Goal: Information Seeking & Learning: Understand process/instructions

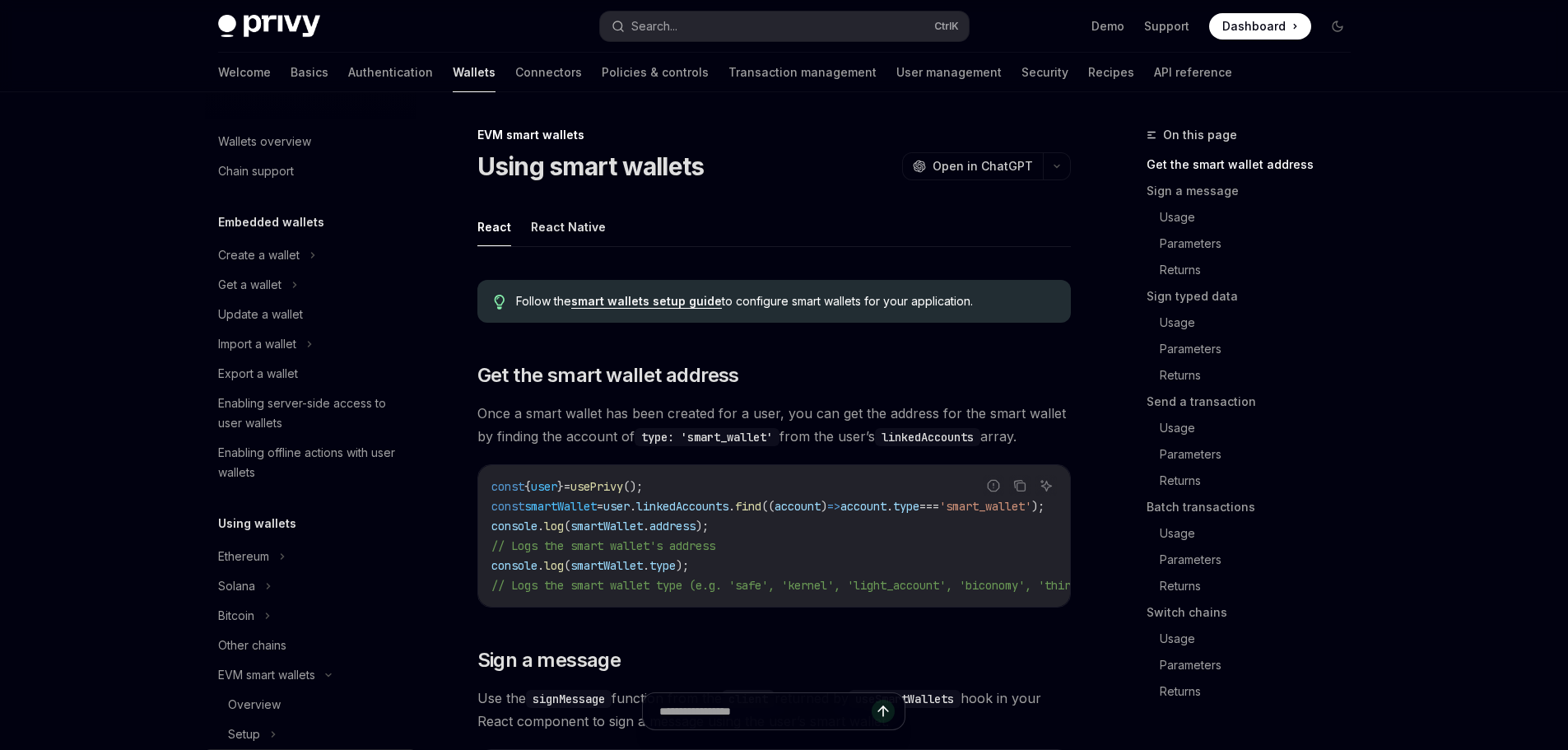
type textarea "*"
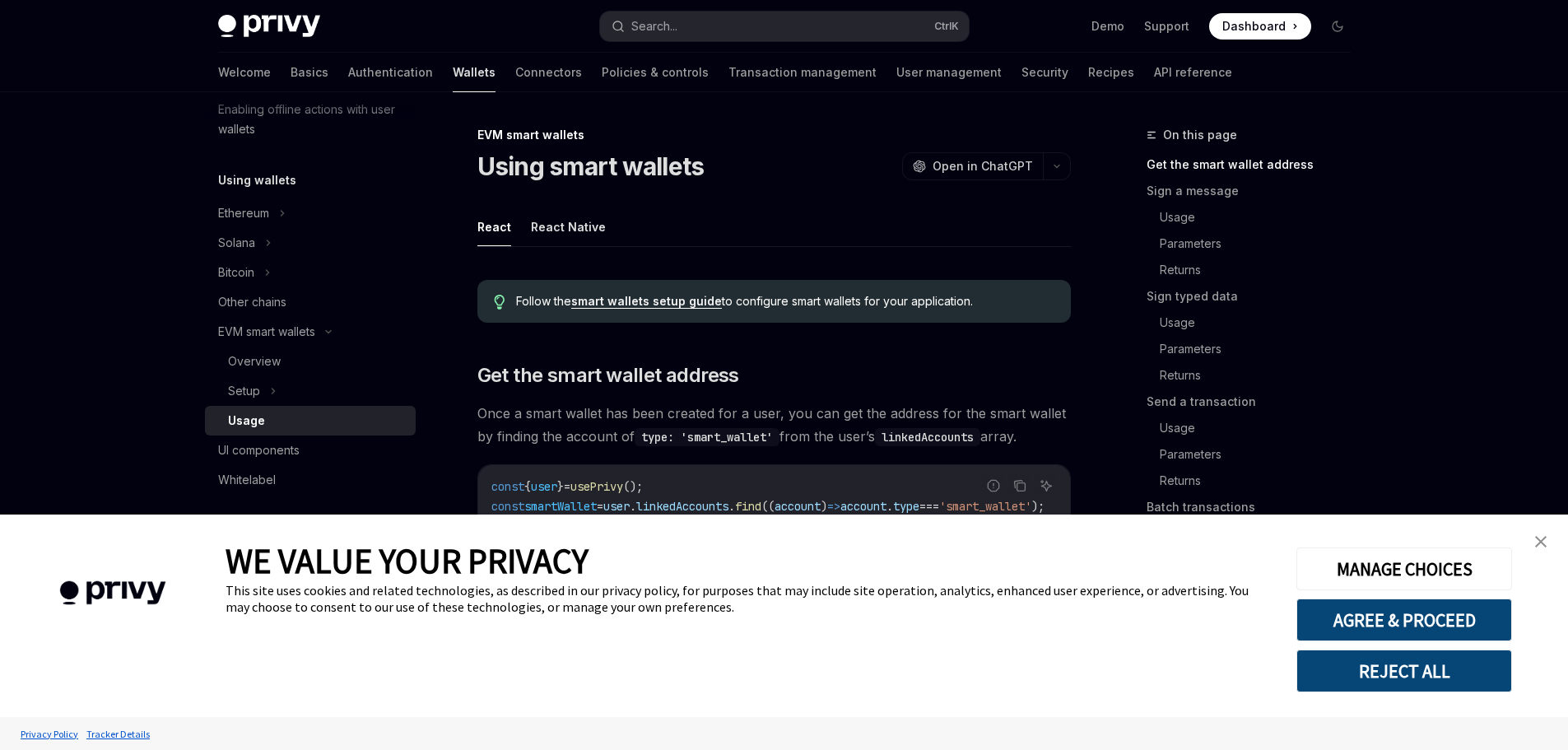
click at [1548, 535] on link "close banner" at bounding box center [1540, 541] width 33 height 33
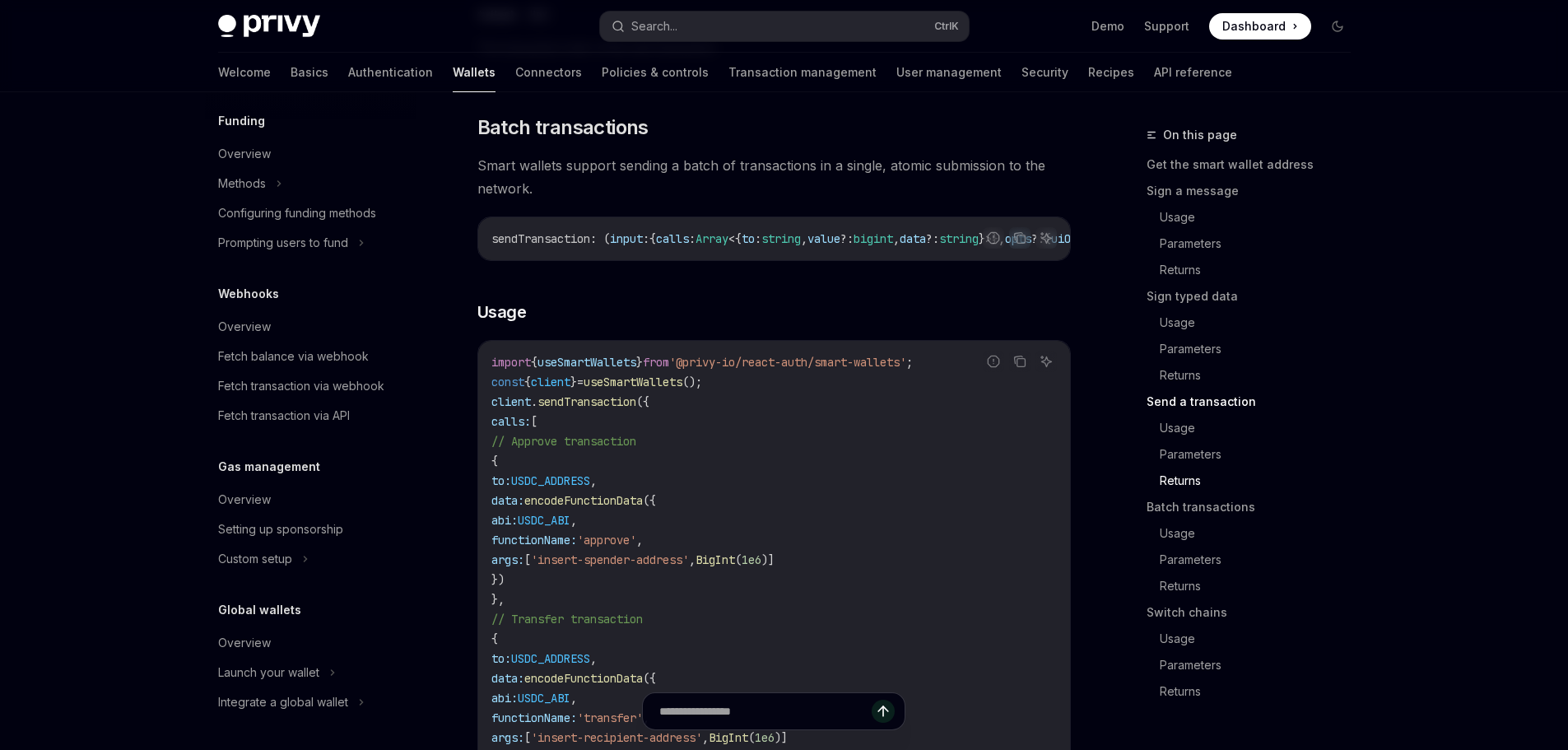
scroll to position [3365, 0]
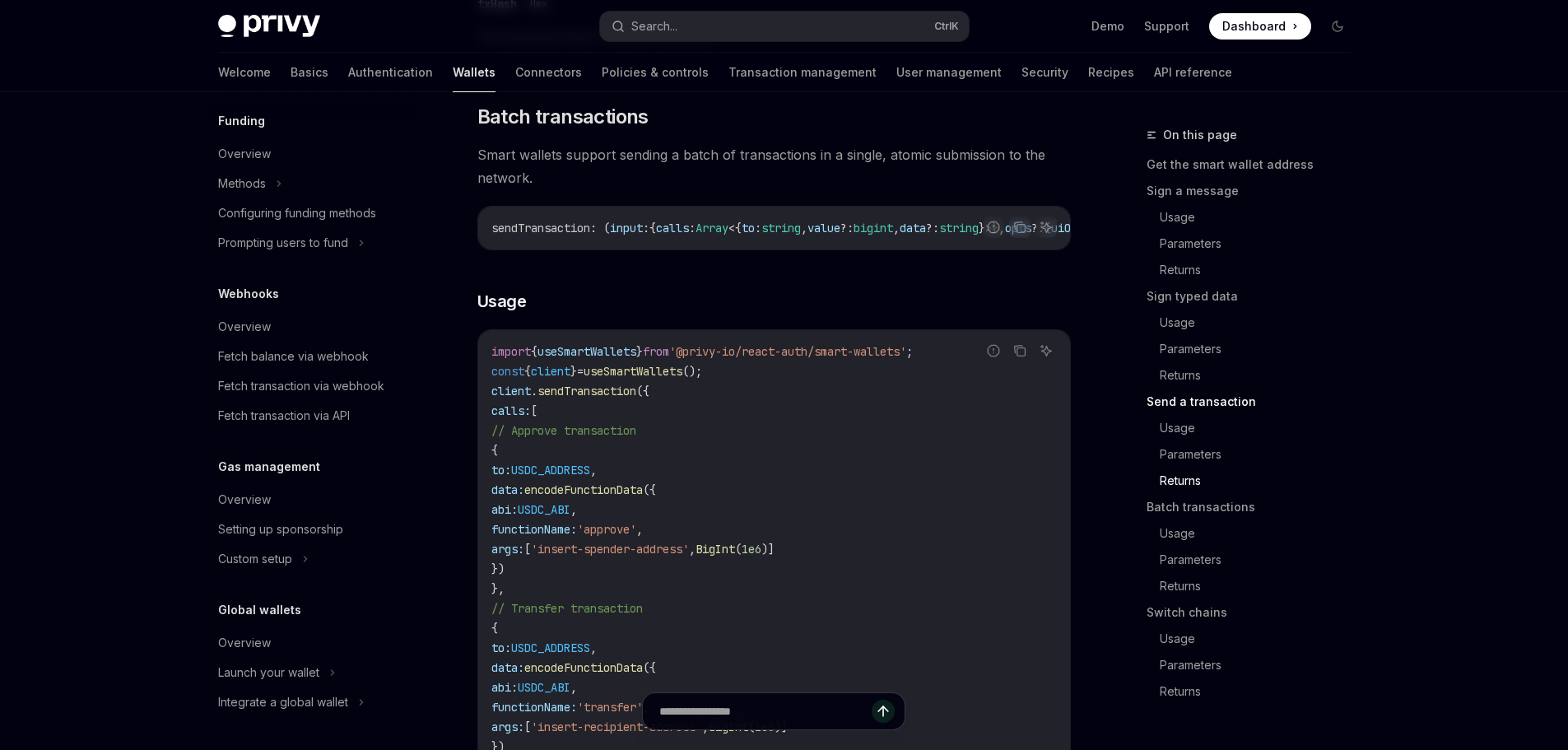
click at [546, 379] on span "client" at bounding box center [551, 371] width 39 height 15
click at [613, 406] on code "import { useSmartWallets } from '@privy-io/react-auth/smart-wallets' ; const { …" at bounding box center [774, 598] width 565 height 513
click at [566, 359] on span "useSmartWallets" at bounding box center [587, 351] width 99 height 15
click at [518, 359] on span "import" at bounding box center [511, 351] width 39 height 15
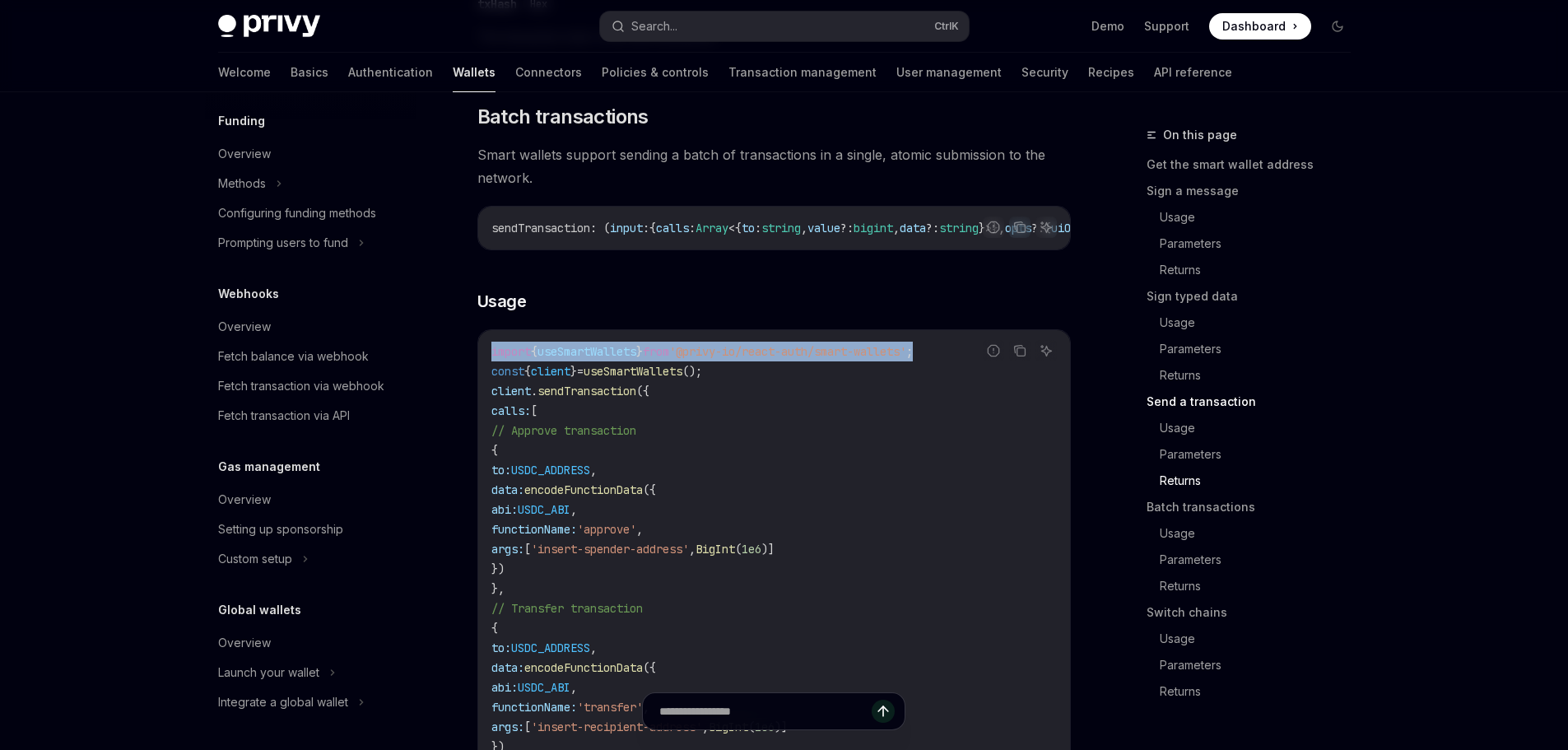
drag, startPoint x: 518, startPoint y: 398, endPoint x: 951, endPoint y: 400, distance: 433.0
click at [912, 359] on span "import { useSmartWallets } from '@privy-io/react-auth/smart-wallets' ;" at bounding box center [702, 351] width 422 height 15
copy span "import { useSmartWallets } from '@privy-io/react-auth/smart-wallets' ;"
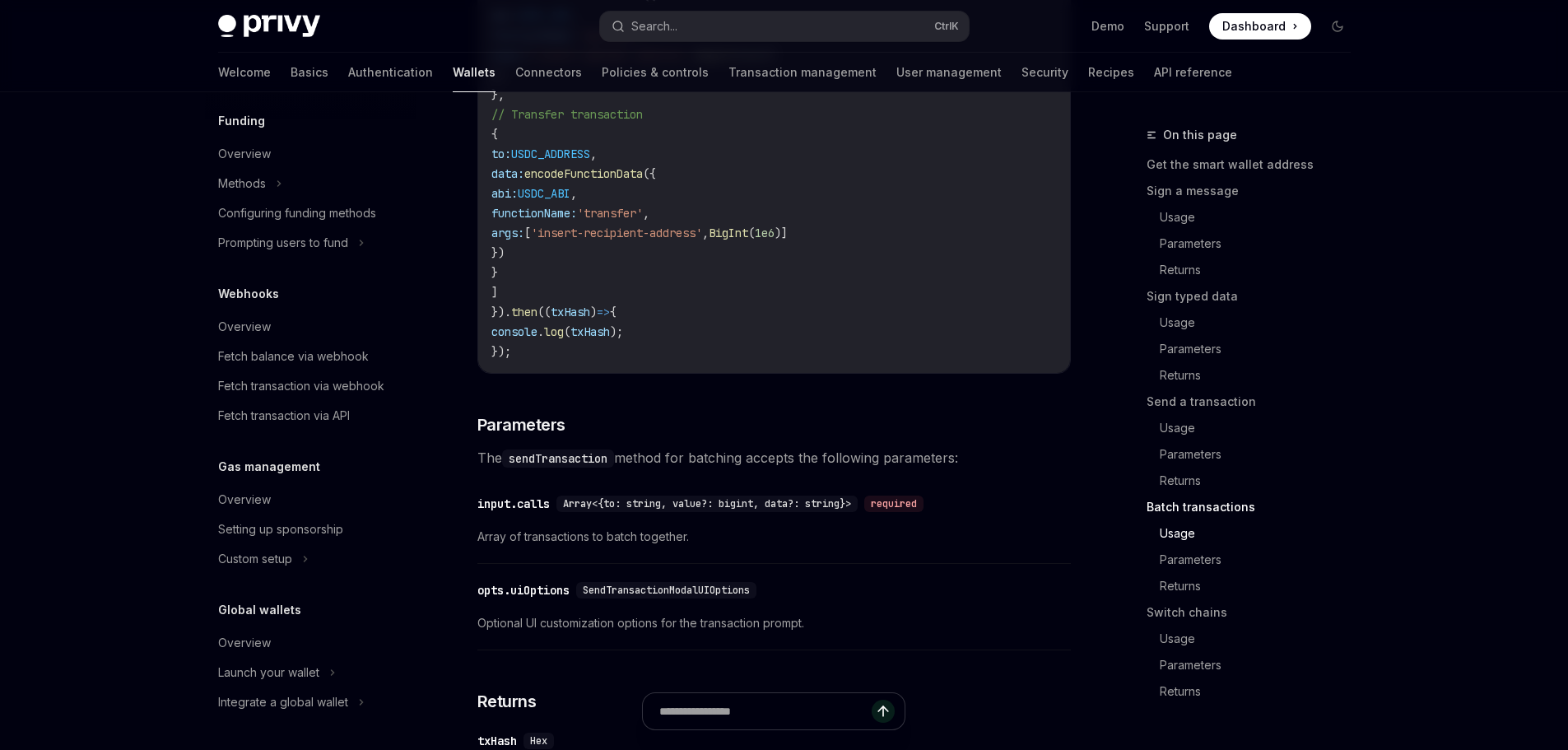
scroll to position [3612, 0]
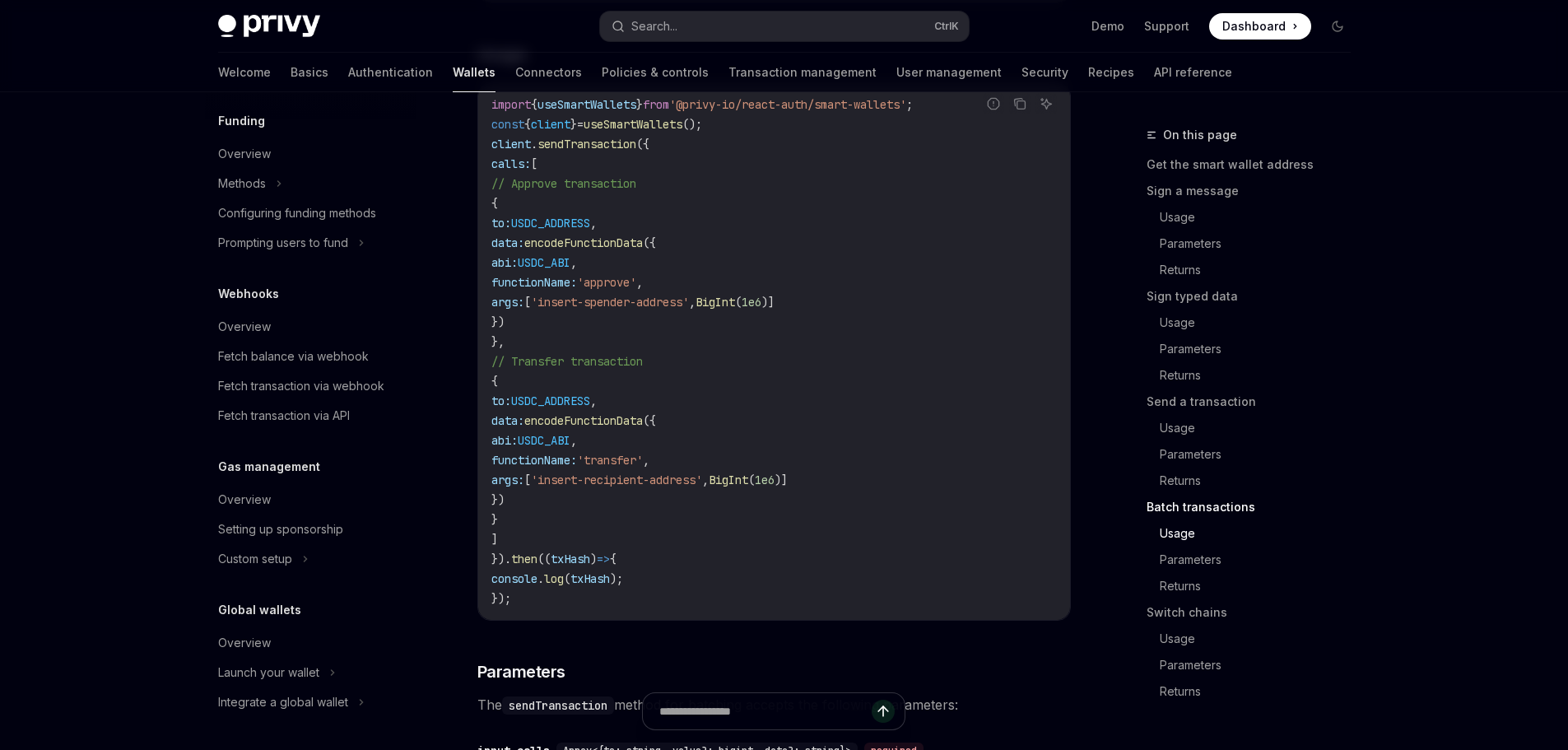
click at [590, 231] on span "USDC_ADDRESS" at bounding box center [551, 222] width 79 height 15
click at [557, 152] on span "sendTransaction" at bounding box center [587, 144] width 99 height 15
click at [543, 132] on span "client" at bounding box center [551, 124] width 39 height 15
drag, startPoint x: 543, startPoint y: 177, endPoint x: 659, endPoint y: 177, distance: 116.0
click at [659, 132] on span "const { client } = useSmartWallets ();" at bounding box center [597, 124] width 211 height 15
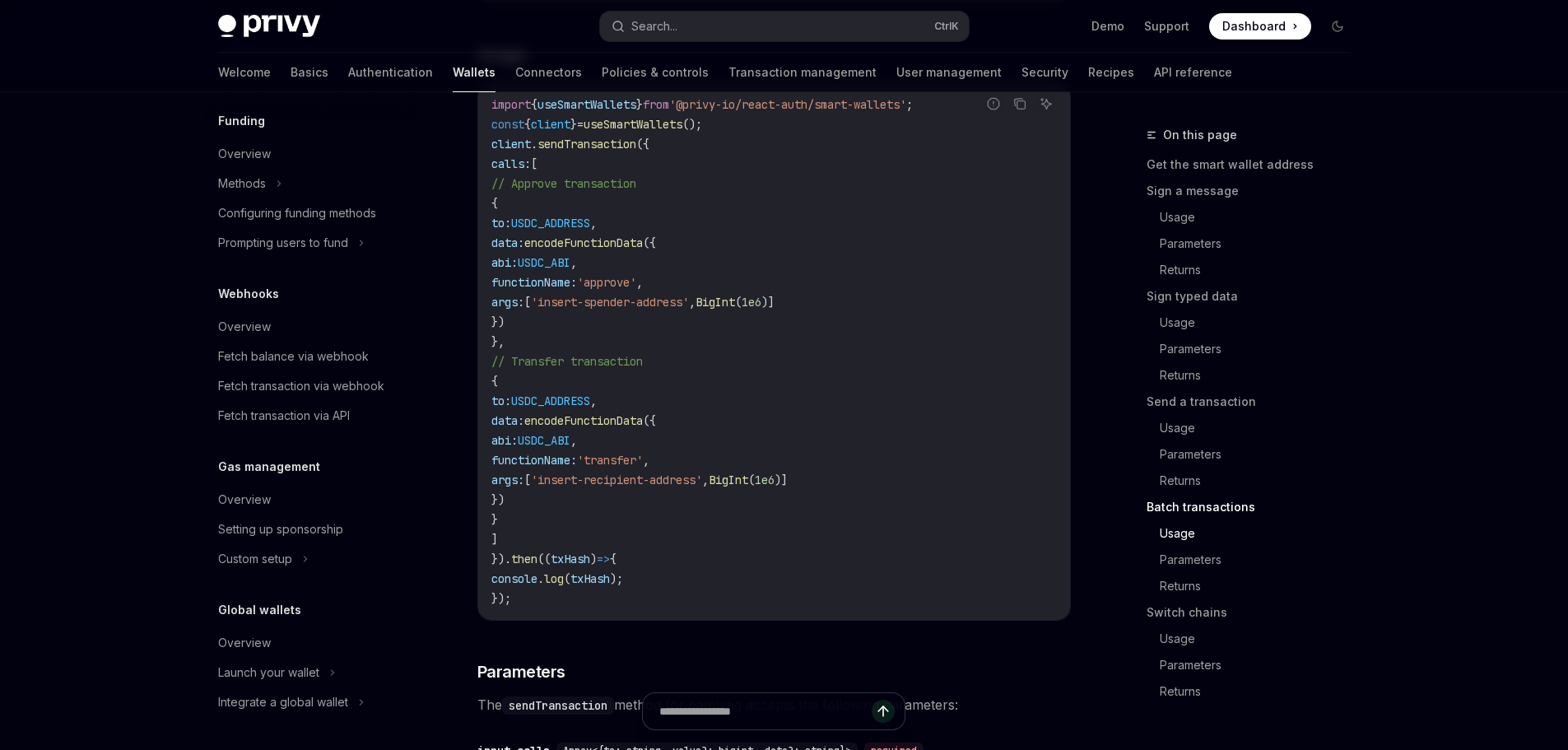
click at [659, 132] on span "useSmartWallets" at bounding box center [632, 124] width 99 height 15
click at [537, 152] on span "." at bounding box center [534, 144] width 6 height 15
drag, startPoint x: 538, startPoint y: 193, endPoint x: 613, endPoint y: 193, distance: 75.0
click at [612, 152] on span "client . sendTransaction ({" at bounding box center [571, 144] width 158 height 15
click at [615, 152] on span "sendTransaction" at bounding box center [587, 144] width 99 height 15
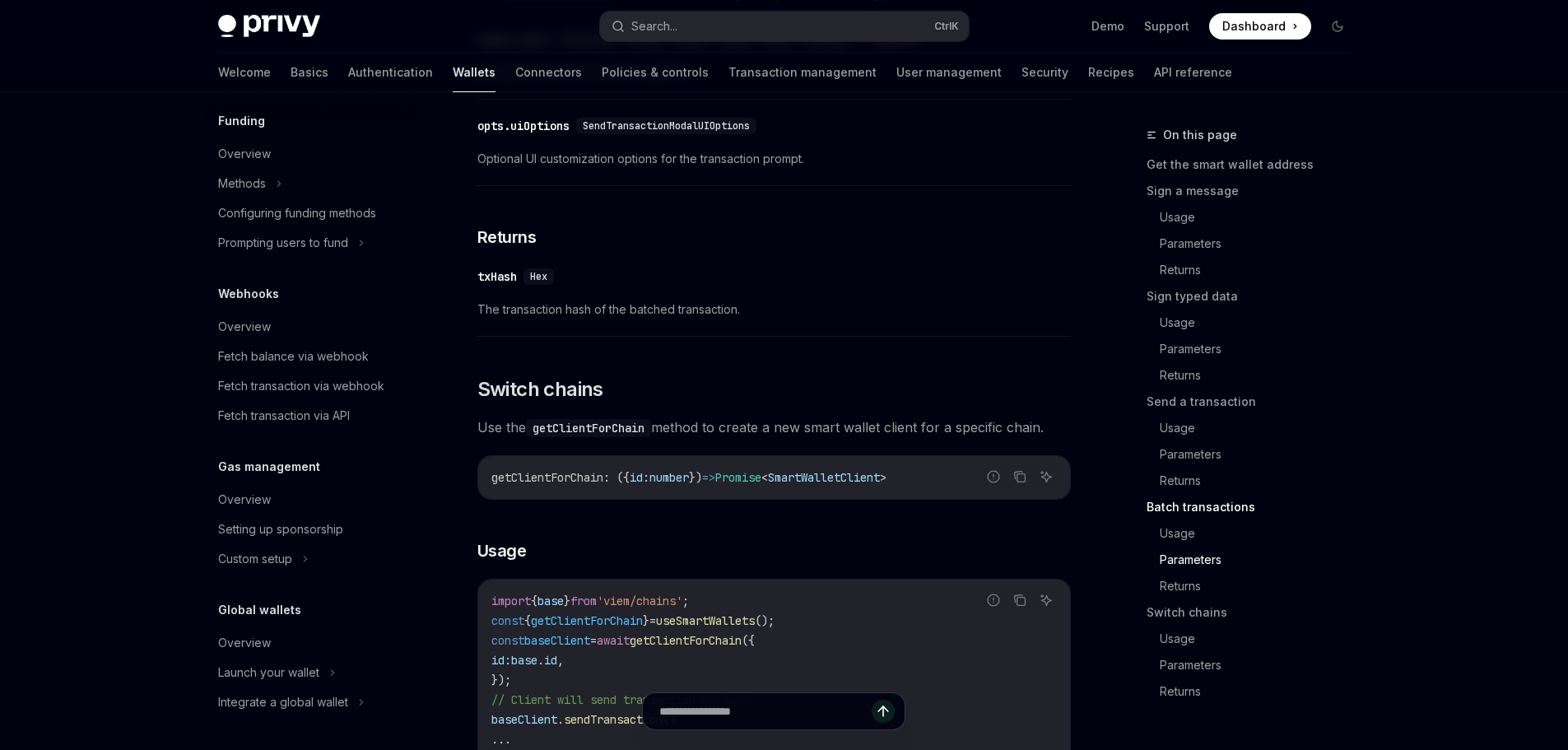
scroll to position [4600, 0]
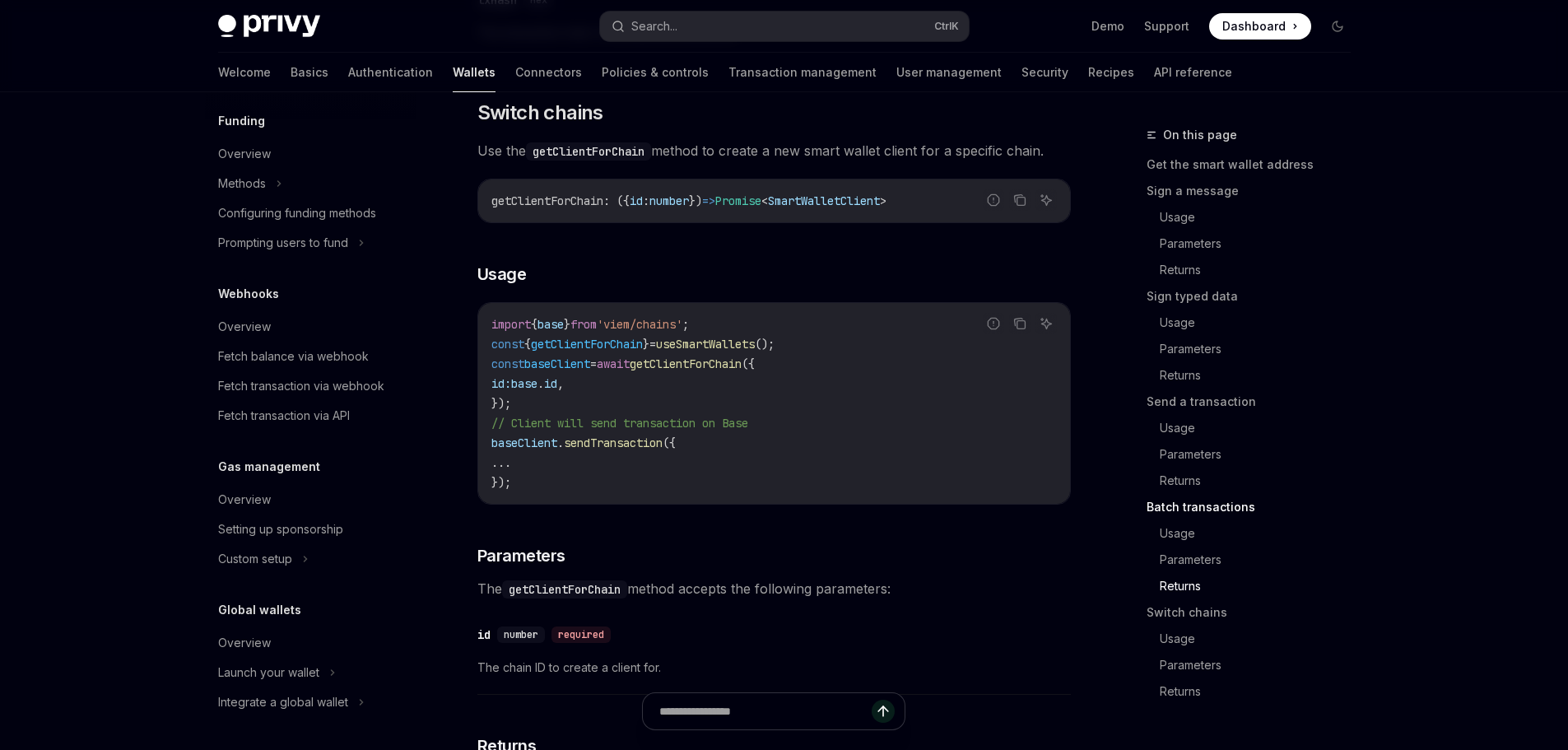
click at [542, 208] on span "getClientForChain" at bounding box center [547, 201] width 112 height 15
drag, startPoint x: 542, startPoint y: 244, endPoint x: 727, endPoint y: 242, distance: 185.0
click at [693, 208] on span "getClientForChain : ({ id : number }) => Promise < SmartWalletClient >" at bounding box center [689, 201] width 395 height 15
click at [715, 208] on span "=>" at bounding box center [709, 201] width 13 height 15
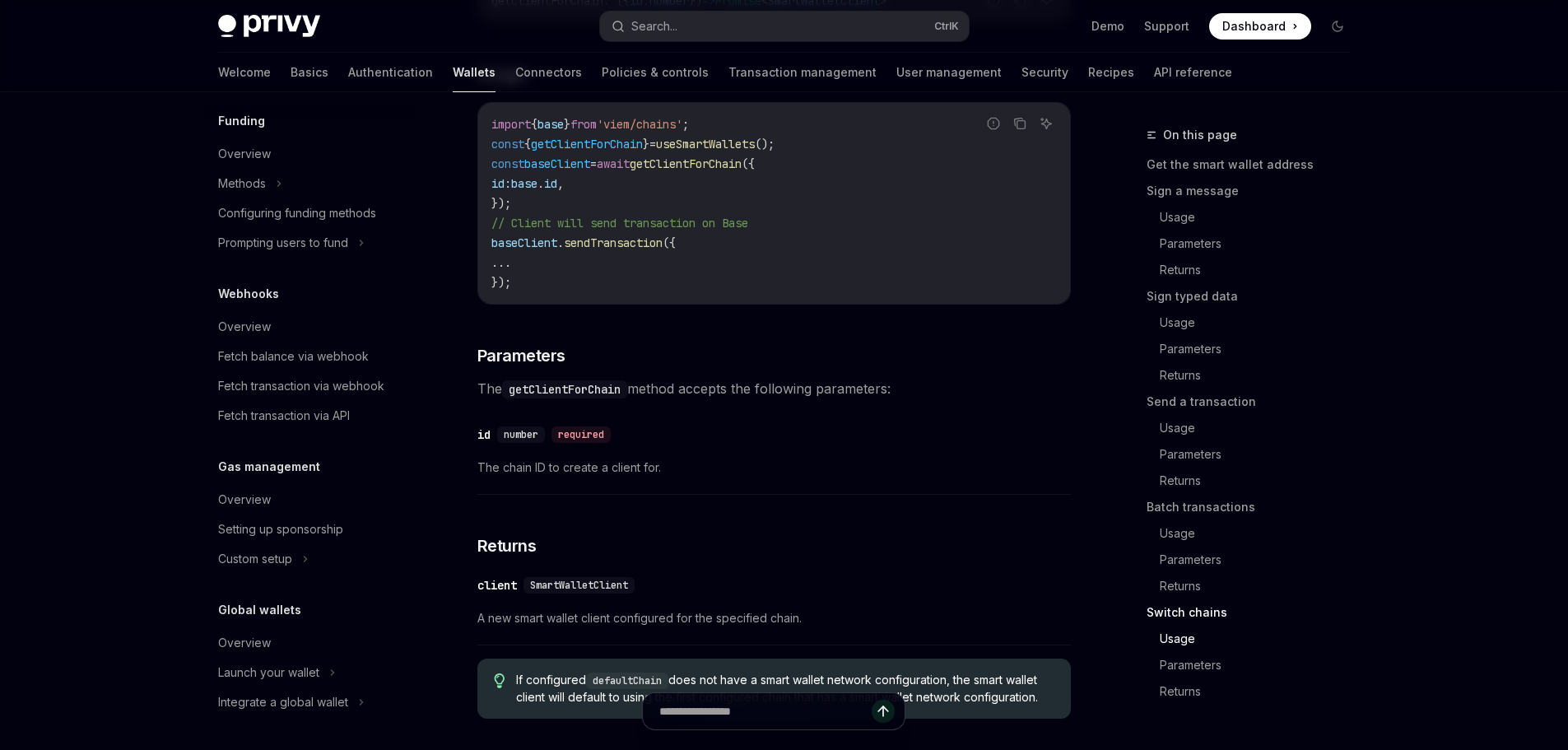
scroll to position [4846, 0]
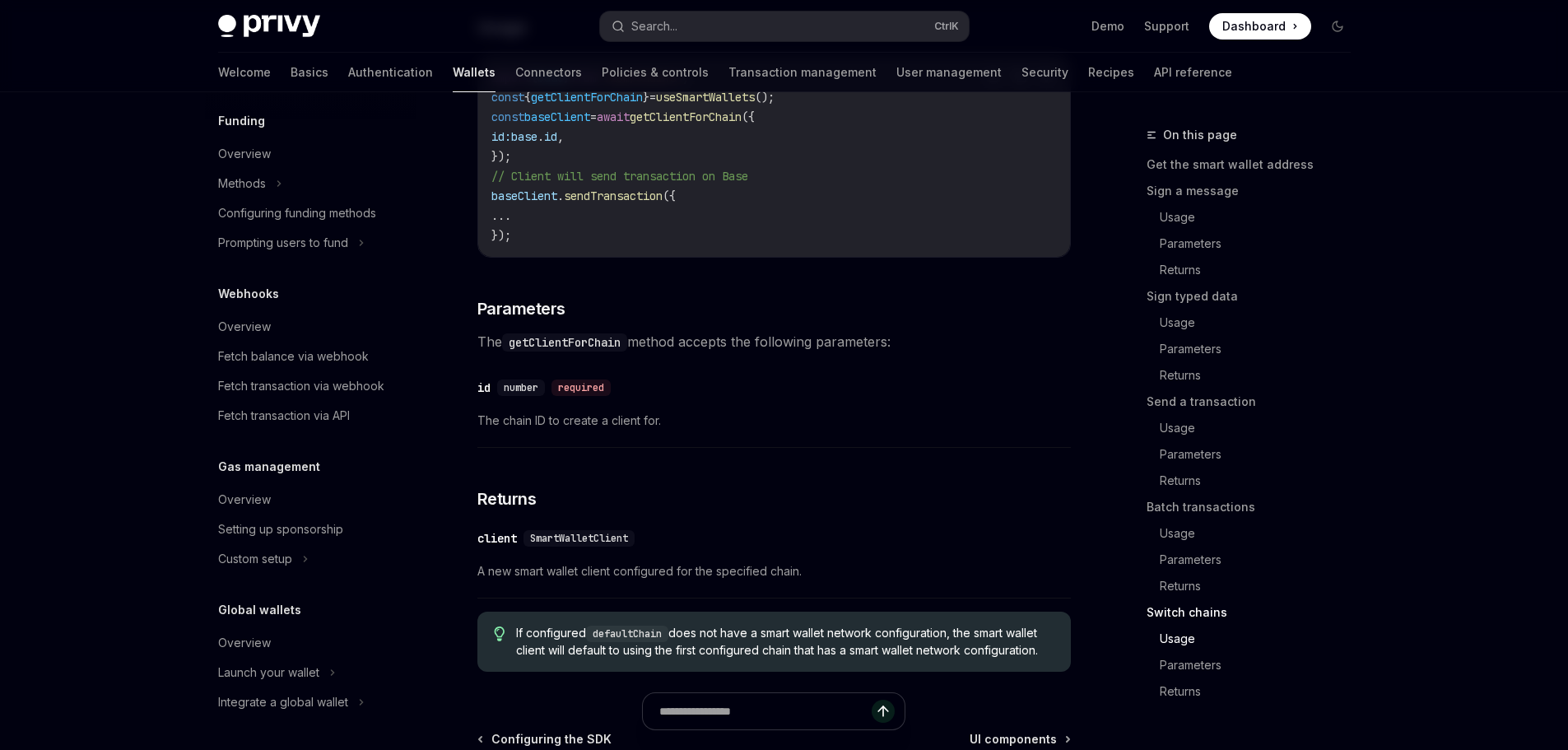
click at [550, 125] on span "baseClient" at bounding box center [556, 117] width 65 height 15
drag, startPoint x: 550, startPoint y: 162, endPoint x: 708, endPoint y: 164, distance: 158.0
click at [681, 125] on span "const baseClient = await getClientForChain ({" at bounding box center [623, 117] width 264 height 15
click at [708, 125] on span "getClientForChain" at bounding box center [685, 117] width 112 height 15
click at [562, 125] on span "baseClient" at bounding box center [556, 117] width 65 height 15
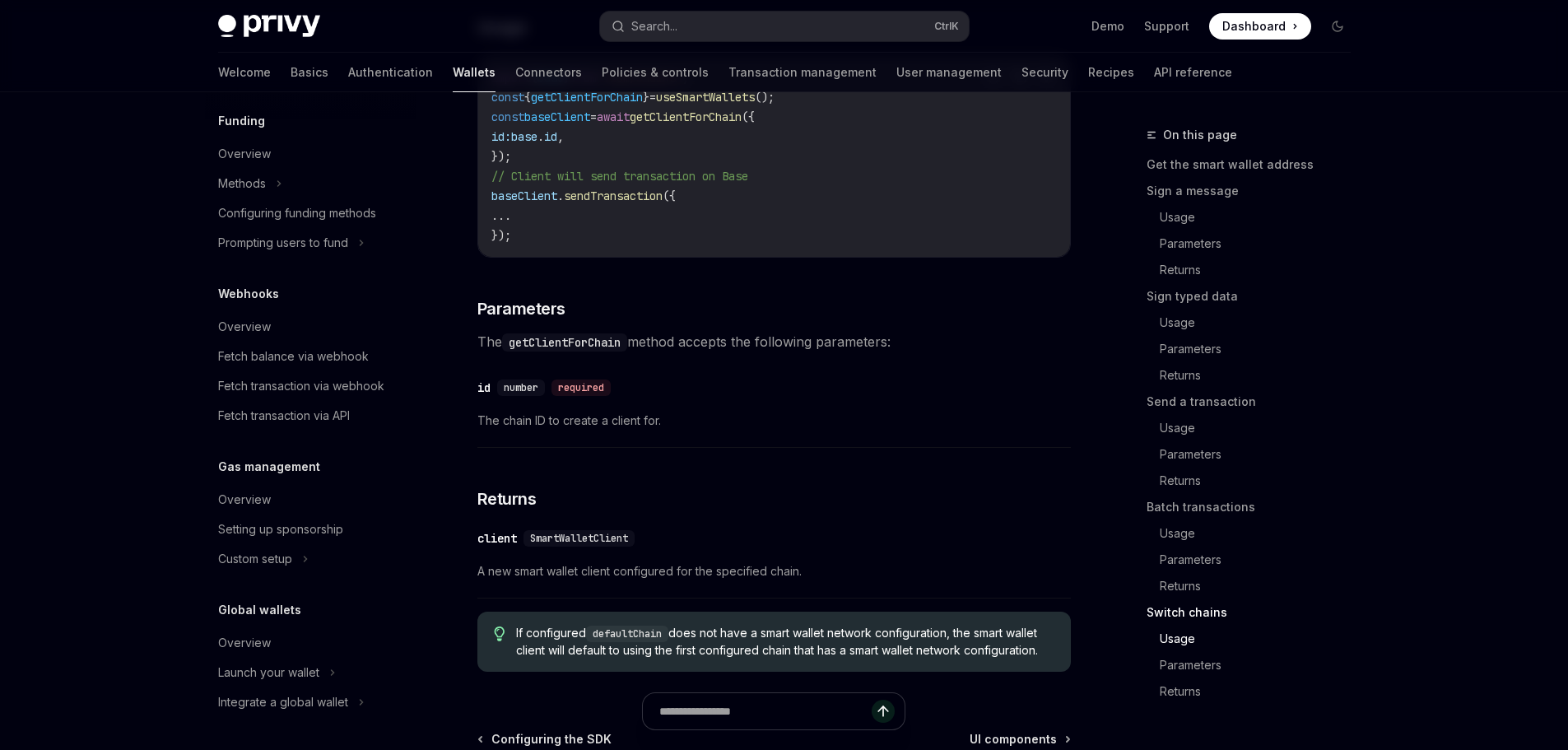
drag, startPoint x: 562, startPoint y: 165, endPoint x: 732, endPoint y: 164, distance: 170.0
click at [709, 125] on span "const baseClient = await getClientForChain ({" at bounding box center [623, 117] width 264 height 15
click at [732, 125] on span "getClientForChain" at bounding box center [685, 117] width 112 height 15
click at [618, 125] on span "await" at bounding box center [613, 117] width 33 height 15
click at [559, 172] on code "import { base } from 'viem/chains' ; const { getClientForChain } = useSmartWall…" at bounding box center [774, 156] width 565 height 178
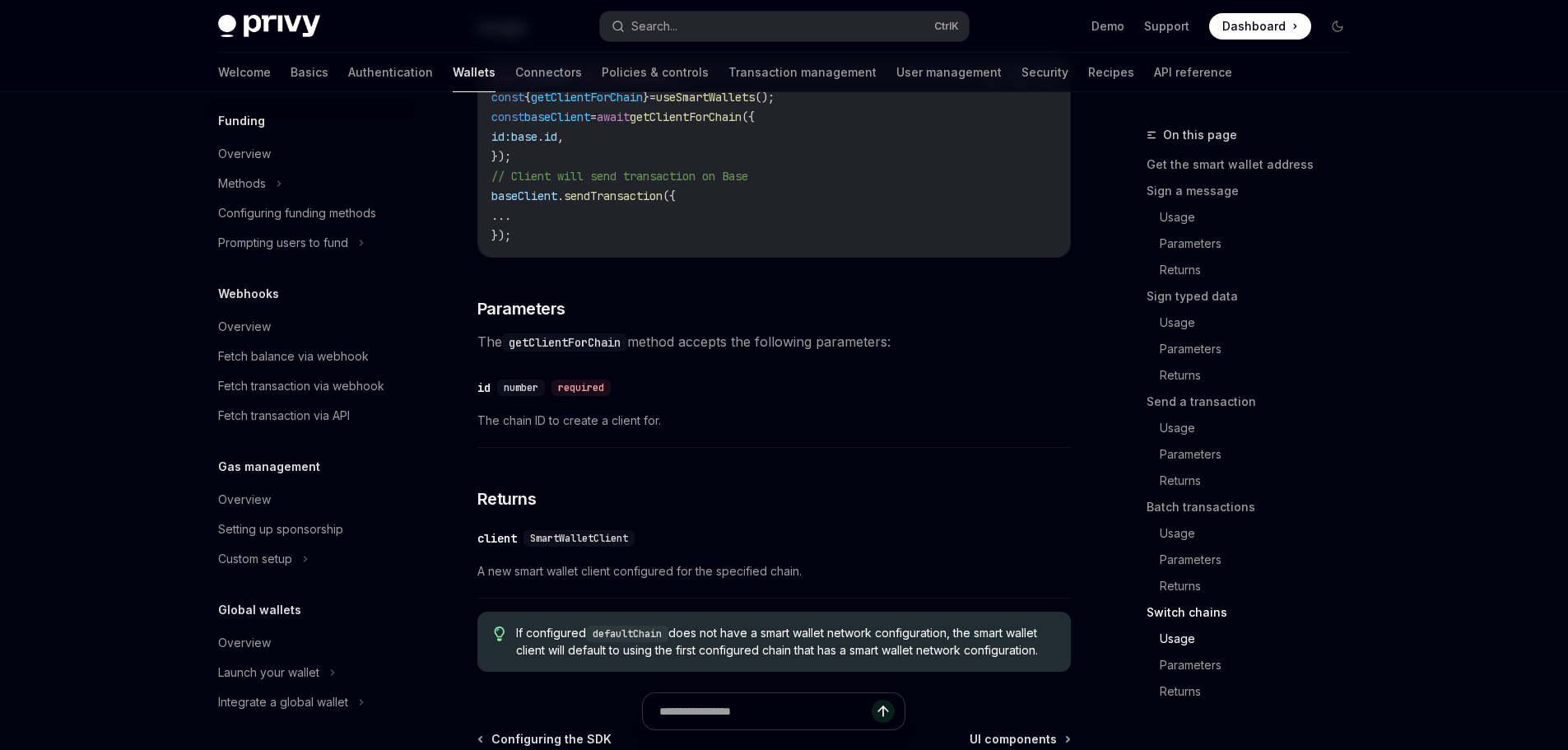
click at [537, 144] on span "base" at bounding box center [524, 136] width 26 height 15
click at [562, 125] on span "baseClient" at bounding box center [556, 117] width 65 height 15
drag, startPoint x: 565, startPoint y: 165, endPoint x: 590, endPoint y: 164, distance: 25.0
click at [575, 125] on span "baseClient" at bounding box center [556, 117] width 65 height 15
click at [690, 125] on span "getClientForChain" at bounding box center [685, 117] width 112 height 15
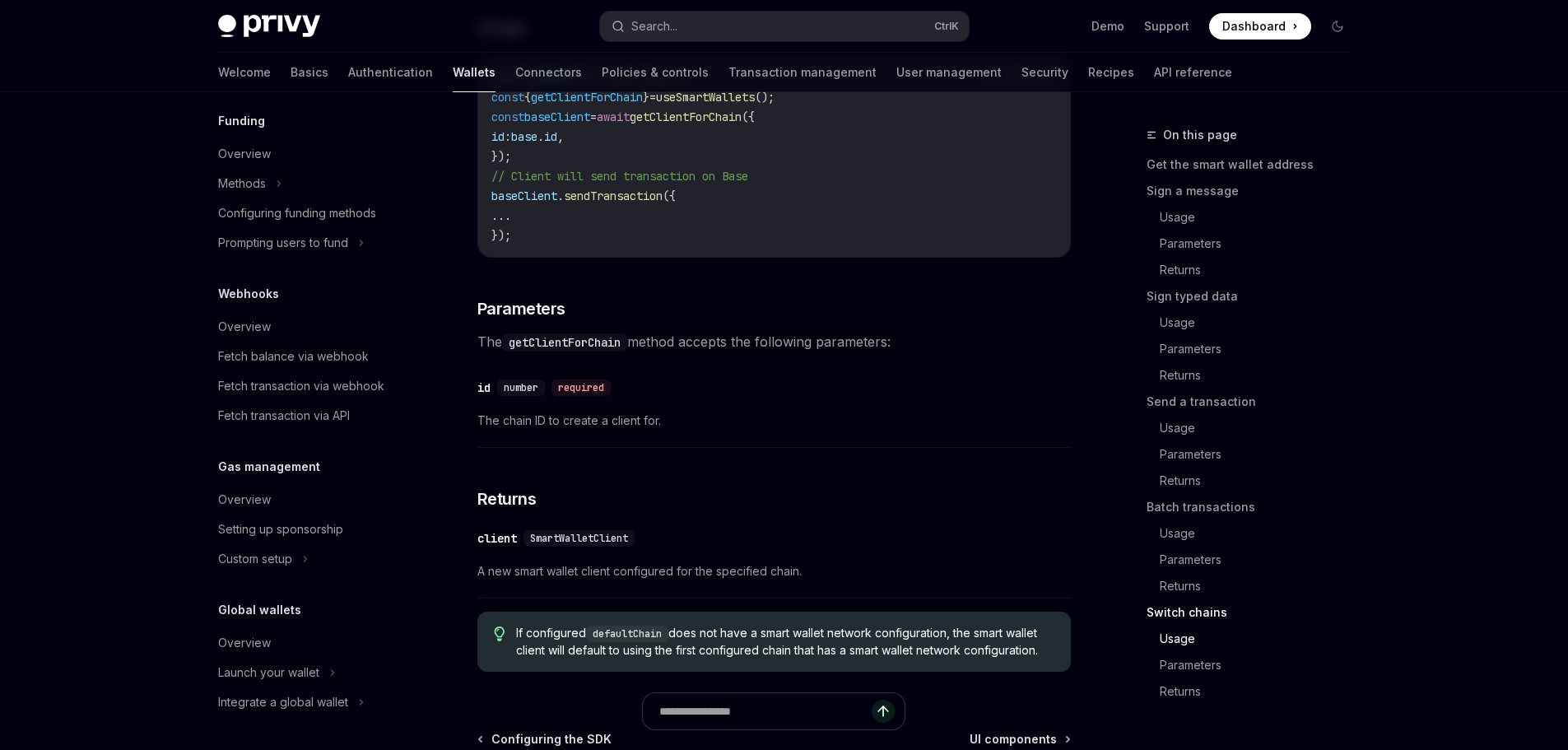
click at [690, 125] on span "getClientForChain" at bounding box center [685, 117] width 112 height 15
click at [649, 177] on code "import { base } from 'viem/chains' ; const { getClientForChain } = useSmartWall…" at bounding box center [774, 156] width 565 height 178
click at [623, 190] on code "import { base } from 'viem/chains' ; const { getClientForChain } = useSmartWall…" at bounding box center [774, 156] width 565 height 178
click at [713, 125] on span "getClientForChain" at bounding box center [685, 117] width 112 height 15
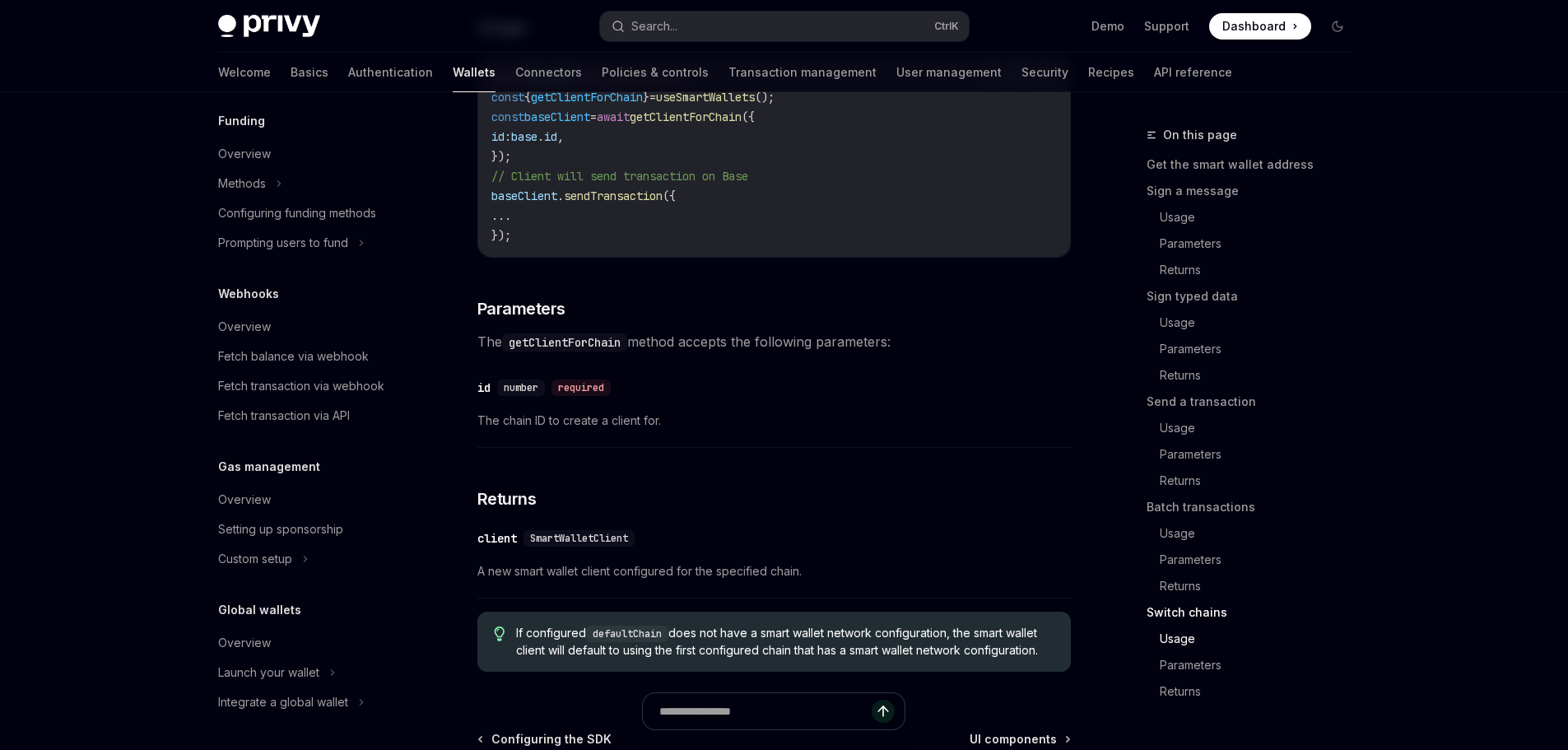
click at [693, 125] on span "getClientForChain" at bounding box center [685, 117] width 112 height 15
click at [579, 125] on span "baseClient" at bounding box center [556, 117] width 65 height 15
click at [700, 125] on span "getClientForChain" at bounding box center [685, 117] width 112 height 15
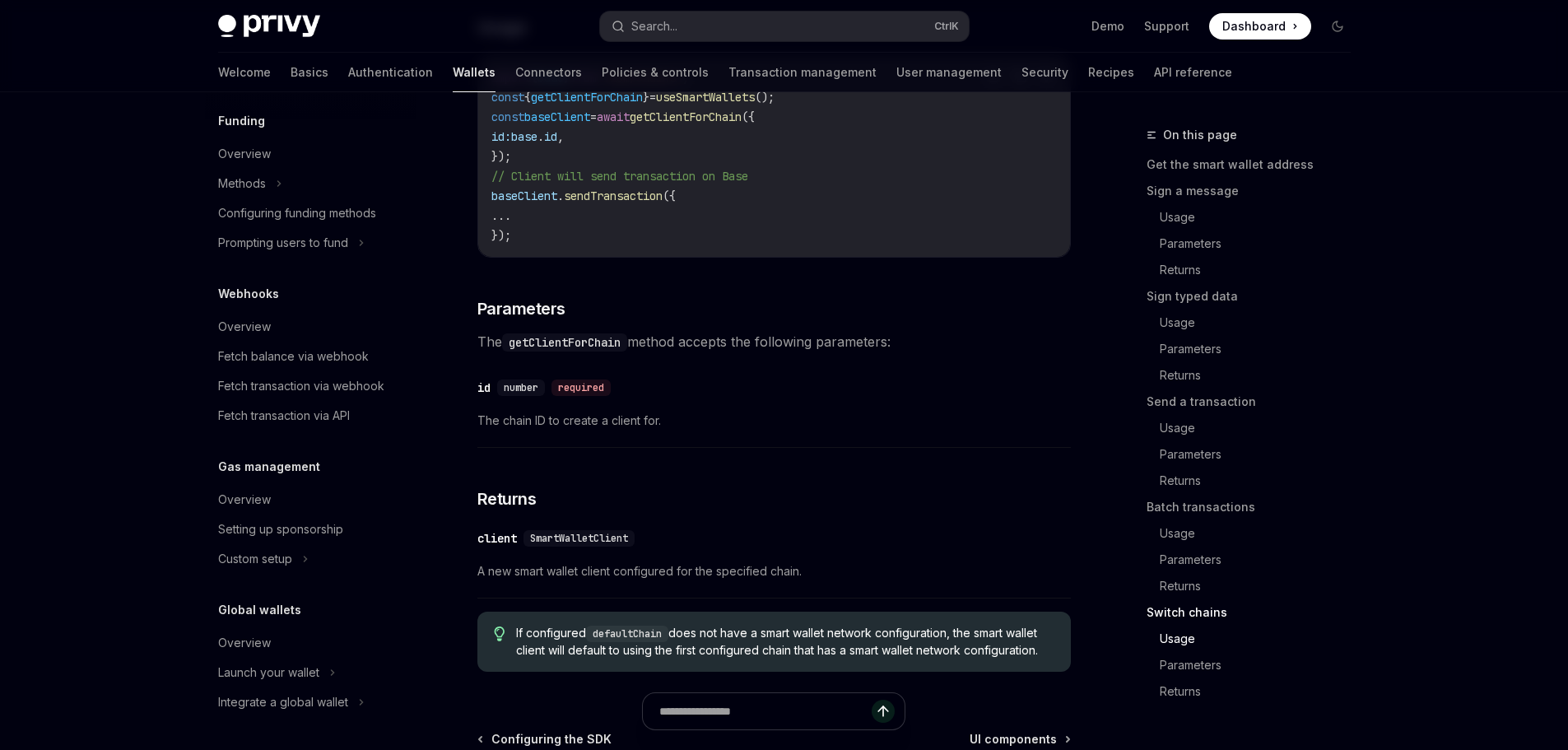
click at [698, 125] on span "getClientForChain" at bounding box center [685, 117] width 112 height 15
click at [670, 125] on span "getClientForChain" at bounding box center [685, 117] width 112 height 15
click at [630, 125] on span "await" at bounding box center [613, 117] width 33 height 15
drag, startPoint x: 630, startPoint y: 164, endPoint x: 719, endPoint y: 166, distance: 89.0
click at [719, 125] on span "const baseClient = await getClientForChain ({" at bounding box center [623, 117] width 264 height 15
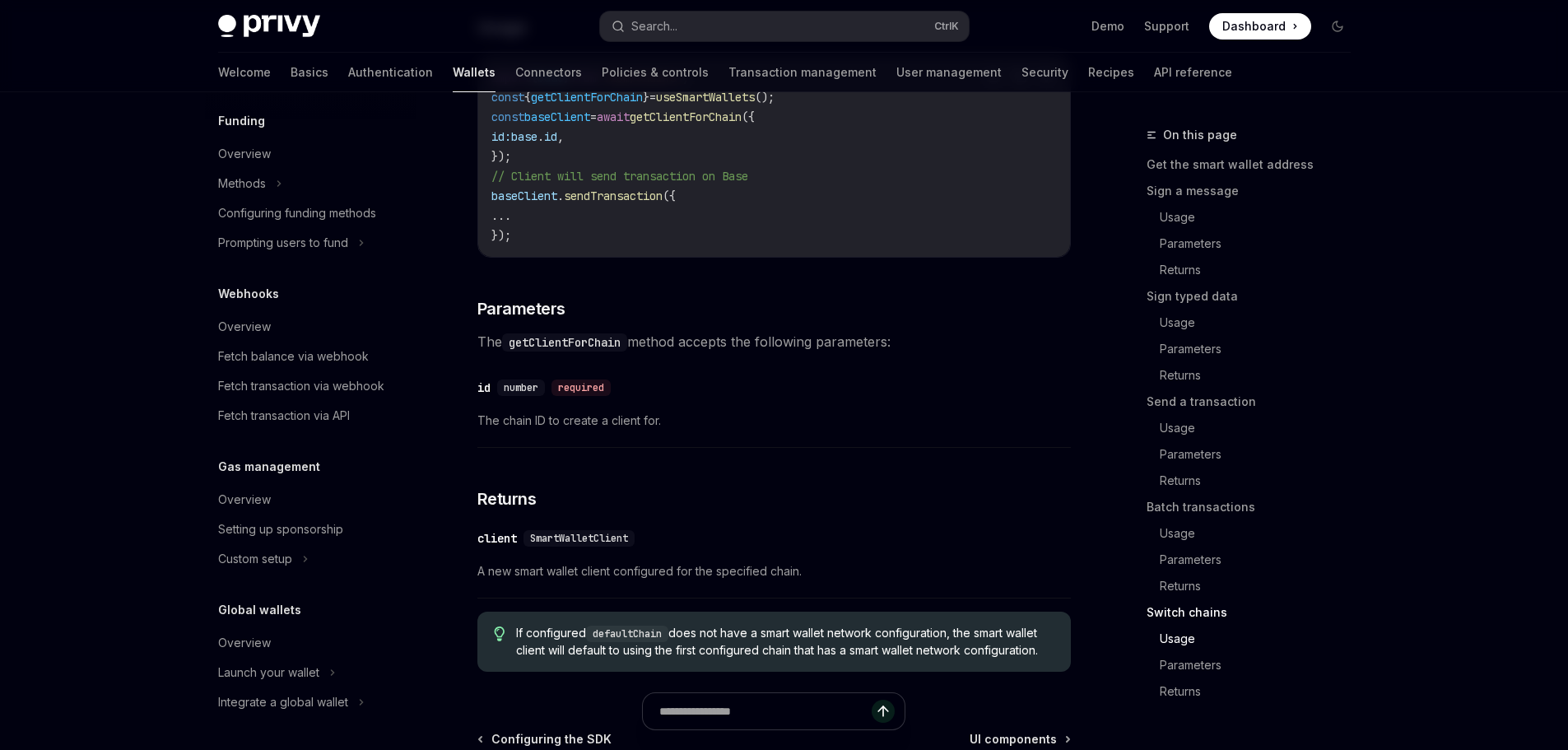
click at [719, 125] on span "getClientForChain" at bounding box center [685, 117] width 112 height 15
click at [541, 105] on span "getClientForChain" at bounding box center [587, 97] width 112 height 15
click at [505, 105] on span "const" at bounding box center [508, 97] width 33 height 15
click at [609, 105] on span "getClientForChain" at bounding box center [587, 97] width 112 height 15
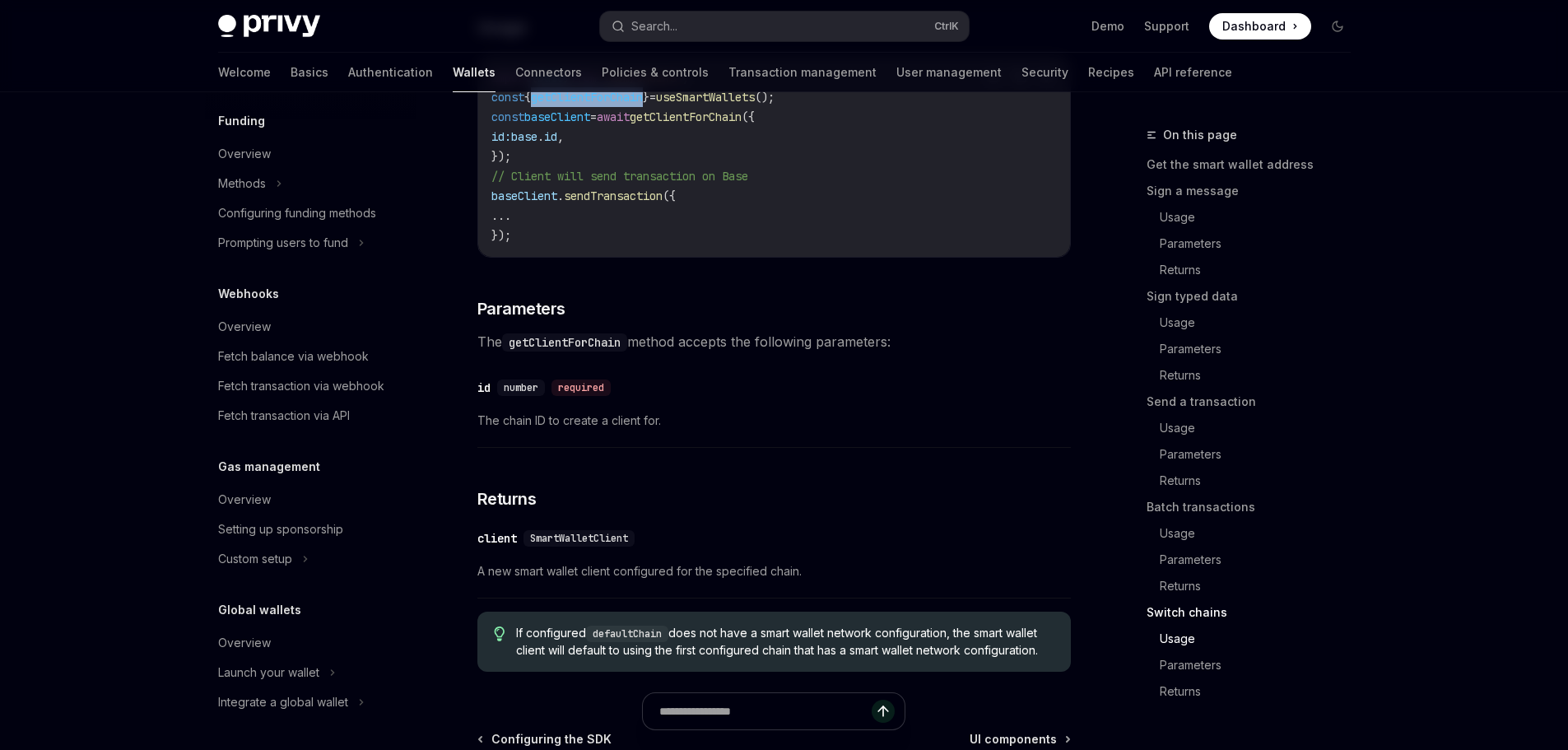
copy span "getClientForChain"
click at [691, 125] on span "getClientForChain" at bounding box center [685, 117] width 112 height 15
click at [626, 125] on span "await" at bounding box center [613, 117] width 33 height 15
click at [597, 105] on span "getClientForChain" at bounding box center [587, 97] width 112 height 15
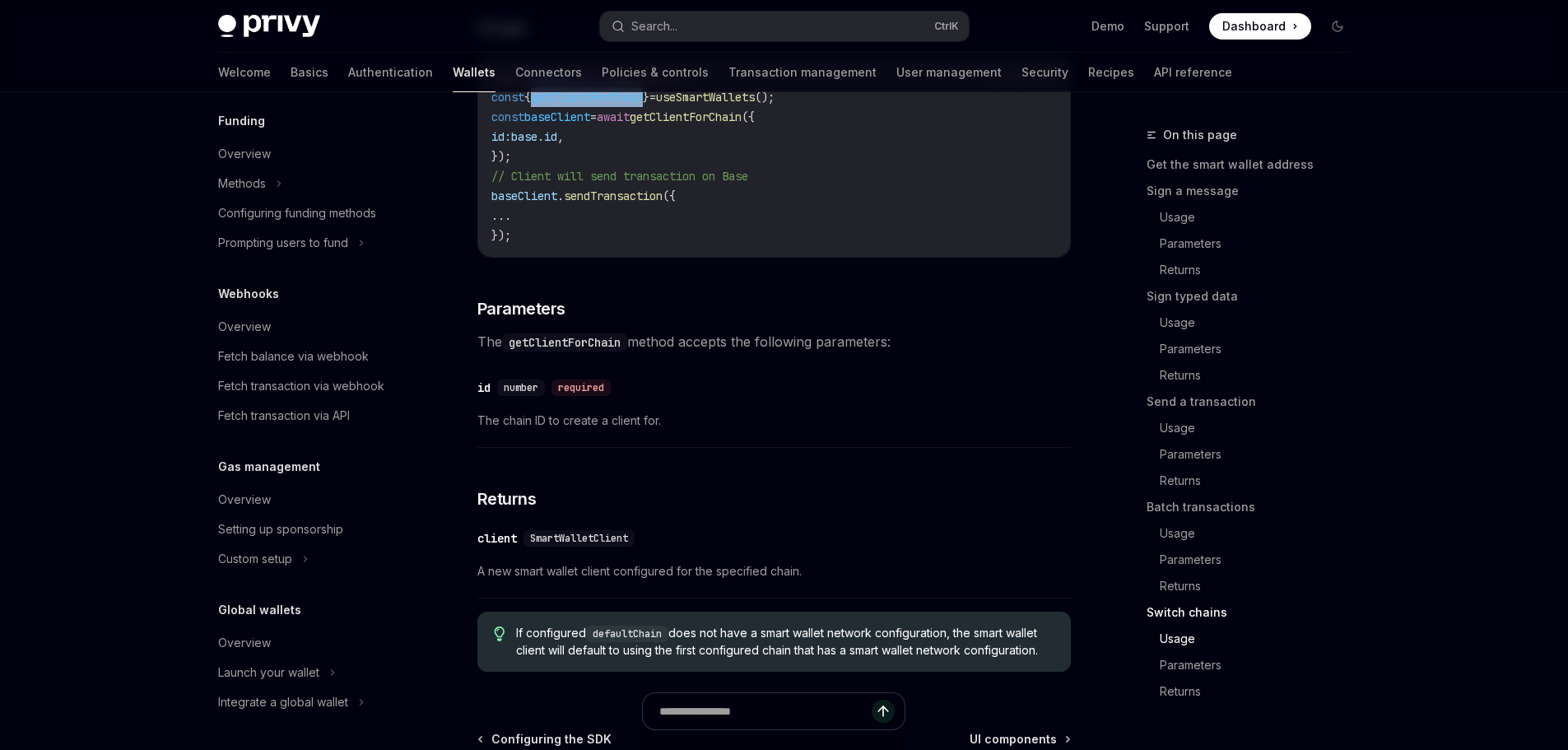
click at [597, 105] on span "getClientForChain" at bounding box center [587, 97] width 112 height 15
copy span "getClientForChain"
click at [628, 125] on span "await" at bounding box center [613, 117] width 33 height 15
copy span "await"
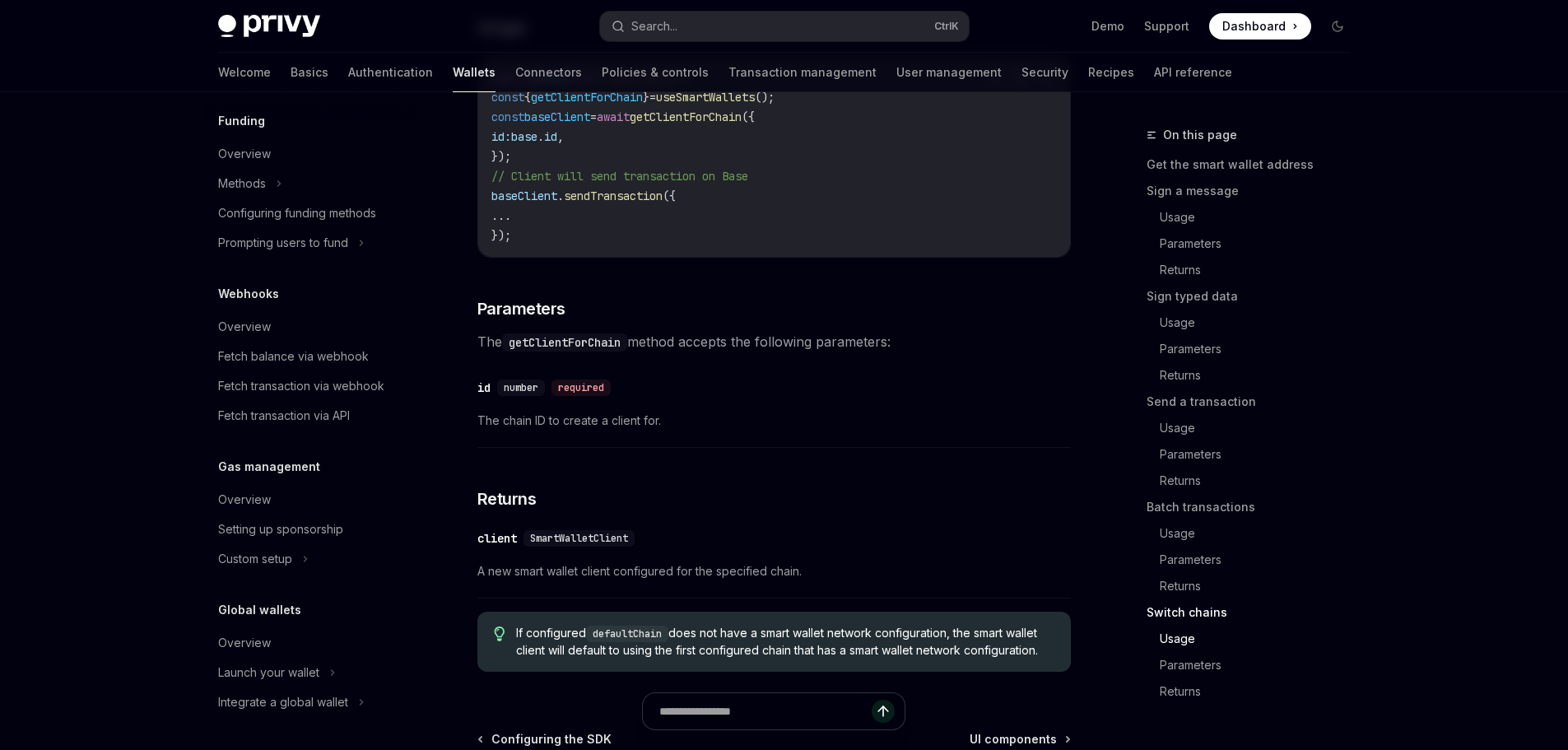
click at [679, 125] on span "getClientForChain" at bounding box center [685, 117] width 112 height 15
drag, startPoint x: 789, startPoint y: 165, endPoint x: 515, endPoint y: 203, distance: 276.6
click at [515, 203] on code "import { base } from 'viem/chains' ; const { getClientForChain } = useSmartWall…" at bounding box center [774, 156] width 565 height 178
copy code "{ id: base . id , });"
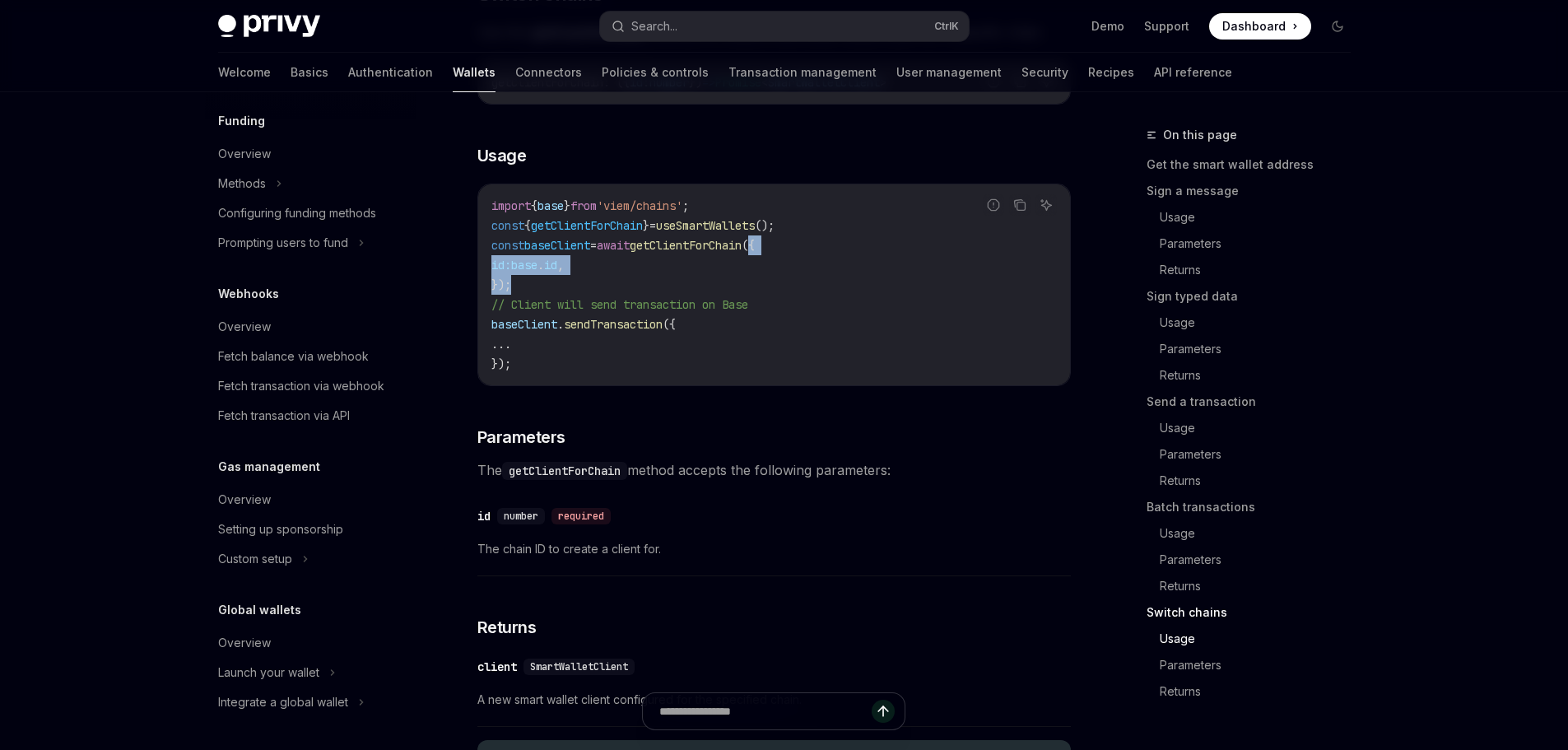
scroll to position [4682, 0]
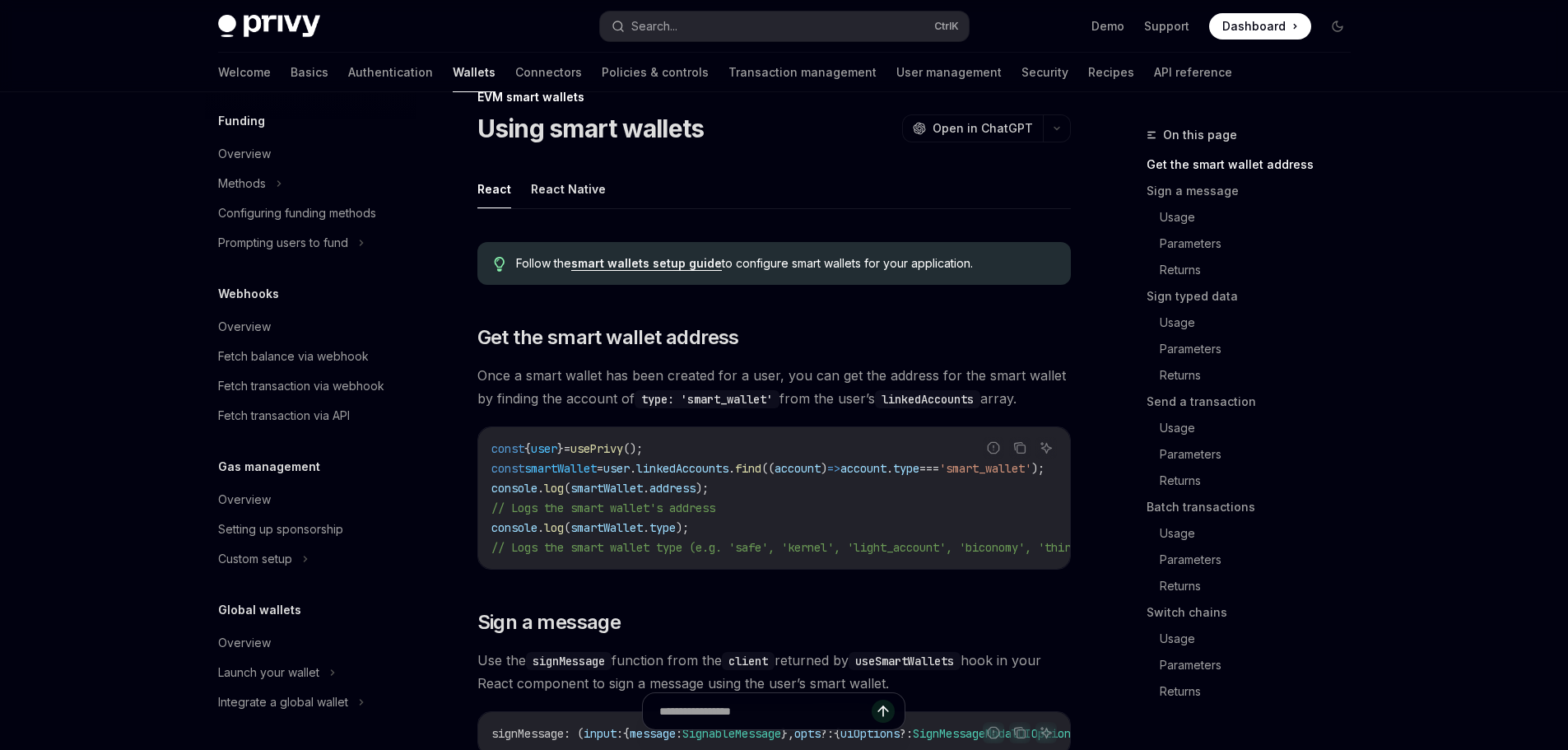
scroll to position [164, 0]
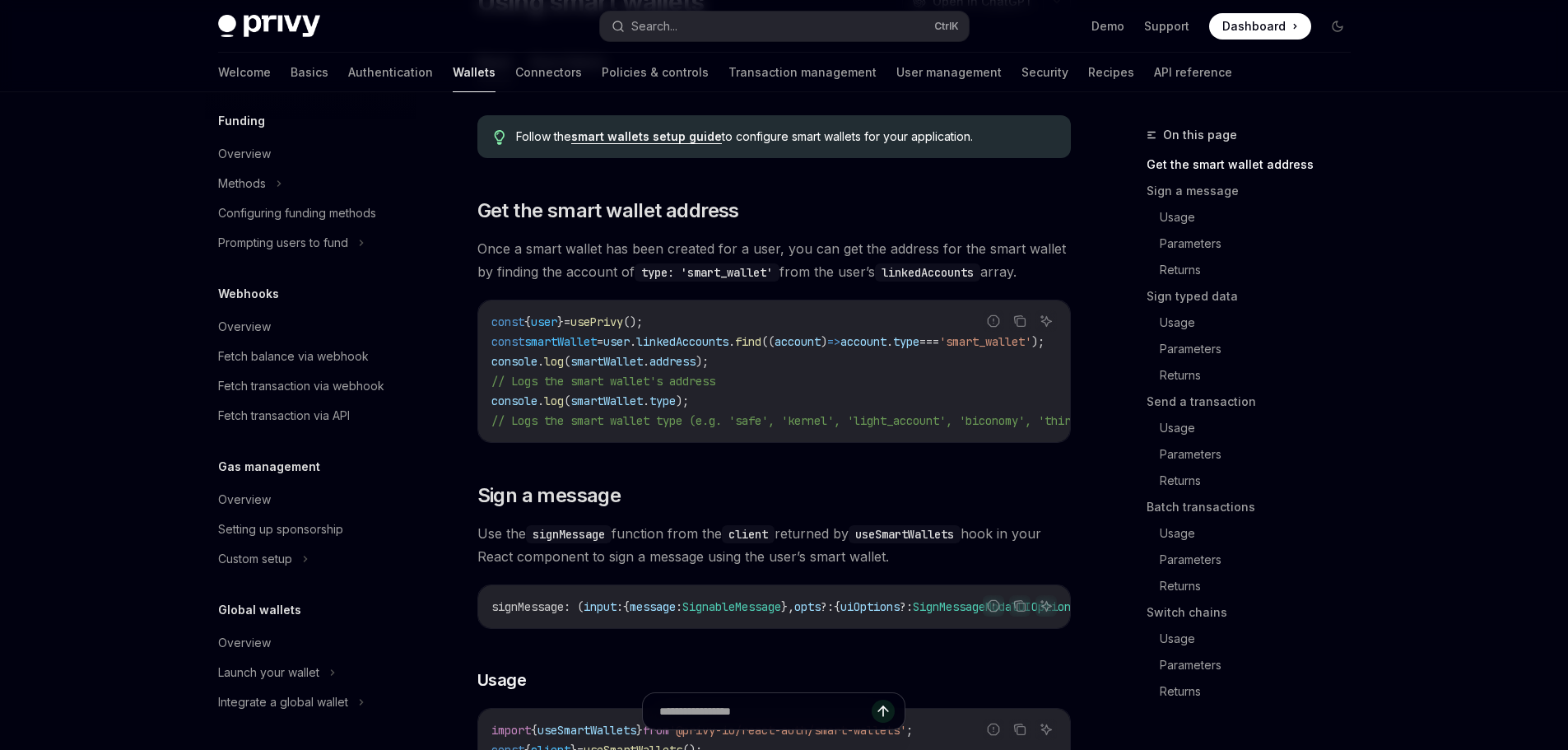
click at [554, 319] on span "user" at bounding box center [544, 321] width 26 height 15
drag, startPoint x: 554, startPoint y: 319, endPoint x: 569, endPoint y: 320, distance: 15.0
click at [555, 319] on span "user" at bounding box center [544, 321] width 26 height 15
click at [569, 347] on span "smartWallet" at bounding box center [560, 341] width 73 height 15
drag, startPoint x: 569, startPoint y: 347, endPoint x: 695, endPoint y: 346, distance: 126.0
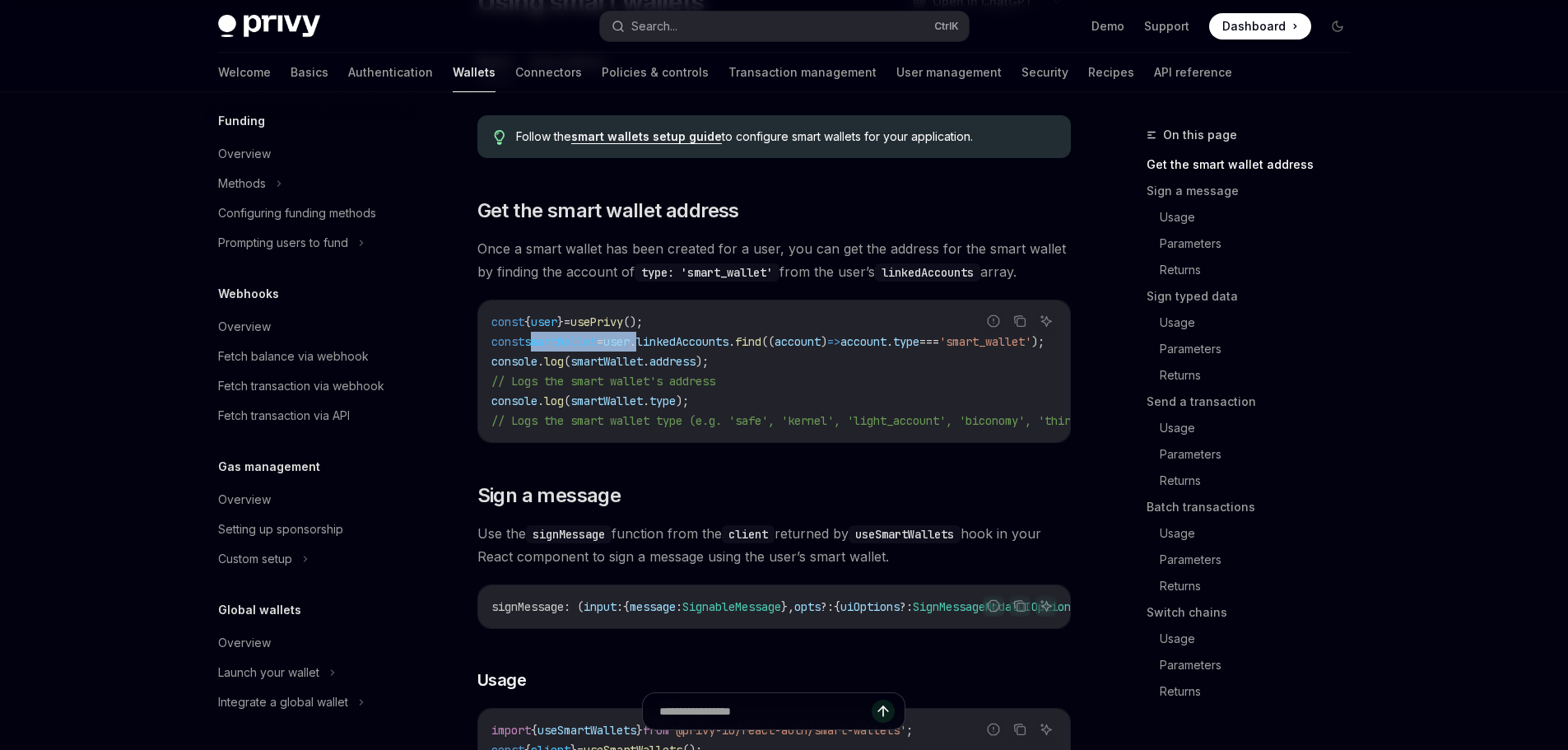
click at [661, 346] on span "const smartWallet = user . linkedAccounts . find (( account ) => account . type…" at bounding box center [768, 341] width 553 height 15
click at [700, 346] on span "linkedAccounts" at bounding box center [682, 341] width 92 height 15
click at [630, 343] on span "user" at bounding box center [615, 341] width 26 height 15
drag, startPoint x: 641, startPoint y: 343, endPoint x: 1015, endPoint y: 344, distance: 374.0
click at [1015, 344] on div "Report incorrect code Copy Ask AI const { user } = usePrivy (); const smartWall…" at bounding box center [773, 371] width 593 height 144
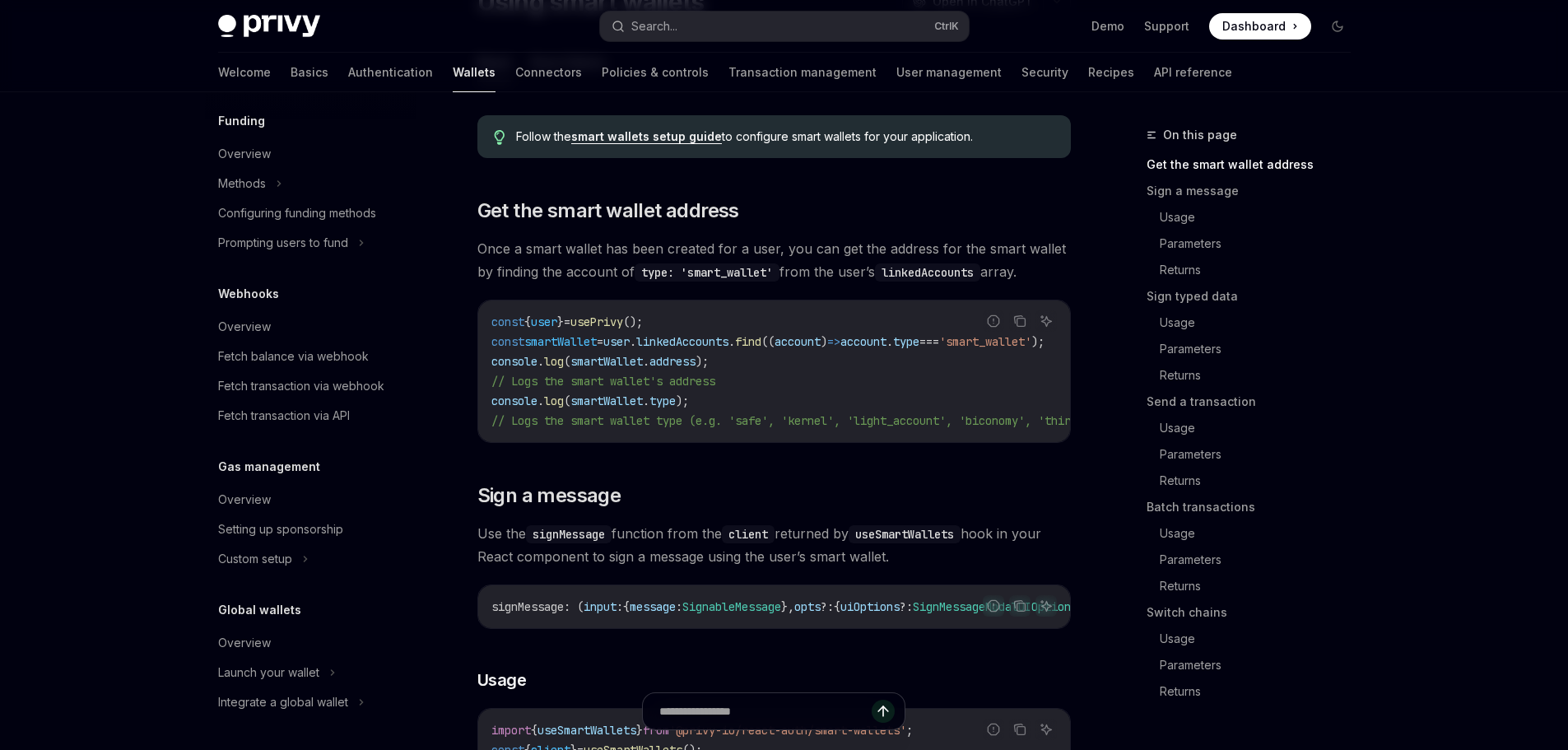
click at [964, 346] on div "Report incorrect code" at bounding box center [992, 346] width 116 height 16
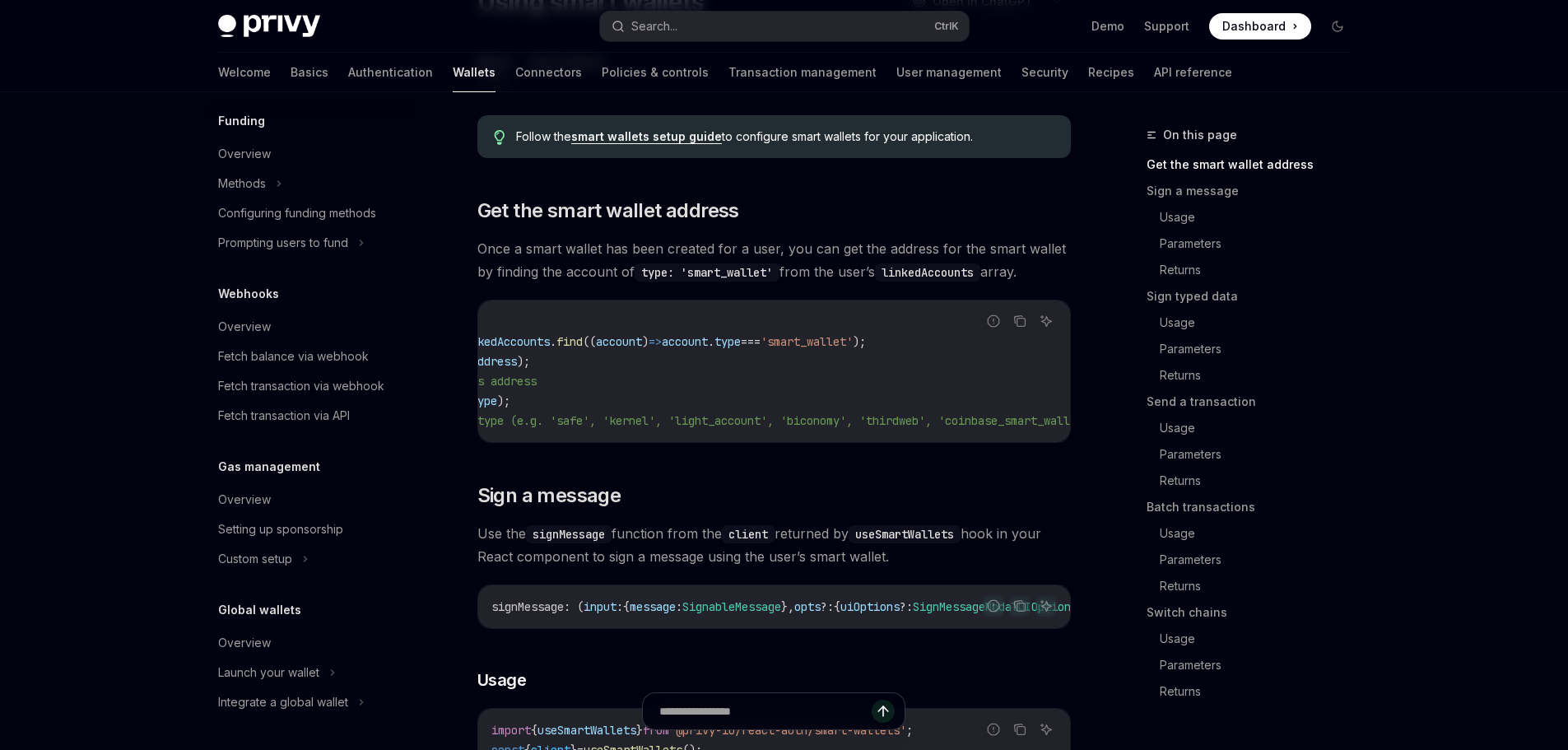
scroll to position [0, 0]
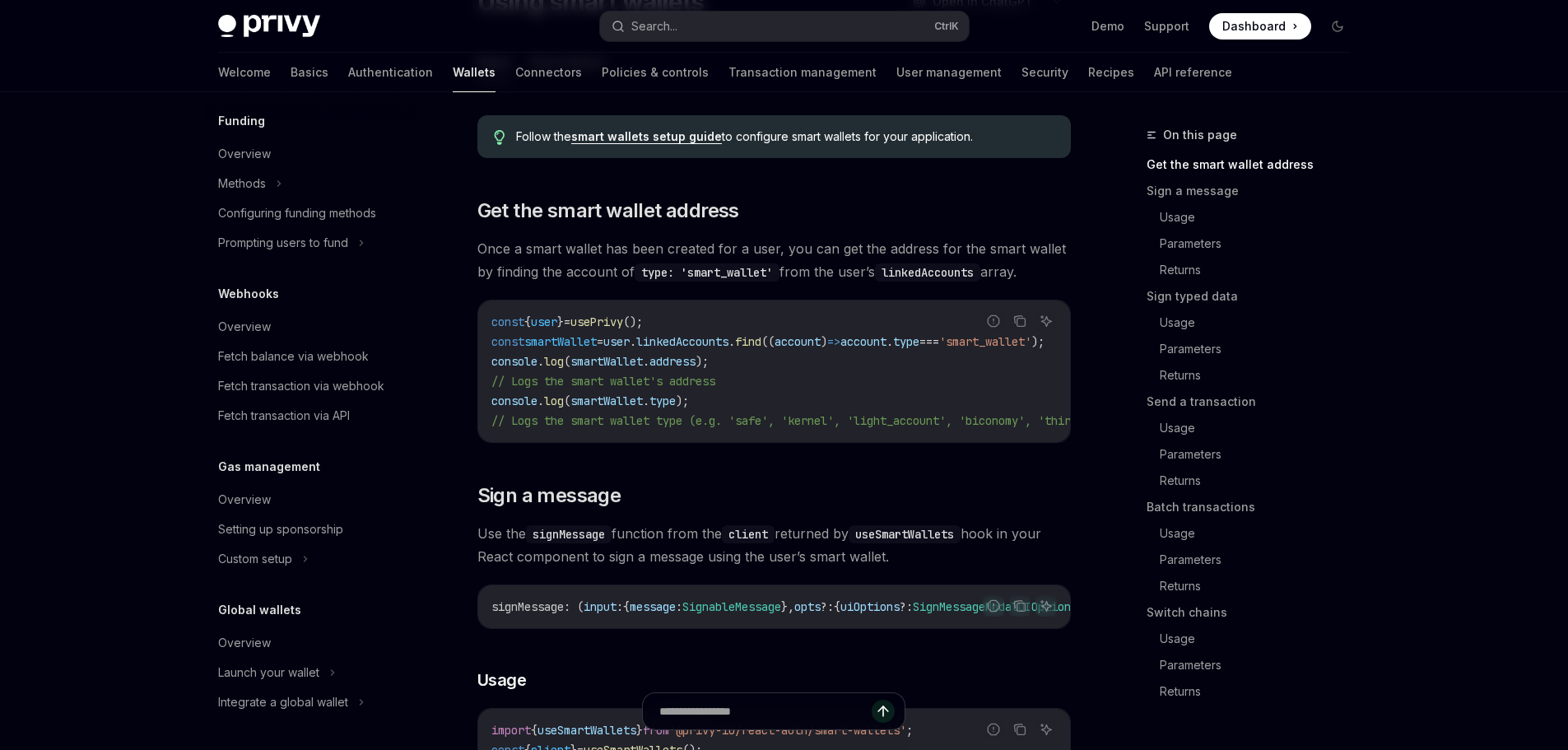
click at [535, 344] on span "smartWallet" at bounding box center [560, 341] width 73 height 15
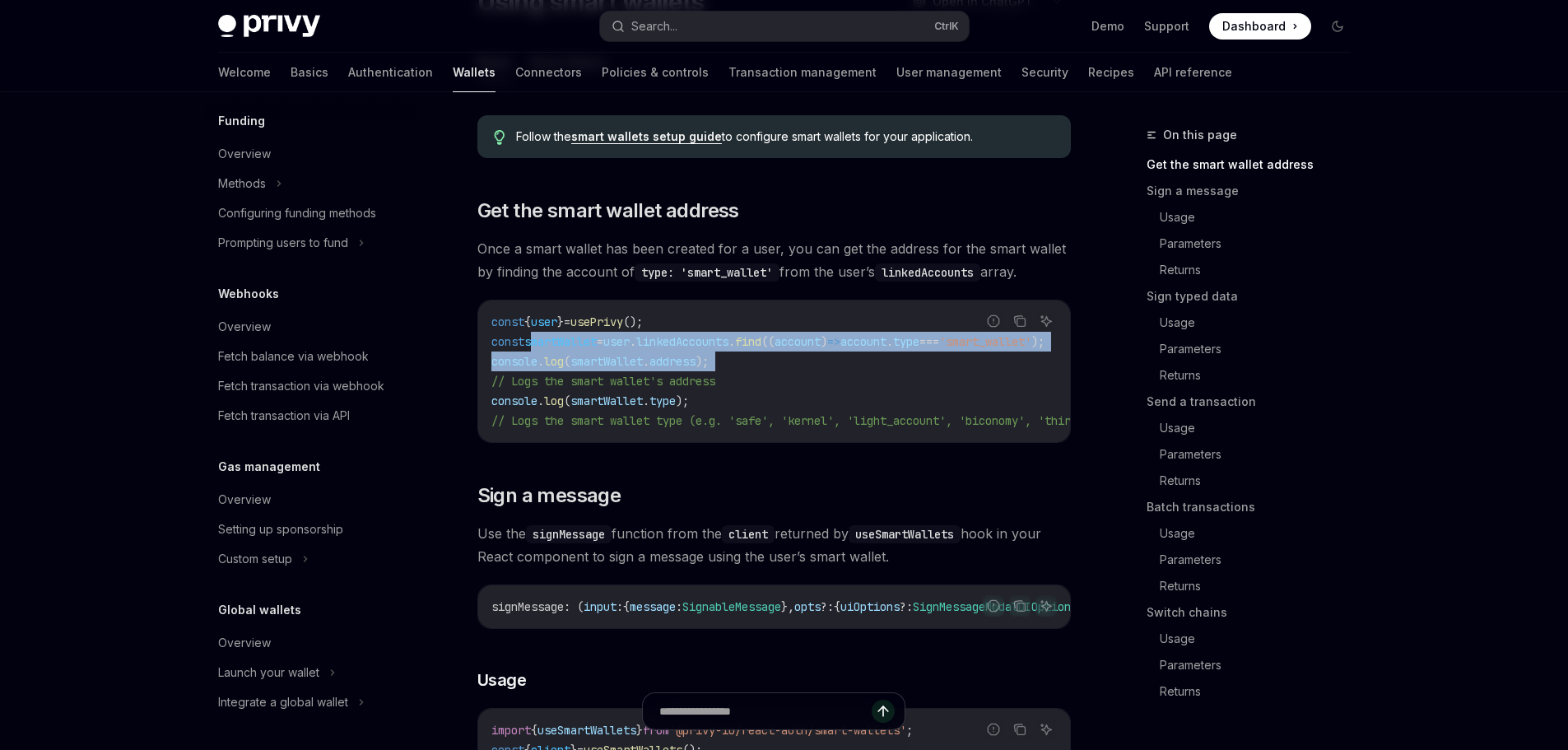
drag, startPoint x: 535, startPoint y: 344, endPoint x: 811, endPoint y: 353, distance: 276.1
click at [811, 353] on code "const { user } = usePrivy (); const smartWallet = user . linkedAccounts . find …" at bounding box center [902, 371] width 823 height 118
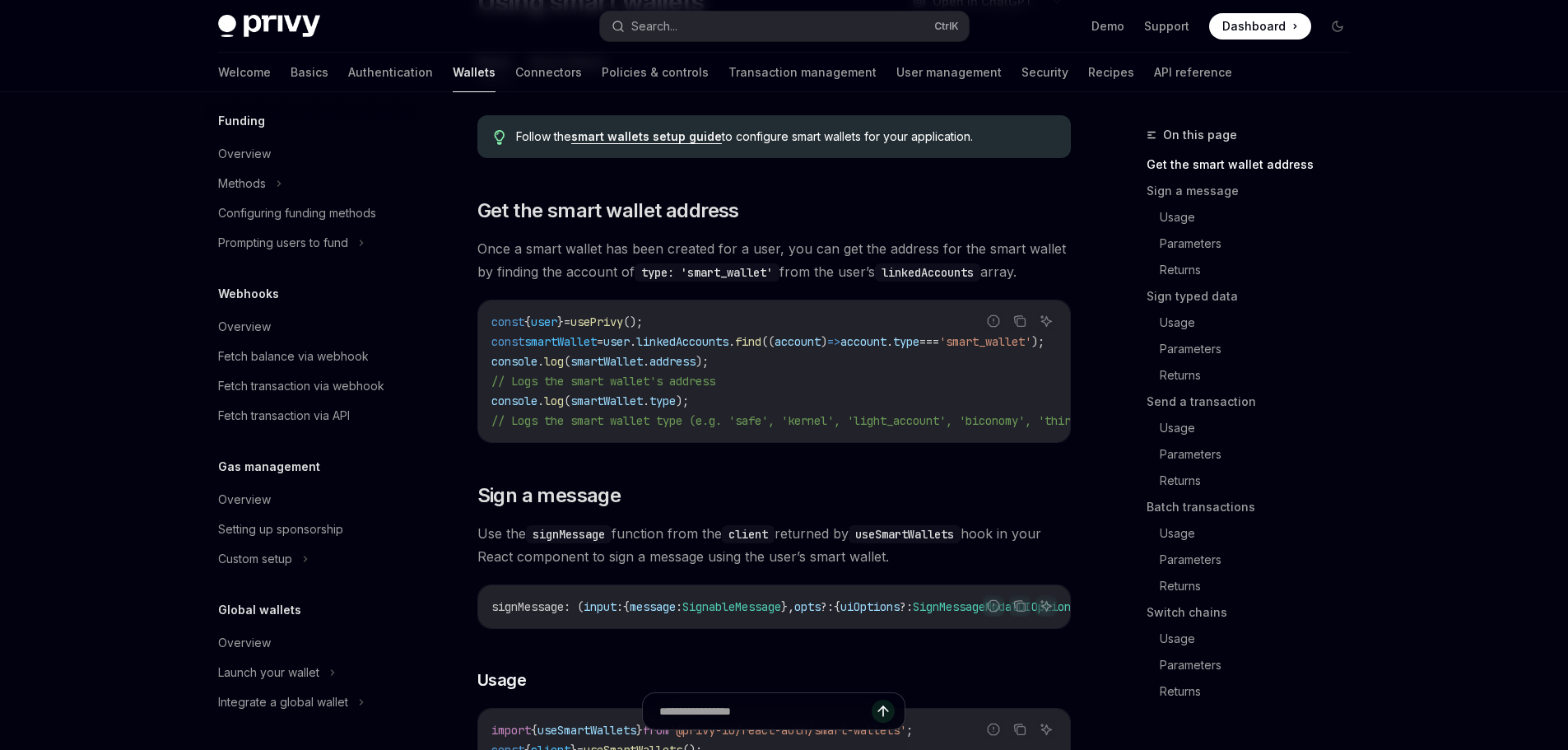
click at [589, 338] on span "smartWallet" at bounding box center [560, 341] width 73 height 15
drag, startPoint x: 589, startPoint y: 338, endPoint x: 750, endPoint y: 343, distance: 161.1
click at [733, 343] on span "const smartWallet = user . linkedAccounts . find (( account ) => account . type…" at bounding box center [768, 341] width 553 height 15
click at [728, 343] on span "linkedAccounts" at bounding box center [682, 341] width 92 height 15
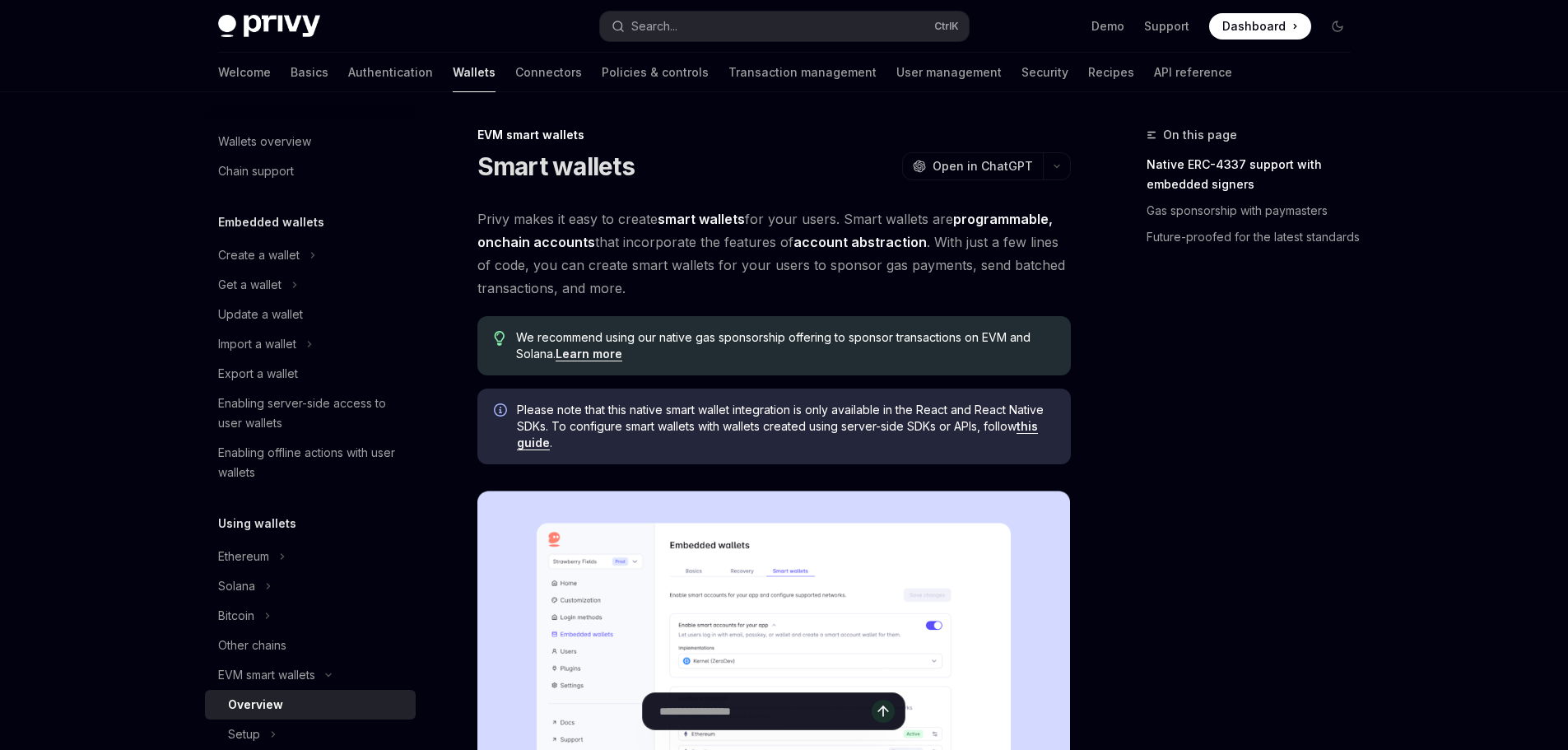
type textarea "*"
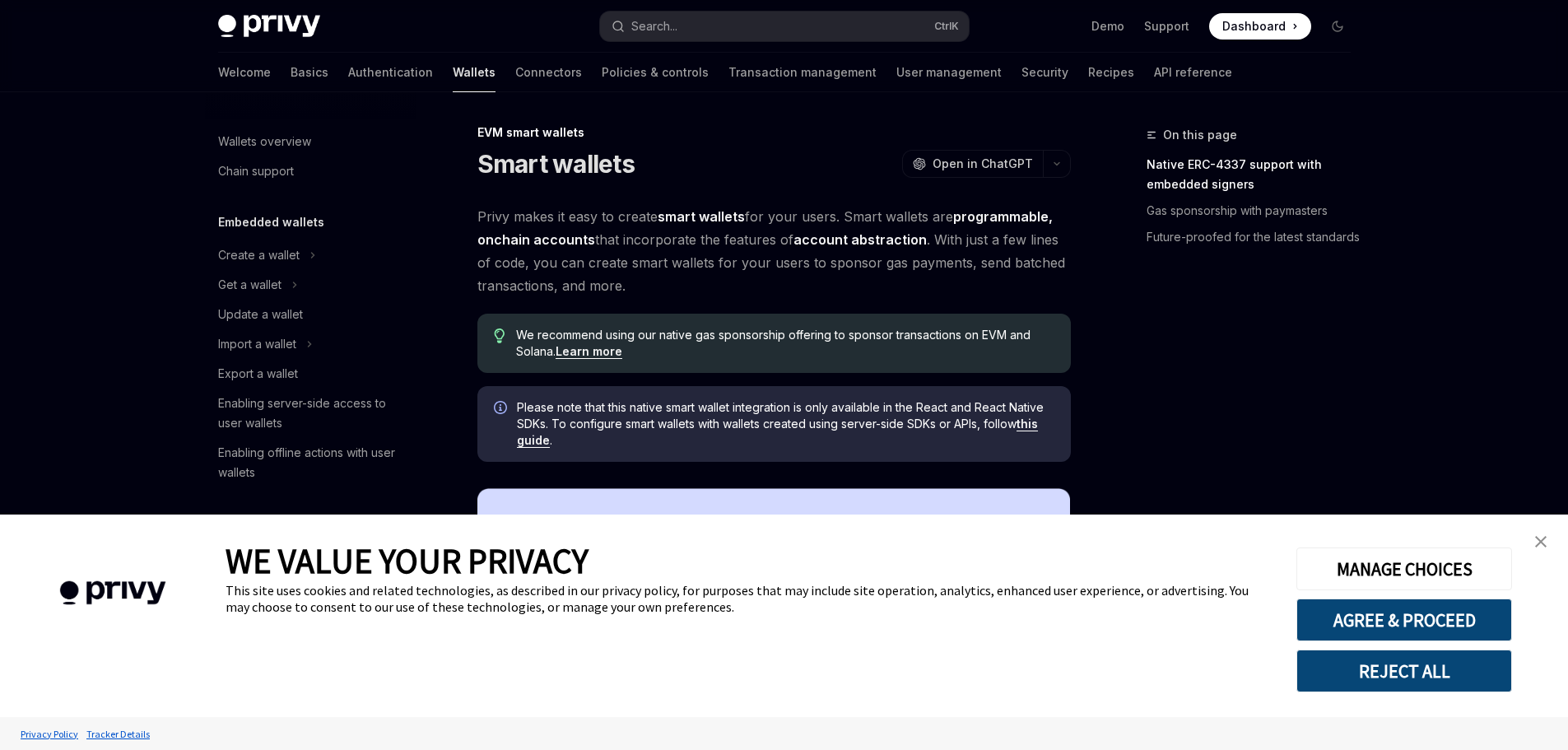
scroll to position [247, 0]
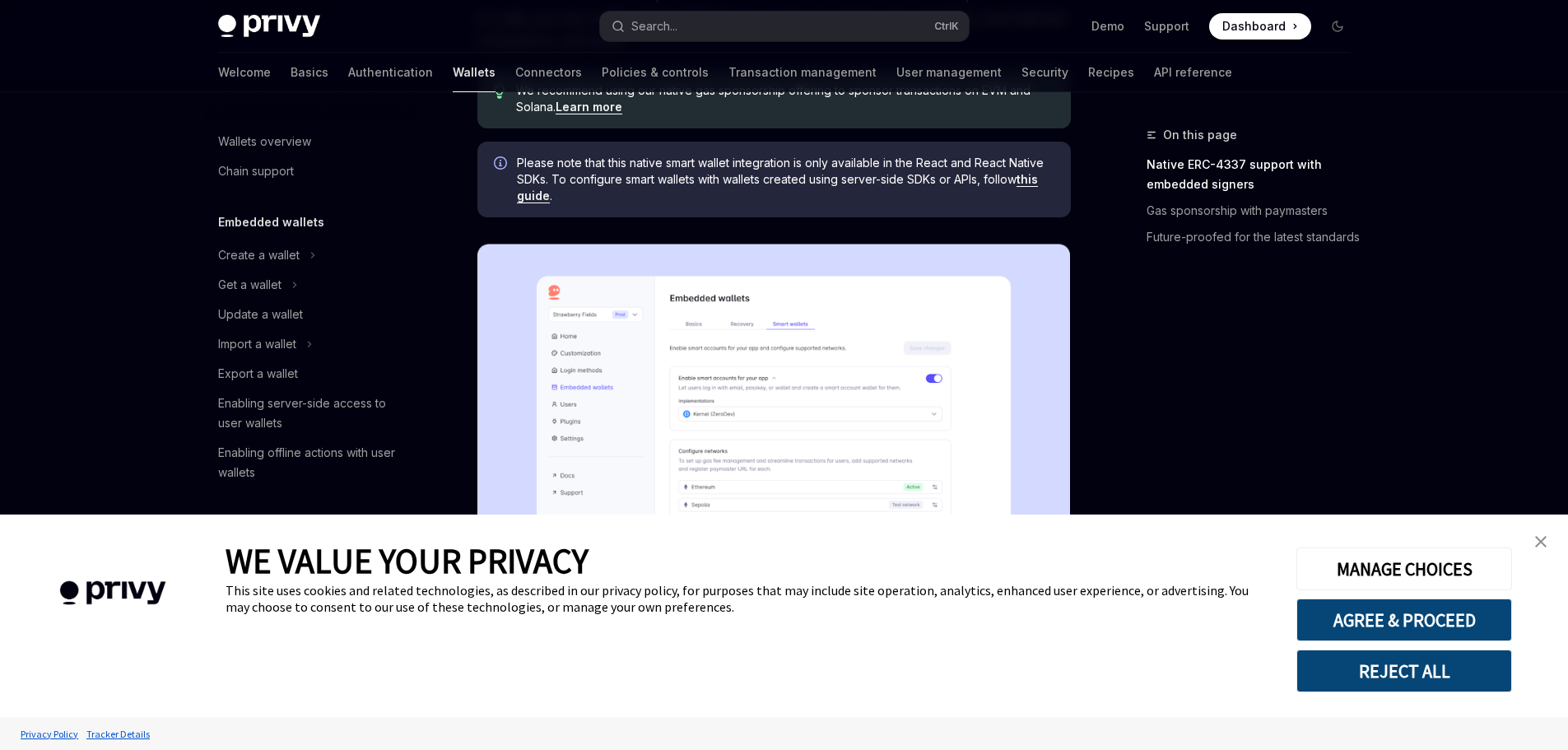
click at [1538, 536] on img "close banner" at bounding box center [1540, 541] width 12 height 12
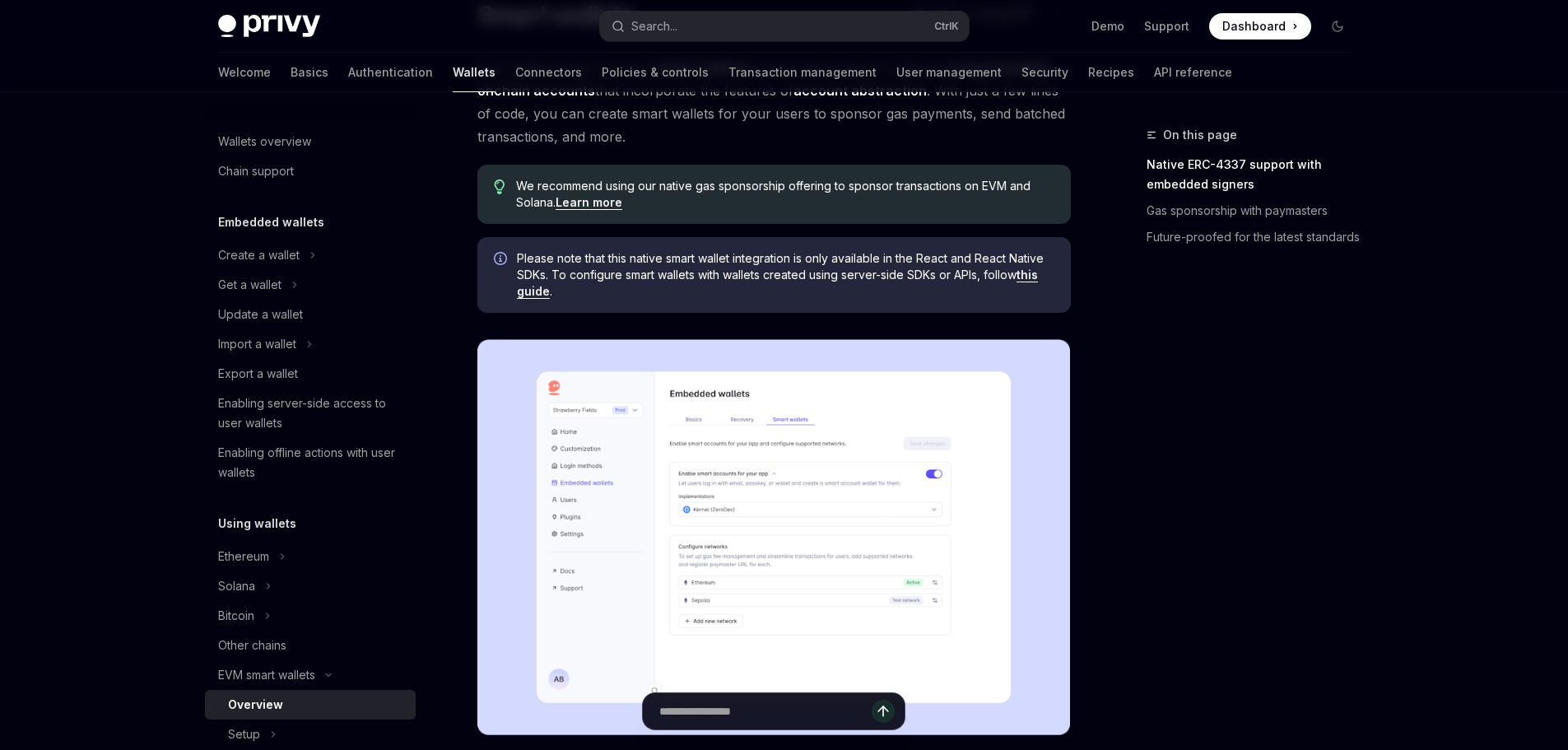
scroll to position [329, 0]
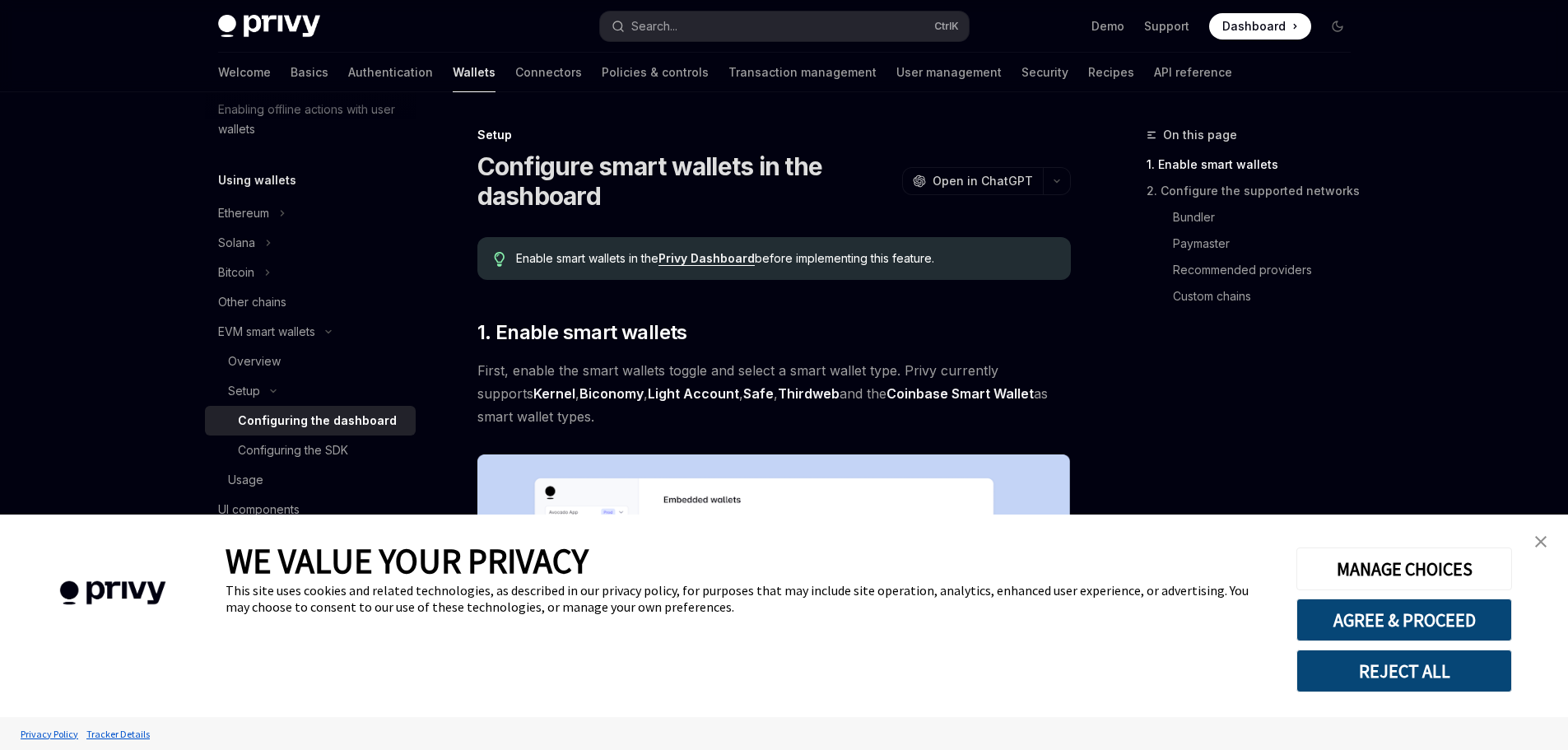
click at [1541, 545] on img "close banner" at bounding box center [1540, 541] width 12 height 12
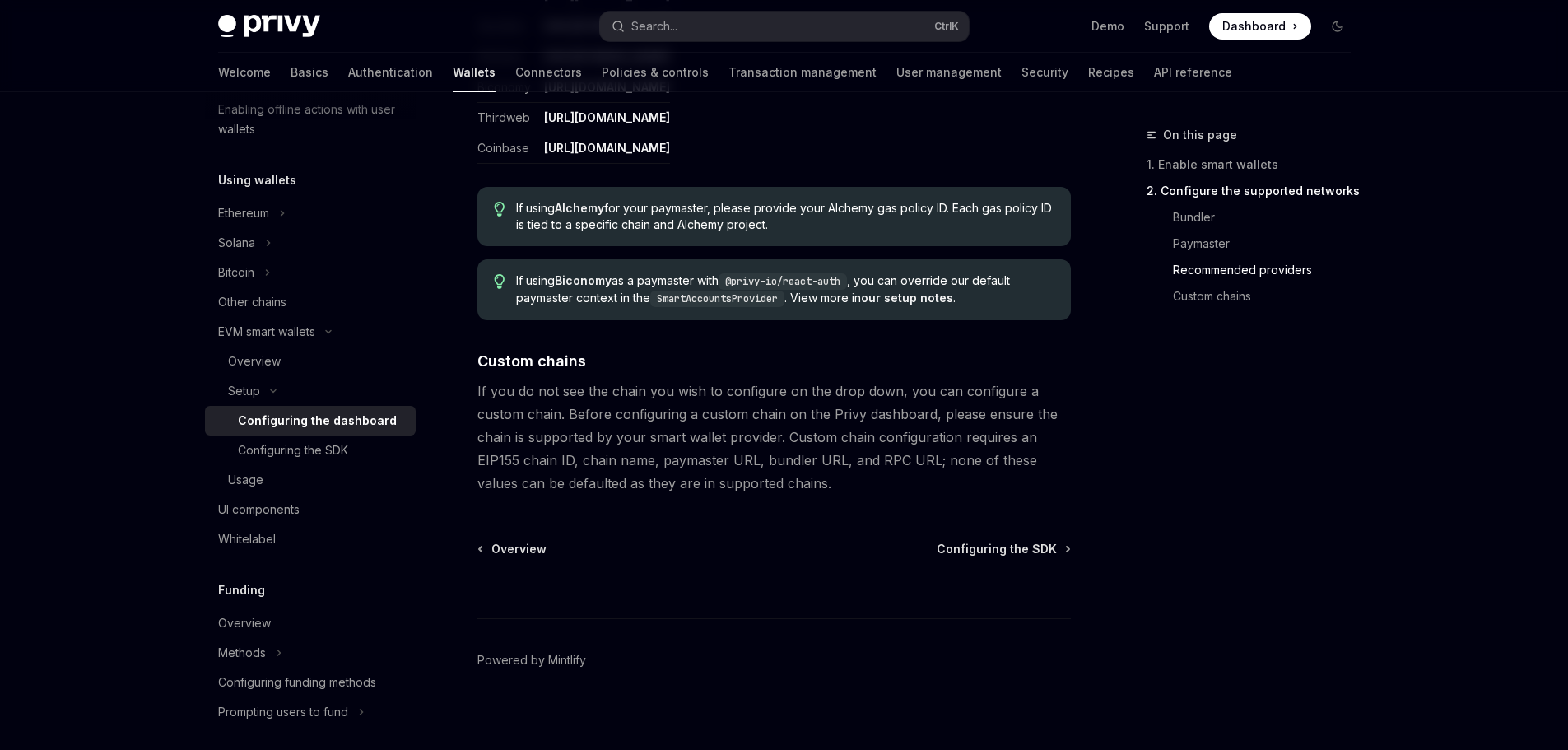
scroll to position [2202, 0]
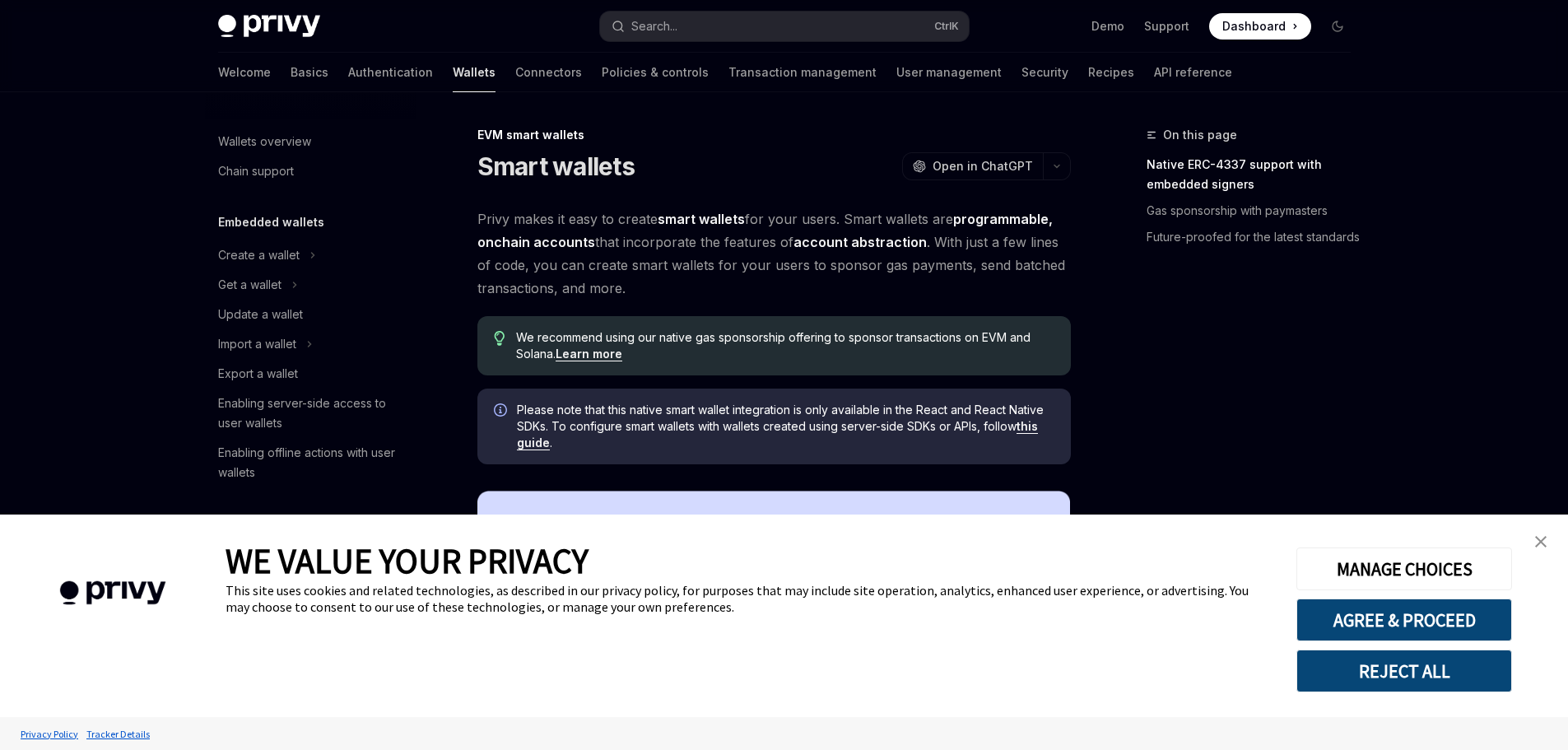
click at [1529, 544] on link "close banner" at bounding box center [1540, 541] width 33 height 33
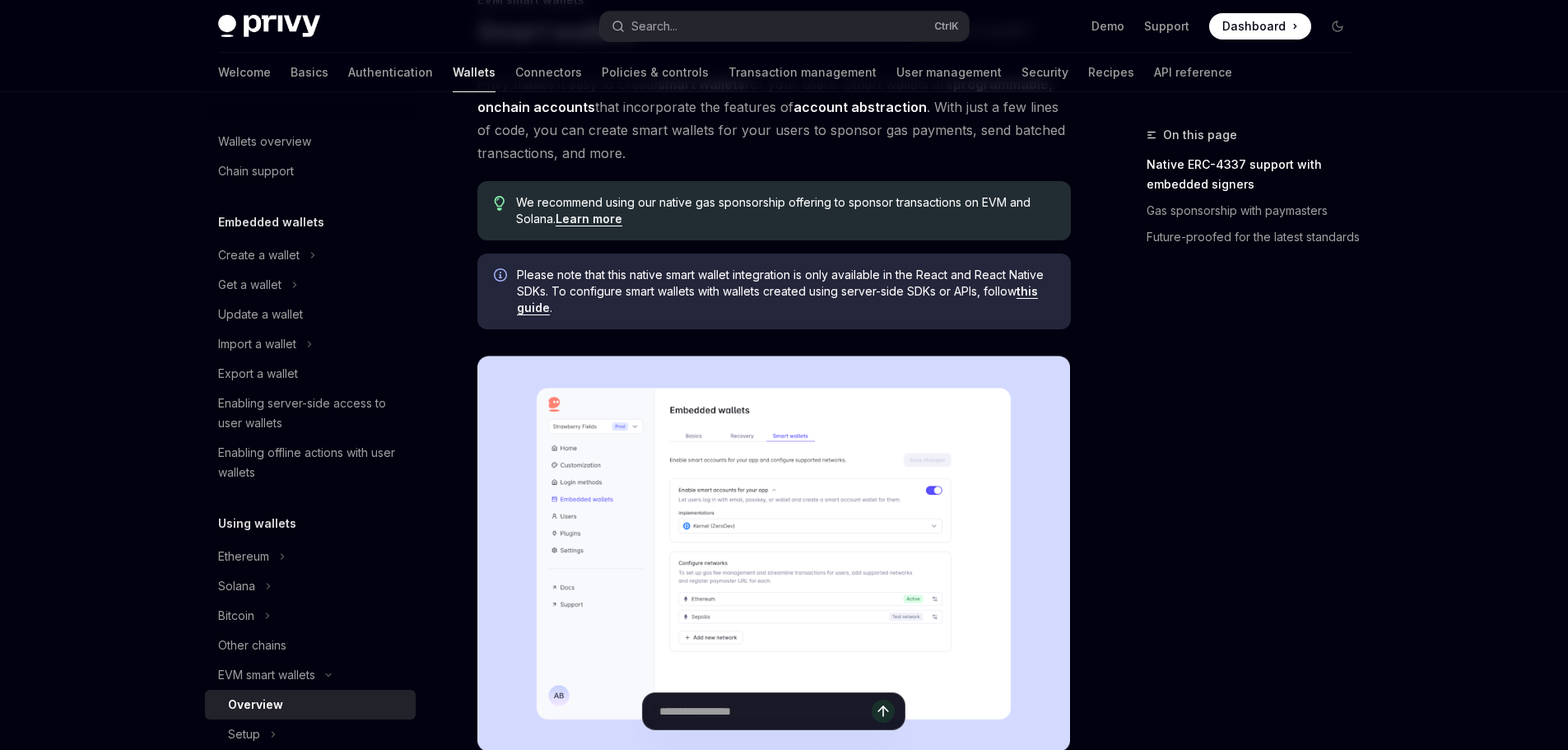
scroll to position [164, 0]
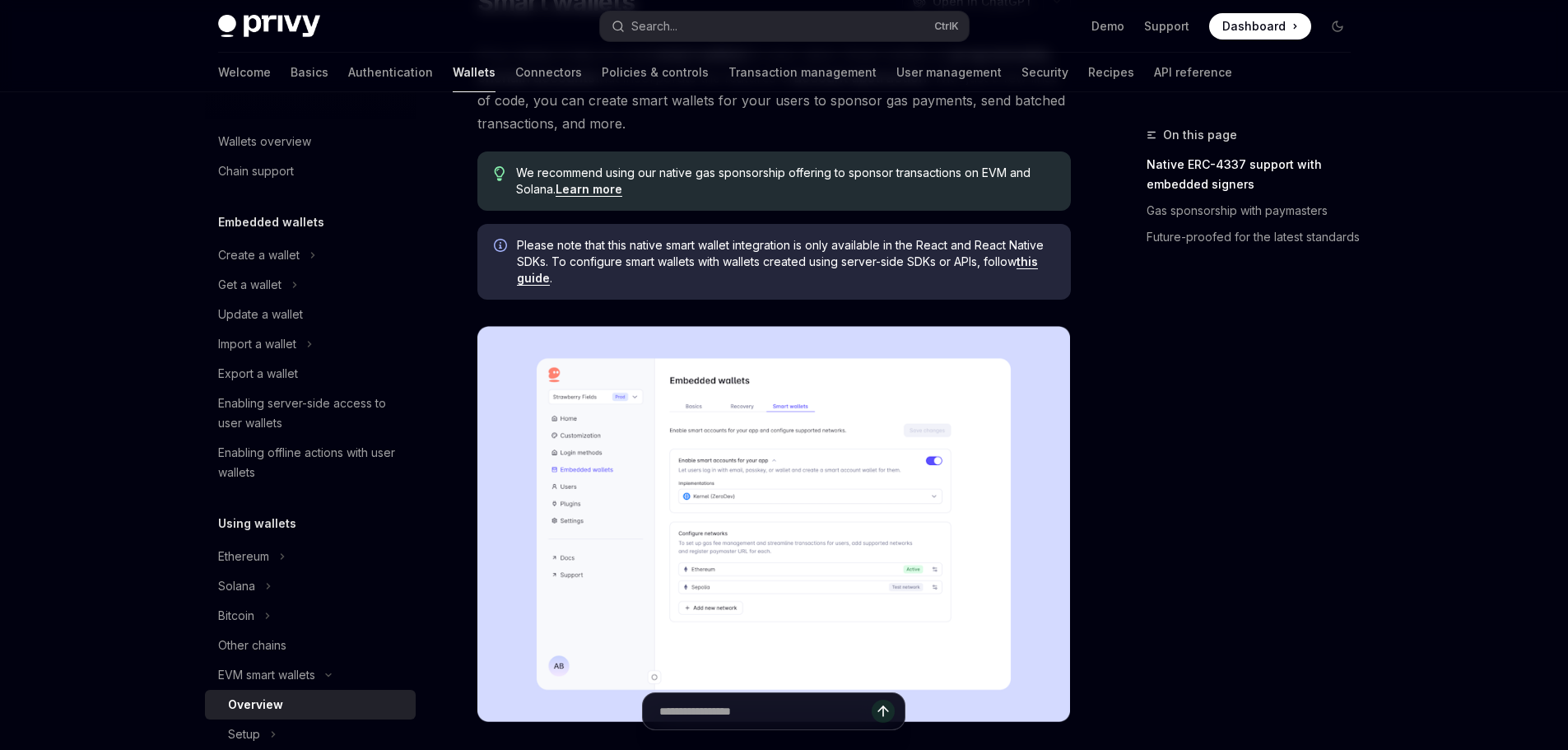
click at [638, 246] on span "Please note that this native smart wallet integration is only available in the …" at bounding box center [785, 261] width 537 height 49
drag, startPoint x: 638, startPoint y: 246, endPoint x: 843, endPoint y: 240, distance: 205.1
click at [838, 241] on span "Please note that this native smart wallet integration is only available in the …" at bounding box center [785, 261] width 537 height 49
click at [849, 231] on div "Please note that this native smart wallet integration is only available in the …" at bounding box center [773, 262] width 593 height 75
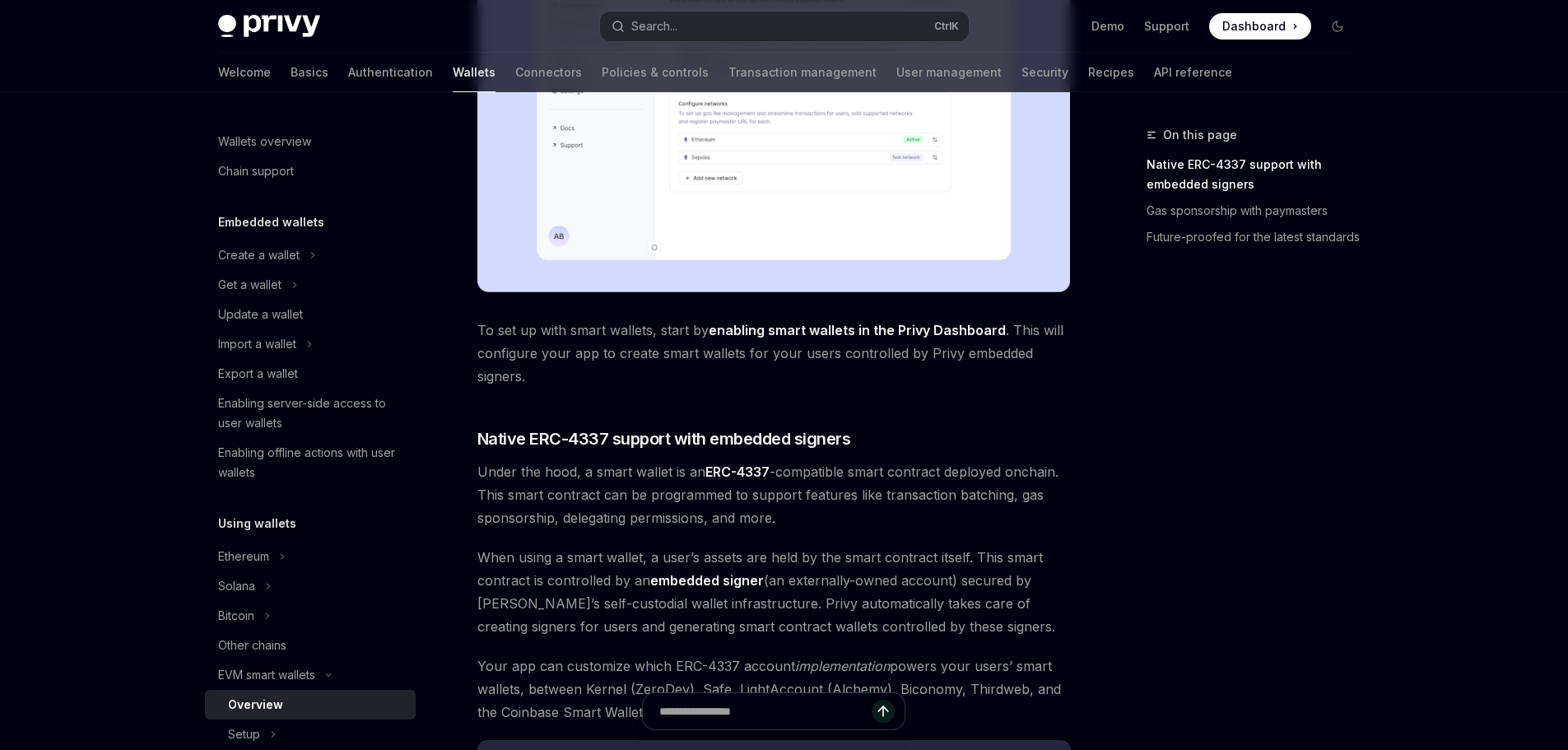
scroll to position [658, 0]
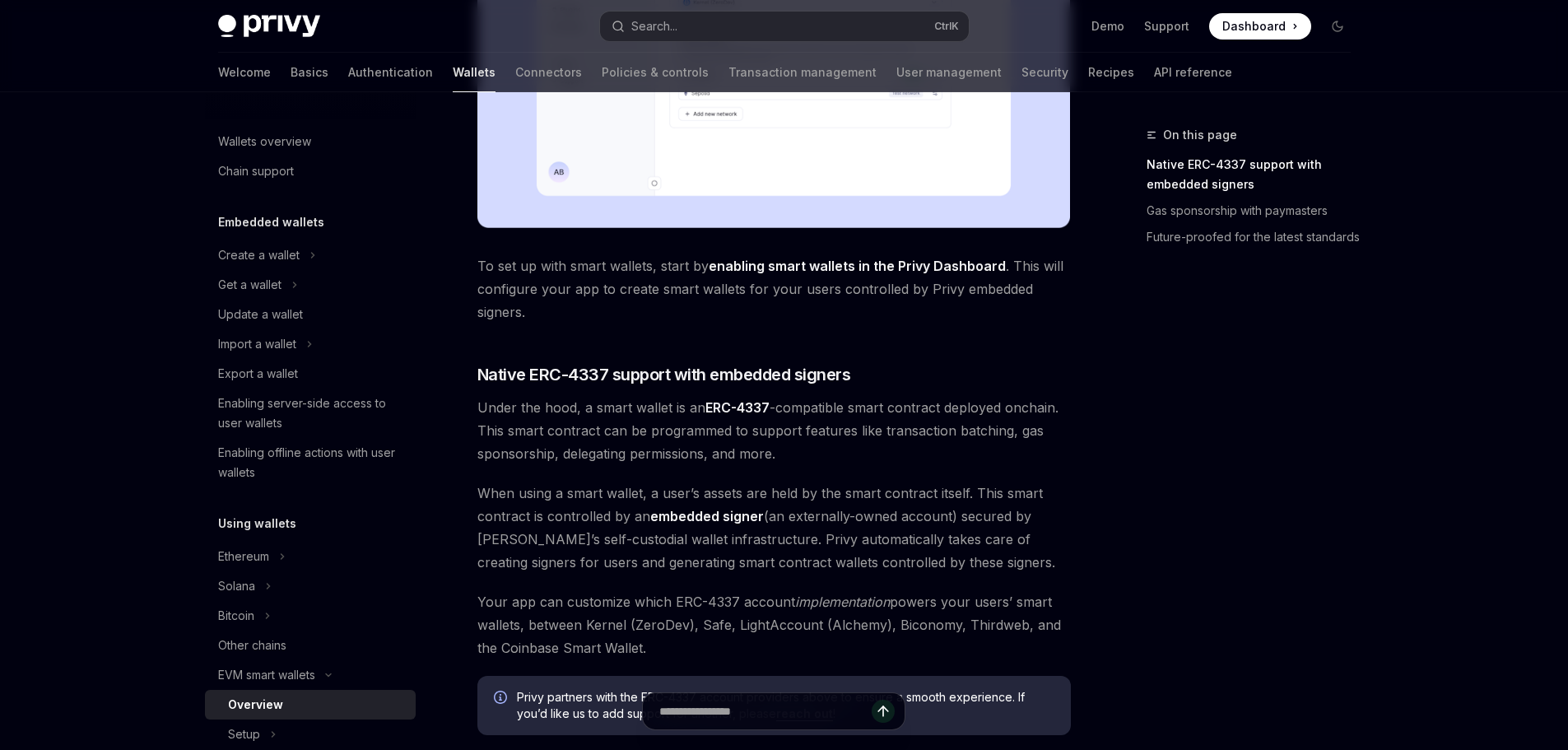
click at [722, 264] on link "enabling smart wallets in the Privy Dashboard" at bounding box center [857, 266] width 297 height 17
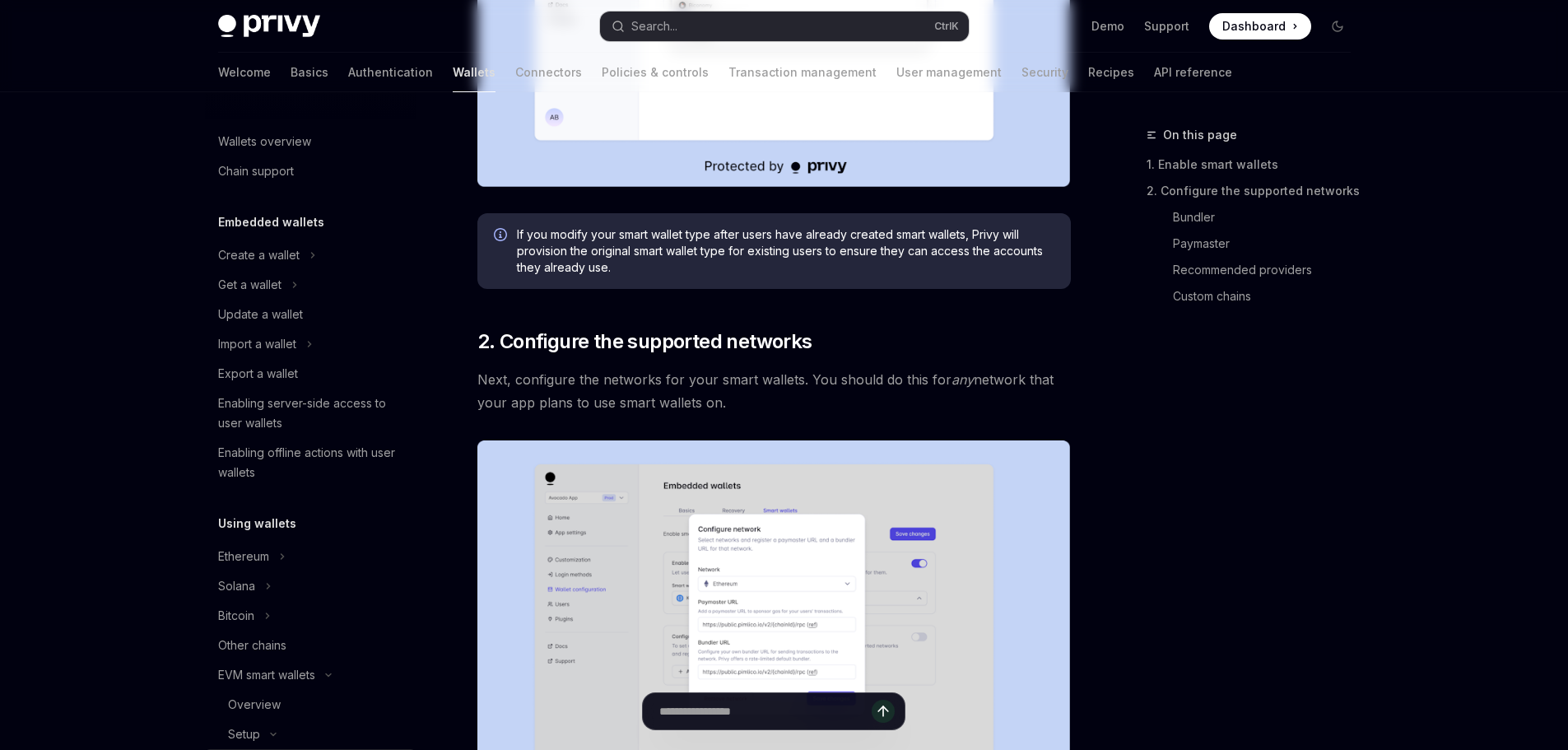
type textarea "*"
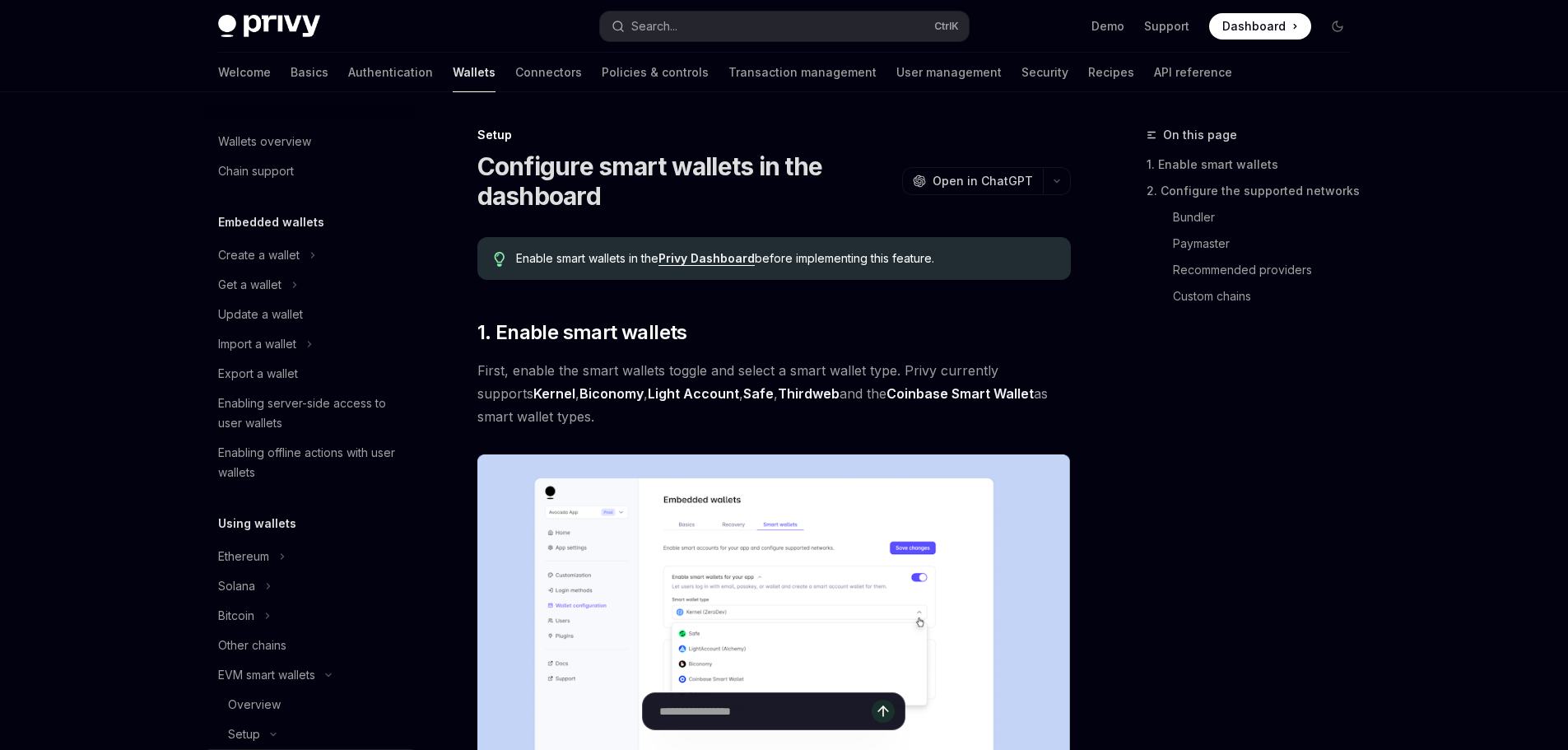
scroll to position [344, 0]
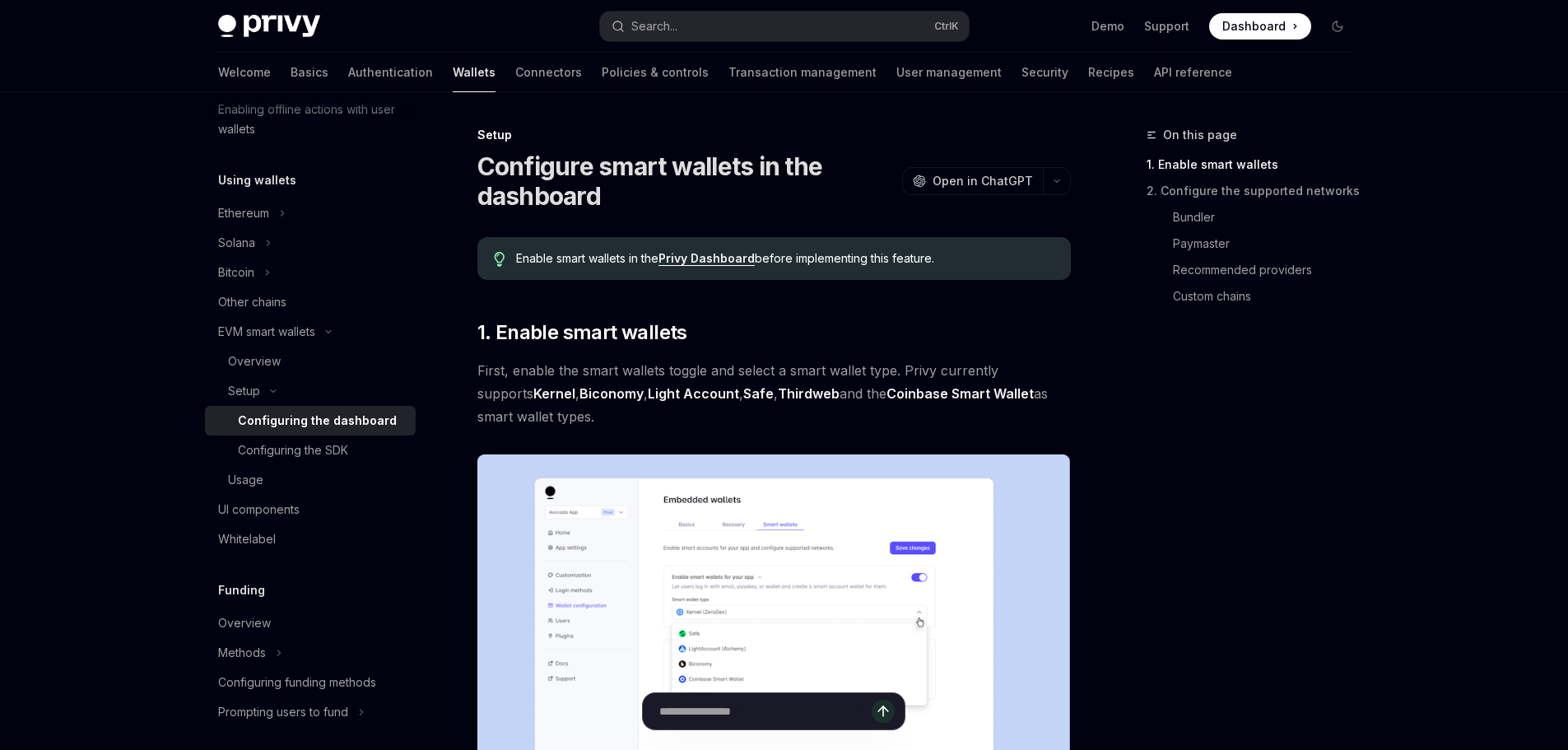
click at [848, 265] on span "Enable smart wallets in the Privy Dashboard before implementing this feature." at bounding box center [784, 258] width 537 height 16
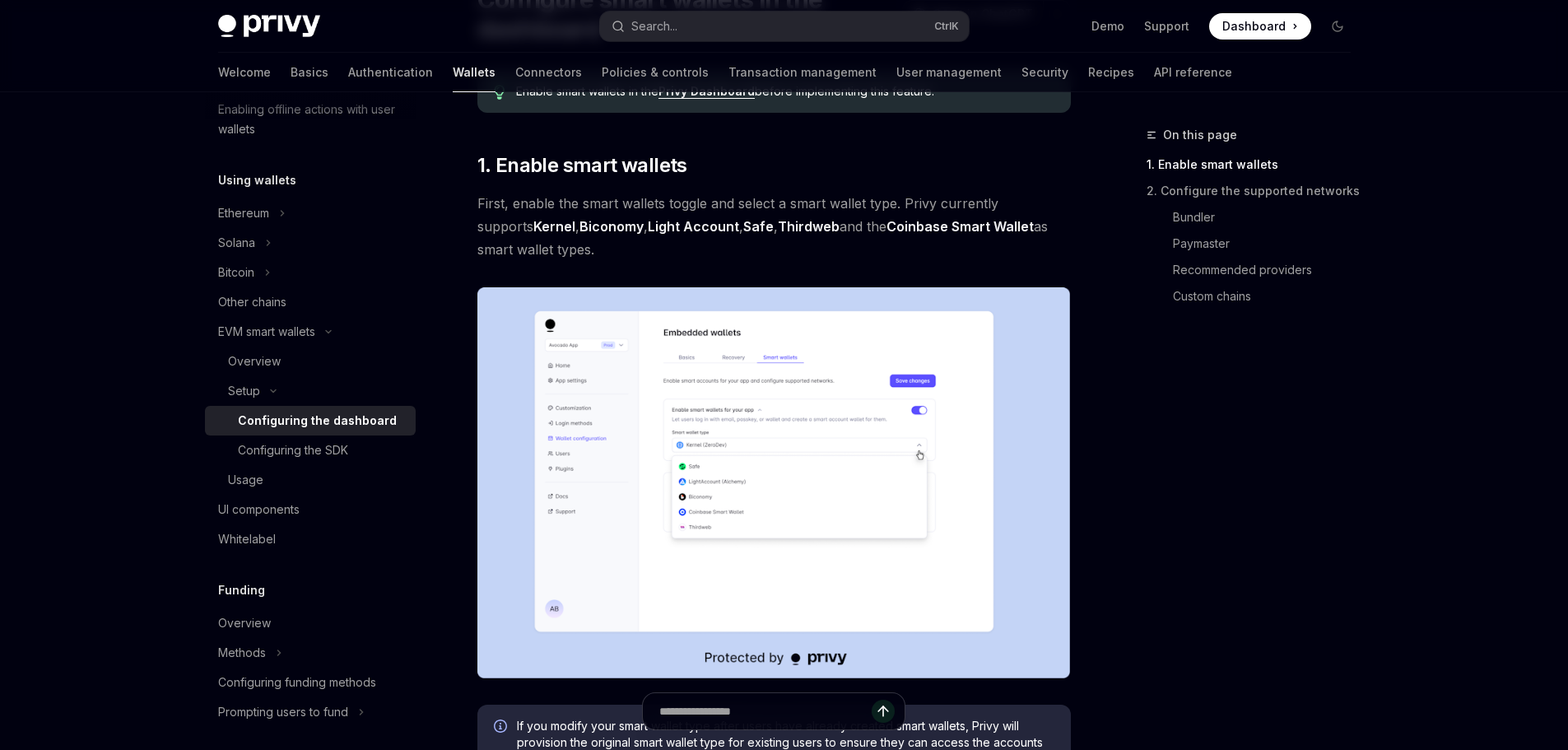
scroll to position [0, 0]
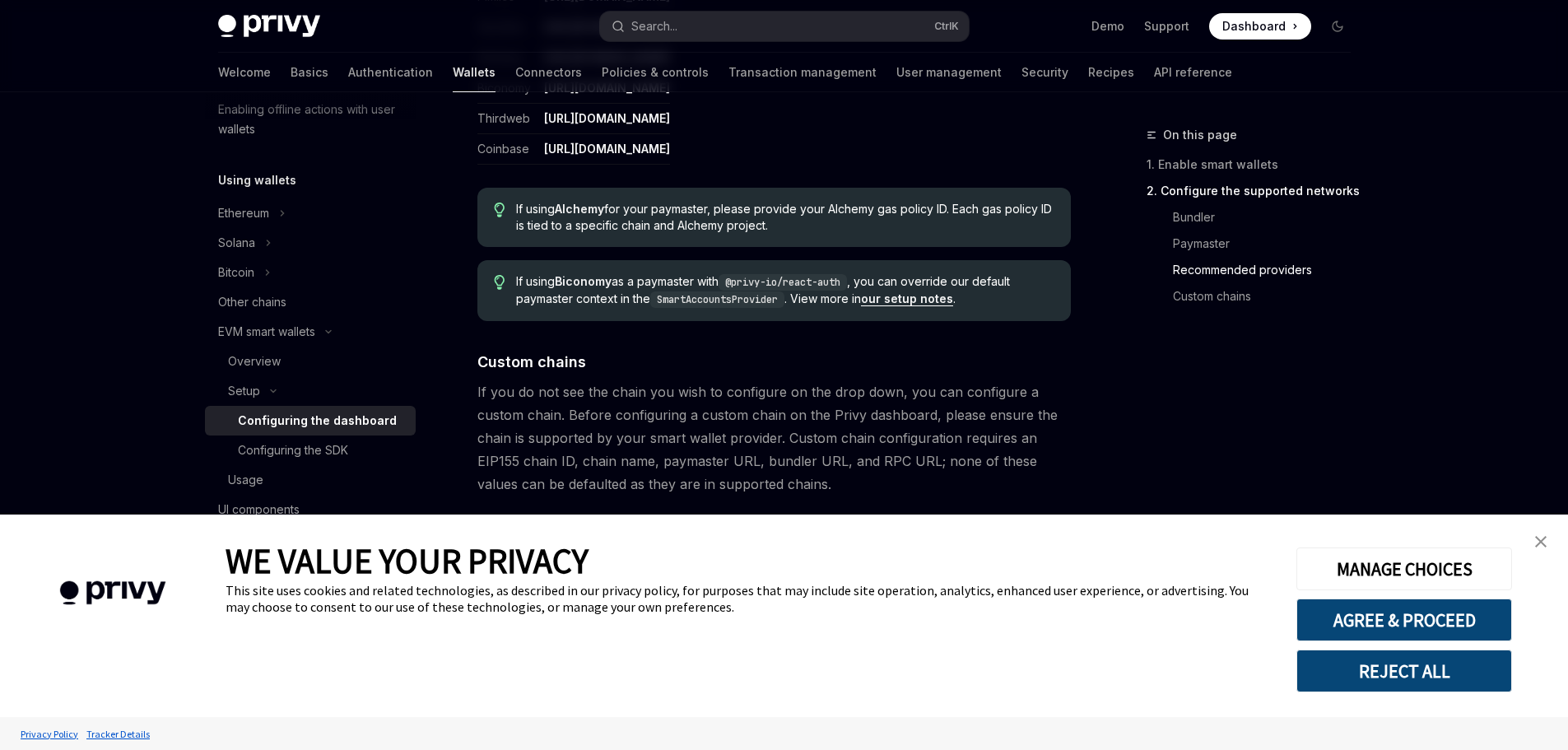
scroll to position [2202, 0]
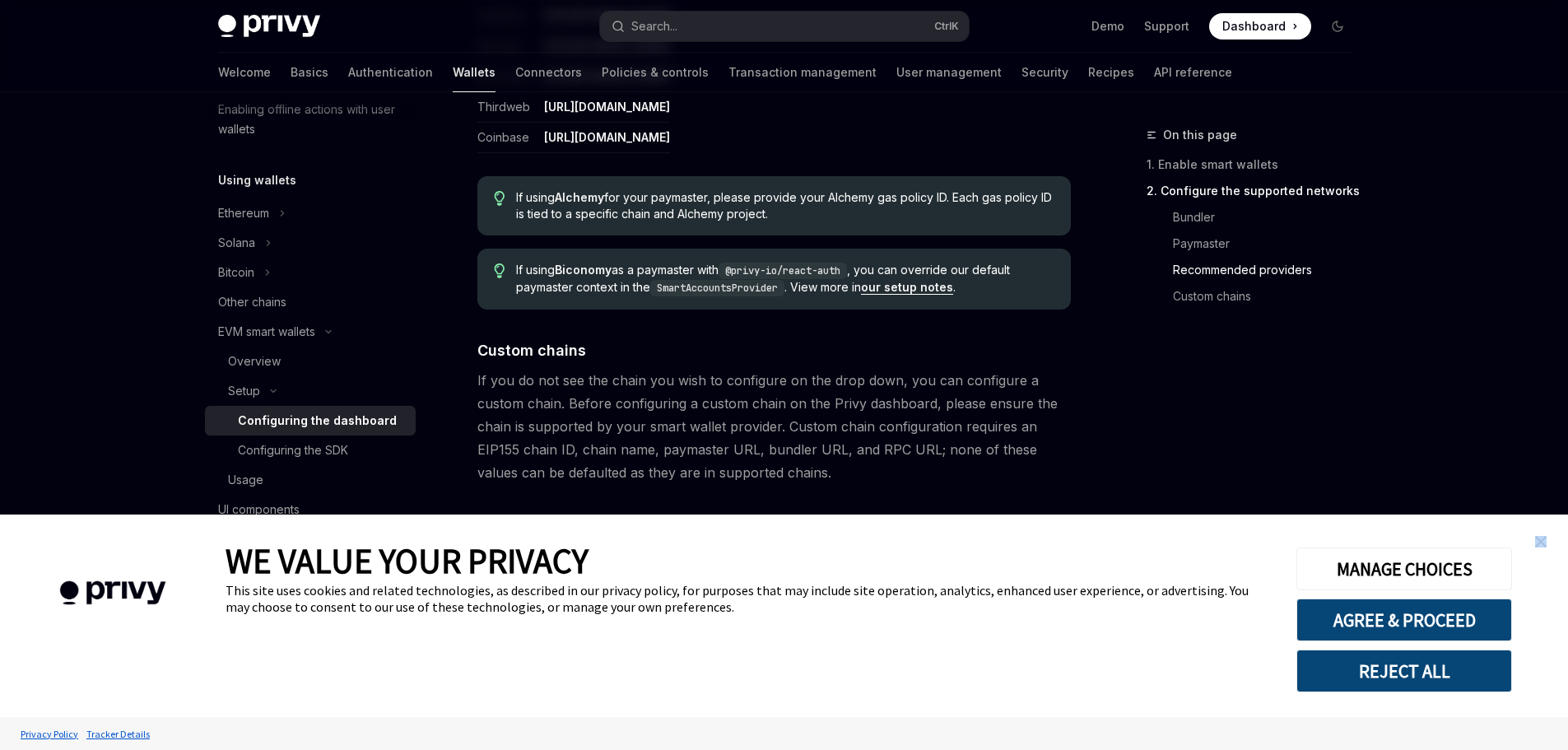
click at [1541, 536] on link "close banner" at bounding box center [1540, 541] width 33 height 33
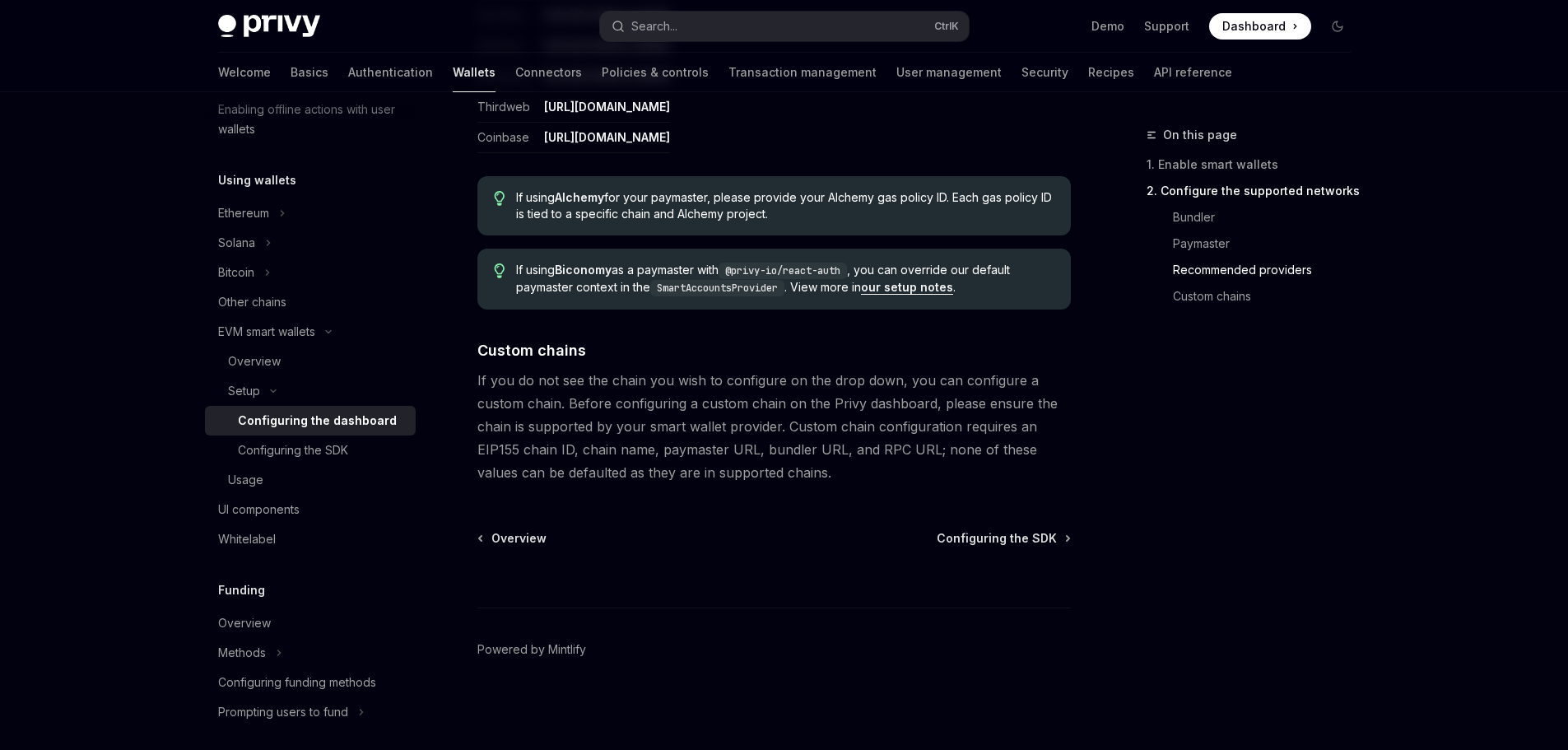
click at [538, 268] on span "If using Biconomy as a paymaster with @privy-io/react-auth , you can override o…" at bounding box center [784, 279] width 537 height 35
drag, startPoint x: 538, startPoint y: 268, endPoint x: 639, endPoint y: 271, distance: 101.0
click at [639, 271] on span "If using Biconomy as a paymaster with @privy-io/react-auth , you can override o…" at bounding box center [784, 279] width 537 height 35
drag, startPoint x: 554, startPoint y: 268, endPoint x: 538, endPoint y: 267, distance: 16.0
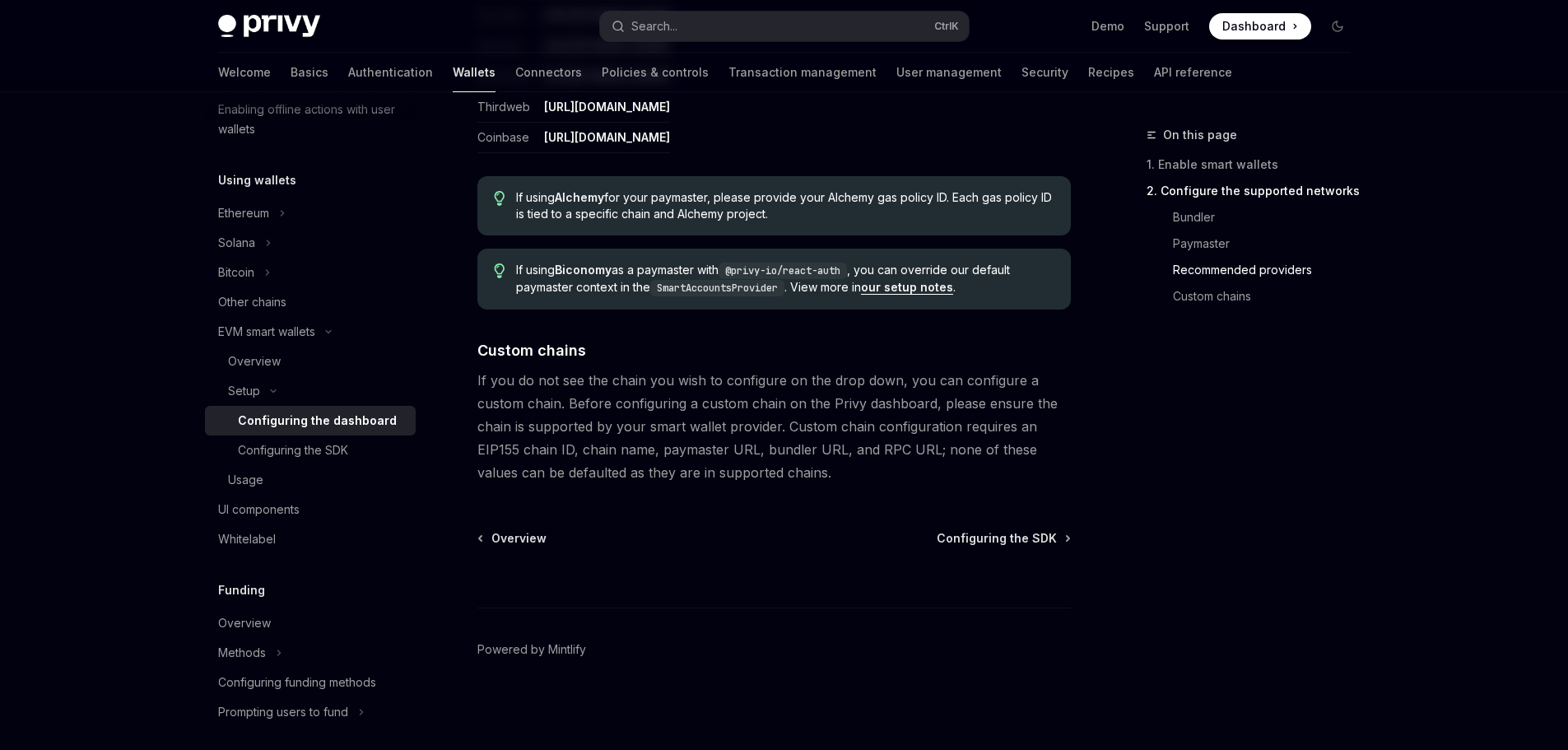
click at [553, 268] on span "If using Biconomy as a paymaster with @privy-io/react-auth , you can override o…" at bounding box center [784, 279] width 537 height 35
click at [527, 268] on span "If using Biconomy as a paymaster with @privy-io/react-auth , you can override o…" at bounding box center [784, 279] width 537 height 35
drag, startPoint x: 527, startPoint y: 268, endPoint x: 692, endPoint y: 273, distance: 165.1
click at [683, 273] on span "If using Biconomy as a paymaster with @privy-io/react-auth , you can override o…" at bounding box center [784, 279] width 537 height 35
click at [693, 272] on span "If using Biconomy as a paymaster with @privy-io/react-auth , you can override o…" at bounding box center [784, 279] width 537 height 35
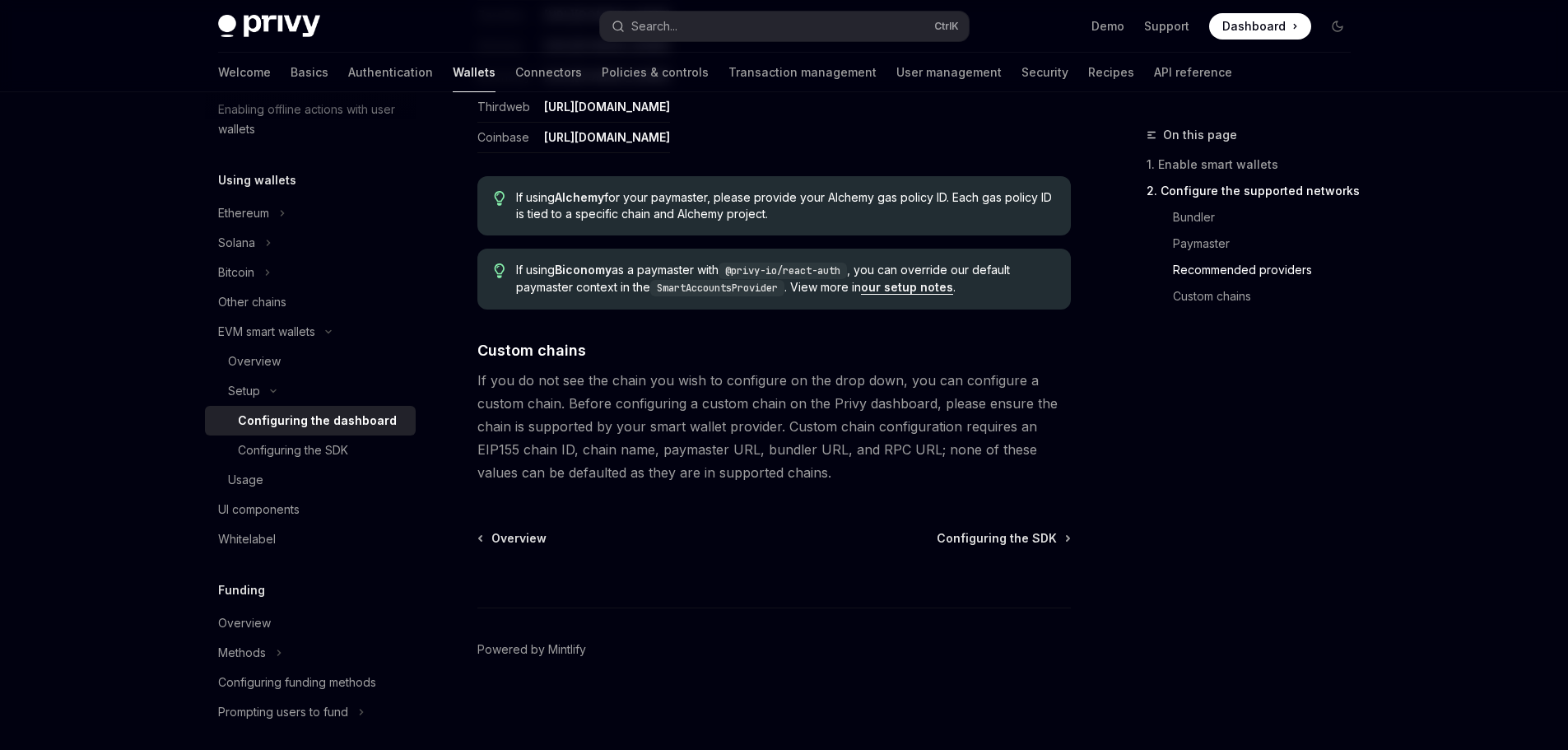
click at [745, 266] on code "@privy-io/react-auth" at bounding box center [782, 271] width 128 height 16
drag, startPoint x: 745, startPoint y: 266, endPoint x: 848, endPoint y: 272, distance: 103.2
click at [847, 272] on code "@privy-io/react-auth" at bounding box center [782, 271] width 128 height 16
click at [905, 267] on span "If using Biconomy as a paymaster with @privy-io/react-auth , you can override o…" at bounding box center [784, 279] width 537 height 35
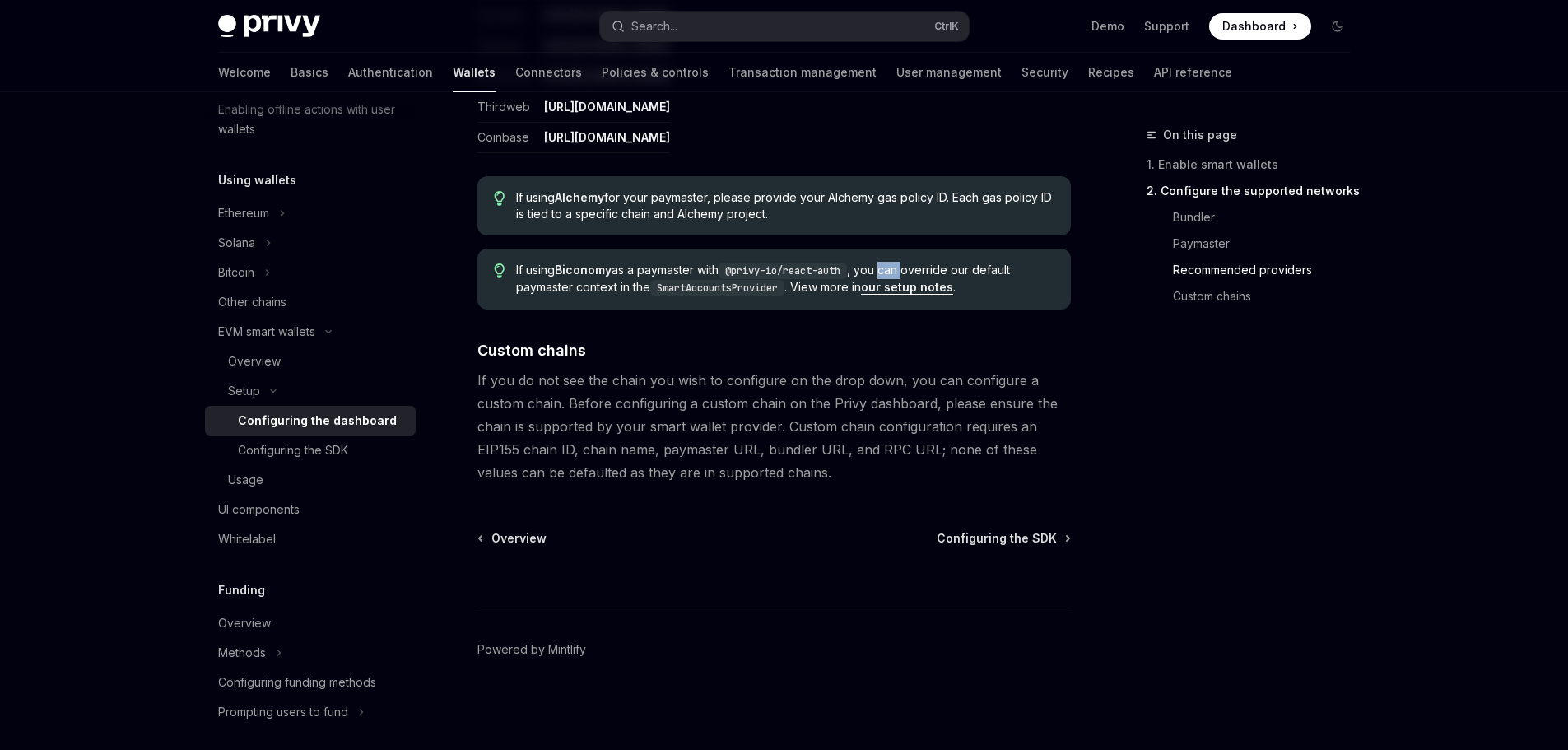
click at [905, 267] on span "If using Biconomy as a paymaster with @privy-io/react-auth , you can override o…" at bounding box center [784, 279] width 537 height 35
click at [690, 286] on code "SmartAccountsProvider" at bounding box center [718, 288] width 135 height 16
click at [571, 286] on span "If using Biconomy as a paymaster with @privy-io/react-auth , you can override o…" at bounding box center [784, 279] width 537 height 35
drag, startPoint x: 571, startPoint y: 286, endPoint x: 655, endPoint y: 291, distance: 84.1
click at [655, 291] on span "If using Biconomy as a paymaster with @privy-io/react-auth , you can override o…" at bounding box center [784, 279] width 537 height 35
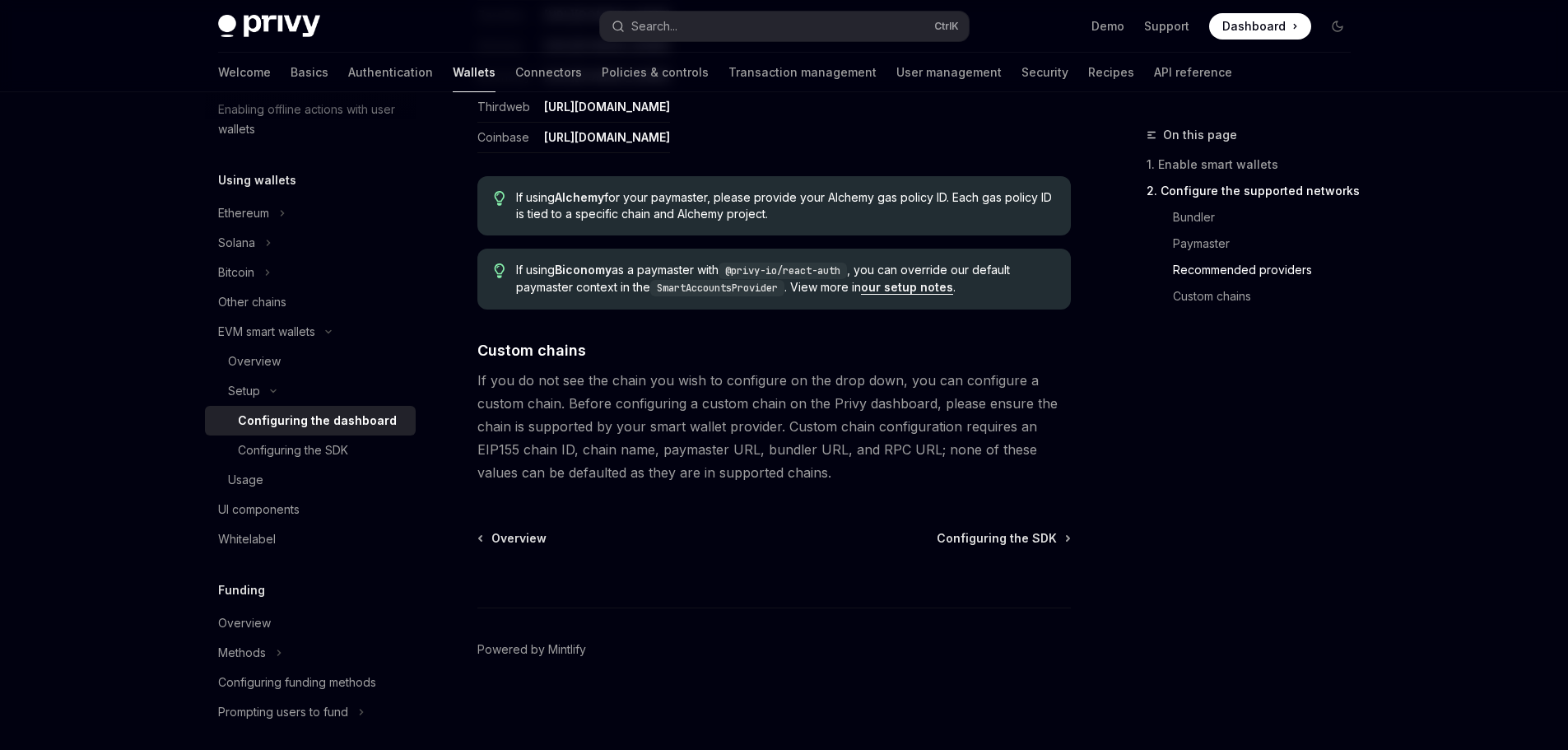
click at [655, 291] on code "SmartAccountsProvider" at bounding box center [718, 288] width 135 height 16
click at [663, 285] on code "SmartAccountsProvider" at bounding box center [718, 288] width 135 height 16
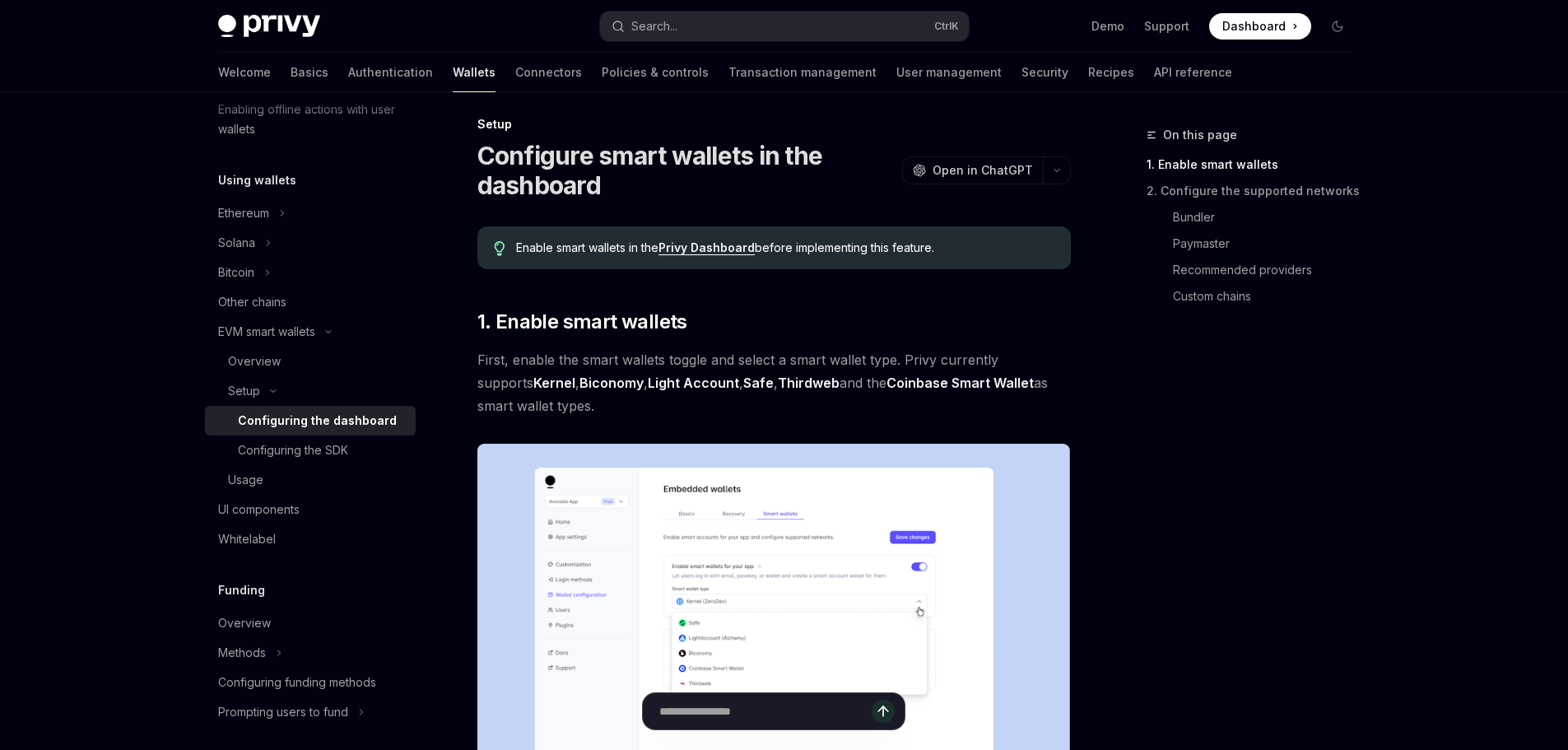
scroll to position [0, 0]
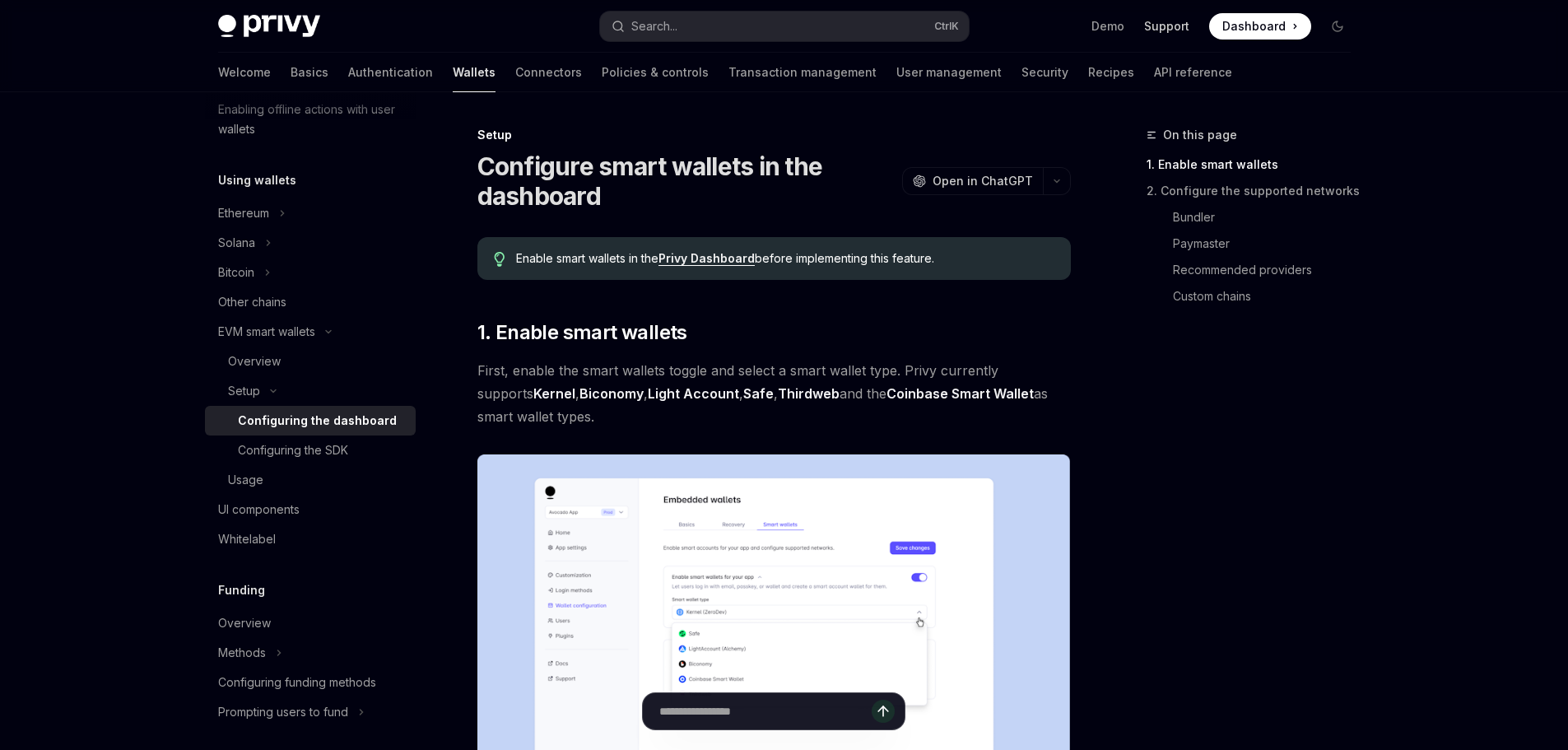
click at [1189, 32] on link "Support" at bounding box center [1166, 26] width 45 height 16
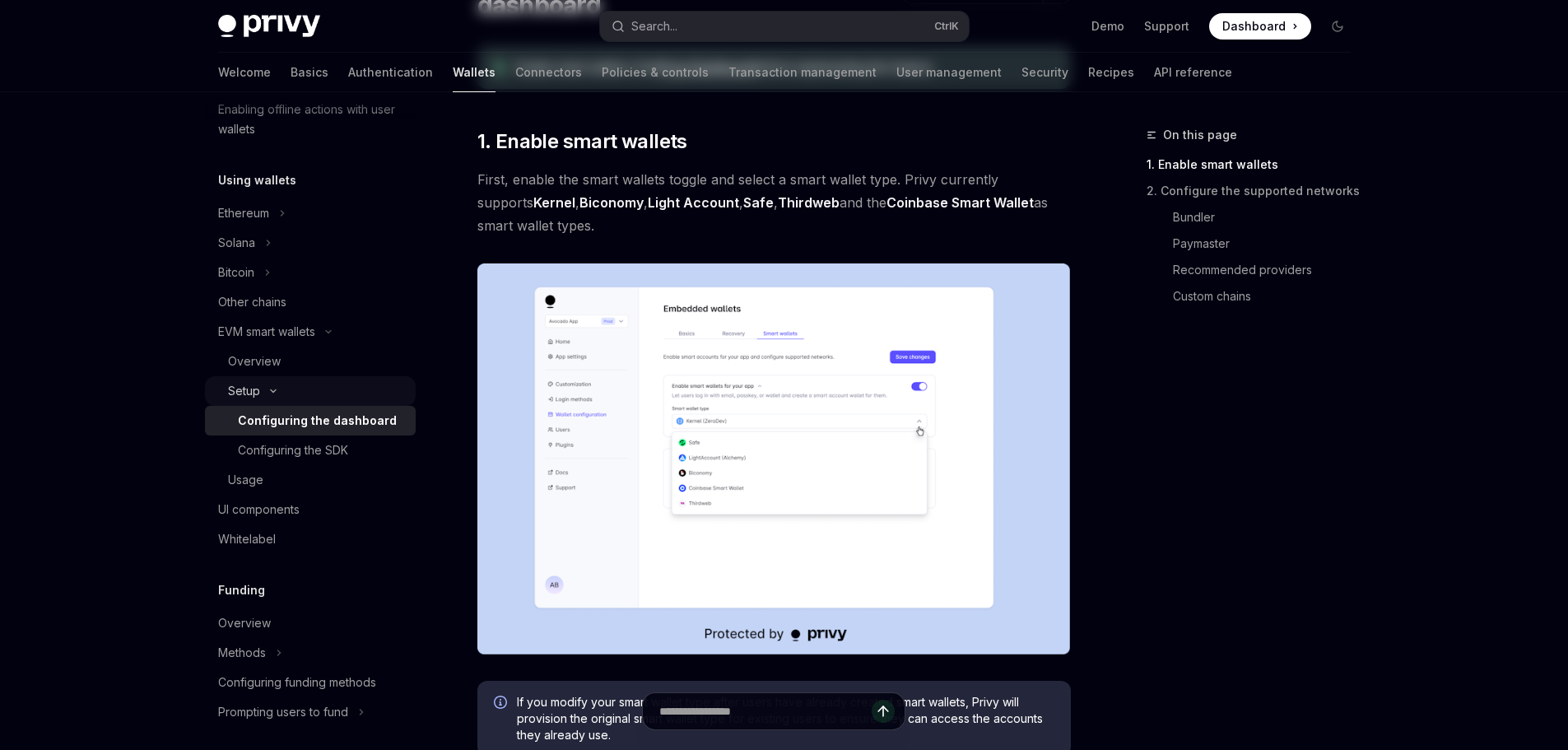
scroll to position [247, 0]
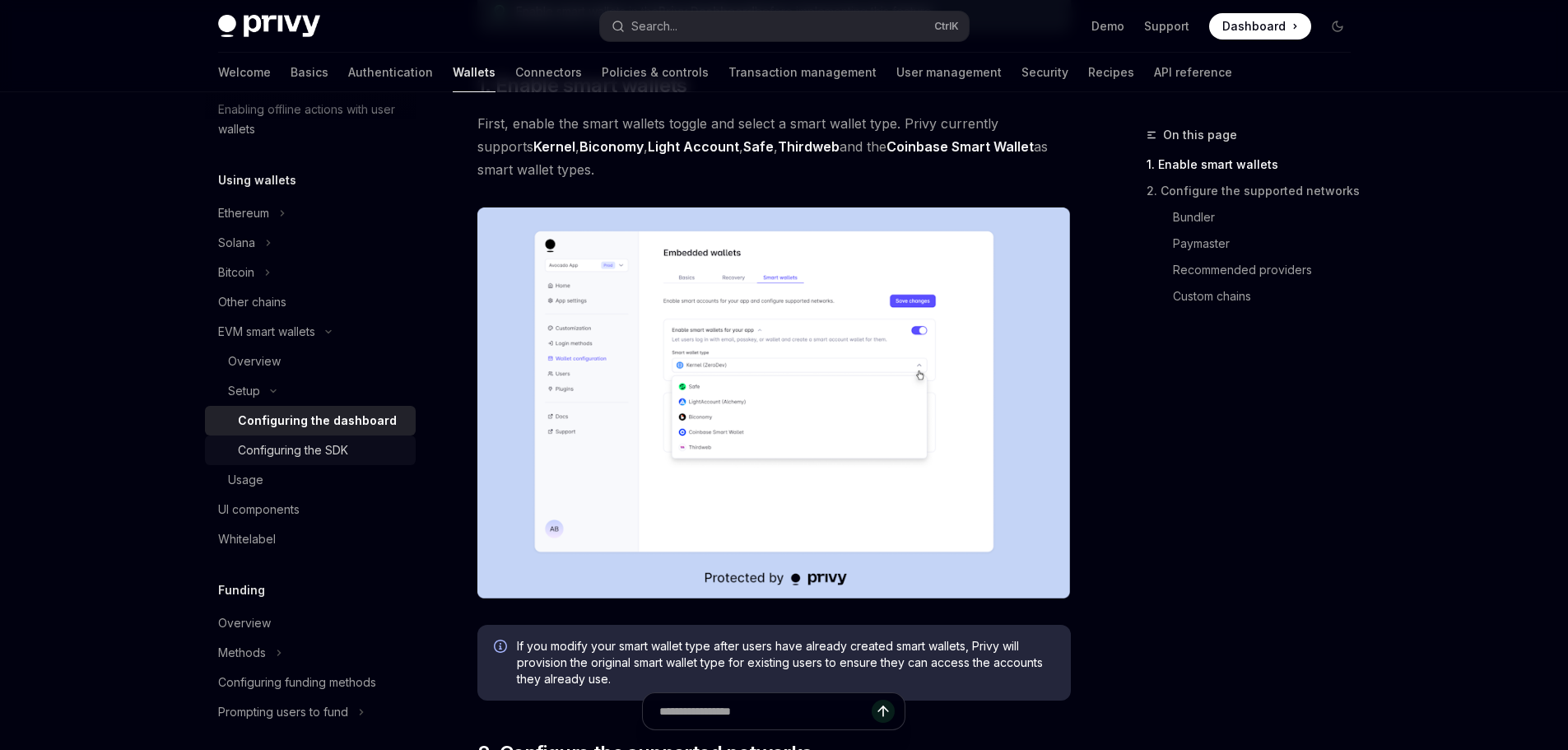
click at [291, 450] on div "Configuring the SDK" at bounding box center [292, 450] width 110 height 20
type textarea "*"
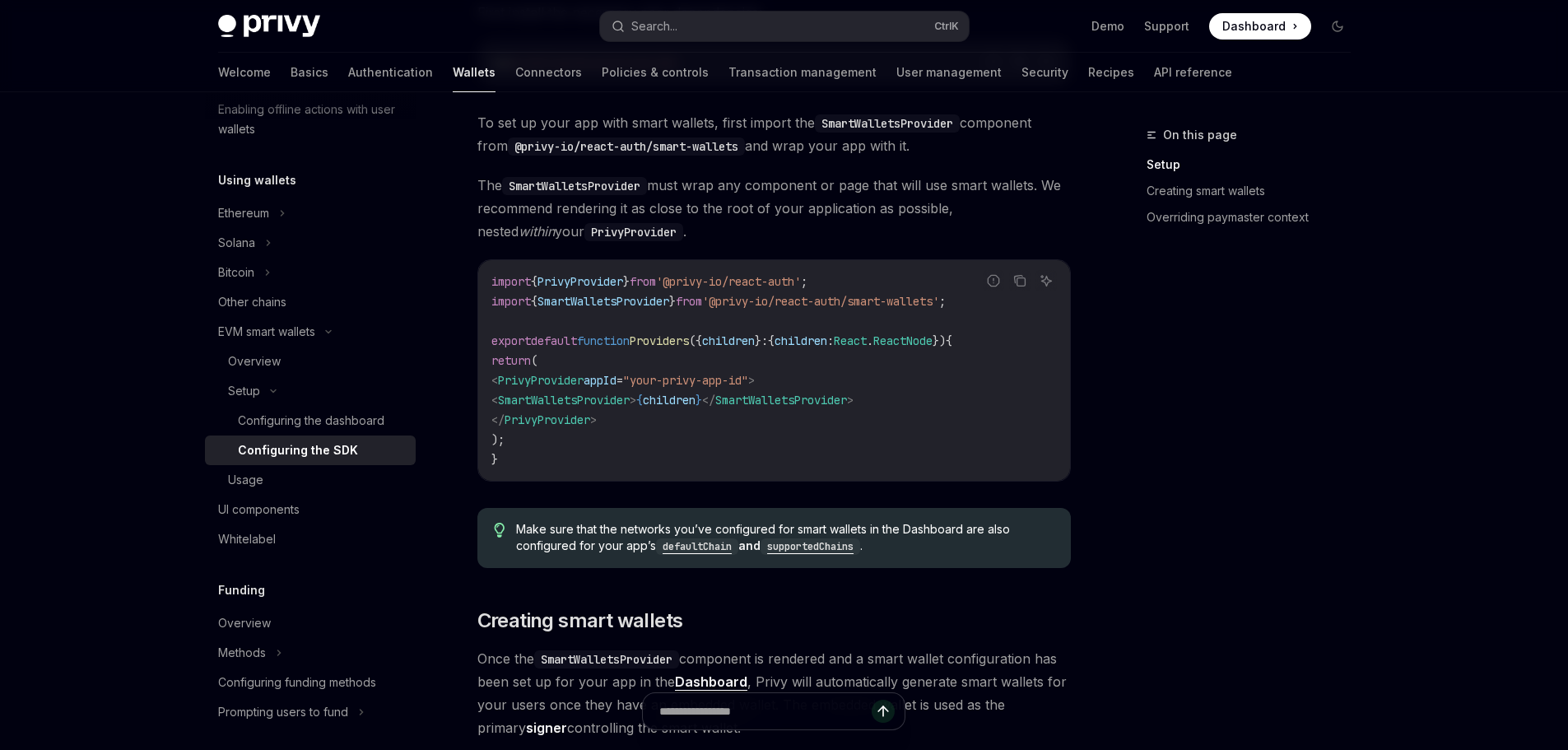
scroll to position [493, 0]
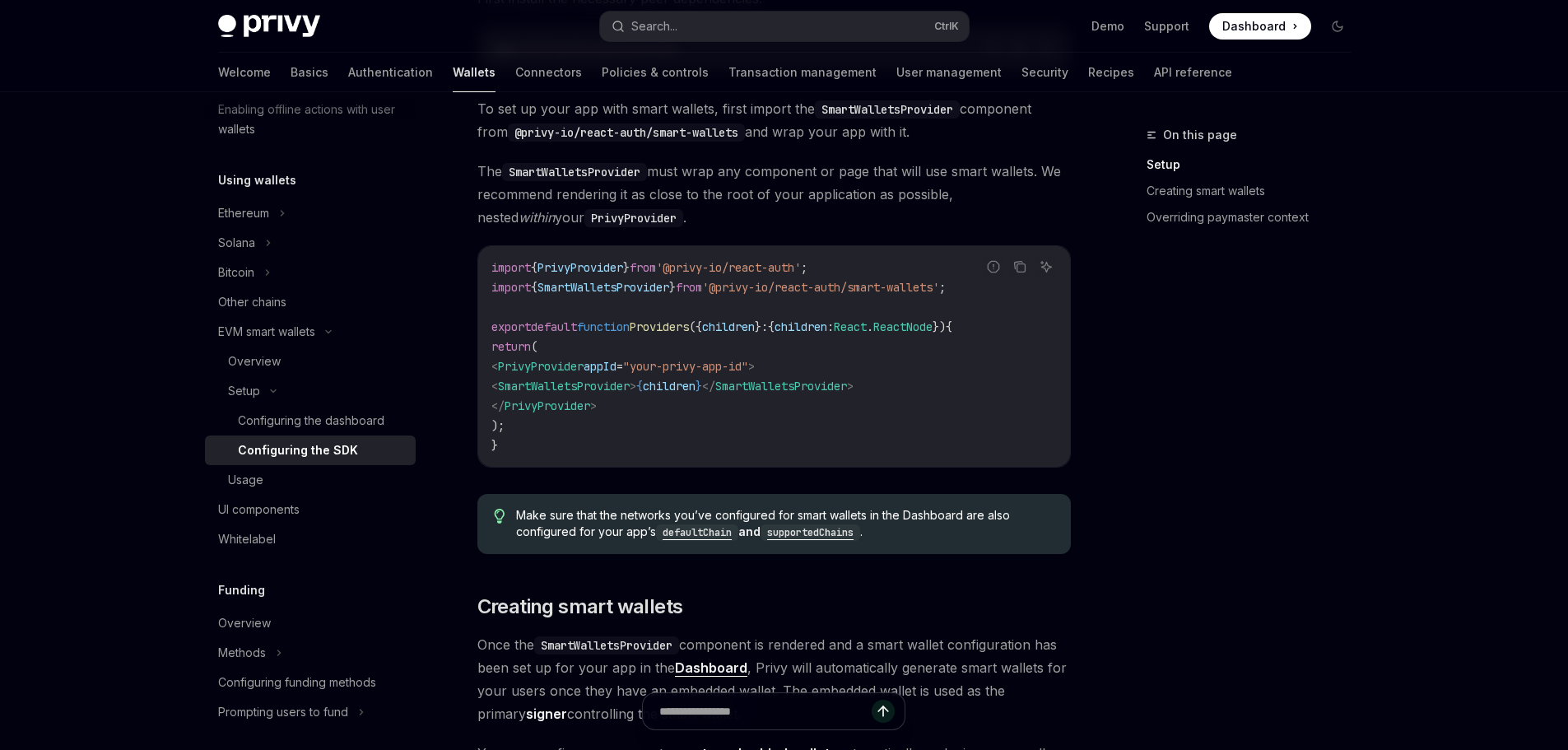
click at [593, 383] on span "SmartWalletsProvider" at bounding box center [563, 386] width 132 height 15
click at [594, 383] on span "SmartWalletsProvider" at bounding box center [563, 386] width 132 height 15
click at [575, 281] on span "SmartWalletsProvider" at bounding box center [603, 287] width 132 height 15
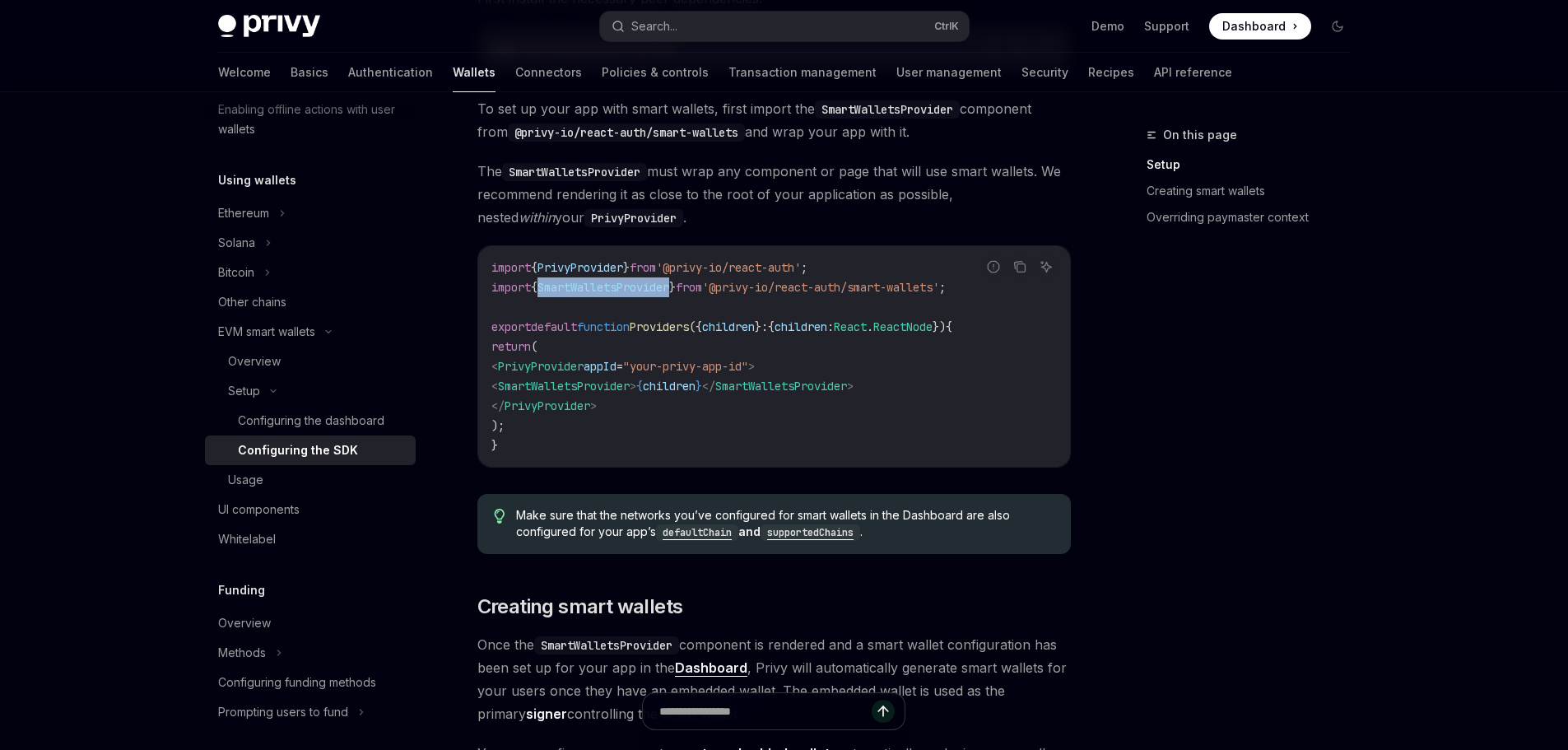
click at [575, 281] on span "SmartWalletsProvider" at bounding box center [603, 287] width 132 height 15
click at [586, 386] on span "SmartWalletsProvider" at bounding box center [563, 386] width 132 height 15
click at [498, 382] on span "<" at bounding box center [494, 386] width 6 height 15
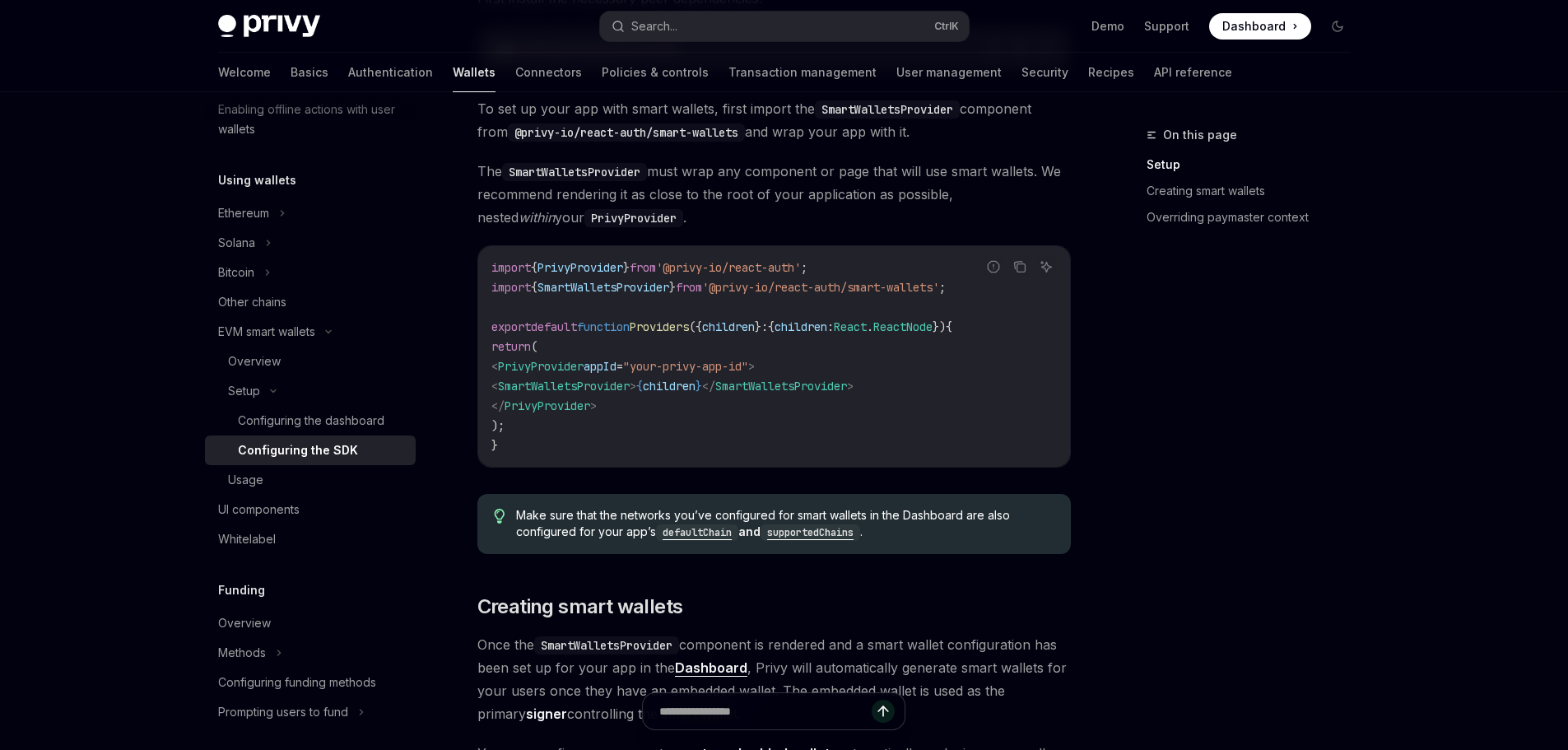
drag, startPoint x: 535, startPoint y: 382, endPoint x: 680, endPoint y: 384, distance: 145.0
click at [680, 384] on span "< SmartWalletsProvider > { children } </ SmartWalletsProvider >" at bounding box center [673, 386] width 362 height 15
copy span "< SmartWalletsProvider >"
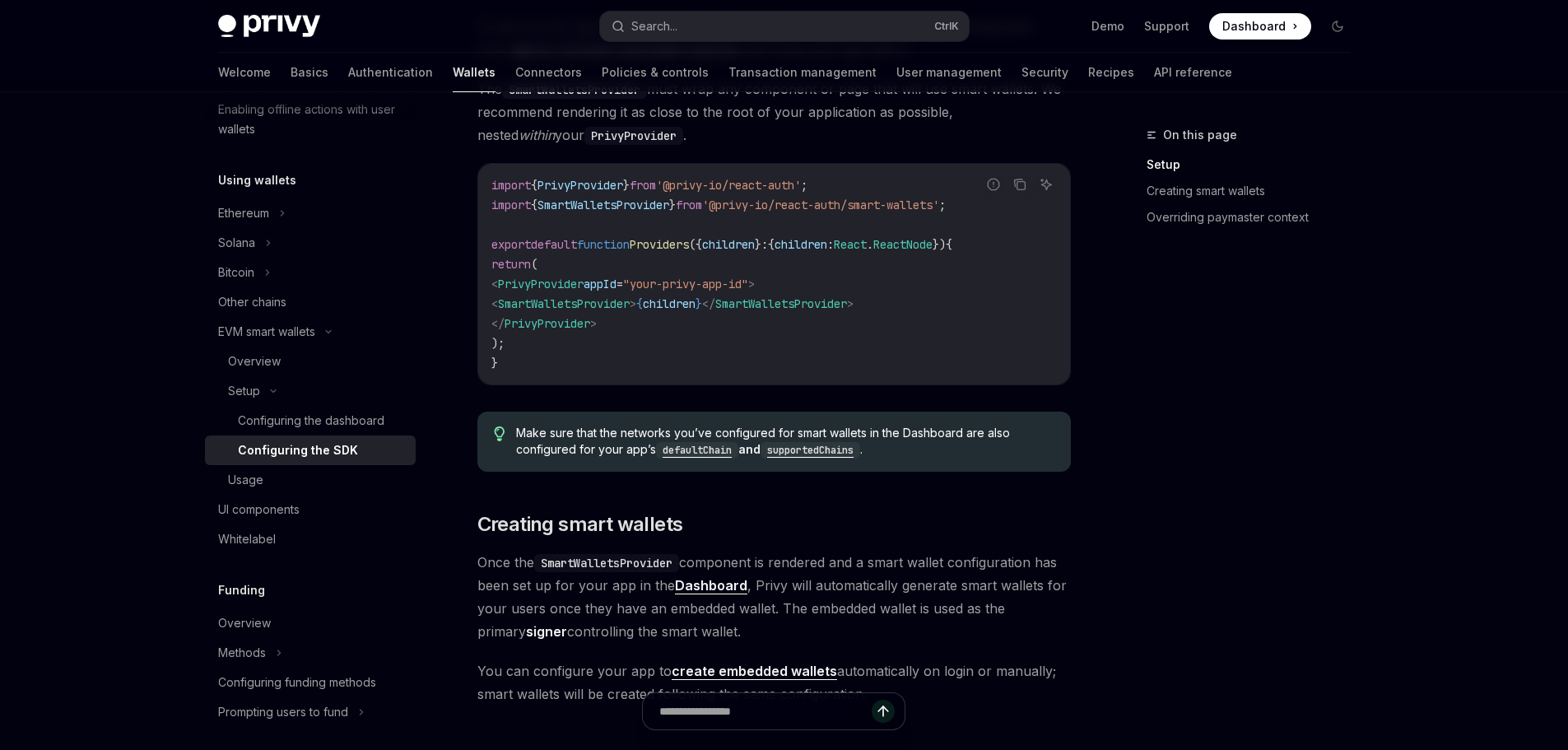
click at [695, 295] on code "import { PrivyProvider } from '@privy-io/react-auth' ; import { SmartWalletsPro…" at bounding box center [774, 274] width 565 height 197
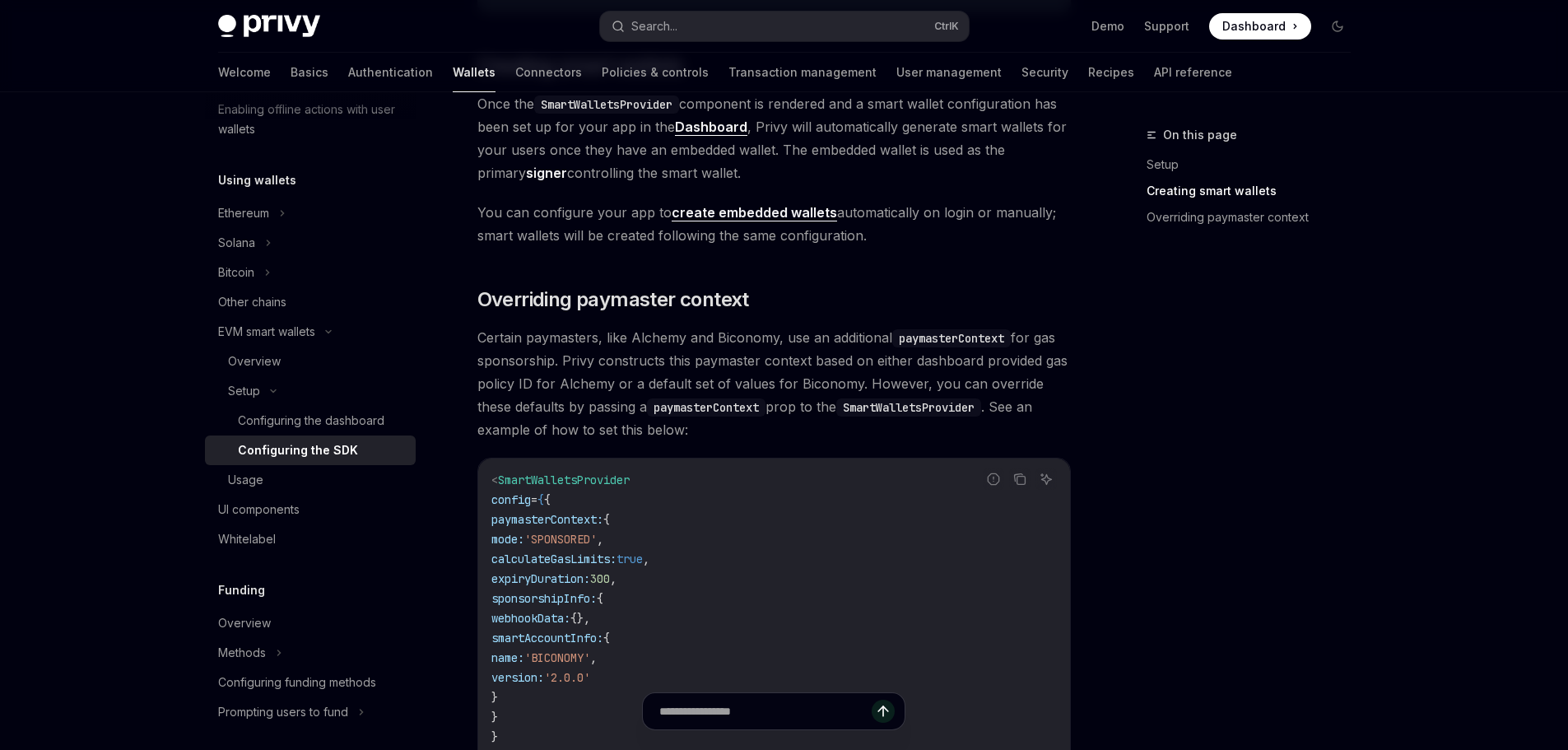
scroll to position [1234, 0]
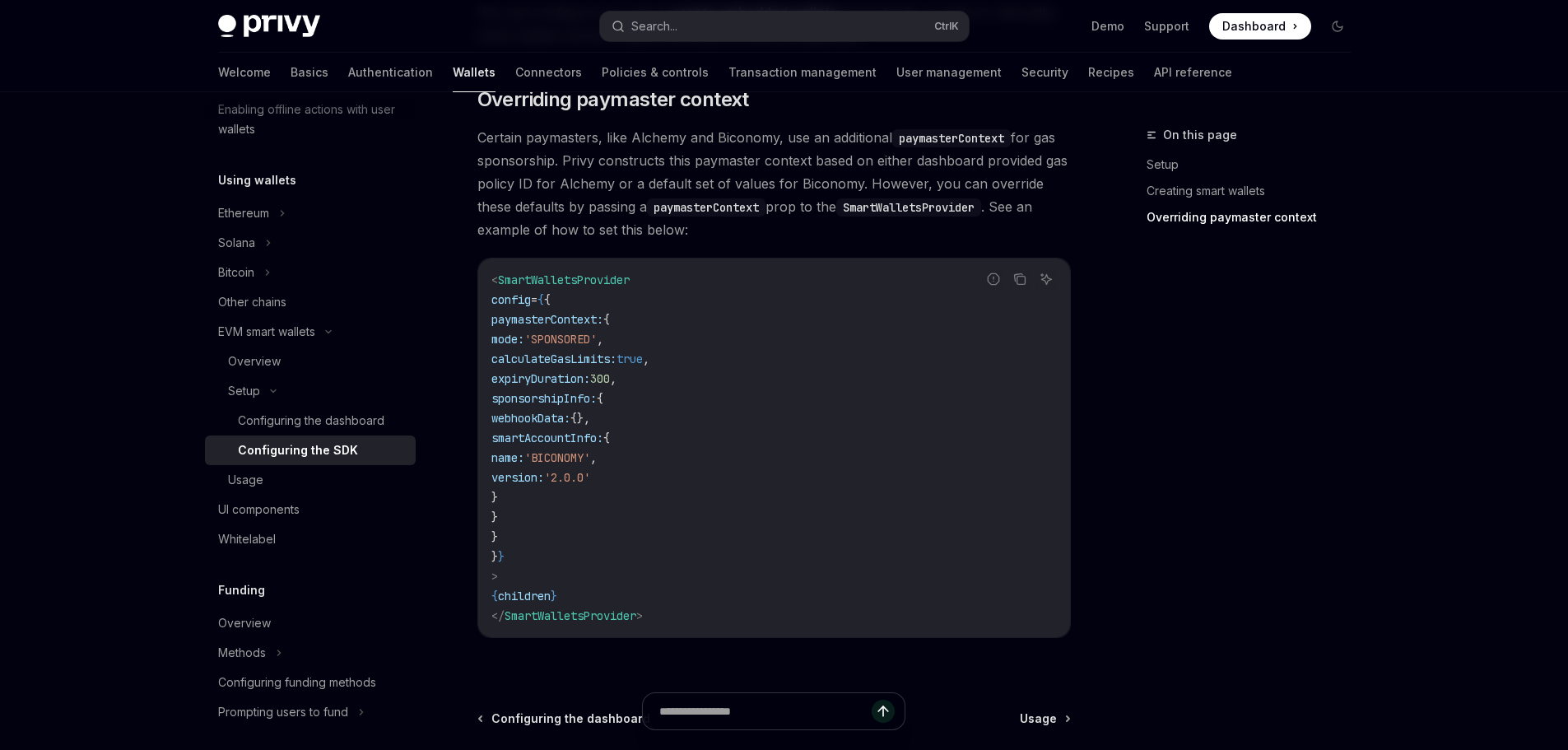
click at [520, 293] on span "config" at bounding box center [511, 300] width 39 height 15
click at [512, 297] on span "config" at bounding box center [511, 300] width 39 height 15
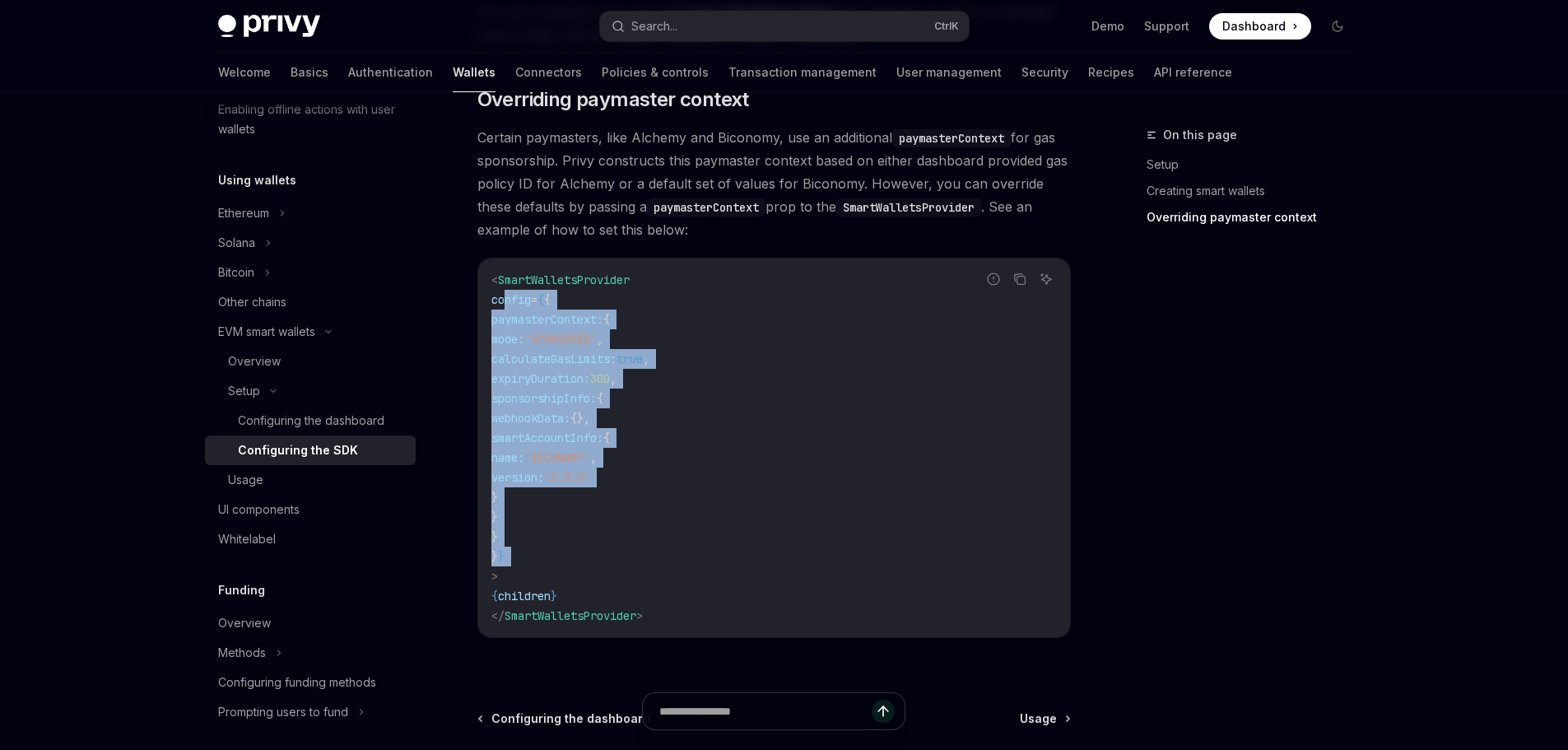
drag, startPoint x: 512, startPoint y: 297, endPoint x: 591, endPoint y: 552, distance: 267.0
click at [591, 552] on code "< SmartWalletsProvider config = { { paymasterContext: { mode: 'SPONSORED' , cal…" at bounding box center [774, 448] width 565 height 355
copy code "config = { { paymasterContext: { mode: 'SPONSORED' , calculateGasLimits: true ,…"
click at [605, 331] on code "< SmartWalletsProvider config = { { paymasterContext: { mode: 'SPONSORED' , cal…" at bounding box center [774, 448] width 565 height 355
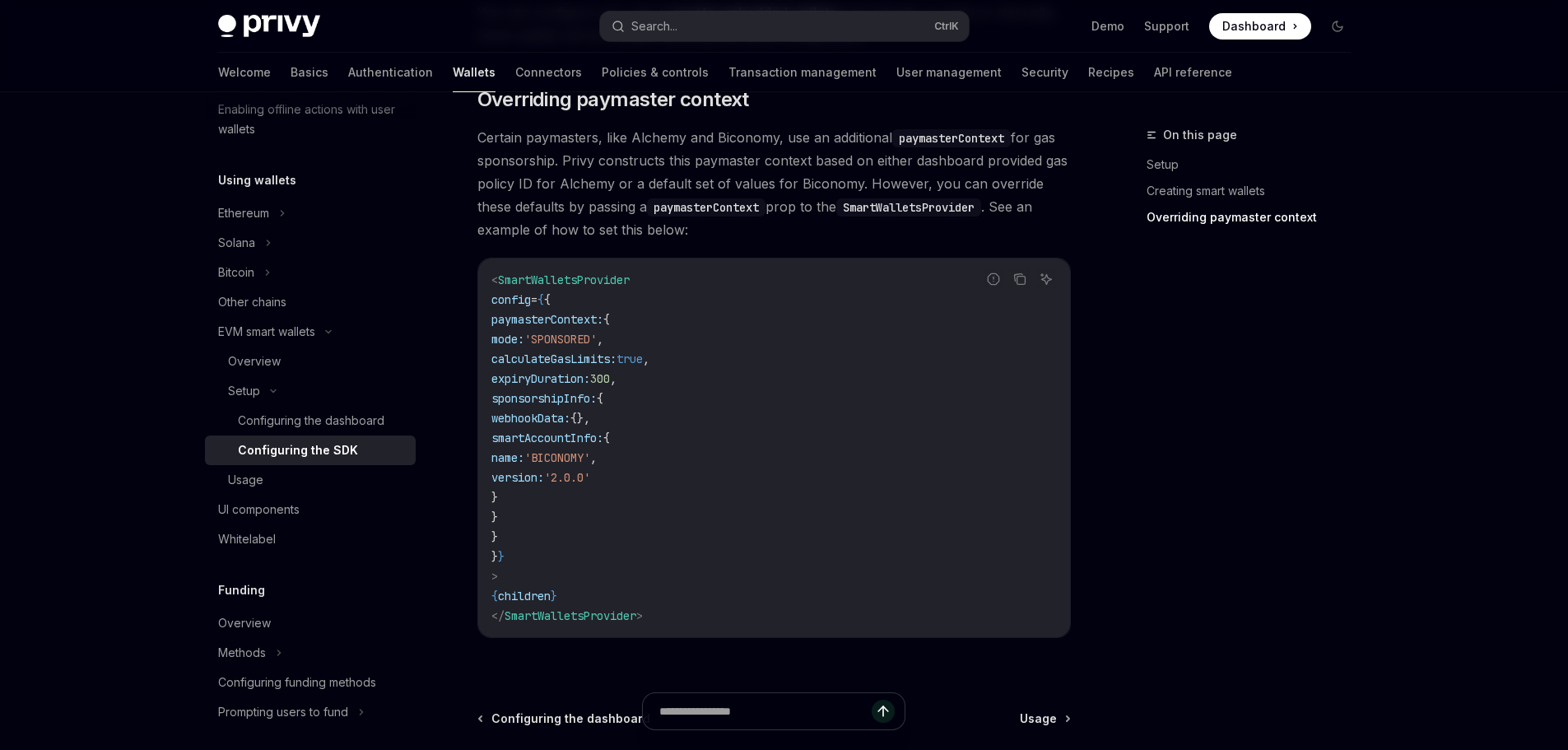
click at [520, 294] on span "config" at bounding box center [511, 300] width 39 height 15
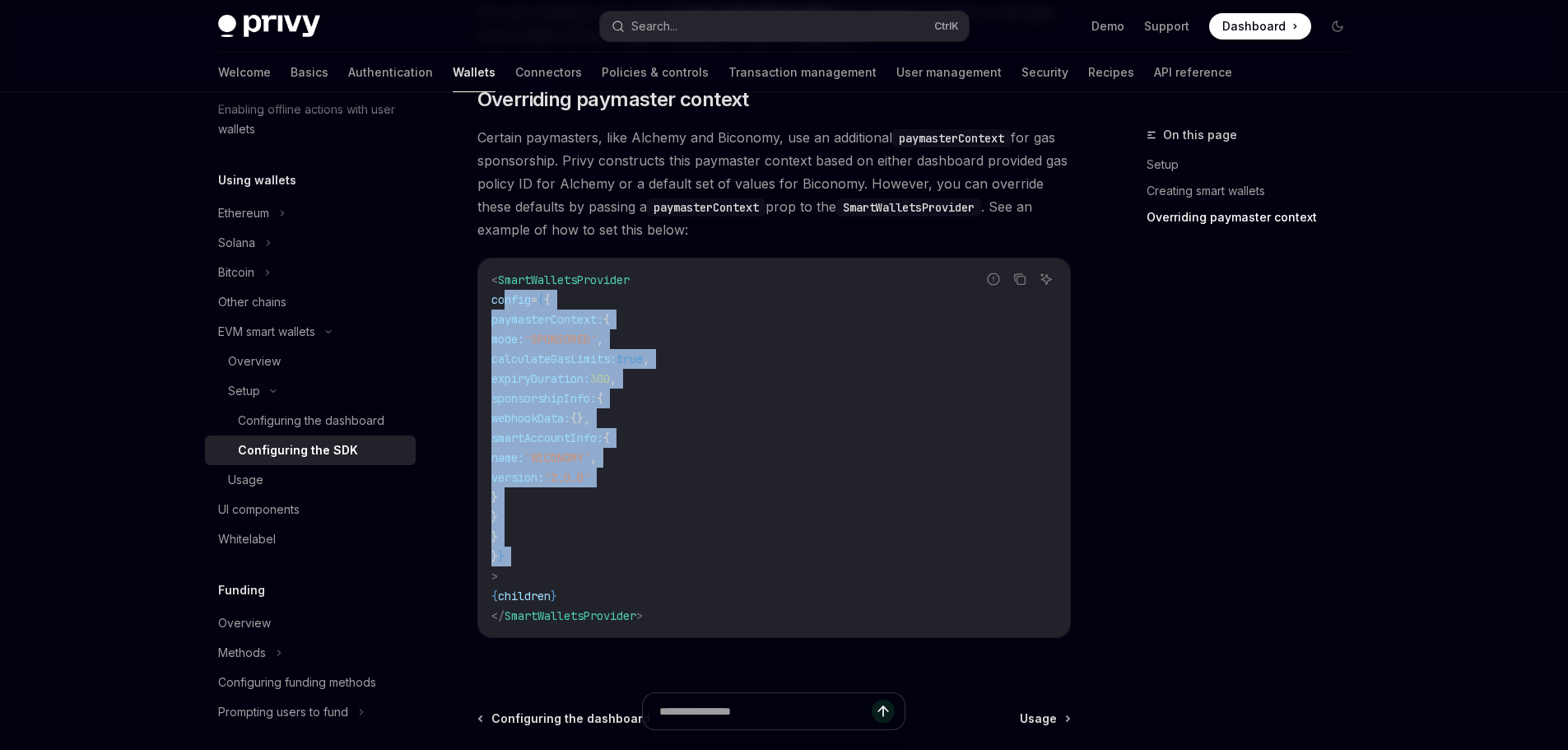
drag, startPoint x: 520, startPoint y: 294, endPoint x: 620, endPoint y: 554, distance: 278.6
click at [620, 554] on code "< SmartWalletsProvider config = { { paymasterContext: { mode: 'SPONSORED' , cal…" at bounding box center [774, 448] width 565 height 355
copy code "config = { { paymasterContext: { mode: 'SPONSORED' , calculateGasLimits: true ,…"
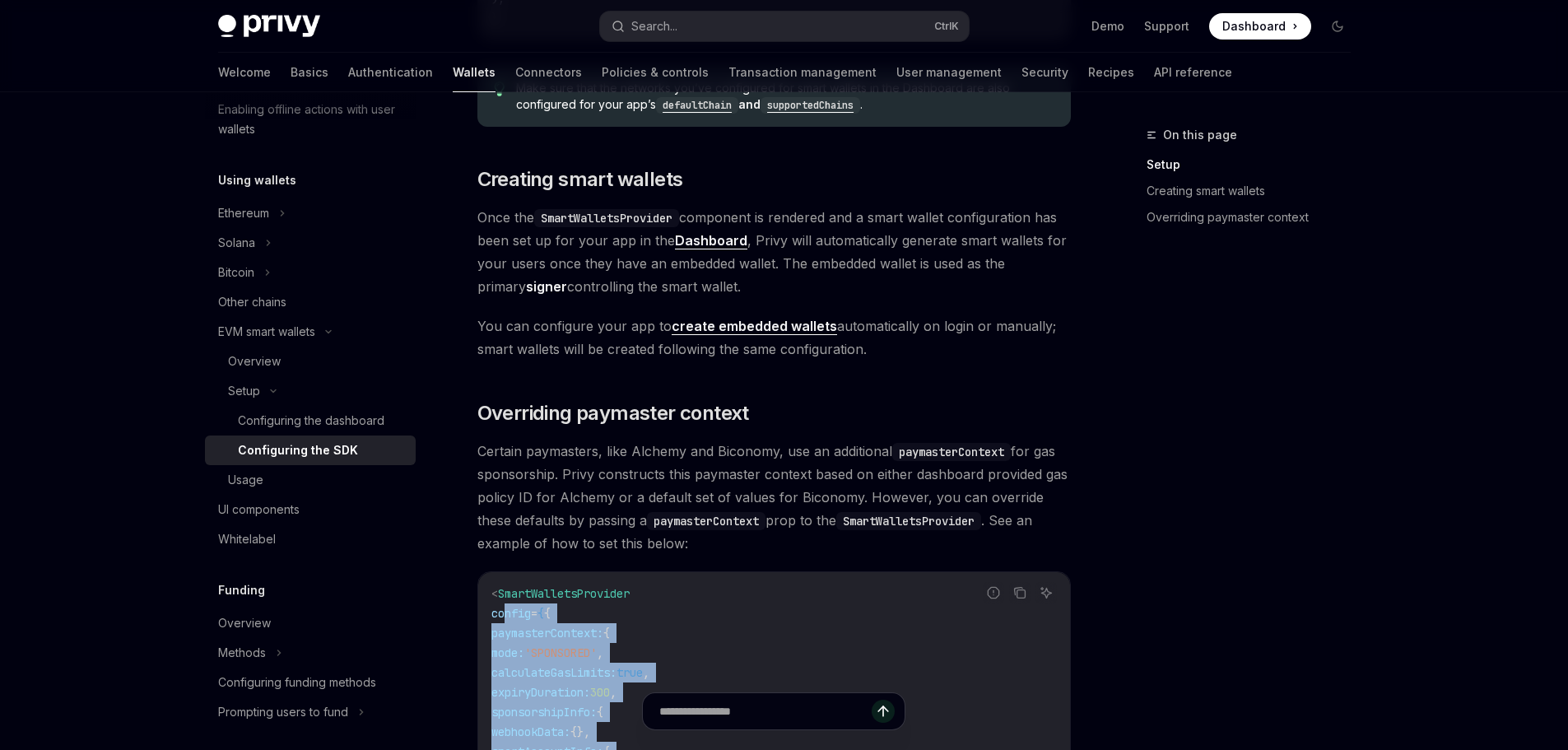
scroll to position [1003, 0]
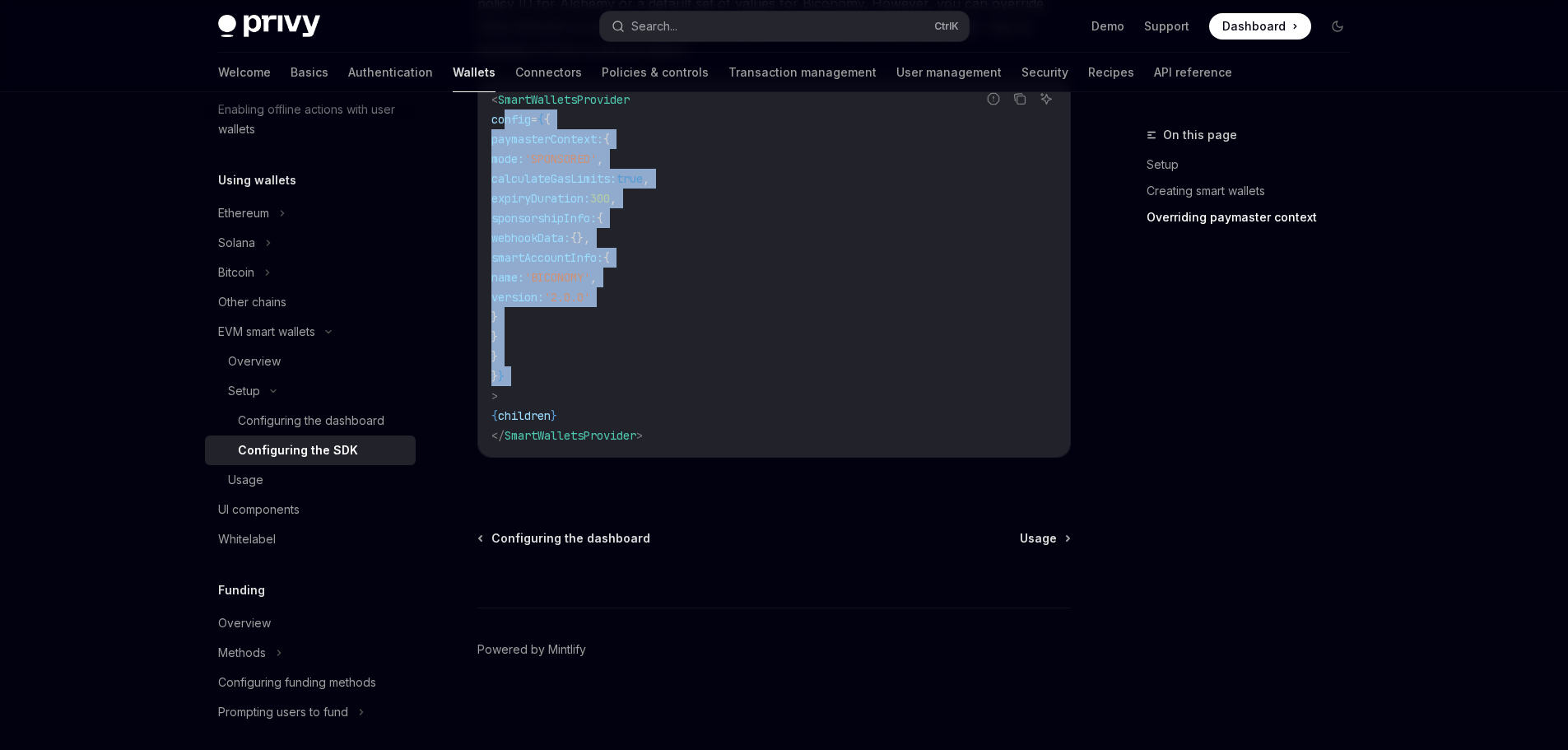
copy code "config = { { paymasterContext: { mode: 'SPONSORED' , calculateGasLimits: true ,…"
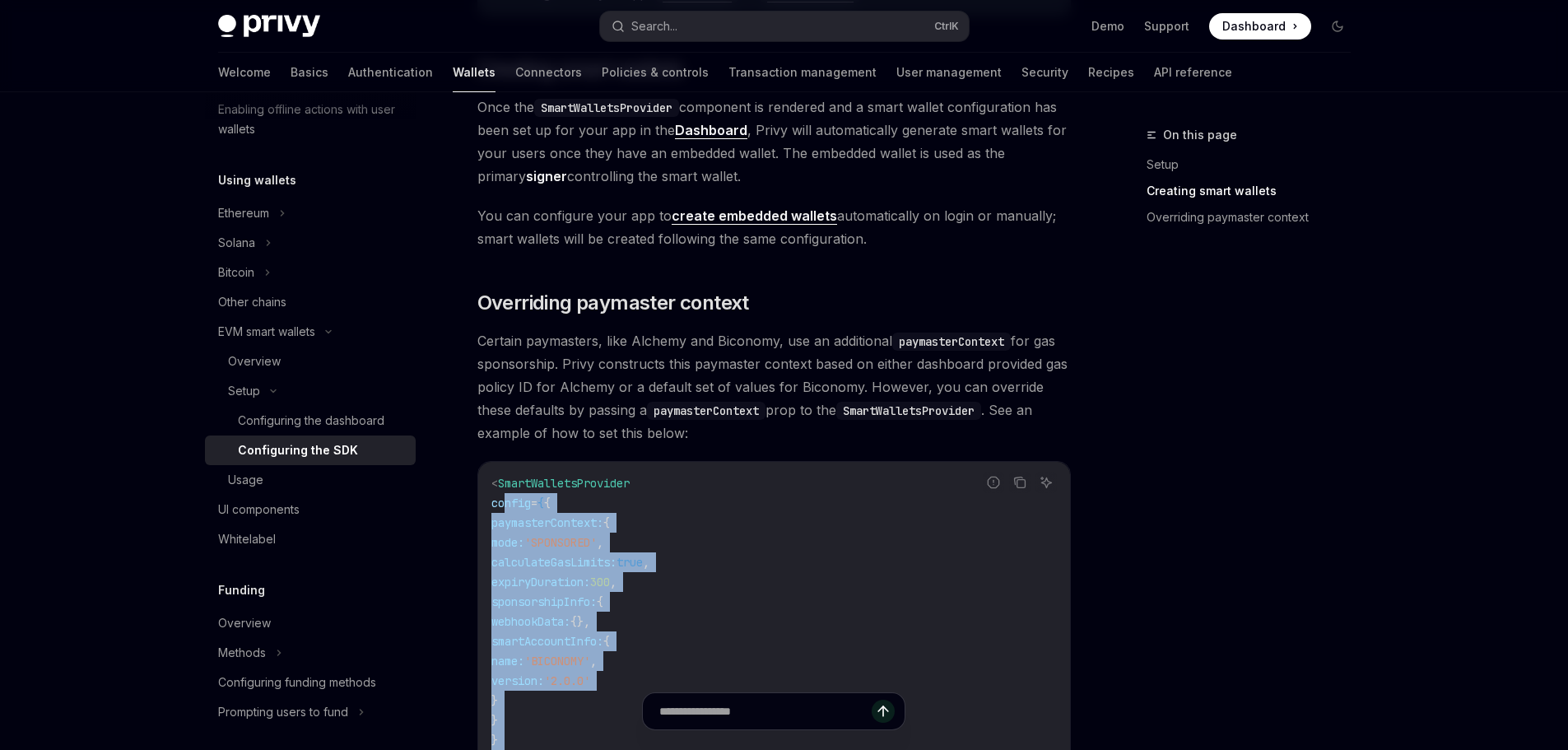
scroll to position [1086, 0]
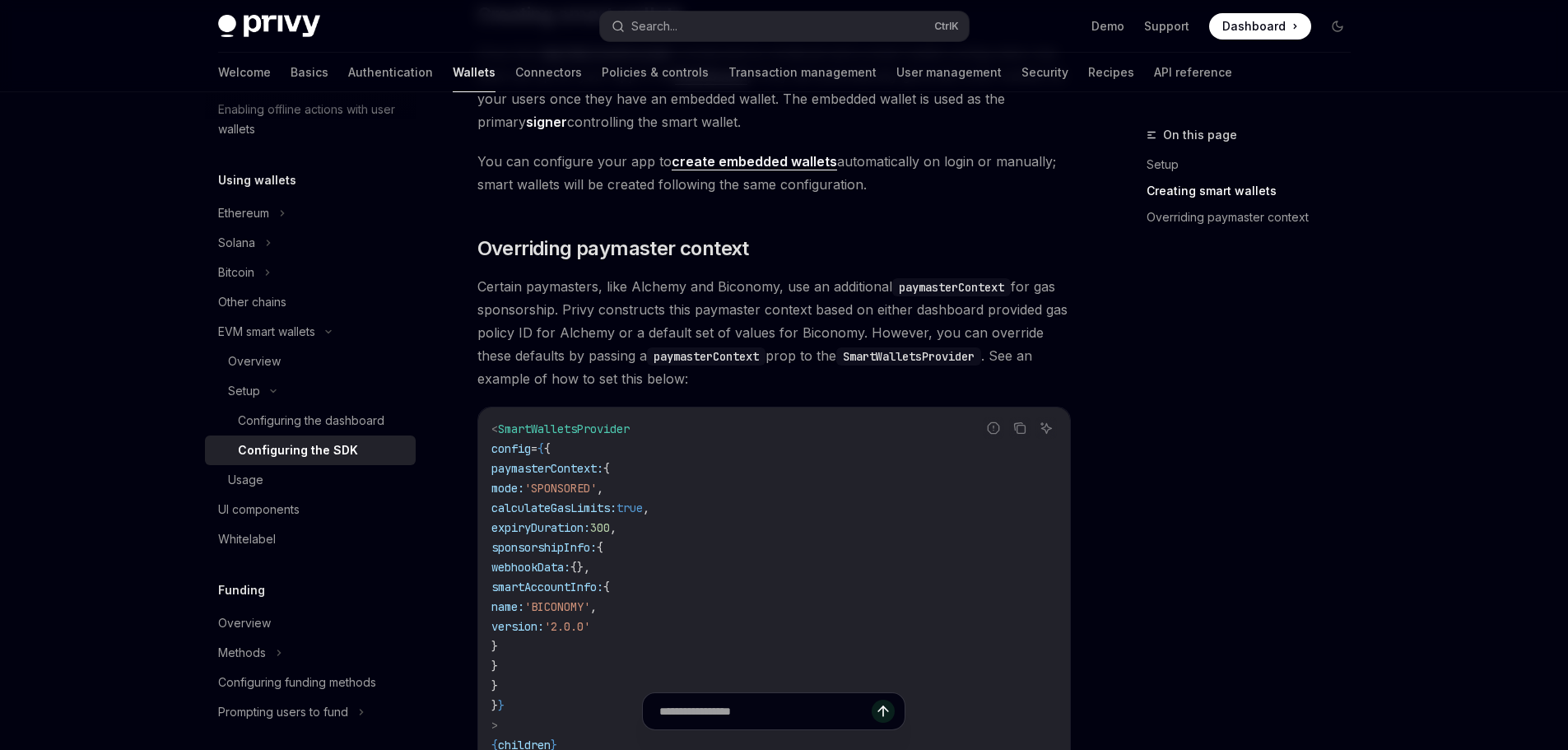
click at [676, 274] on div "Looking to get started quickly? Check out our Smart Wallets starter repo . You …" at bounding box center [773, 28] width 593 height 1569
click at [613, 287] on span "Certain paymasters, like Alchemy and Biconomy, use an additional paymasterConte…" at bounding box center [773, 332] width 593 height 115
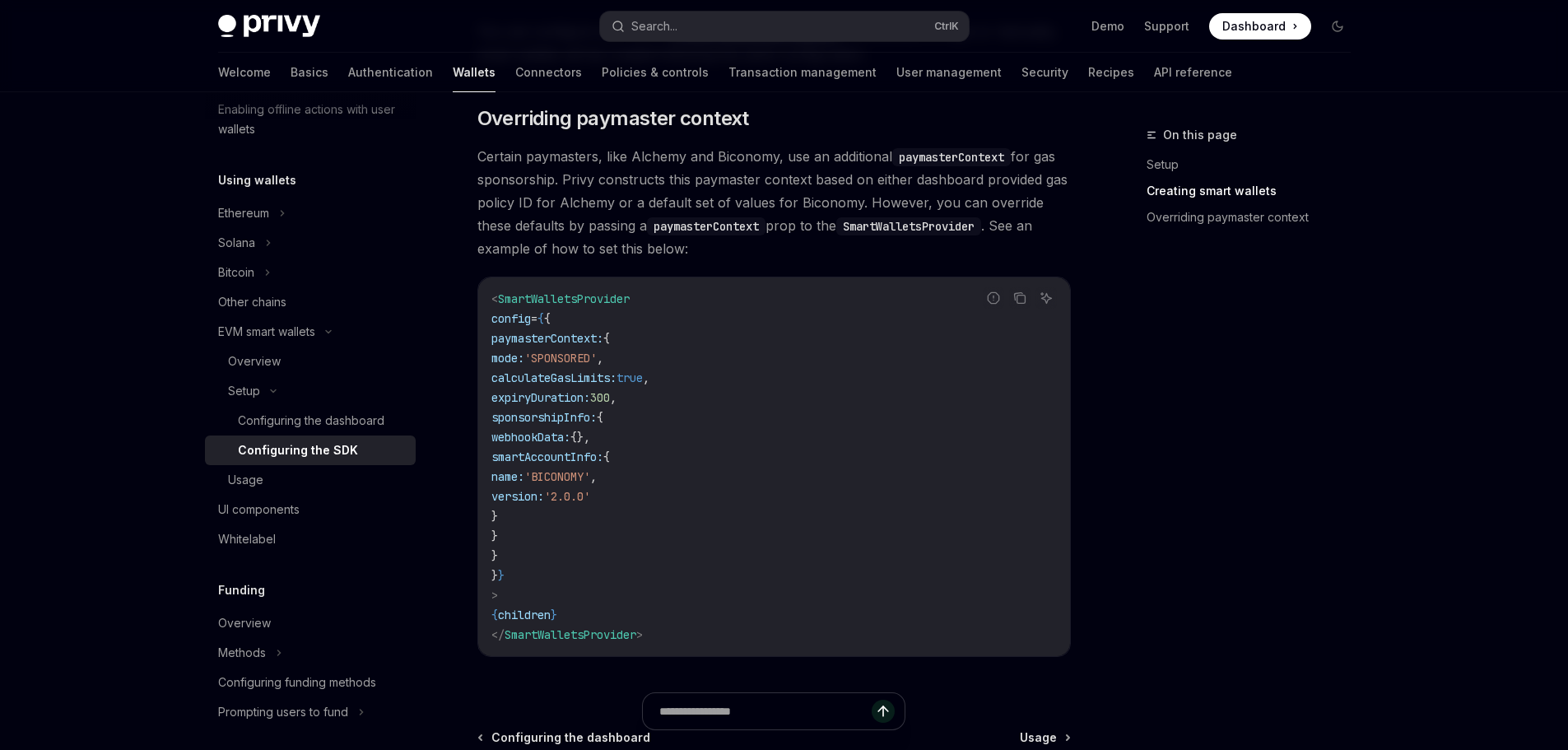
scroll to position [1415, 0]
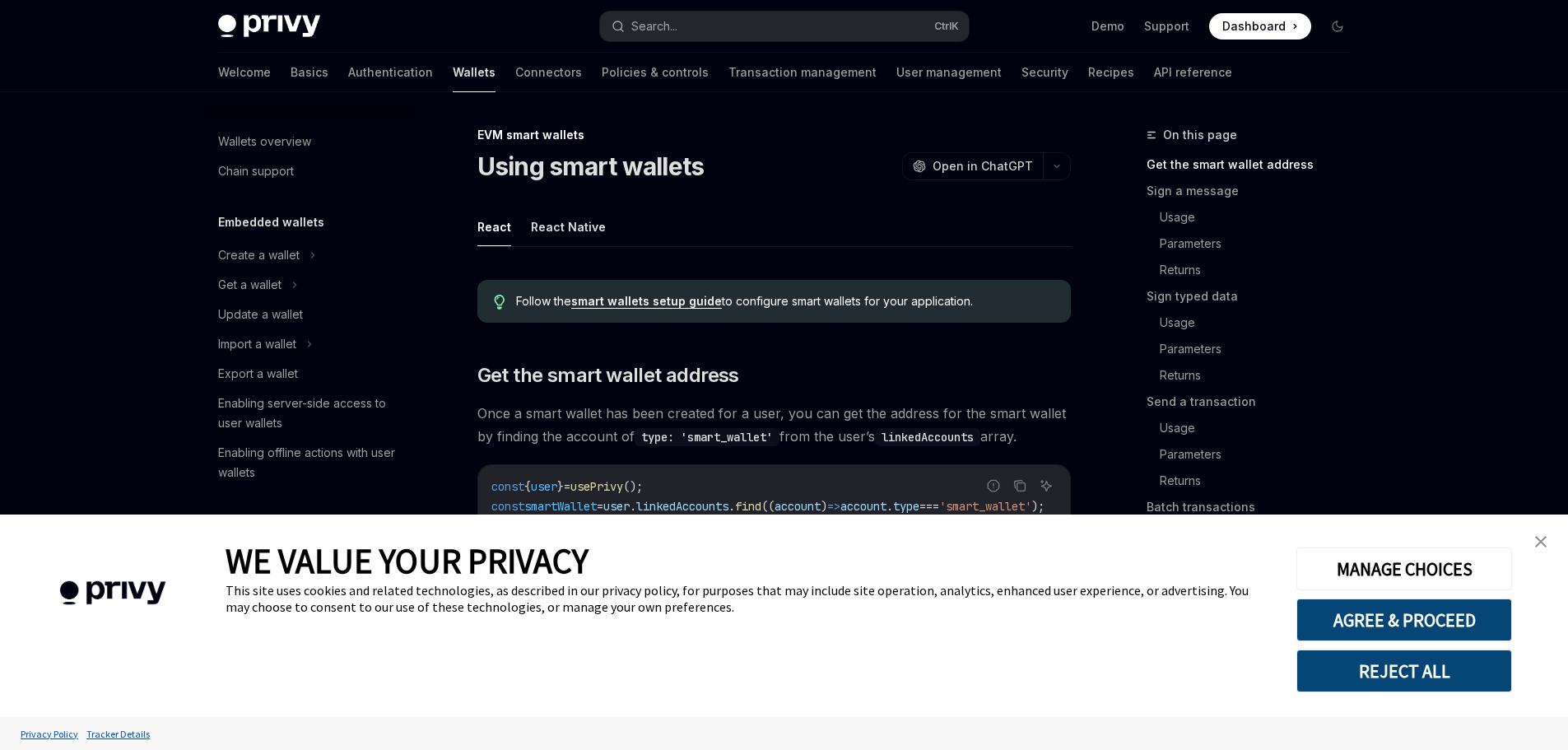
type textarea "*"
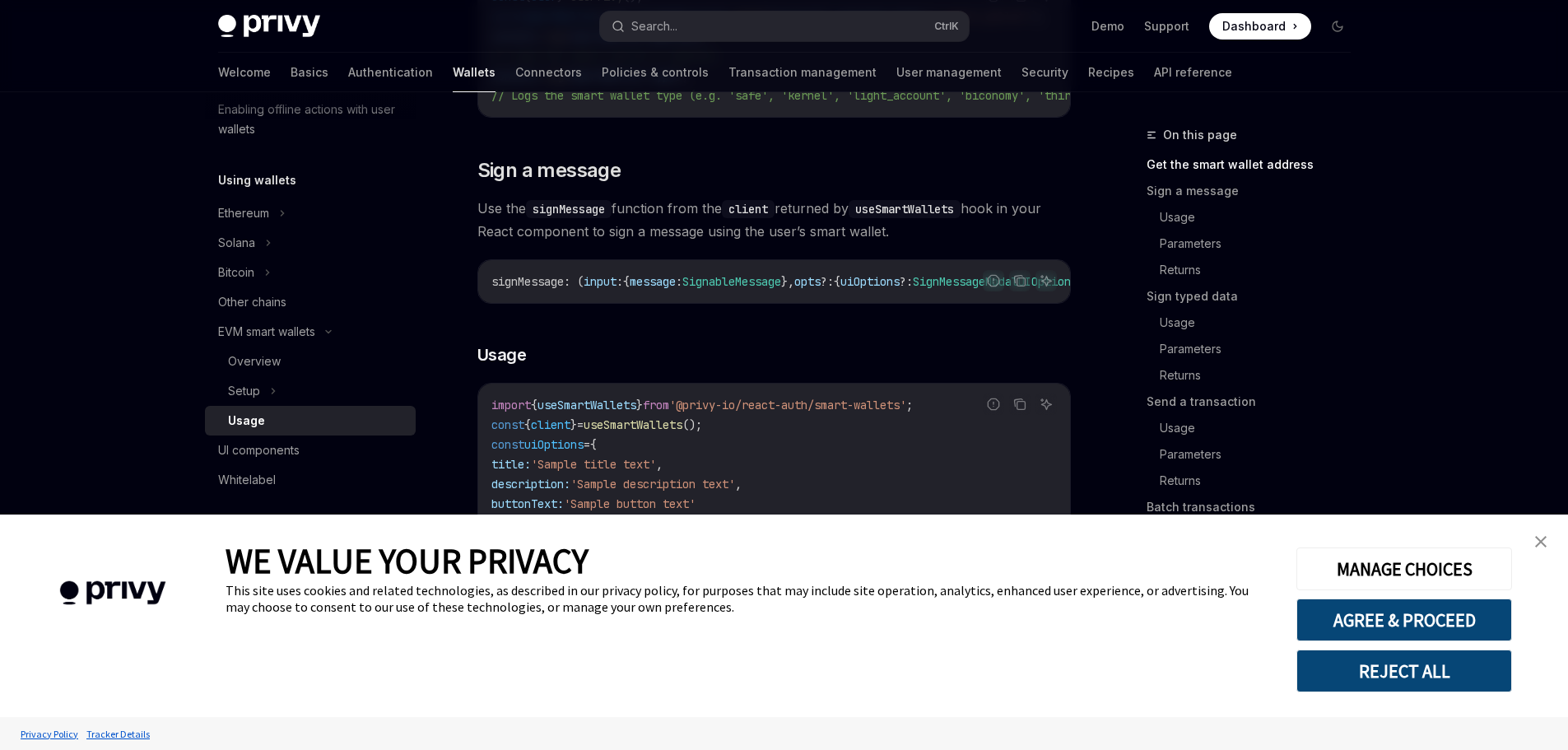
scroll to position [493, 0]
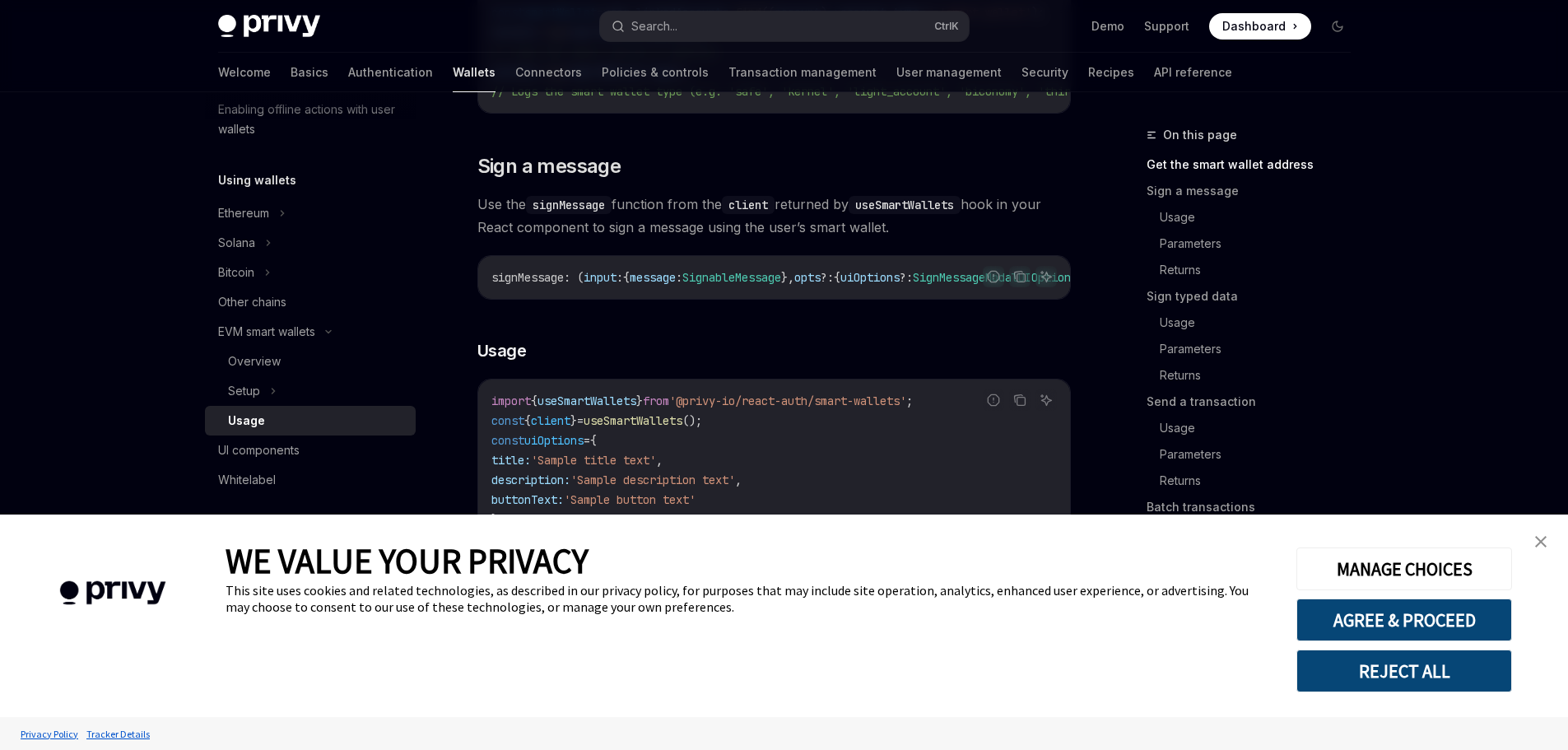
drag, startPoint x: 1544, startPoint y: 543, endPoint x: 1523, endPoint y: 535, distance: 22.5
click at [1545, 543] on img "close banner" at bounding box center [1540, 541] width 12 height 12
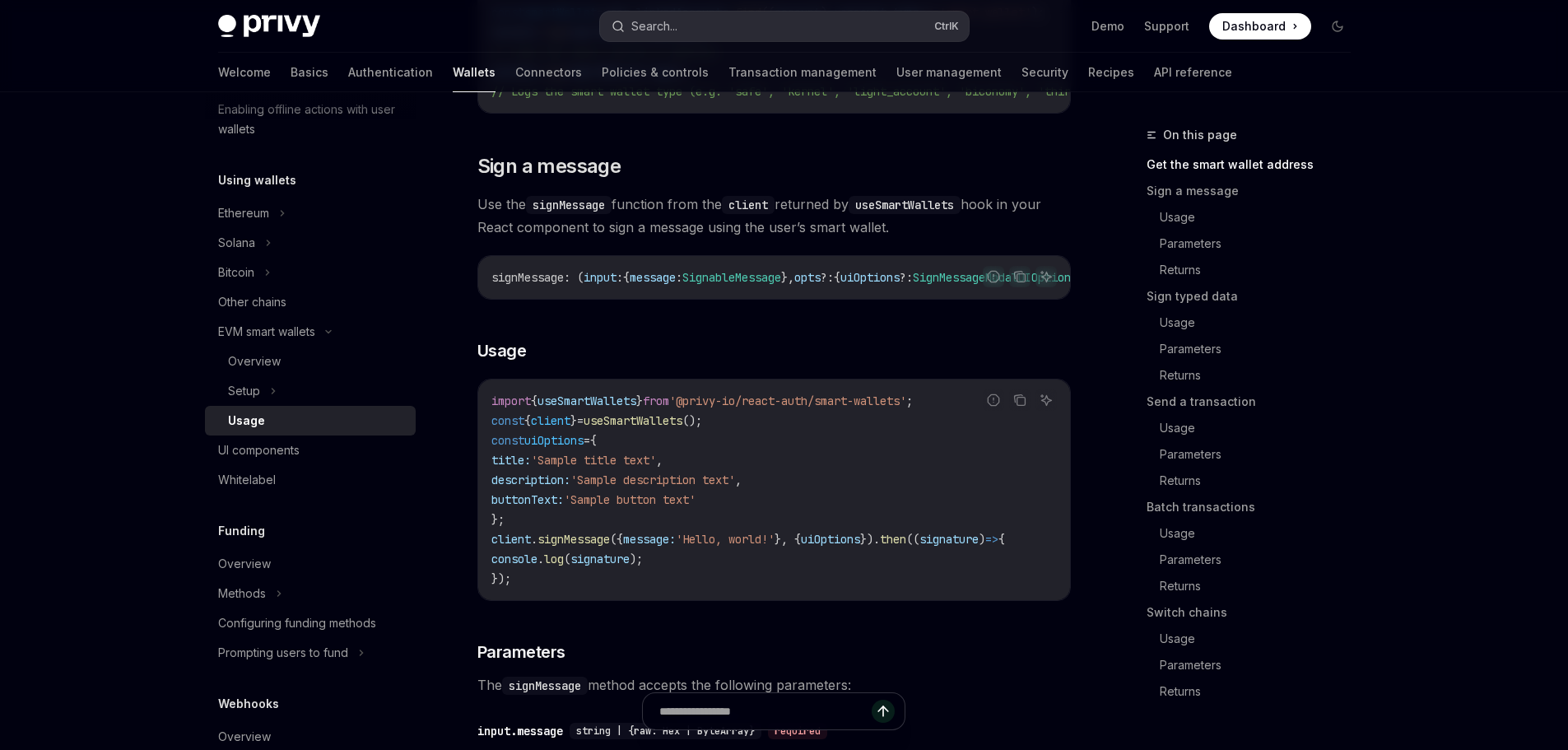
click at [725, 28] on button "Search... Ctrl K" at bounding box center [784, 26] width 369 height 30
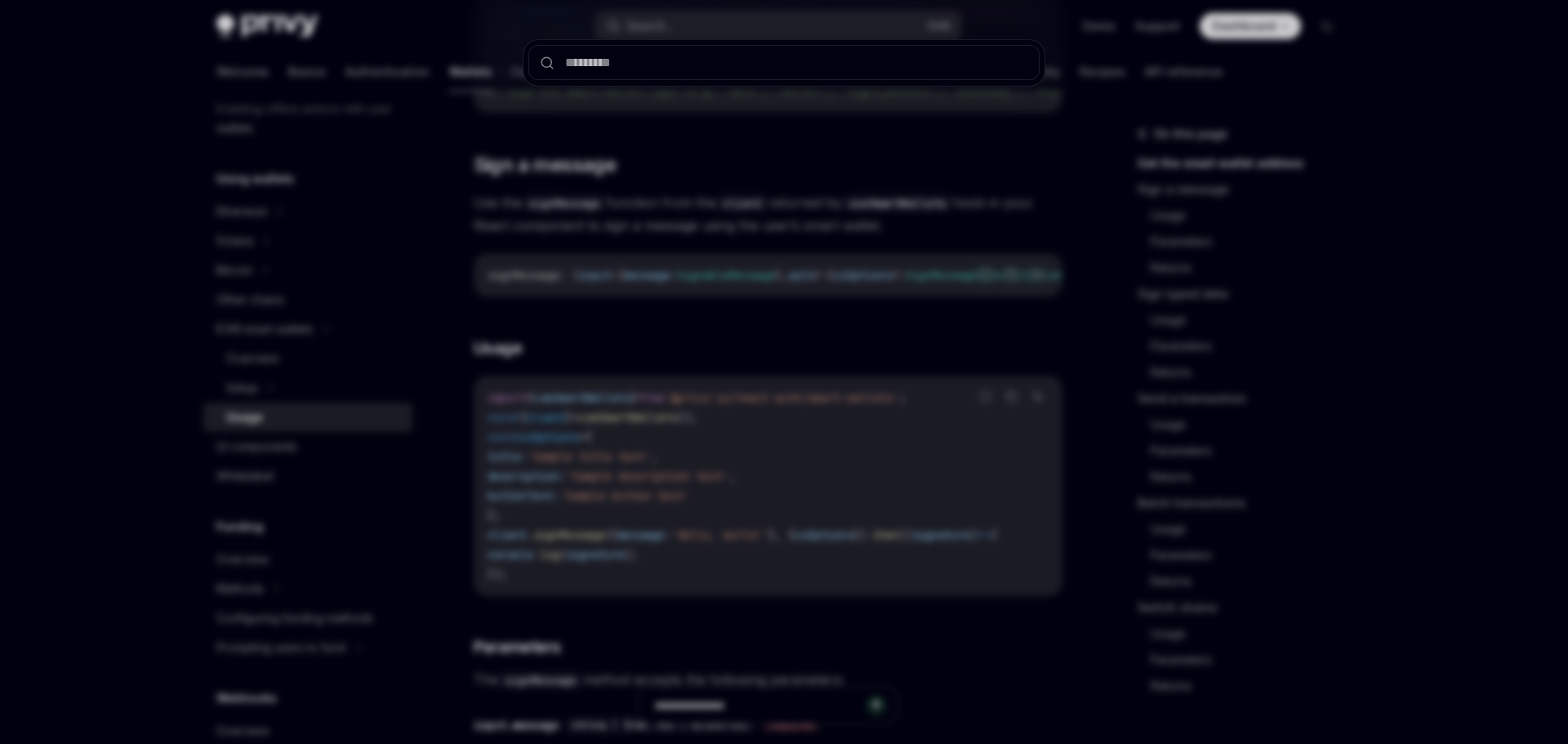
type input "*"
type textarea "*"
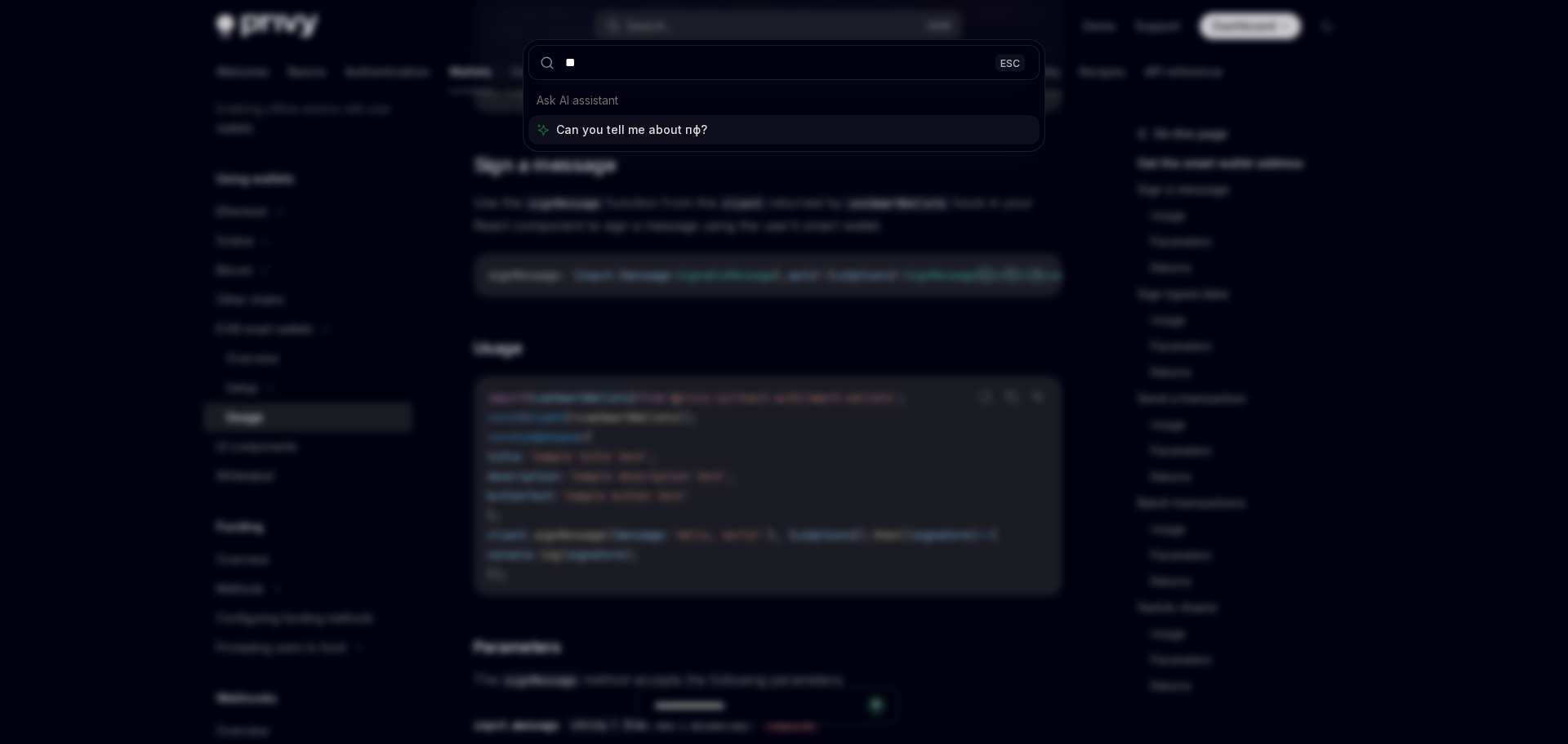
type input "*"
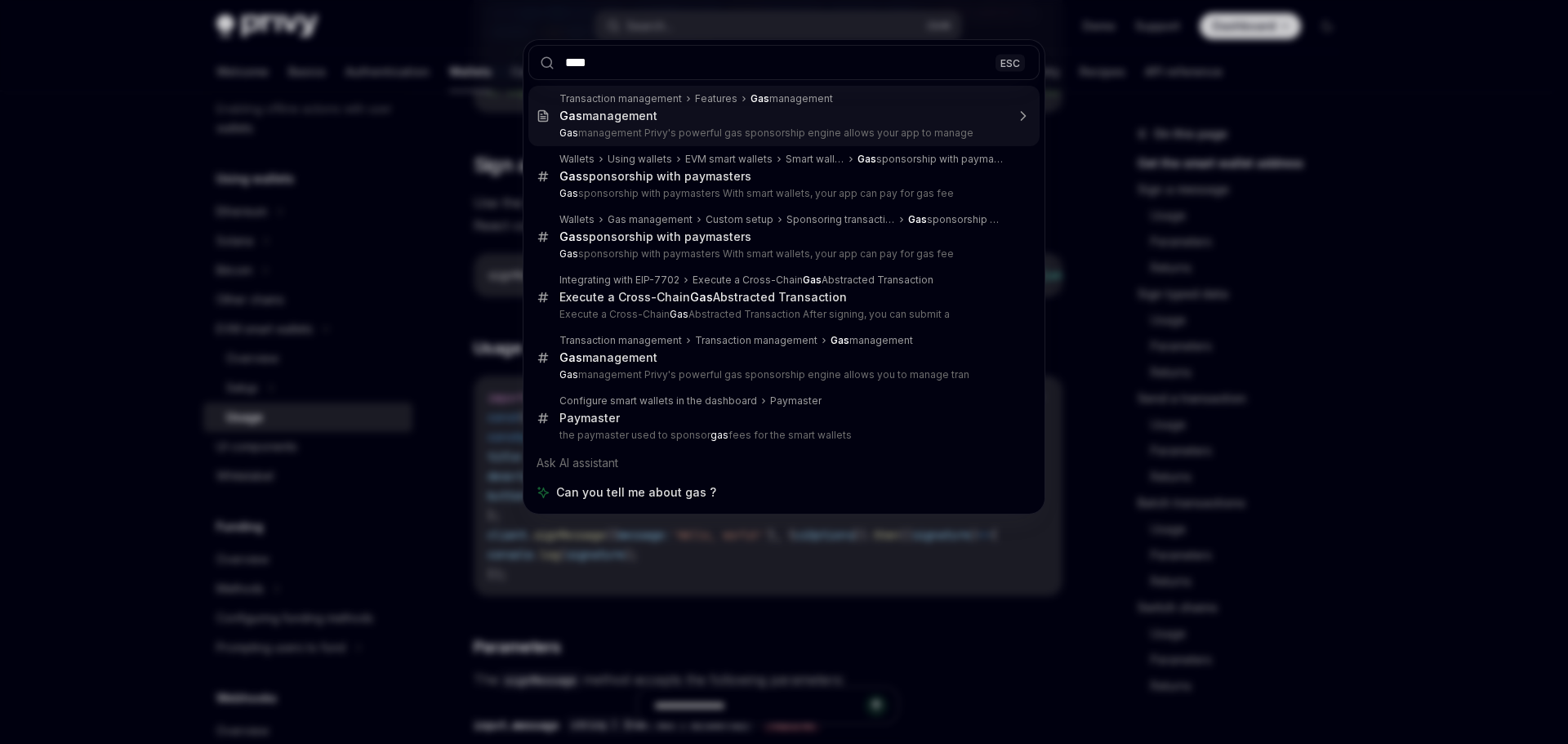
type input "***"
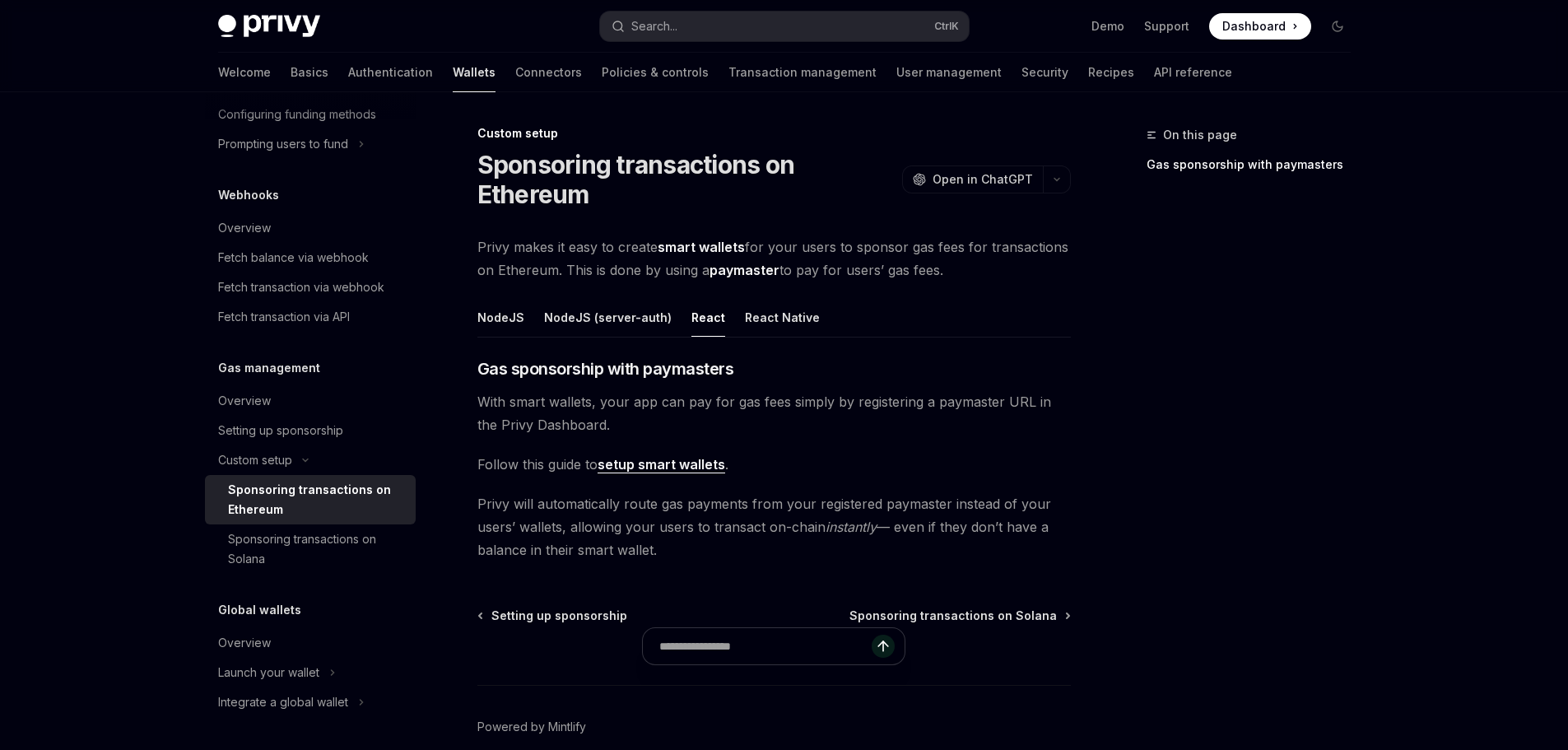
scroll to position [79, 0]
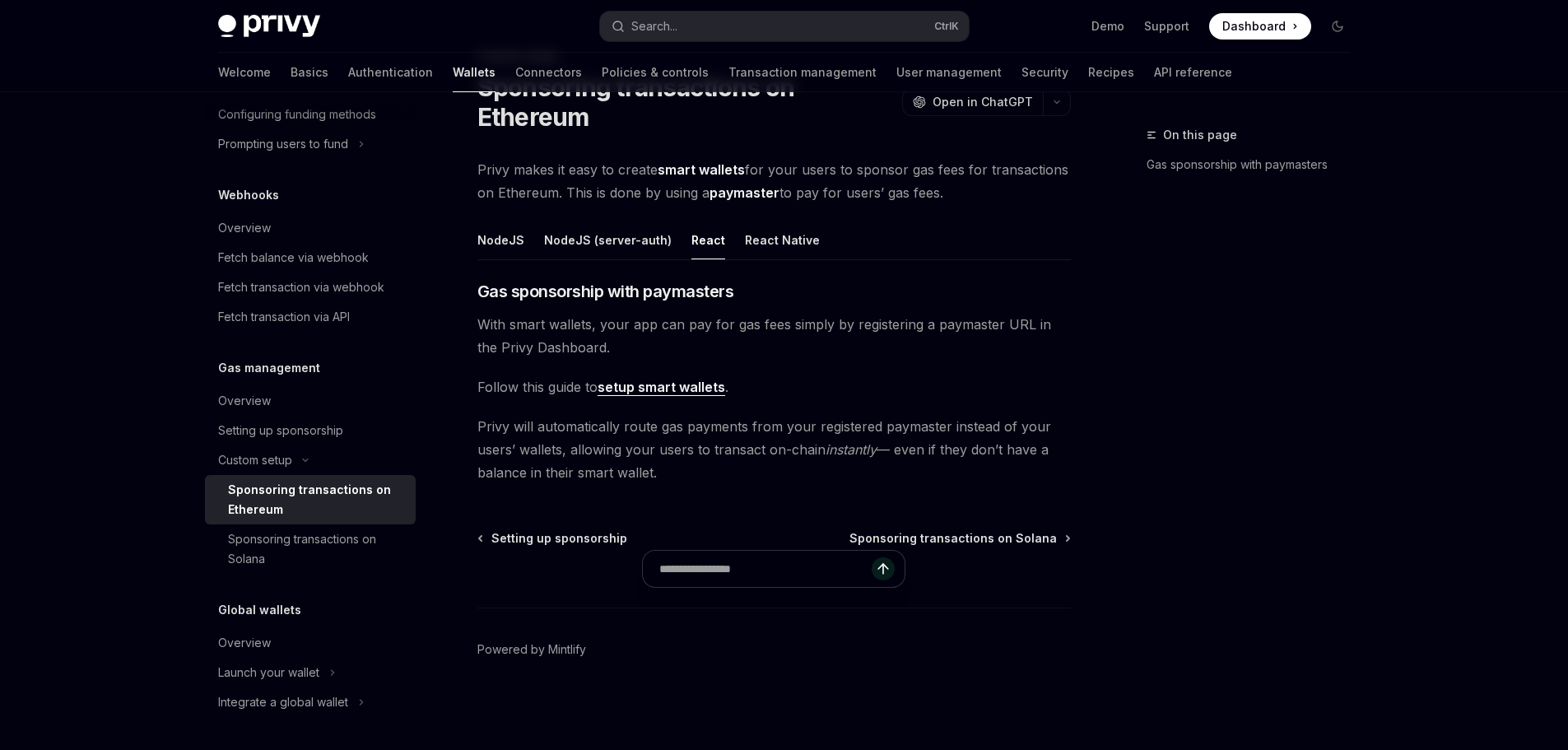
click at [664, 388] on link "setup smart wallets" at bounding box center [661, 387] width 127 height 17
type textarea "*"
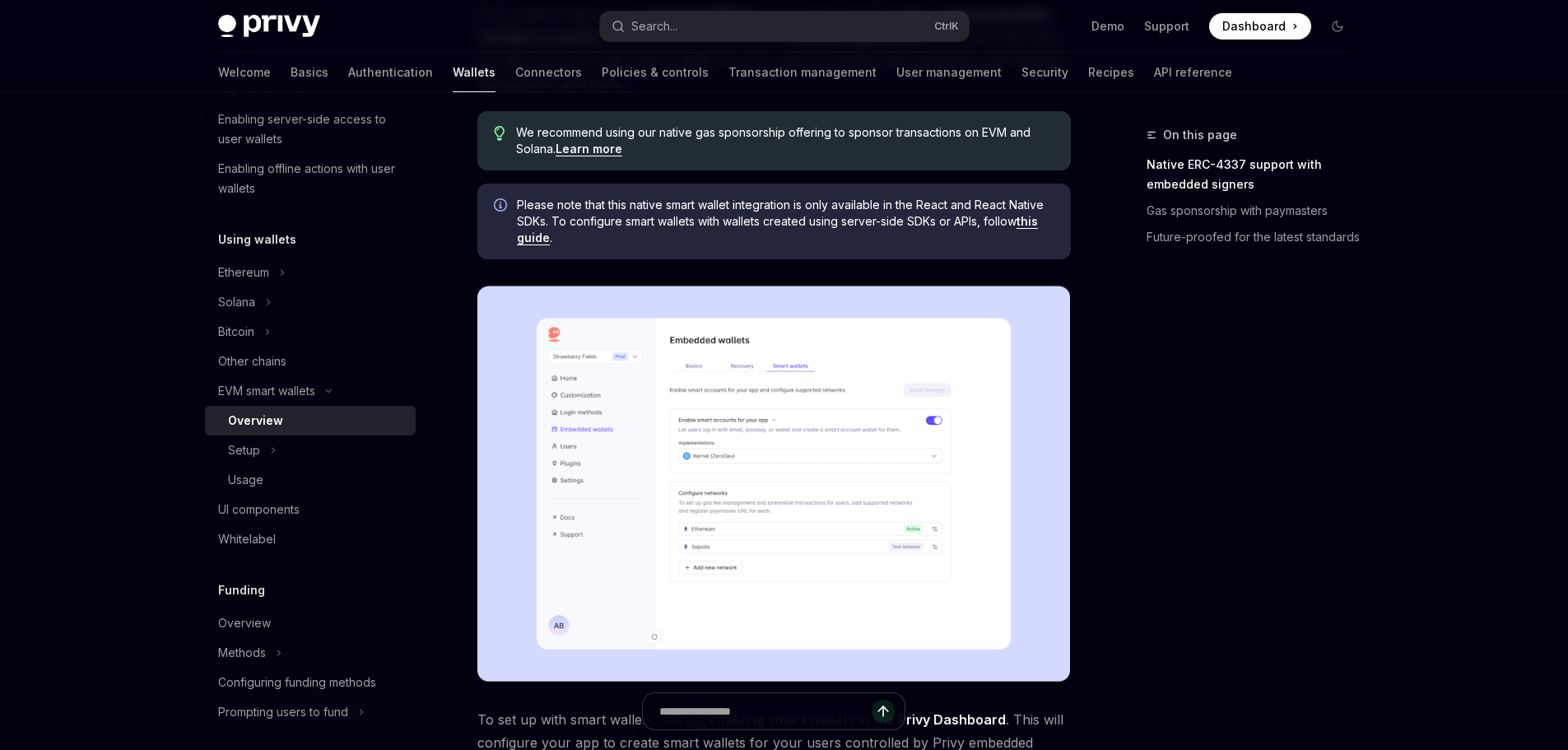
scroll to position [86, 0]
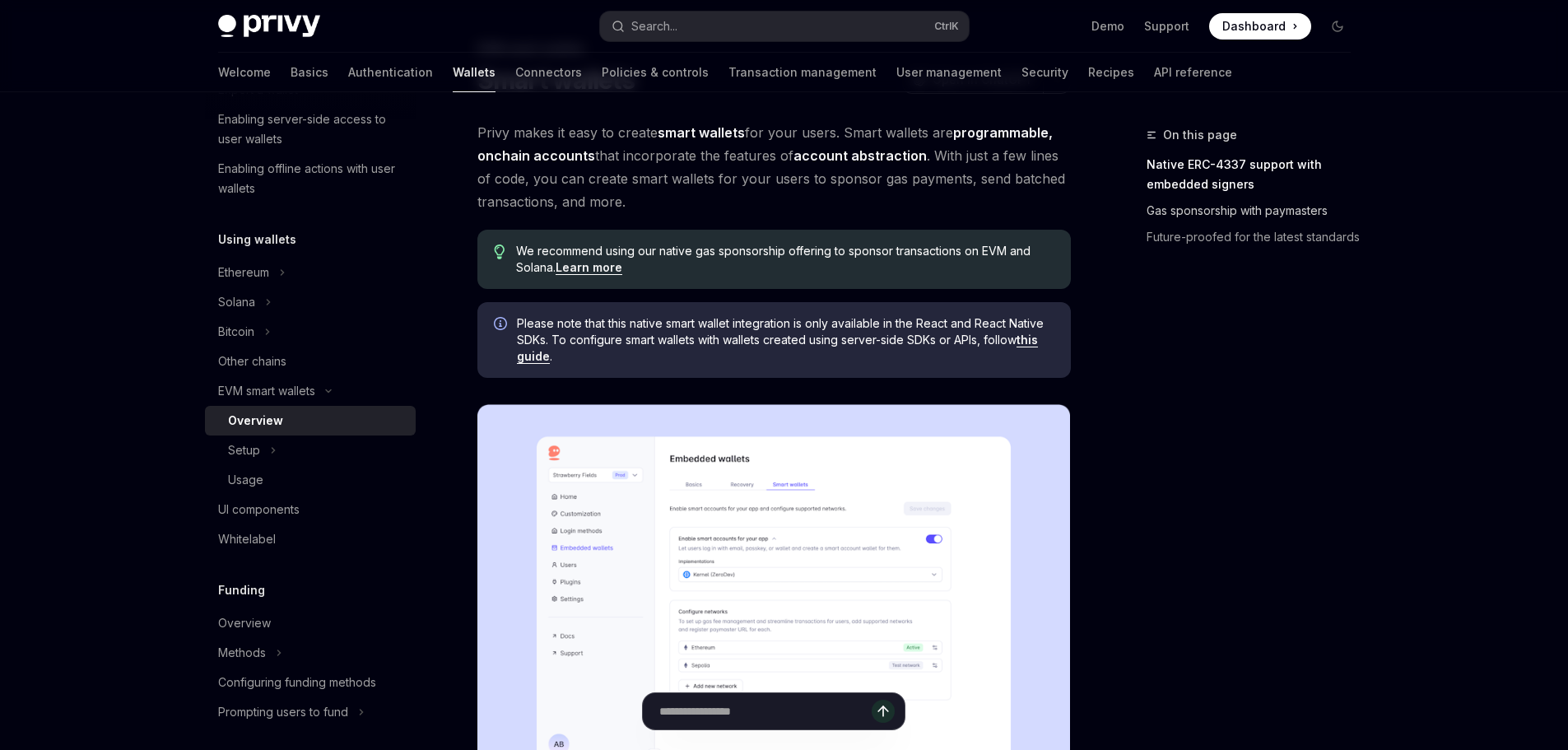
click at [1163, 214] on link "Gas sponsorship with paymasters" at bounding box center [1255, 210] width 217 height 26
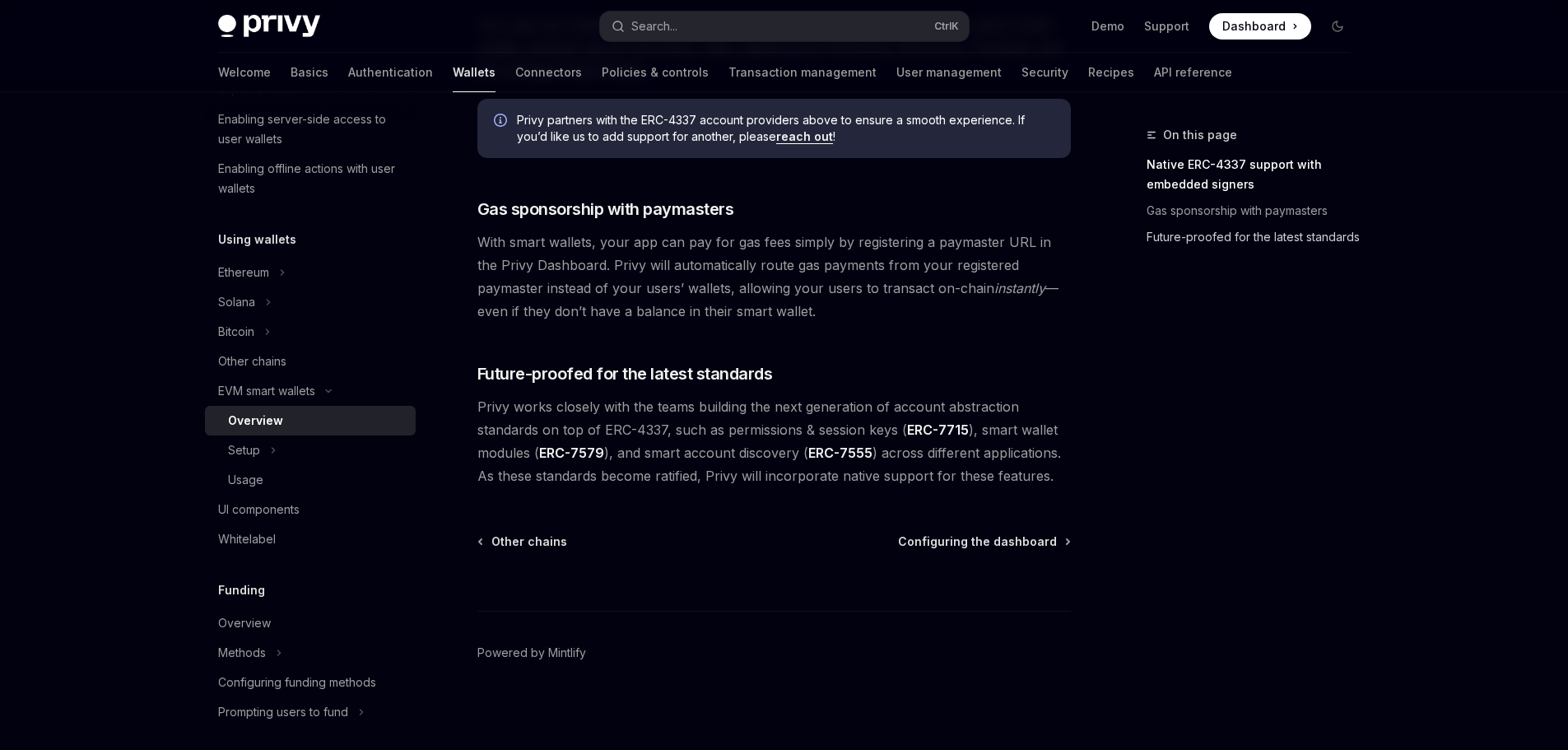
scroll to position [1239, 0]
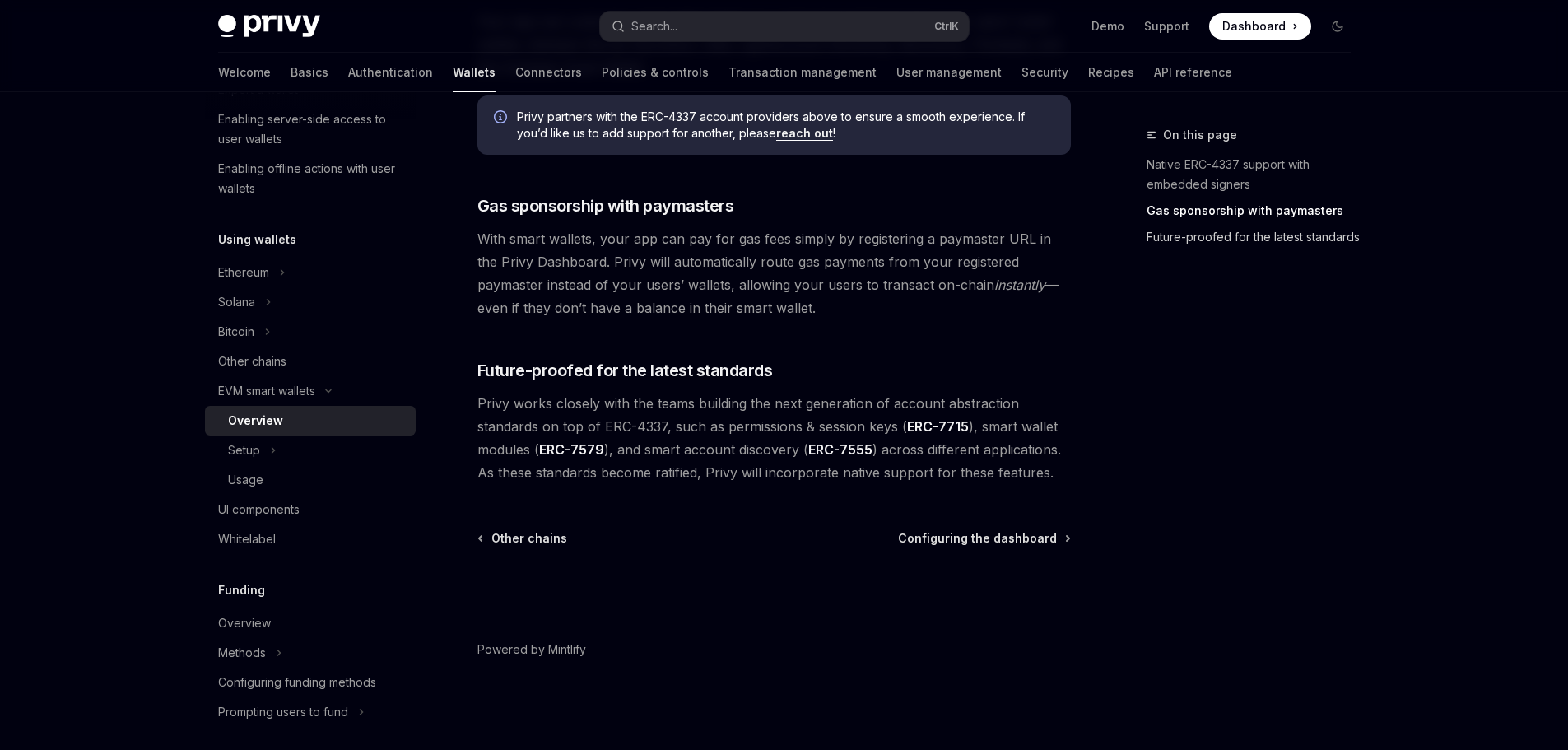
click at [1172, 230] on link "Future-proofed for the latest standards" at bounding box center [1255, 237] width 217 height 26
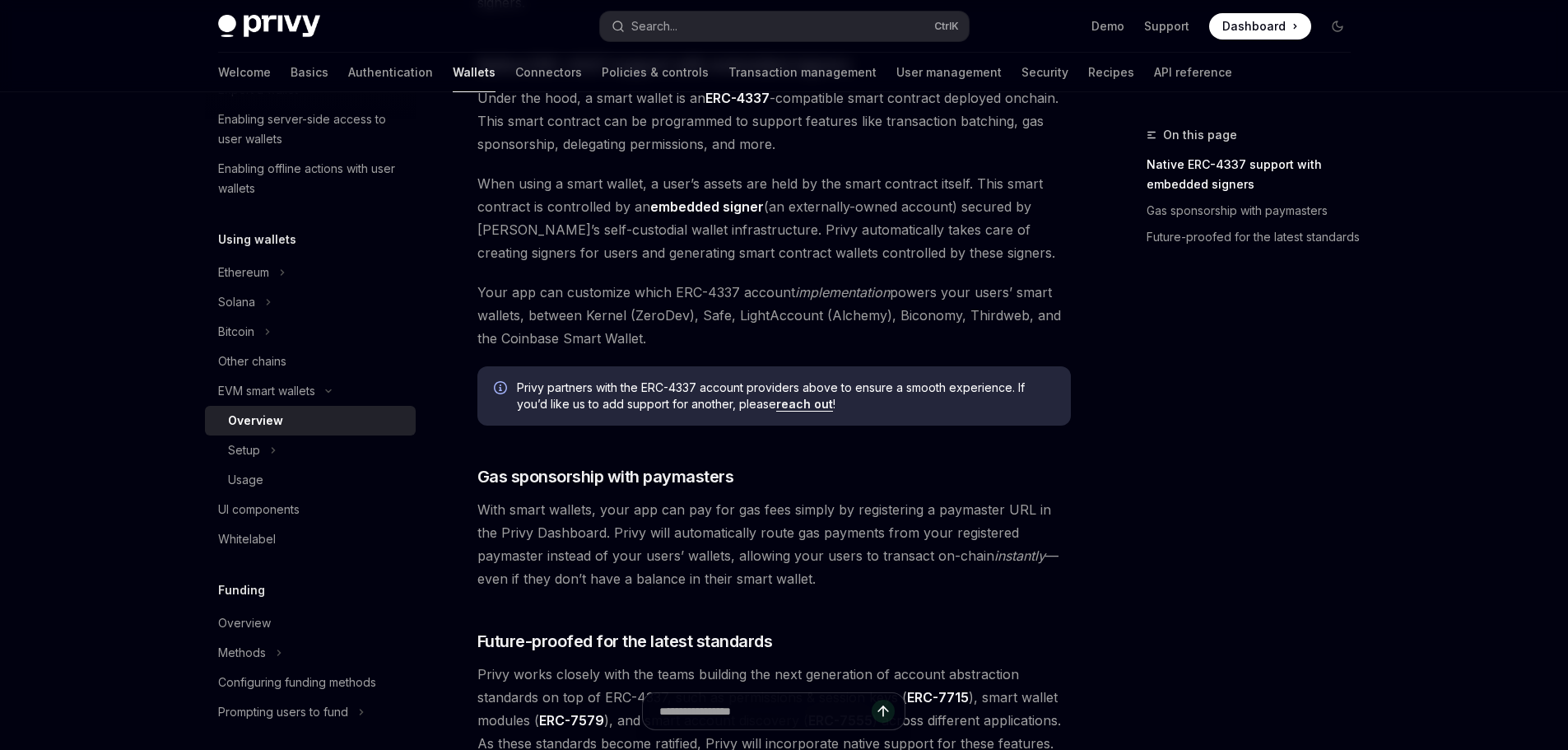
scroll to position [910, 0]
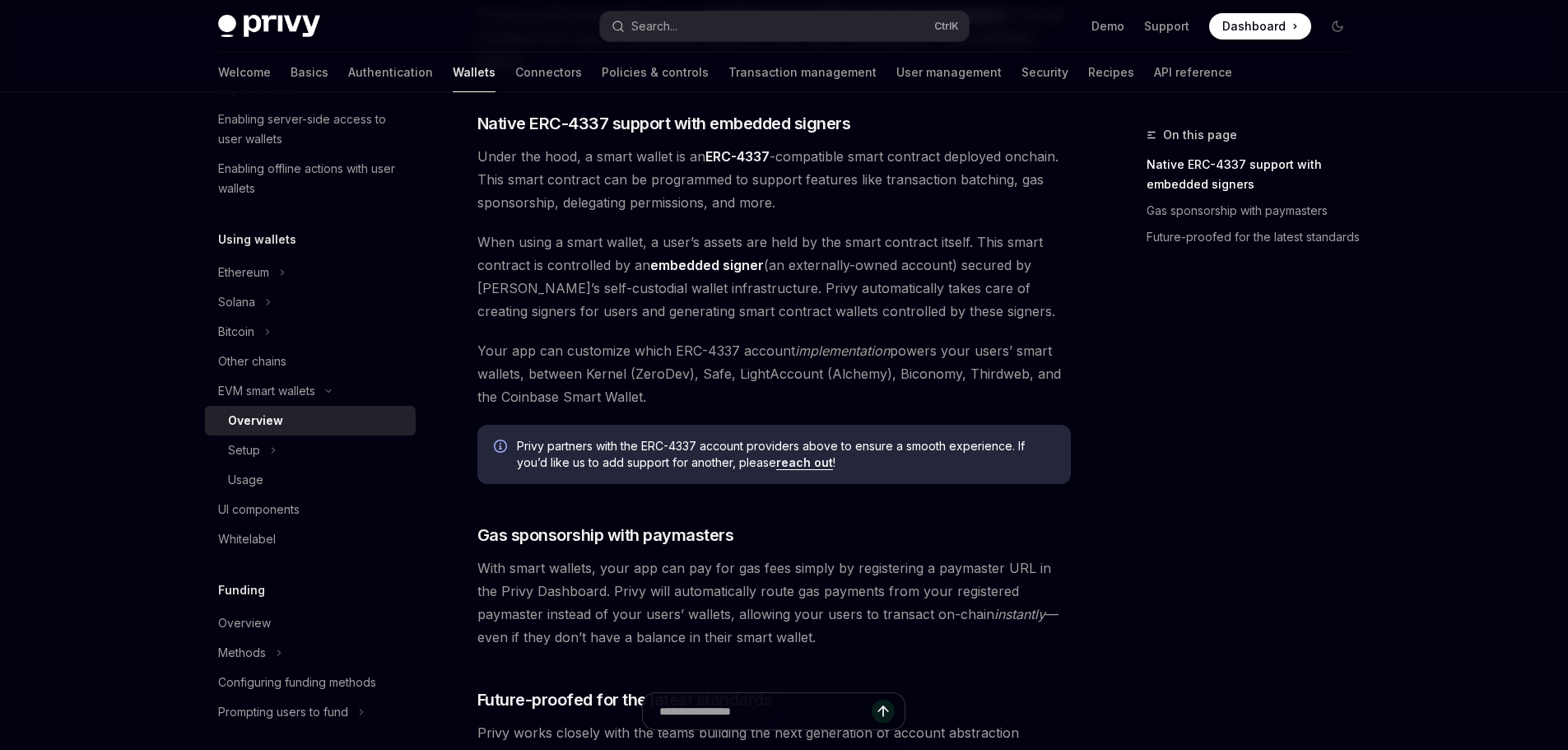
click at [508, 247] on span "When using a smart wallet, a user’s assets are held by the smart contract itsel…" at bounding box center [773, 276] width 593 height 92
drag, startPoint x: 508, startPoint y: 247, endPoint x: 673, endPoint y: 246, distance: 165.0
click at [646, 248] on span "When using a smart wallet, a user’s assets are held by the smart contract itsel…" at bounding box center [773, 276] width 593 height 92
click at [673, 246] on span "When using a smart wallet, a user’s assets are held by the smart contract itsel…" at bounding box center [773, 276] width 593 height 92
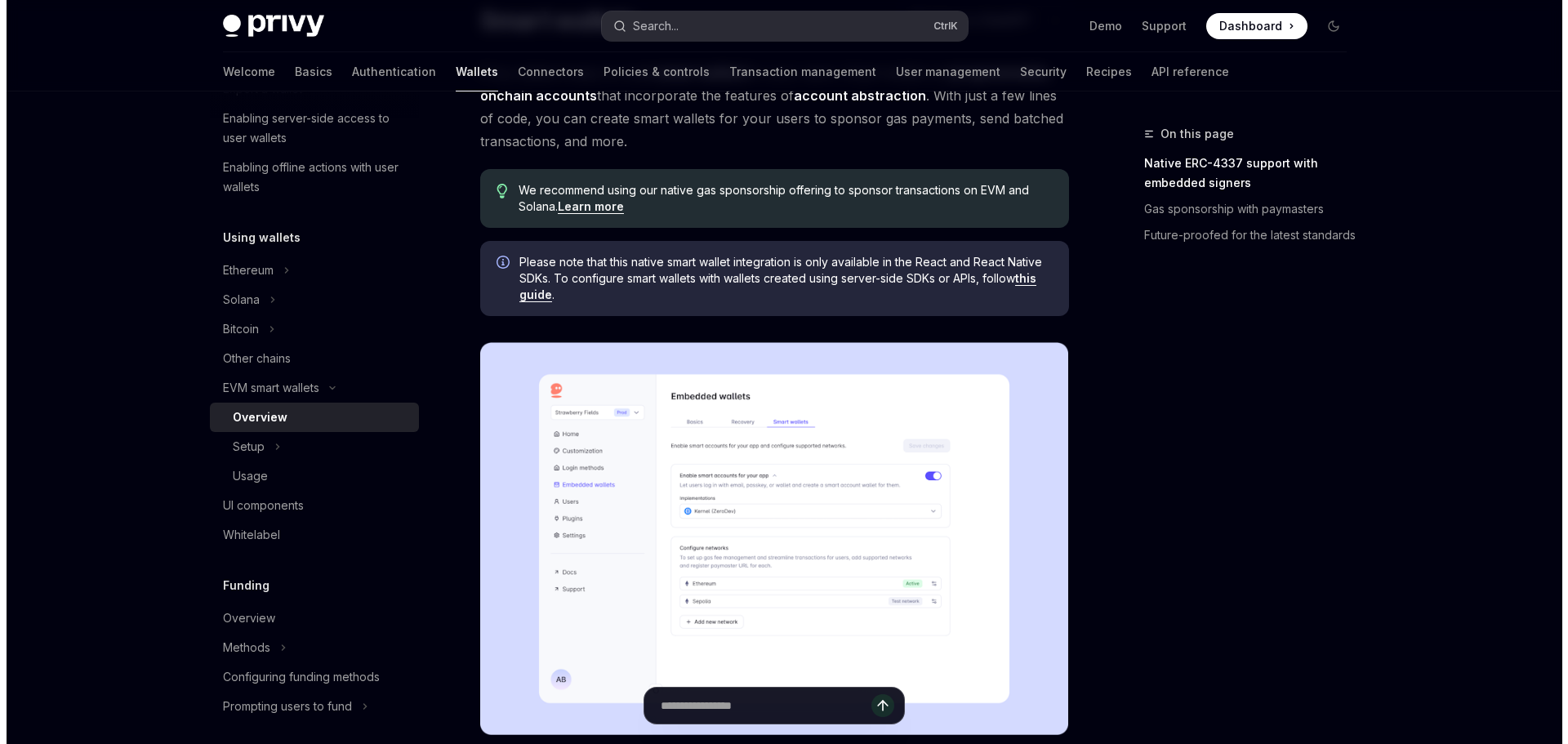
scroll to position [85, 0]
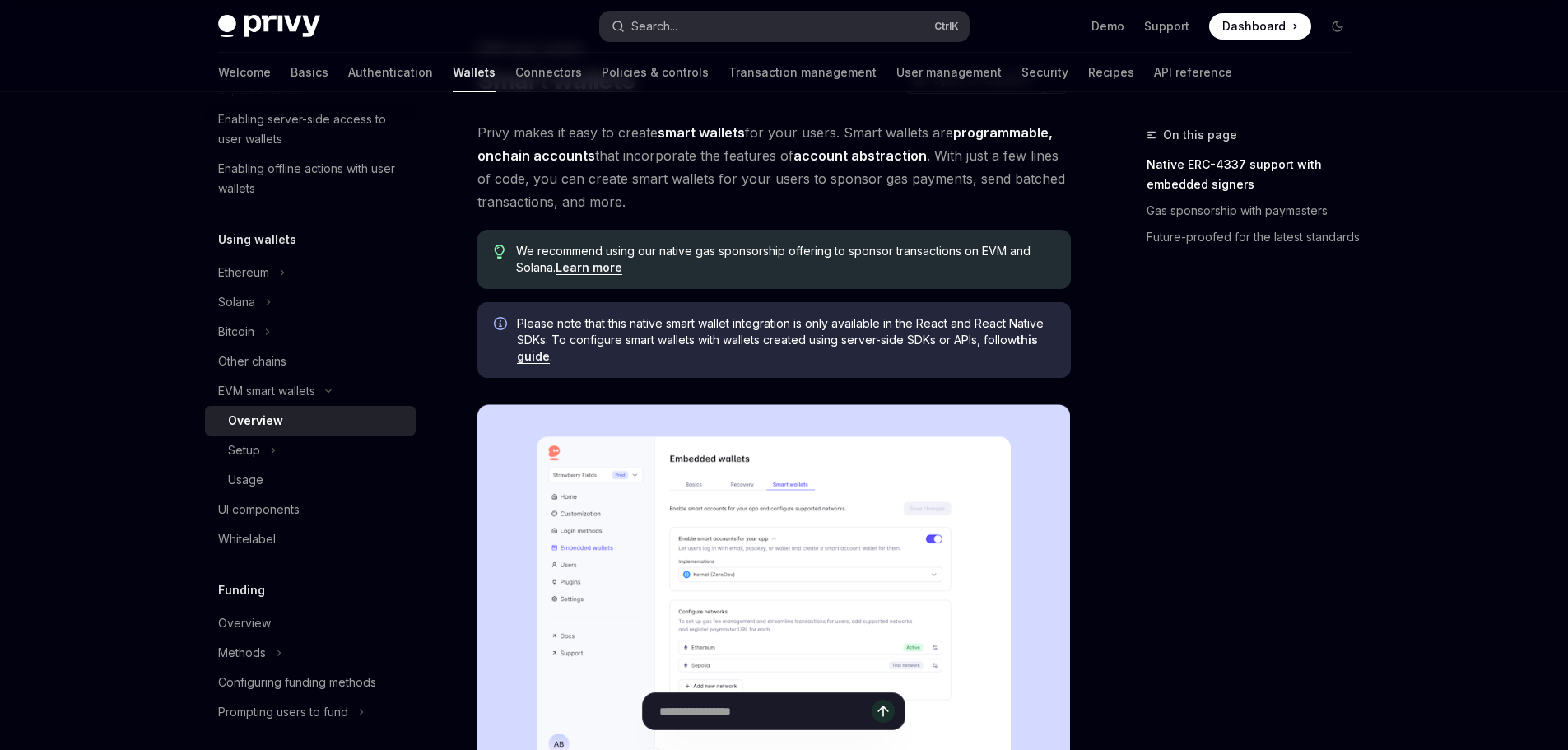
click at [733, 14] on button "Search... Ctrl K" at bounding box center [784, 26] width 369 height 30
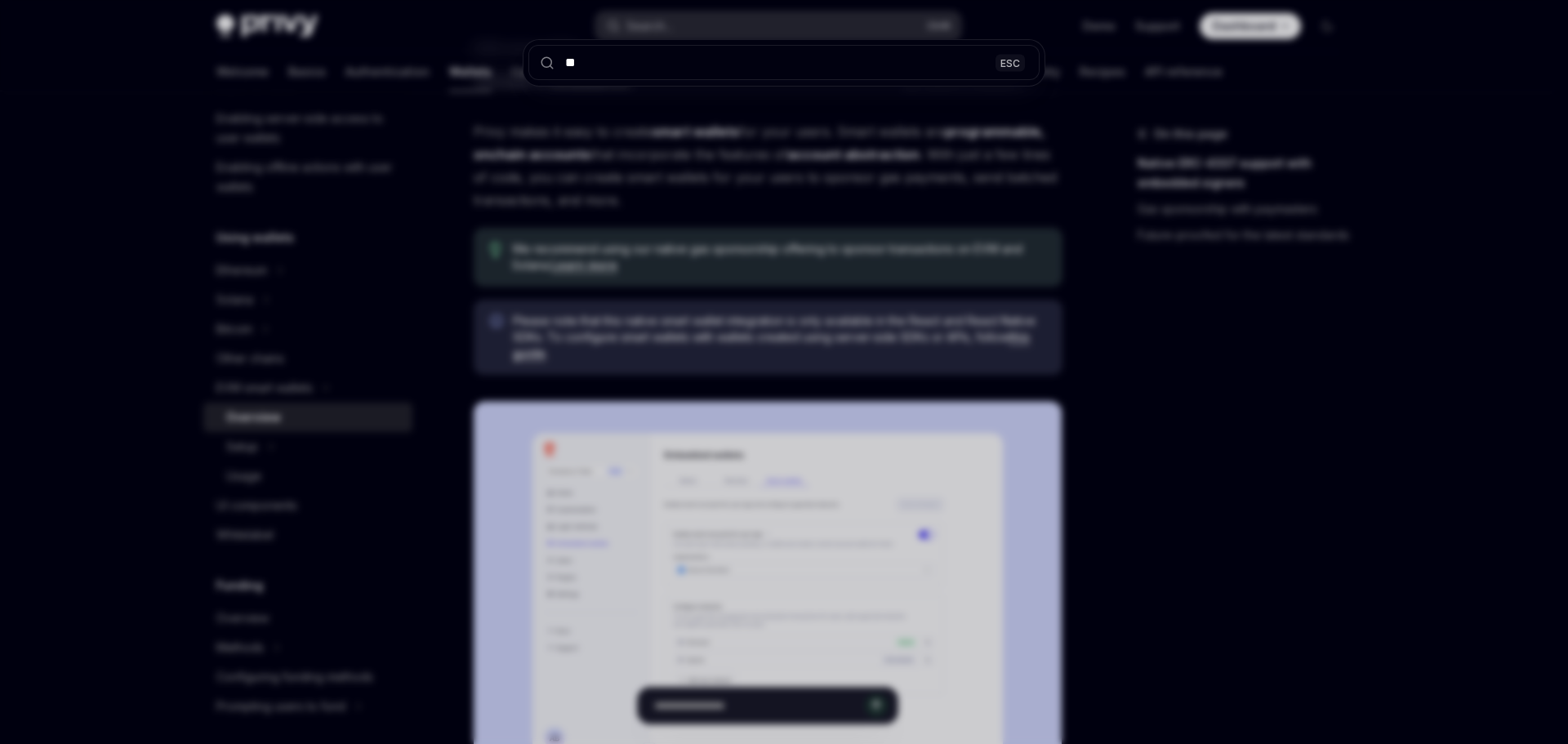
type input "***"
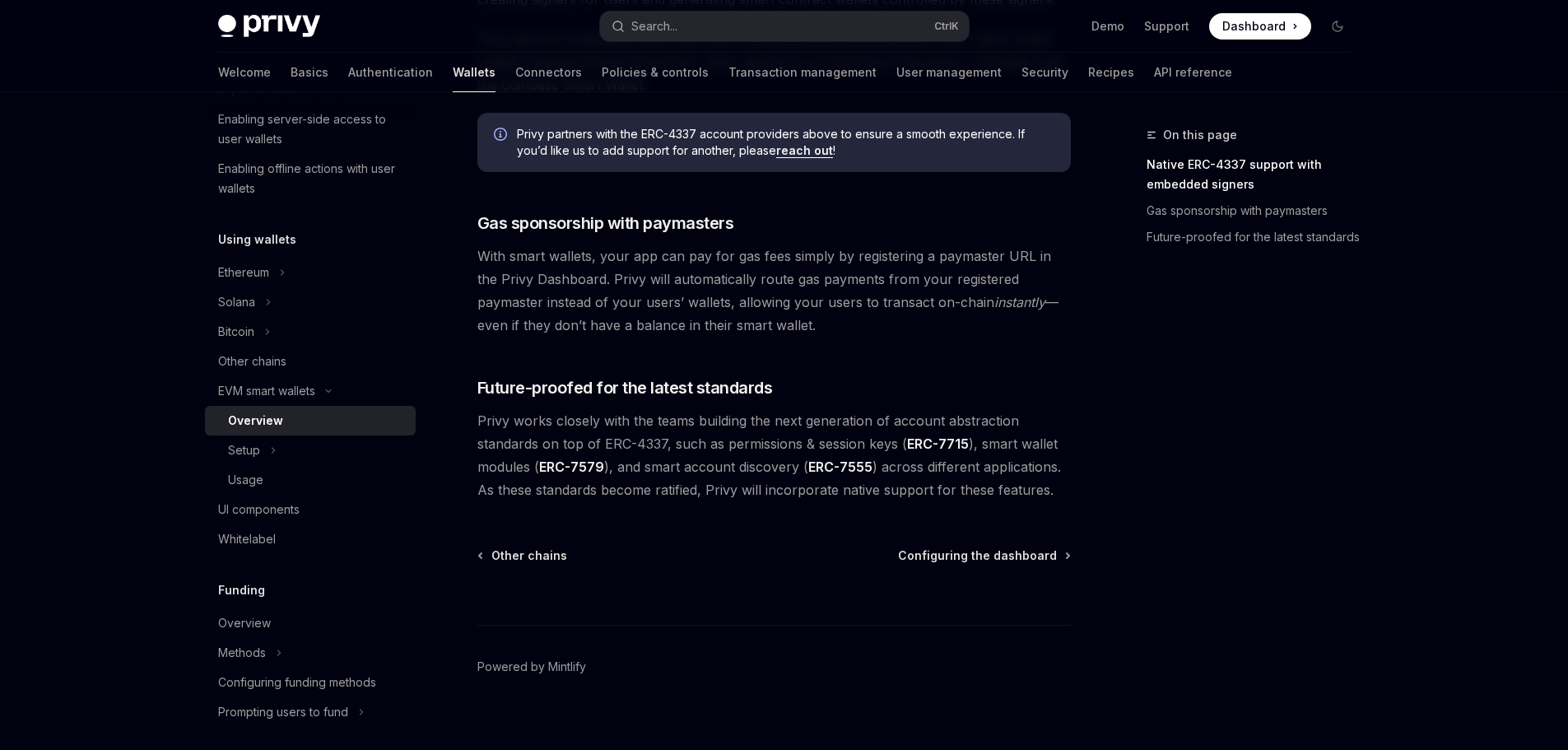
scroll to position [1239, 0]
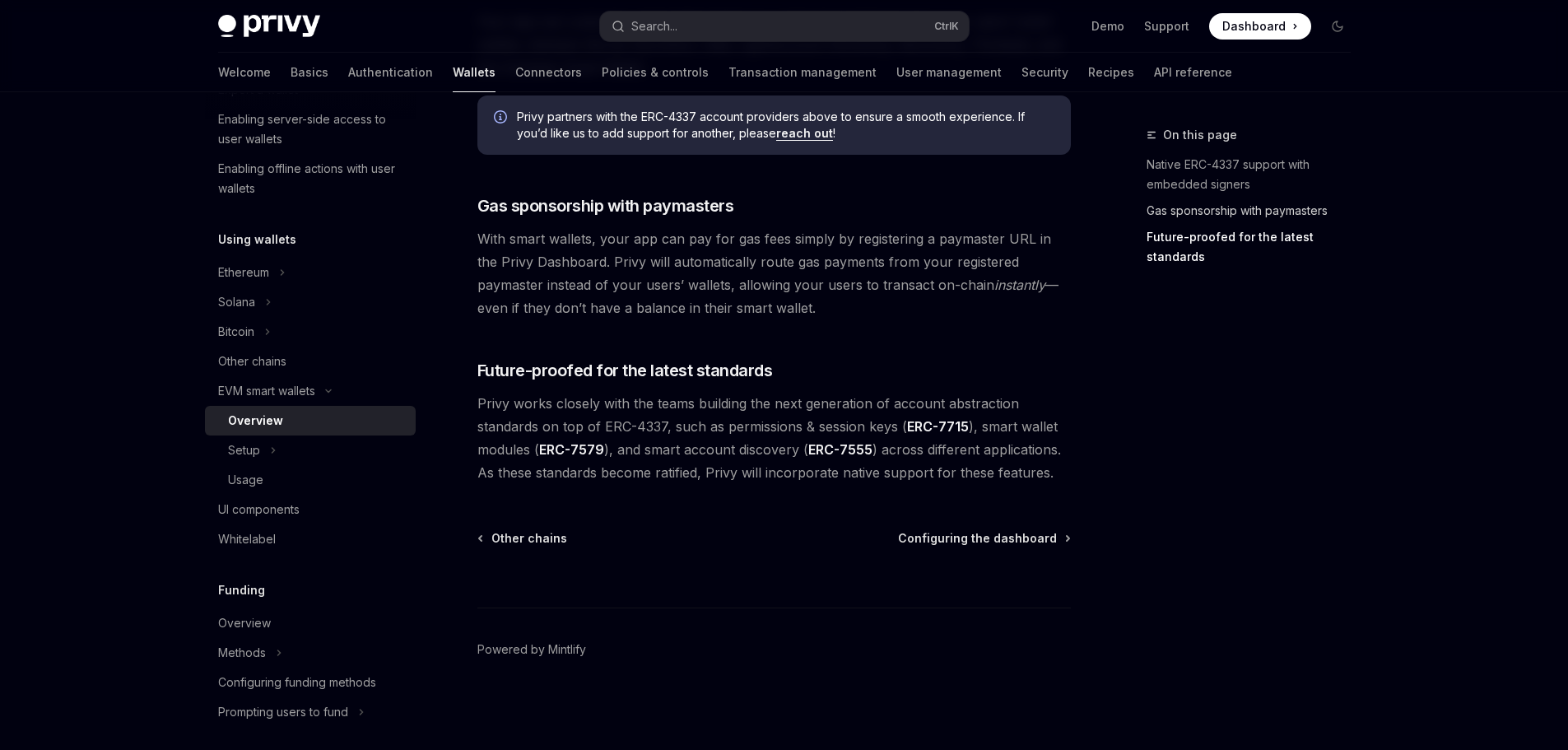
click at [1201, 214] on link "Gas sponsorship with paymasters" at bounding box center [1255, 210] width 217 height 26
click at [754, 25] on button "Search... Ctrl K" at bounding box center [784, 26] width 369 height 30
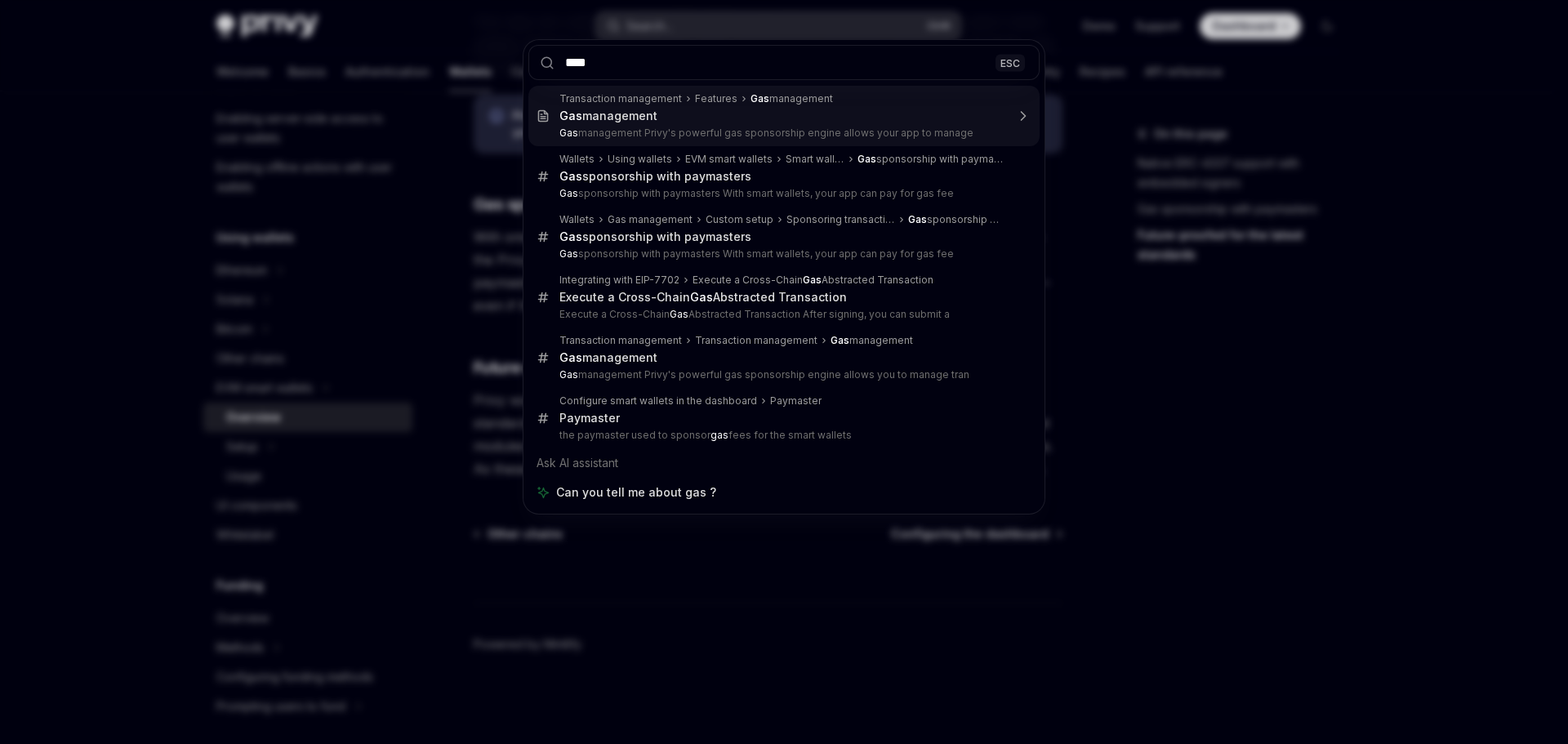
type input "***"
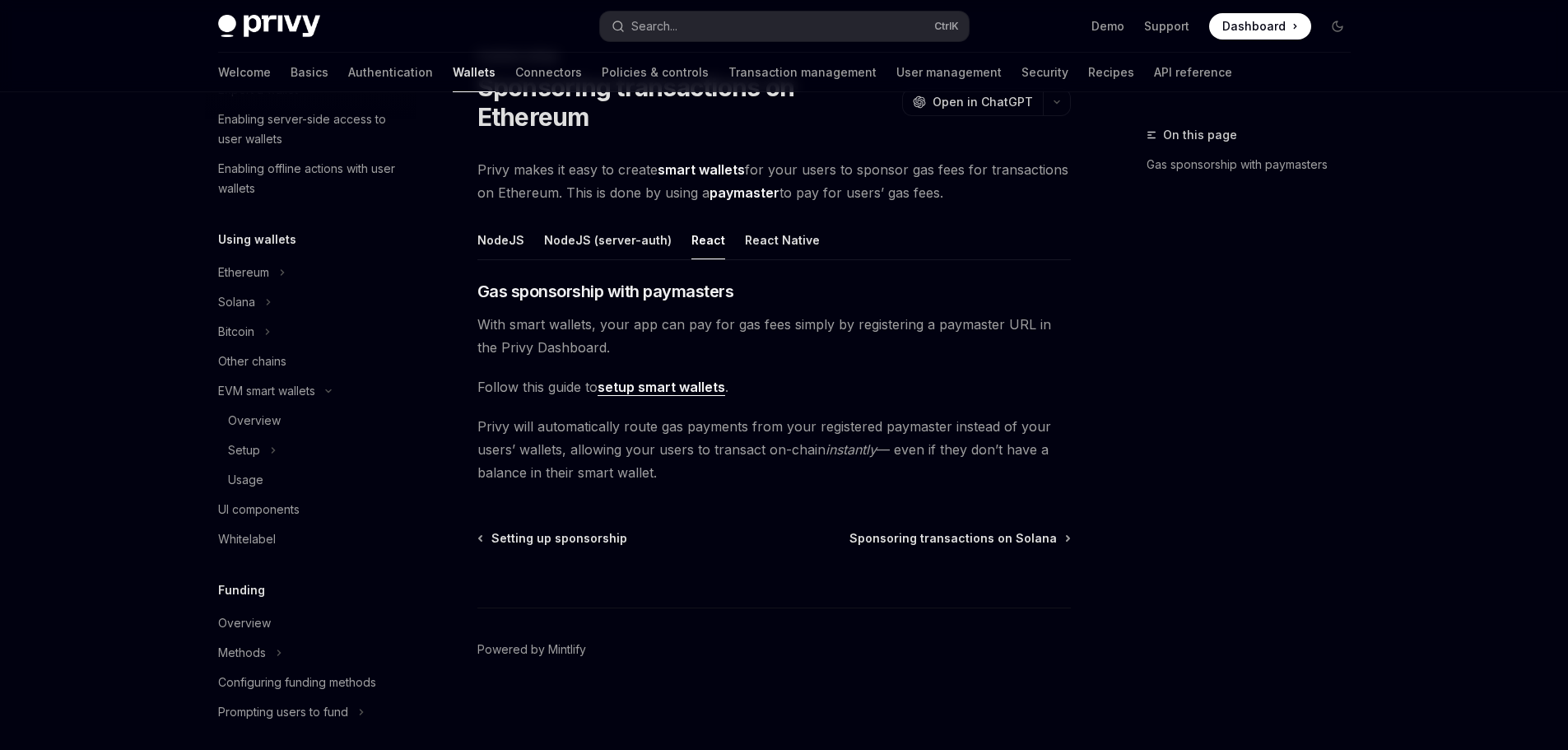
scroll to position [851, 0]
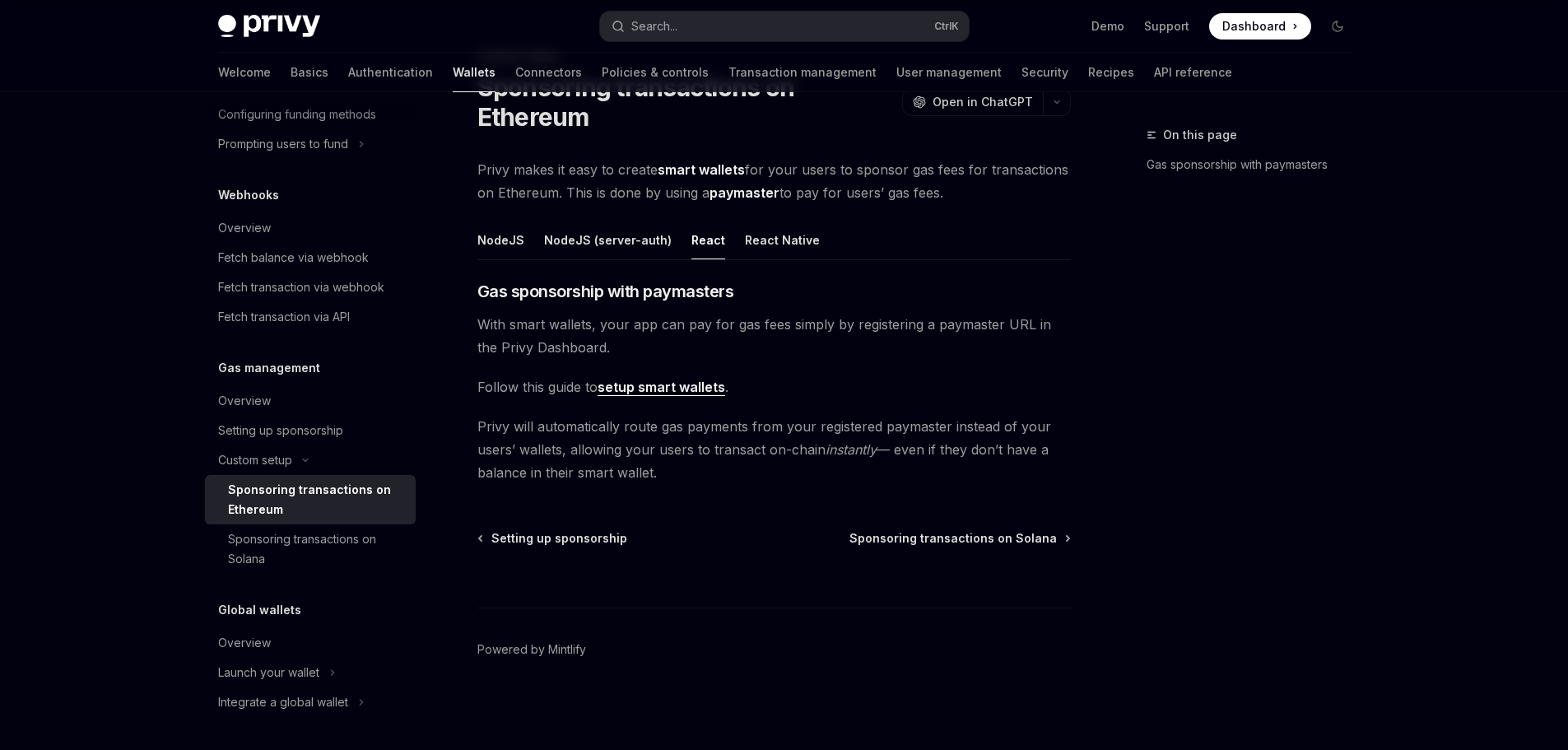
click at [684, 393] on link "setup smart wallets" at bounding box center [661, 387] width 127 height 17
type textarea "*"
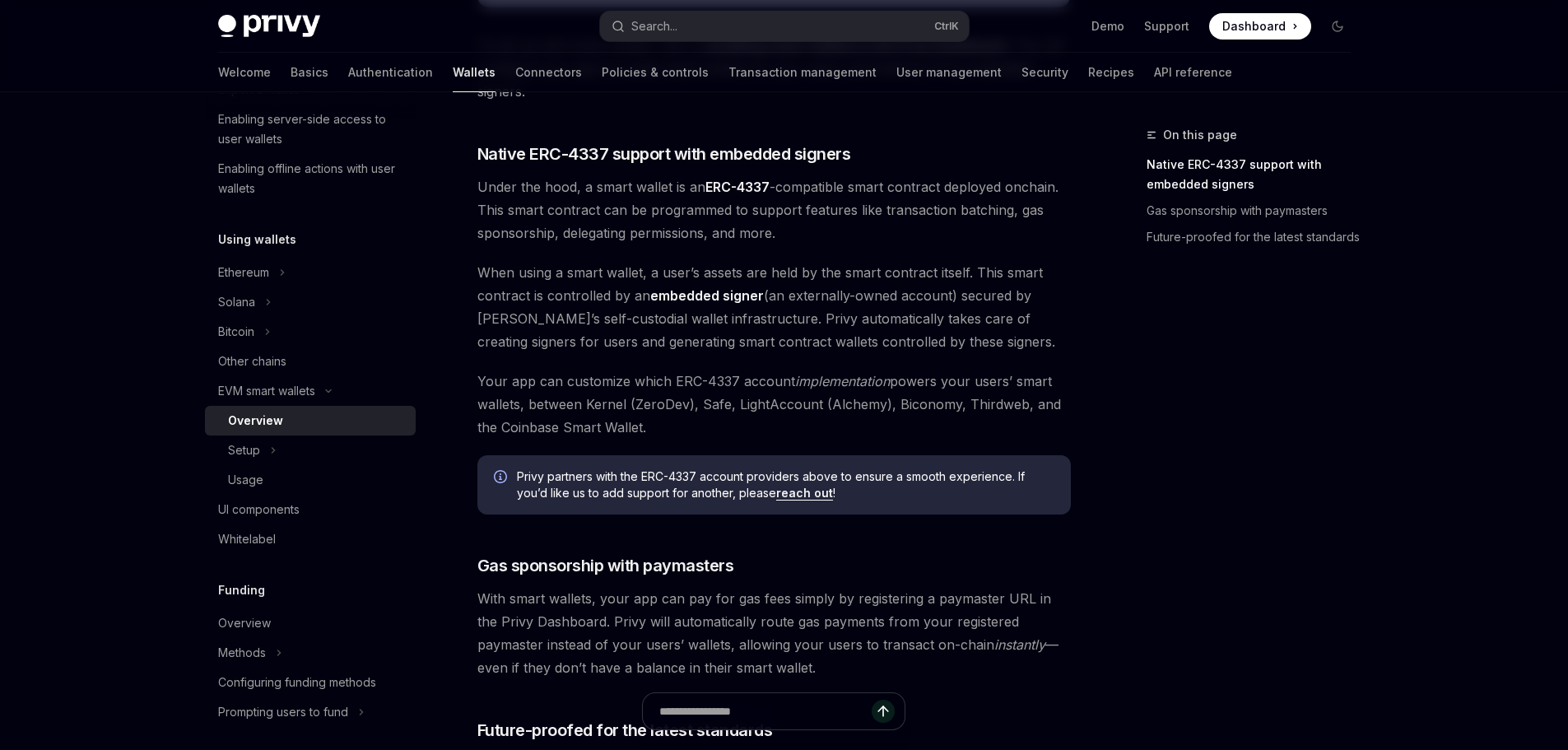
scroll to position [902, 0]
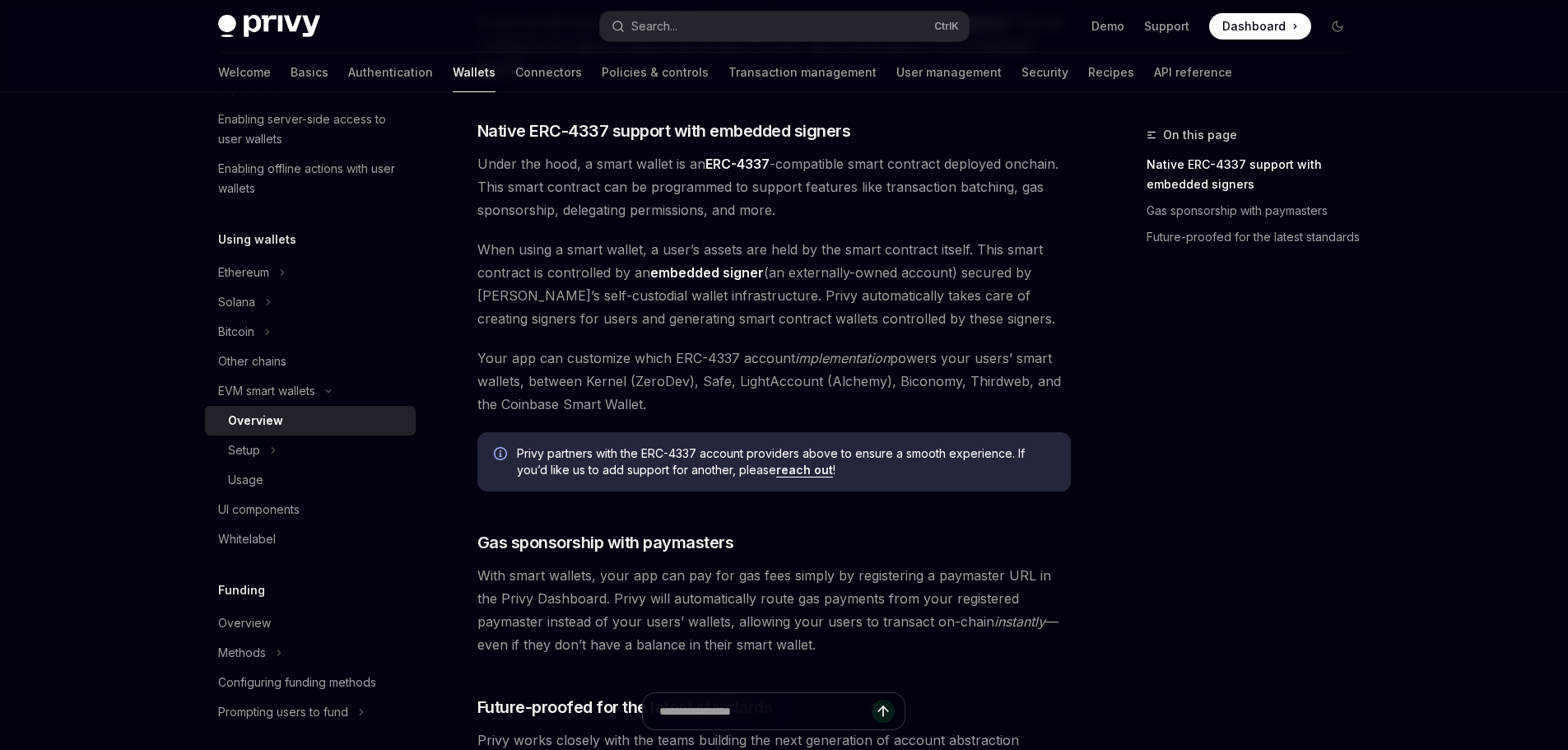
click at [719, 275] on strong "embedded signer" at bounding box center [707, 272] width 114 height 16
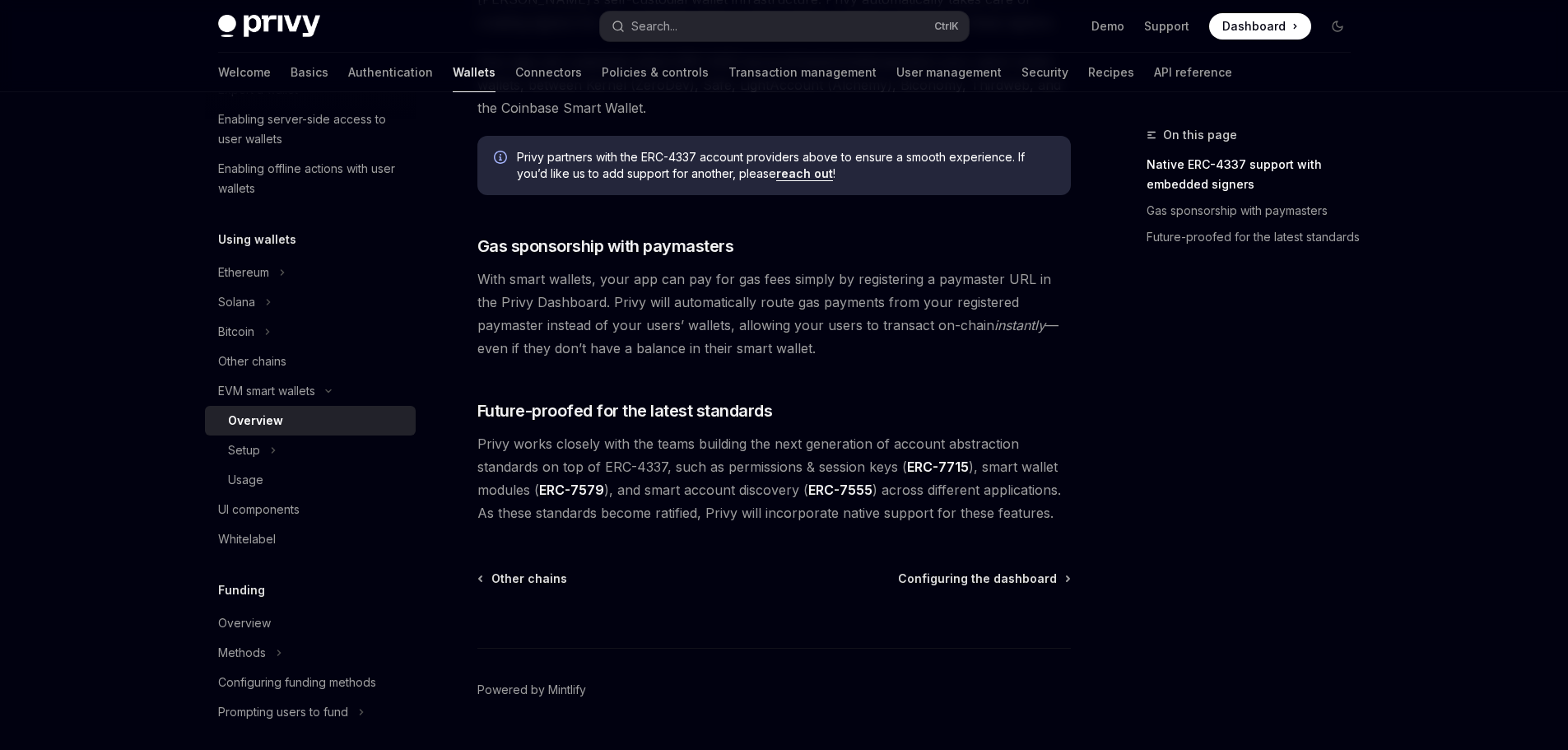
scroll to position [1239, 0]
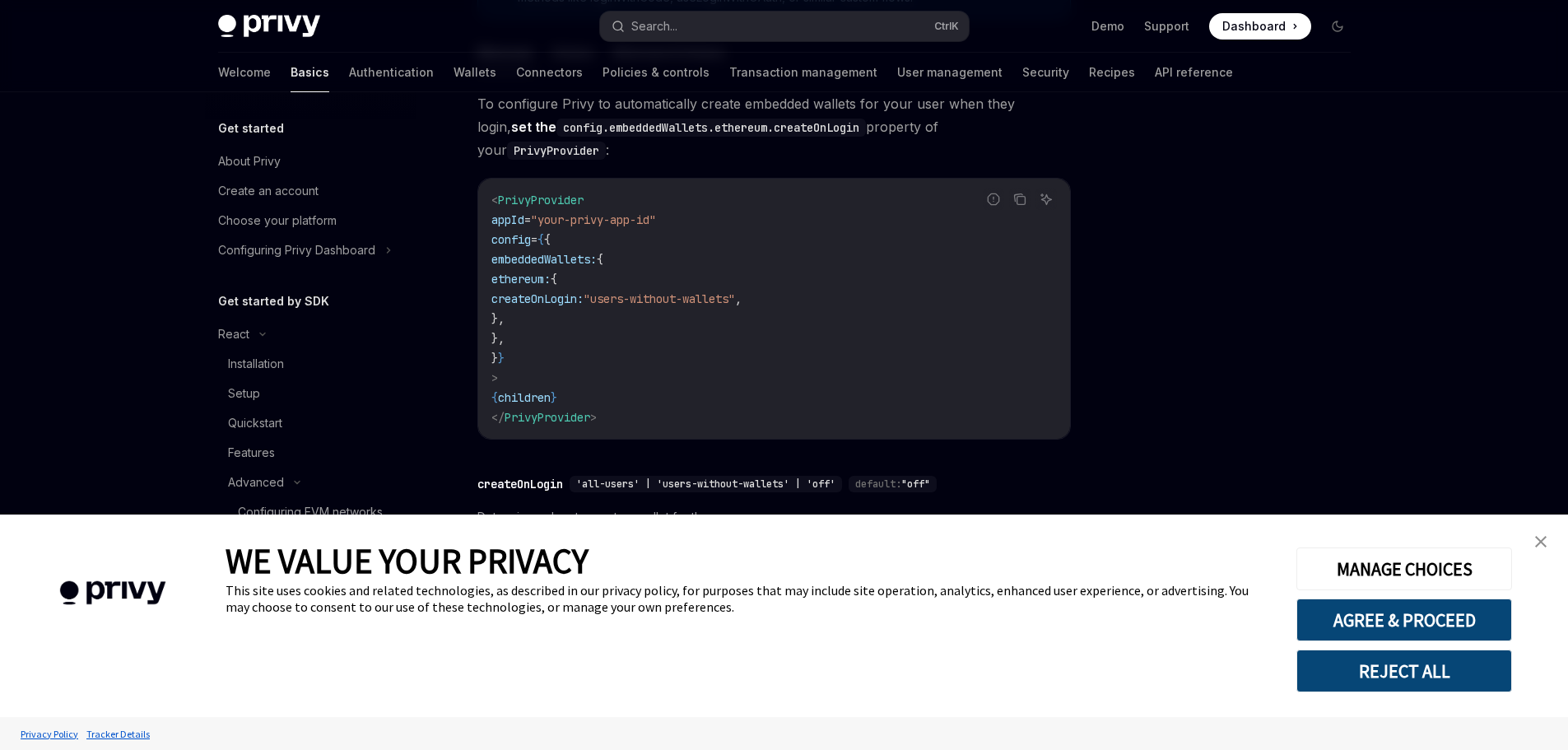
scroll to position [379, 0]
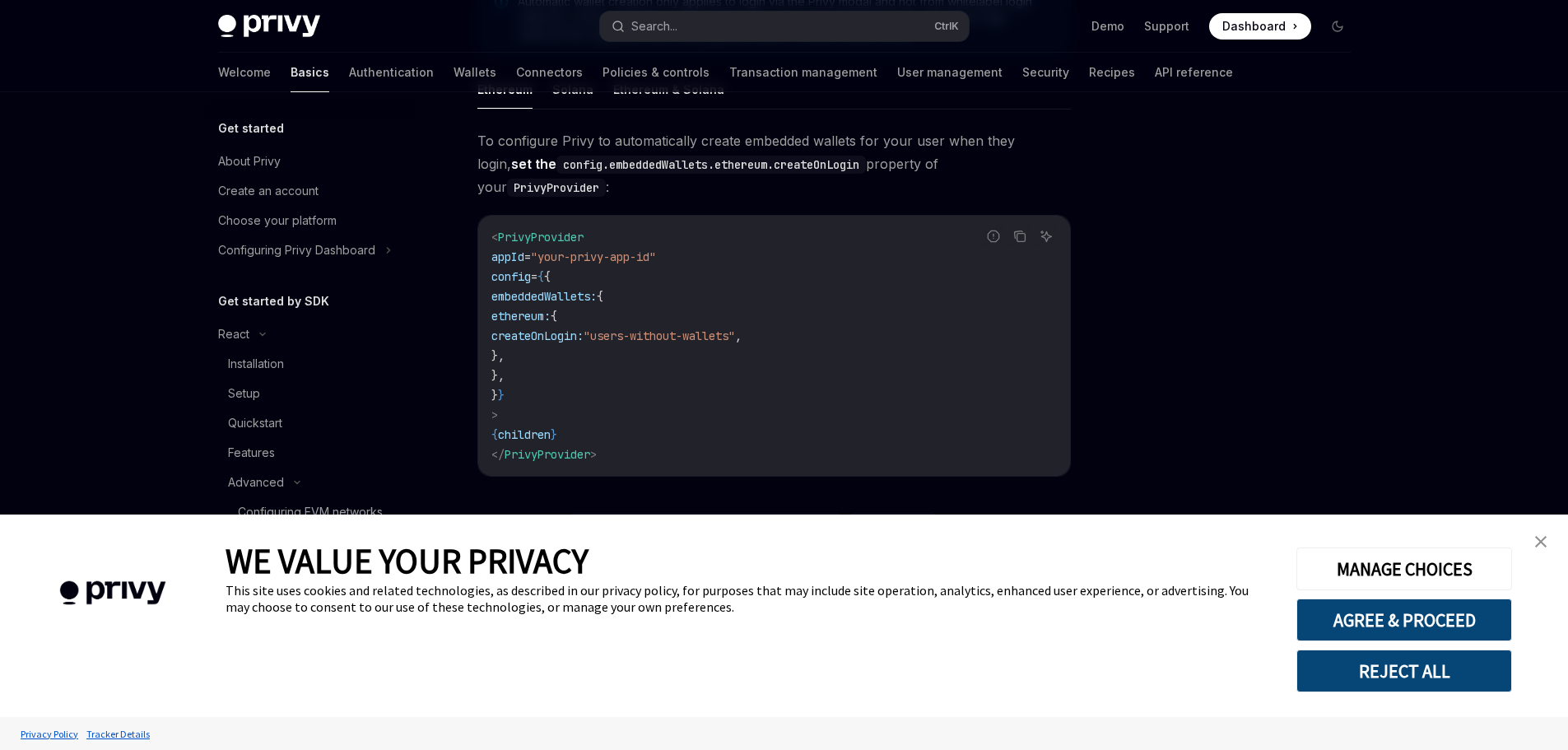
click at [1531, 530] on link "close banner" at bounding box center [1540, 541] width 33 height 33
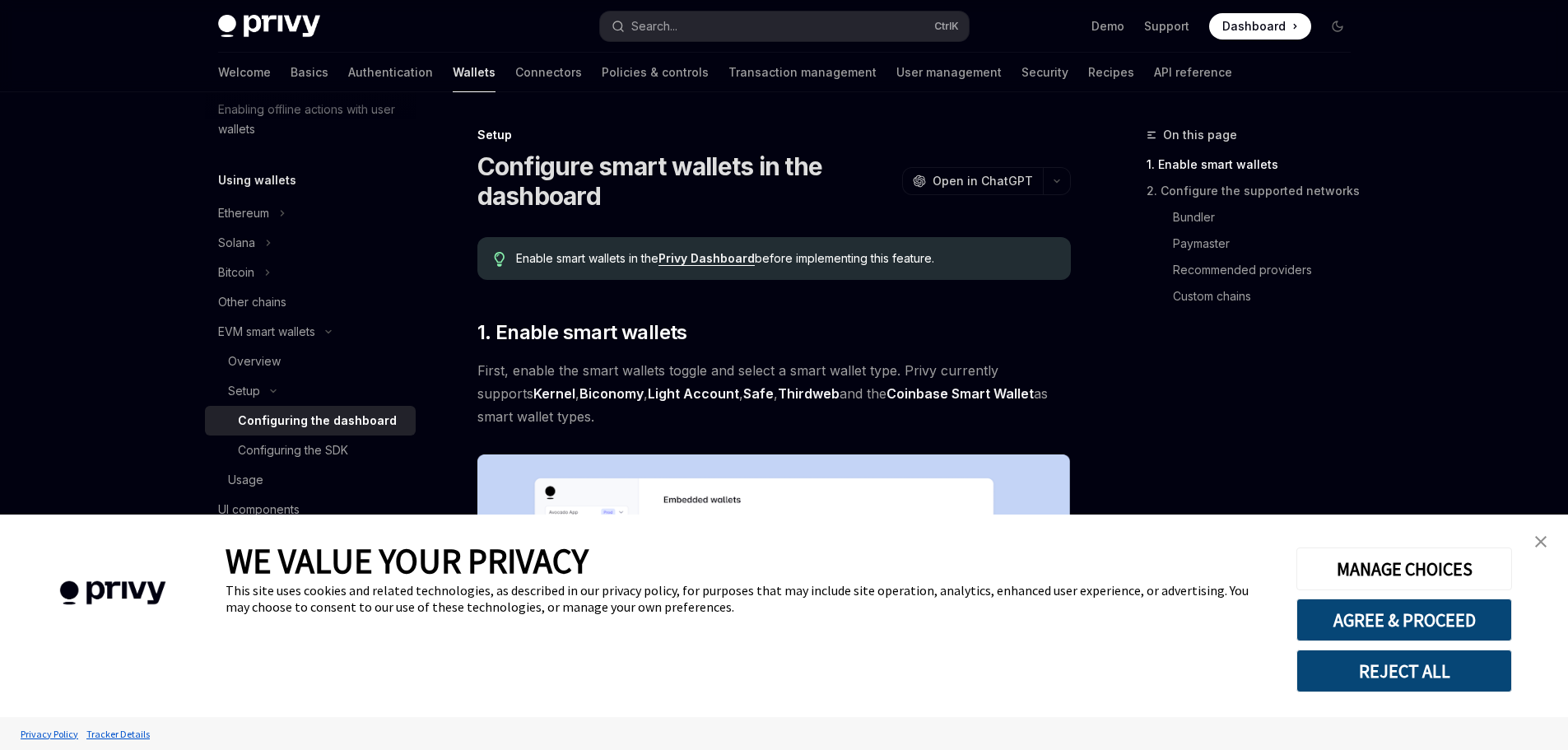
scroll to position [412, 0]
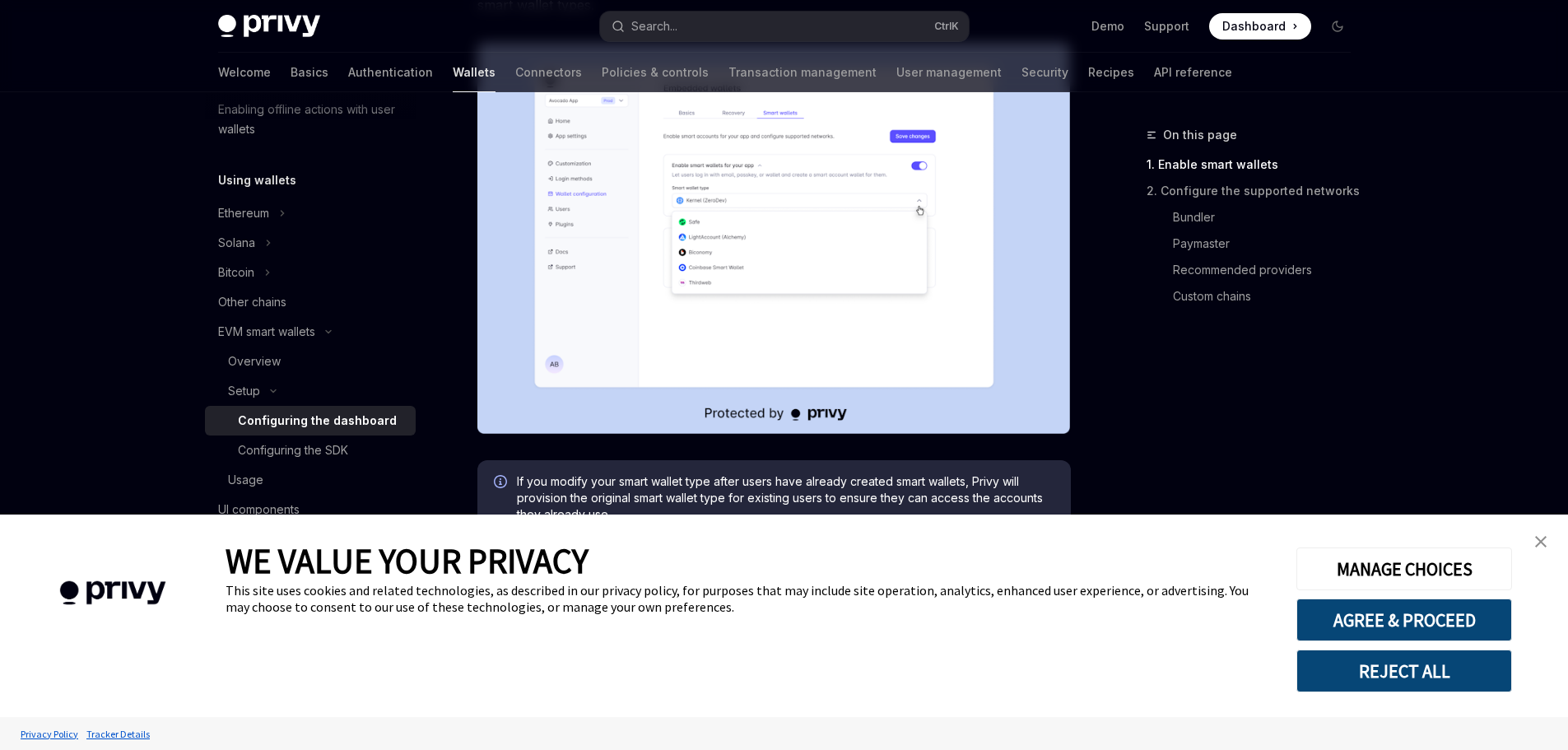
click at [1550, 540] on link "close banner" at bounding box center [1540, 541] width 33 height 33
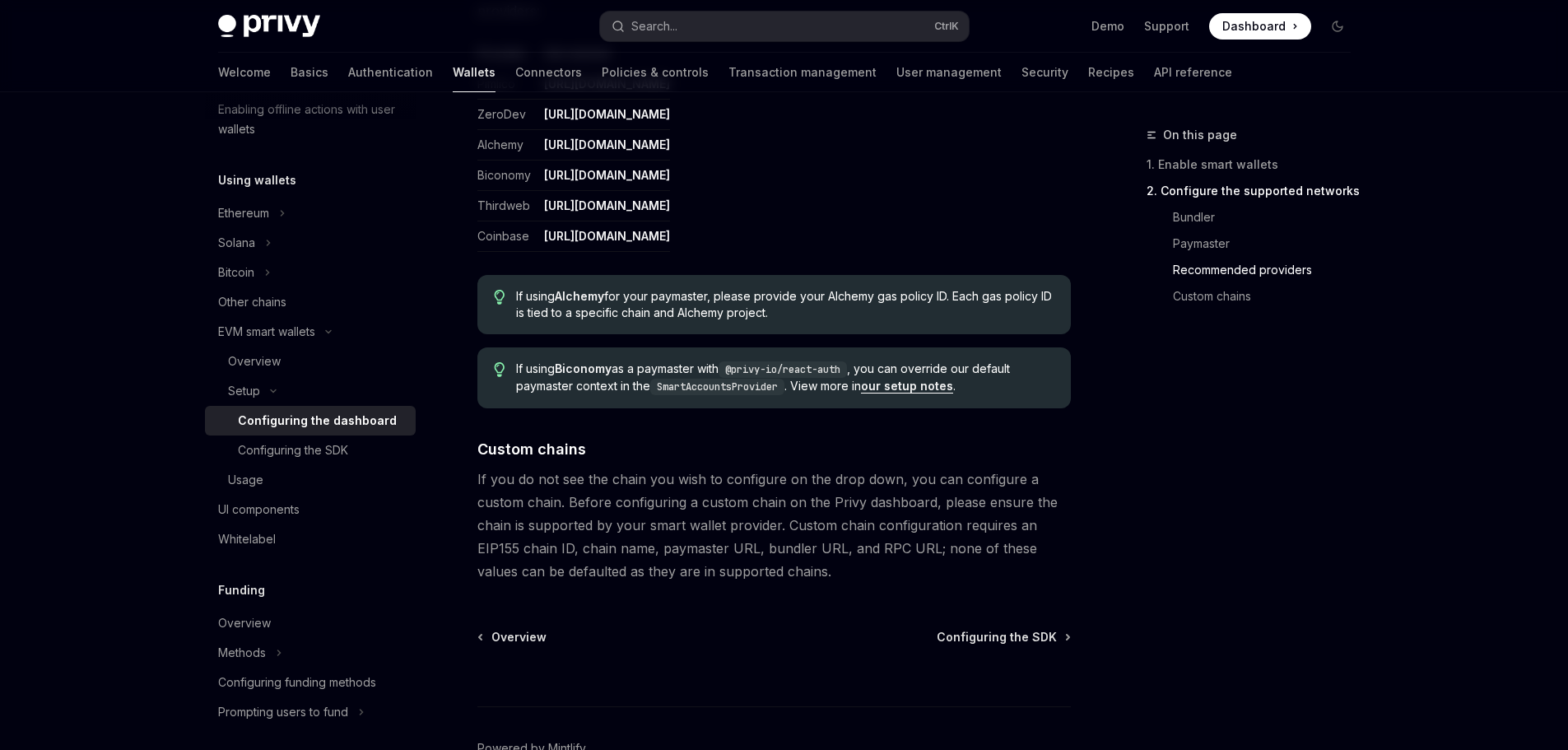
scroll to position [2036, 0]
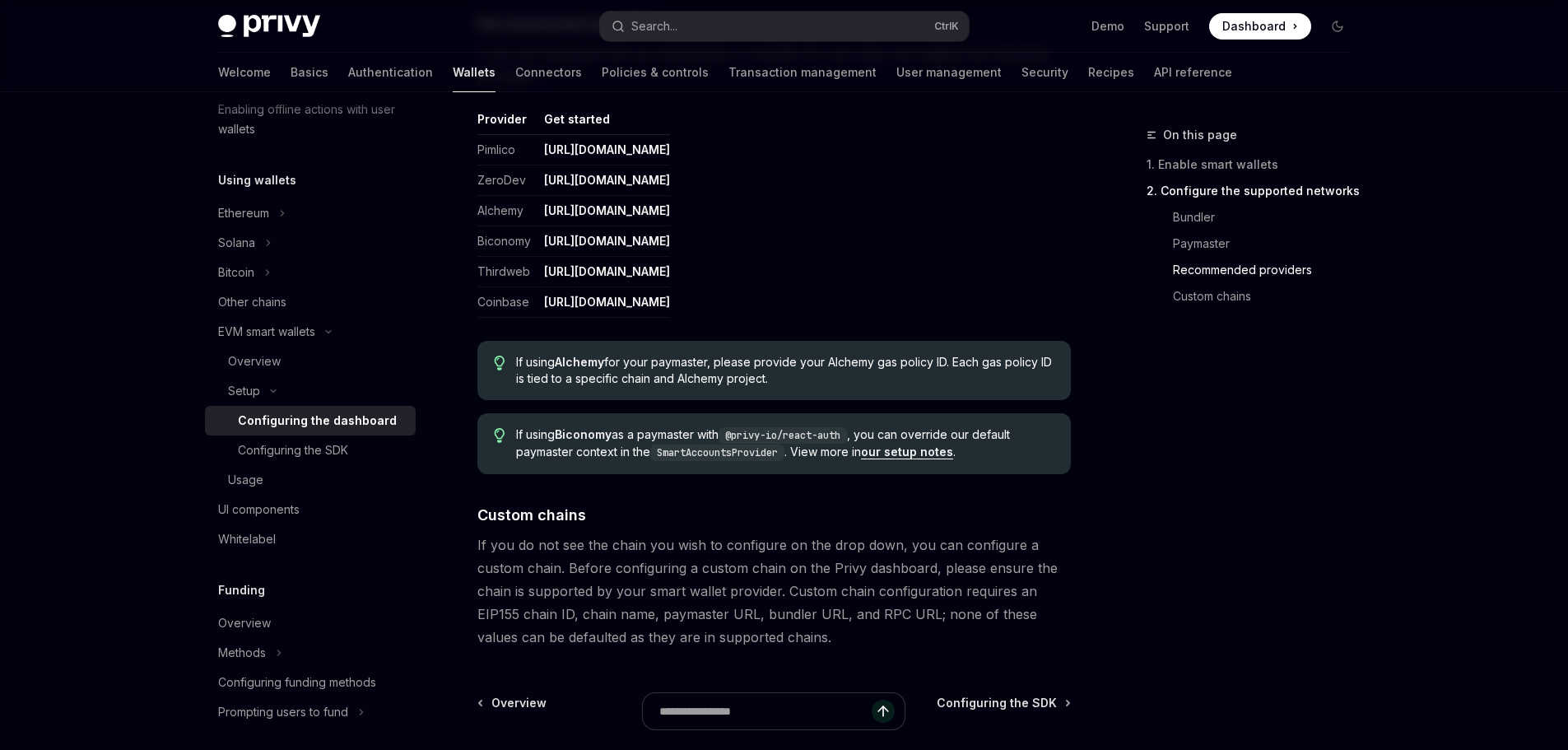
click at [881, 453] on link "our setup notes" at bounding box center [907, 451] width 92 height 15
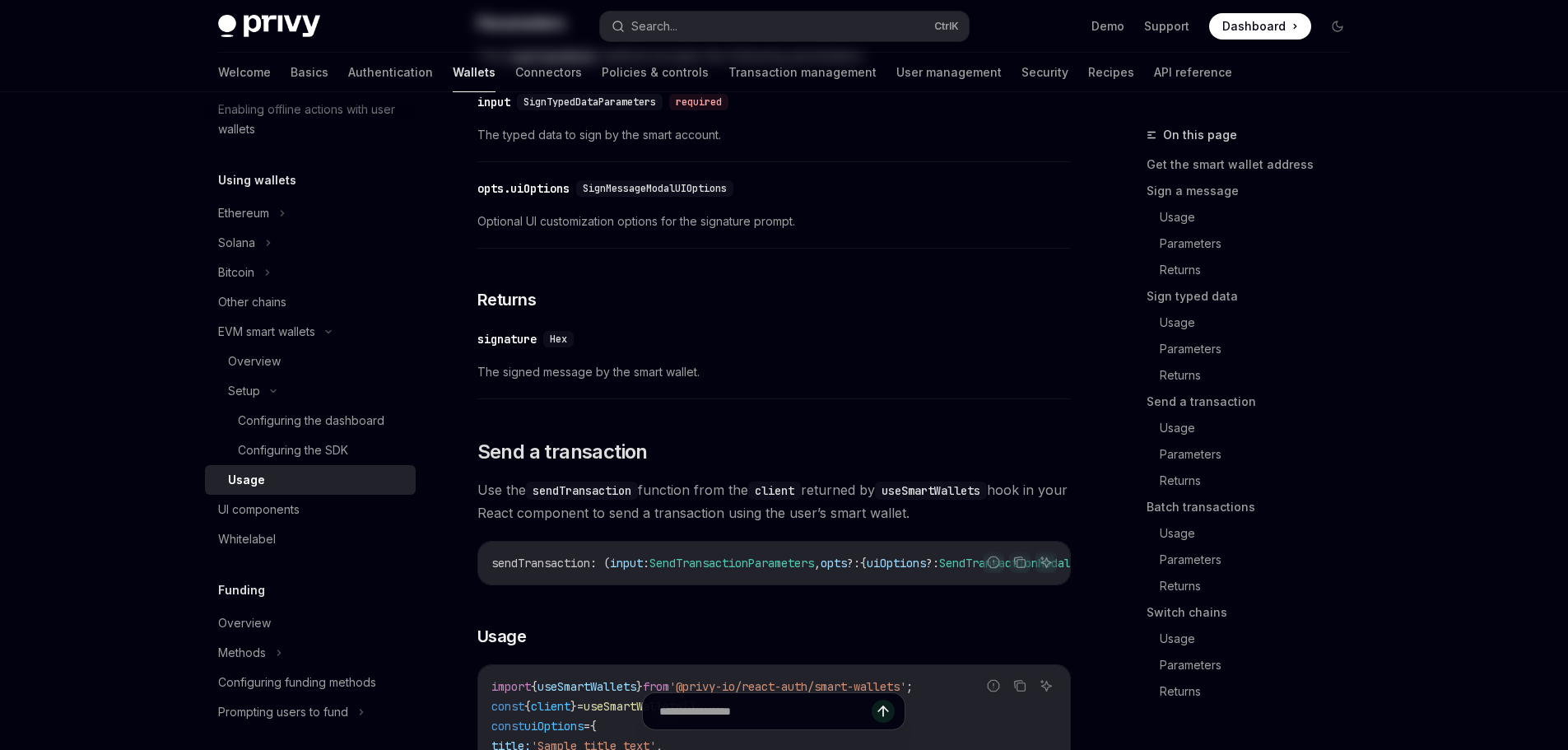
type textarea "*"
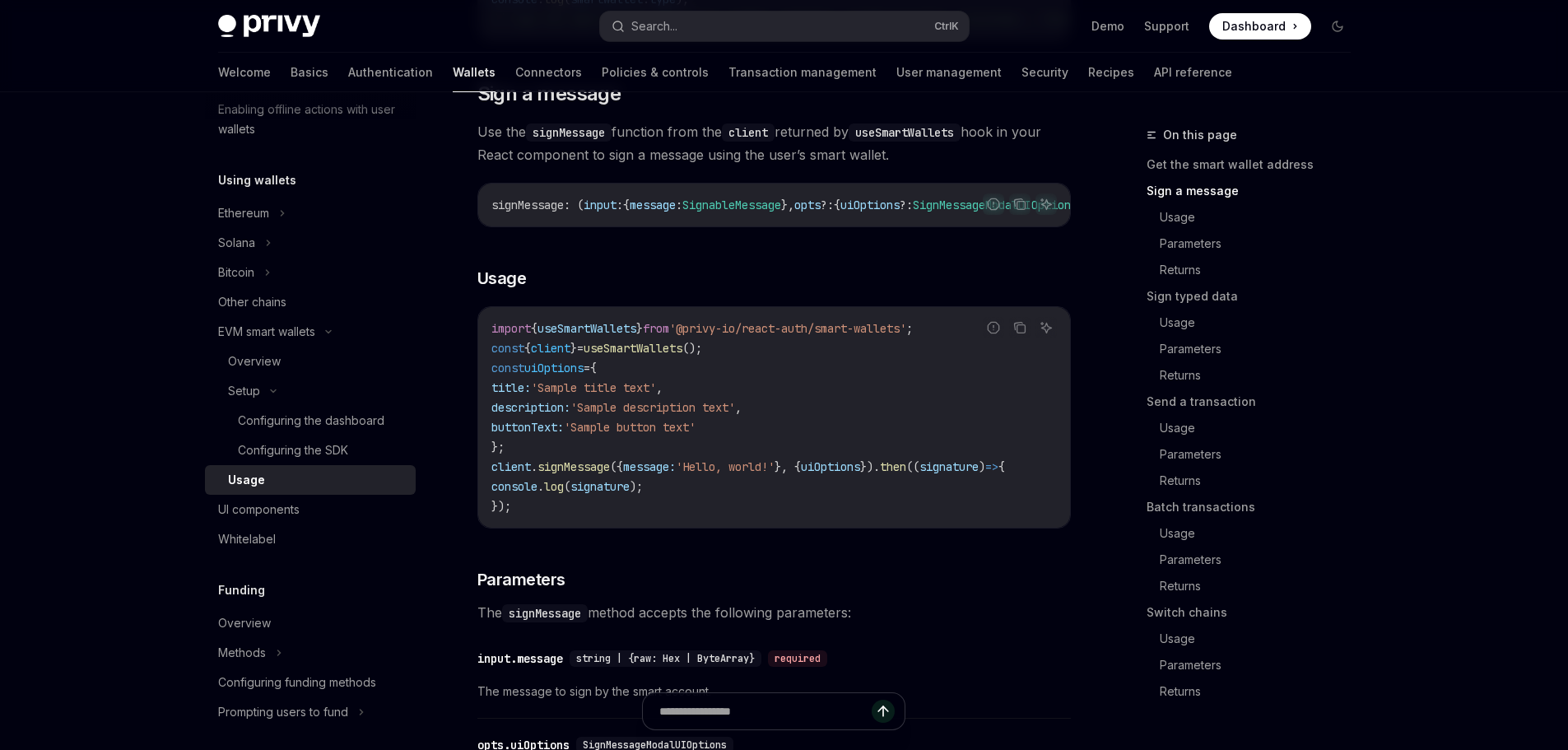
scroll to position [576, 0]
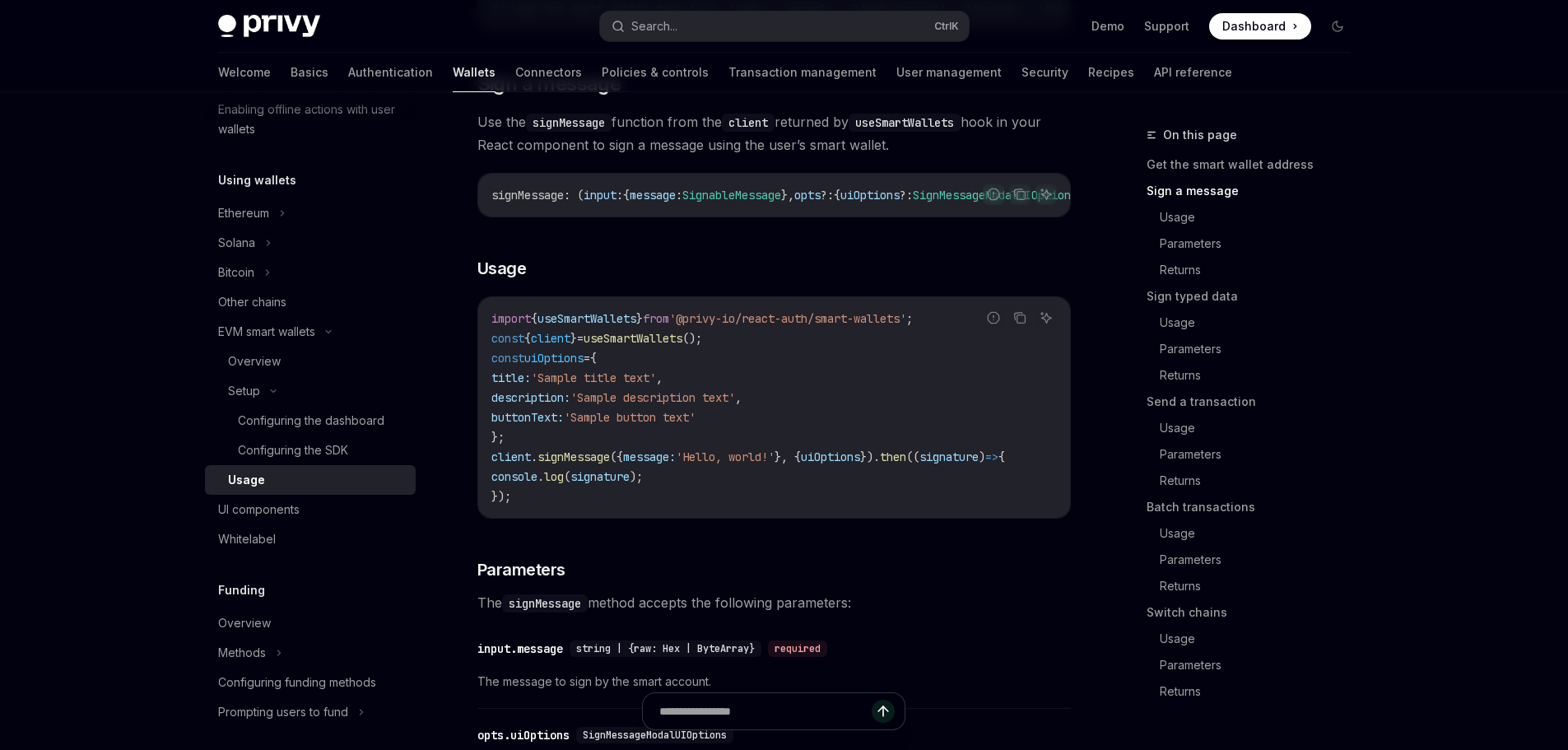
click at [570, 345] on span "client" at bounding box center [551, 338] width 39 height 15
click at [609, 359] on code "import { useSmartWallets } from '@privy-io/react-auth/smart-wallets' ; const { …" at bounding box center [774, 407] width 565 height 197
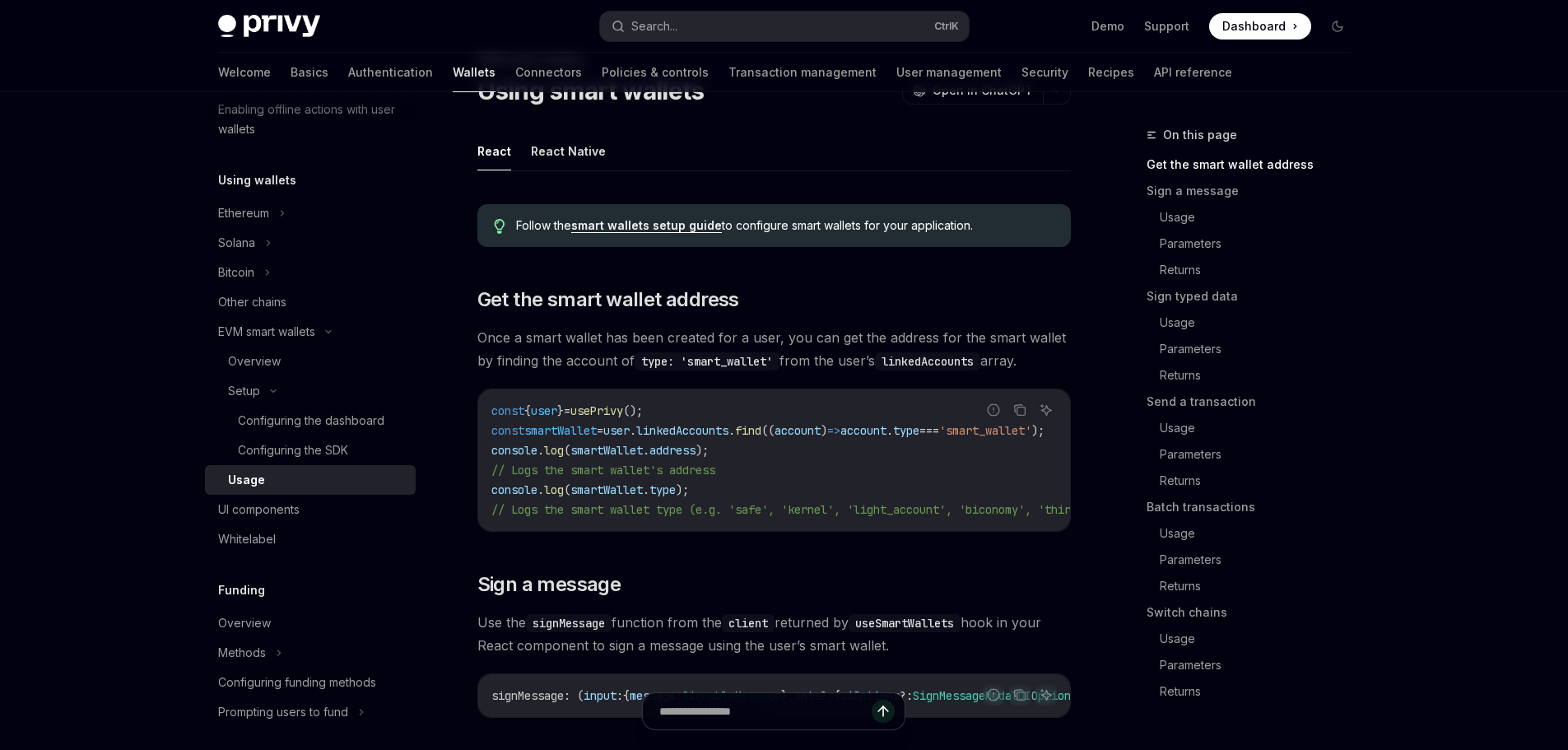
scroll to position [74, 0]
click at [656, 365] on code "type: 'smart_wallet'" at bounding box center [706, 363] width 144 height 18
drag, startPoint x: 656, startPoint y: 365, endPoint x: 801, endPoint y: 373, distance: 145.2
click at [801, 373] on span "Once a smart wallet has been created for a user, you can get the address for th…" at bounding box center [773, 351] width 593 height 46
click at [780, 371] on code "type: 'smart_wallet'" at bounding box center [706, 363] width 144 height 18
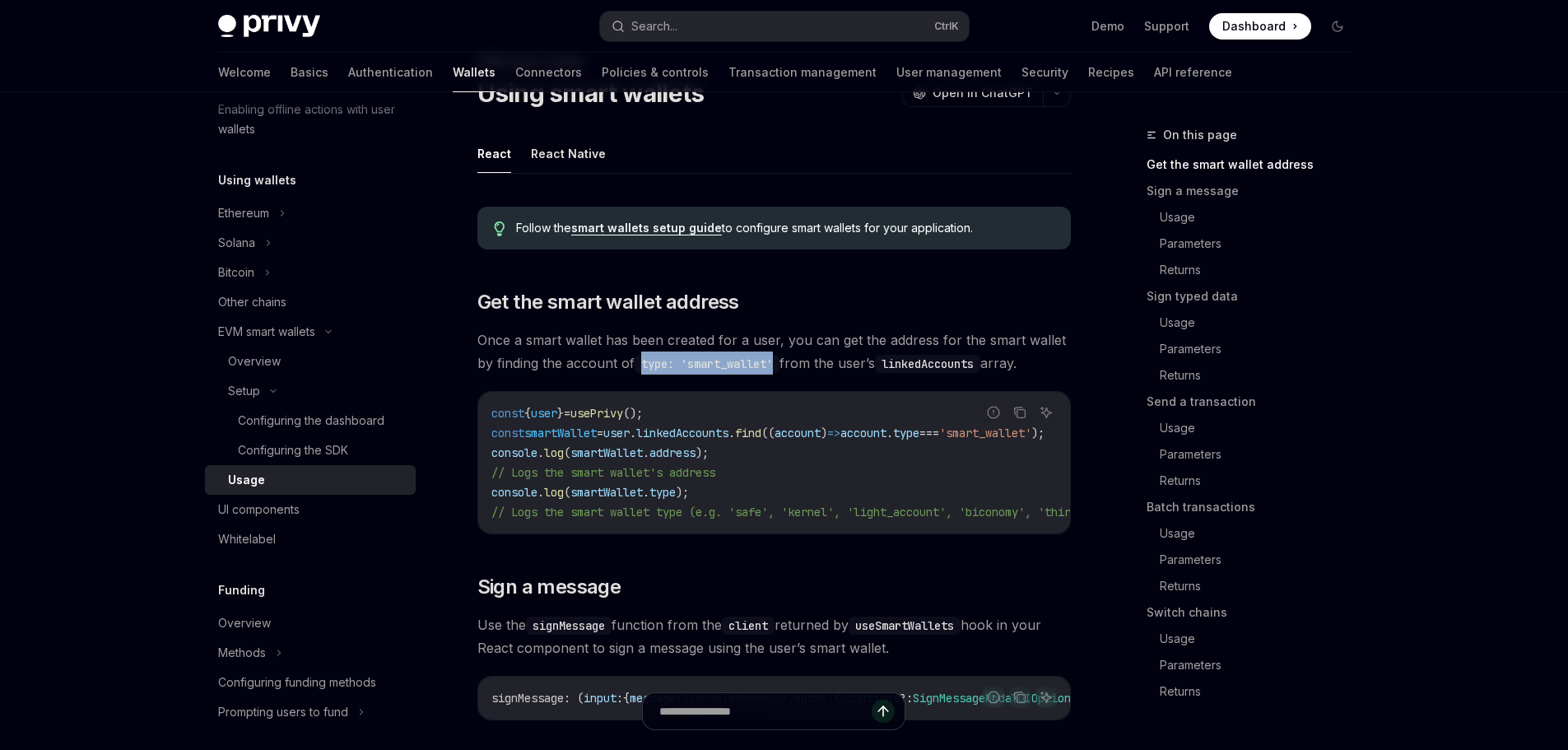
drag, startPoint x: 780, startPoint y: 363, endPoint x: 645, endPoint y: 361, distance: 135.0
click at [645, 361] on code "type: 'smart_wallet'" at bounding box center [706, 363] width 144 height 18
click at [645, 360] on code "type: 'smart_wallet'" at bounding box center [706, 363] width 144 height 18
drag, startPoint x: 645, startPoint y: 360, endPoint x: 773, endPoint y: 365, distance: 128.1
click at [773, 365] on code "type: 'smart_wallet'" at bounding box center [706, 363] width 144 height 18
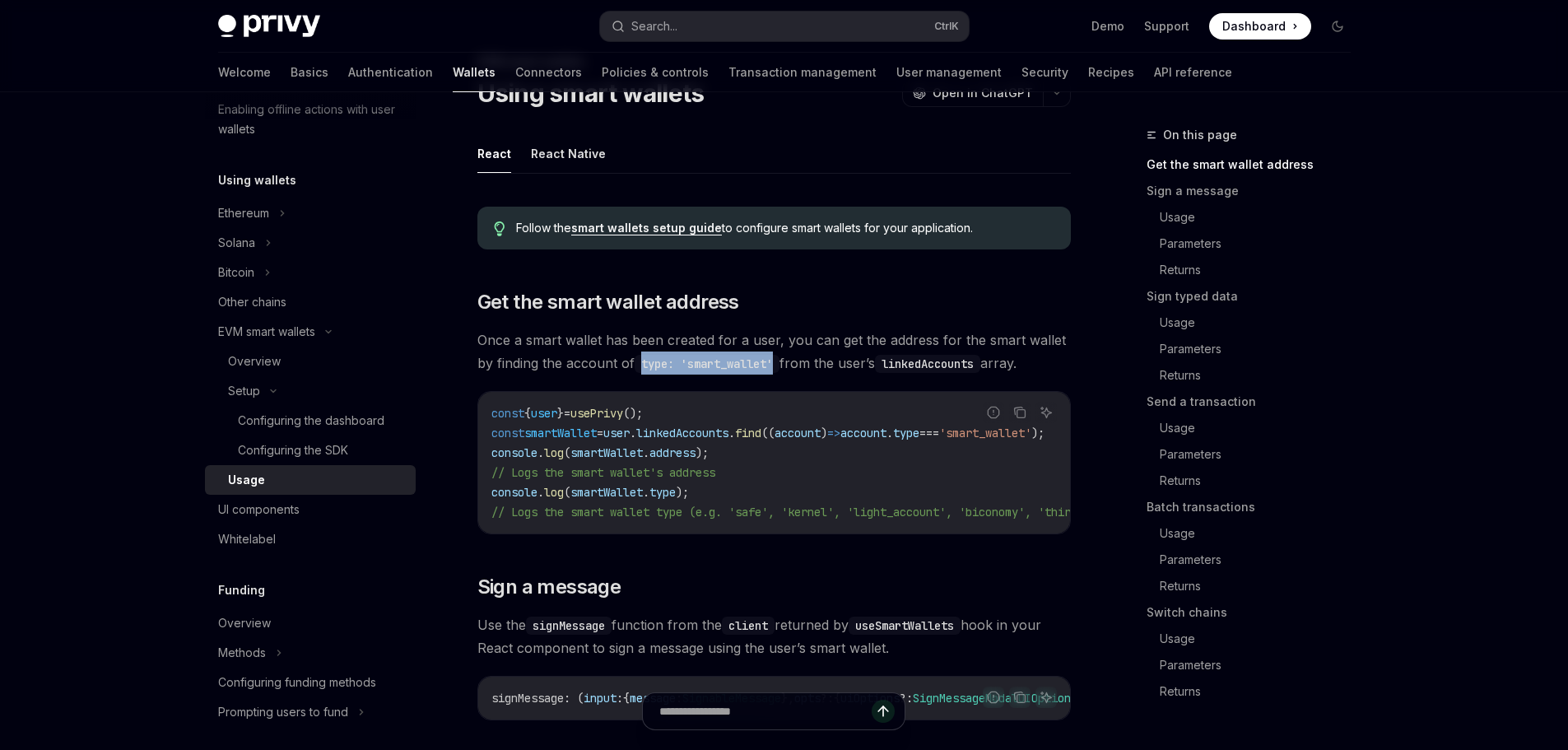
click at [773, 365] on code "type: 'smart_wallet'" at bounding box center [706, 363] width 144 height 18
drag, startPoint x: 773, startPoint y: 365, endPoint x: 624, endPoint y: 361, distance: 149.1
click at [624, 361] on span "Once a smart wallet has been created for a user, you can get the address for th…" at bounding box center [773, 351] width 593 height 46
click at [625, 360] on span "Once a smart wallet has been created for a user, you can get the address for th…" at bounding box center [773, 351] width 593 height 46
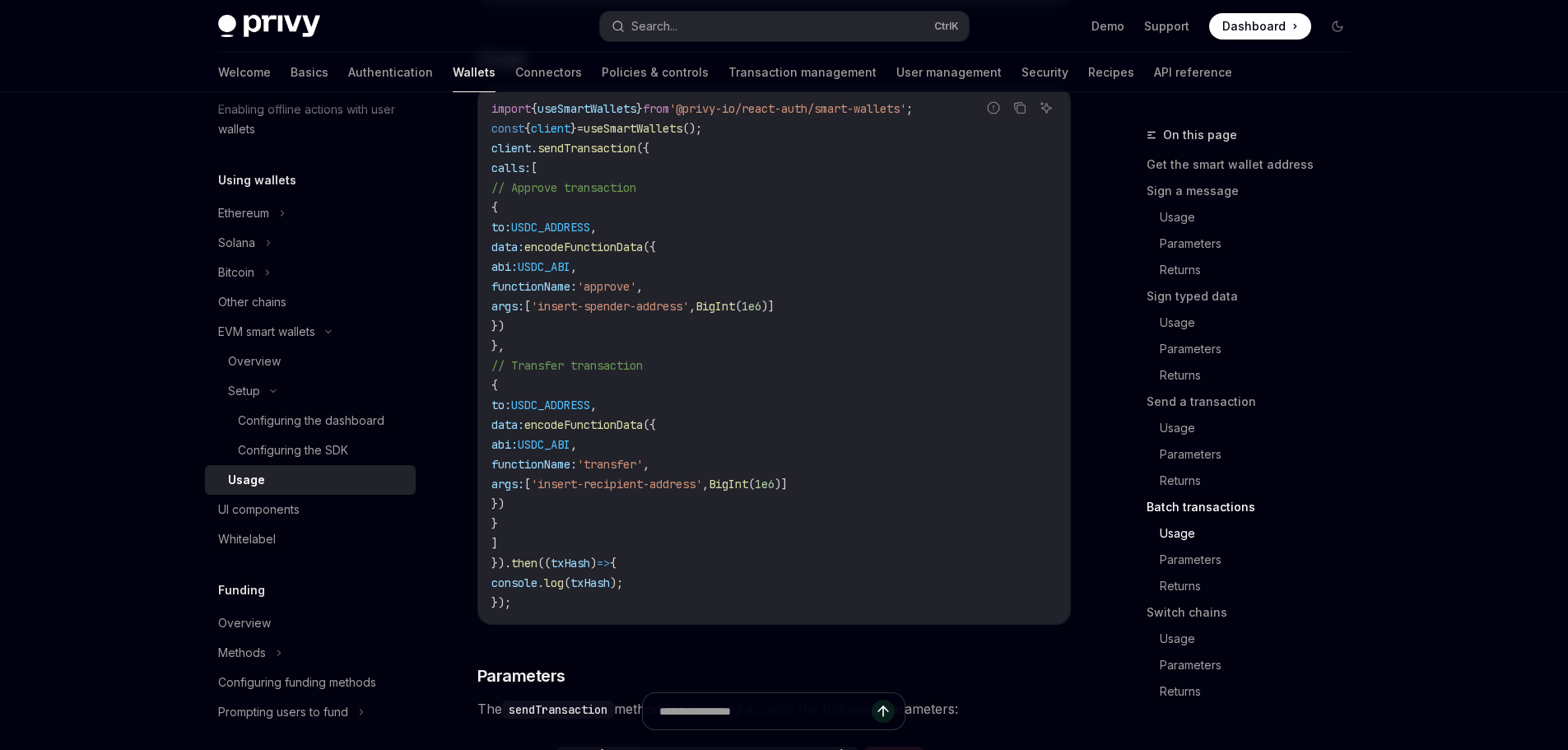
scroll to position [3612, 0]
click at [531, 171] on span "calls:" at bounding box center [511, 163] width 39 height 15
click at [580, 152] on span "sendTransaction" at bounding box center [587, 144] width 99 height 15
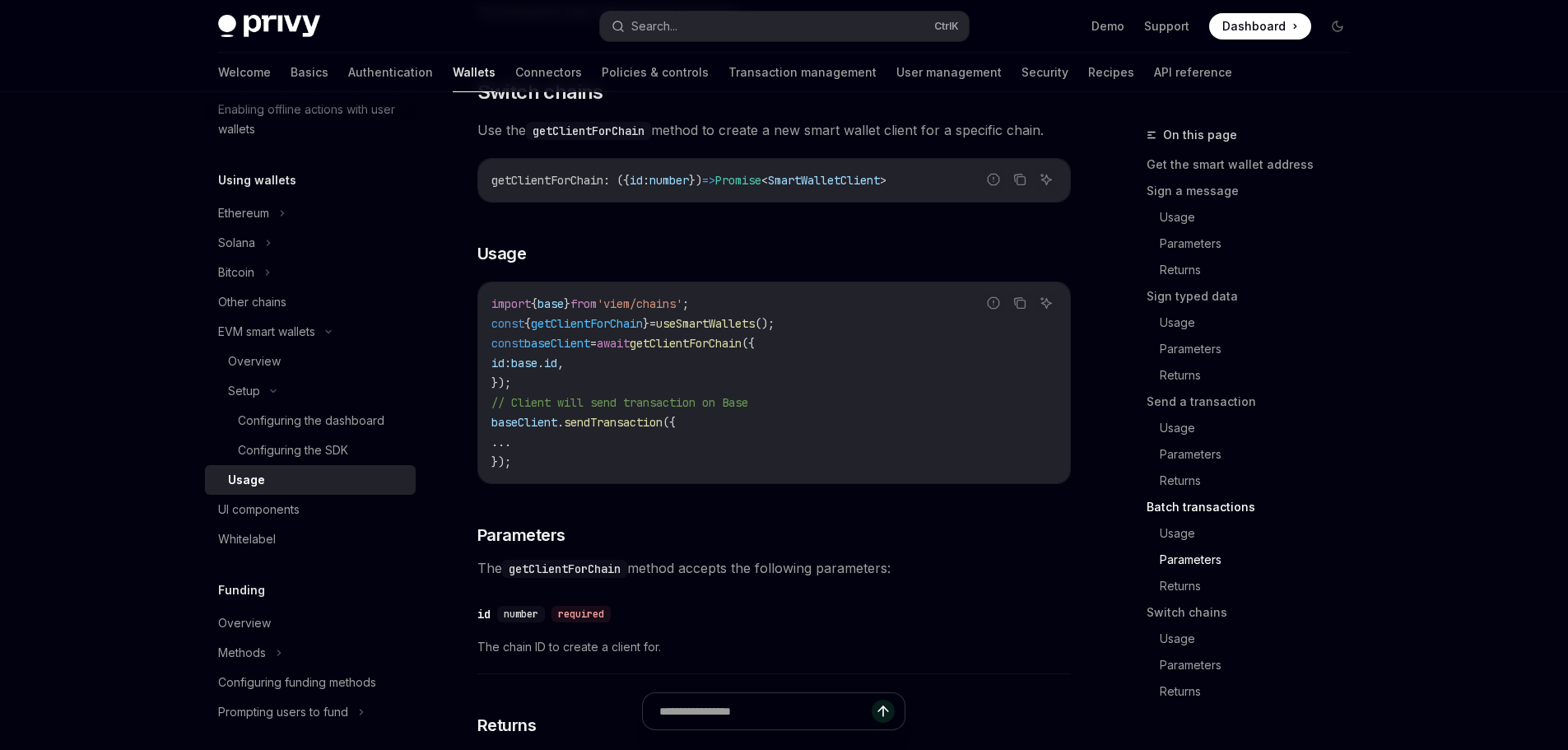
scroll to position [4929, 0]
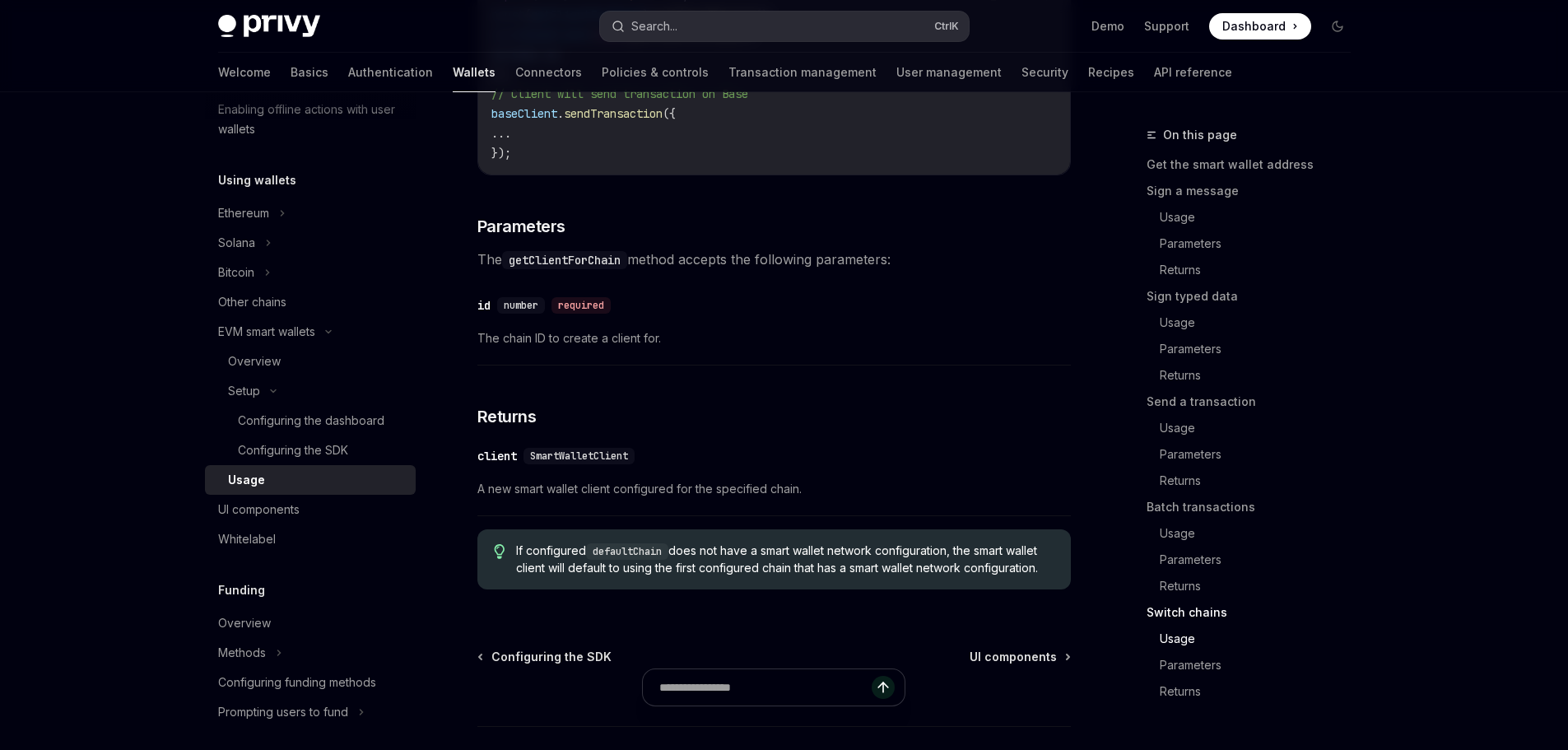
click at [778, 31] on button "Search... Ctrl K" at bounding box center [784, 26] width 369 height 30
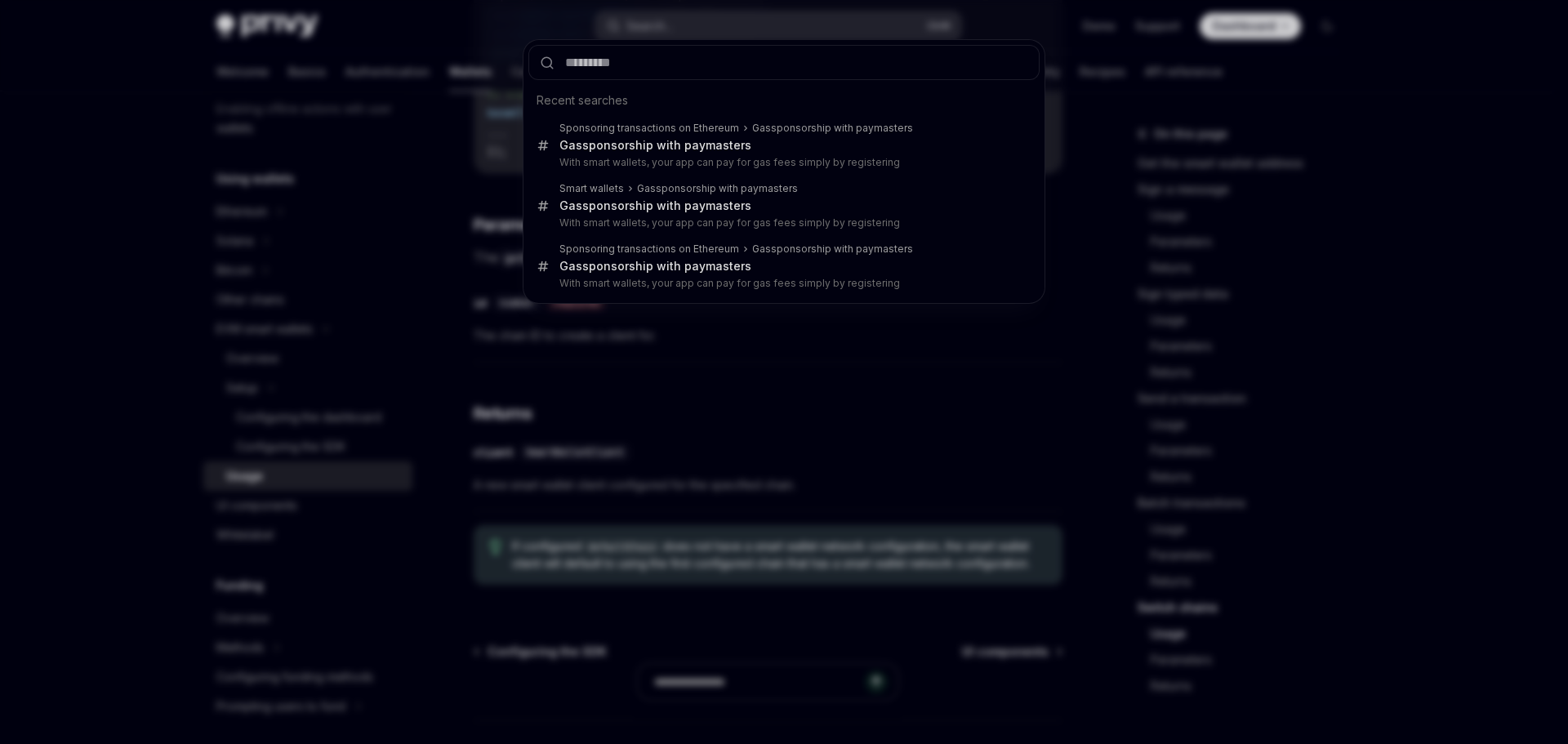
type input "**********"
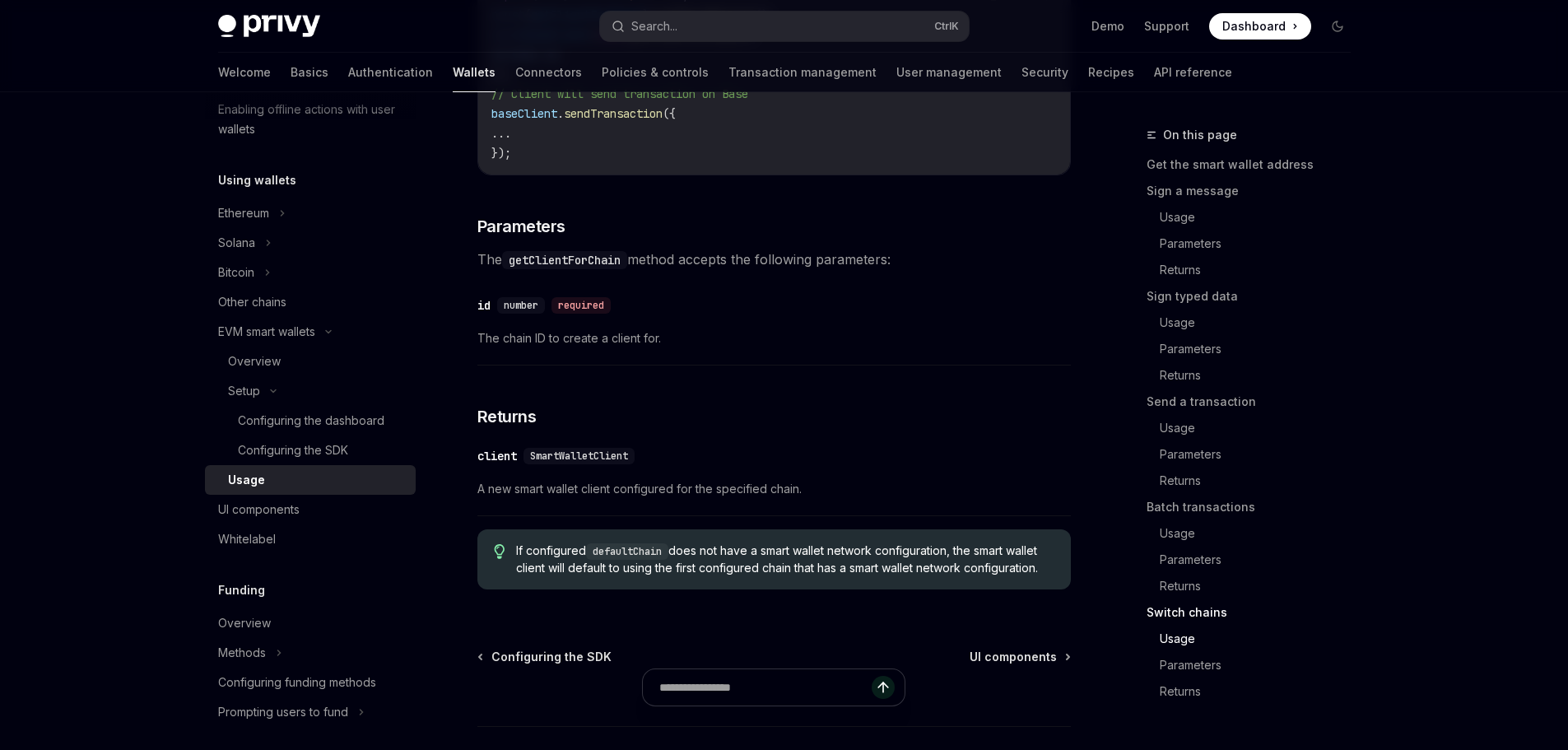
type textarea "*"
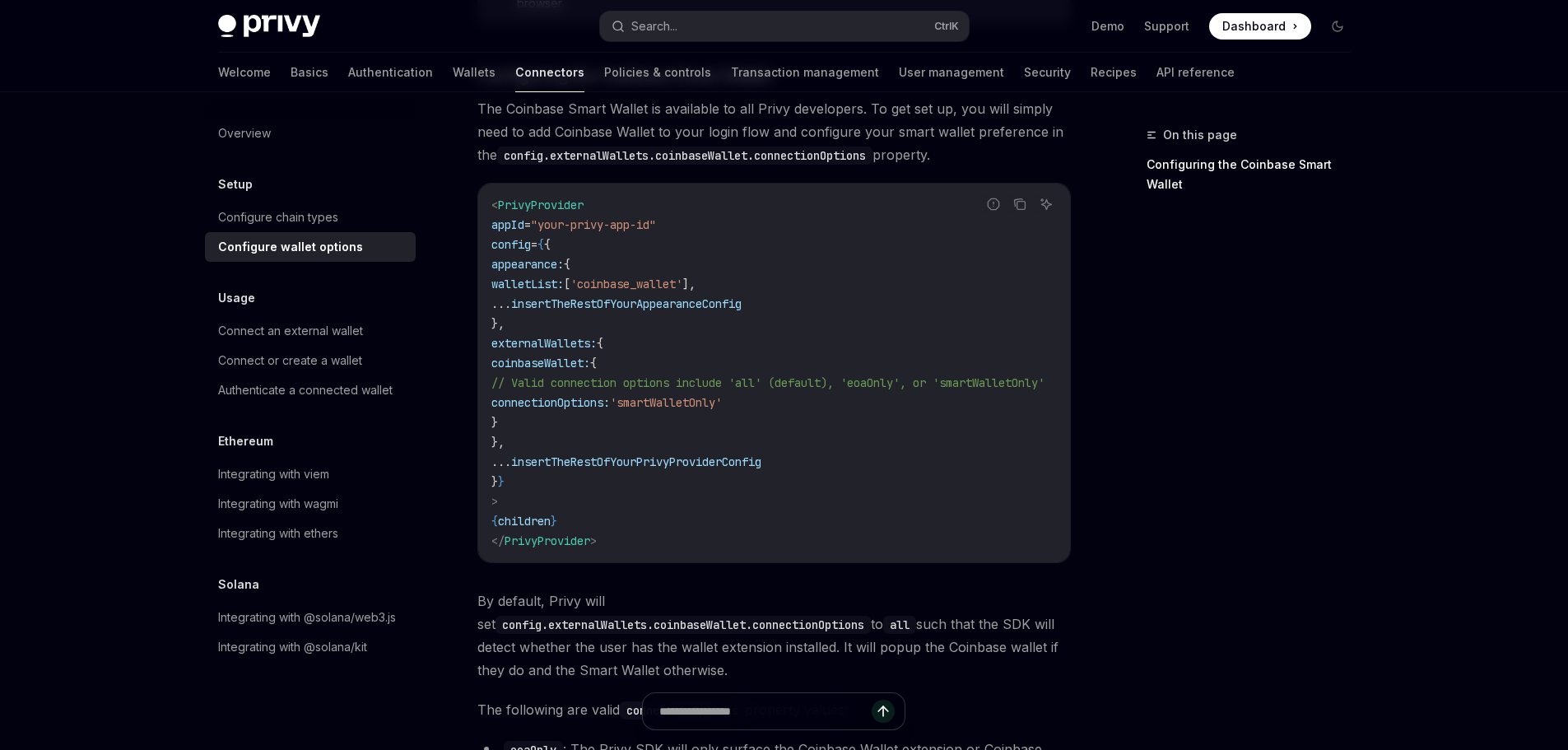
scroll to position [1927, 0]
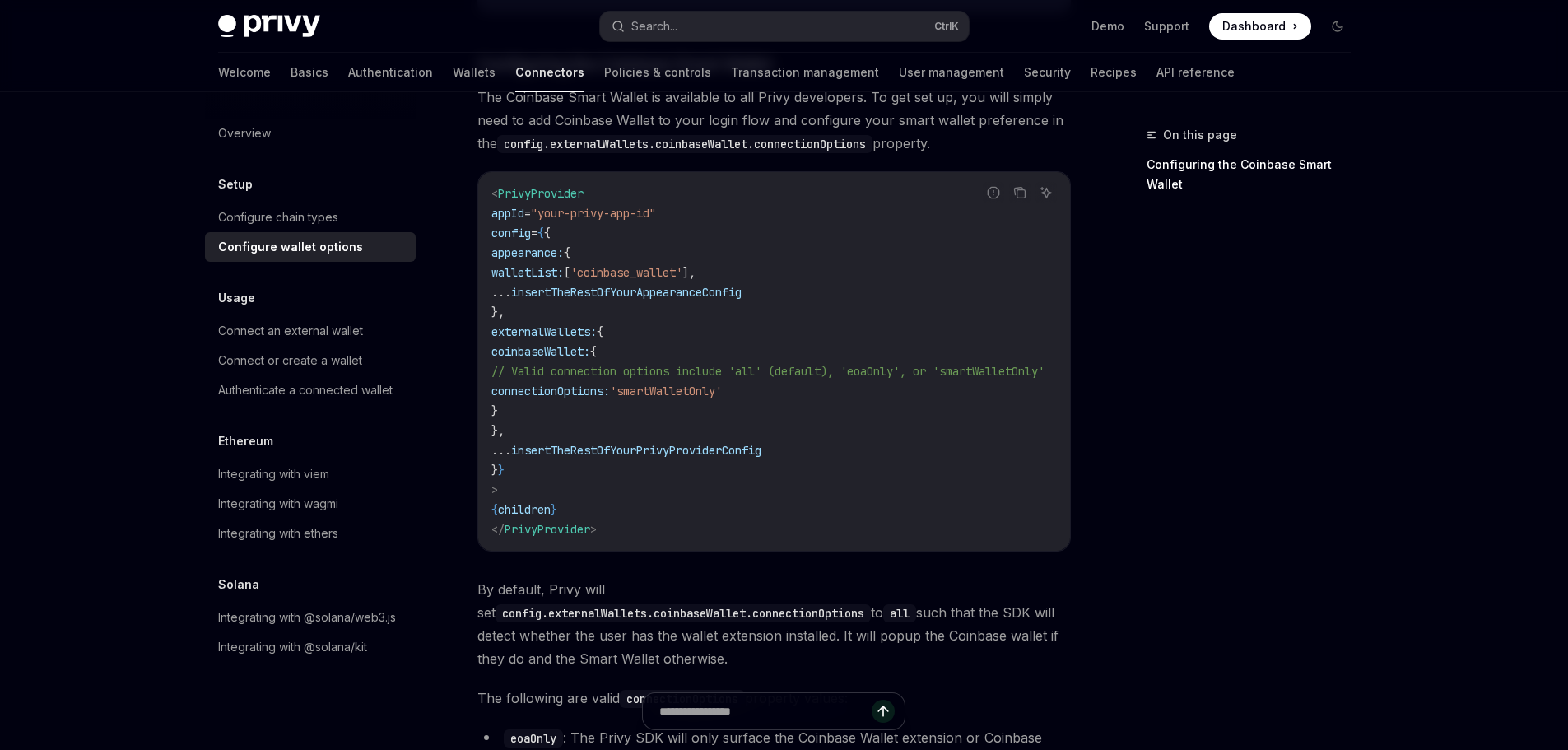
click at [534, 324] on span "externalWallets:" at bounding box center [544, 331] width 105 height 15
drag, startPoint x: 534, startPoint y: 321, endPoint x: 630, endPoint y: 325, distance: 96.1
click at [603, 325] on span "externalWallets: {" at bounding box center [547, 331] width 112 height 15
click at [603, 325] on span "{" at bounding box center [599, 331] width 6 height 15
click at [514, 187] on span "PrivyProvider" at bounding box center [540, 193] width 85 height 15
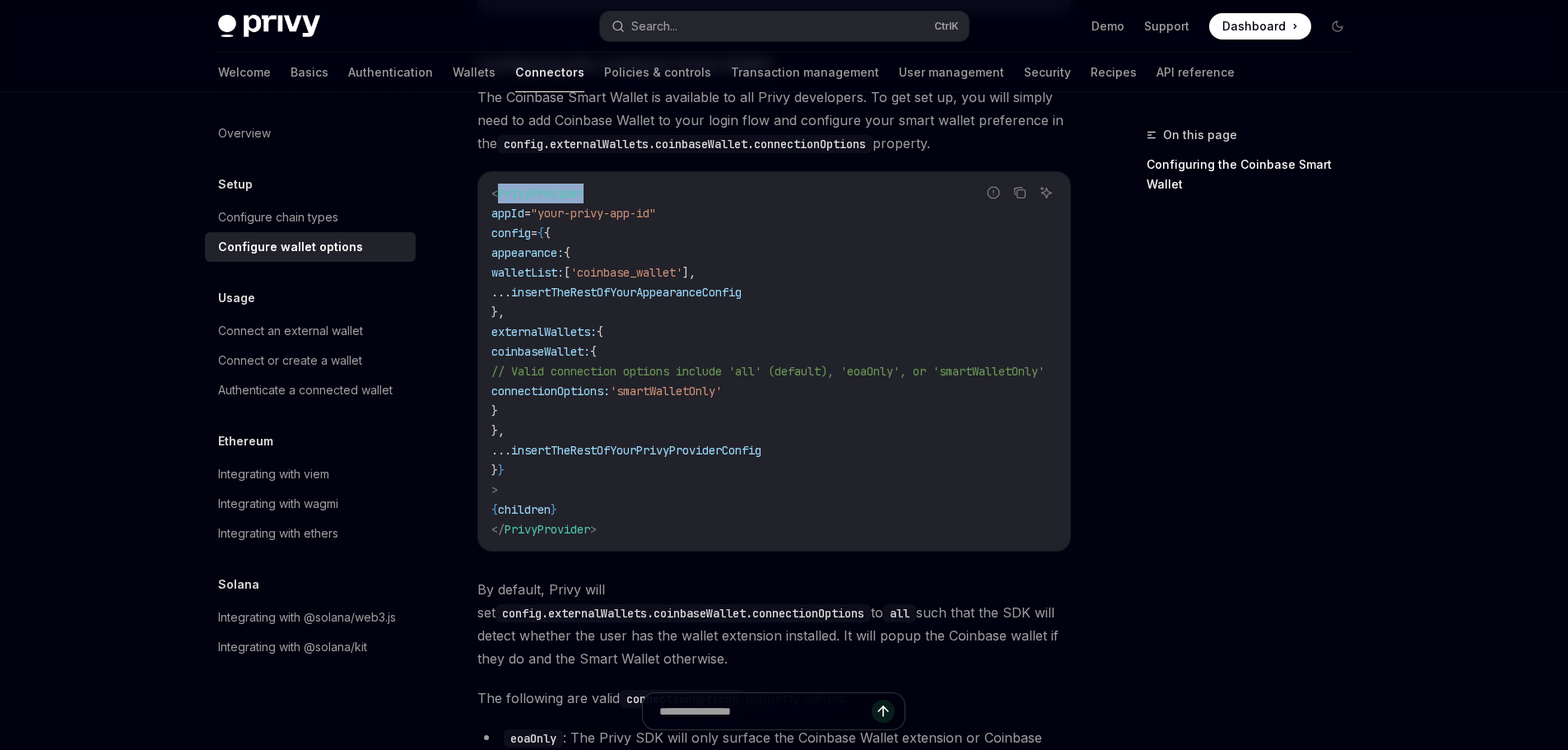
drag, startPoint x: 514, startPoint y: 187, endPoint x: 542, endPoint y: 188, distance: 28.0
click at [540, 188] on span "PrivyProvider" at bounding box center [540, 193] width 85 height 15
click at [579, 191] on code "< PrivyProvider appId = "your-privy-app-id" config = { { appearance: { walletLi…" at bounding box center [788, 362] width 592 height 355
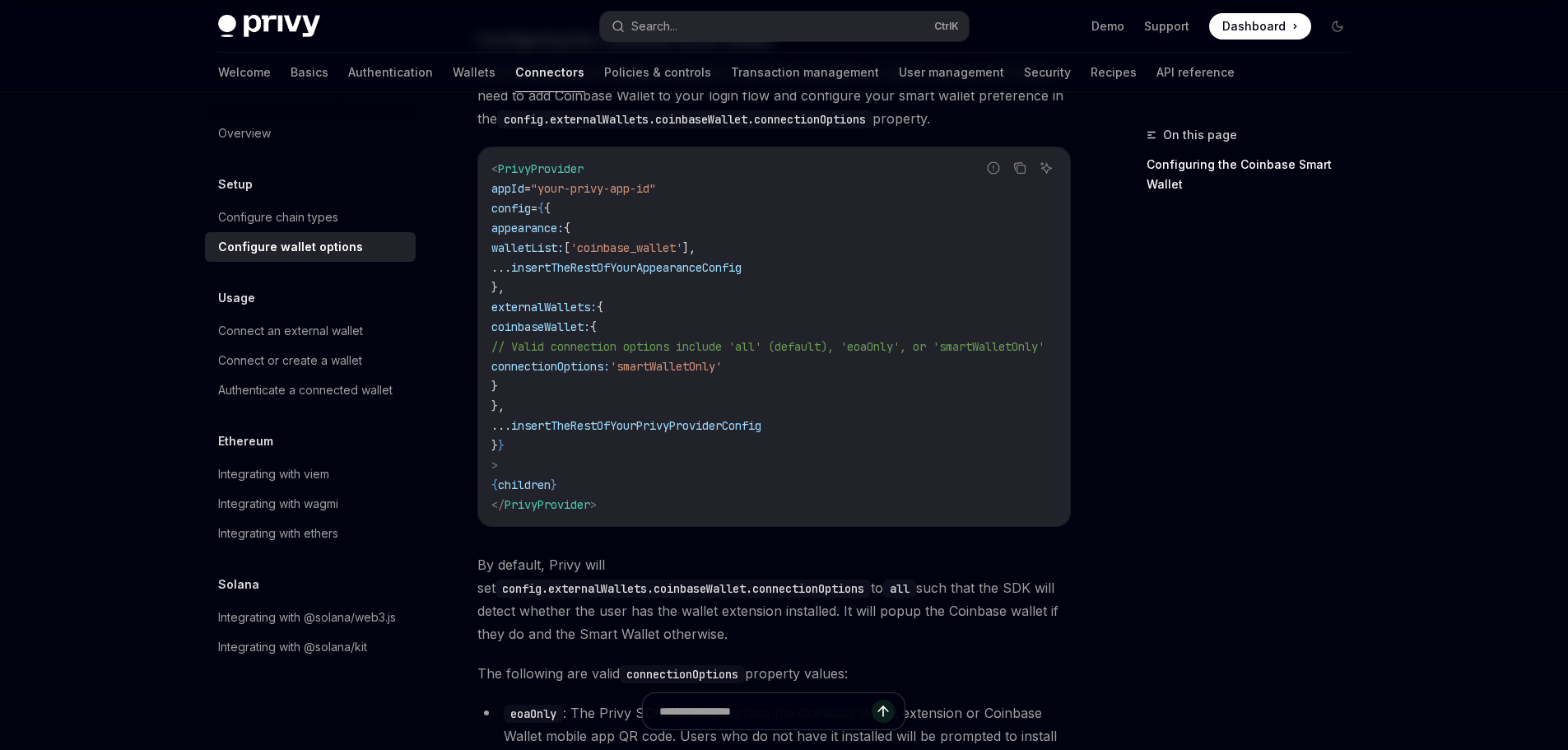
scroll to position [2009, 0]
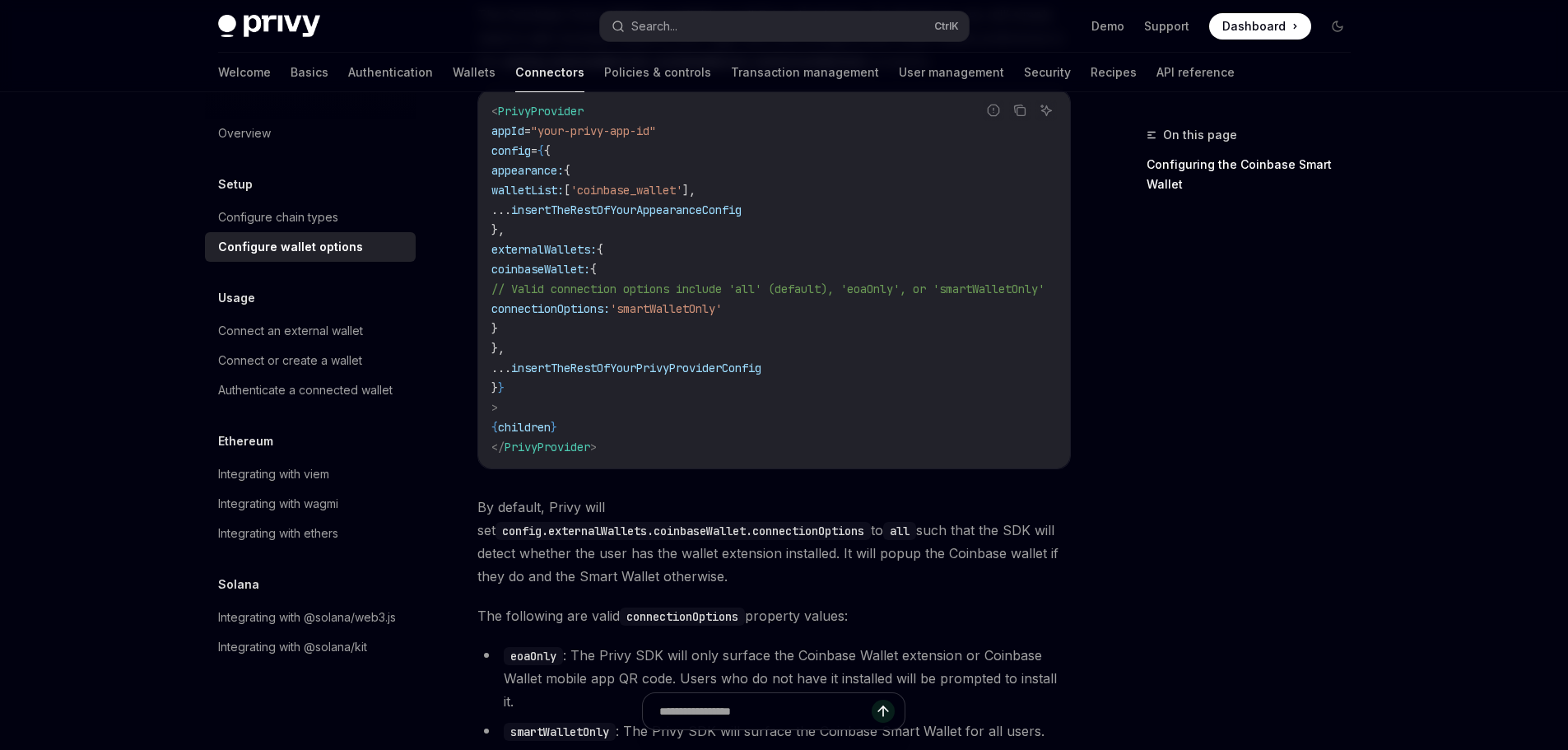
click at [556, 262] on span "coinbaseWallet:" at bounding box center [541, 269] width 99 height 15
click at [570, 282] on span "// Valid connection options include 'all' (default), 'eoaOnly', or 'smartWallet…" at bounding box center [768, 289] width 553 height 15
click at [571, 291] on code "< PrivyProvider appId = "your-privy-app-id" config = { { appearance: { walletLi…" at bounding box center [788, 279] width 592 height 355
click at [571, 301] on span "connectionOptions:" at bounding box center [551, 309] width 118 height 15
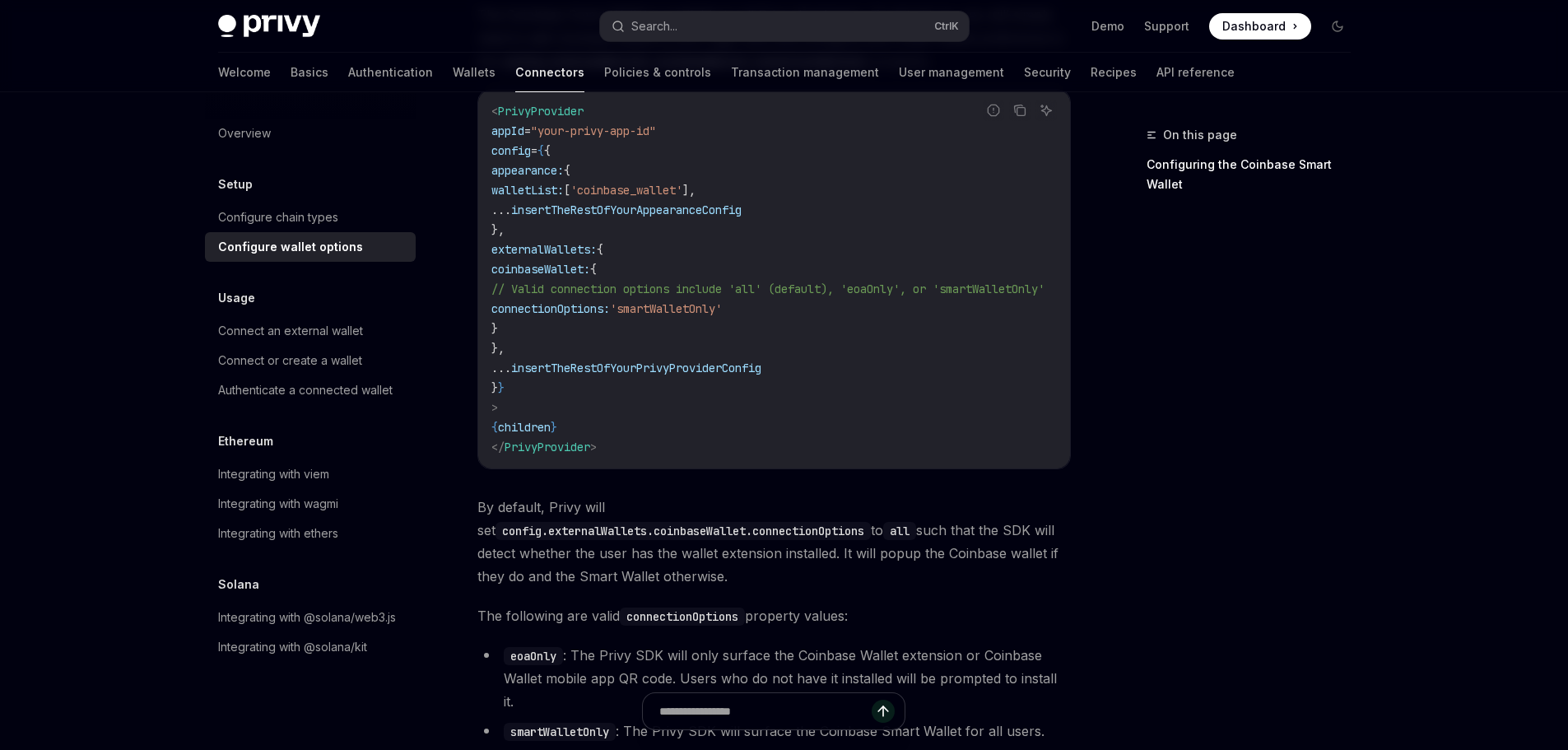
drag, startPoint x: 571, startPoint y: 299, endPoint x: 626, endPoint y: 304, distance: 55.2
click at [610, 304] on span "connectionOptions:" at bounding box center [551, 309] width 118 height 15
click at [683, 304] on span "'smartWalletOnly'" at bounding box center [666, 309] width 112 height 15
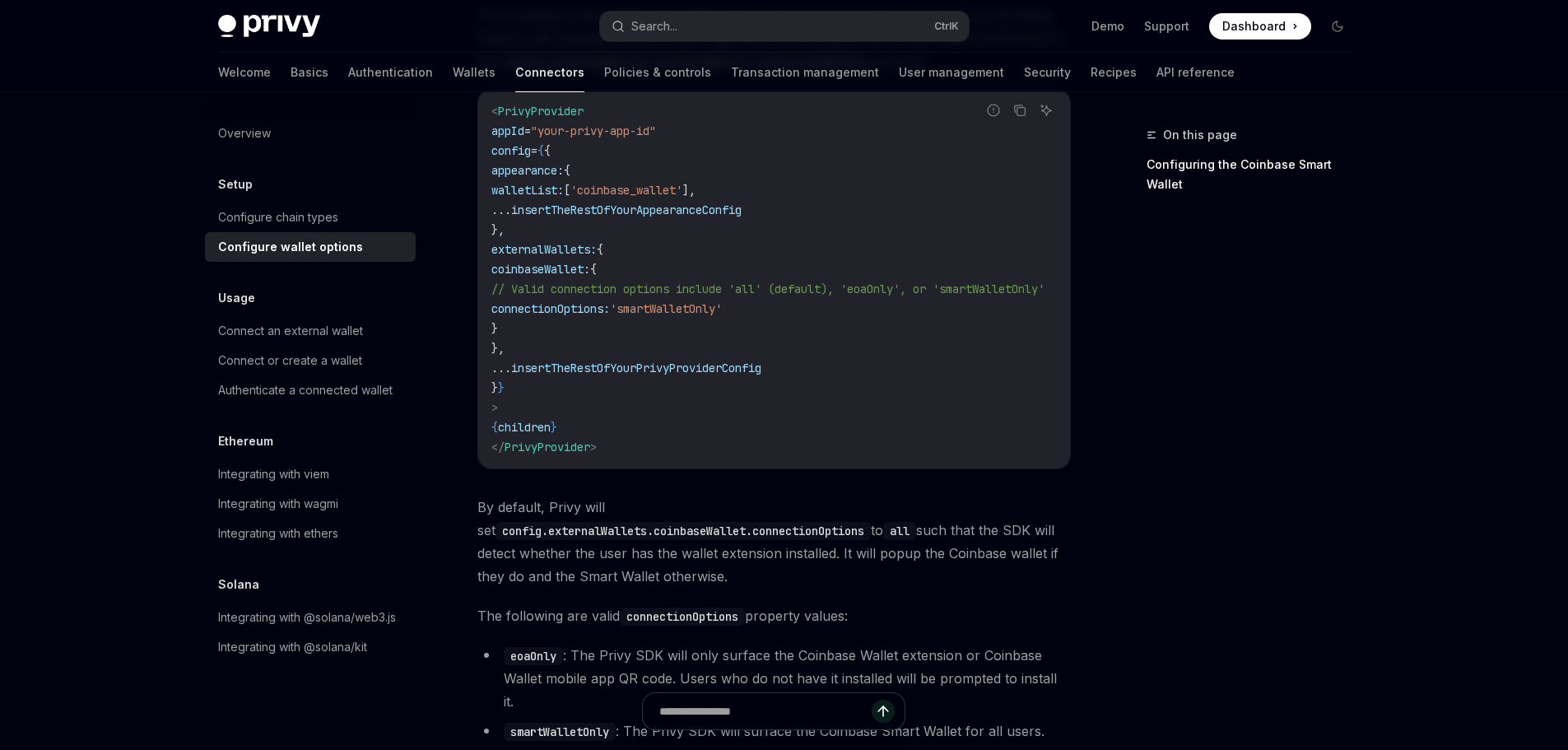
click at [610, 301] on span "connectionOptions:" at bounding box center [551, 309] width 118 height 15
click at [672, 302] on span "'smartWalletOnly'" at bounding box center [666, 309] width 112 height 15
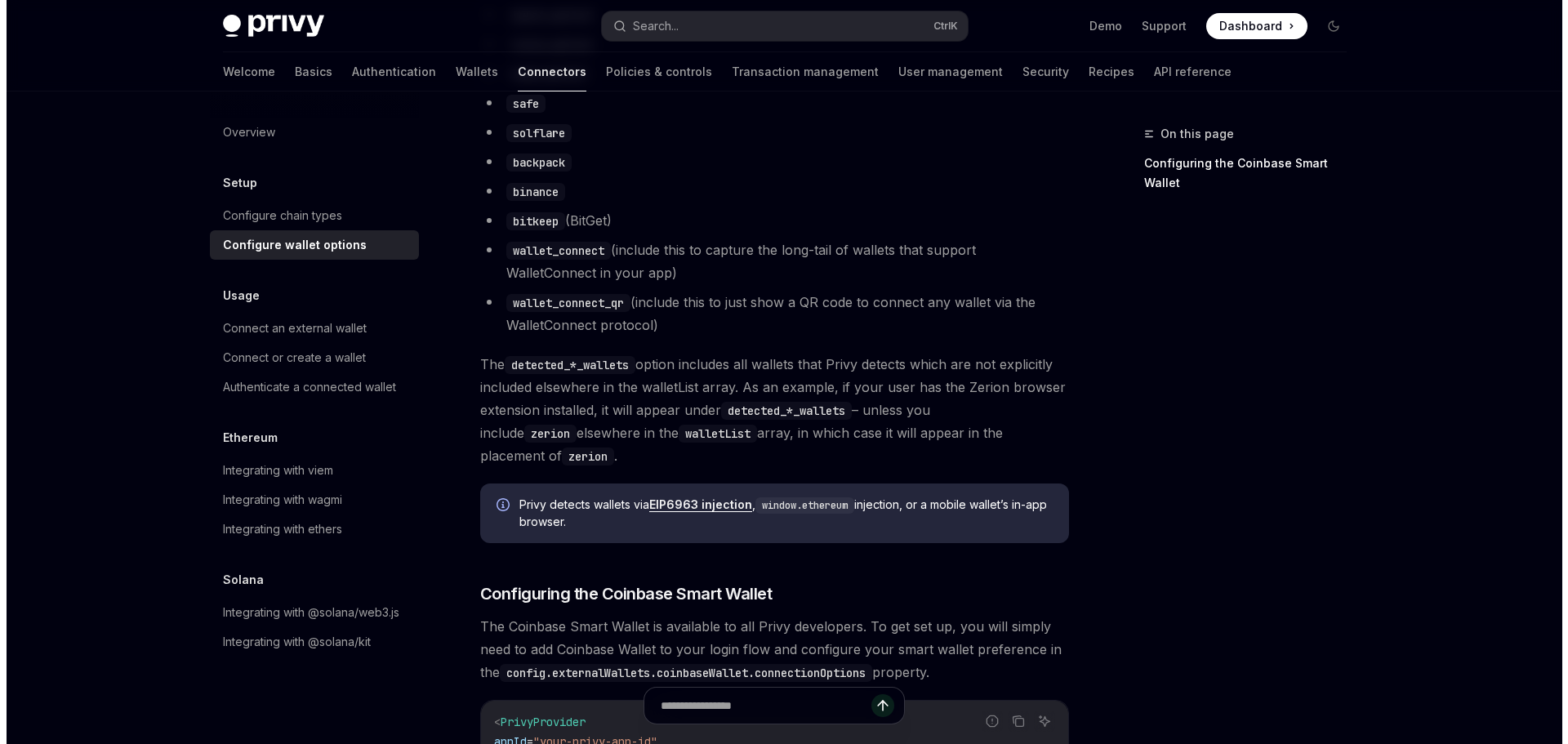
scroll to position [1339, 0]
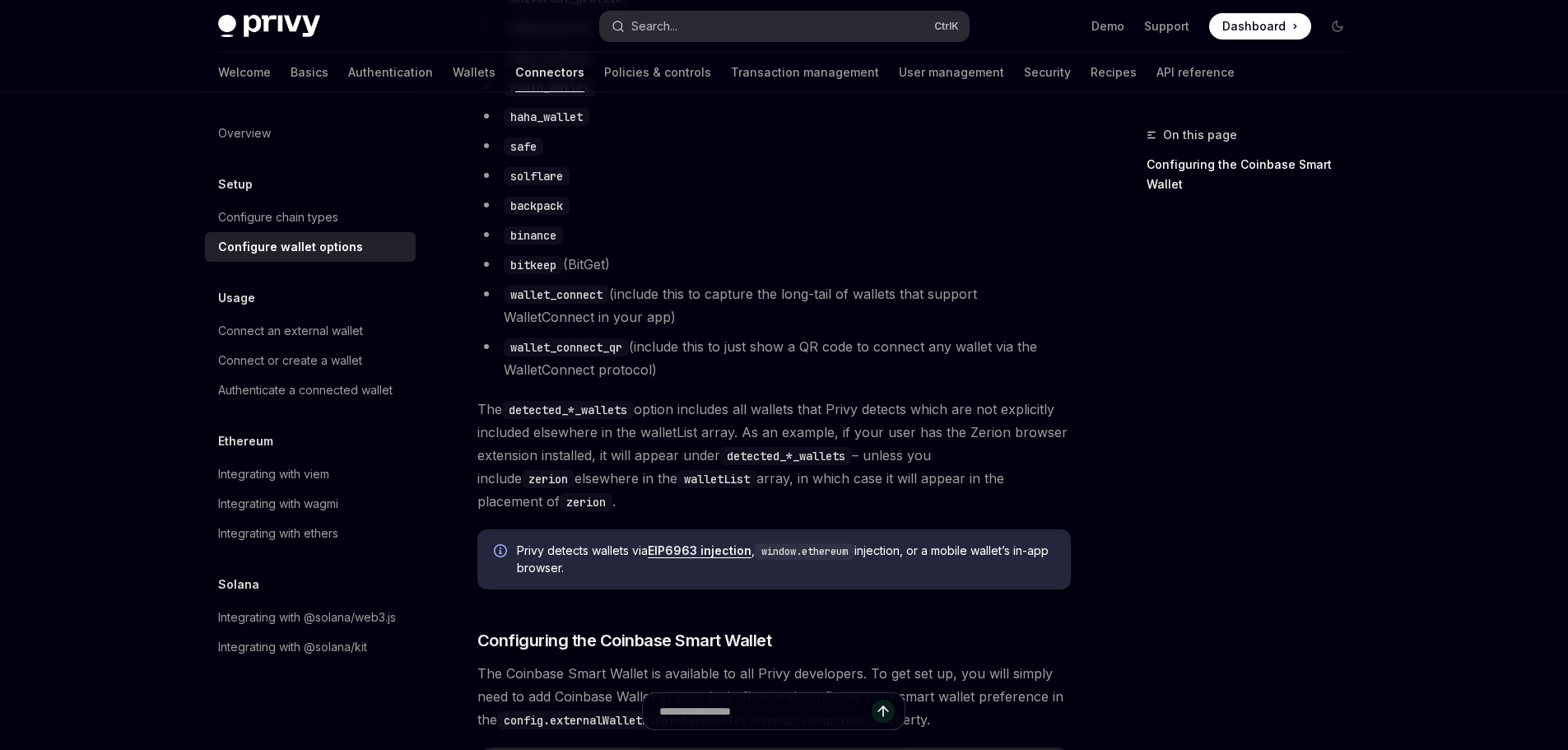
click at [782, 32] on button "Search... Ctrl K" at bounding box center [784, 26] width 369 height 30
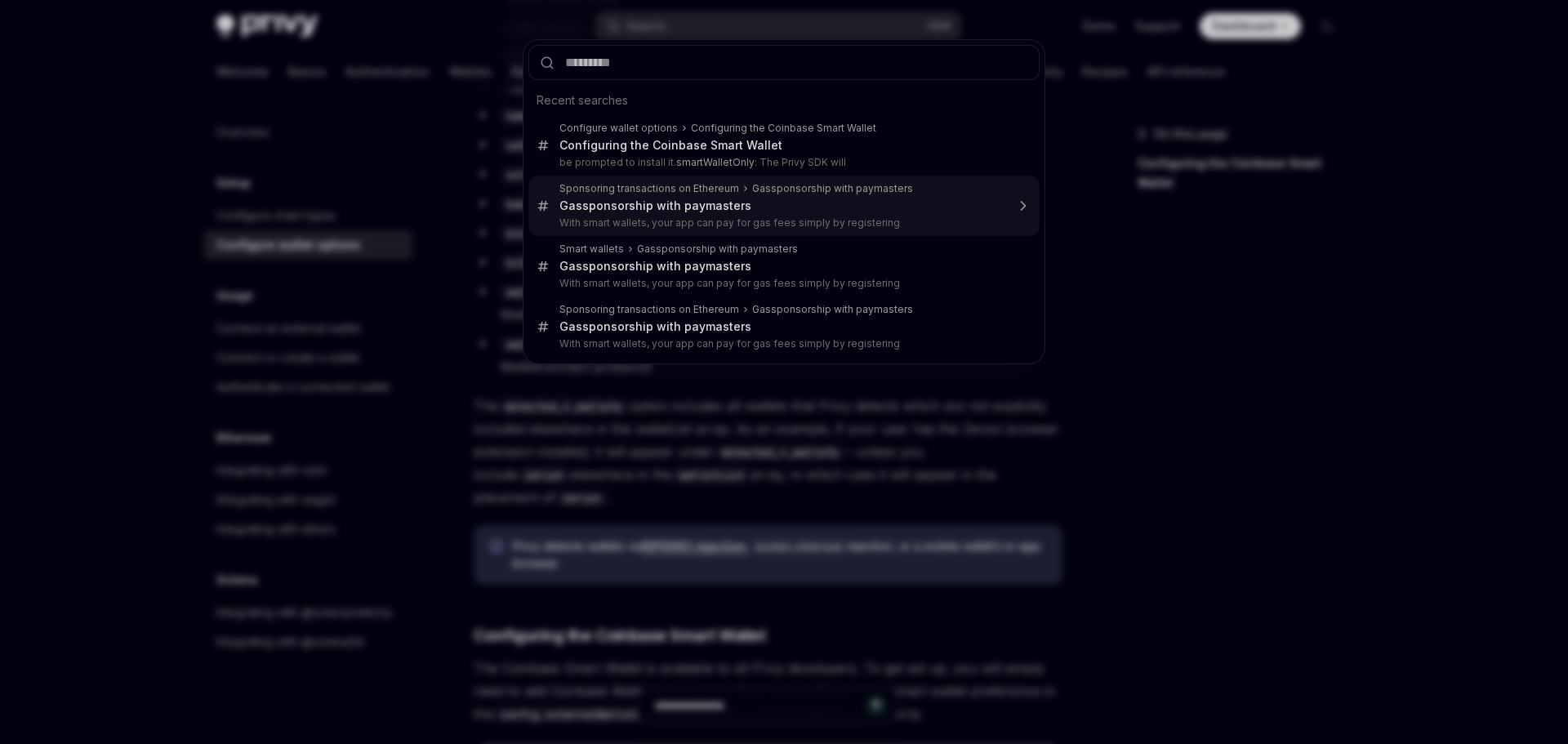
type input "**********"
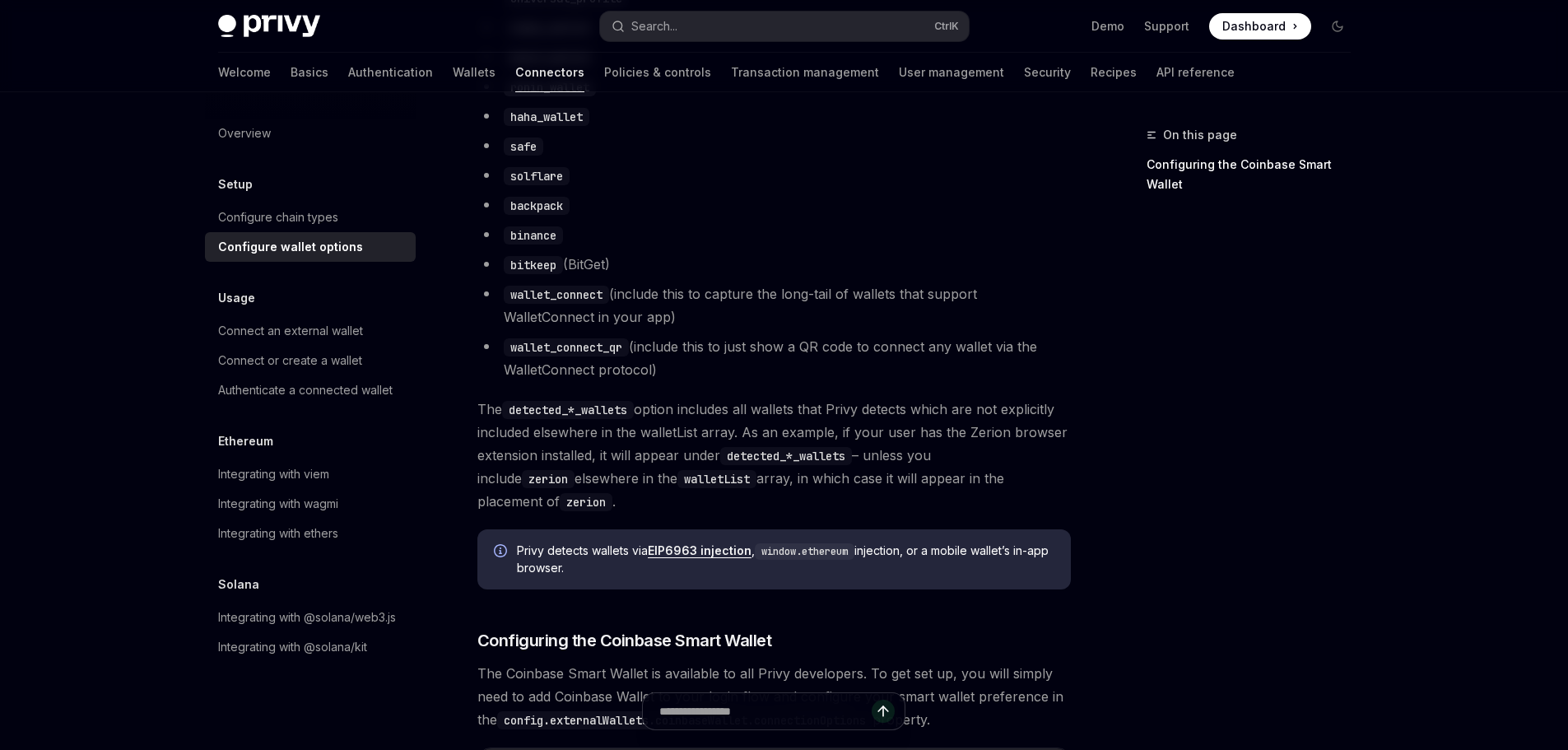
click at [739, 187] on li "solflare" at bounding box center [773, 176] width 593 height 23
click at [770, 35] on button "Search... Ctrl K" at bounding box center [784, 26] width 369 height 30
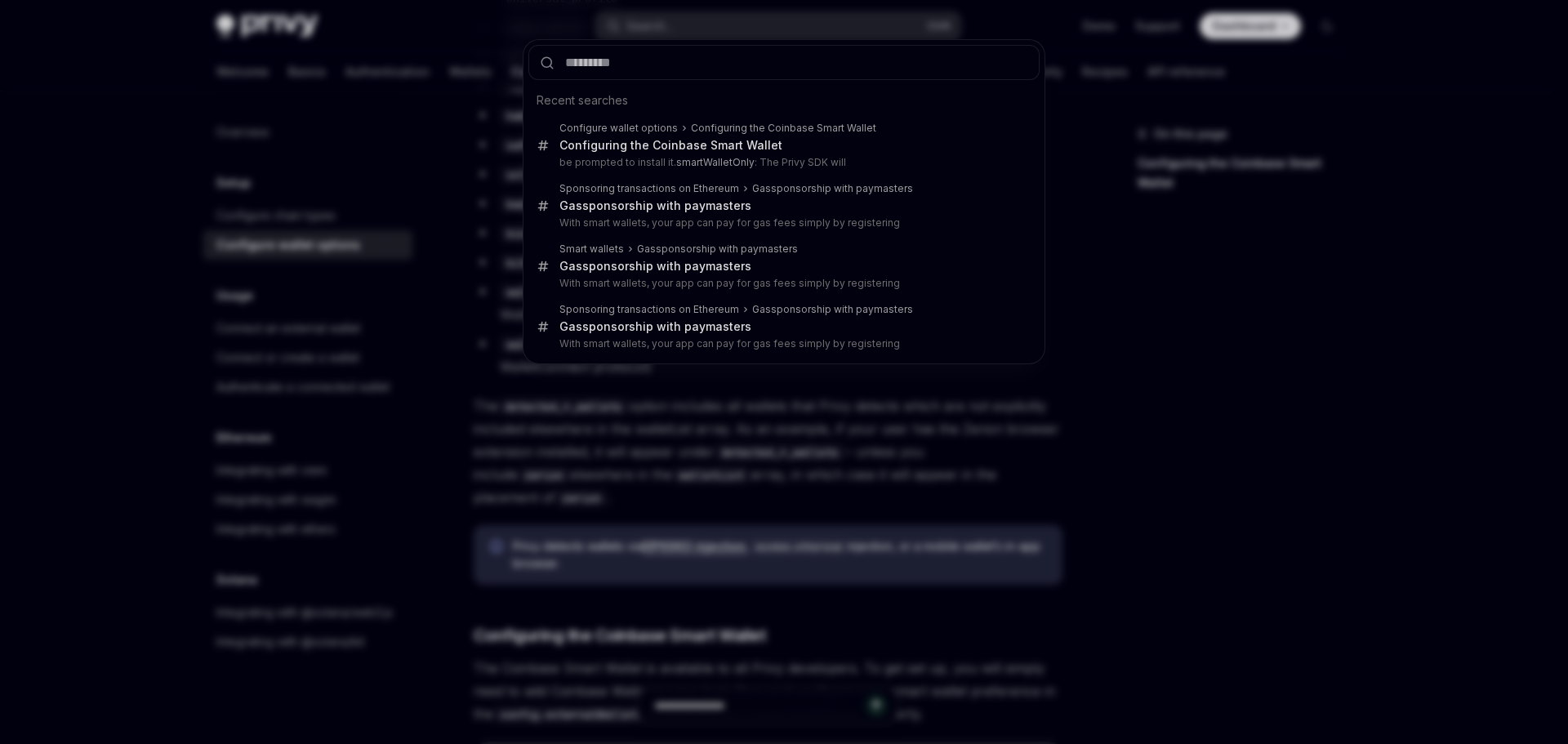
type input "**********"
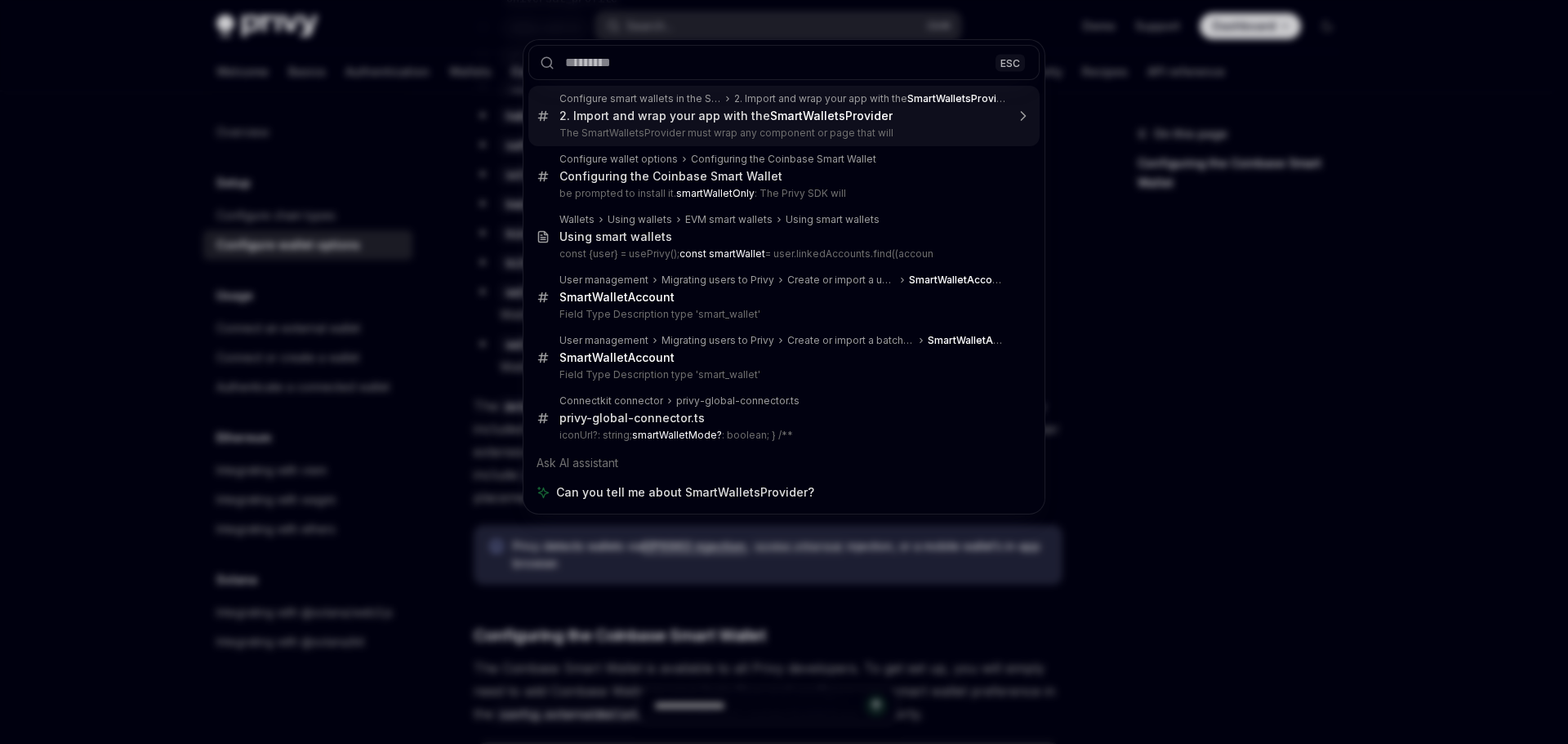
type textarea "*"
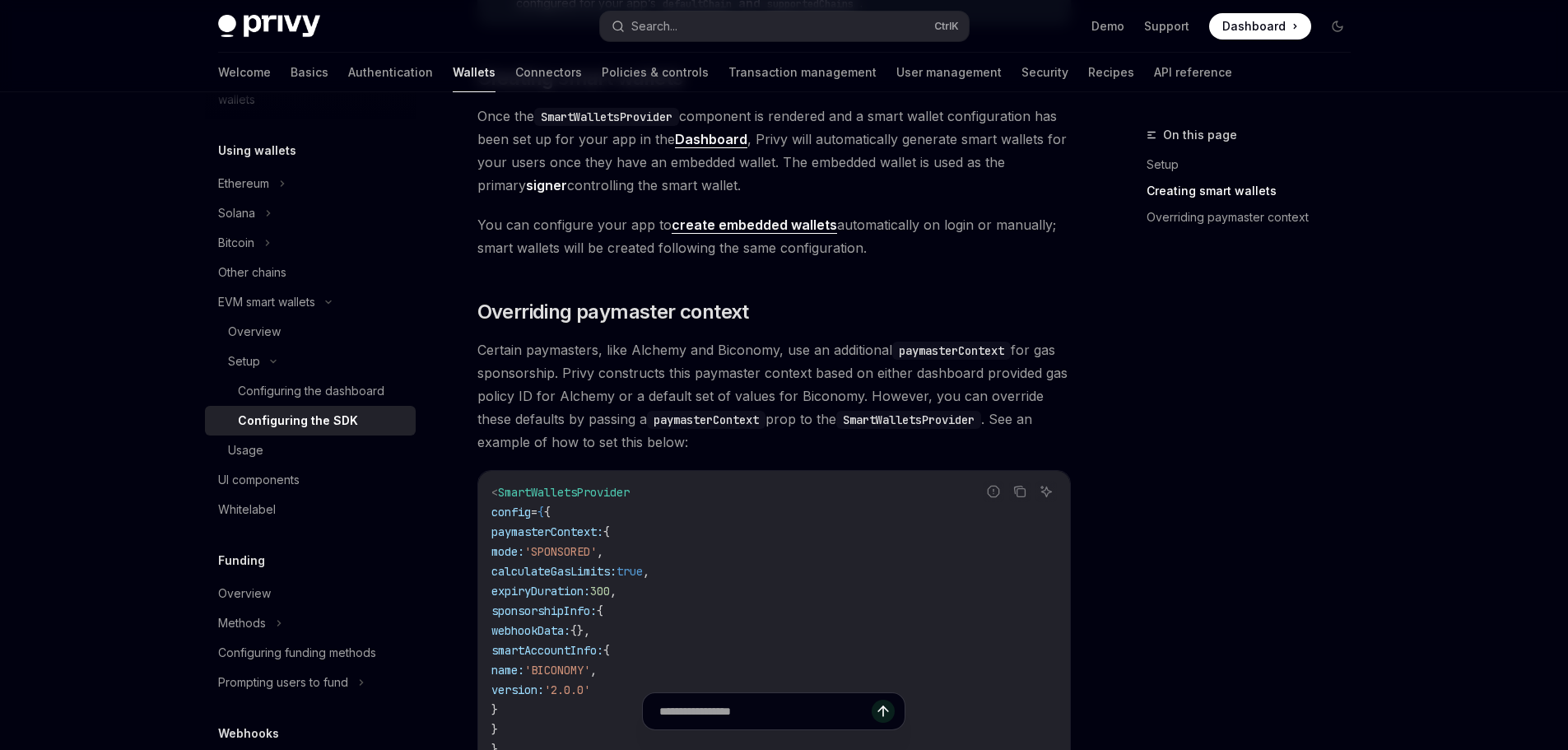
scroll to position [1080, 0]
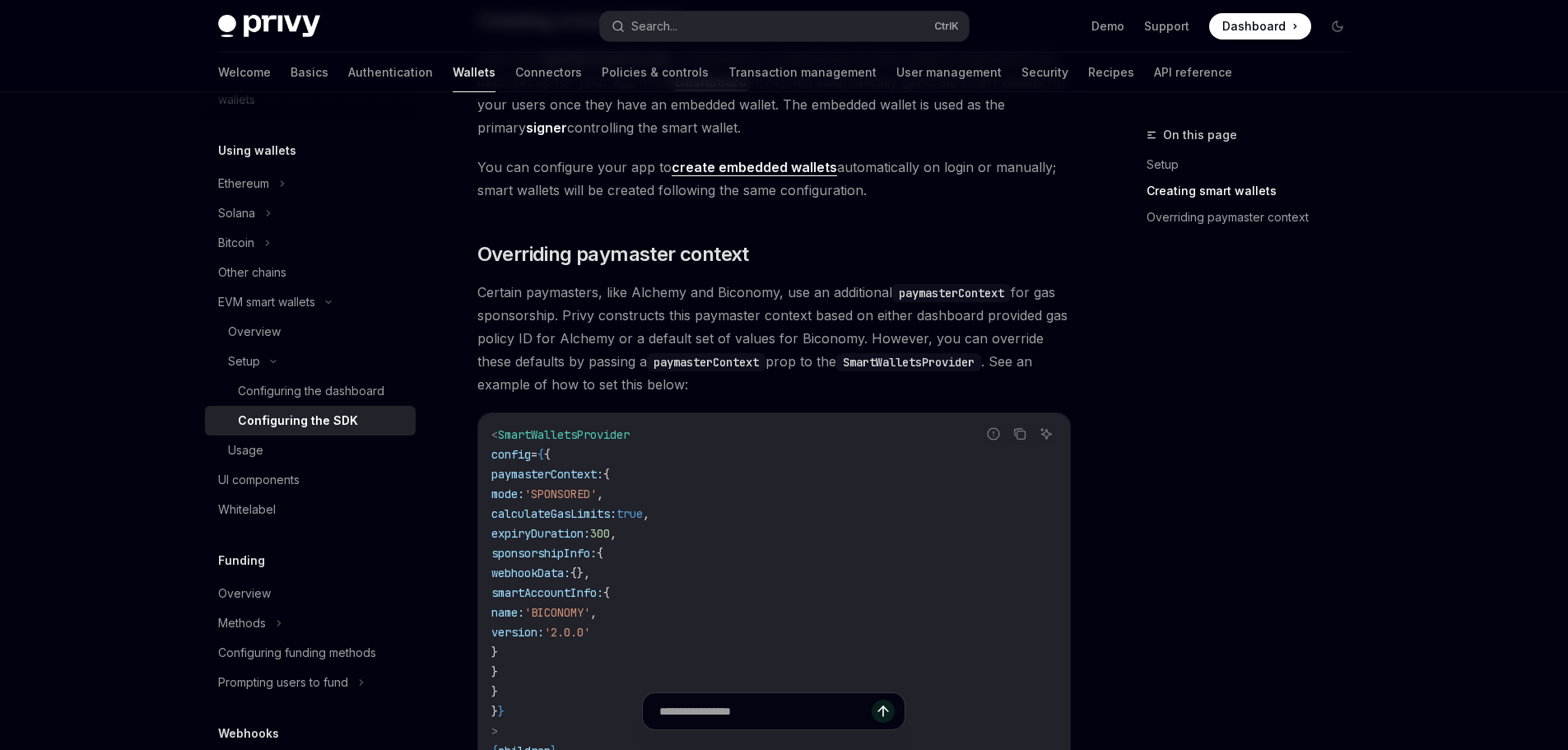
click at [499, 168] on span "You can configure your app to create embedded wallets automatically on login or…" at bounding box center [773, 178] width 593 height 46
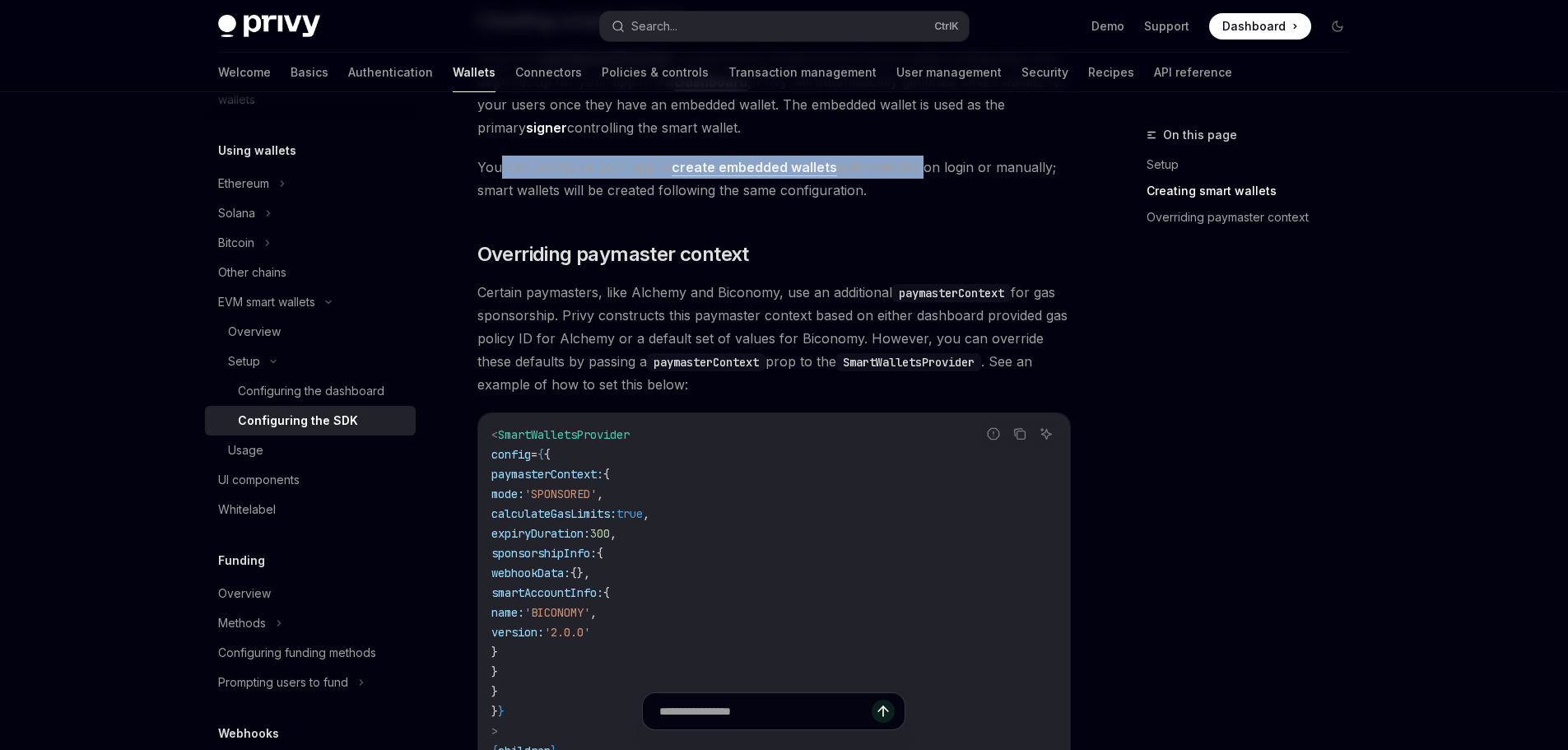
drag, startPoint x: 499, startPoint y: 168, endPoint x: 891, endPoint y: 174, distance: 392.0
click at [891, 174] on span "You can configure your app to create embedded wallets automatically on login or…" at bounding box center [773, 178] width 593 height 46
click at [893, 174] on span "You can configure your app to create embedded wallets automatically on login or…" at bounding box center [773, 178] width 593 height 46
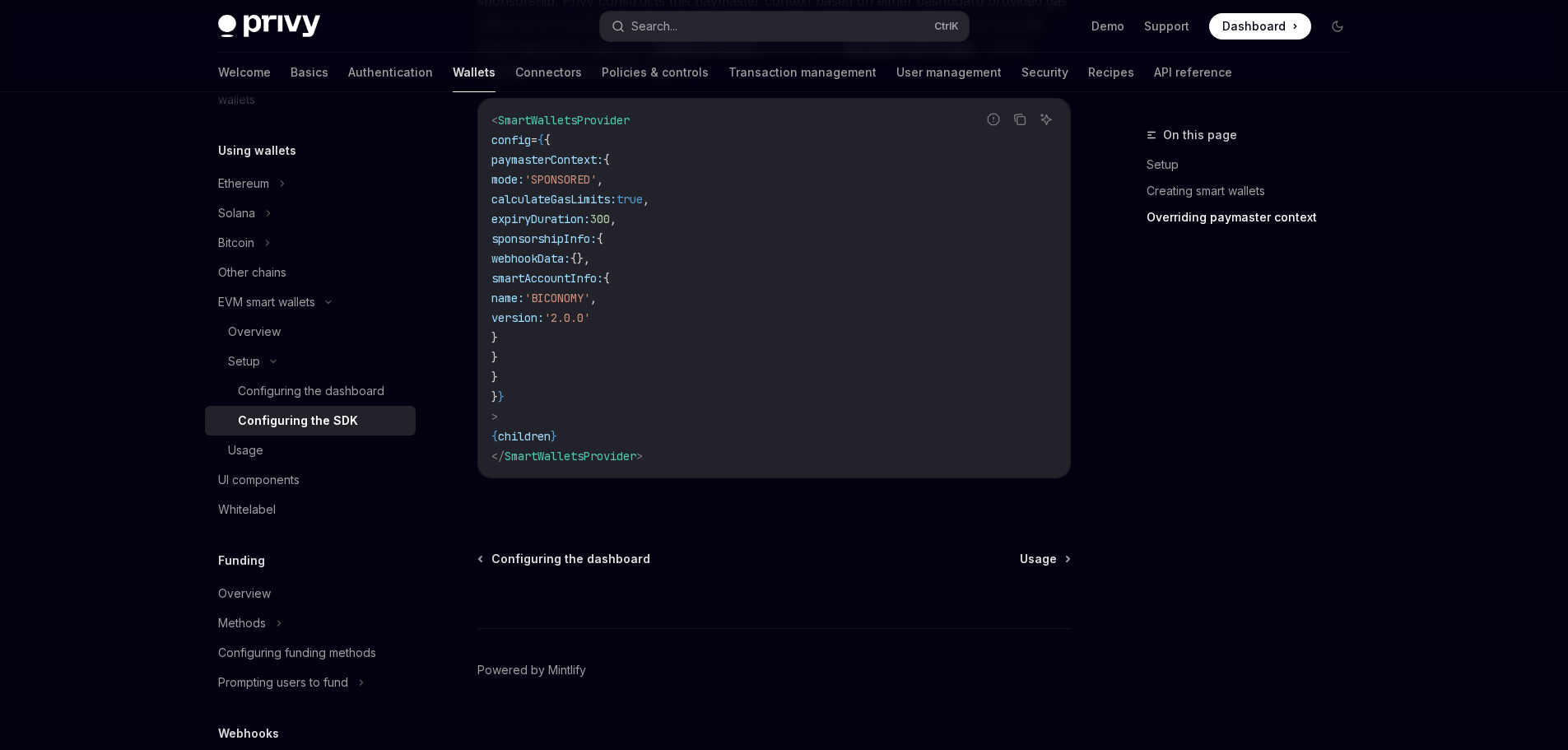
scroll to position [1409, 0]
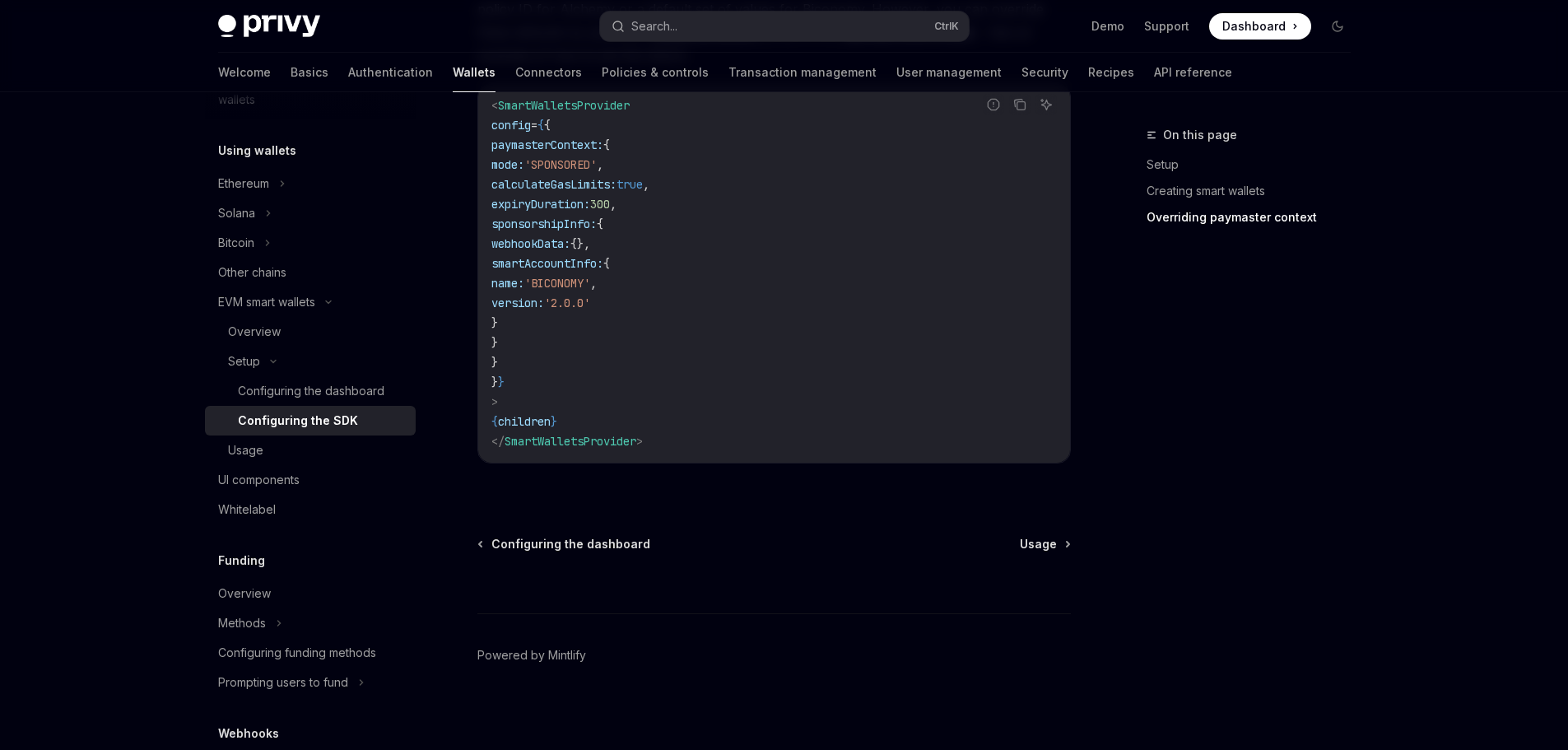
click at [571, 240] on span "webhookData:" at bounding box center [531, 243] width 79 height 15
click at [585, 224] on span "sponsorshipInfo:" at bounding box center [544, 223] width 105 height 15
click at [569, 243] on span "webhookData:" at bounding box center [531, 243] width 79 height 15
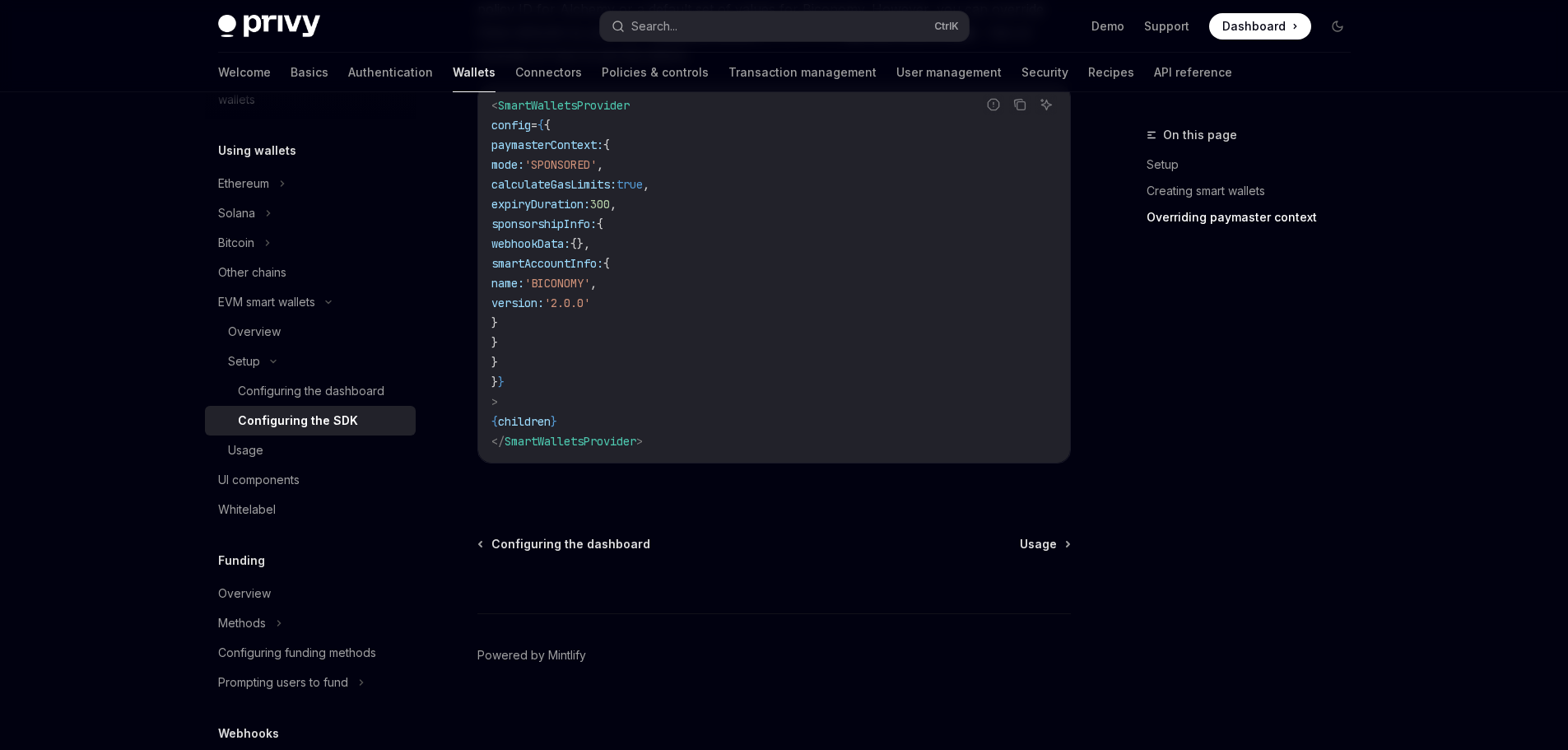
click at [570, 242] on span "webhookData:" at bounding box center [531, 243] width 79 height 15
click at [571, 244] on span "webhookData:" at bounding box center [531, 243] width 79 height 15
click at [590, 241] on span "{}," at bounding box center [580, 243] width 20 height 15
click at [571, 246] on span "webhookData:" at bounding box center [531, 243] width 79 height 15
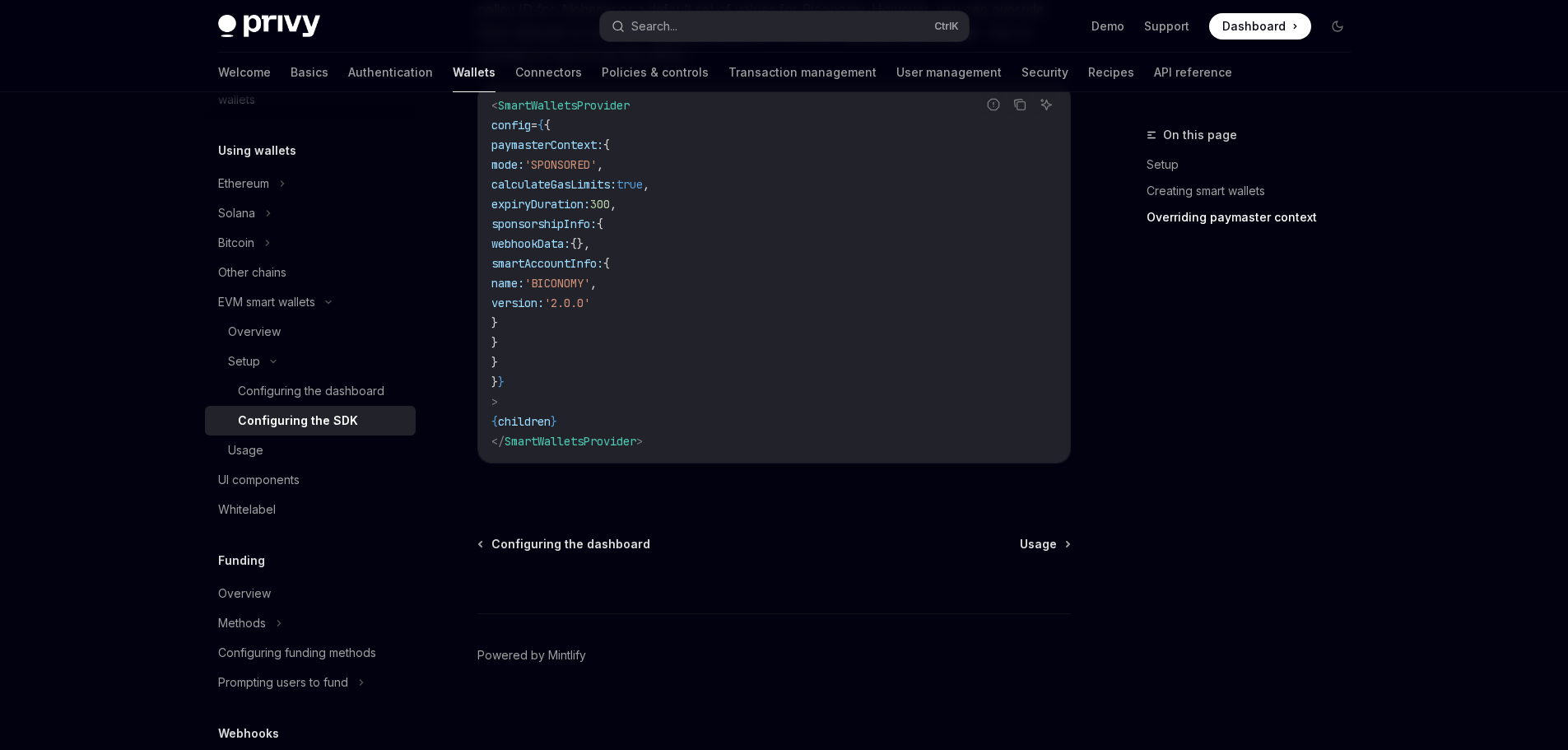
click at [571, 245] on span "webhookData:" at bounding box center [531, 243] width 79 height 15
click at [603, 269] on span "smartAccountInfo:" at bounding box center [547, 263] width 112 height 15
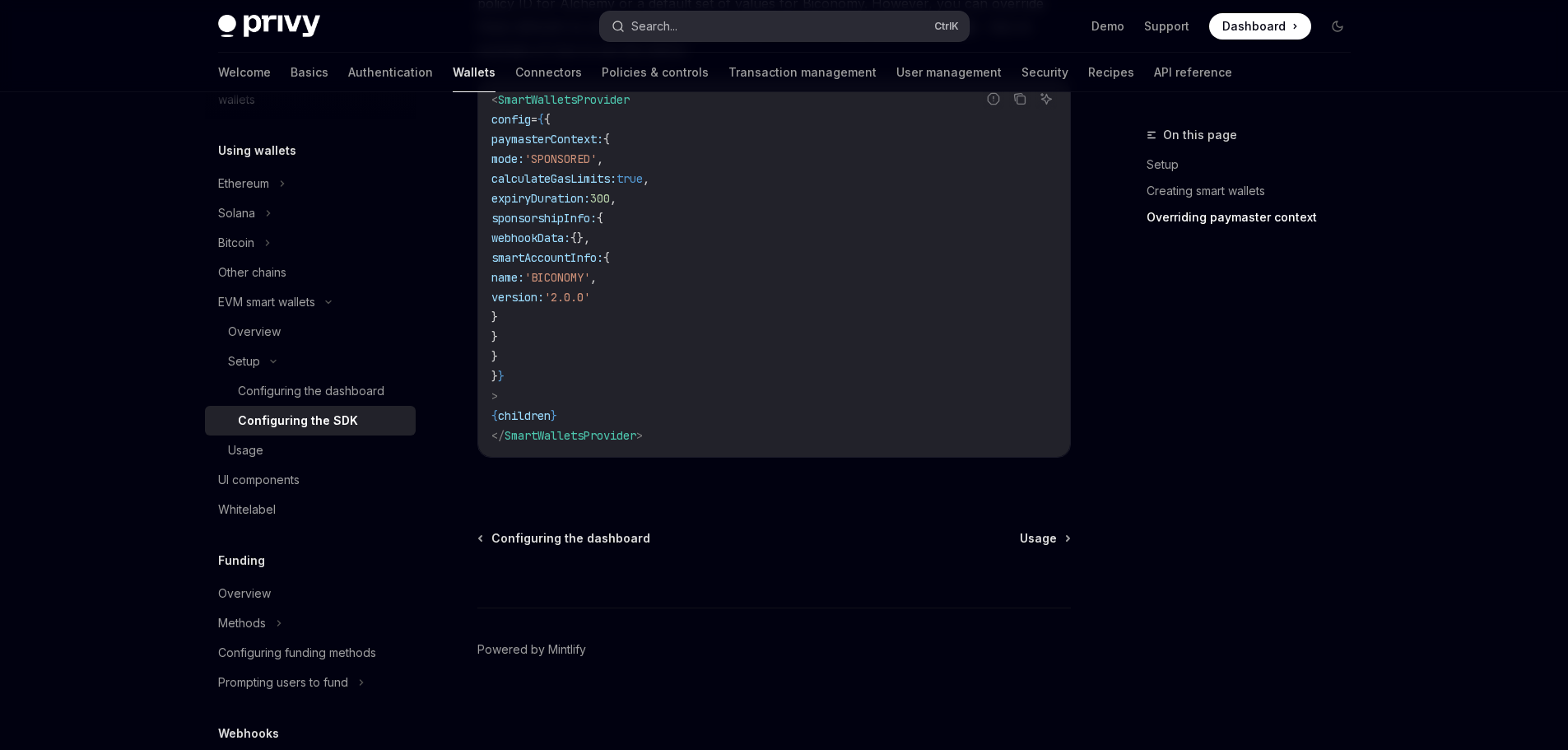
click at [710, 20] on button "Search... Ctrl K" at bounding box center [784, 26] width 369 height 30
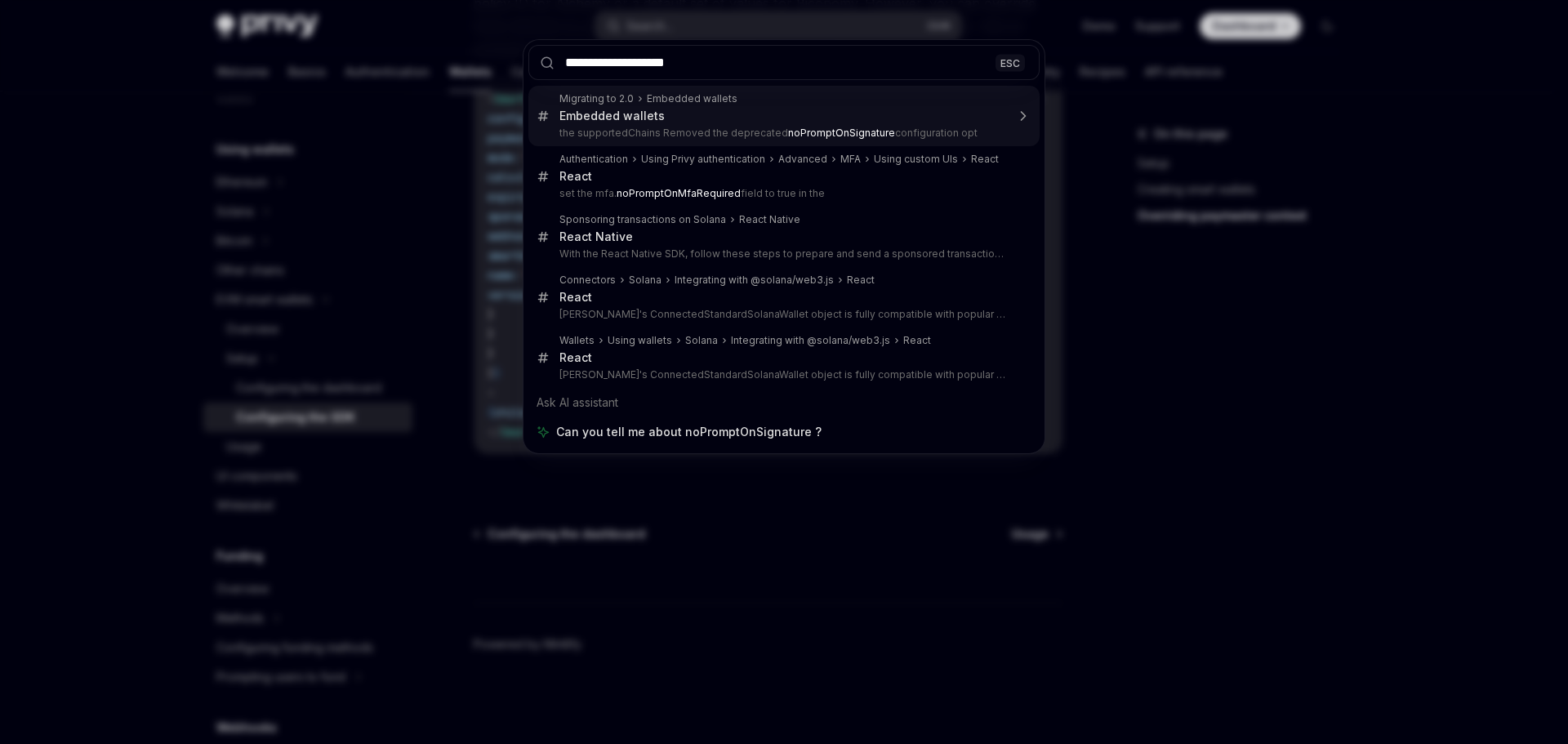
type input "**********"
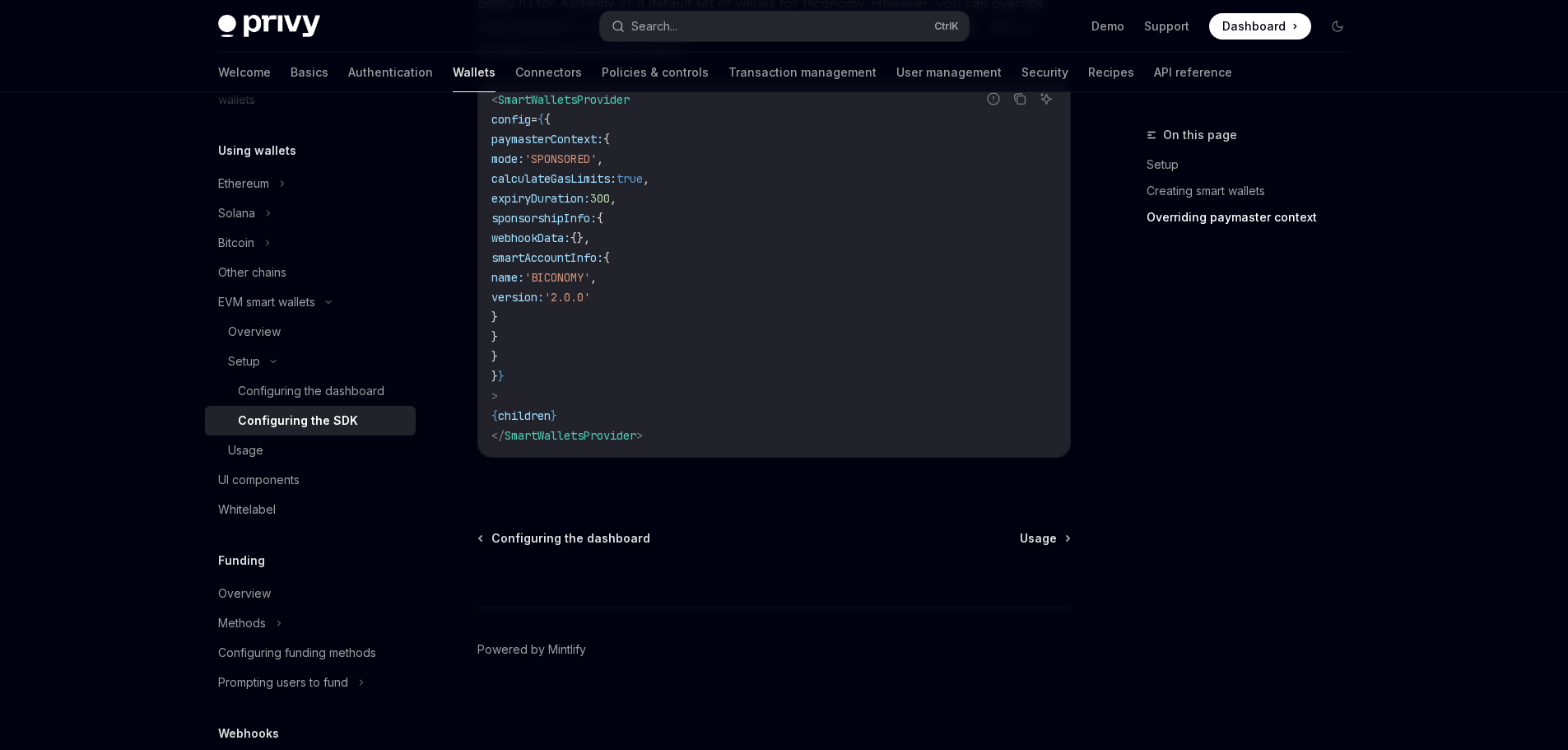
type textarea "*"
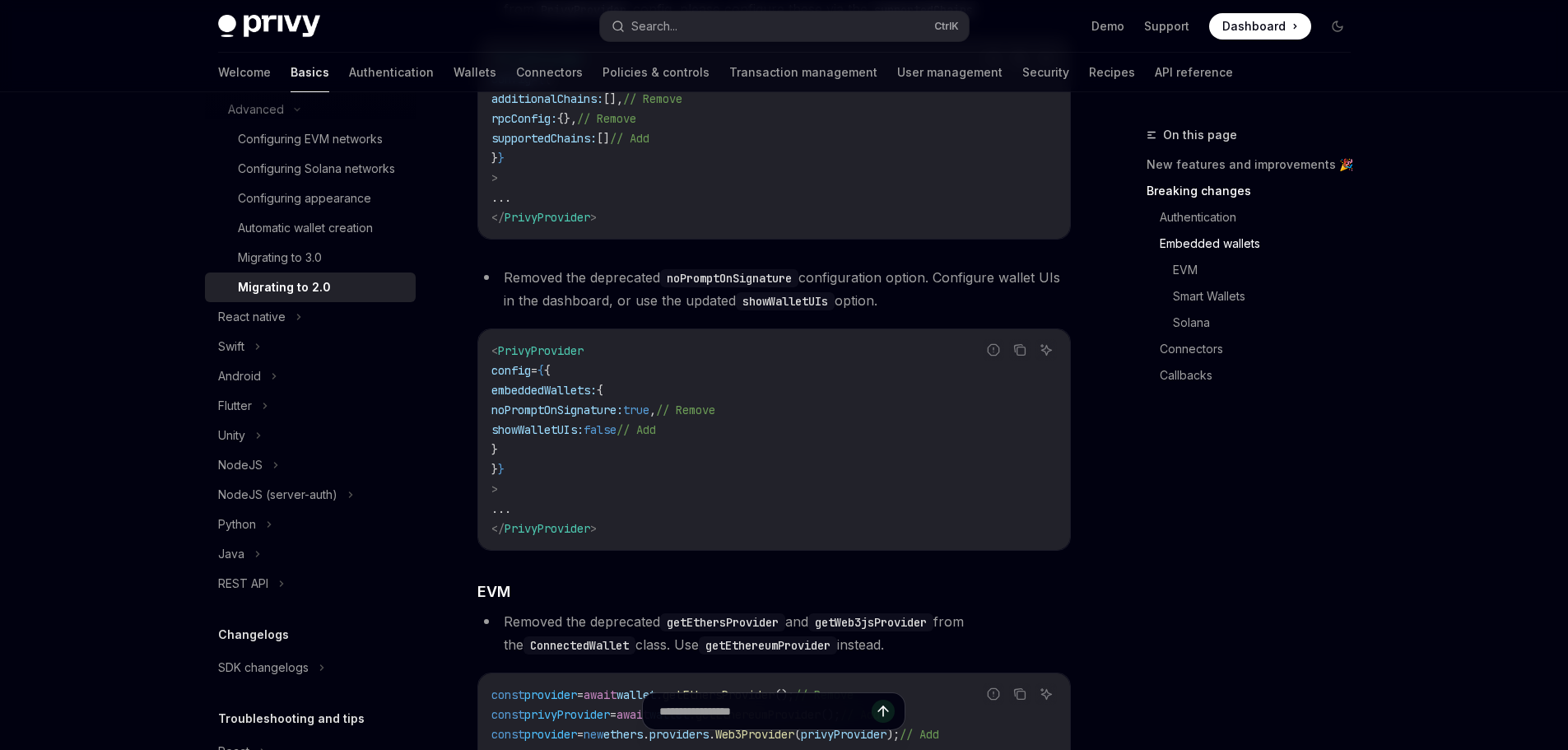
scroll to position [1203, 0]
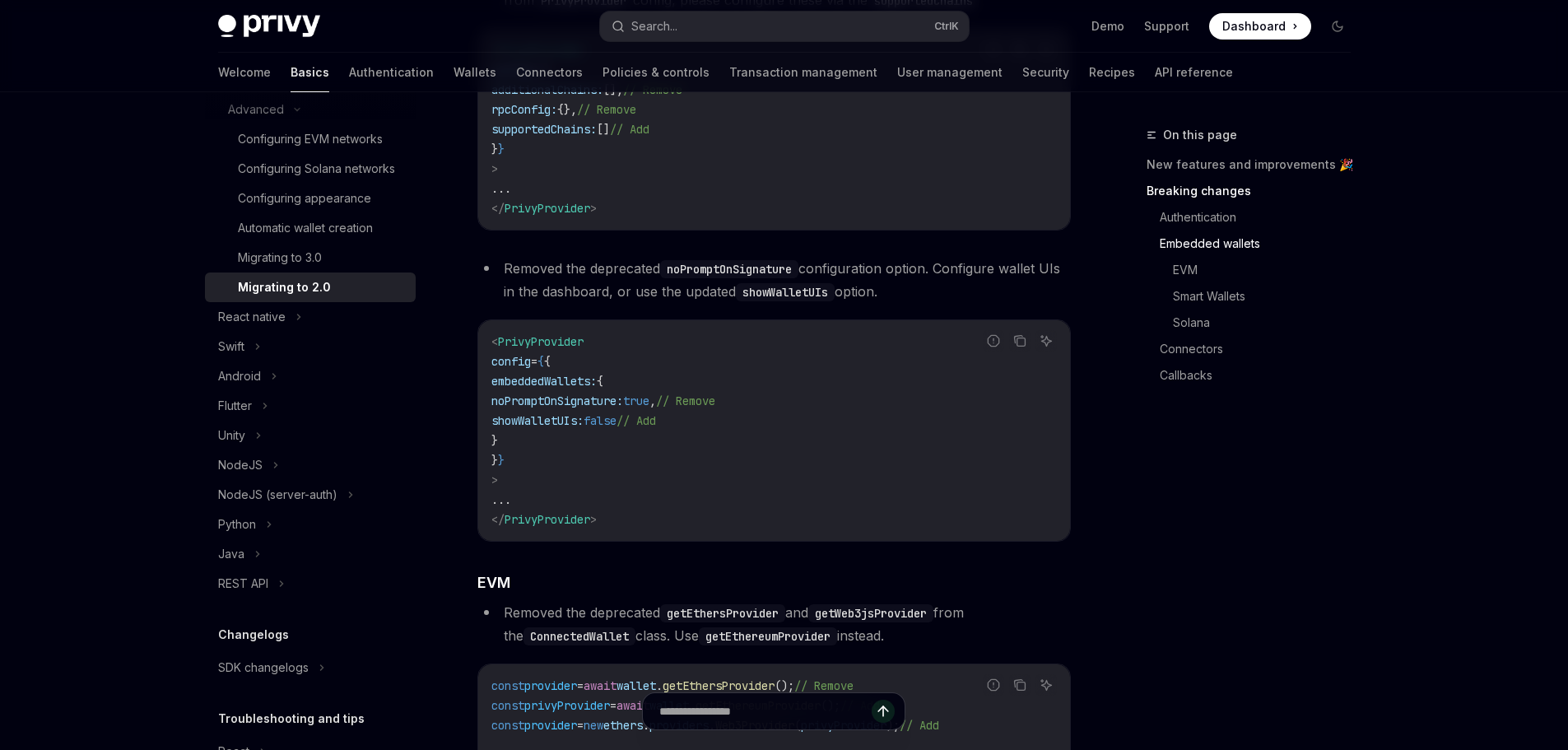
click at [534, 292] on li "Removed the deprecated noPromptOnSignature configuration option. Configure wall…" at bounding box center [773, 279] width 593 height 46
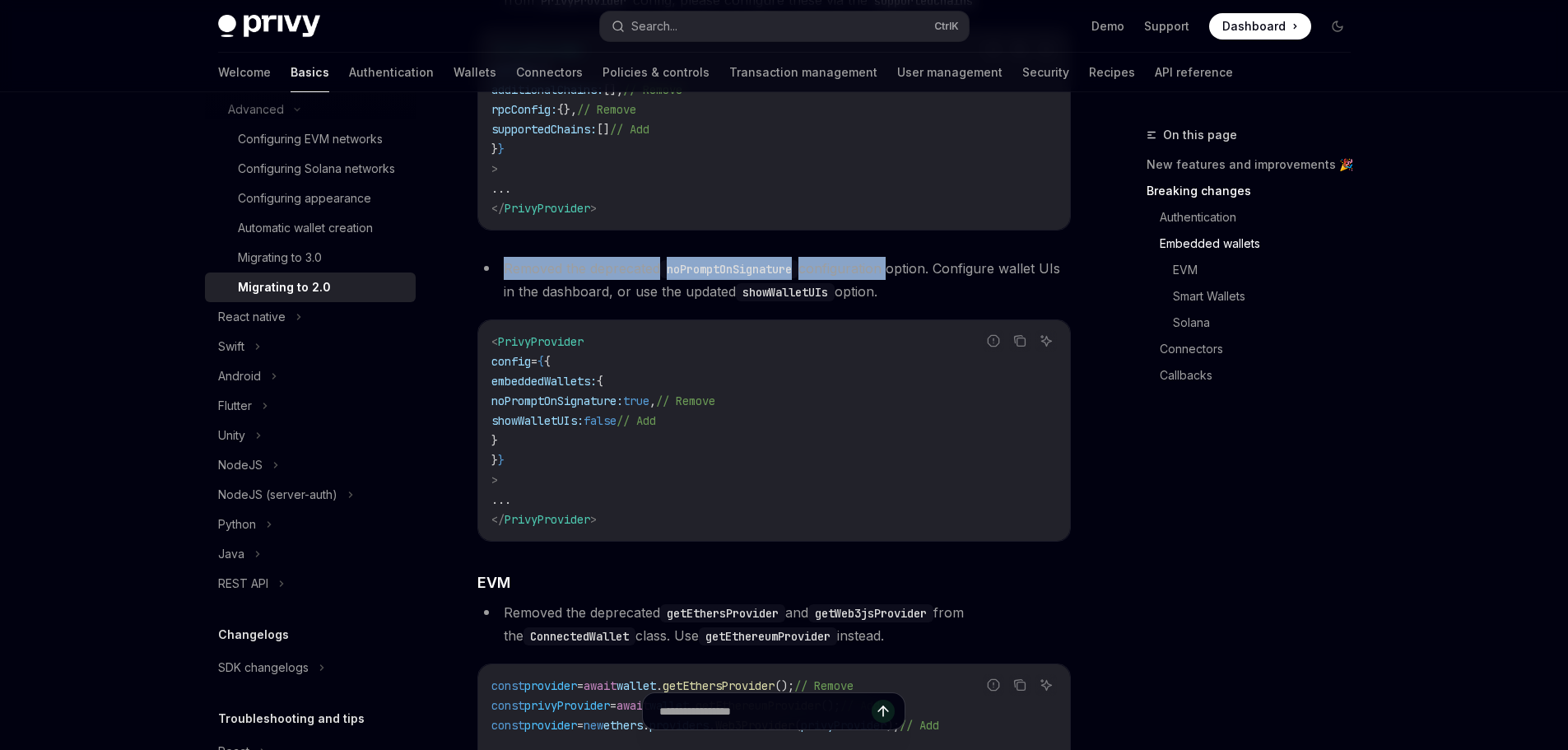
drag, startPoint x: 534, startPoint y: 292, endPoint x: 875, endPoint y: 299, distance: 341.1
click at [875, 299] on li "Removed the deprecated noPromptOnSignature configuration option. Configure wall…" at bounding box center [773, 279] width 593 height 46
click at [924, 293] on li "Removed the deprecated noPromptOnSignature configuration option. Configure wall…" at bounding box center [773, 279] width 593 height 46
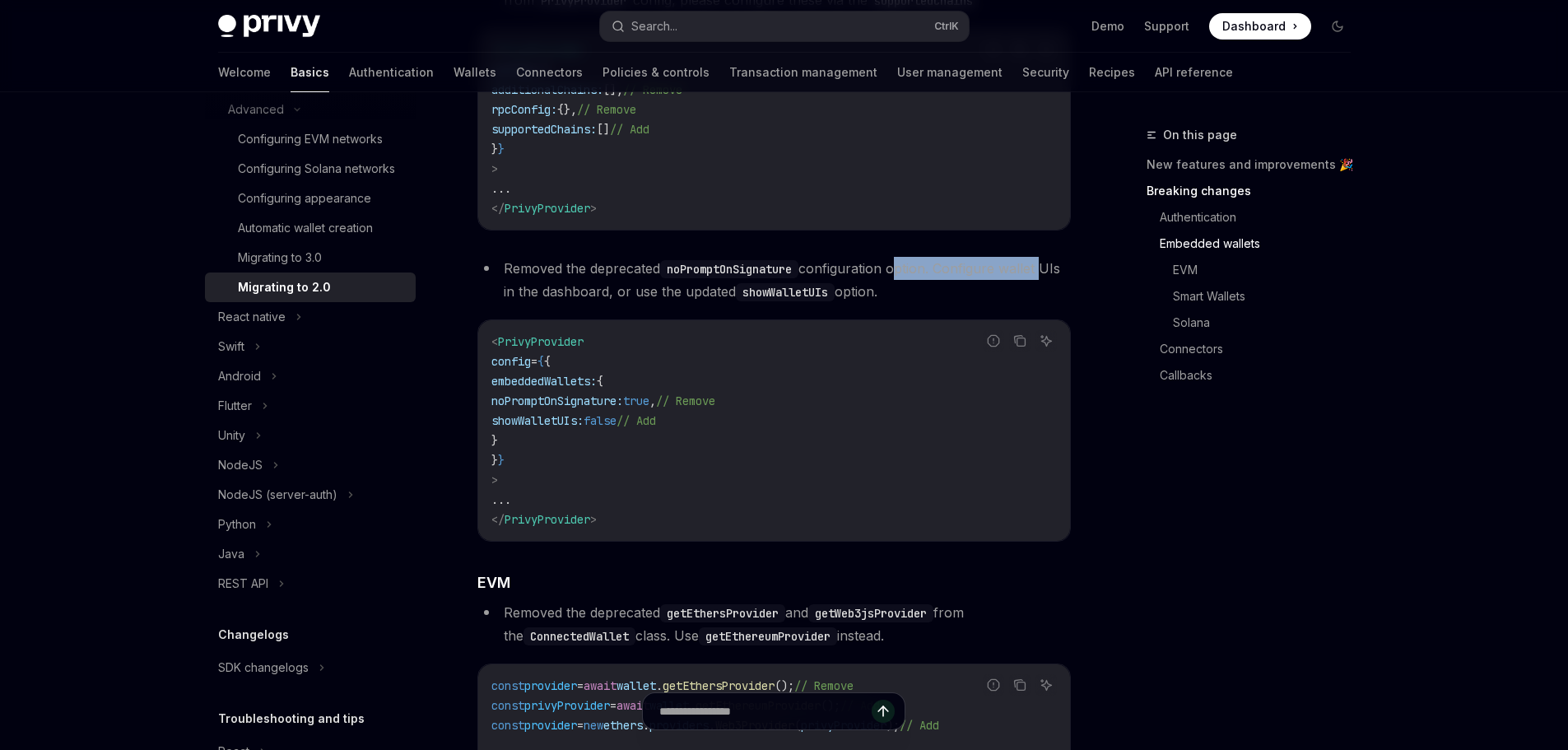
drag, startPoint x: 924, startPoint y: 293, endPoint x: 1022, endPoint y: 295, distance: 98.0
click at [1011, 295] on li "Removed the deprecated noPromptOnSignature configuration option. Configure wall…" at bounding box center [773, 279] width 593 height 46
click at [1022, 295] on li "Removed the deprecated noPromptOnSignature configuration option. Configure wall…" at bounding box center [773, 279] width 593 height 46
click at [539, 303] on li "Removed the deprecated noPromptOnSignature configuration option. Configure wall…" at bounding box center [773, 279] width 593 height 46
drag, startPoint x: 539, startPoint y: 317, endPoint x: 687, endPoint y: 324, distance: 148.2
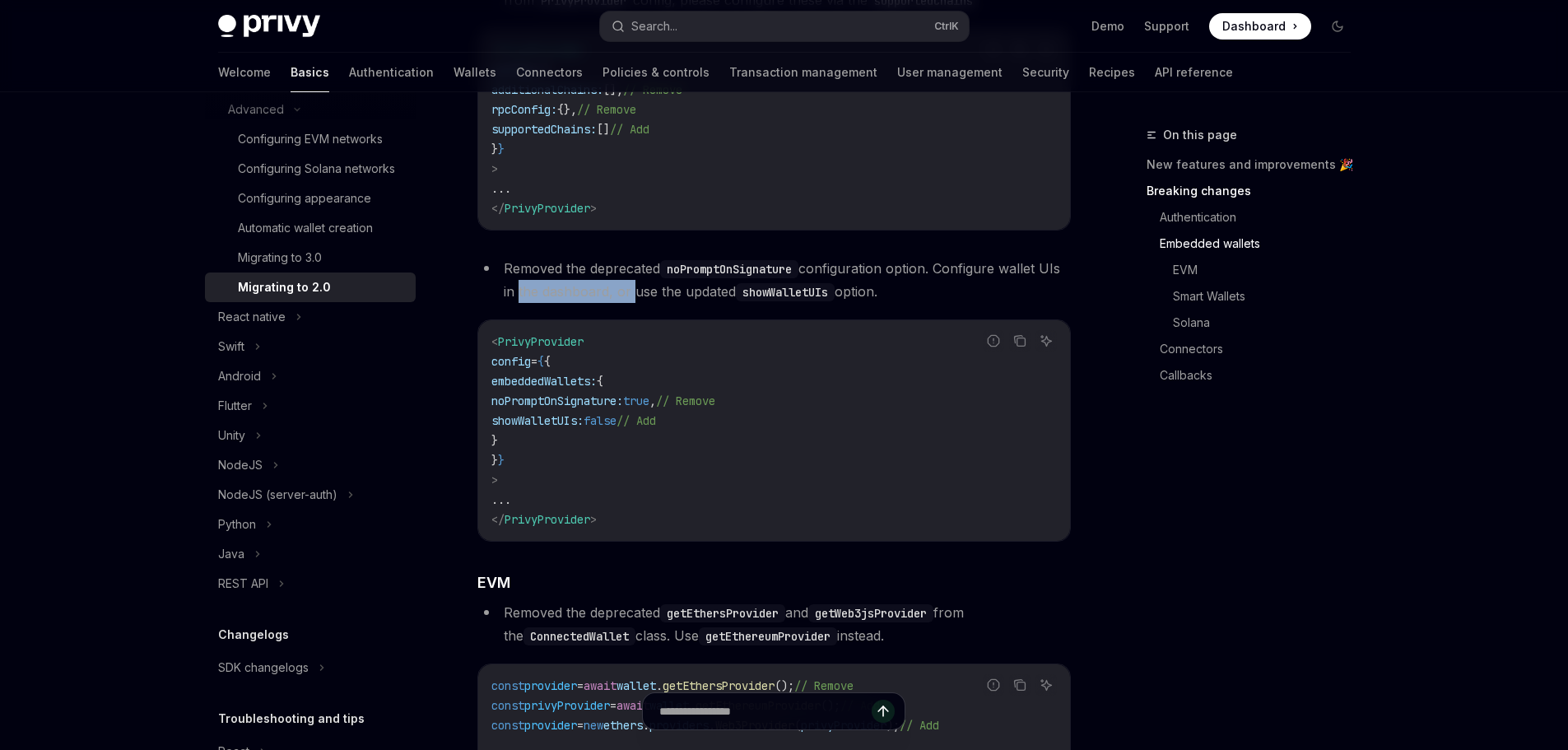
click at [646, 303] on li "Removed the deprecated noPromptOnSignature configuration option. Configure wall…" at bounding box center [773, 279] width 593 height 46
click at [687, 303] on li "Removed the deprecated noPromptOnSignature configuration option. Configure wall…" at bounding box center [773, 279] width 593 height 46
click at [694, 303] on li "Removed the deprecated noPromptOnSignature configuration option. Configure wall…" at bounding box center [773, 279] width 593 height 46
drag, startPoint x: 694, startPoint y: 318, endPoint x: 736, endPoint y: 317, distance: 42.0
click at [736, 303] on li "Removed the deprecated noPromptOnSignature configuration option. Configure wall…" at bounding box center [773, 279] width 593 height 46
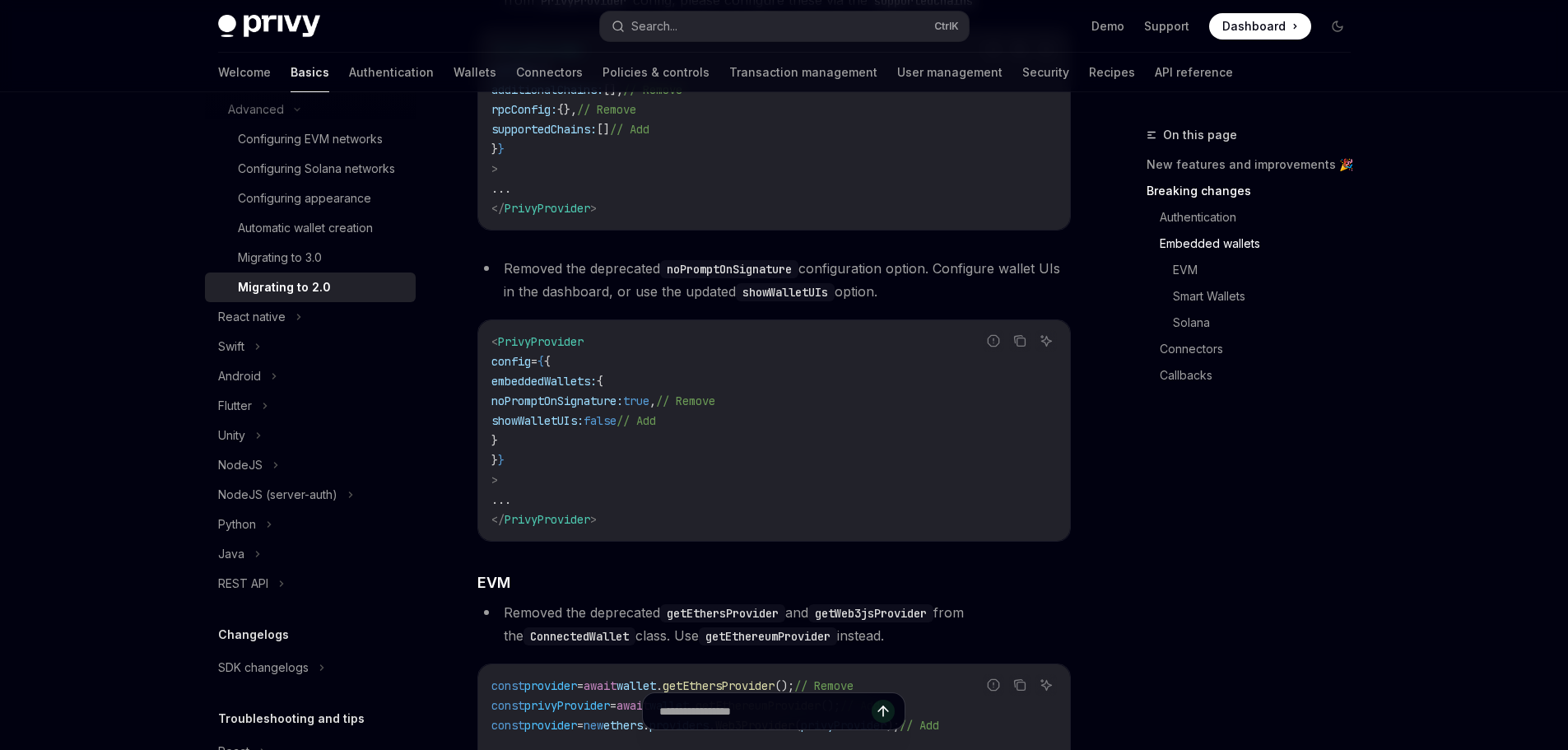
click at [736, 303] on li "Removed the deprecated noPromptOnSignature configuration option. Configure wall…" at bounding box center [773, 279] width 593 height 46
click at [659, 303] on li "Removed the deprecated noPromptOnSignature configuration option. Configure wall…" at bounding box center [773, 279] width 593 height 46
drag, startPoint x: 659, startPoint y: 316, endPoint x: 755, endPoint y: 318, distance: 96.0
click at [734, 303] on li "Removed the deprecated noPromptOnSignature configuration option. Configure wall…" at bounding box center [773, 279] width 593 height 46
click at [755, 303] on li "Removed the deprecated noPromptOnSignature configuration option. Configure wall…" at bounding box center [773, 279] width 593 height 46
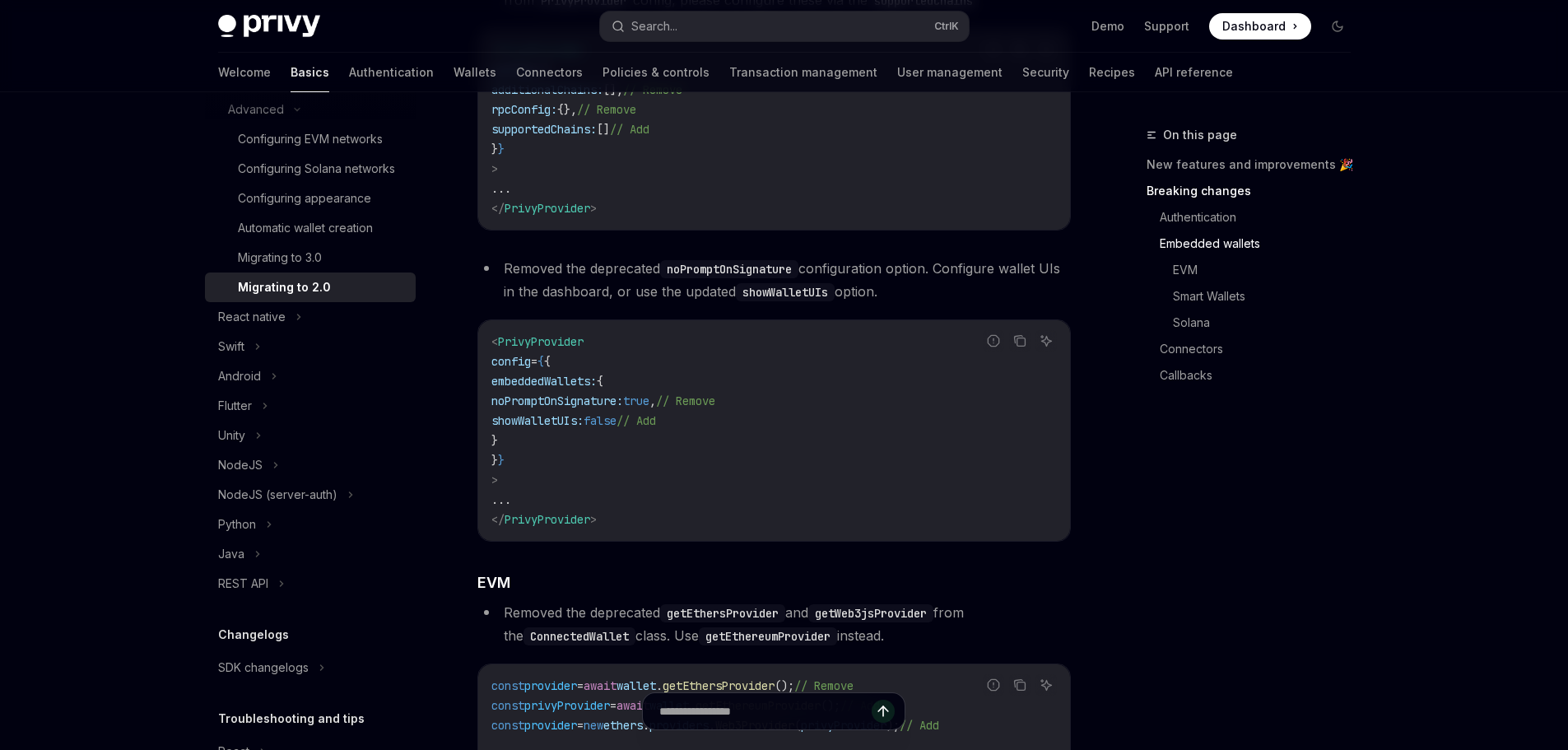
click at [788, 301] on code "showWalletUIs" at bounding box center [785, 292] width 99 height 18
copy li "showWalletUIs"
click at [785, 301] on code "showWalletUIs" at bounding box center [785, 292] width 99 height 18
click at [789, 301] on code "showWalletUIs" at bounding box center [785, 292] width 99 height 18
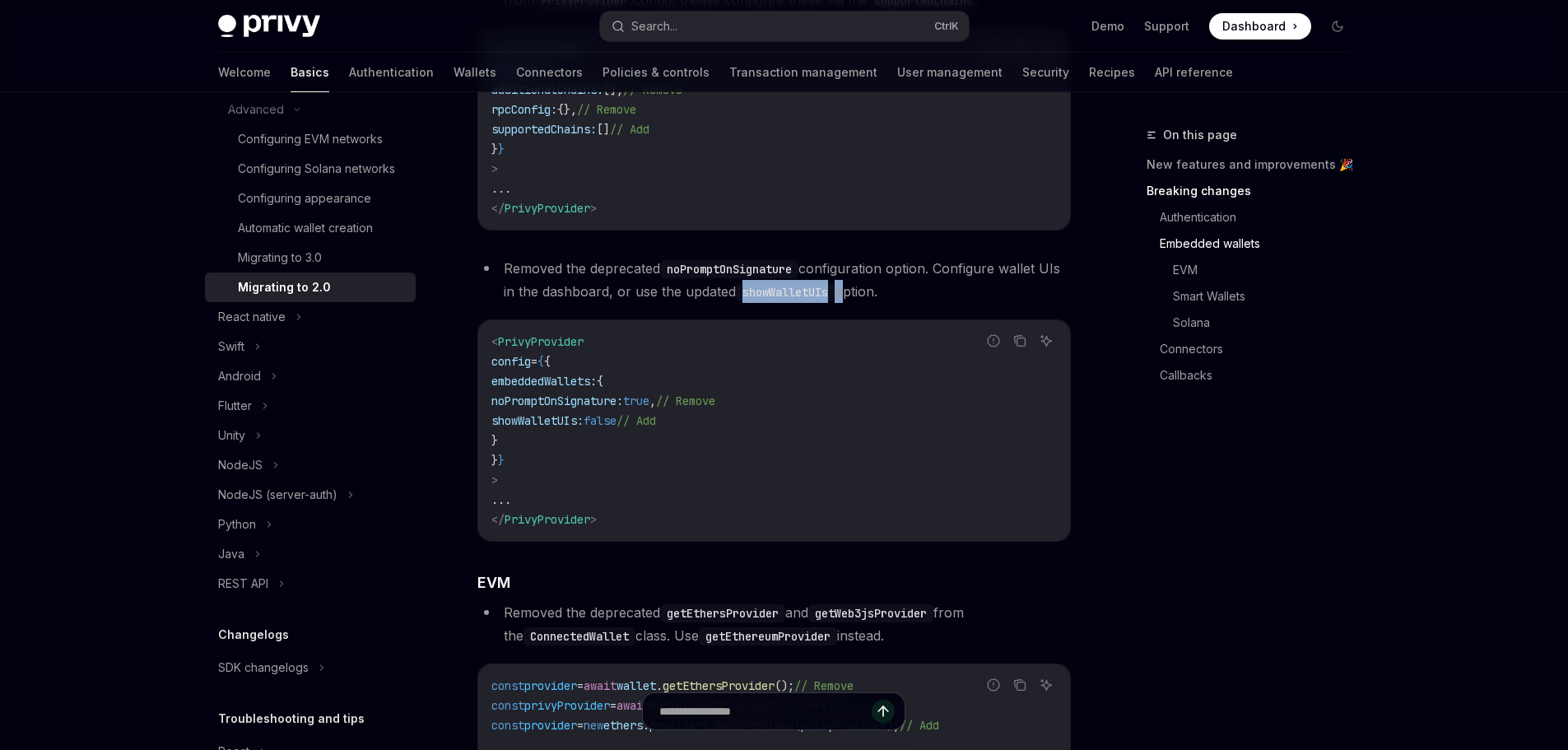
click at [789, 301] on code "showWalletUIs" at bounding box center [785, 292] width 99 height 18
copy li "showWalletUIs"
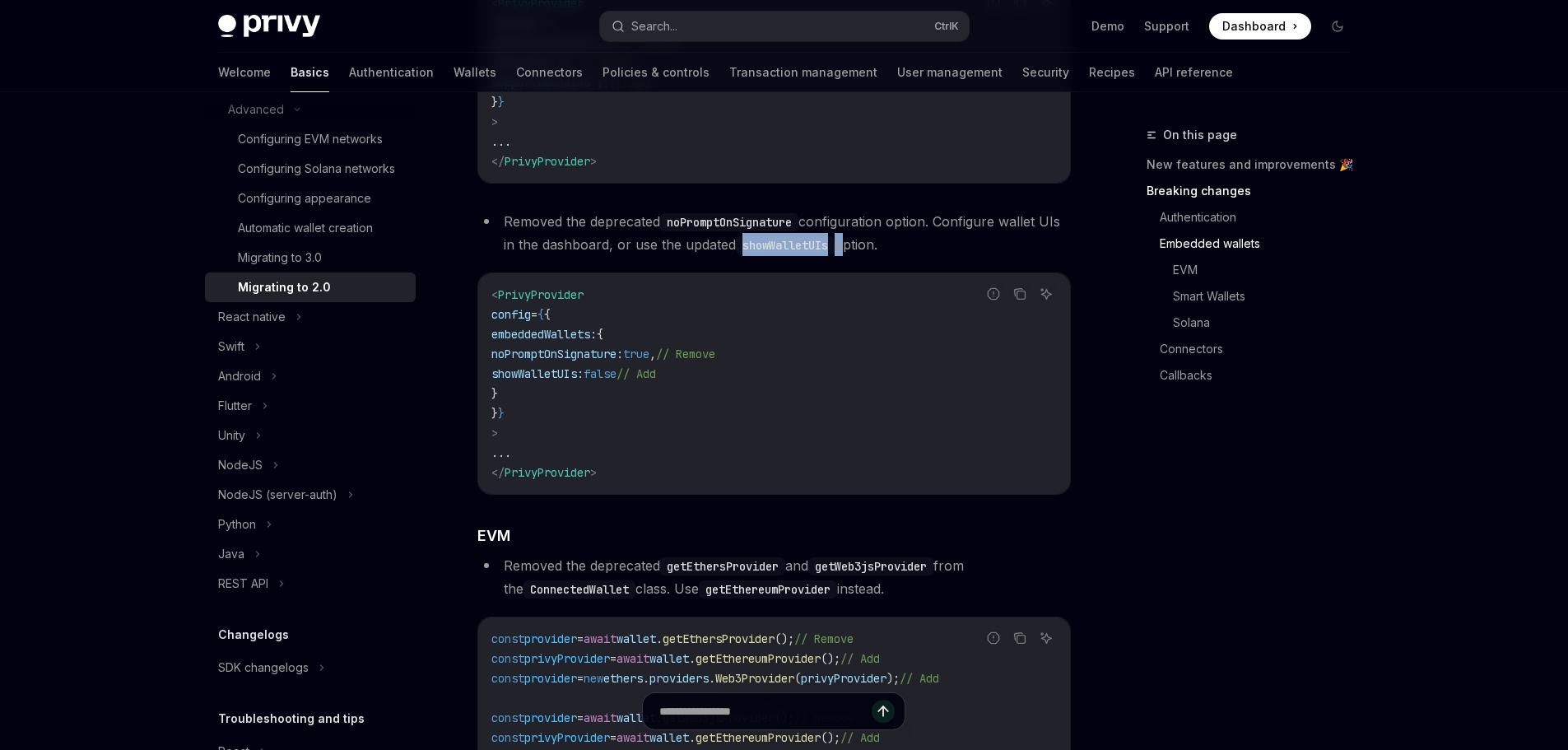
scroll to position [1368, 0]
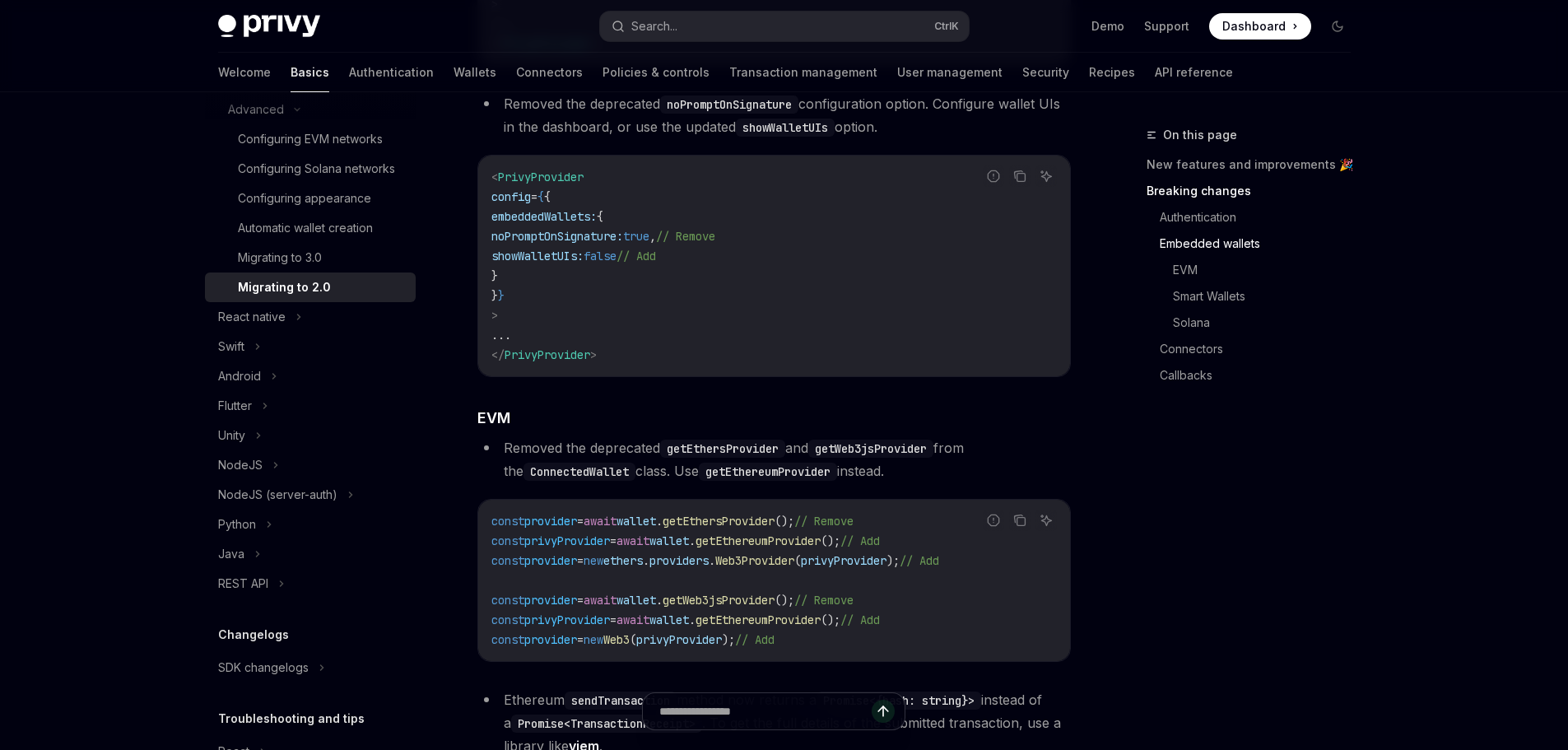
click at [559, 264] on span "showWalletUIs:" at bounding box center [537, 256] width 92 height 15
drag, startPoint x: 559, startPoint y: 281, endPoint x: 669, endPoint y: 283, distance: 110.0
click at [656, 264] on span "showWalletUIs: false // Add" at bounding box center [573, 256] width 164 height 15
copy span "showWalletUIs: false"
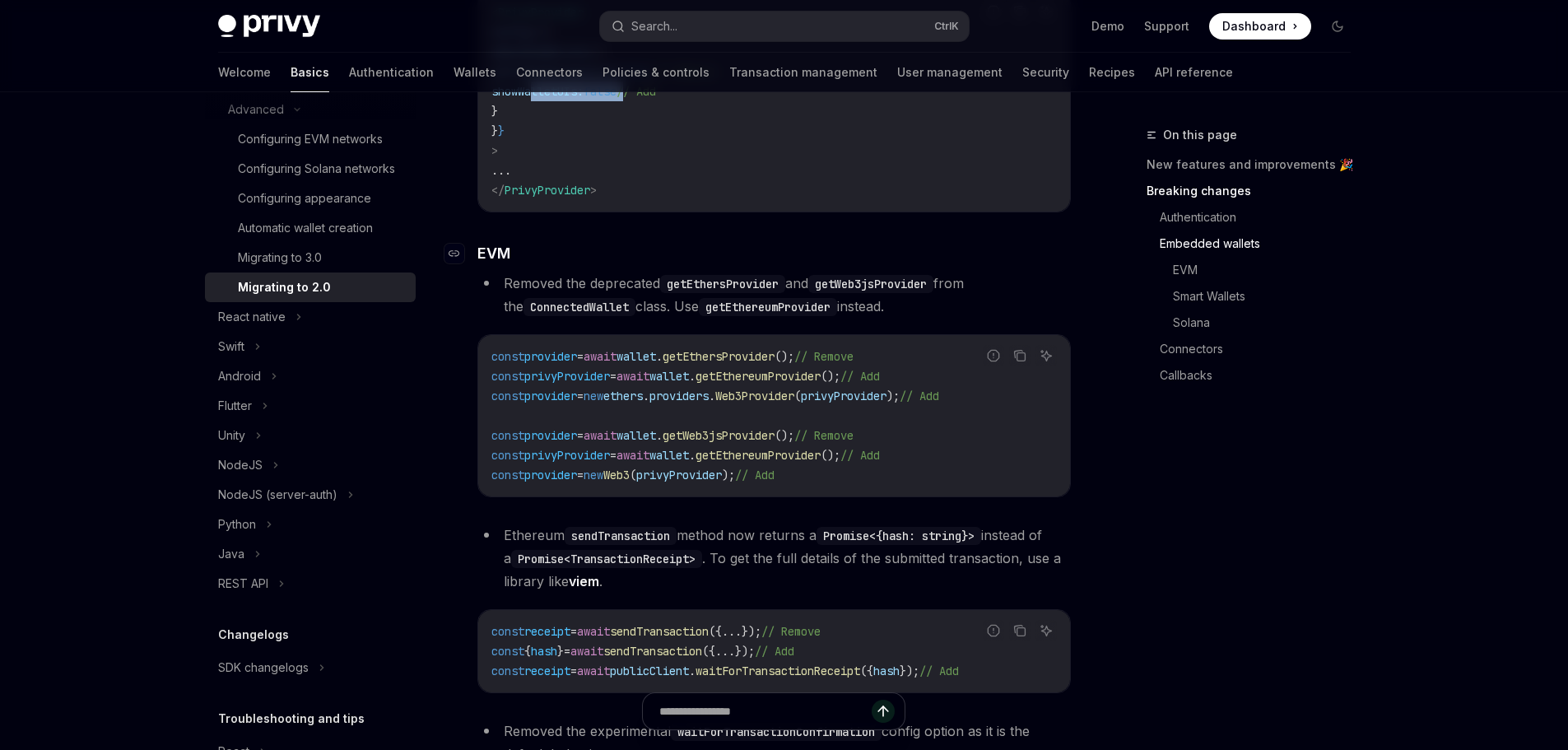
scroll to position [1697, 0]
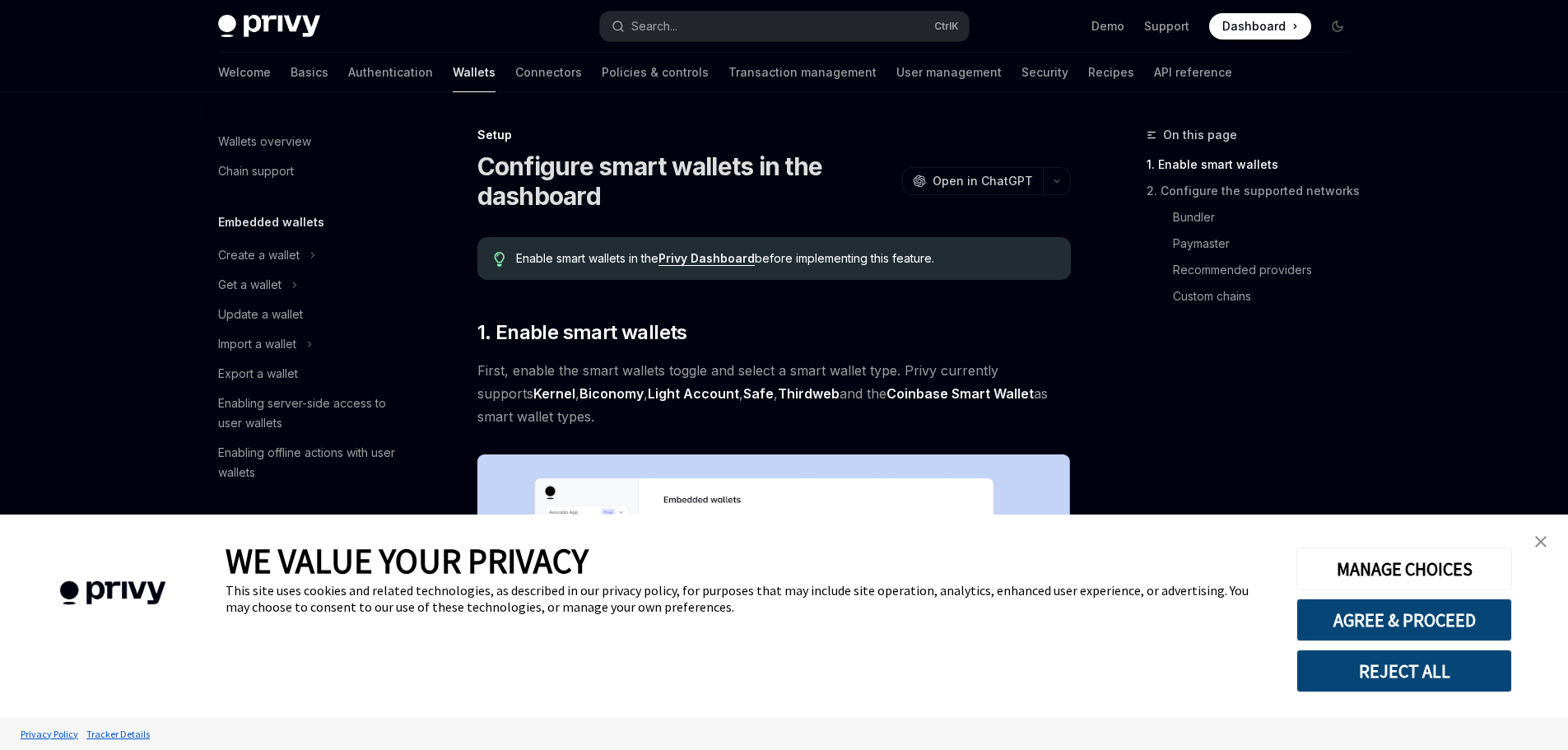
scroll to position [344, 0]
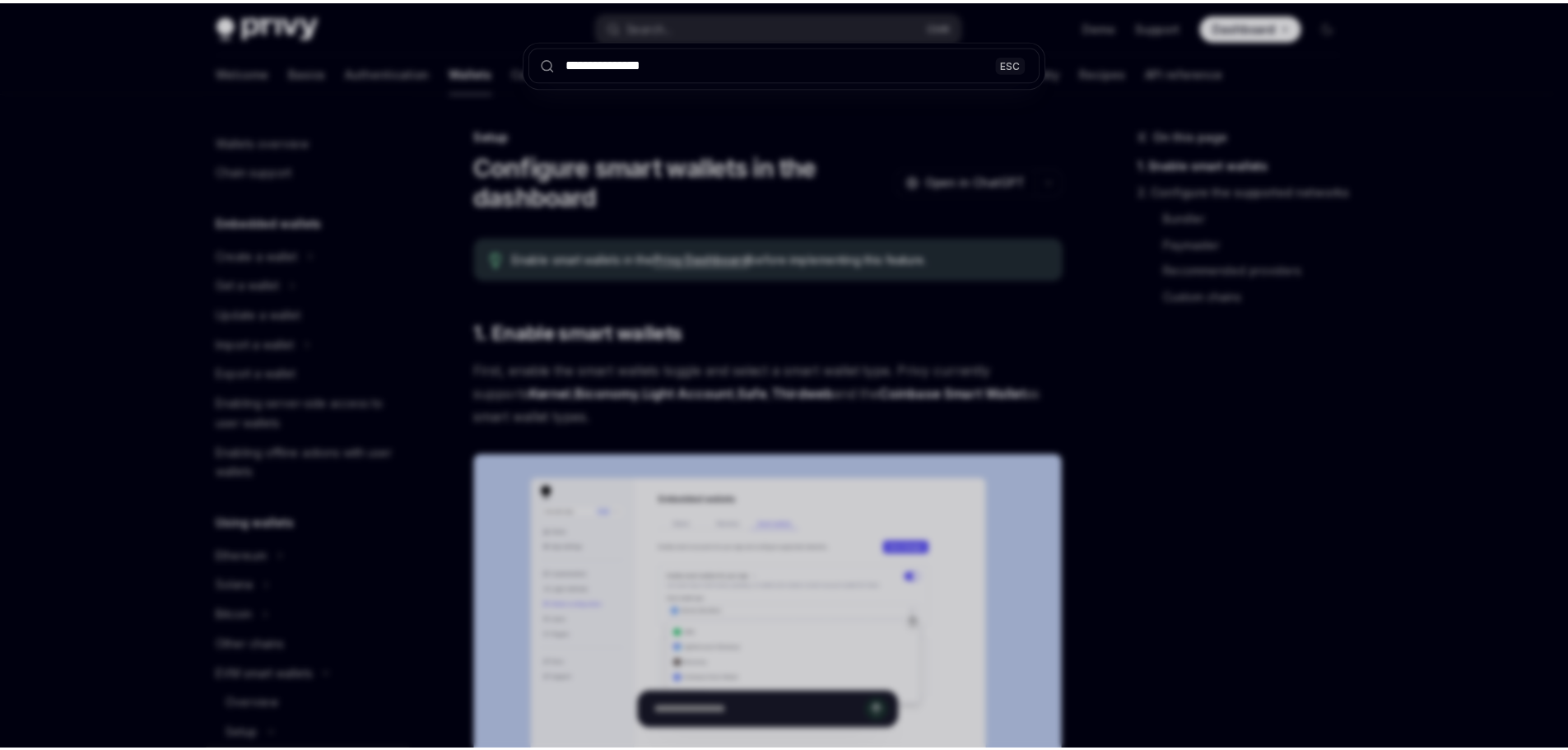
scroll to position [344, 0]
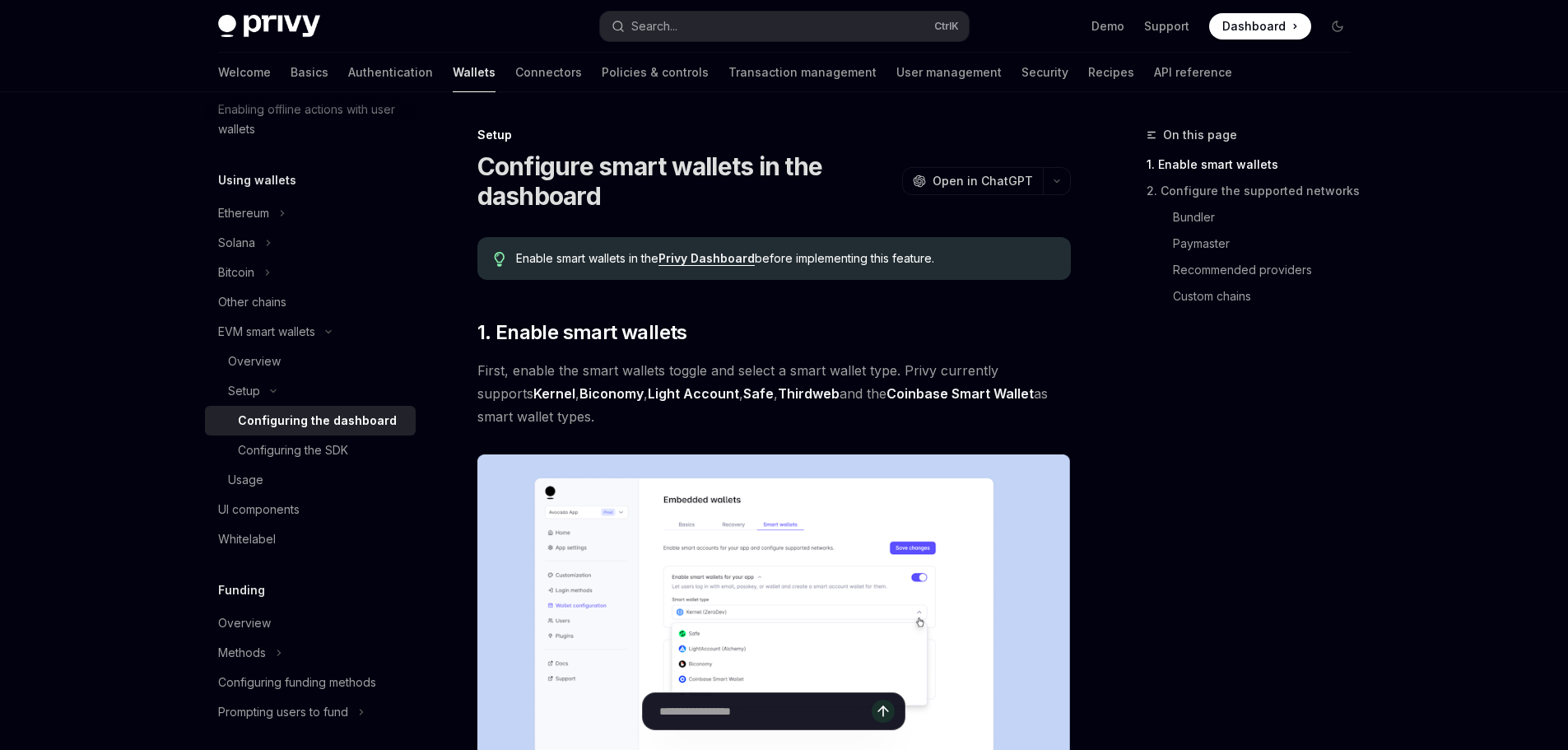
type textarea "*"
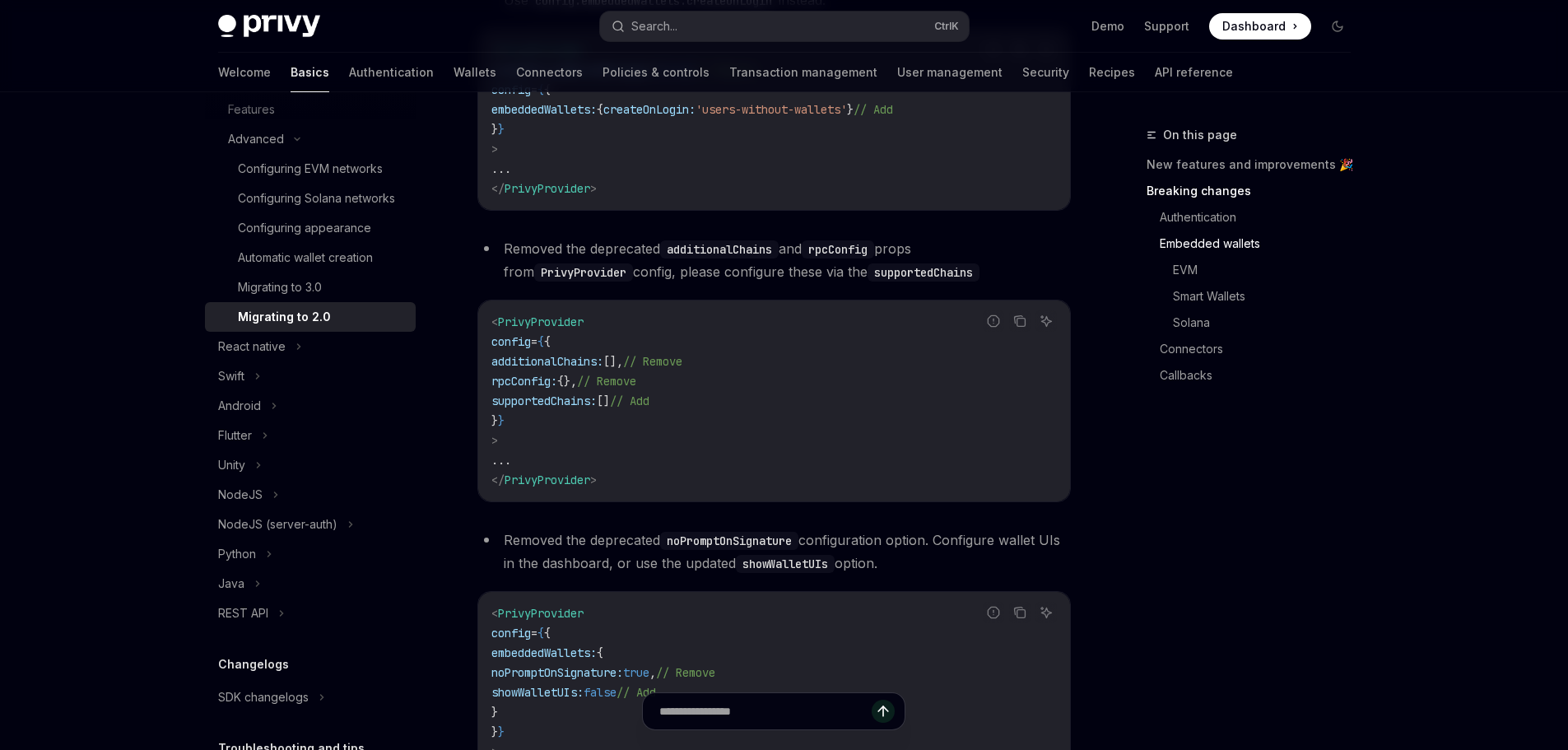
scroll to position [874, 0]
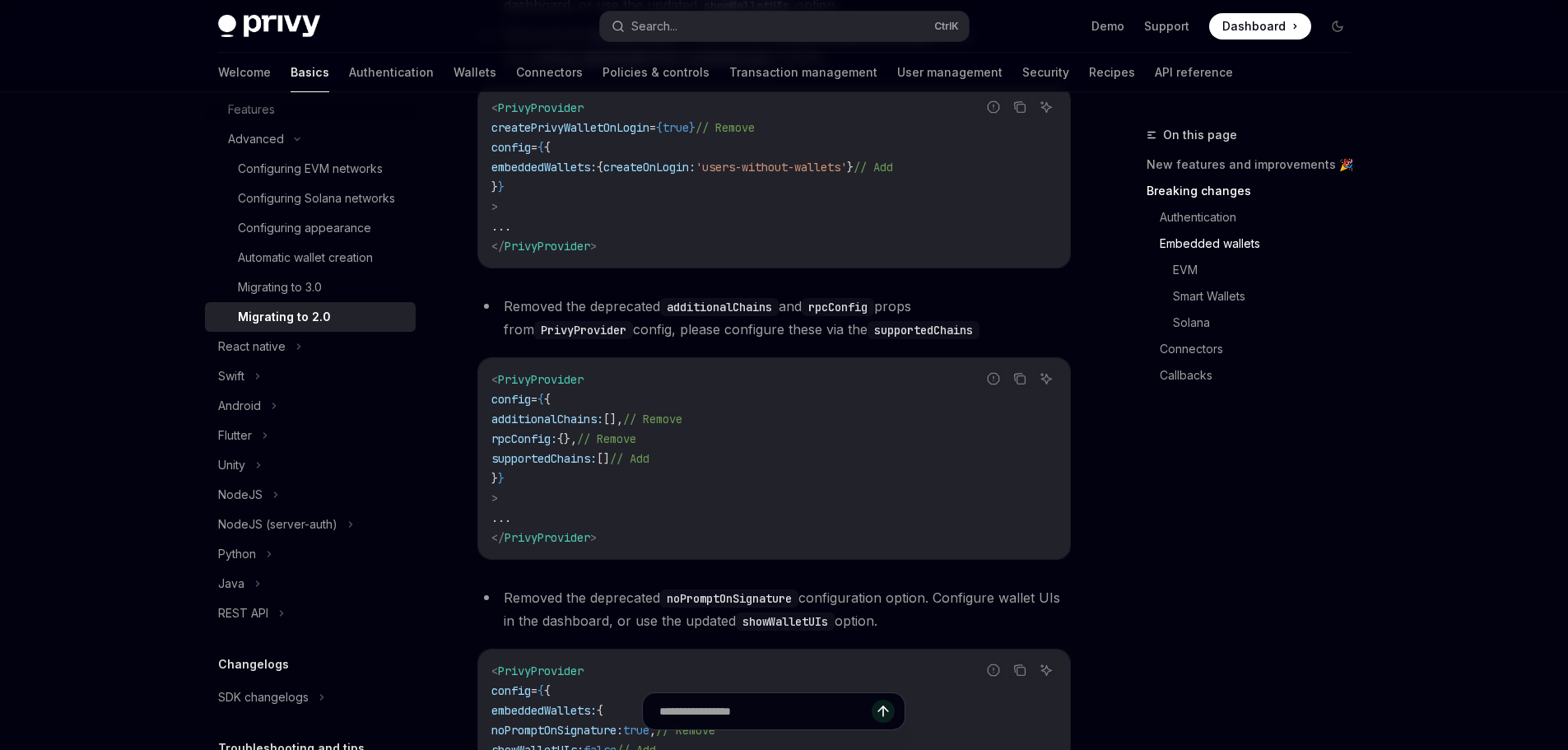
click at [661, 174] on span "createOnLogin:" at bounding box center [649, 167] width 92 height 15
drag, startPoint x: 661, startPoint y: 184, endPoint x: 796, endPoint y: 188, distance: 135.1
click at [762, 174] on span "embeddedWallets: { createOnLogin: 'users-without-wallets' } // Add" at bounding box center [693, 167] width 402 height 15
click at [796, 174] on span "'users-without-wallets'" at bounding box center [771, 167] width 152 height 15
click at [695, 174] on span "createOnLogin:" at bounding box center [649, 167] width 92 height 15
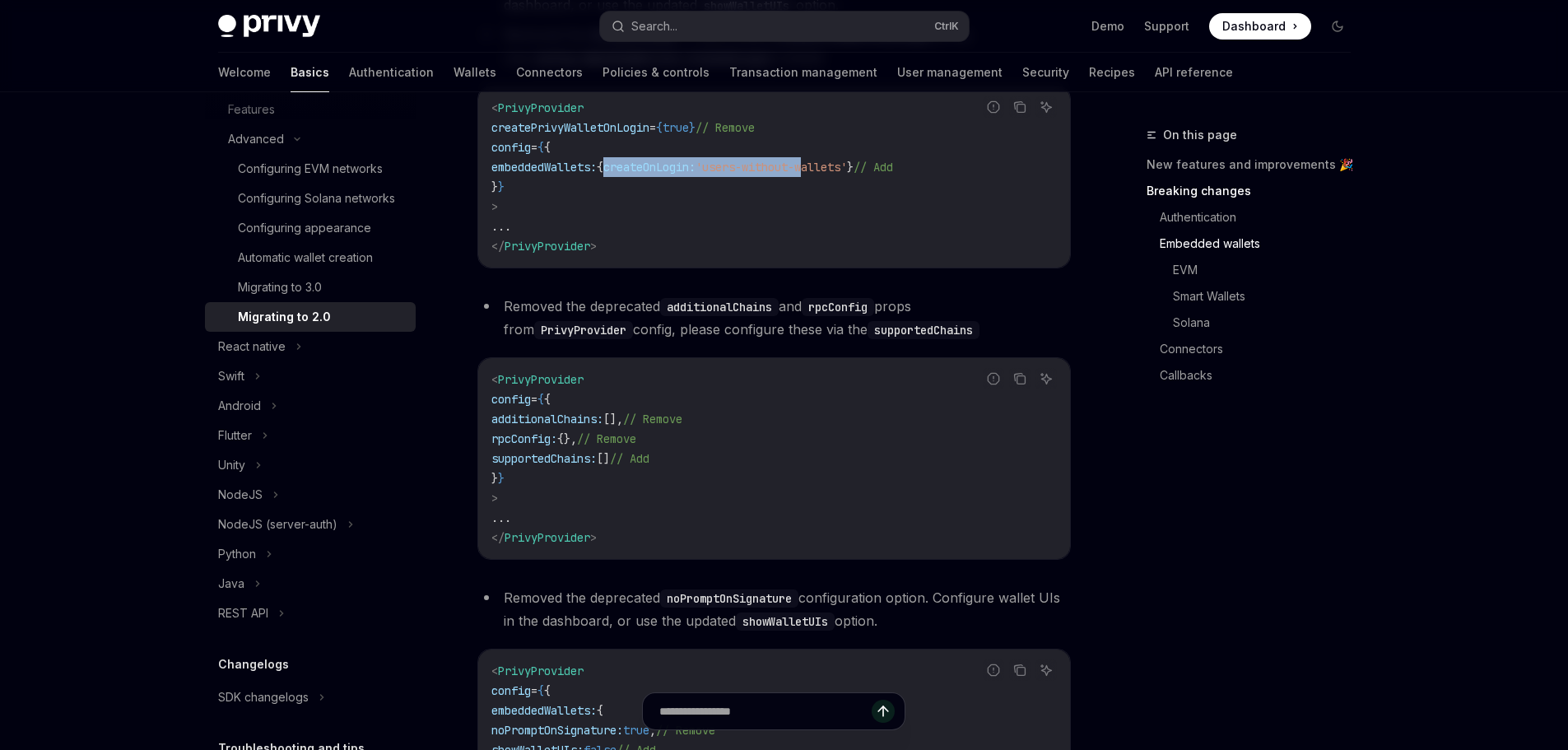
drag, startPoint x: 705, startPoint y: 191, endPoint x: 851, endPoint y: 190, distance: 146.0
click at [851, 174] on span "embeddedWallets: { createOnLogin: 'users-without-wallets' } // Add" at bounding box center [693, 167] width 402 height 15
click at [847, 174] on span "'users-without-wallets'" at bounding box center [771, 167] width 152 height 15
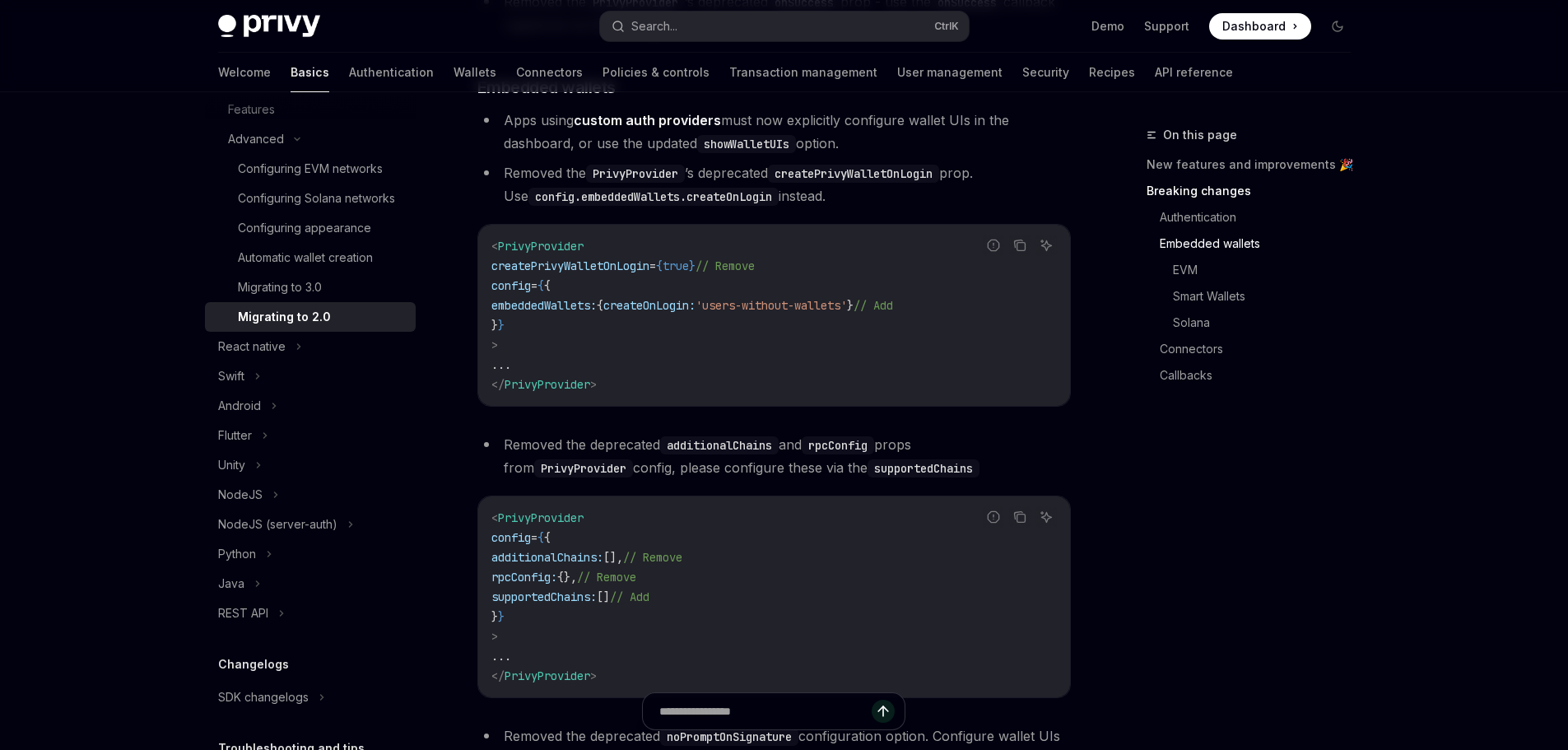
scroll to position [791, 0]
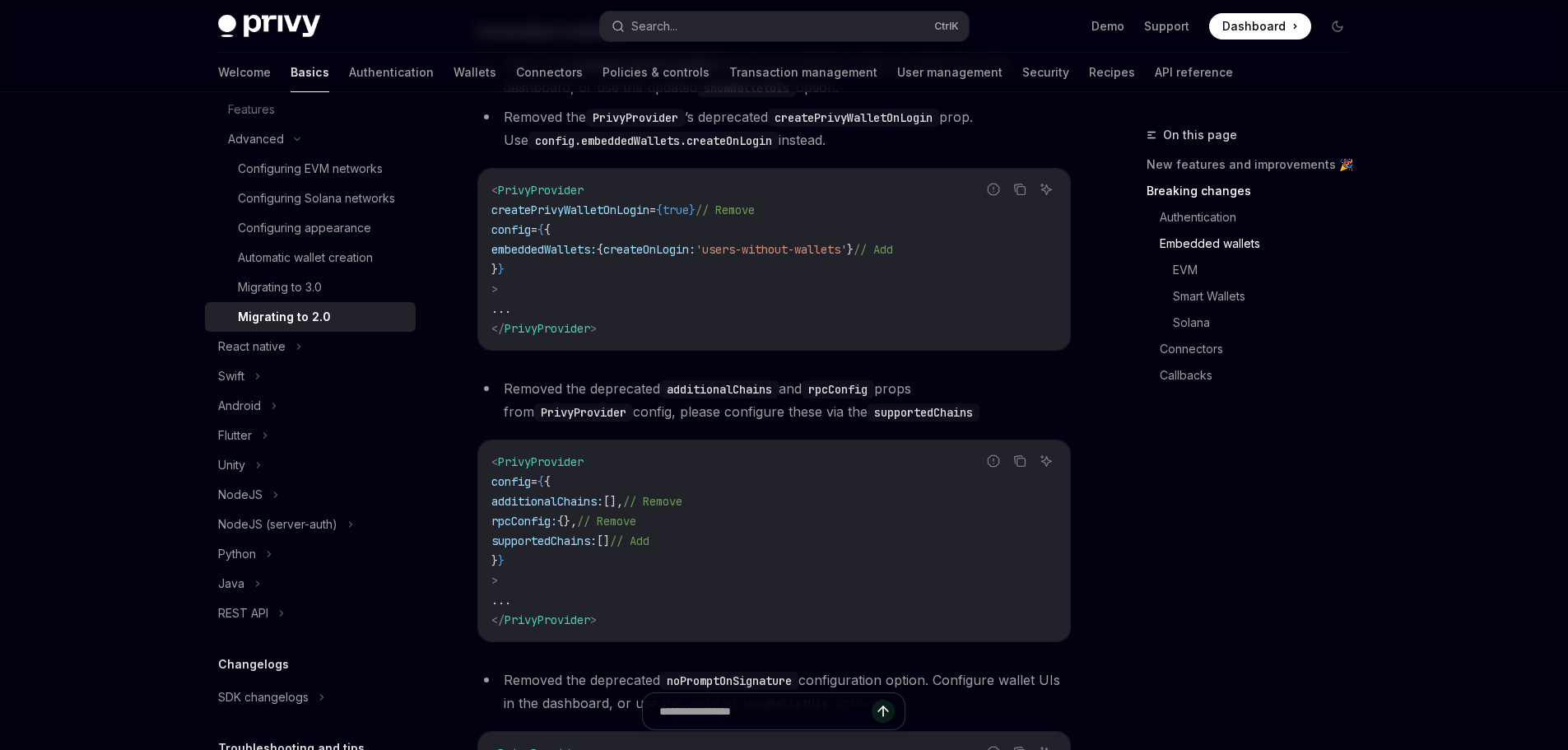
click at [581, 413] on li "Removed the deprecated additionalChains and rpcConfig props from PrivyProvider …" at bounding box center [773, 399] width 593 height 46
click at [544, 408] on li "Removed the deprecated additionalChains and rpcConfig props from PrivyProvider …" at bounding box center [773, 399] width 593 height 46
drag, startPoint x: 544, startPoint y: 408, endPoint x: 676, endPoint y: 406, distance: 132.0
click at [676, 406] on li "Removed the deprecated additionalChains and rpcConfig props from PrivyProvider …" at bounding box center [773, 399] width 593 height 46
click at [676, 398] on code "additionalChains" at bounding box center [719, 389] width 118 height 18
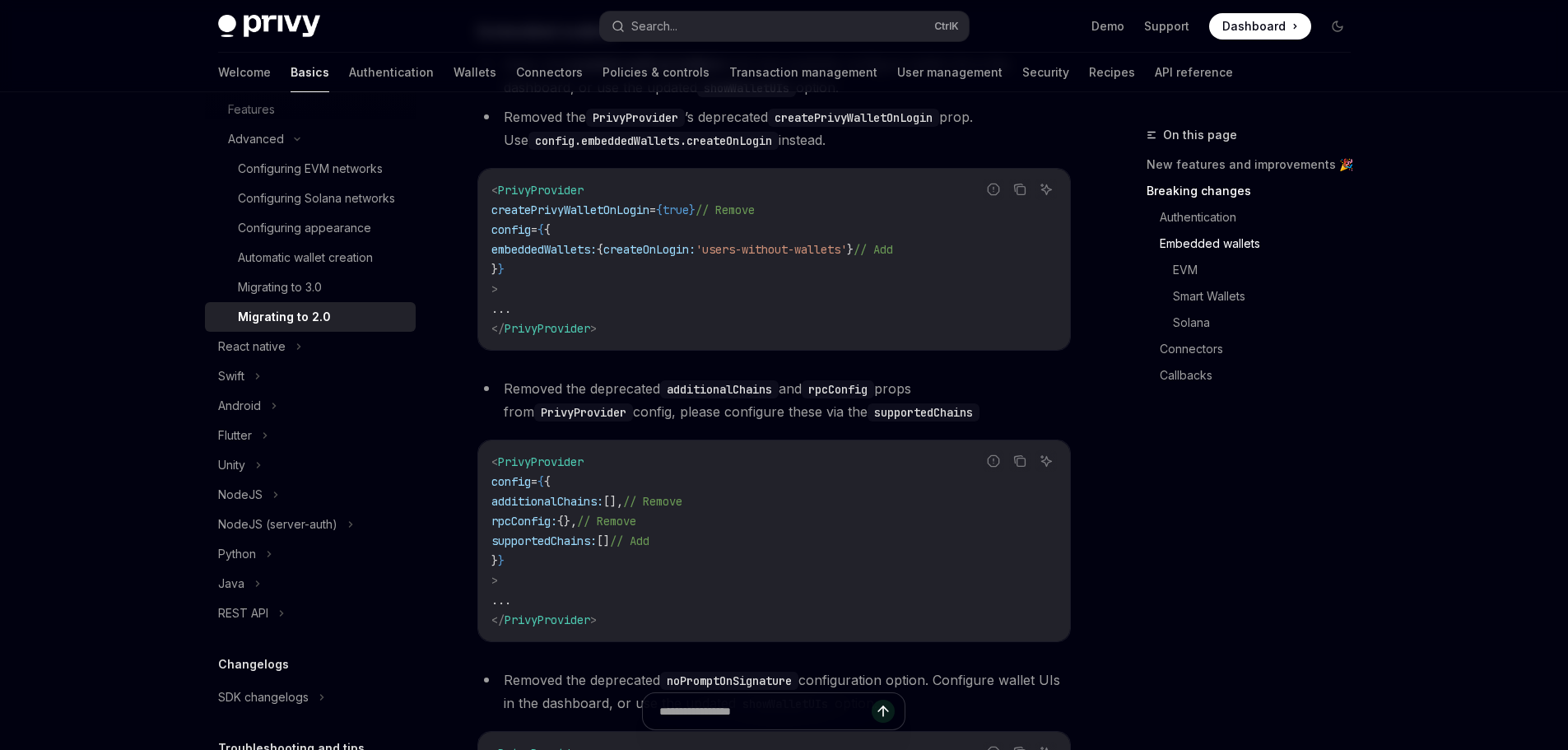
click at [822, 398] on code "rpcConfig" at bounding box center [838, 389] width 73 height 18
click at [603, 422] on code "PrivyProvider" at bounding box center [583, 413] width 99 height 18
drag, startPoint x: 603, startPoint y: 436, endPoint x: 640, endPoint y: 435, distance: 37.0
click at [604, 422] on code "PrivyProvider" at bounding box center [583, 413] width 99 height 18
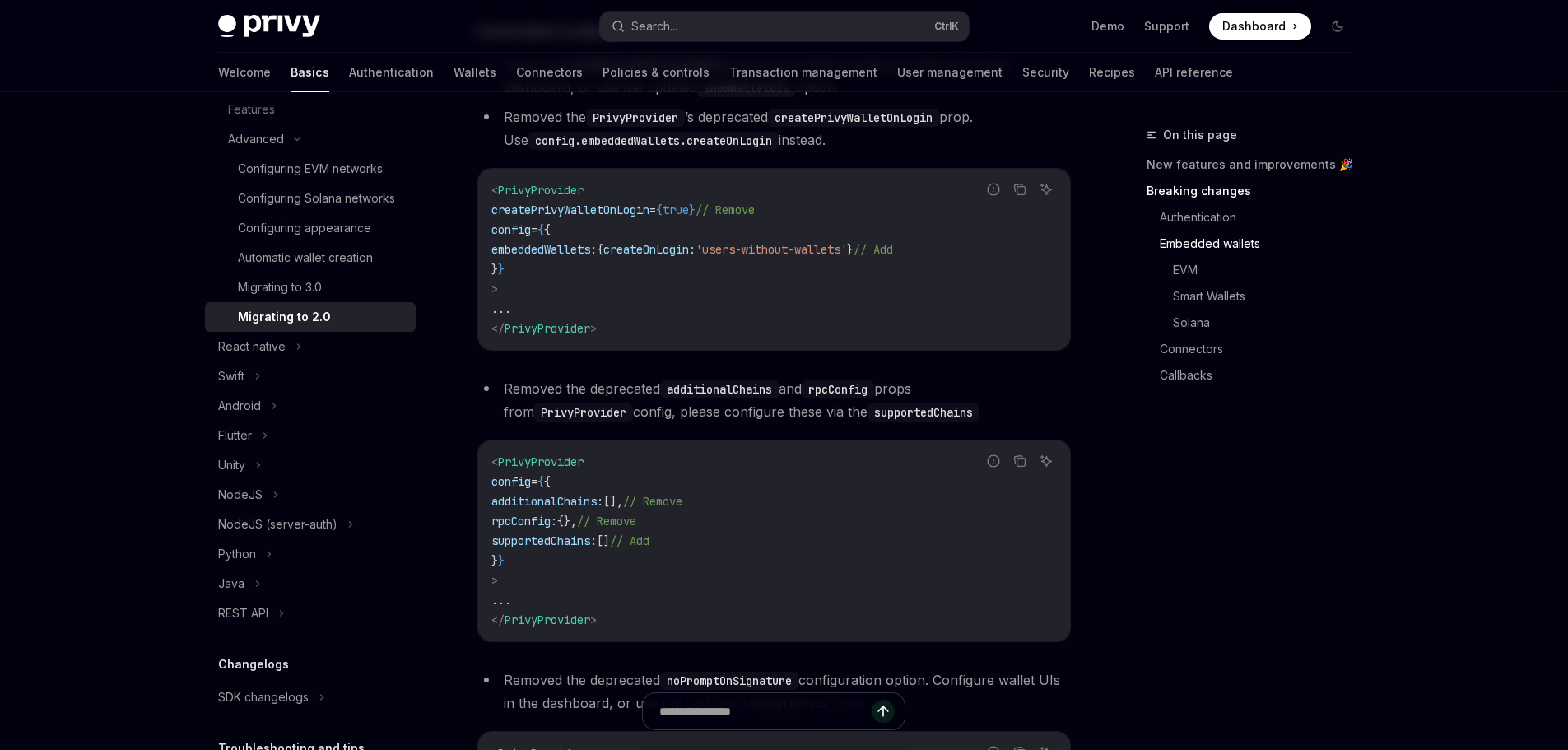
click at [732, 423] on li "Removed the deprecated additionalChains and rpcConfig props from PrivyProvider …" at bounding box center [773, 399] width 593 height 46
click at [867, 422] on code "supportedChains" at bounding box center [923, 413] width 112 height 18
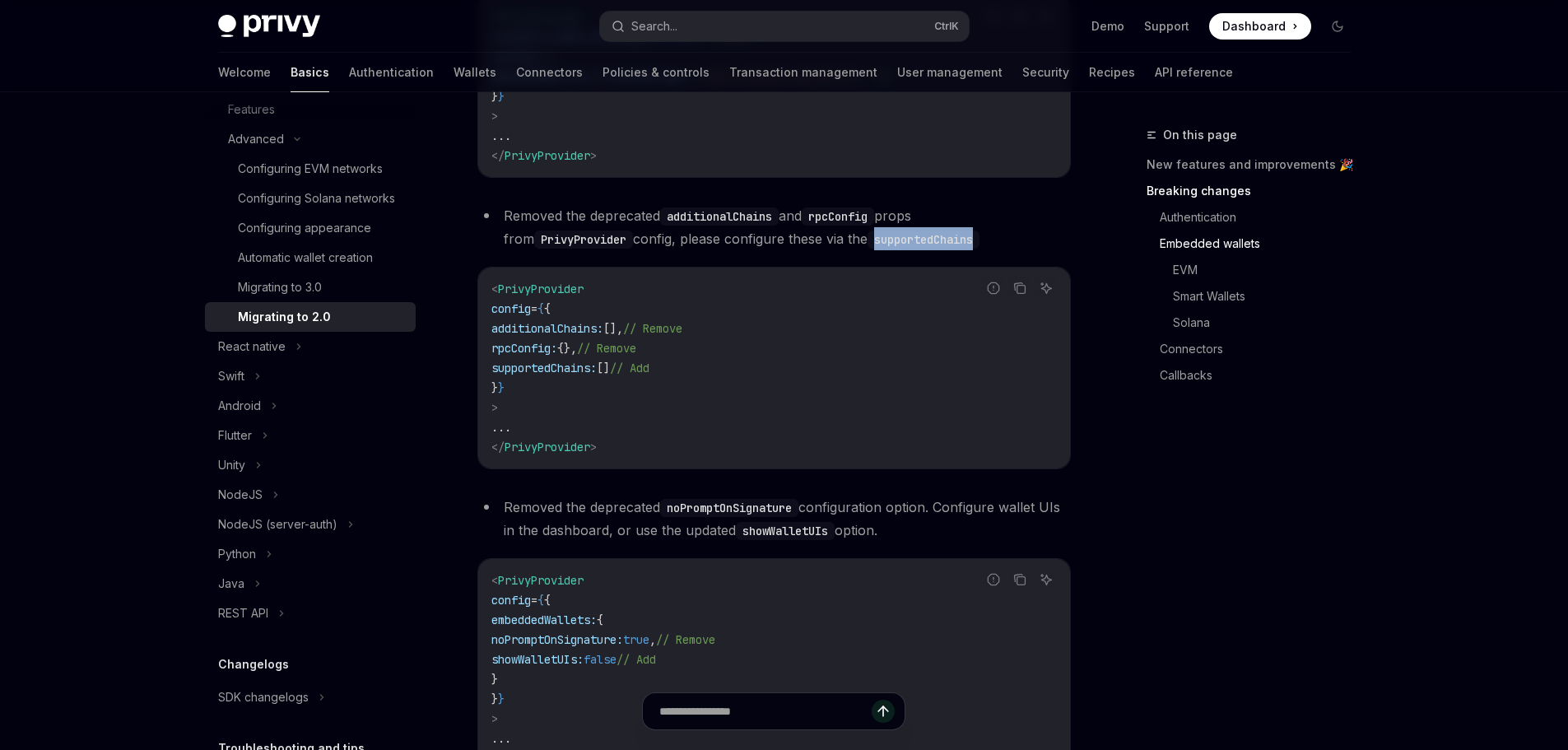
scroll to position [1039, 0]
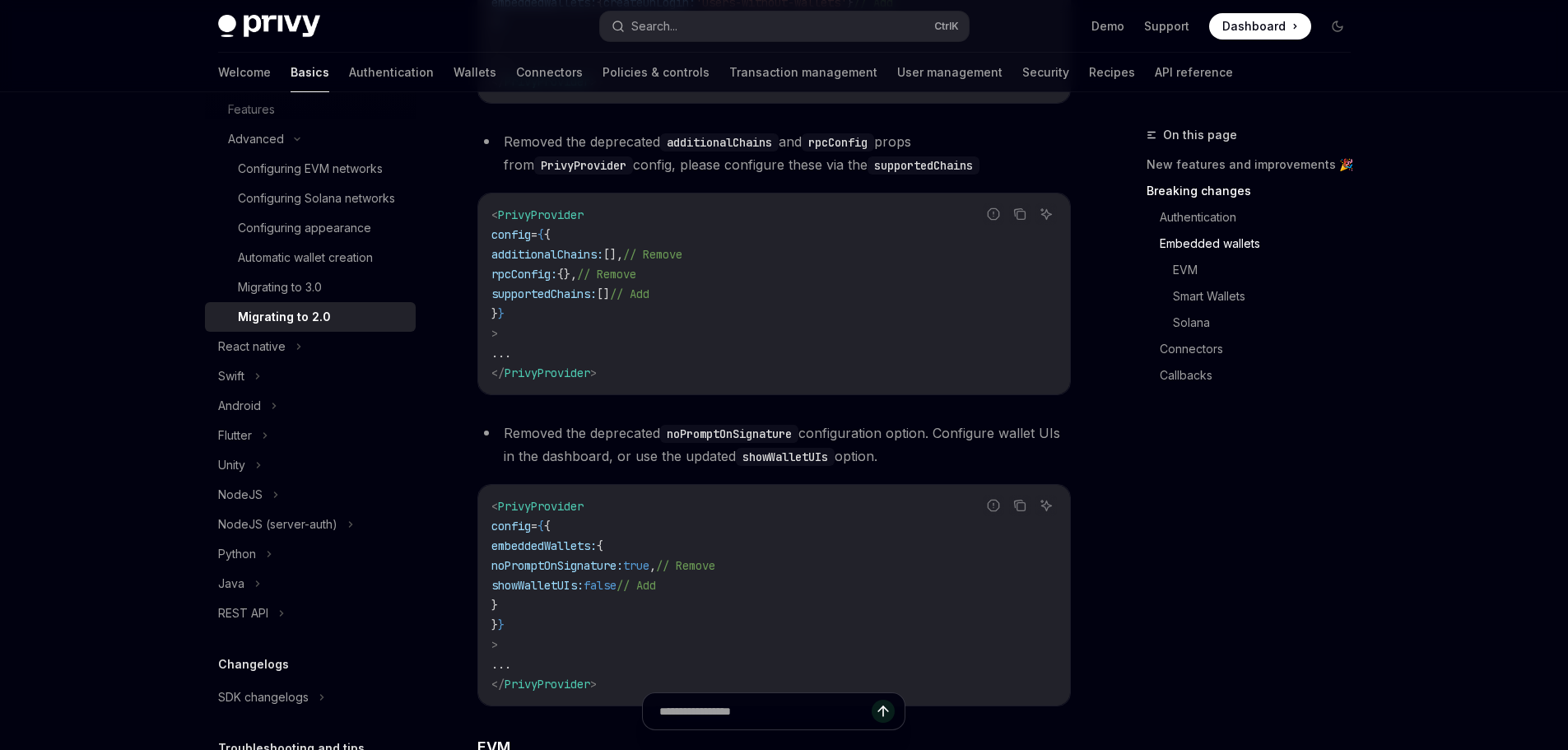
click at [556, 262] on span "additionalChains:" at bounding box center [547, 254] width 112 height 15
click at [544, 242] on span "{" at bounding box center [540, 234] width 6 height 15
drag, startPoint x: 561, startPoint y: 255, endPoint x: 571, endPoint y: 303, distance: 49.0
click at [571, 300] on code "< PrivyProvider config = { { additionalChains: [], // Remove rpcConfig: {}, // …" at bounding box center [774, 293] width 565 height 178
click at [557, 282] on span "rpcConfig:" at bounding box center [524, 274] width 65 height 15
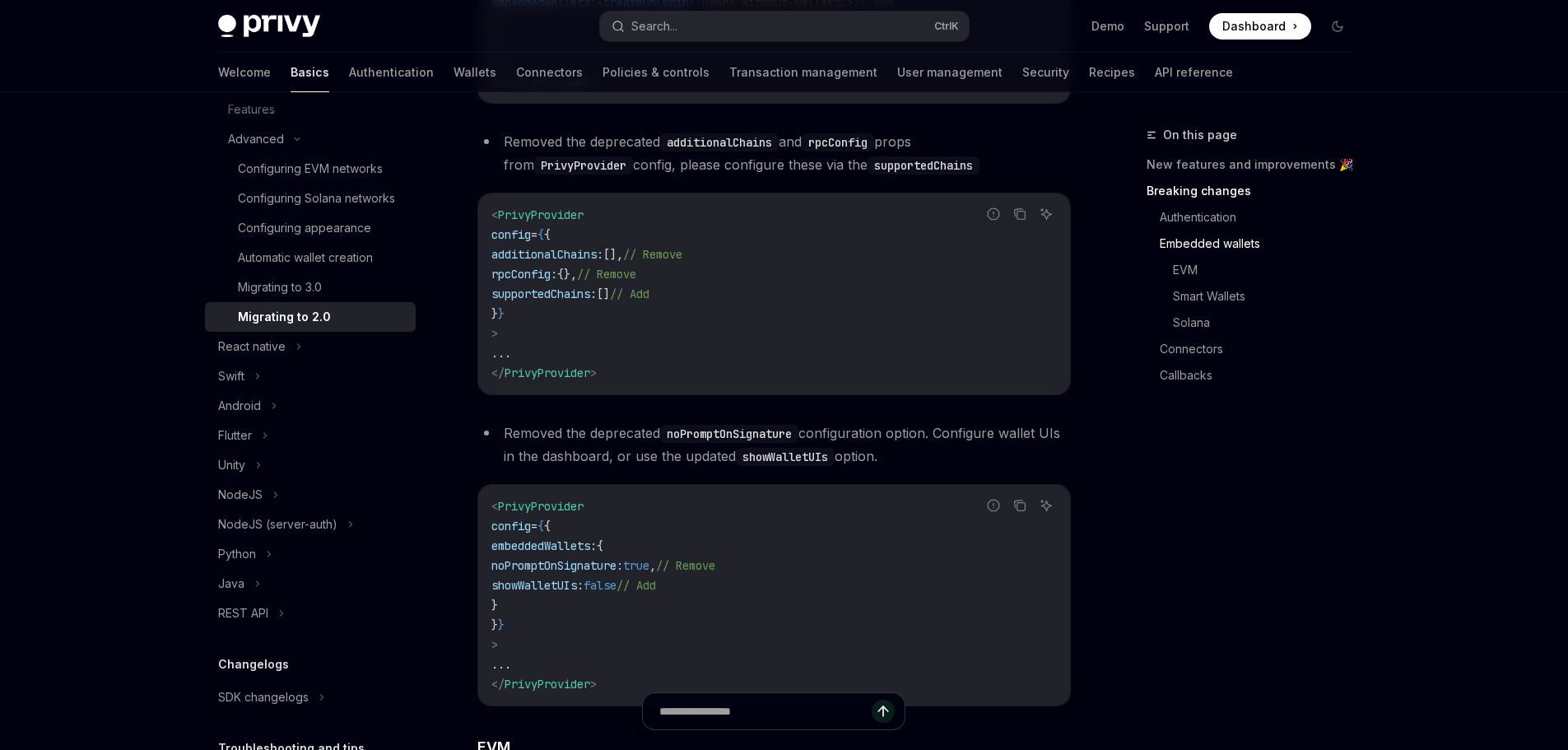
click at [571, 301] on span "supportedChains:" at bounding box center [544, 293] width 105 height 15
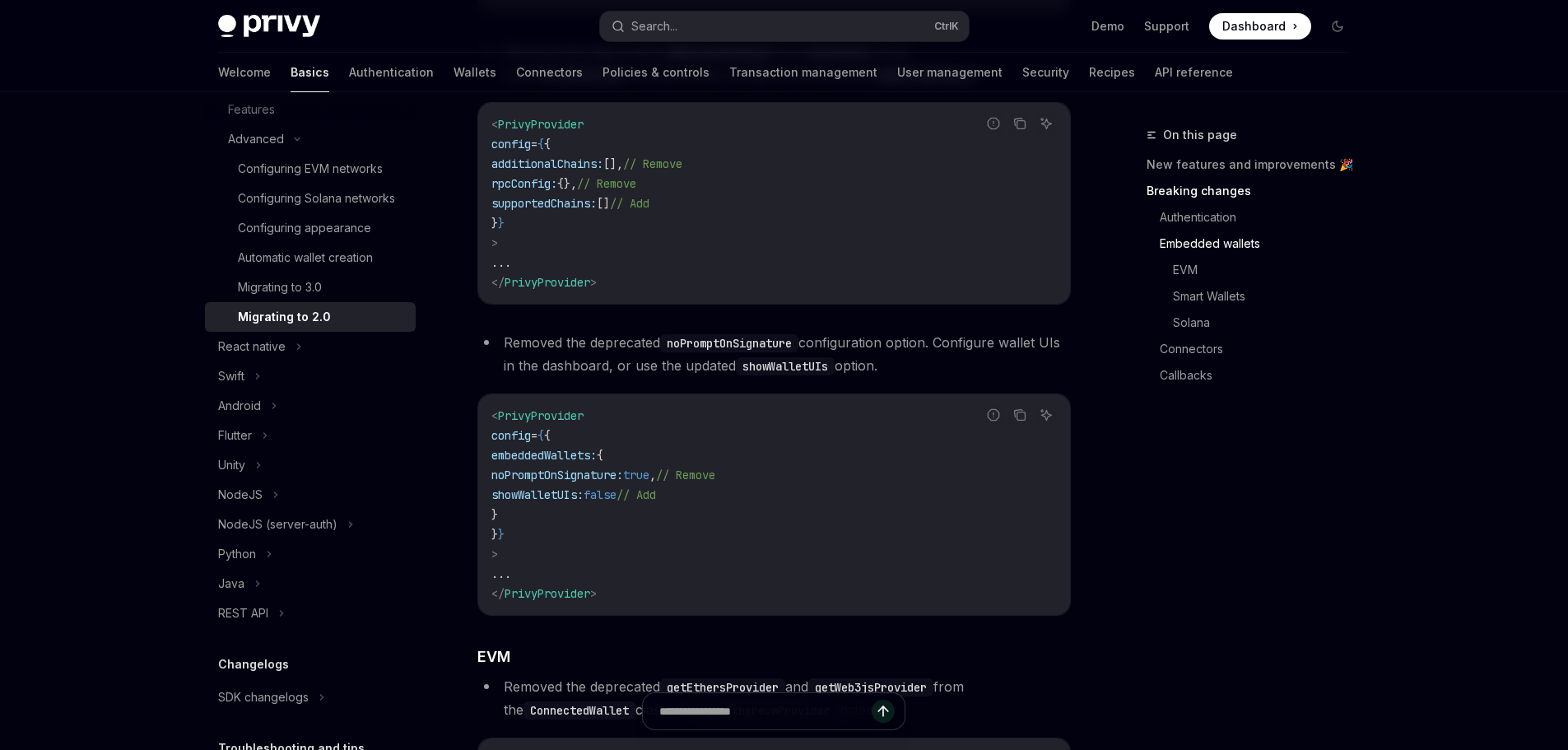
scroll to position [1203, 0]
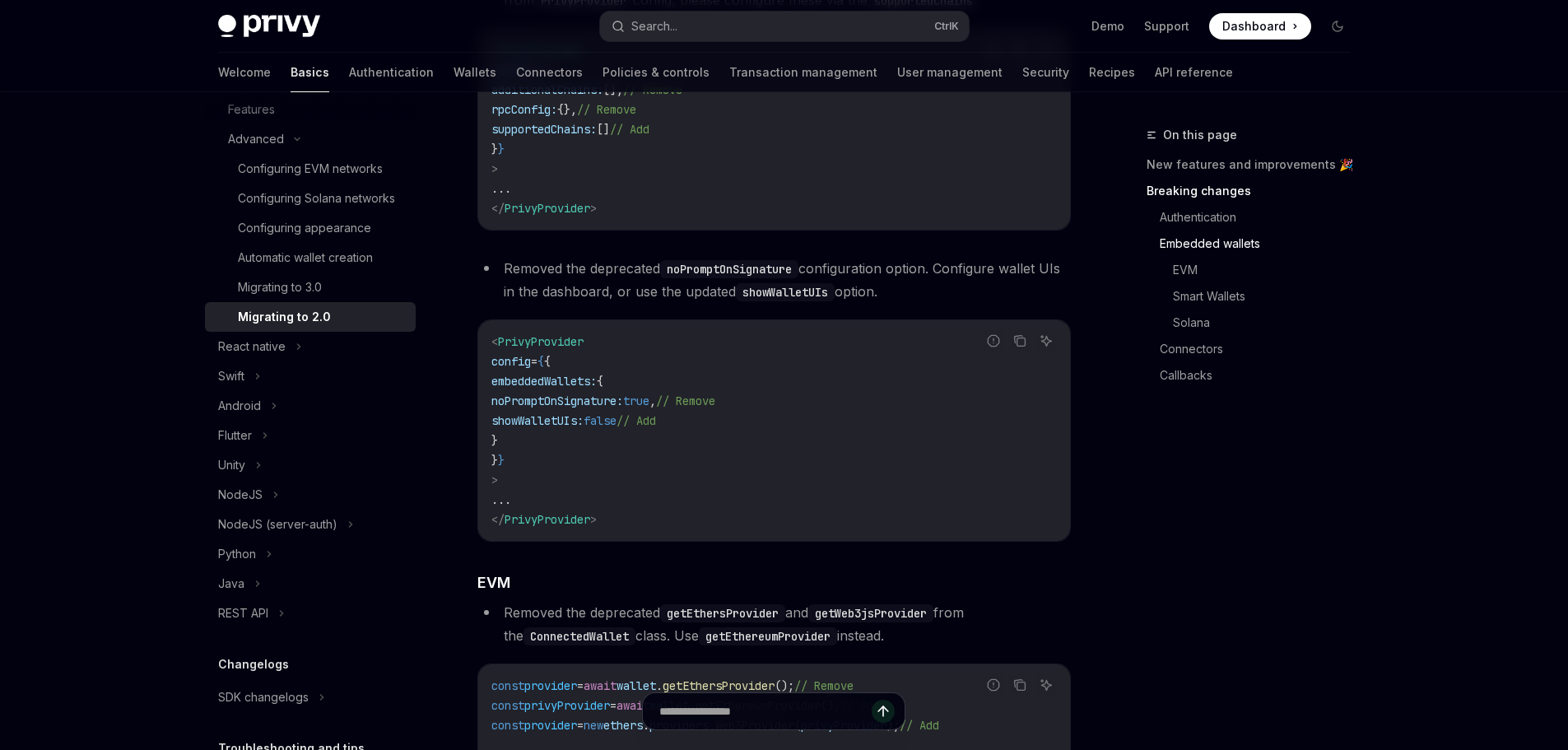
click at [554, 388] on span "embeddedWallets:" at bounding box center [544, 380] width 105 height 15
click at [546, 388] on span "embeddedWallets:" at bounding box center [544, 380] width 105 height 15
click at [539, 428] on span "showWalletUIs:" at bounding box center [537, 421] width 92 height 15
drag, startPoint x: 539, startPoint y: 443, endPoint x: 644, endPoint y: 441, distance: 105.0
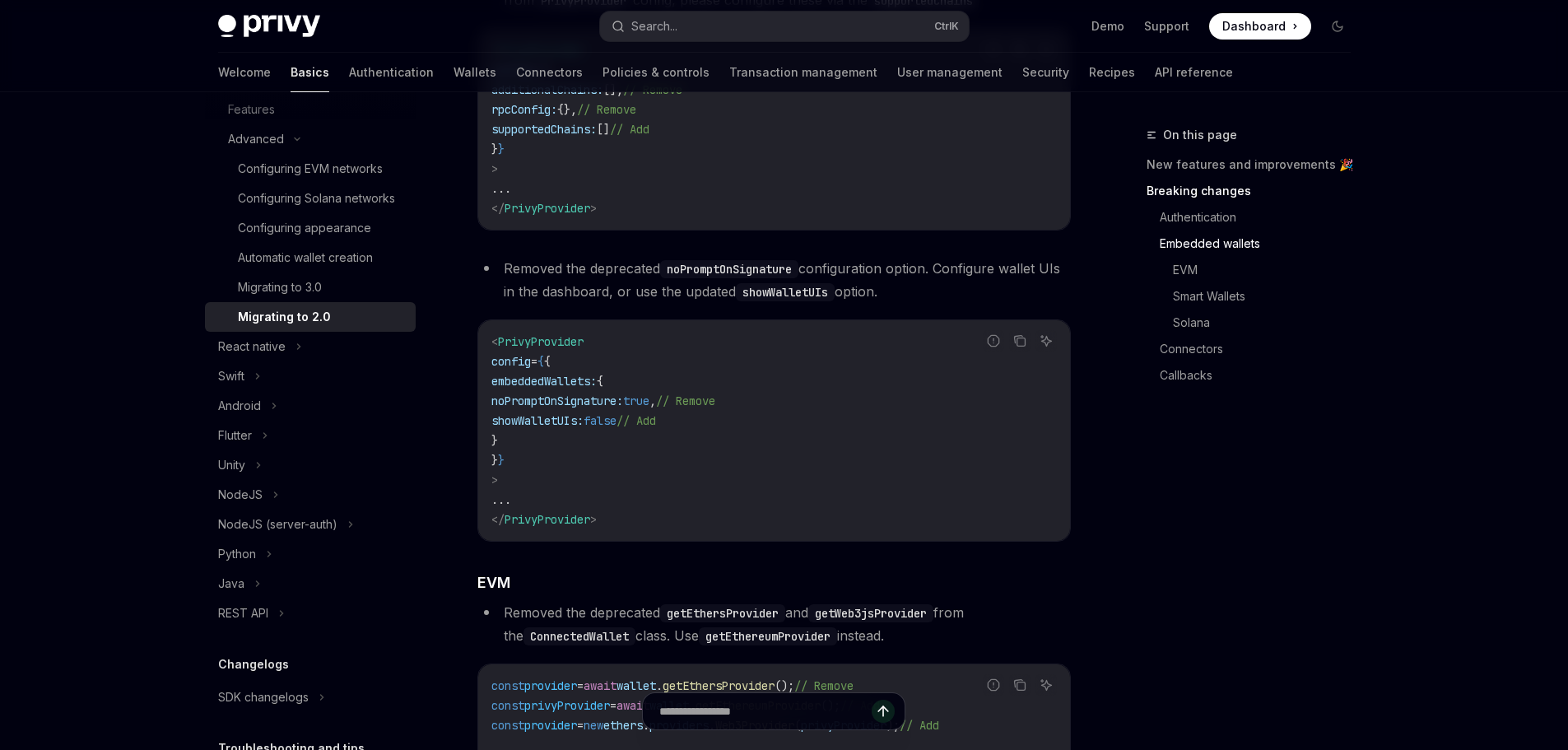
click at [644, 428] on span "showWalletUIs: false // Add" at bounding box center [573, 421] width 164 height 15
click at [616, 428] on span "false" at bounding box center [599, 421] width 33 height 15
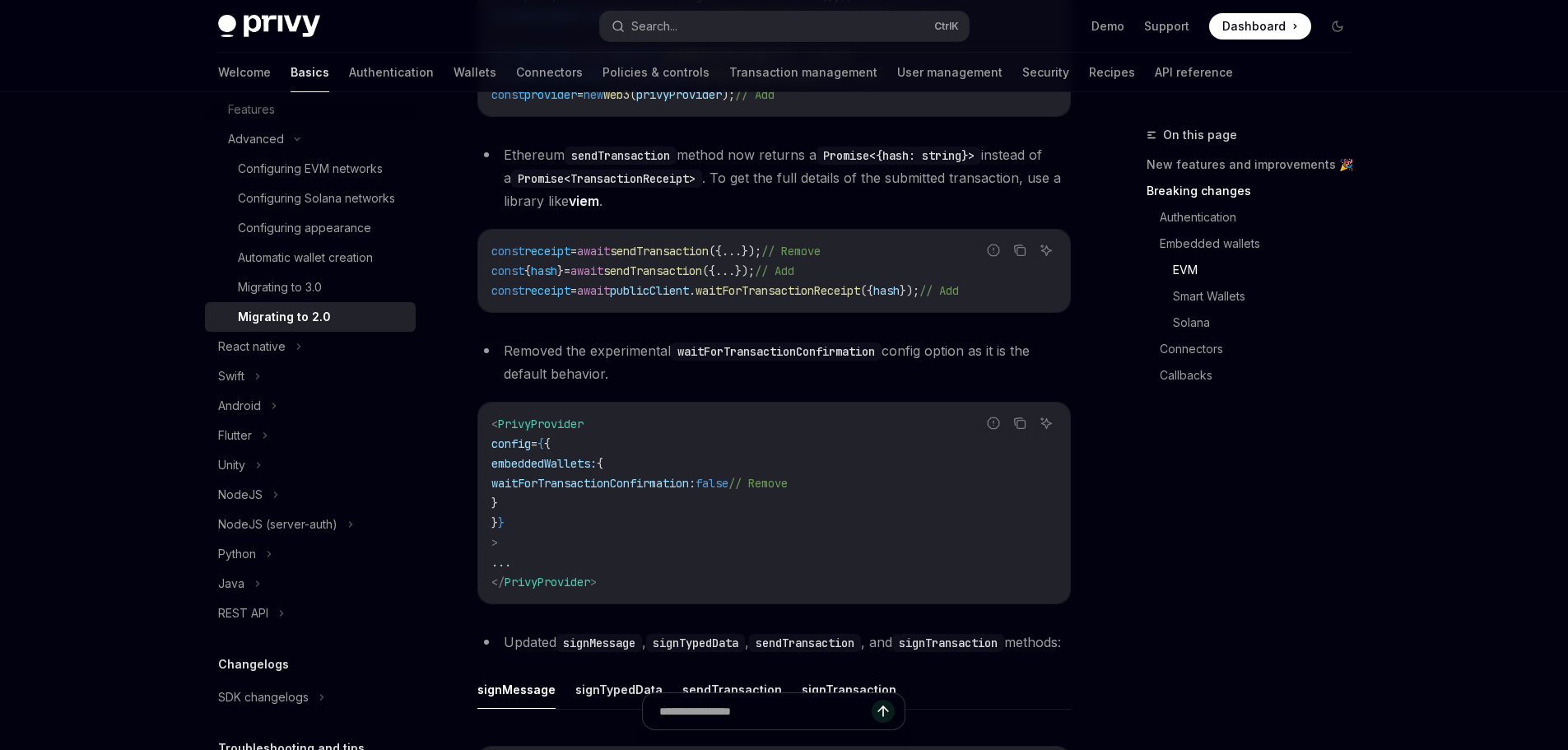
scroll to position [1944, 0]
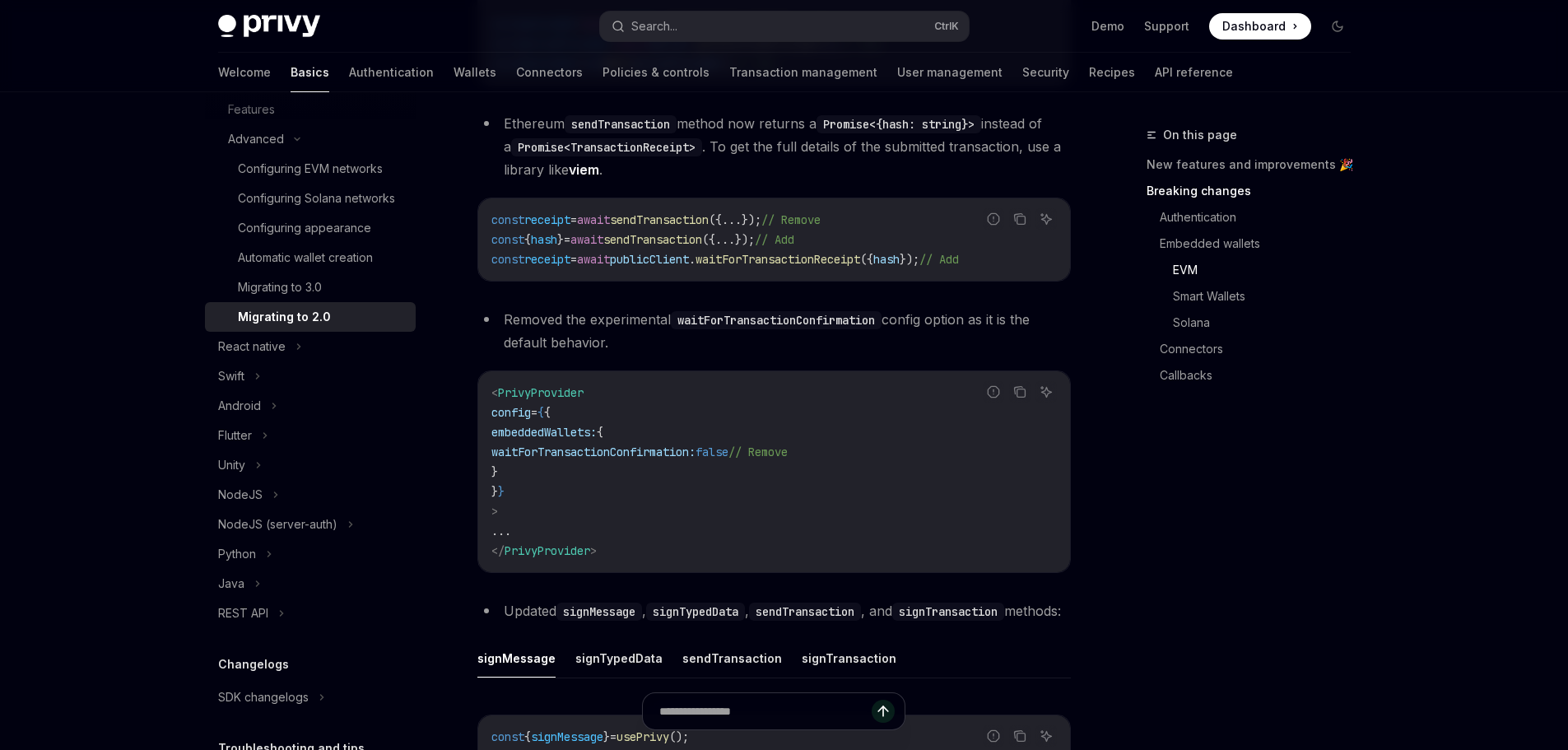
click at [576, 440] on span "embeddedWallets:" at bounding box center [544, 432] width 105 height 15
click at [569, 459] on span "waitForTransactionConfirmation:" at bounding box center [594, 451] width 205 height 15
drag, startPoint x: 569, startPoint y: 473, endPoint x: 656, endPoint y: 478, distance: 87.1
click at [656, 459] on span "waitForTransactionConfirmation:" at bounding box center [594, 451] width 205 height 15
click at [657, 459] on span "waitForTransactionConfirmation:" at bounding box center [594, 451] width 205 height 15
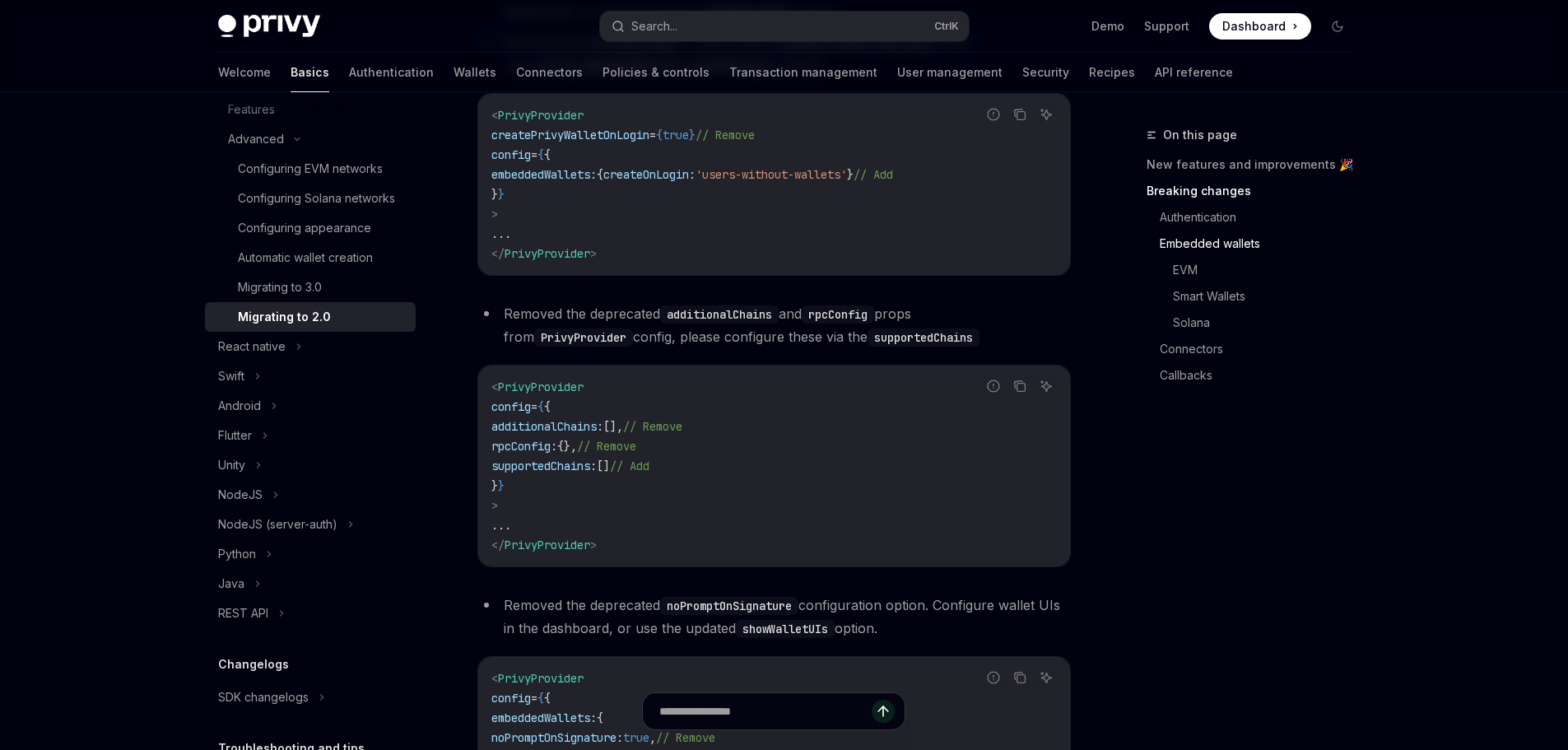
scroll to position [1039, 0]
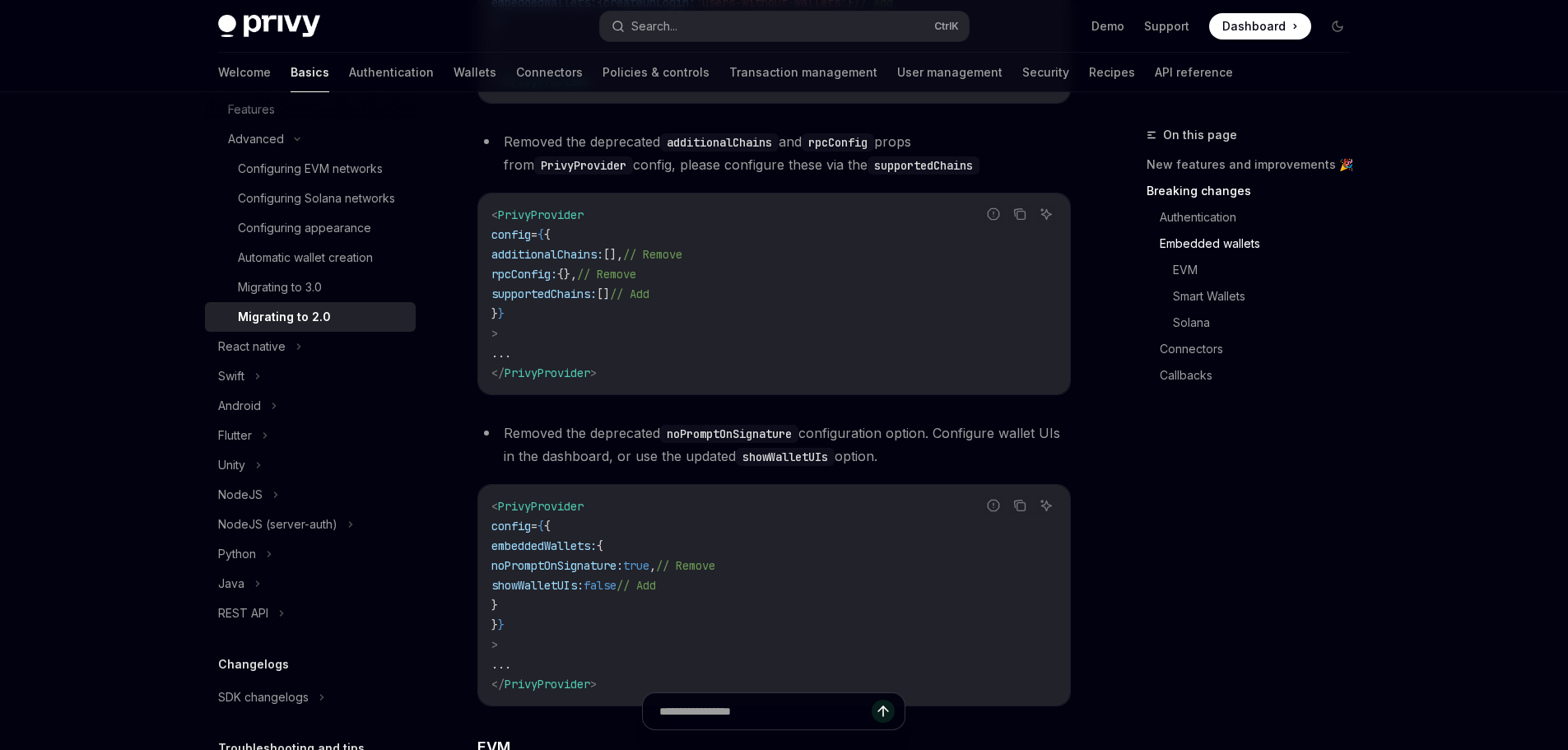
click at [568, 301] on span "supportedChains:" at bounding box center [544, 293] width 105 height 15
click at [567, 301] on span "supportedChains:" at bounding box center [544, 293] width 105 height 15
click at [529, 307] on code "< PrivyProvider config = { { additionalChains: [], // Remove rpcConfig: {}, // …" at bounding box center [774, 293] width 565 height 178
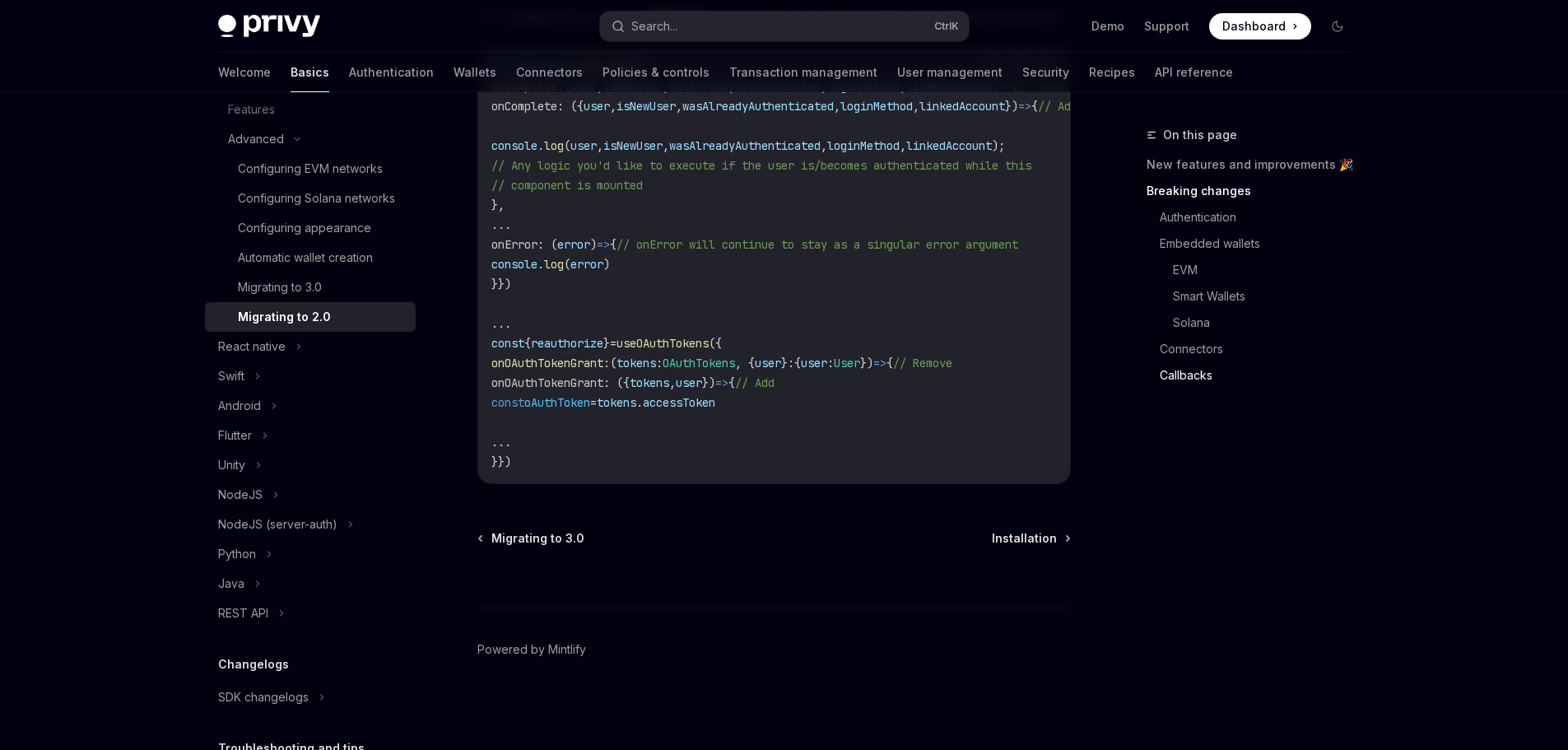
scroll to position [4823, 0]
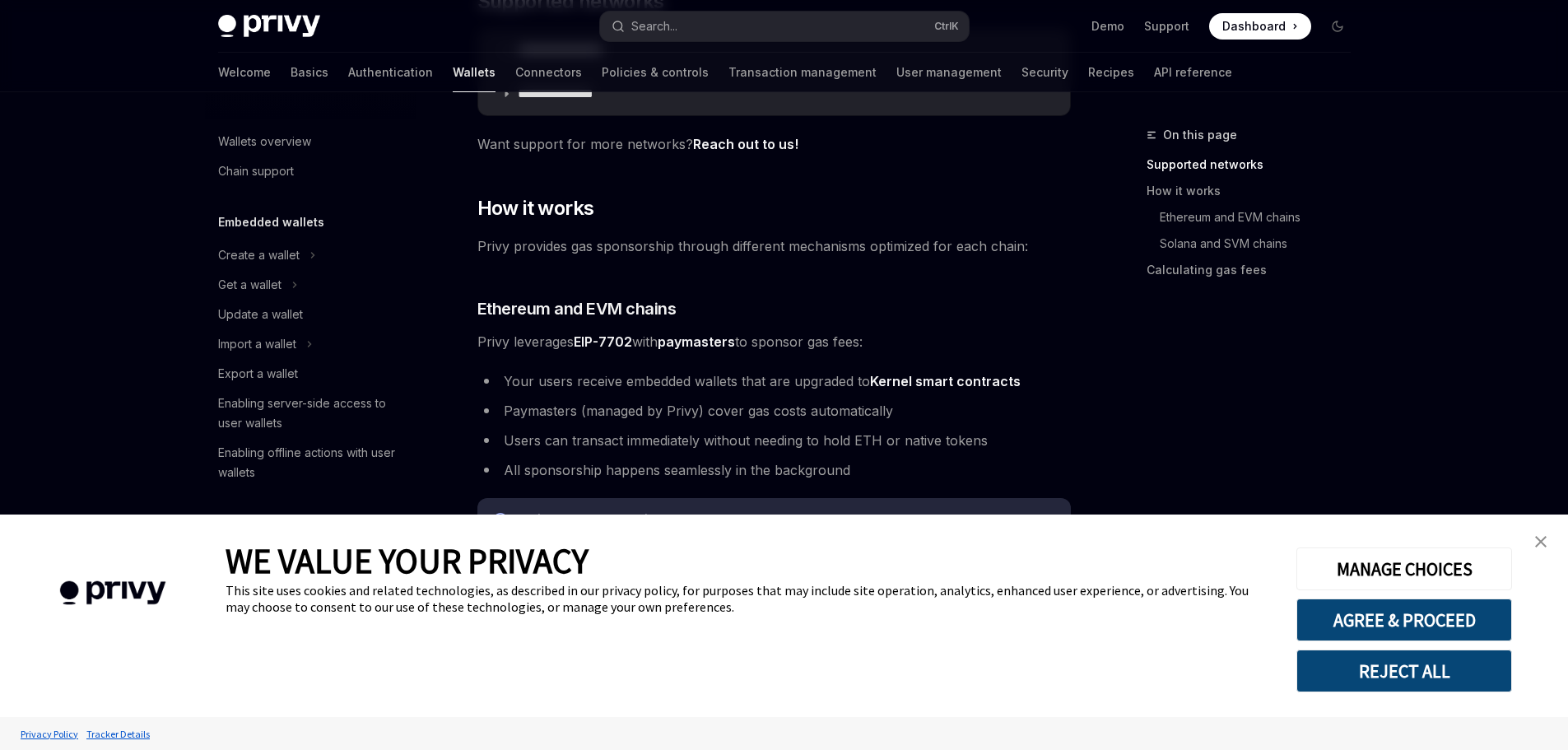
scroll to position [664, 0]
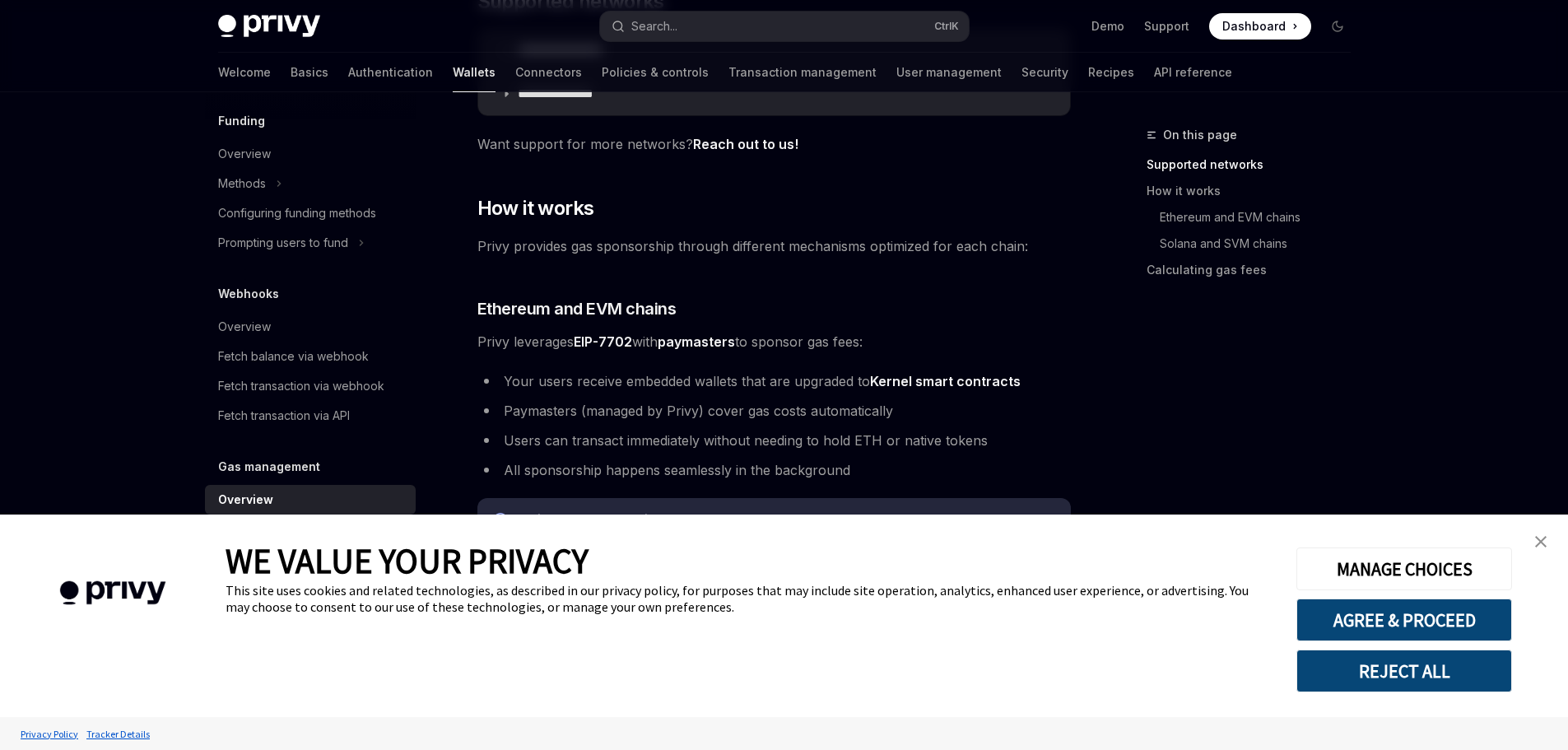
click at [1546, 553] on link "close banner" at bounding box center [1540, 541] width 33 height 33
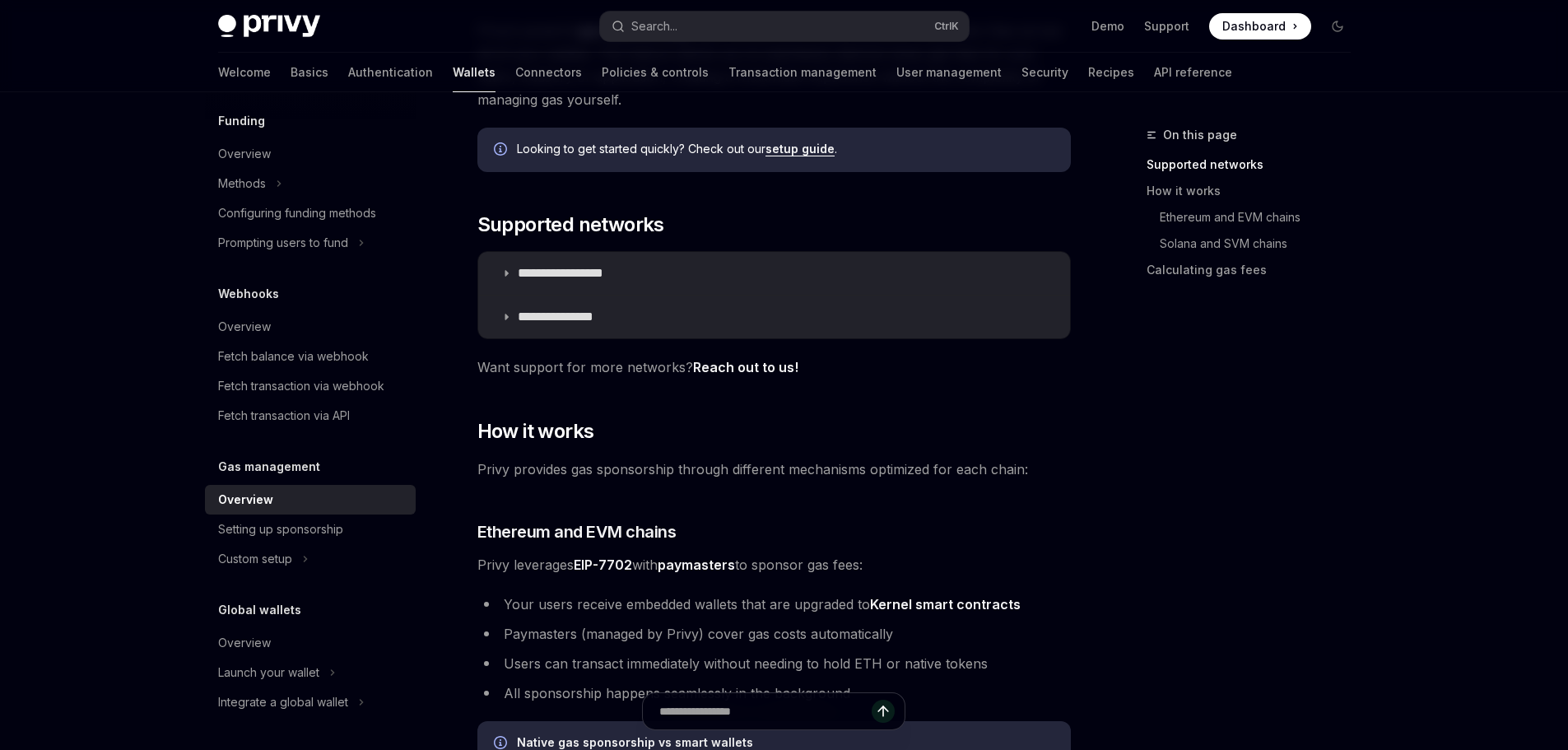
scroll to position [164, 0]
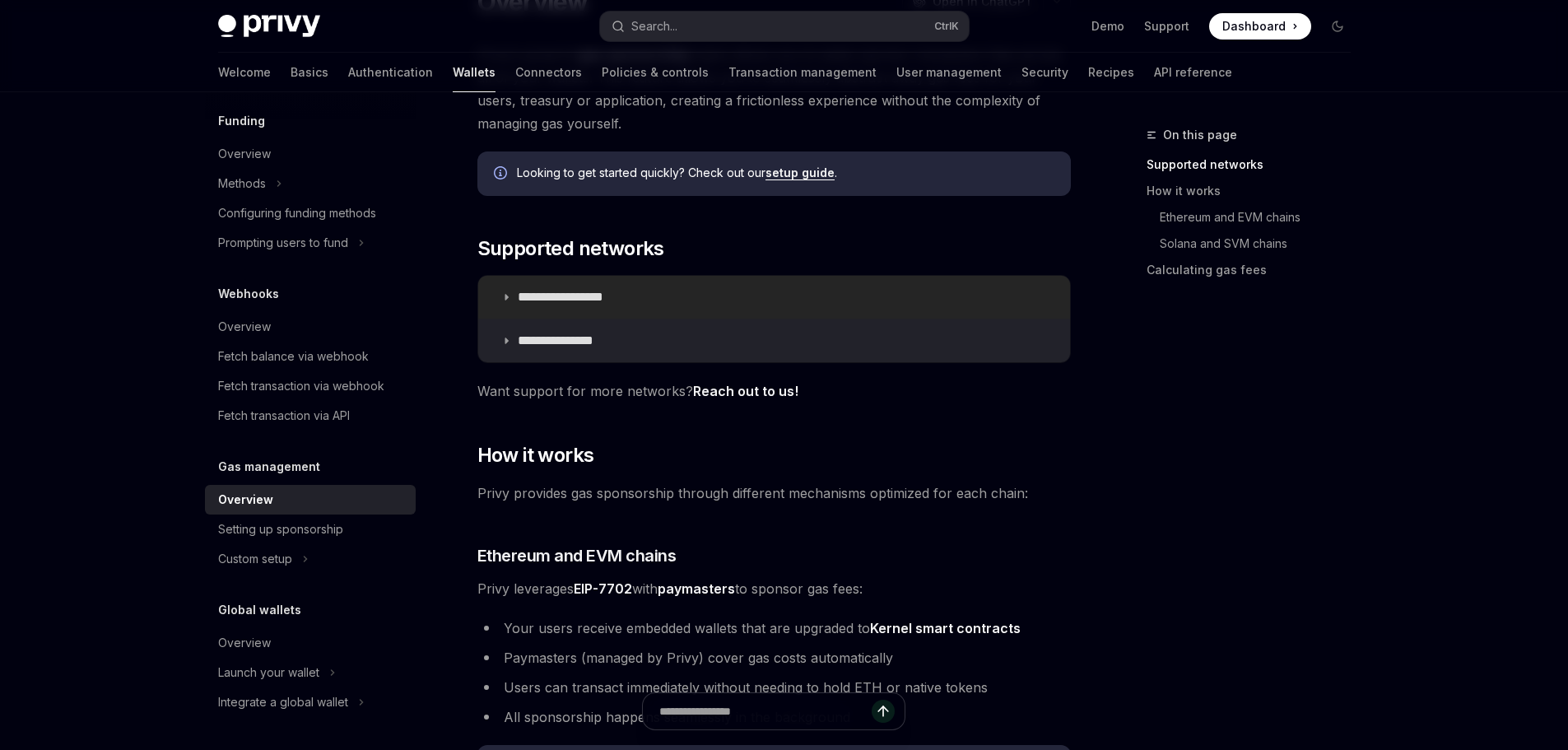
click at [679, 303] on summary "**********" at bounding box center [774, 297] width 592 height 43
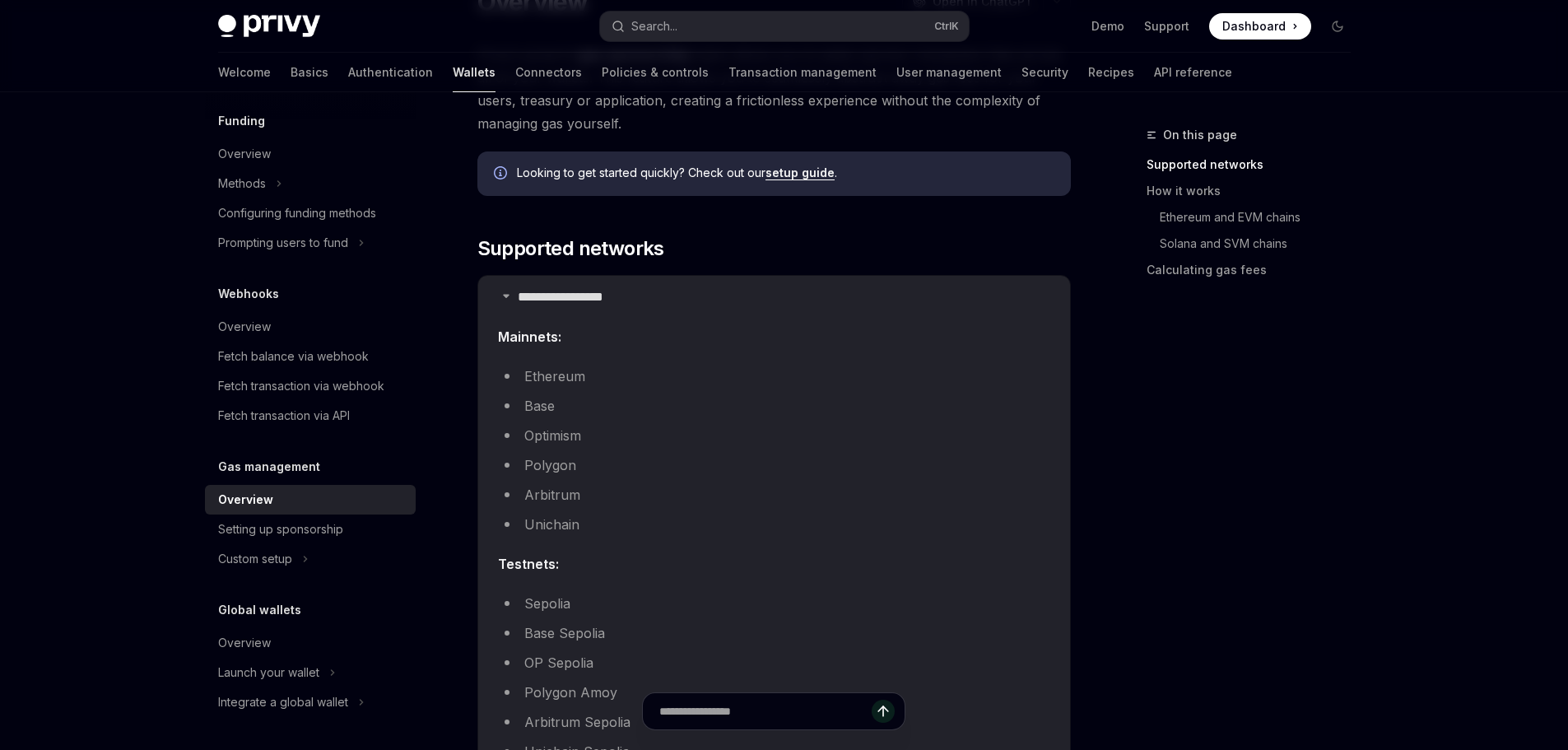
click at [542, 405] on li "Base" at bounding box center [774, 406] width 553 height 23
click at [589, 304] on p "**********" at bounding box center [579, 297] width 123 height 16
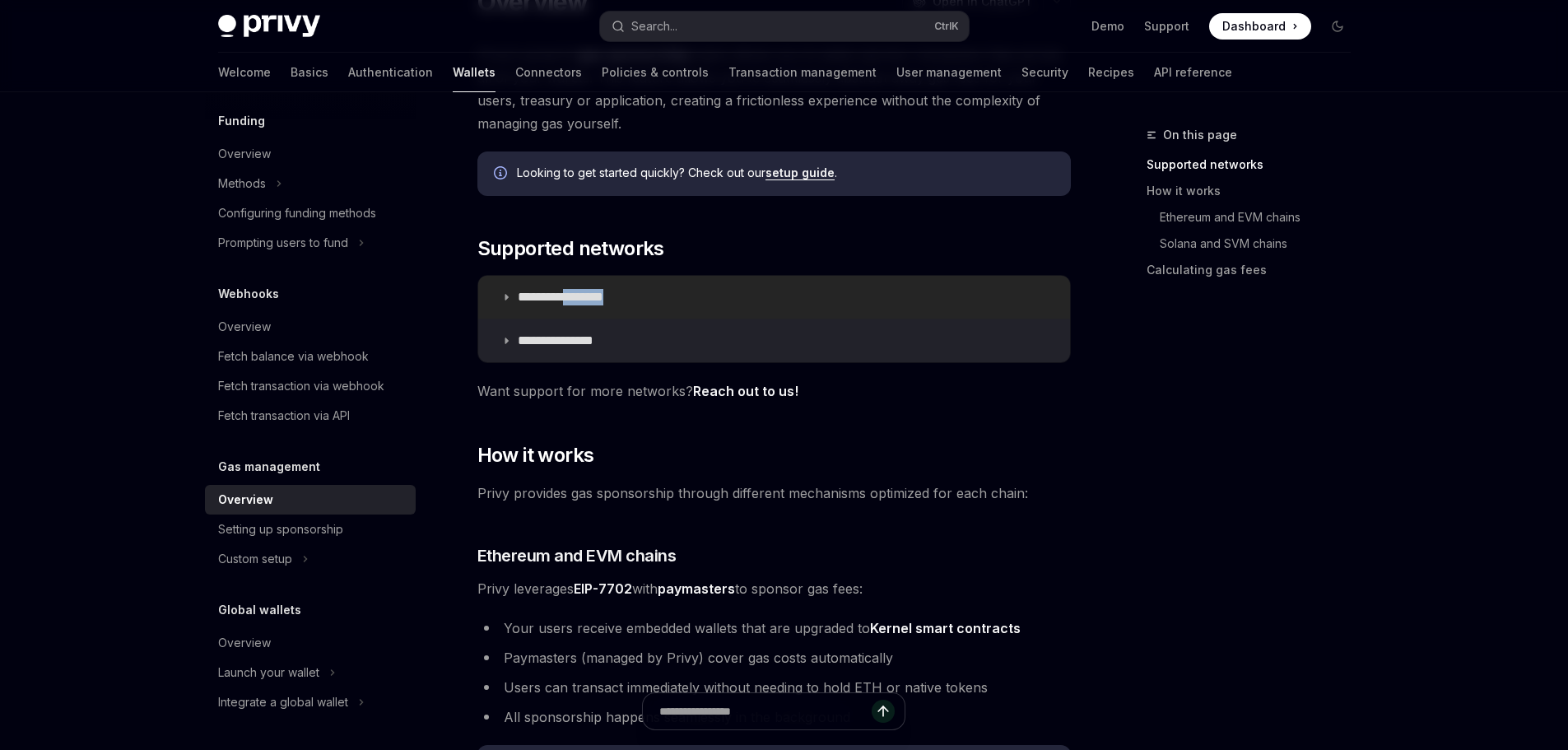
click at [590, 304] on p "**********" at bounding box center [579, 297] width 123 height 16
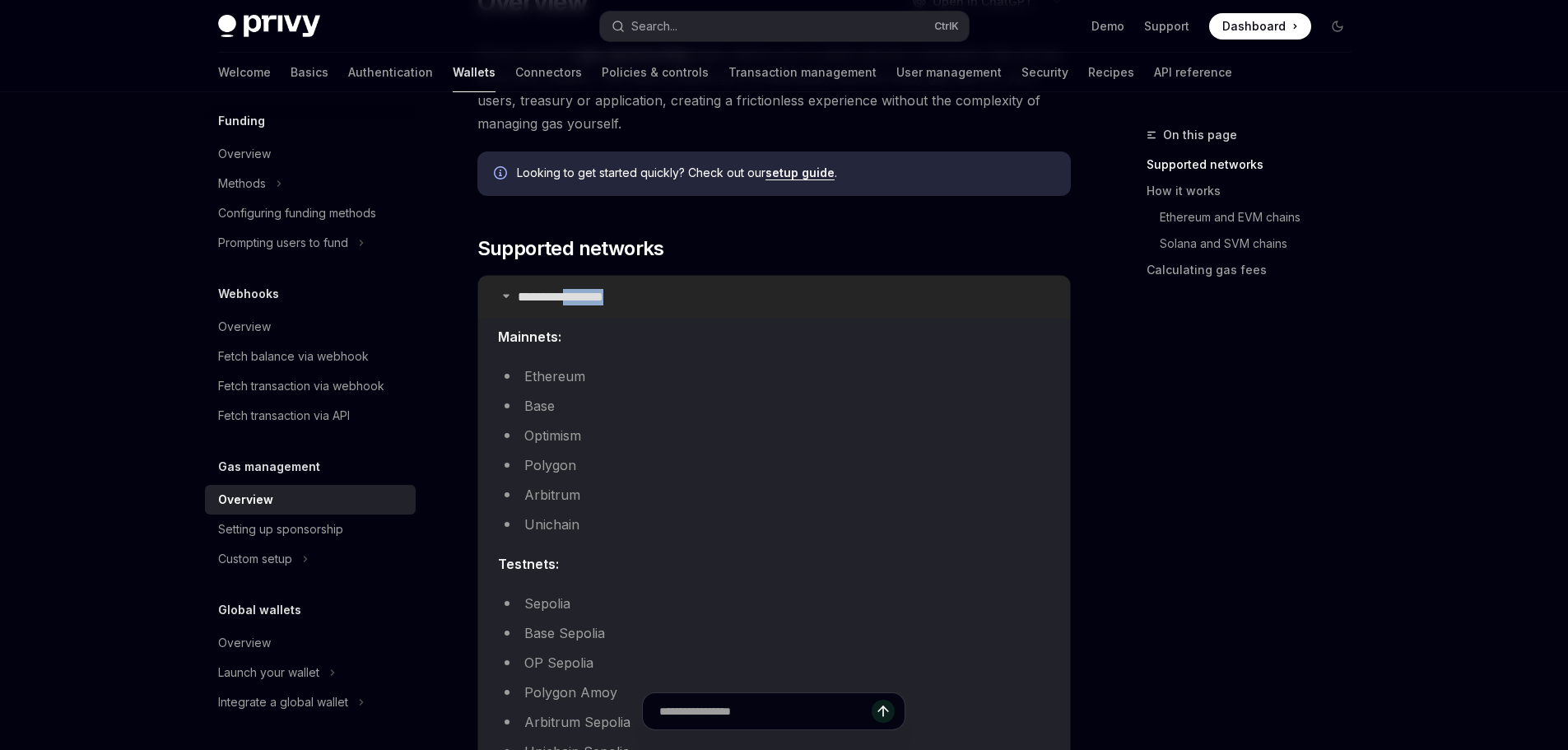
click at [591, 304] on p "**********" at bounding box center [579, 297] width 123 height 16
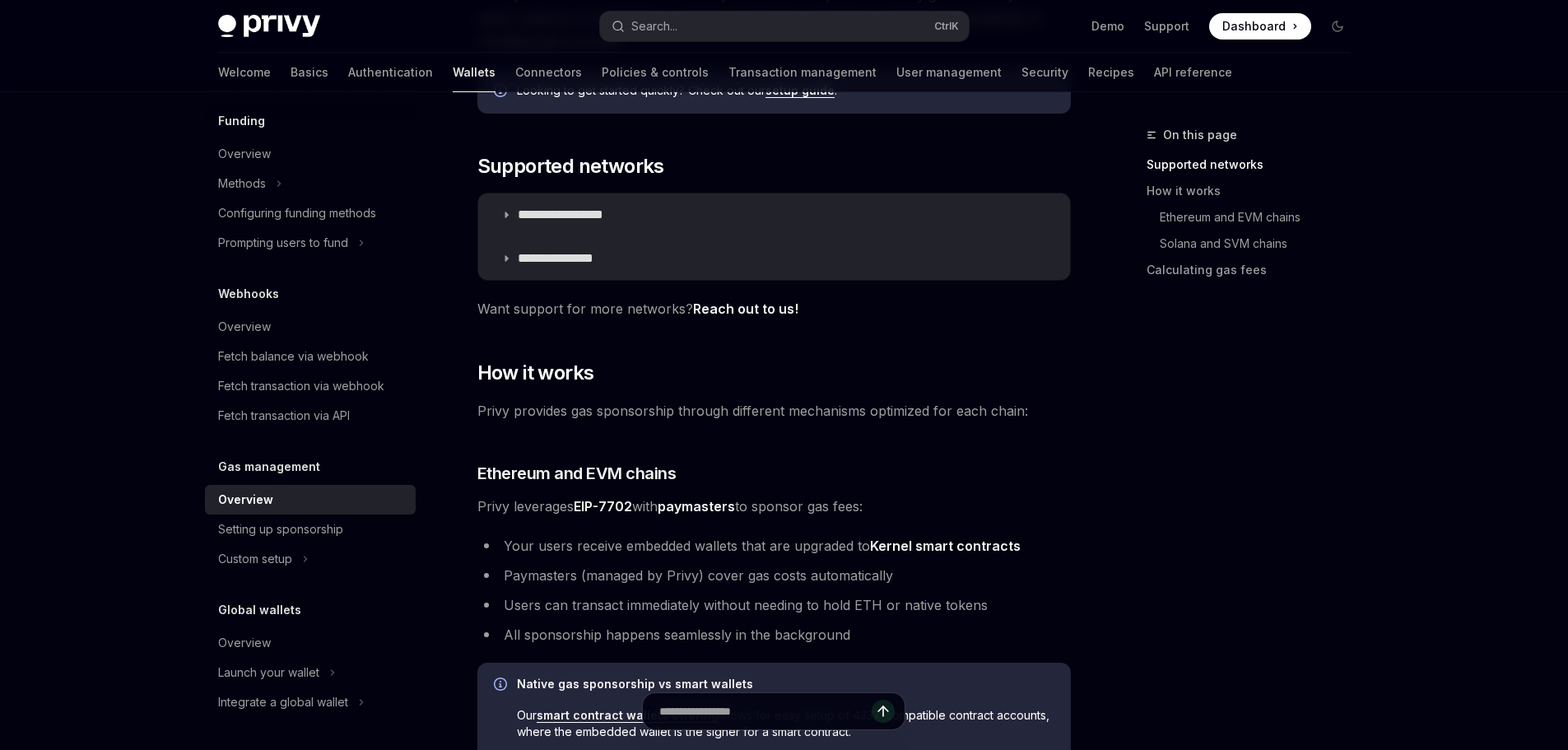
click at [594, 339] on div "**********" at bounding box center [773, 700] width 593 height 1479
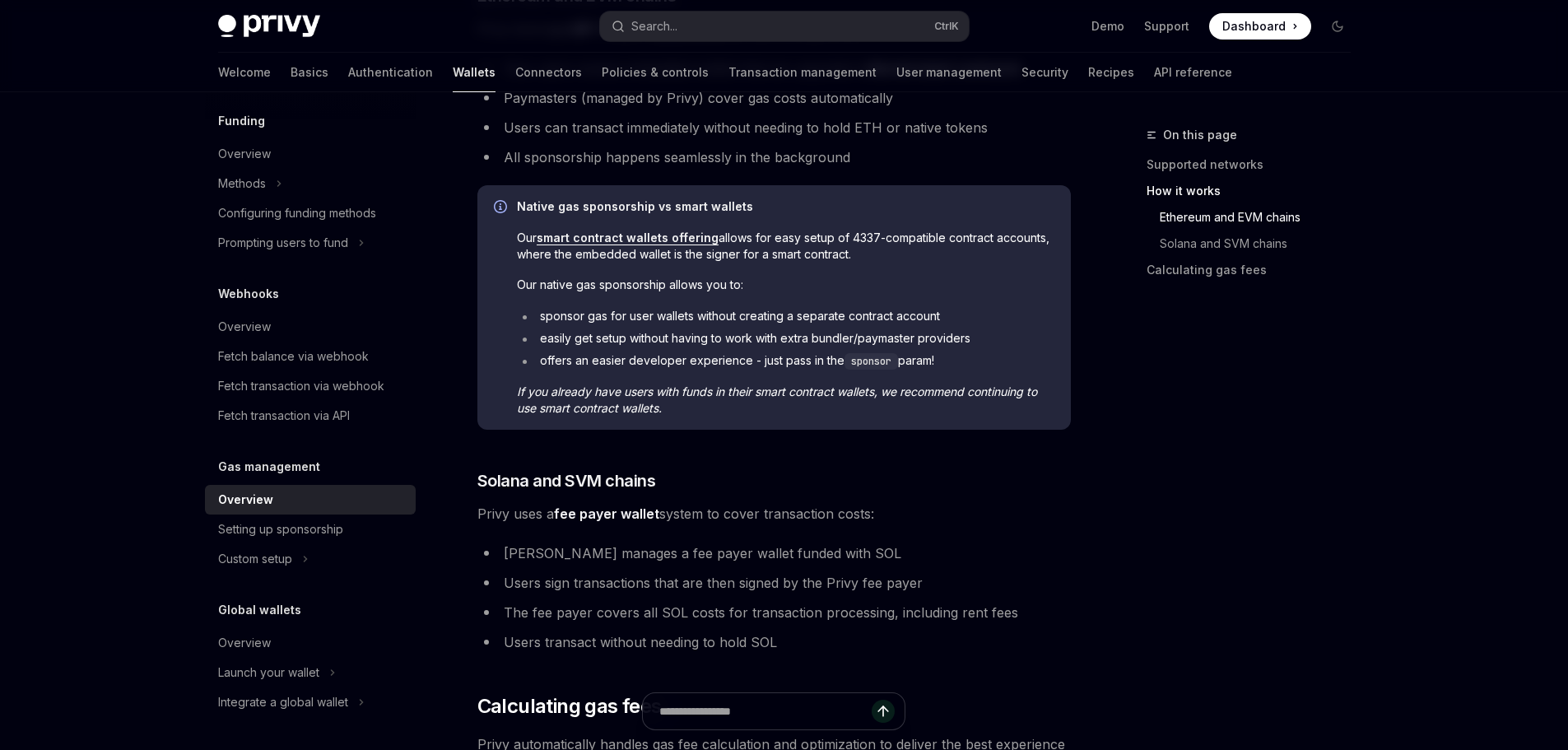
scroll to position [741, 0]
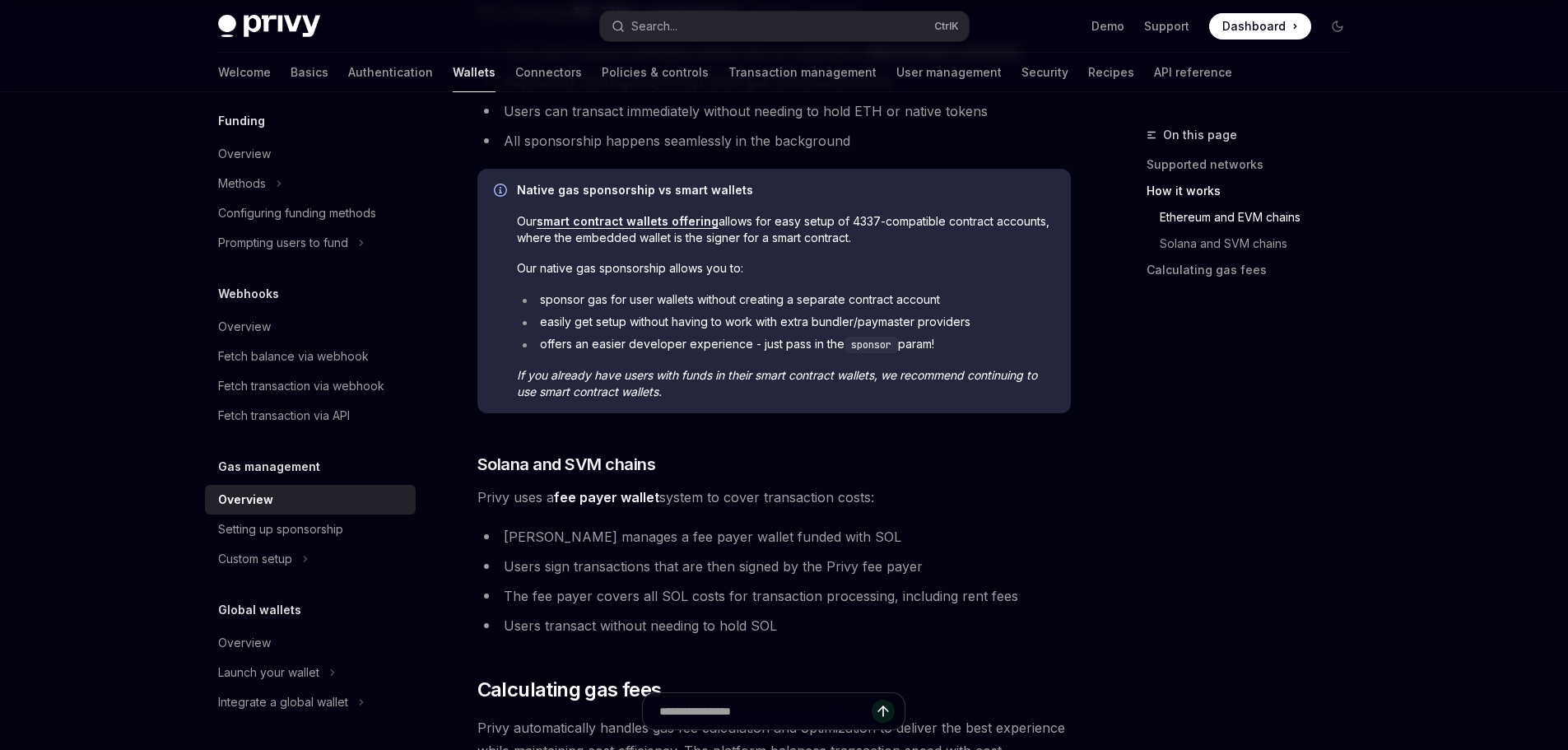
click at [576, 346] on li "offers an easier developer experience - just pass in the sponsor param!" at bounding box center [785, 344] width 537 height 17
drag, startPoint x: 576, startPoint y: 346, endPoint x: 680, endPoint y: 344, distance: 104.0
click at [675, 344] on li "offers an easier developer experience - just pass in the sponsor param!" at bounding box center [785, 344] width 537 height 17
click at [680, 344] on li "offers an easier developer experience - just pass in the sponsor param!" at bounding box center [785, 344] width 537 height 17
click at [709, 344] on li "offers an easier developer experience - just pass in the sponsor param!" at bounding box center [785, 344] width 537 height 17
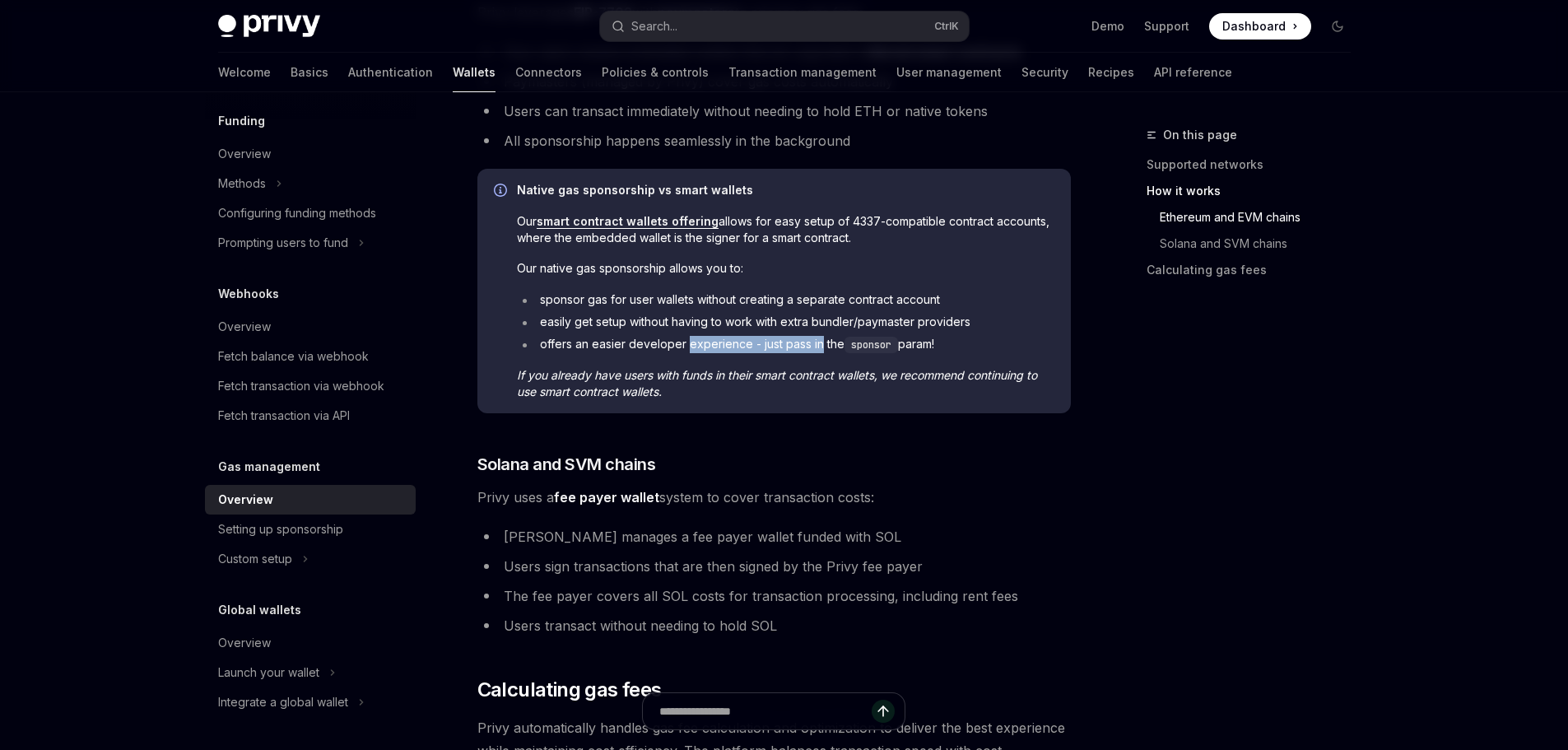
drag, startPoint x: 709, startPoint y: 344, endPoint x: 821, endPoint y: 344, distance: 112.0
click at [814, 344] on li "offers an easier developer experience - just pass in the sponsor param!" at bounding box center [785, 344] width 537 height 17
click at [822, 344] on li "offers an easier developer experience - just pass in the sponsor param!" at bounding box center [785, 344] width 537 height 17
click at [523, 273] on span "Our native gas sponsorship allows you to:" at bounding box center [785, 268] width 537 height 16
drag, startPoint x: 523, startPoint y: 273, endPoint x: 684, endPoint y: 274, distance: 161.0
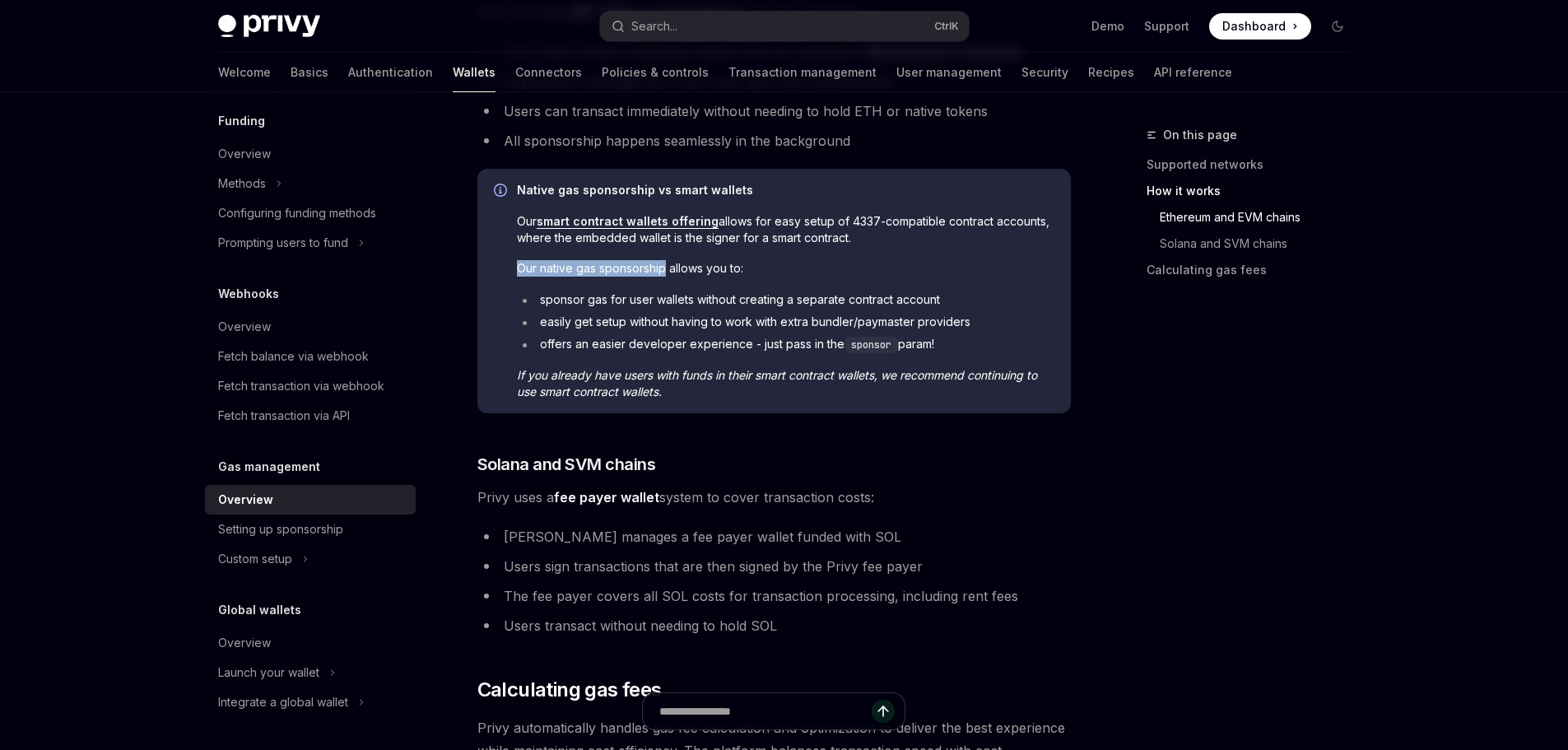
click at [671, 274] on span "Our native gas sponsorship allows you to:" at bounding box center [785, 268] width 537 height 16
click at [684, 274] on span "Our native gas sponsorship allows you to:" at bounding box center [785, 268] width 537 height 16
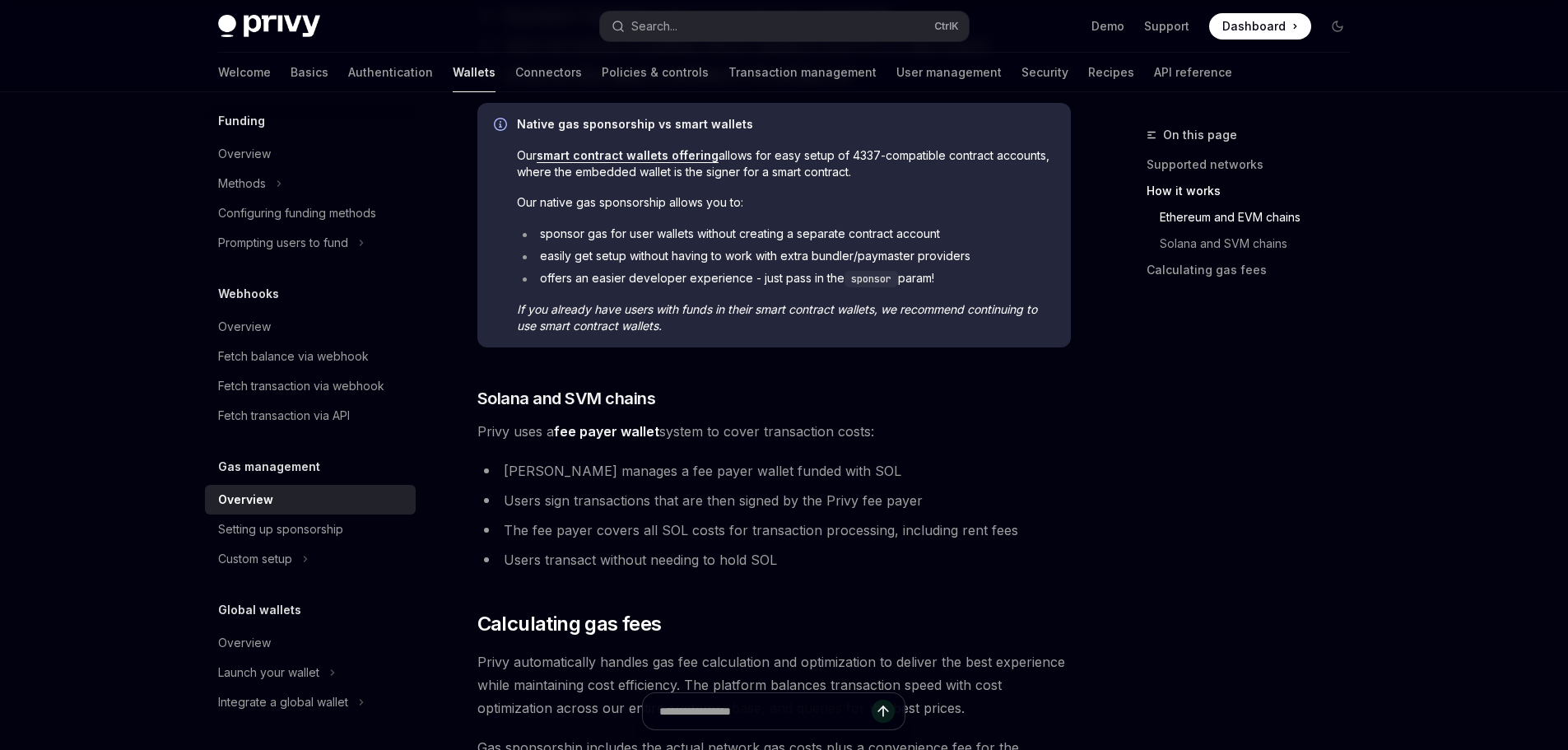
scroll to position [1070, 0]
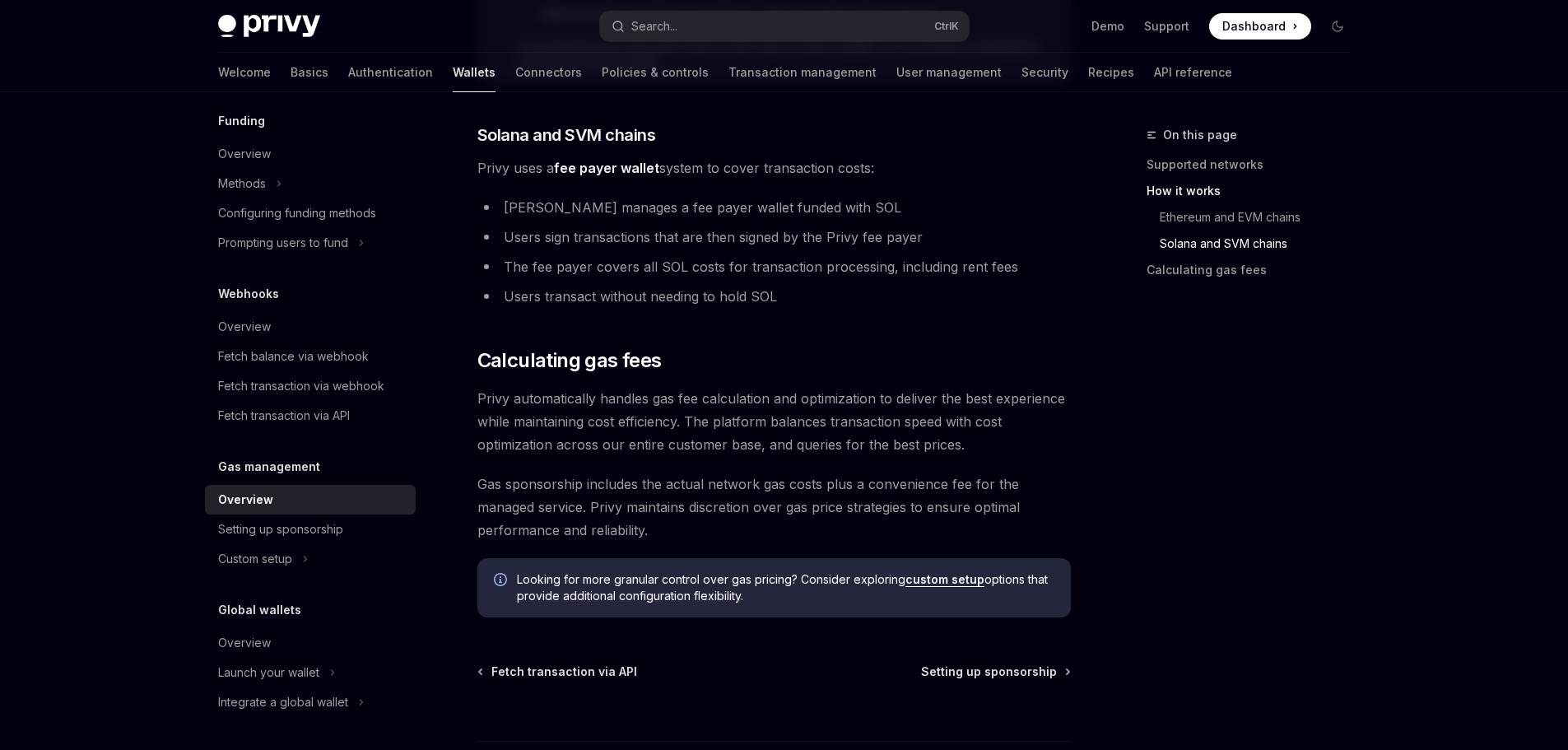
click at [608, 164] on strong "fee payer wallet" at bounding box center [605, 168] width 105 height 16
click at [527, 207] on li "[PERSON_NAME] manages a fee payer wallet funded with SOL" at bounding box center [773, 207] width 593 height 23
drag, startPoint x: 527, startPoint y: 207, endPoint x: 734, endPoint y: 208, distance: 207.0
click at [707, 208] on li "[PERSON_NAME] manages a fee payer wallet funded with SOL" at bounding box center [773, 207] width 593 height 23
click at [734, 208] on li "[PERSON_NAME] manages a fee payer wallet funded with SOL" at bounding box center [773, 207] width 593 height 23
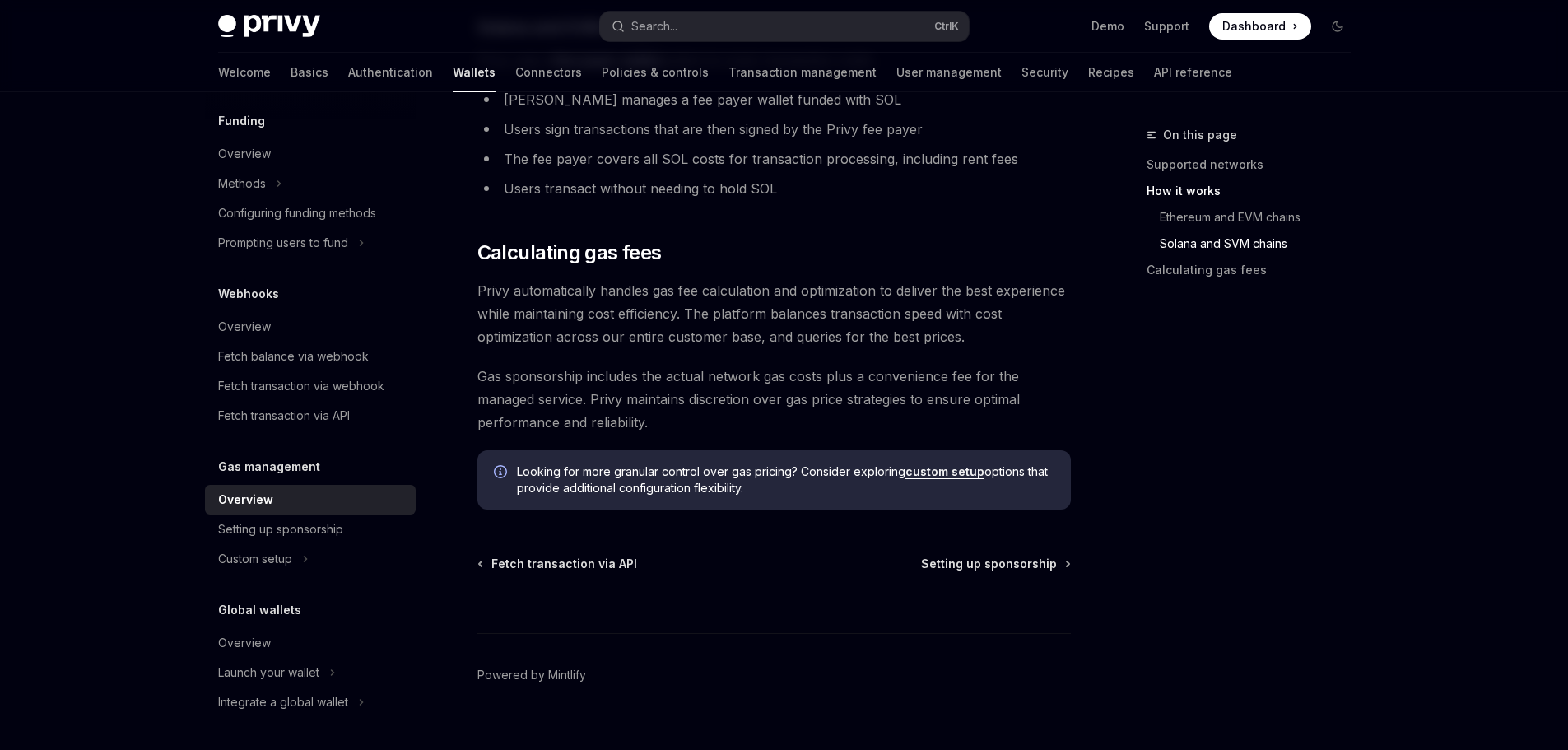
scroll to position [1203, 0]
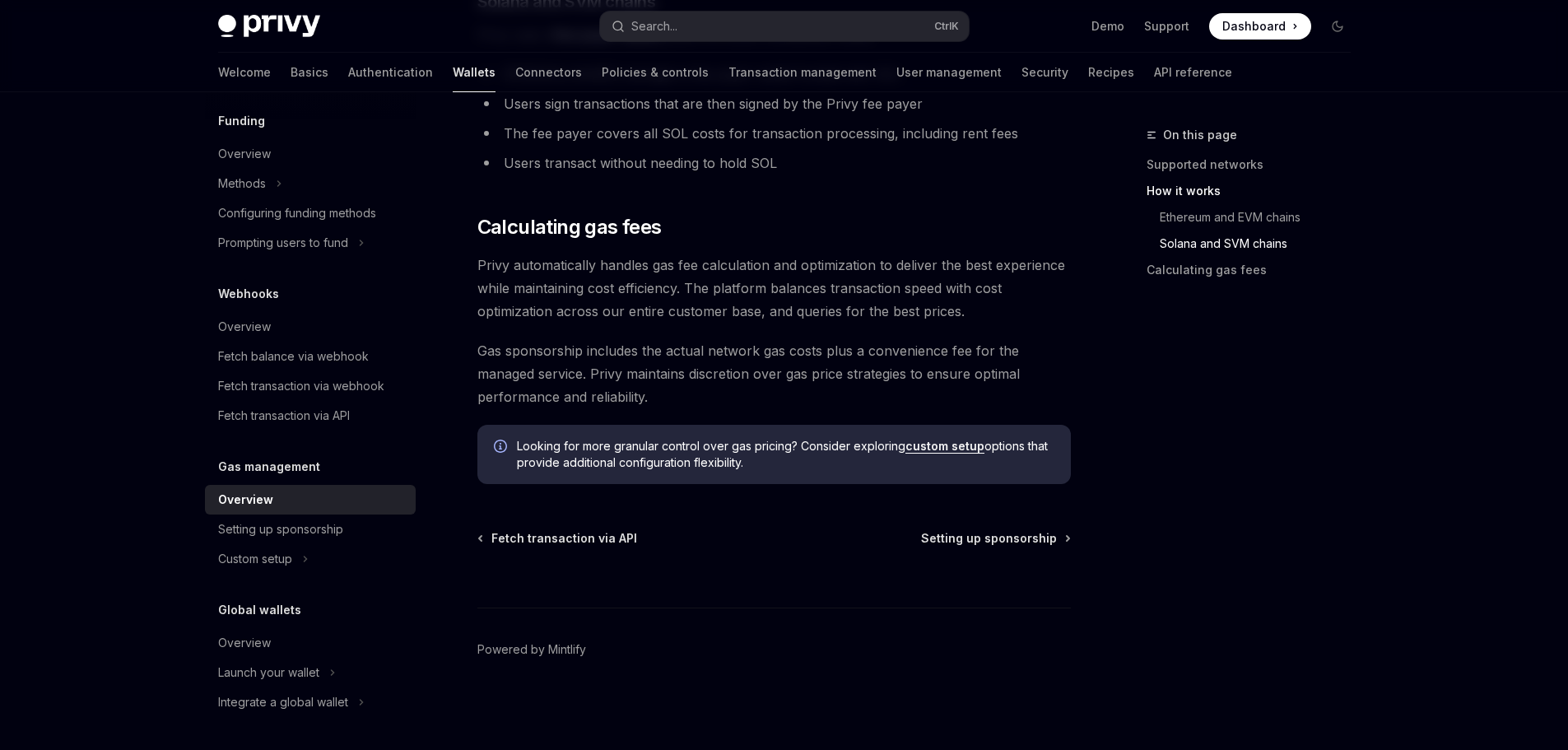
click at [733, 351] on span "Gas sponsorship includes the actual network gas costs plus a convenience fee fo…" at bounding box center [773, 373] width 593 height 69
drag, startPoint x: 733, startPoint y: 351, endPoint x: 891, endPoint y: 350, distance: 158.0
click at [876, 349] on span "Gas sponsorship includes the actual network gas costs plus a convenience fee fo…" at bounding box center [773, 373] width 593 height 69
click at [891, 350] on span "Gas sponsorship includes the actual network gas costs plus a convenience fee fo…" at bounding box center [773, 373] width 593 height 69
click at [930, 442] on link "custom setup" at bounding box center [945, 446] width 79 height 15
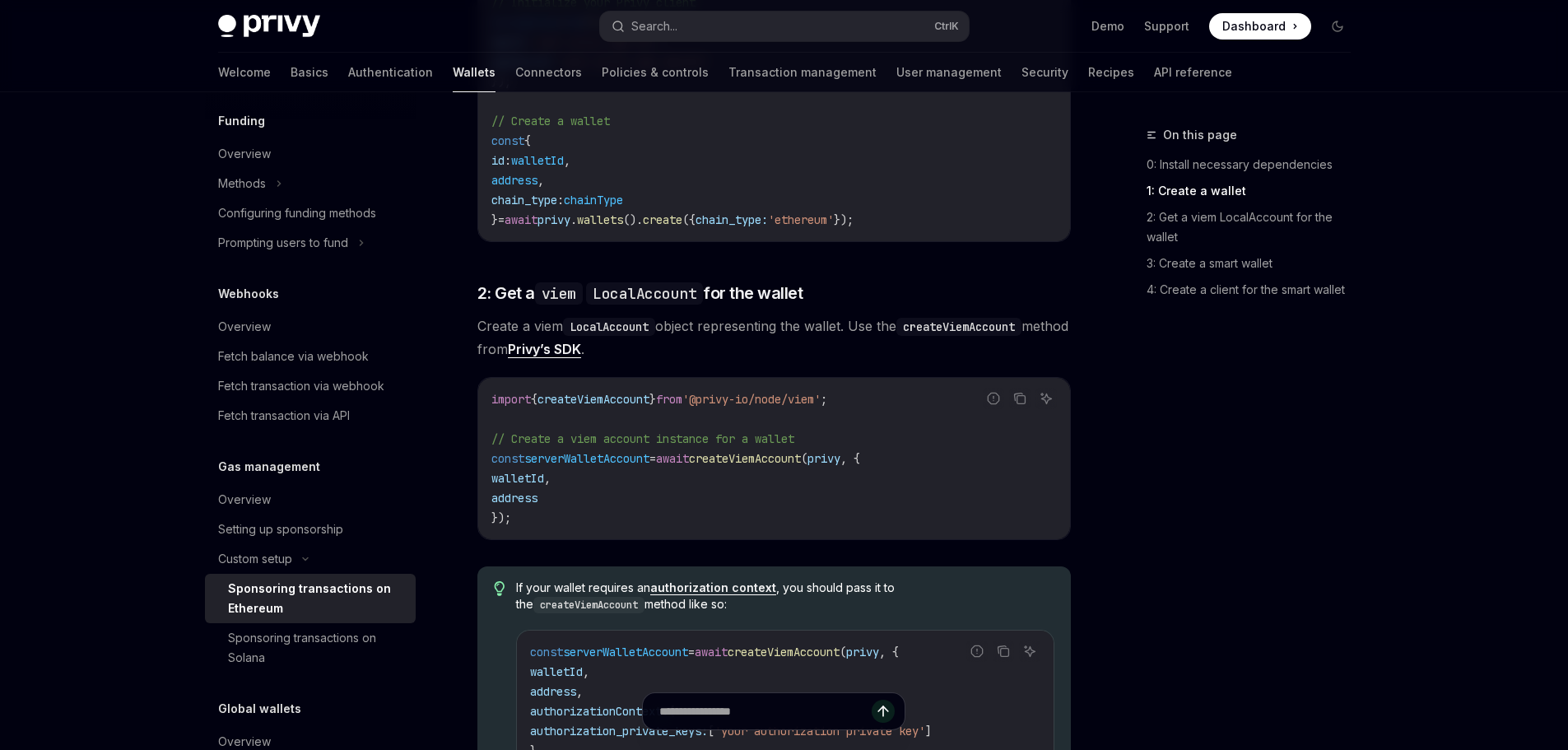
scroll to position [1070, 0]
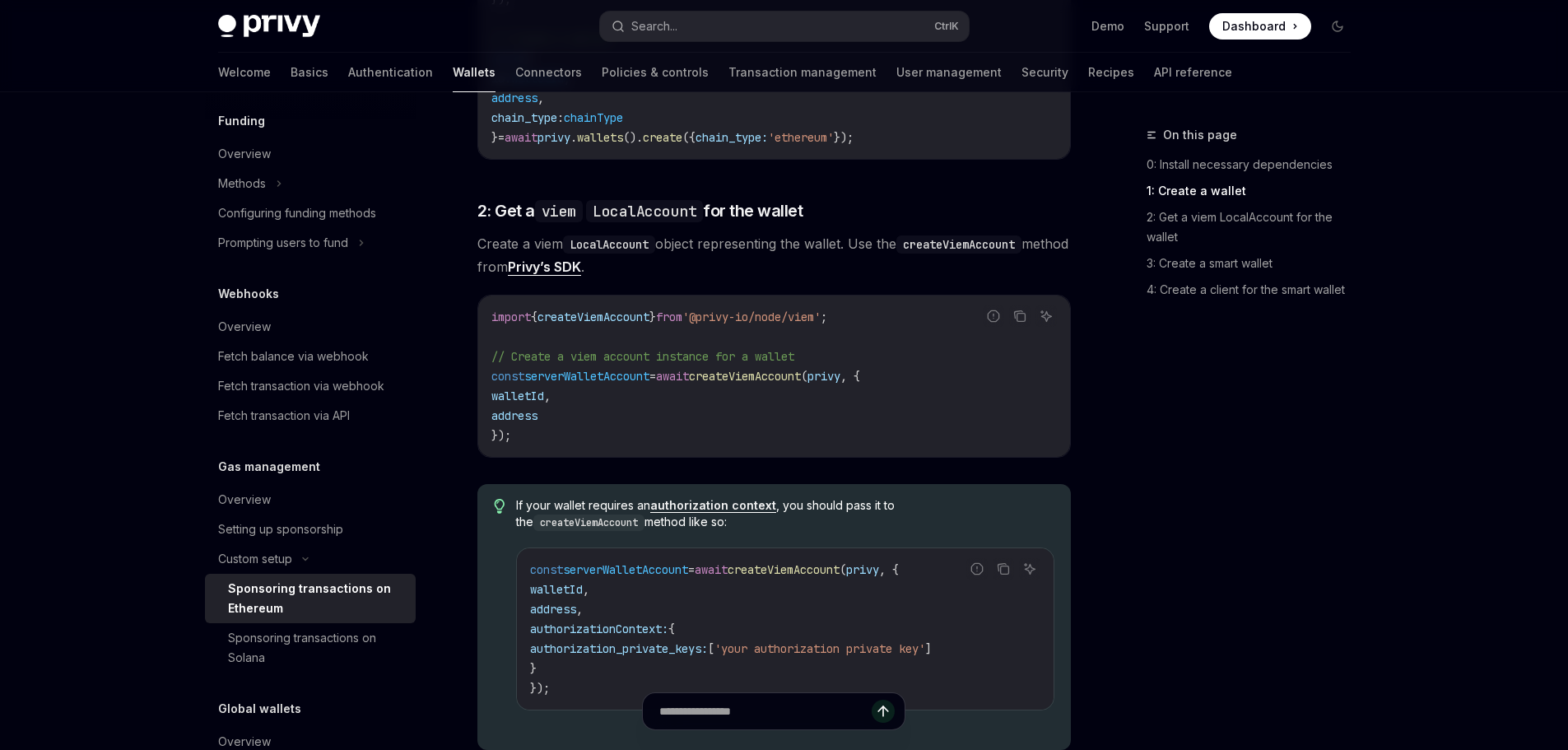
click at [778, 373] on span "createViemAccount" at bounding box center [745, 376] width 112 height 15
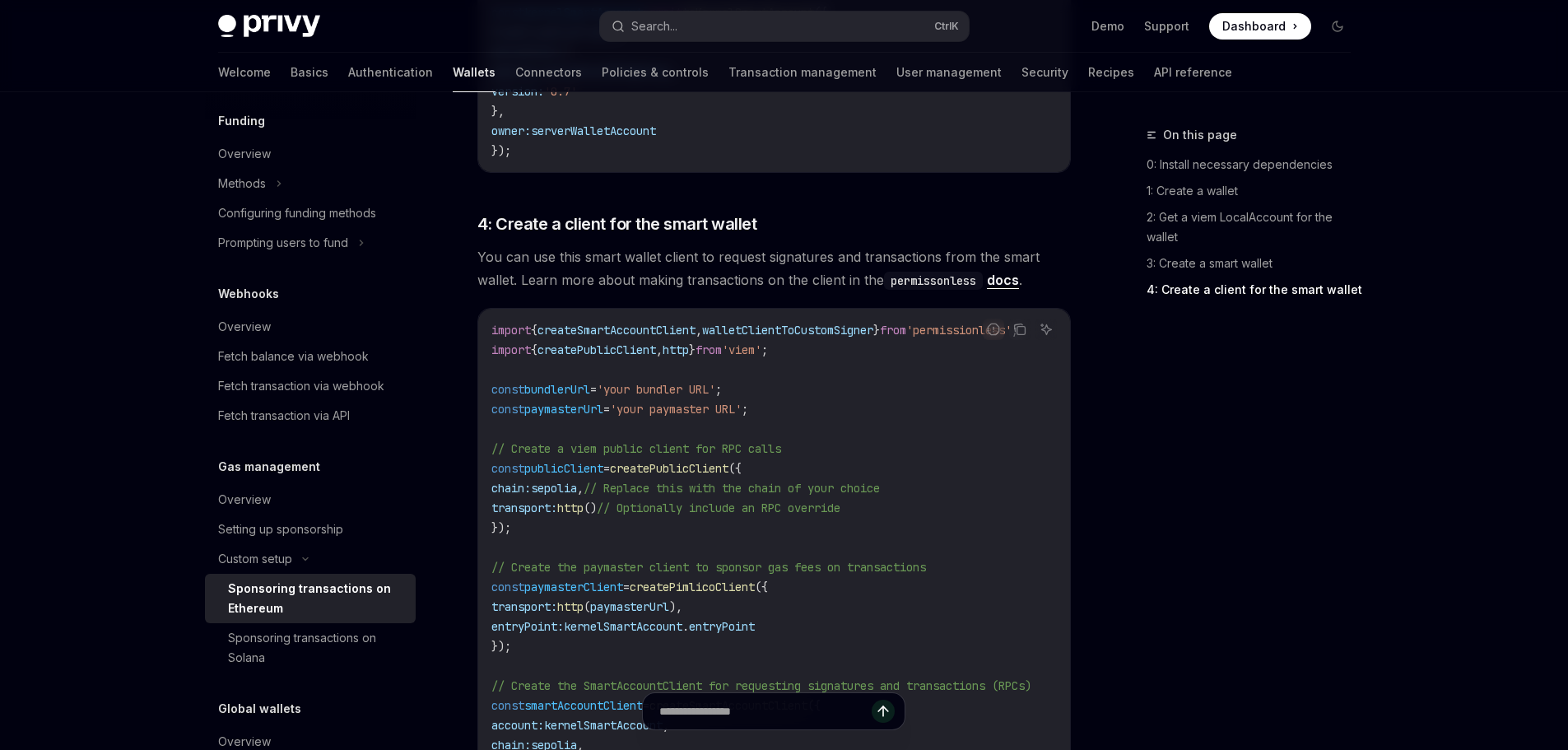
scroll to position [2294, 0]
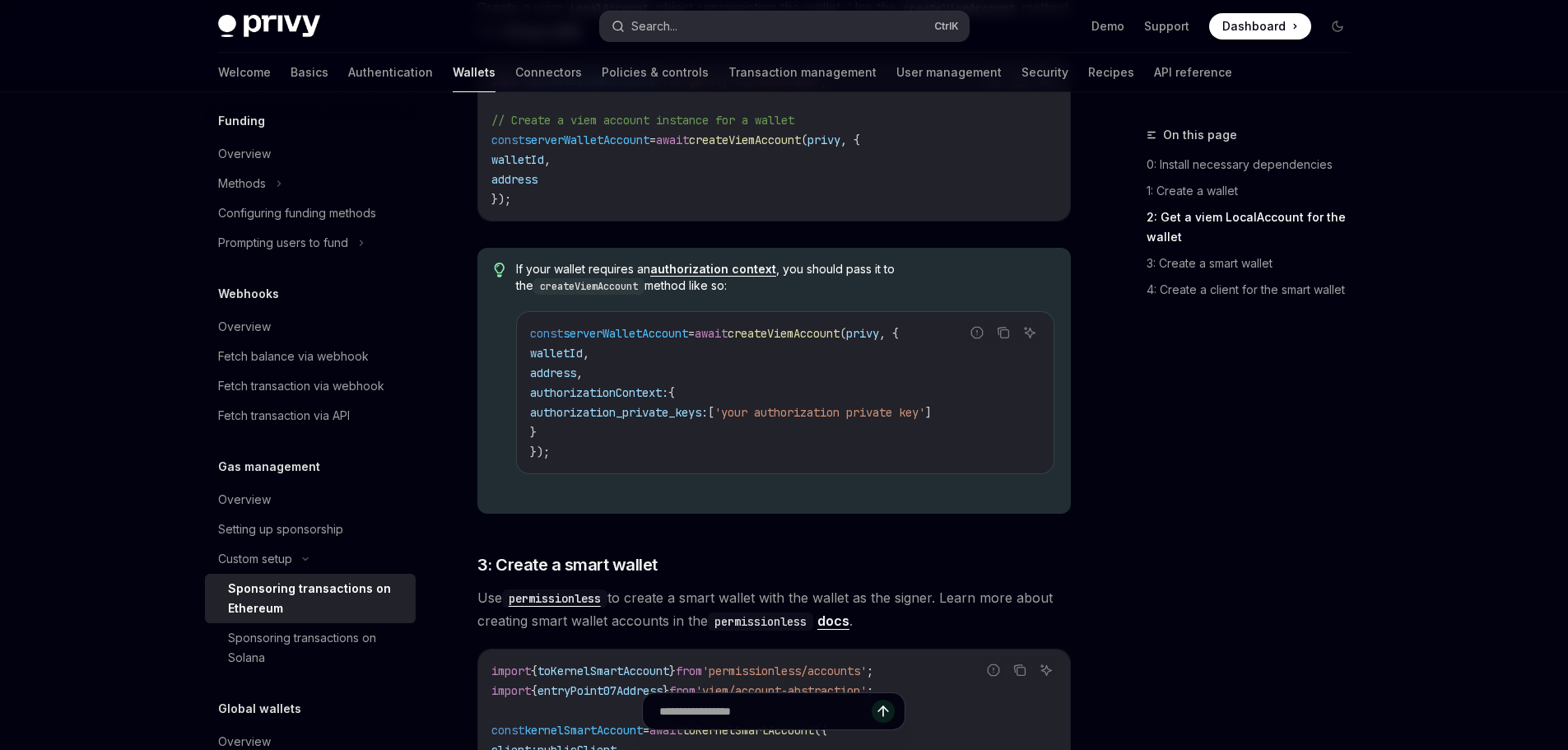
type textarea "*"
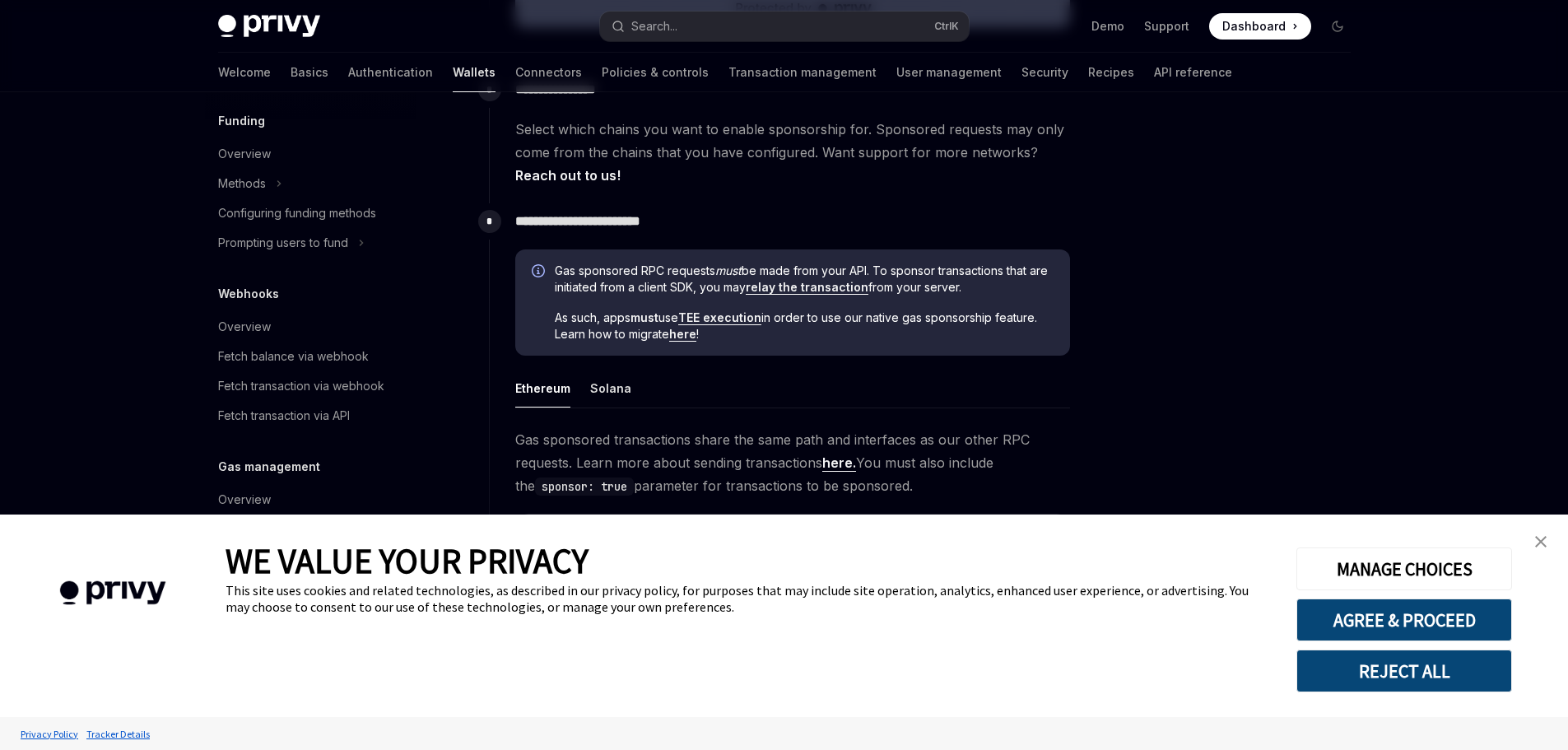
scroll to position [576, 0]
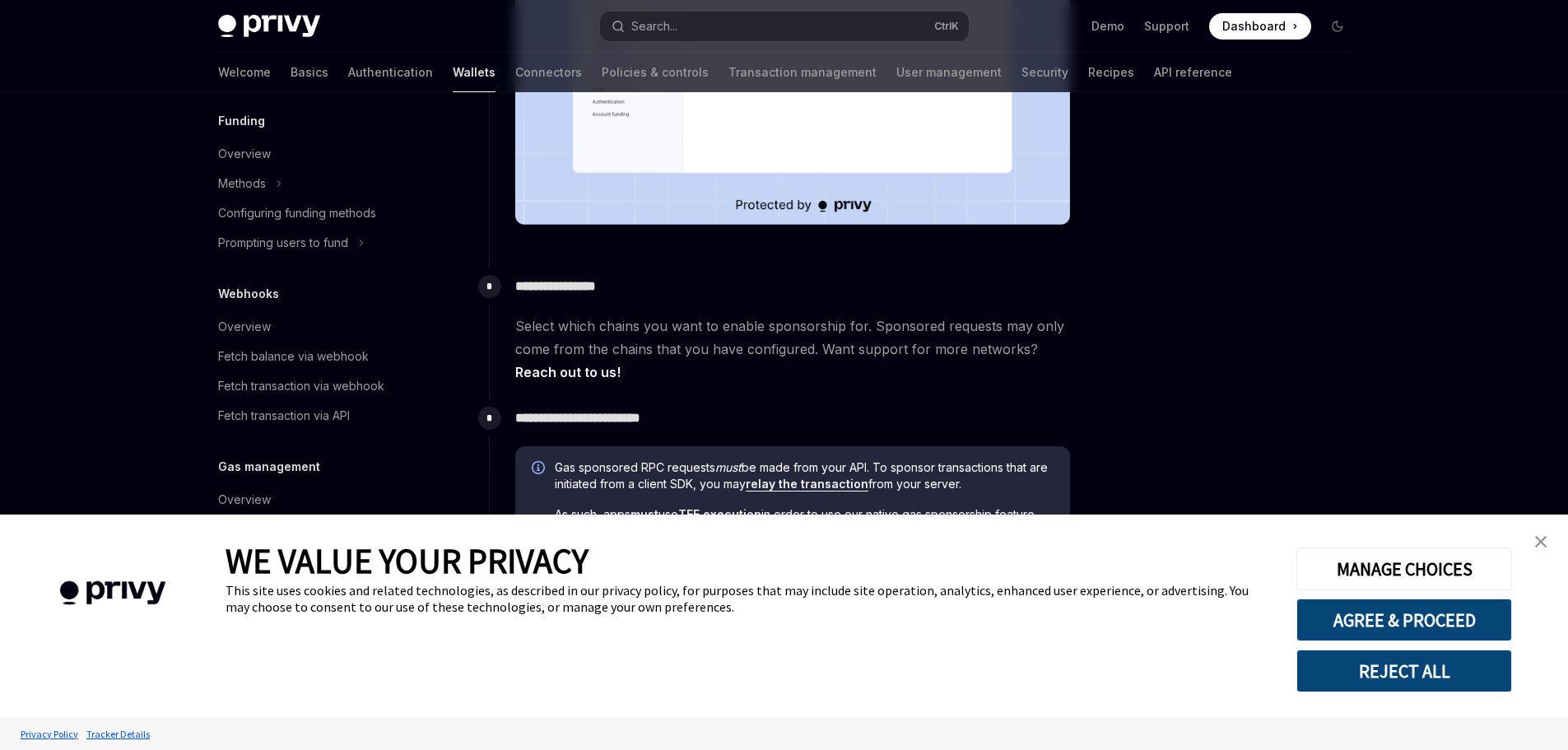
click at [1550, 543] on link "close banner" at bounding box center [1540, 541] width 33 height 33
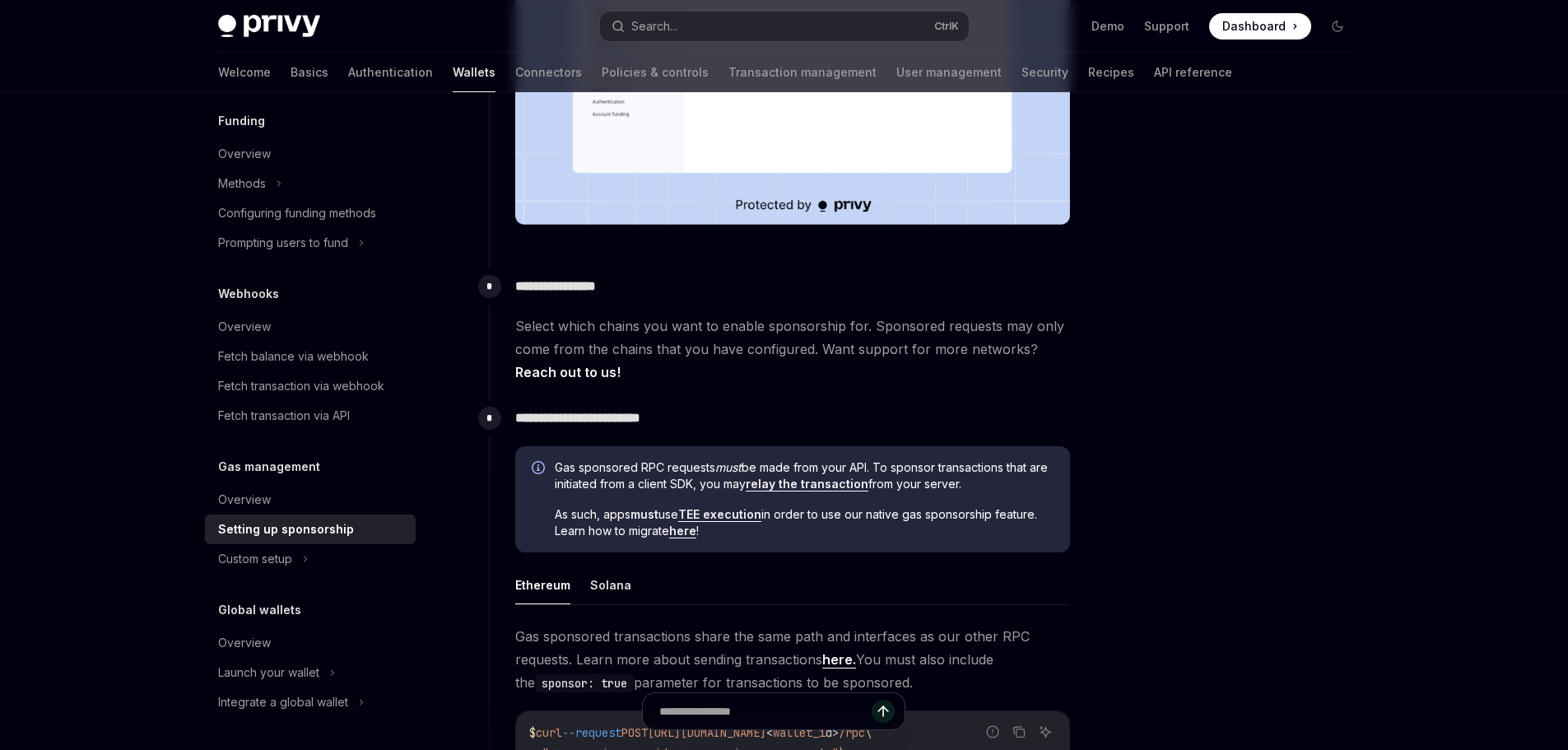
click at [526, 323] on span "Select which chains you want to enable sponsorship for. Sponsored requests may …" at bounding box center [792, 348] width 554 height 69
drag, startPoint x: 526, startPoint y: 323, endPoint x: 629, endPoint y: 328, distance: 103.1
click at [625, 328] on span "Select which chains you want to enable sponsorship for. Sponsored requests may …" at bounding box center [792, 348] width 554 height 69
click at [642, 328] on span "Select which chains you want to enable sponsorship for. Sponsored requests may …" at bounding box center [792, 348] width 554 height 69
click at [640, 345] on span "Select which chains you want to enable sponsorship for. Sponsored requests may …" at bounding box center [792, 348] width 554 height 69
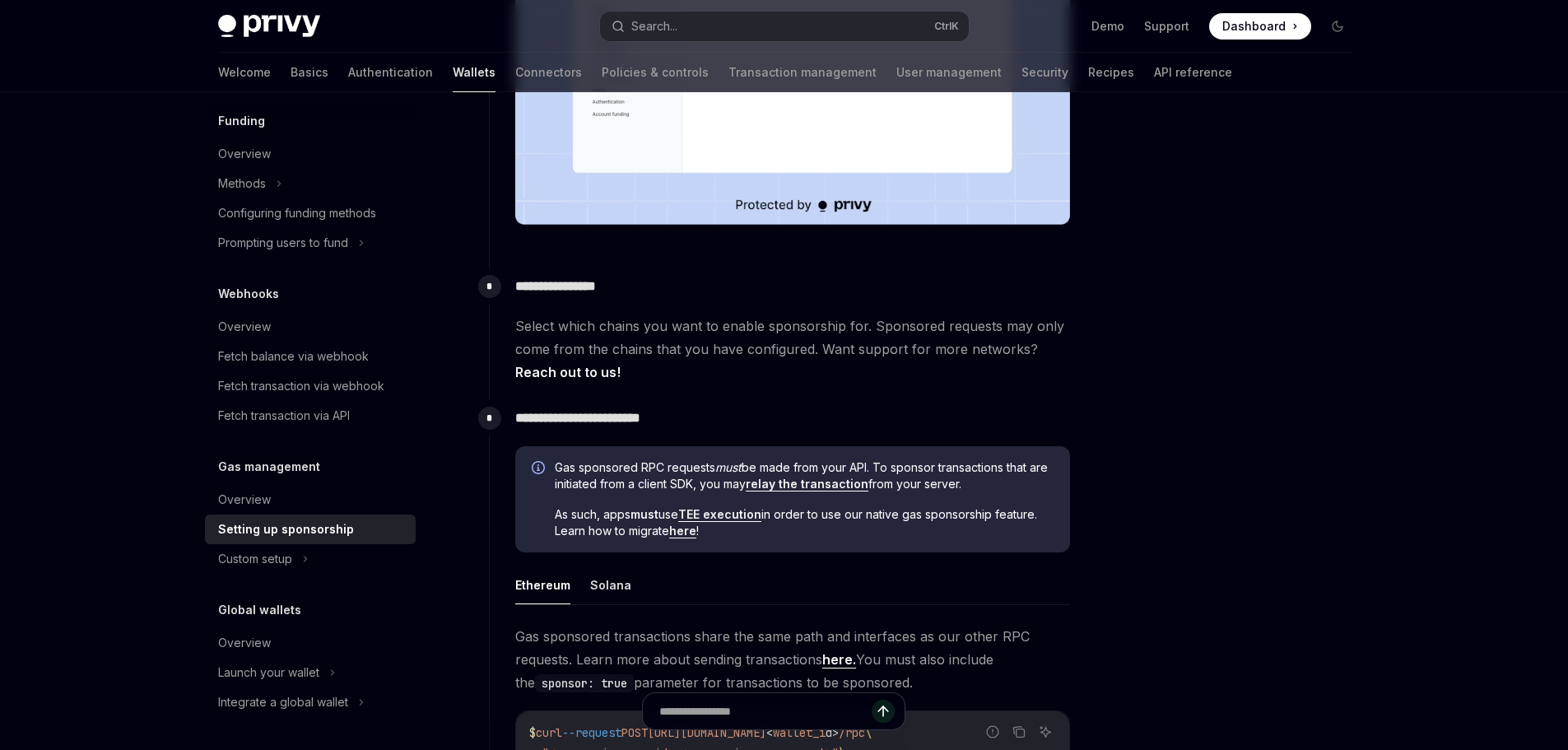
click at [647, 354] on span "Select which chains you want to enable sponsorship for. Sponsored requests may …" at bounding box center [792, 348] width 554 height 69
drag, startPoint x: 647, startPoint y: 354, endPoint x: 765, endPoint y: 354, distance: 118.0
click at [755, 354] on span "Select which chains you want to enable sponsorship for. Sponsored requests may …" at bounding box center [792, 348] width 554 height 69
click at [765, 354] on span "Select which chains you want to enable sponsorship for. Sponsored requests may …" at bounding box center [792, 348] width 554 height 69
click at [569, 353] on span "Select which chains you want to enable sponsorship for. Sponsored requests may …" at bounding box center [792, 348] width 554 height 69
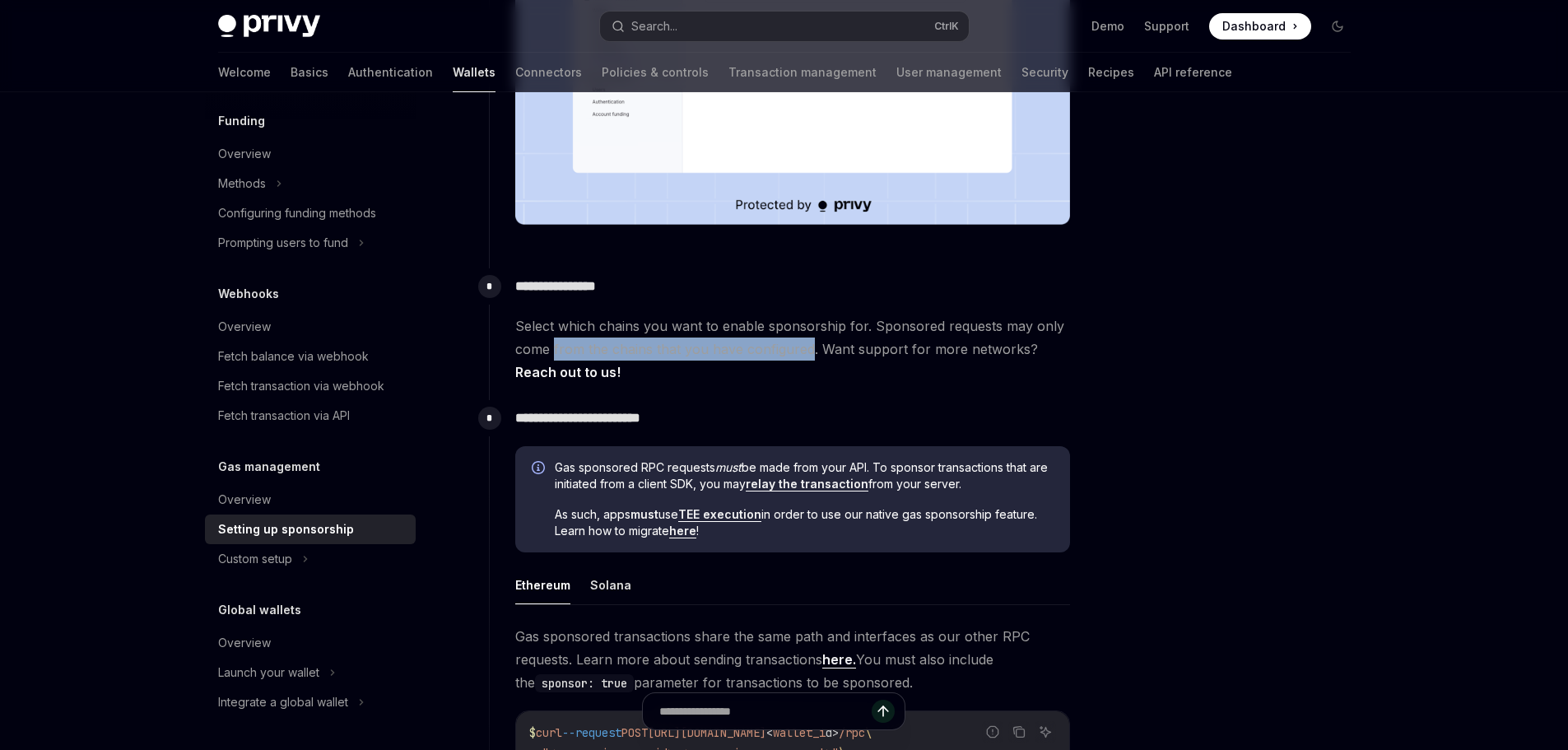
drag, startPoint x: 569, startPoint y: 353, endPoint x: 846, endPoint y: 353, distance: 277.0
click at [781, 353] on span "Select which chains you want to enable sponsorship for. Sponsored requests may …" at bounding box center [792, 348] width 554 height 69
click at [846, 353] on span "Select which chains you want to enable sponsorship for. Sponsored requests may …" at bounding box center [792, 348] width 554 height 69
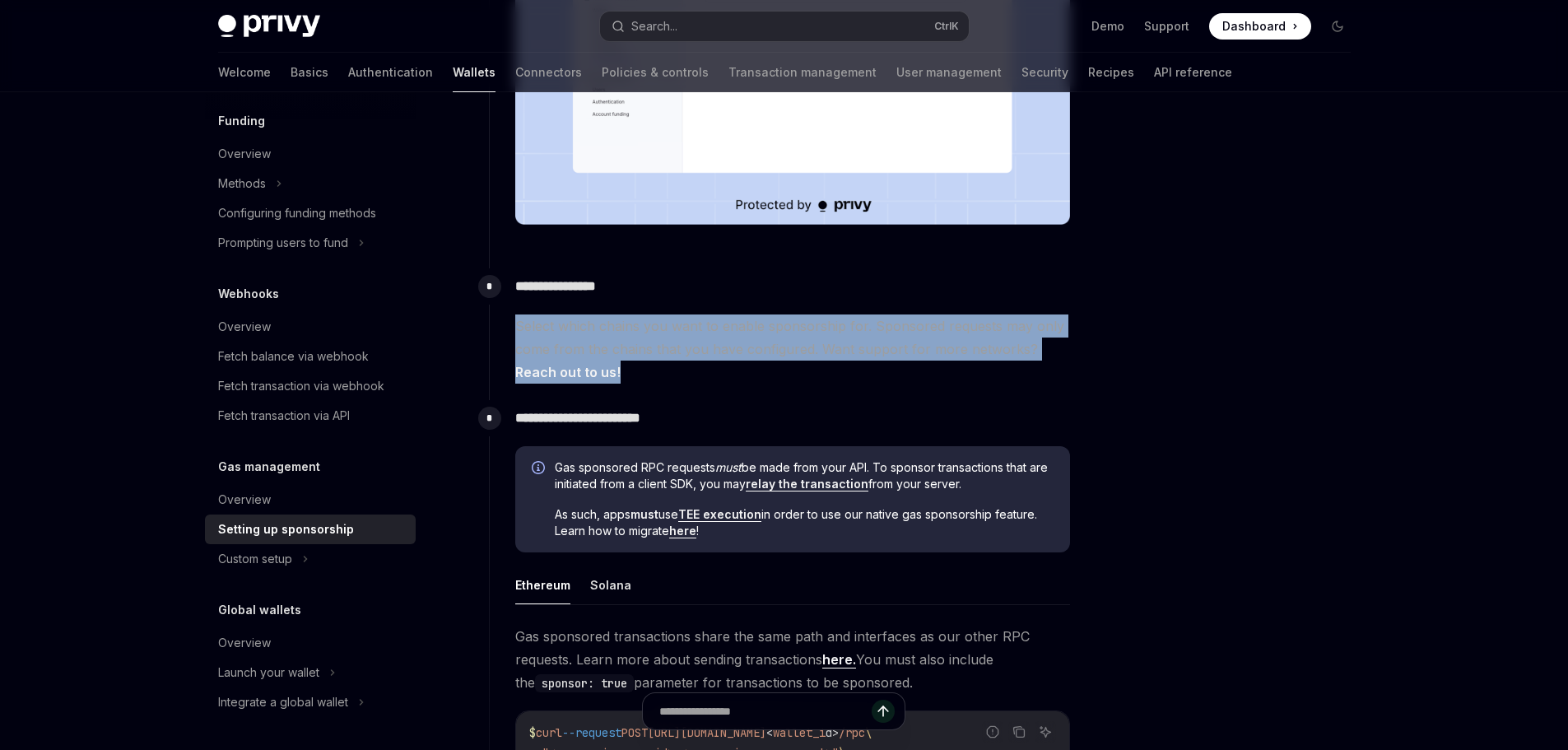
drag, startPoint x: 846, startPoint y: 353, endPoint x: 920, endPoint y: 356, distance: 74.1
click at [911, 355] on span "Select which chains you want to enable sponsorship for. Sponsored requests may …" at bounding box center [792, 348] width 554 height 69
click at [931, 356] on span "Select which chains you want to enable sponsorship for. Sponsored requests may …" at bounding box center [792, 348] width 554 height 69
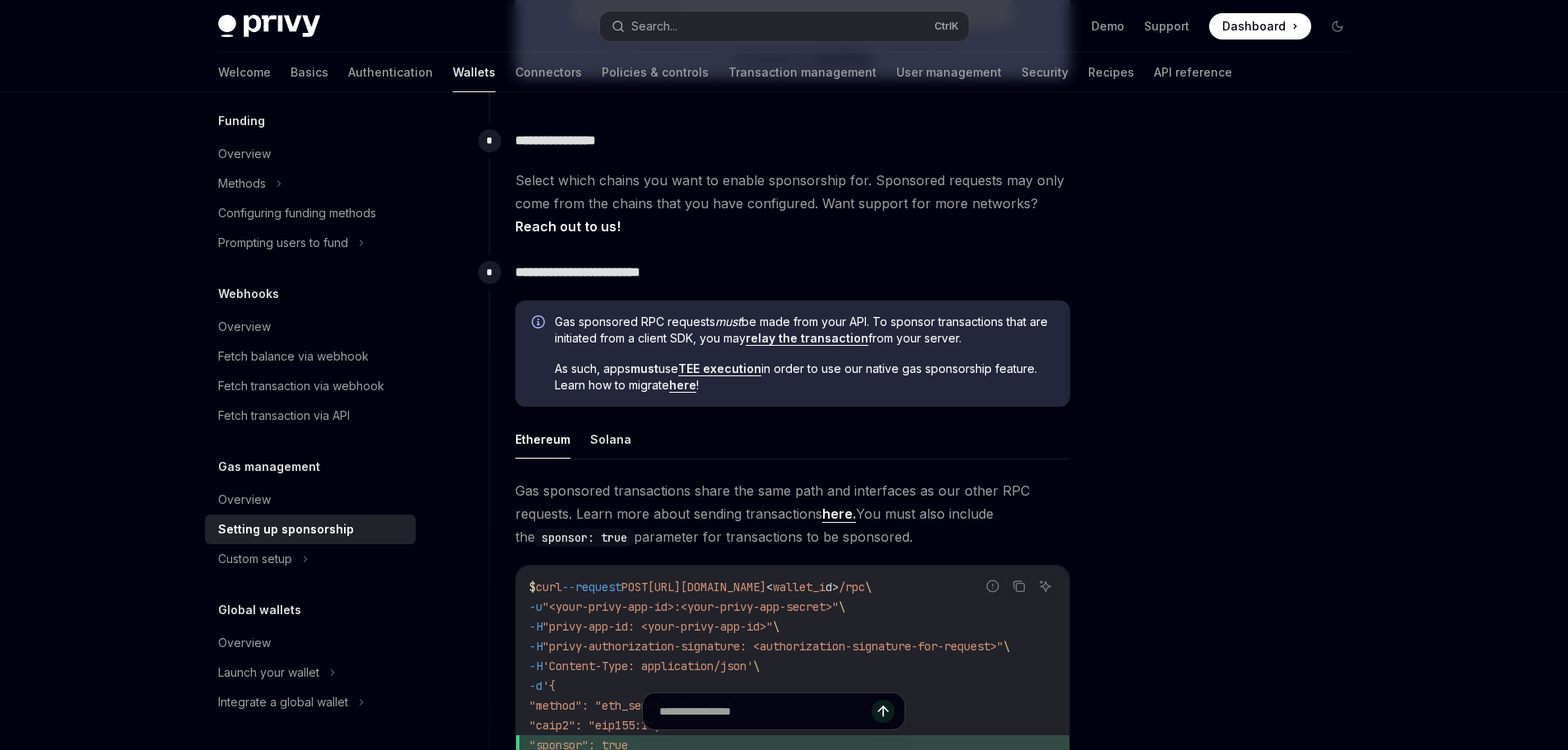
scroll to position [741, 0]
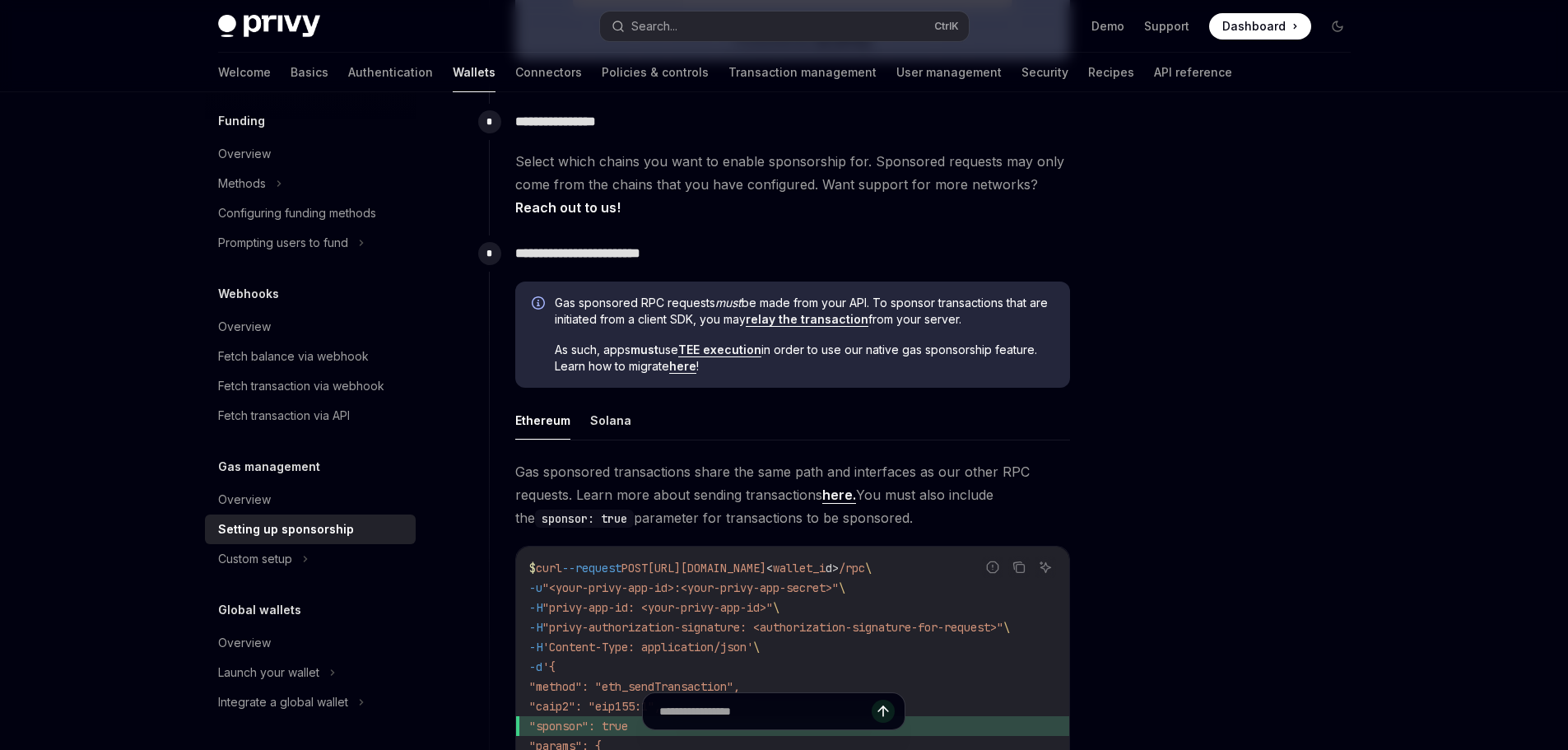
click at [585, 305] on span "Gas sponsored RPC requests must be made from your API. To sponsor transactions …" at bounding box center [804, 310] width 499 height 33
drag, startPoint x: 585, startPoint y: 305, endPoint x: 712, endPoint y: 304, distance: 127.0
click at [712, 304] on span "Gas sponsored RPC requests must be made from your API. To sponsor transactions …" at bounding box center [804, 310] width 499 height 33
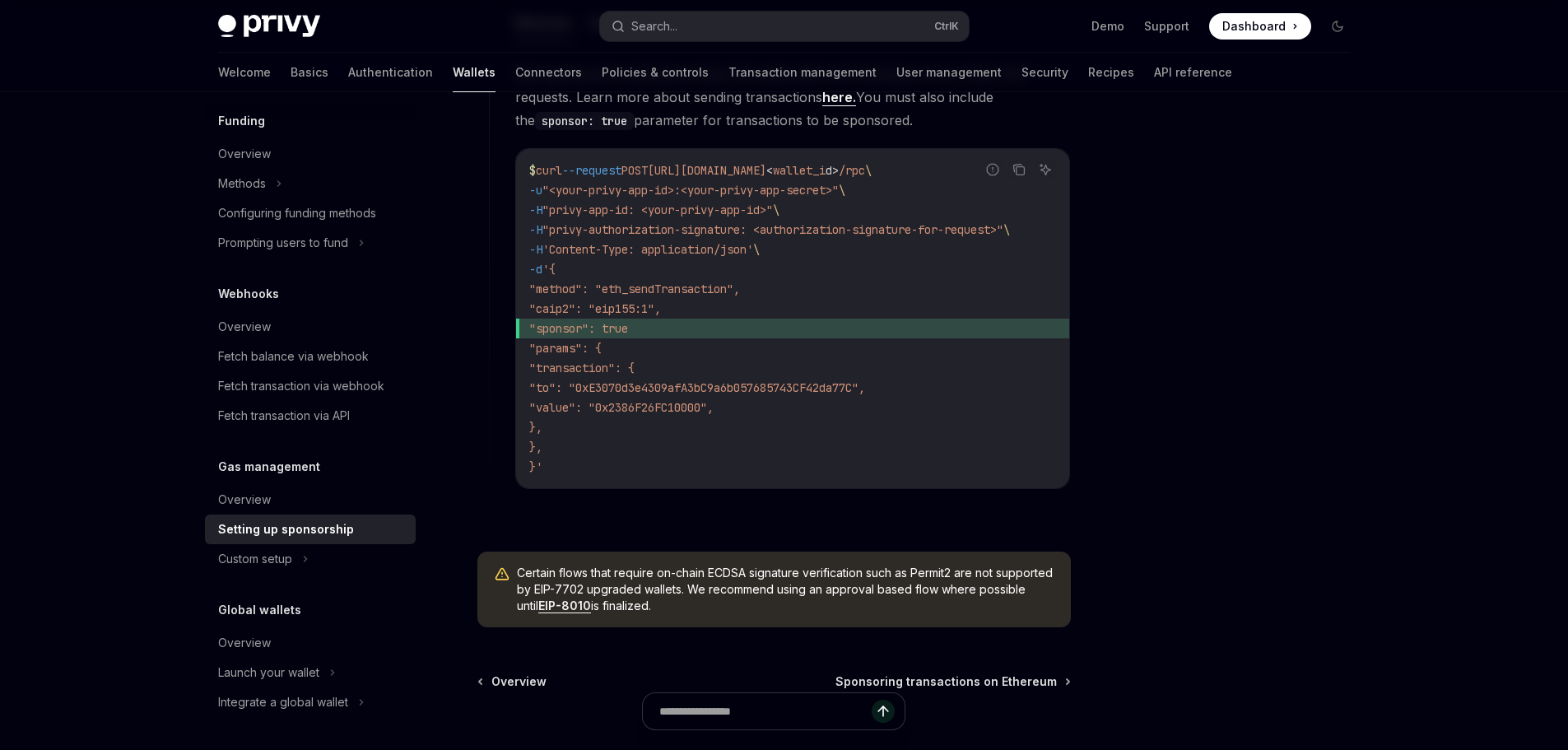
scroll to position [1152, 0]
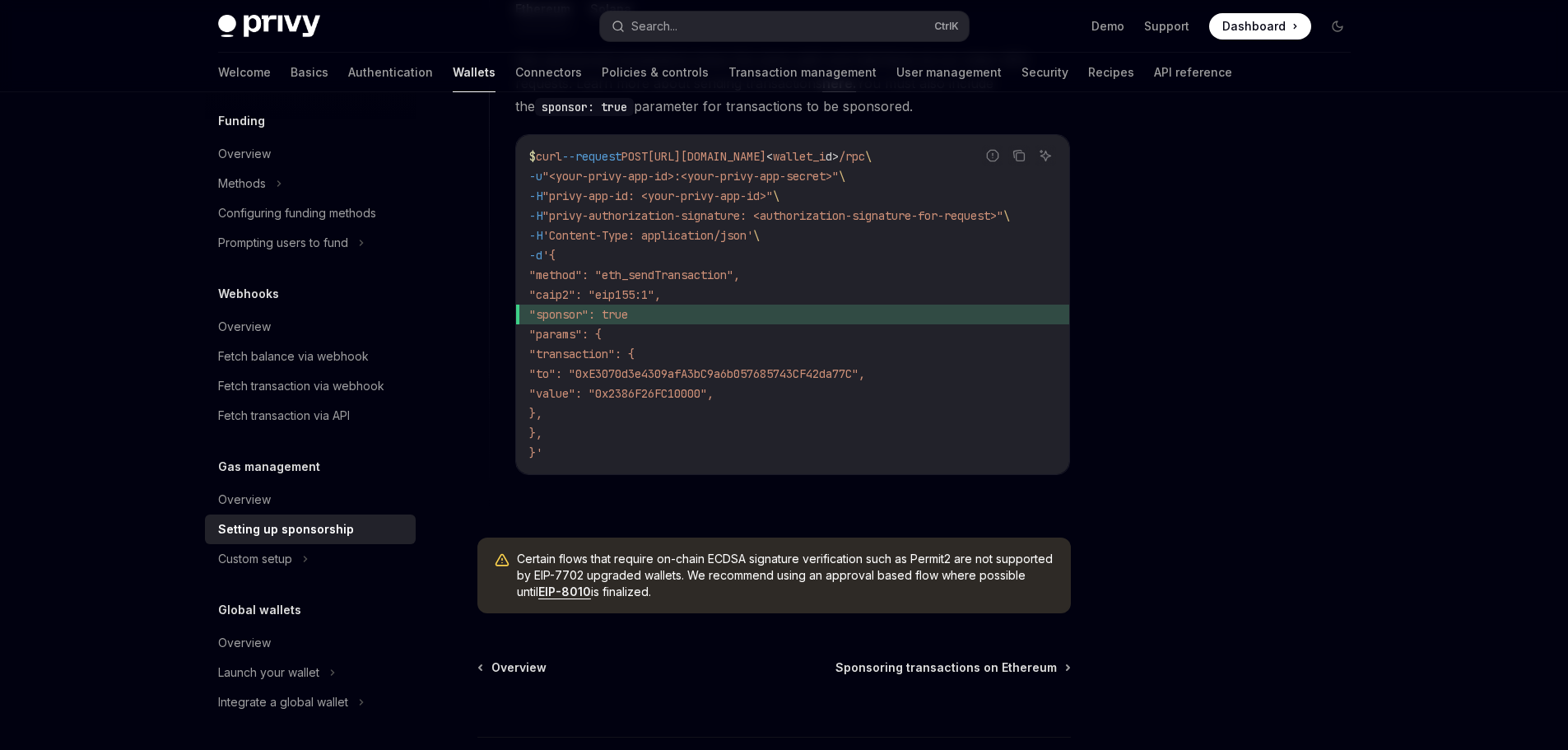
click at [607, 312] on span ""sponsor": true" at bounding box center [579, 314] width 99 height 15
drag, startPoint x: 607, startPoint y: 312, endPoint x: 676, endPoint y: 314, distance: 69.0
click at [676, 314] on span ""sponsor": true" at bounding box center [792, 314] width 527 height 20
click at [628, 317] on span ""sponsor": true" at bounding box center [579, 314] width 99 height 15
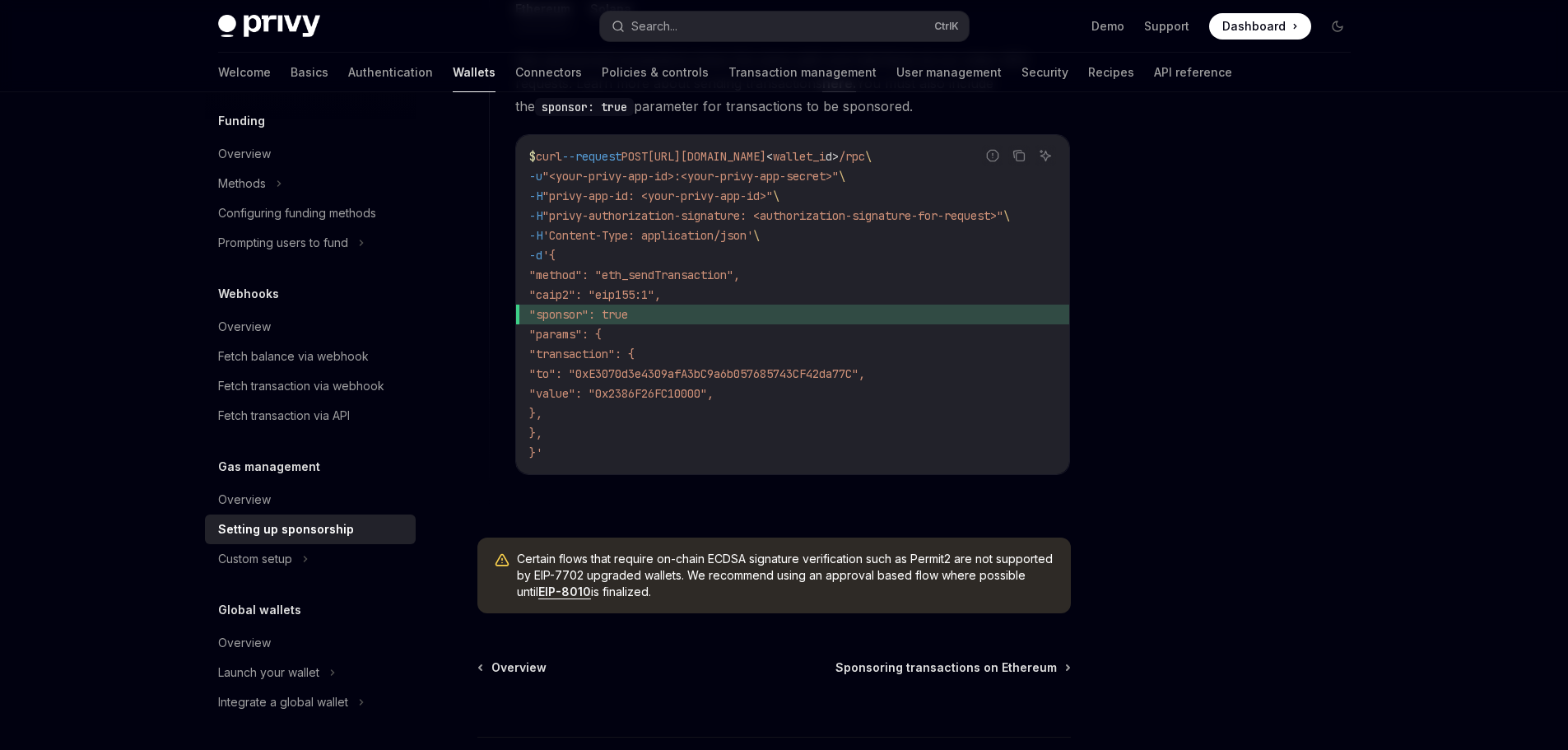
click at [592, 314] on span ""sponsor": true" at bounding box center [579, 314] width 99 height 15
drag, startPoint x: 592, startPoint y: 314, endPoint x: 653, endPoint y: 314, distance: 61.0
click at [628, 314] on span ""sponsor": true" at bounding box center [579, 314] width 99 height 15
click at [610, 314] on span ""sponsor": true" at bounding box center [579, 314] width 99 height 15
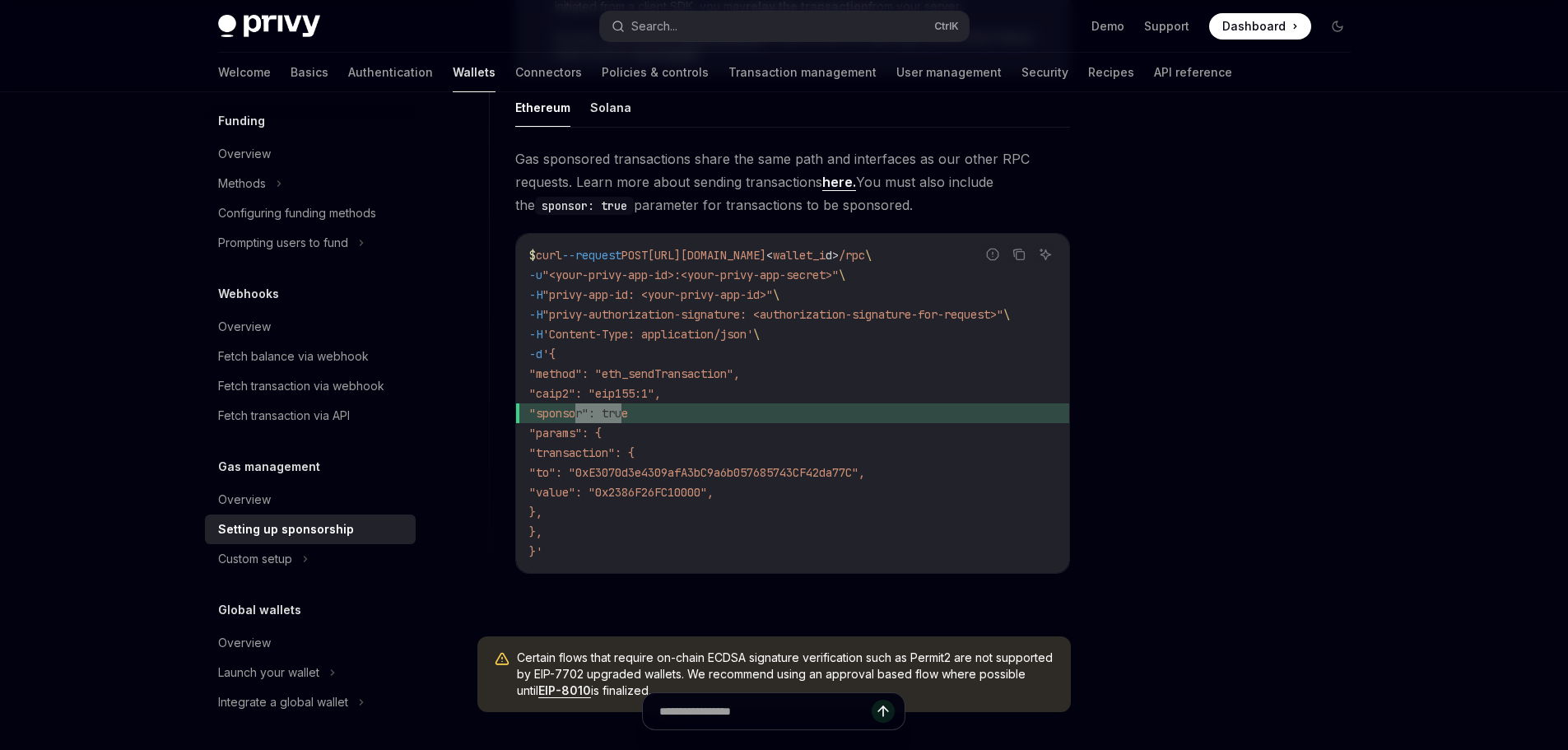
scroll to position [1041, 0]
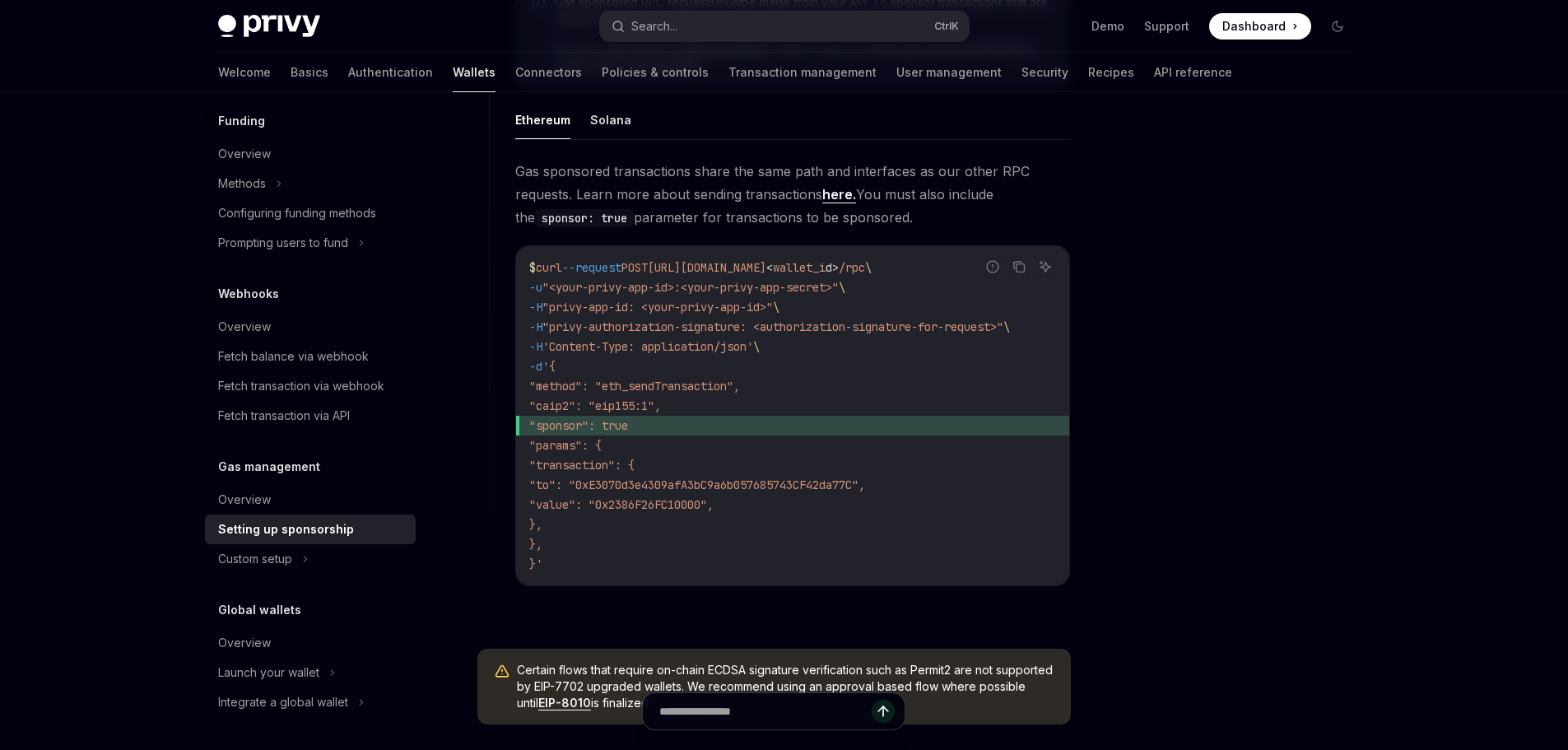
click at [675, 275] on code "$ curl --request POST https://api.privy.io/v1/wallets/ < wallet_i d > /rpc \ -u…" at bounding box center [792, 415] width 527 height 316
click at [766, 263] on span "https://api.privy.io/v1/wallets/" at bounding box center [707, 267] width 118 height 15
click at [772, 262] on span "<" at bounding box center [769, 267] width 6 height 15
drag, startPoint x: 907, startPoint y: 262, endPoint x: 951, endPoint y: 264, distance: 44.0
click at [871, 264] on span "$ curl --request POST https://api.privy.io/v1/wallets/ < wallet_i d > /rpc \" at bounding box center [701, 267] width 343 height 15
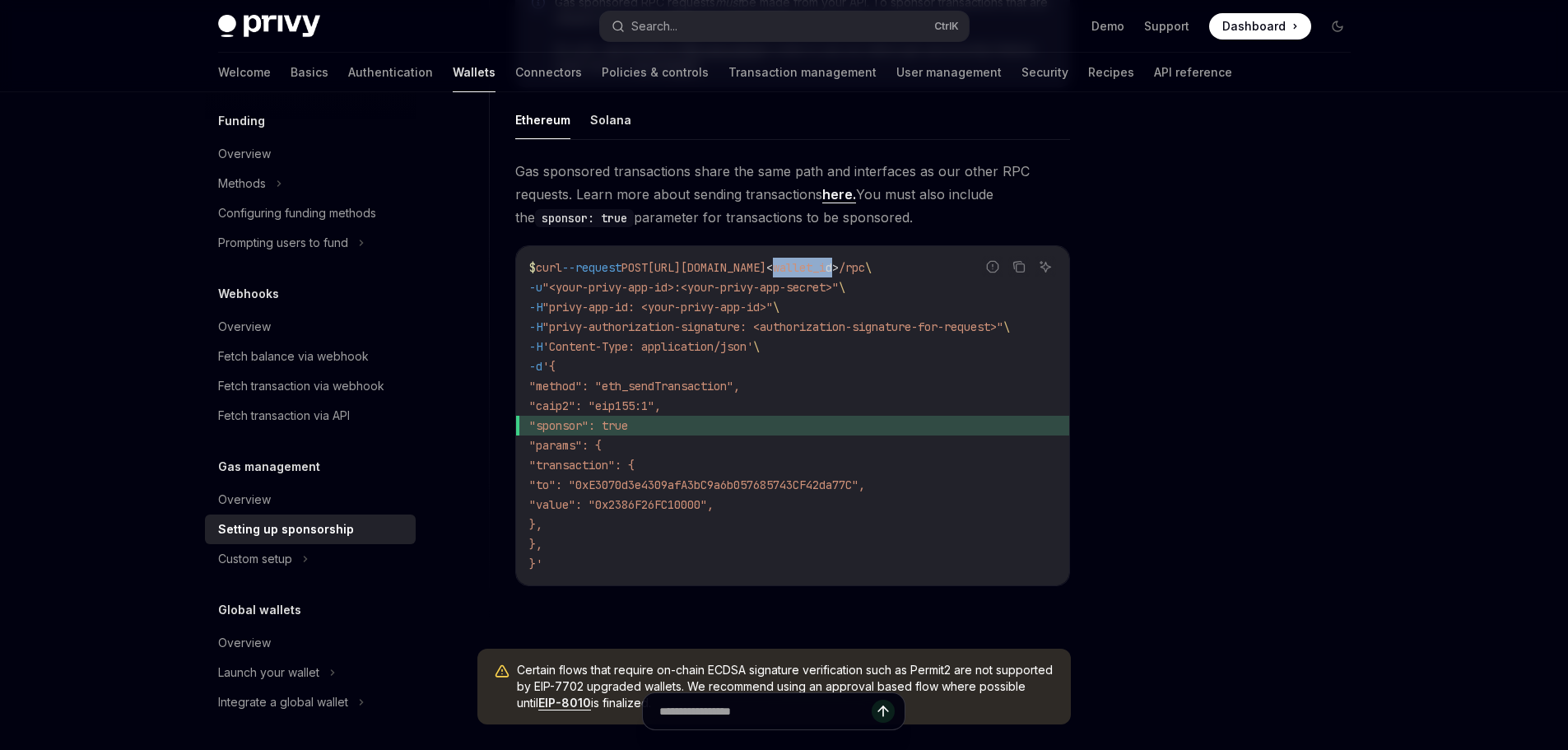
click at [825, 264] on span "wallet_i" at bounding box center [798, 267] width 53 height 15
click at [613, 283] on span ""<your-privy-app-id>:<your-privy-app-secret>"" at bounding box center [691, 287] width 296 height 15
click at [604, 301] on span ""privy-app-id: <your-privy-app-id>"" at bounding box center [658, 307] width 231 height 15
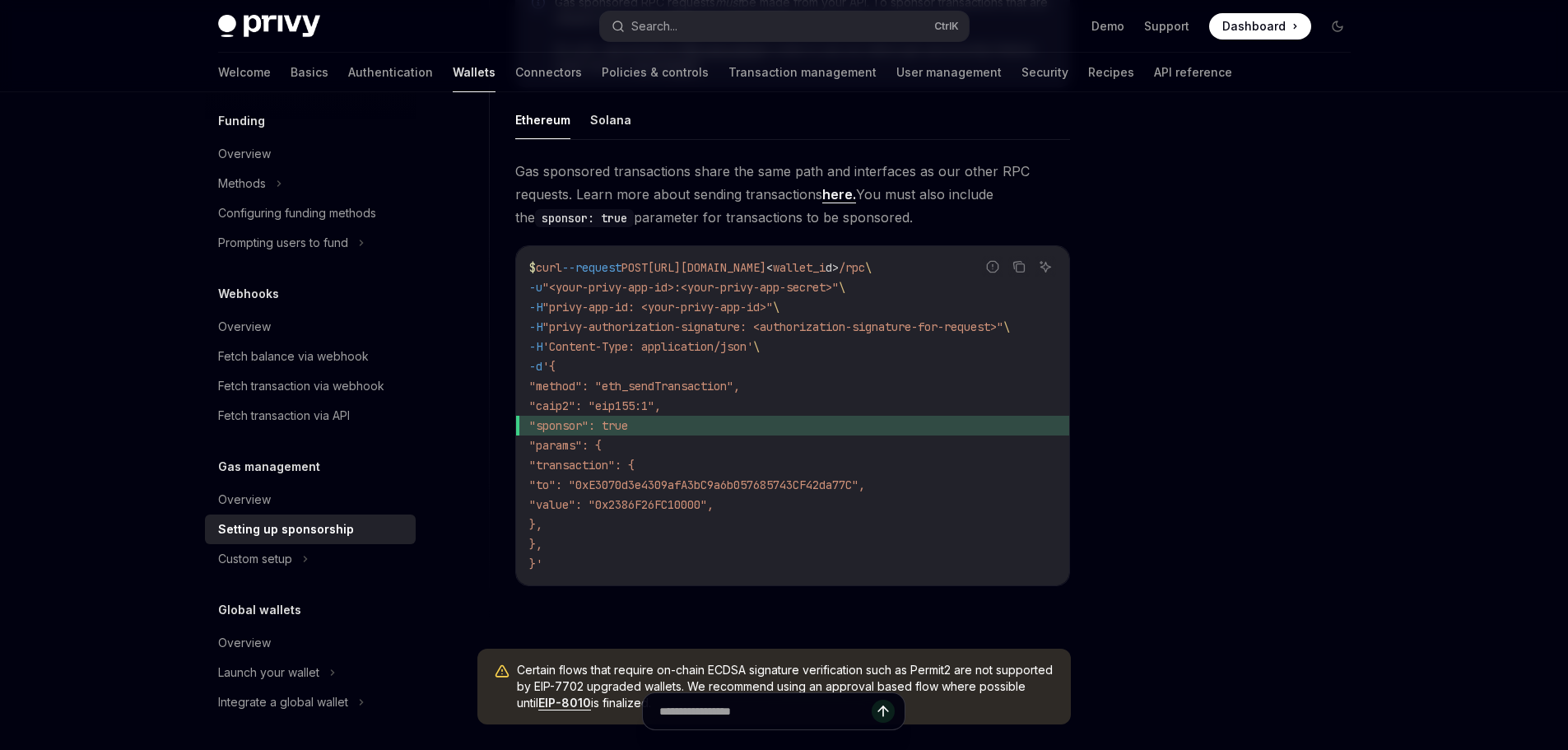
click at [632, 324] on span ""privy-authorization-signature: <authorization-signature-for-request>"" at bounding box center [773, 327] width 461 height 15
click at [631, 328] on span ""privy-authorization-signature: <authorization-signature-for-request>"" at bounding box center [773, 327] width 461 height 15
click at [615, 344] on span "'Content-Type: application/json'" at bounding box center [648, 346] width 211 height 15
drag, startPoint x: 615, startPoint y: 344, endPoint x: 702, endPoint y: 347, distance: 87.1
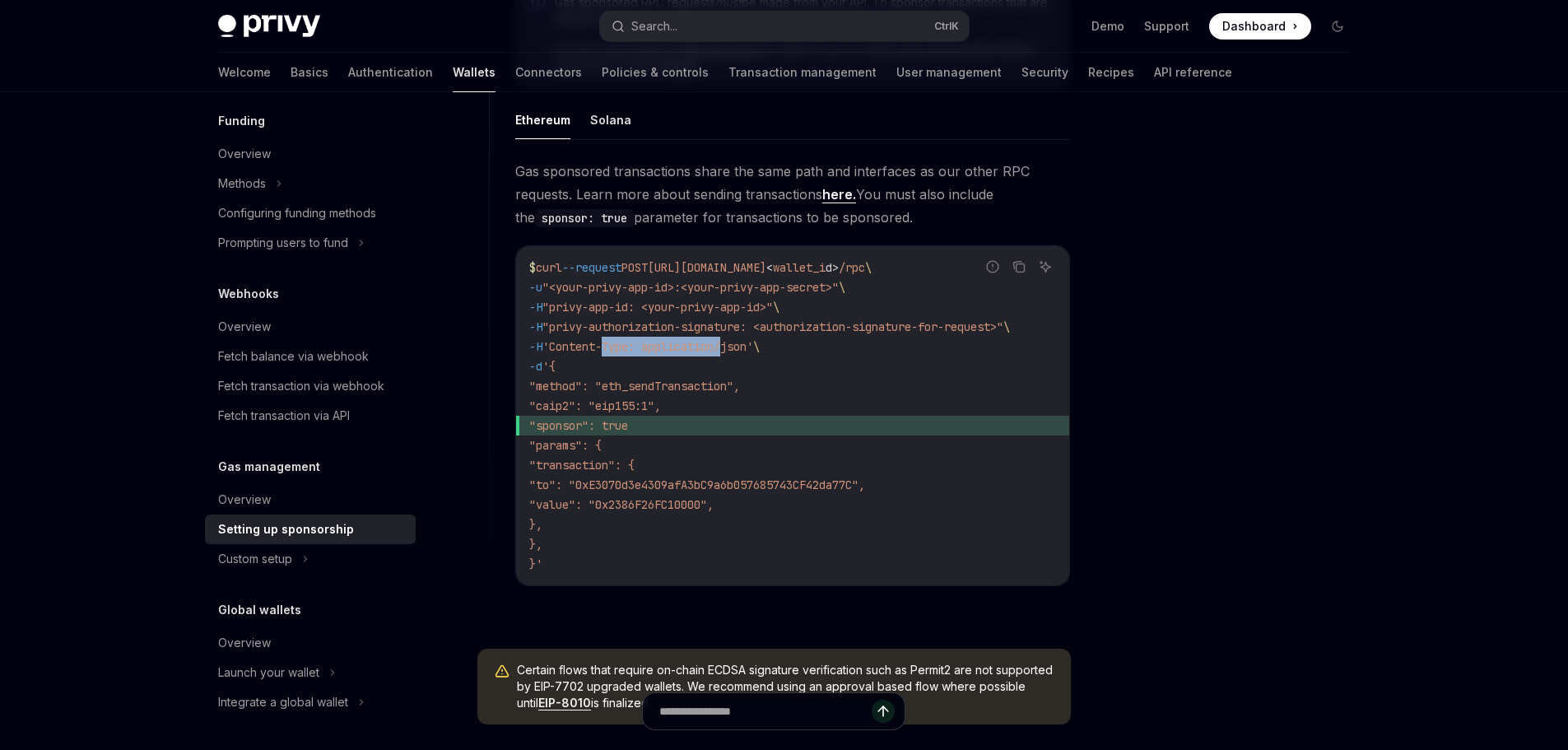
click at [701, 347] on span "'Content-Type: application/json'" at bounding box center [648, 346] width 211 height 15
click at [702, 347] on span "'Content-Type: application/json'" at bounding box center [648, 346] width 211 height 15
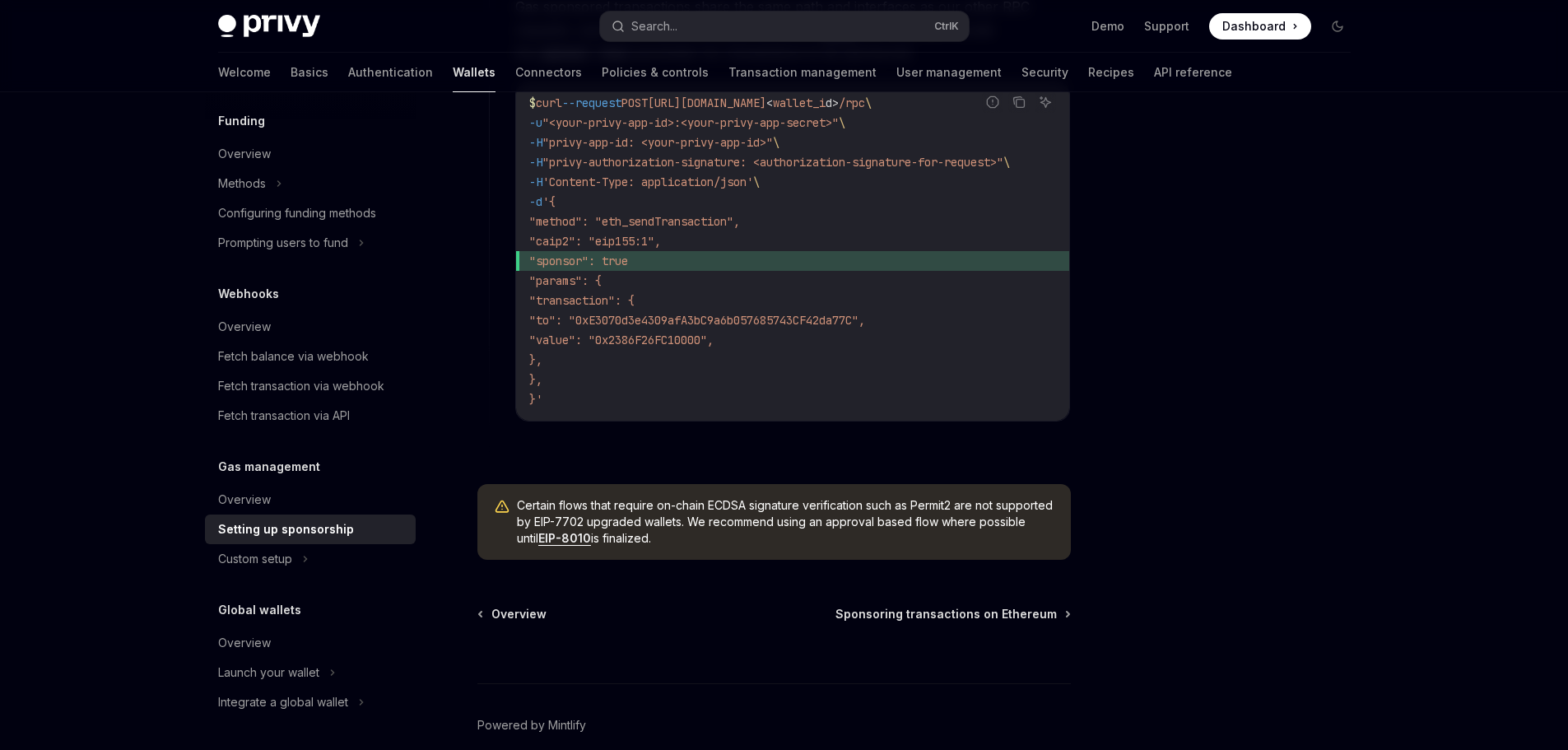
click at [611, 257] on span ""sponsor": true" at bounding box center [579, 261] width 99 height 15
click at [353, 562] on div "Custom setup" at bounding box center [309, 558] width 211 height 30
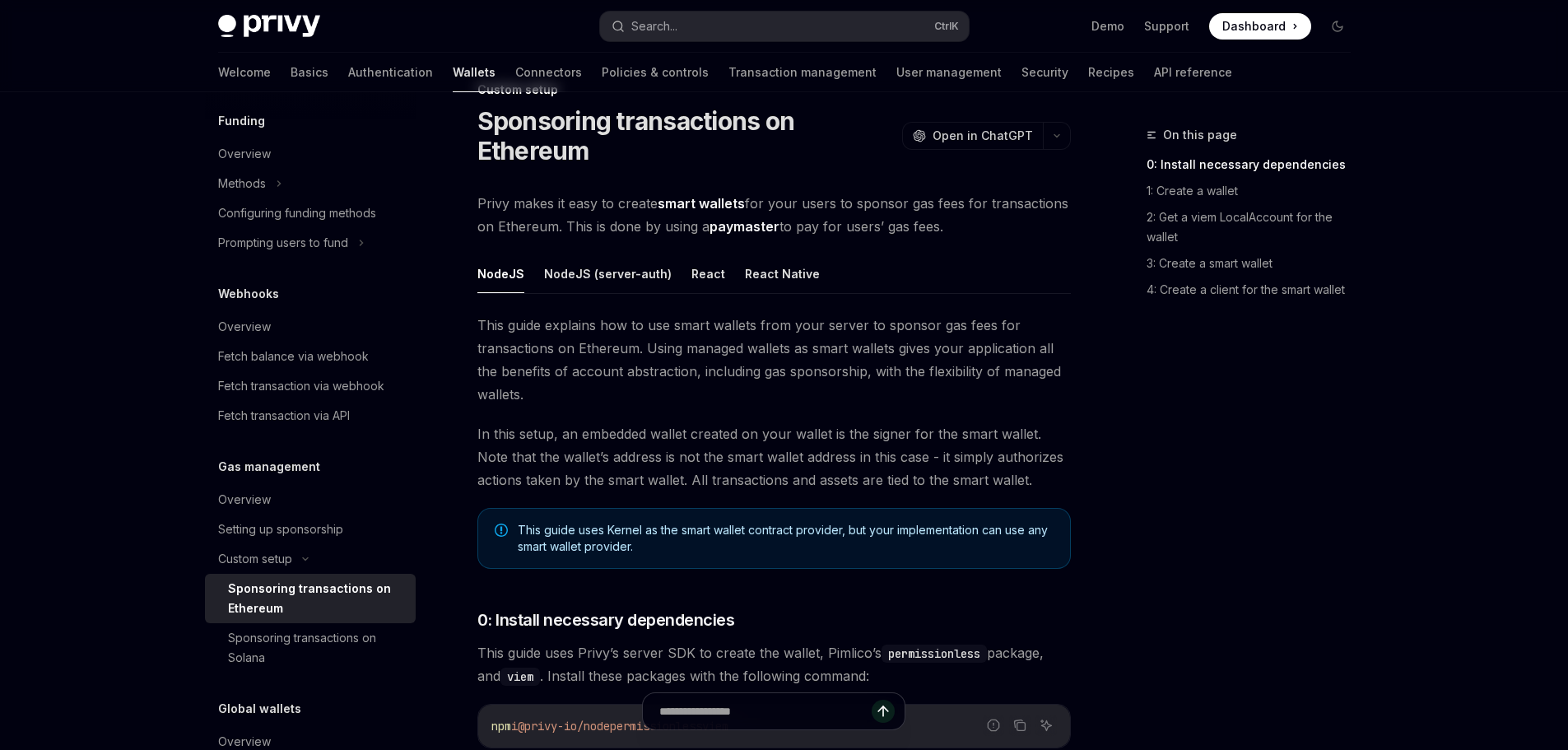
scroll to position [412, 0]
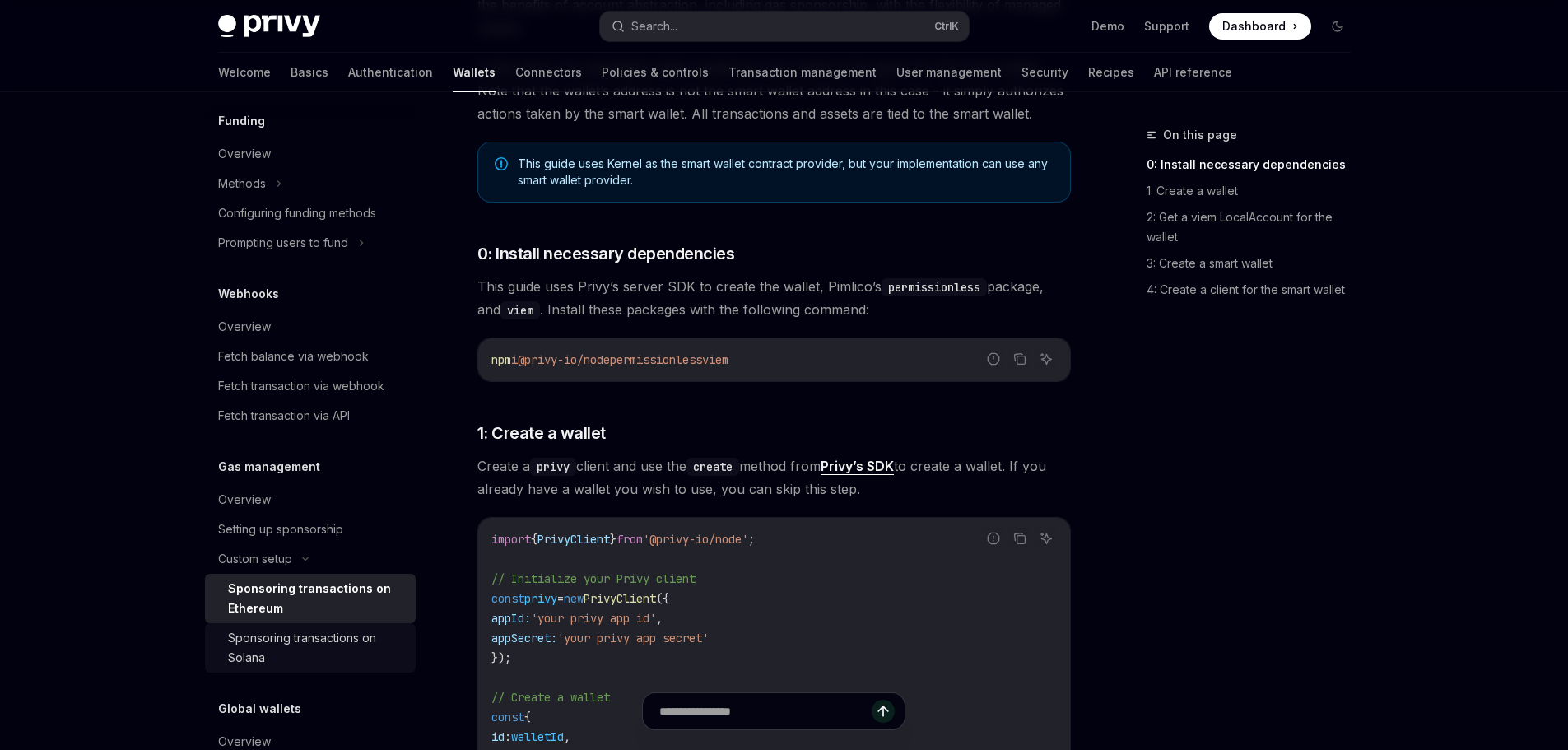
click at [362, 632] on div "Sponsoring transactions on Solana" at bounding box center [317, 648] width 178 height 39
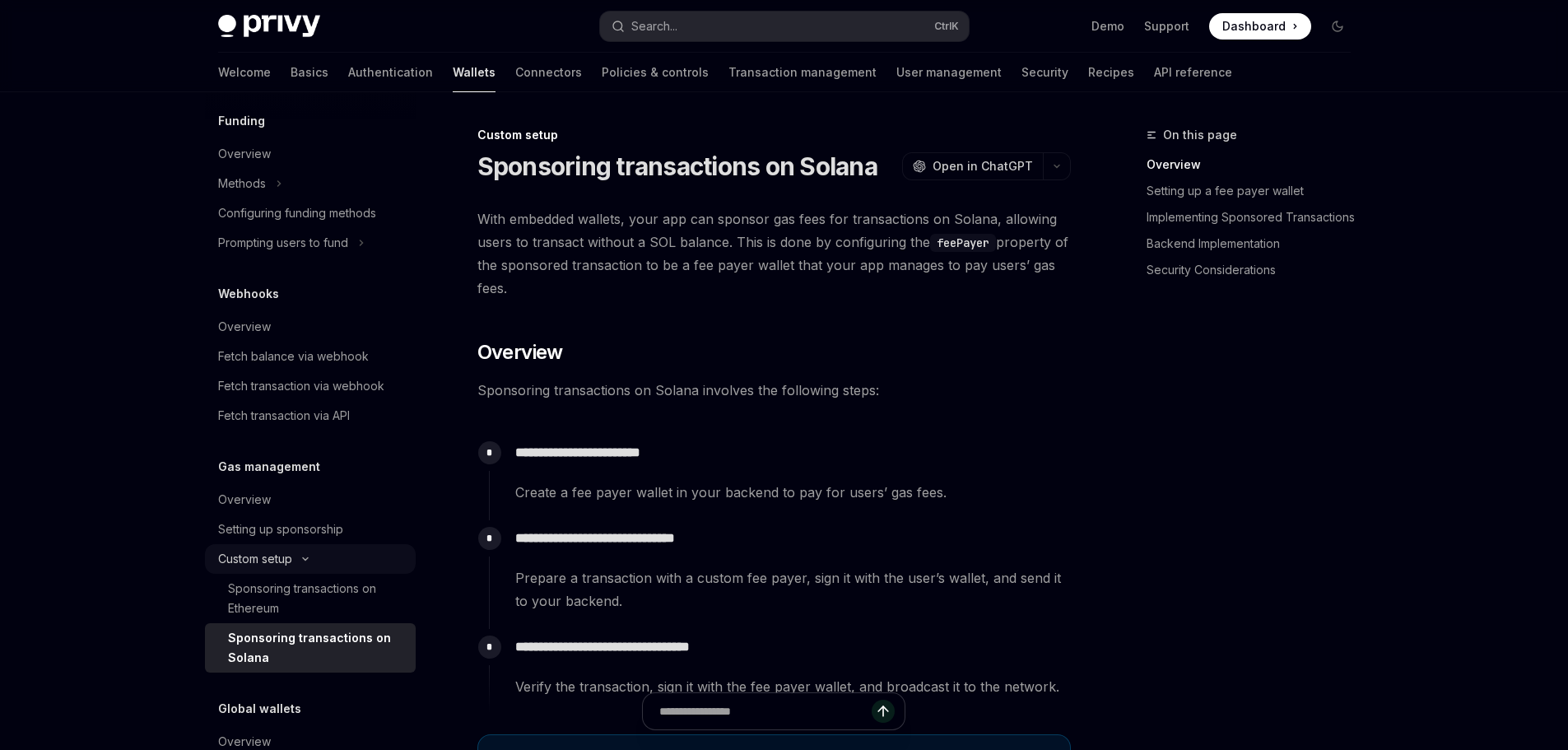
click at [309, 554] on div "Custom setup" at bounding box center [309, 558] width 211 height 30
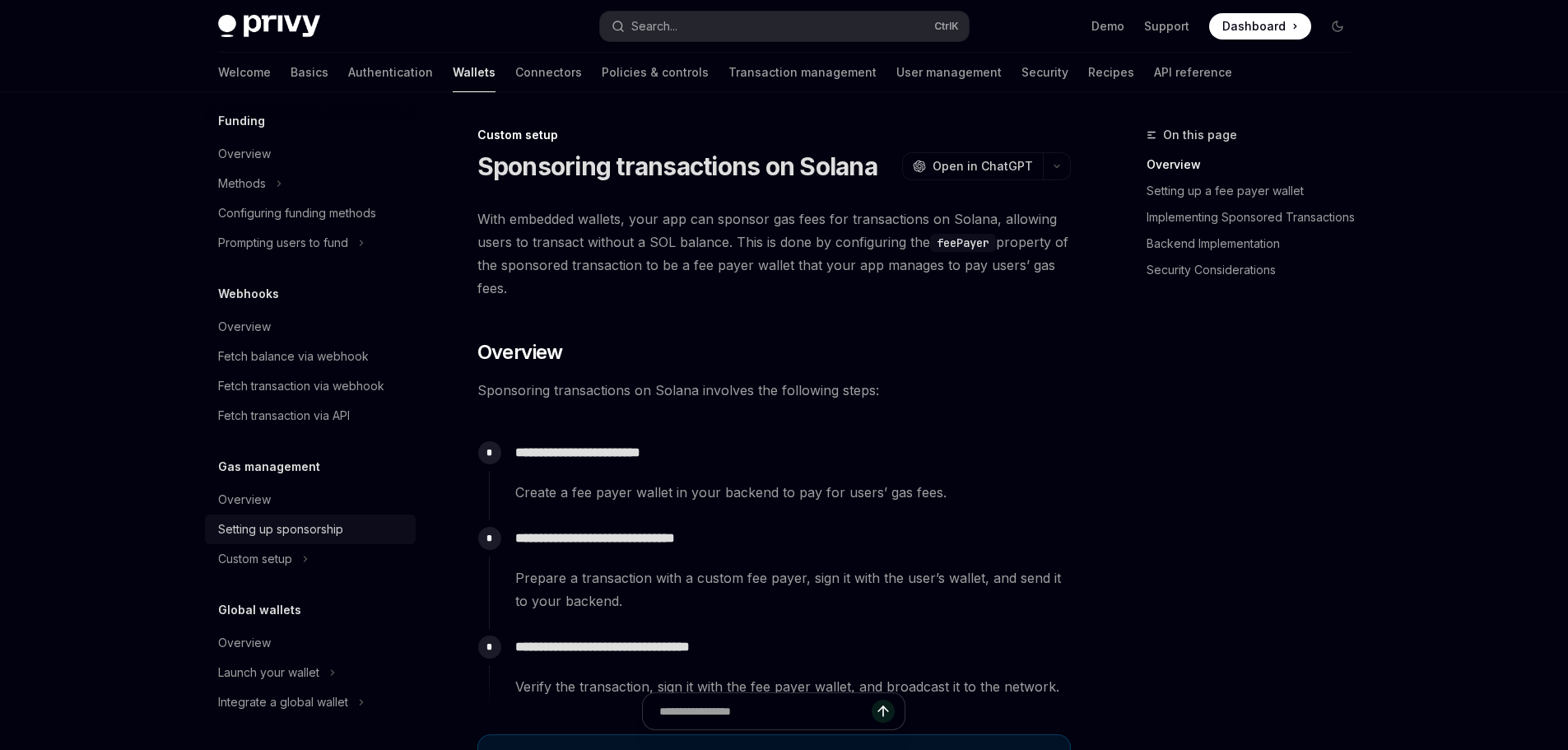
click at [323, 528] on div "Setting up sponsorship" at bounding box center [280, 529] width 125 height 20
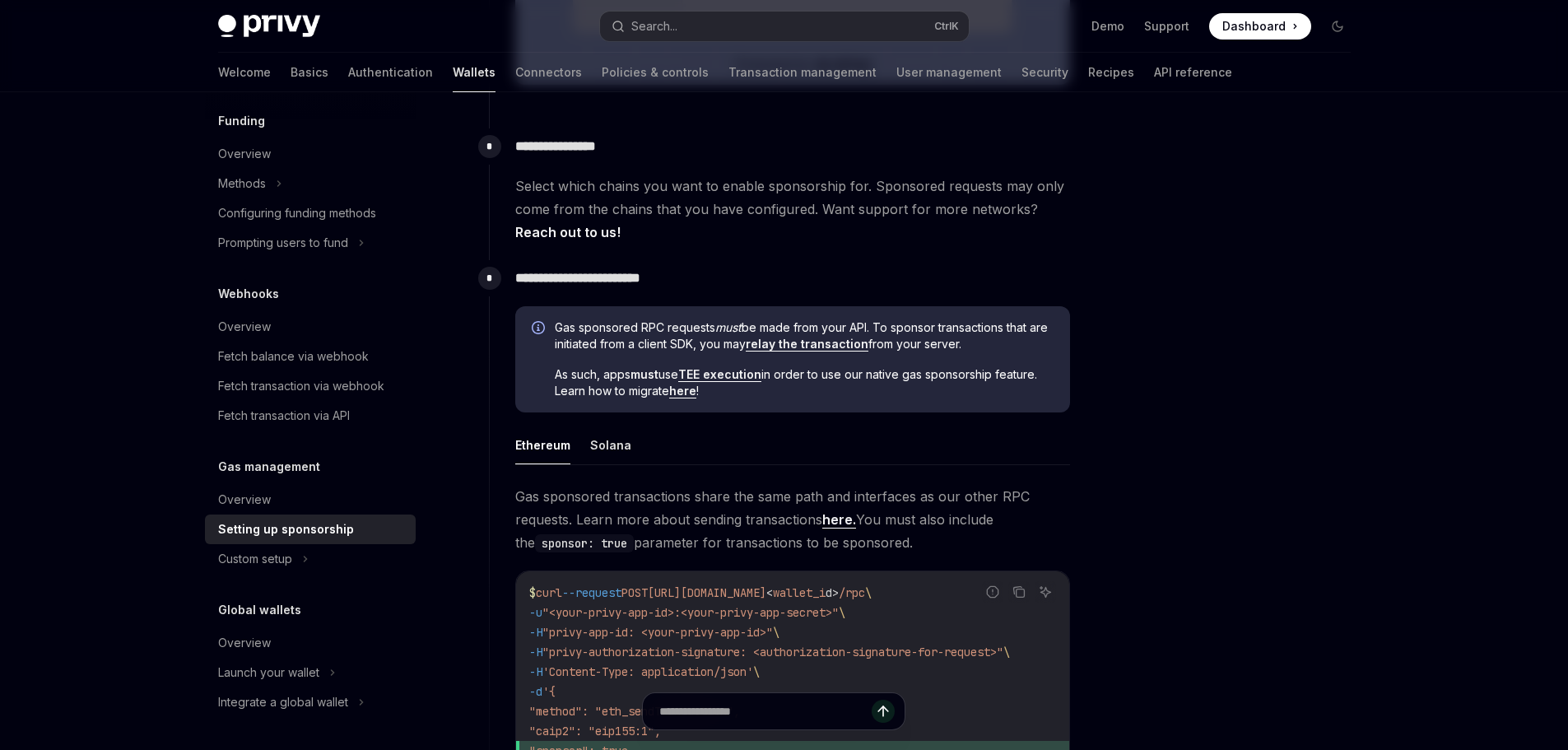
scroll to position [658, 0]
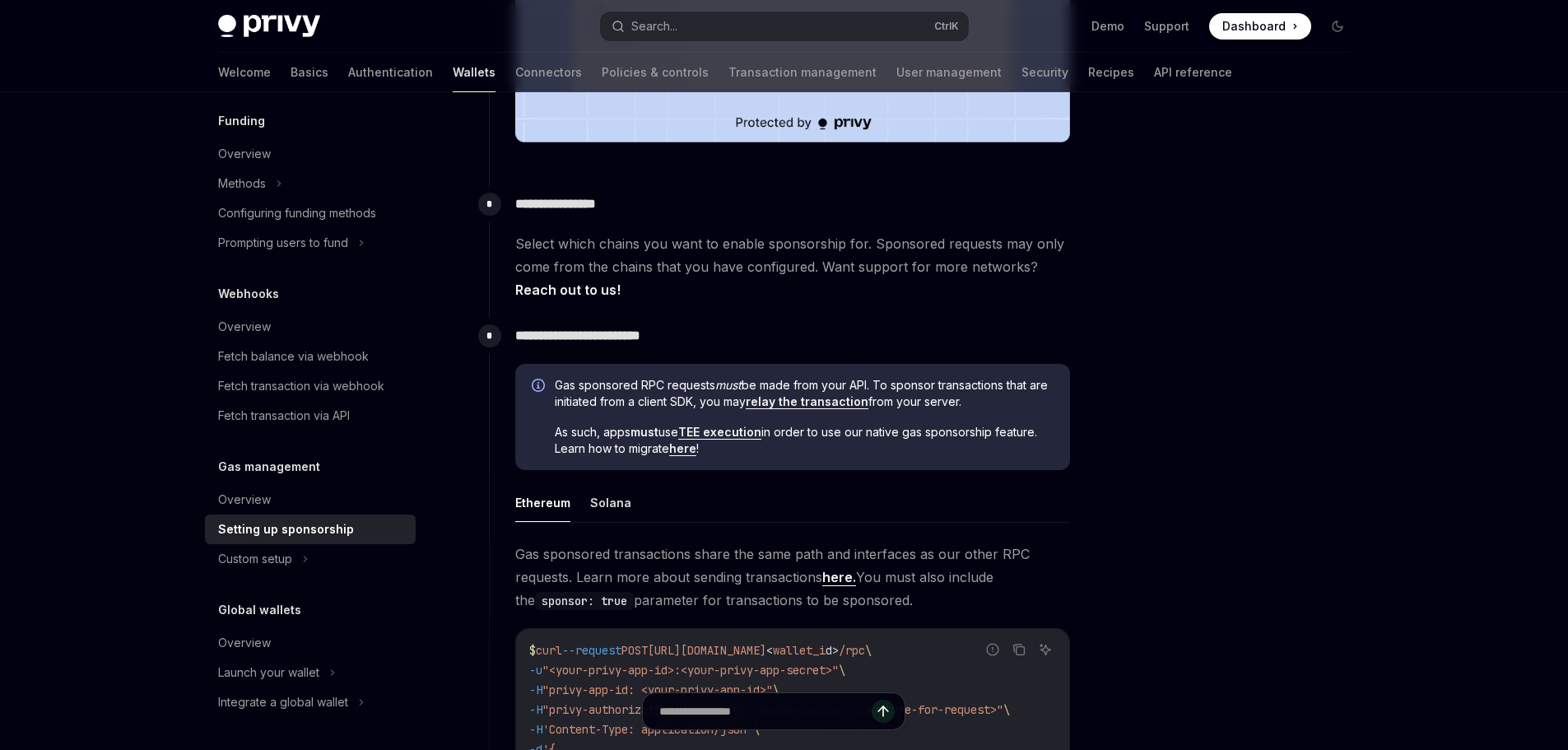
click at [712, 377] on span "Gas sponsored RPC requests must be made from your API. To sponsor transactions …" at bounding box center [804, 393] width 499 height 33
click at [736, 380] on em "must" at bounding box center [727, 385] width 26 height 14
drag, startPoint x: 736, startPoint y: 380, endPoint x: 816, endPoint y: 381, distance: 80.0
click at [814, 381] on span "Gas sponsored RPC requests must be made from your API. To sponsor transactions …" at bounding box center [804, 393] width 499 height 33
click at [816, 381] on span "Gas sponsored RPC requests must be made from your API. To sponsor transactions …" at bounding box center [804, 393] width 499 height 33
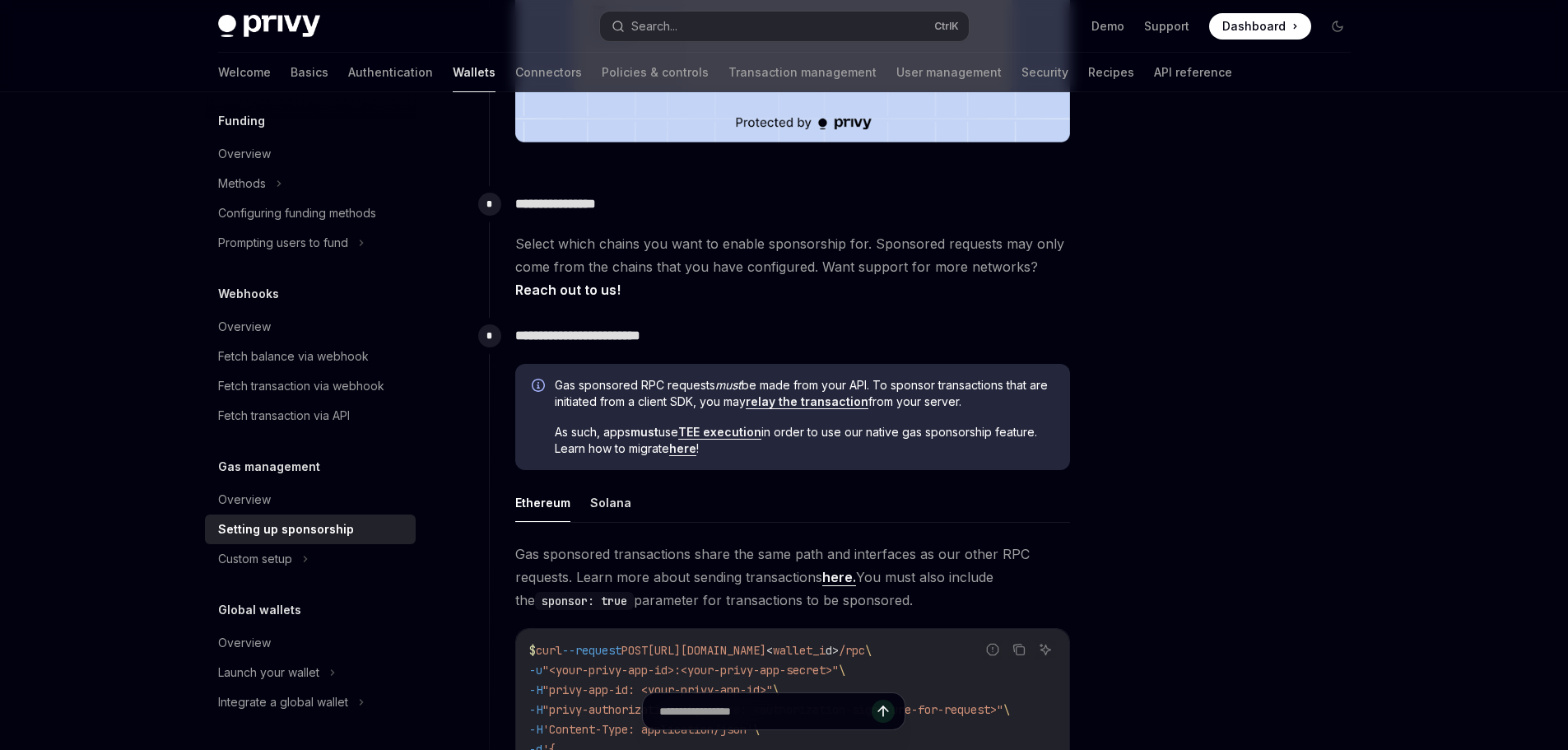
click at [613, 385] on span "Gas sponsored RPC requests must be made from your API. To sponsor transactions …" at bounding box center [804, 393] width 499 height 33
drag, startPoint x: 613, startPoint y: 385, endPoint x: 738, endPoint y: 385, distance: 125.0
click at [738, 385] on span "Gas sponsored RPC requests must be made from your API. To sponsor transactions …" at bounding box center [804, 393] width 499 height 33
click at [738, 385] on em "must" at bounding box center [727, 385] width 26 height 14
click at [722, 384] on em "must" at bounding box center [727, 385] width 26 height 14
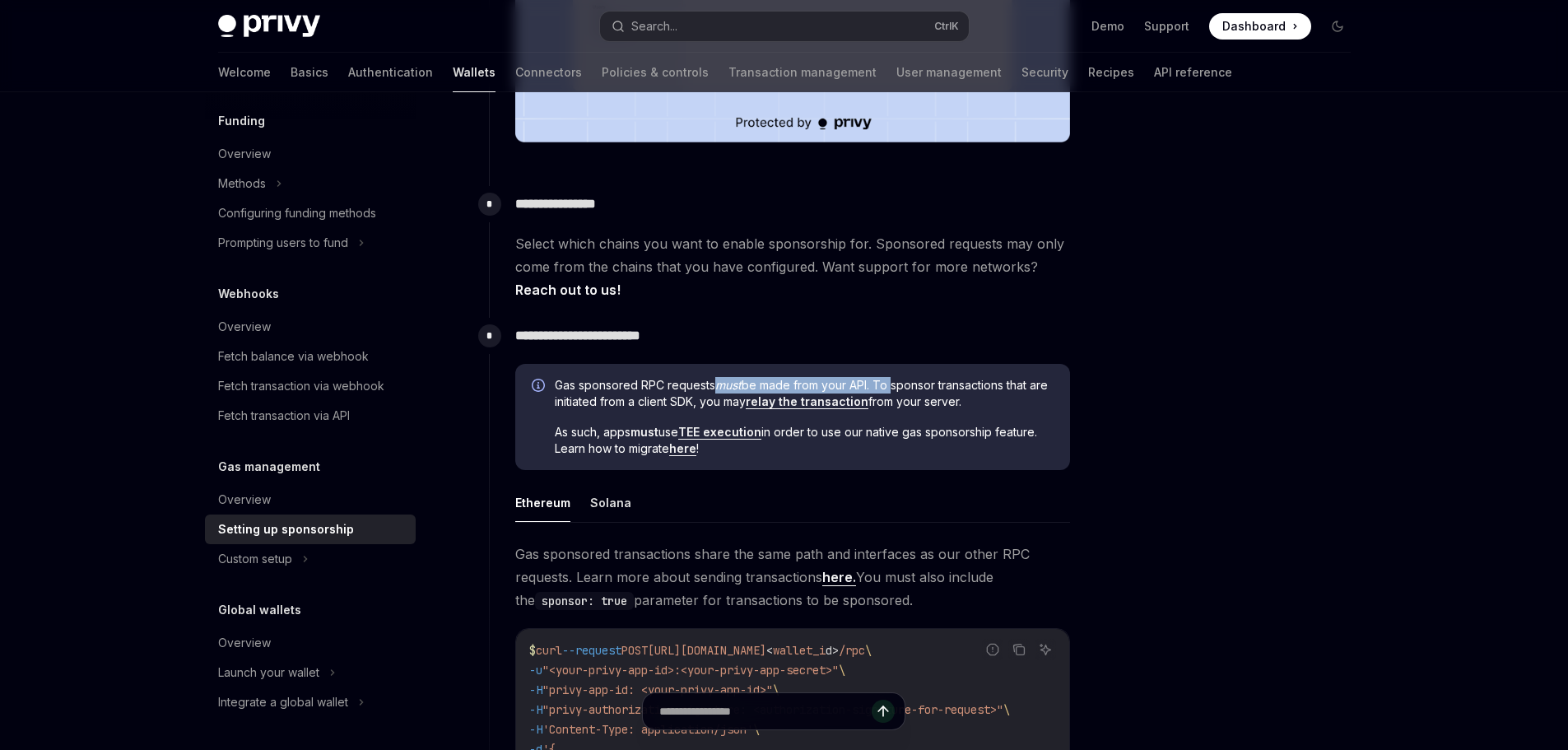
drag, startPoint x: 722, startPoint y: 384, endPoint x: 887, endPoint y: 386, distance: 165.0
click at [887, 386] on span "Gas sponsored RPC requests must be made from your API. To sponsor transactions …" at bounding box center [804, 393] width 499 height 33
click at [559, 399] on span "Gas sponsored RPC requests must be made from your API. To sponsor transactions …" at bounding box center [804, 393] width 499 height 33
drag, startPoint x: 559, startPoint y: 399, endPoint x: 612, endPoint y: 399, distance: 53.0
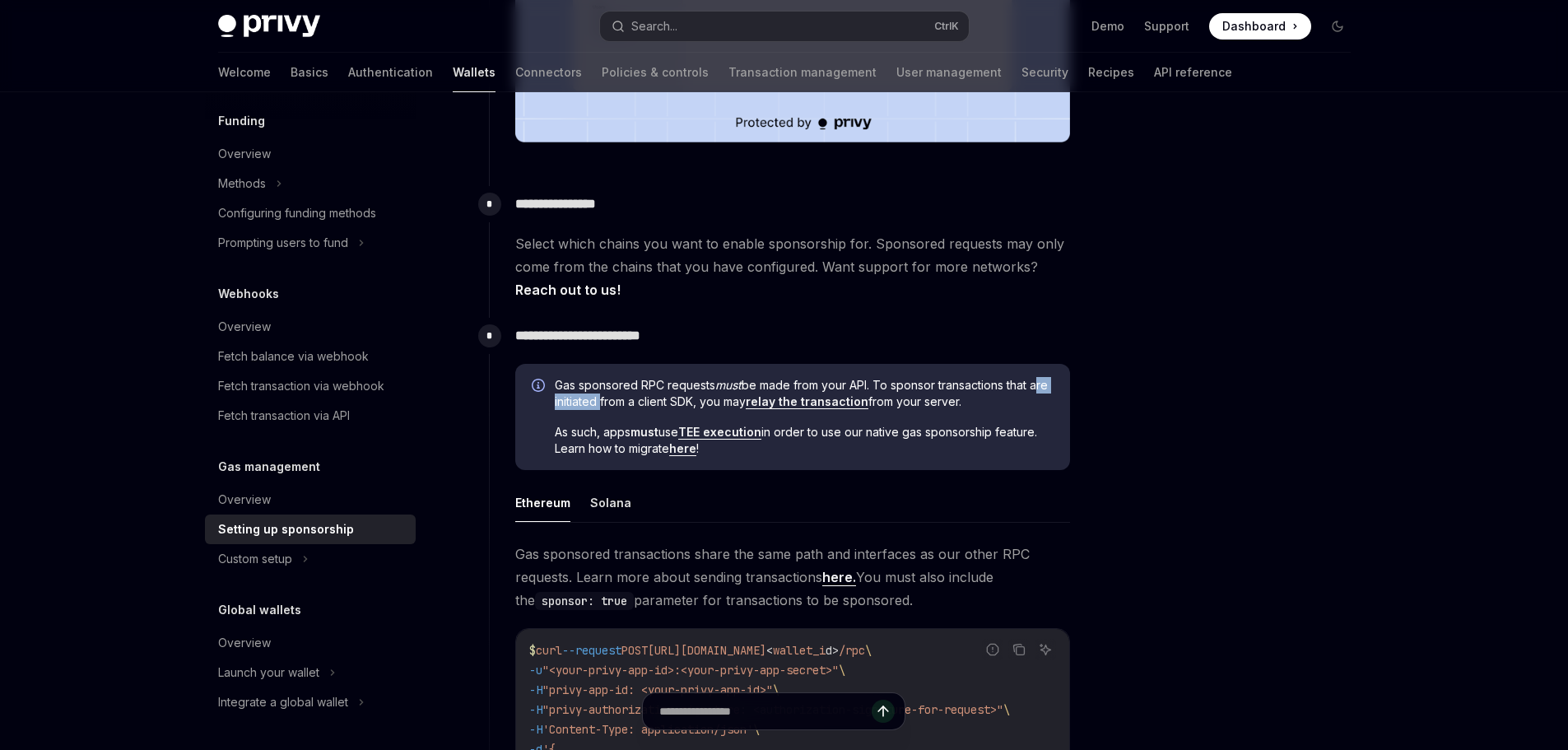
click at [612, 399] on span "Gas sponsored RPC requests must be made from your API. To sponsor transactions …" at bounding box center [804, 393] width 499 height 33
click at [736, 404] on span "Gas sponsored RPC requests must be made from your API. To sponsor transactions …" at bounding box center [804, 393] width 499 height 33
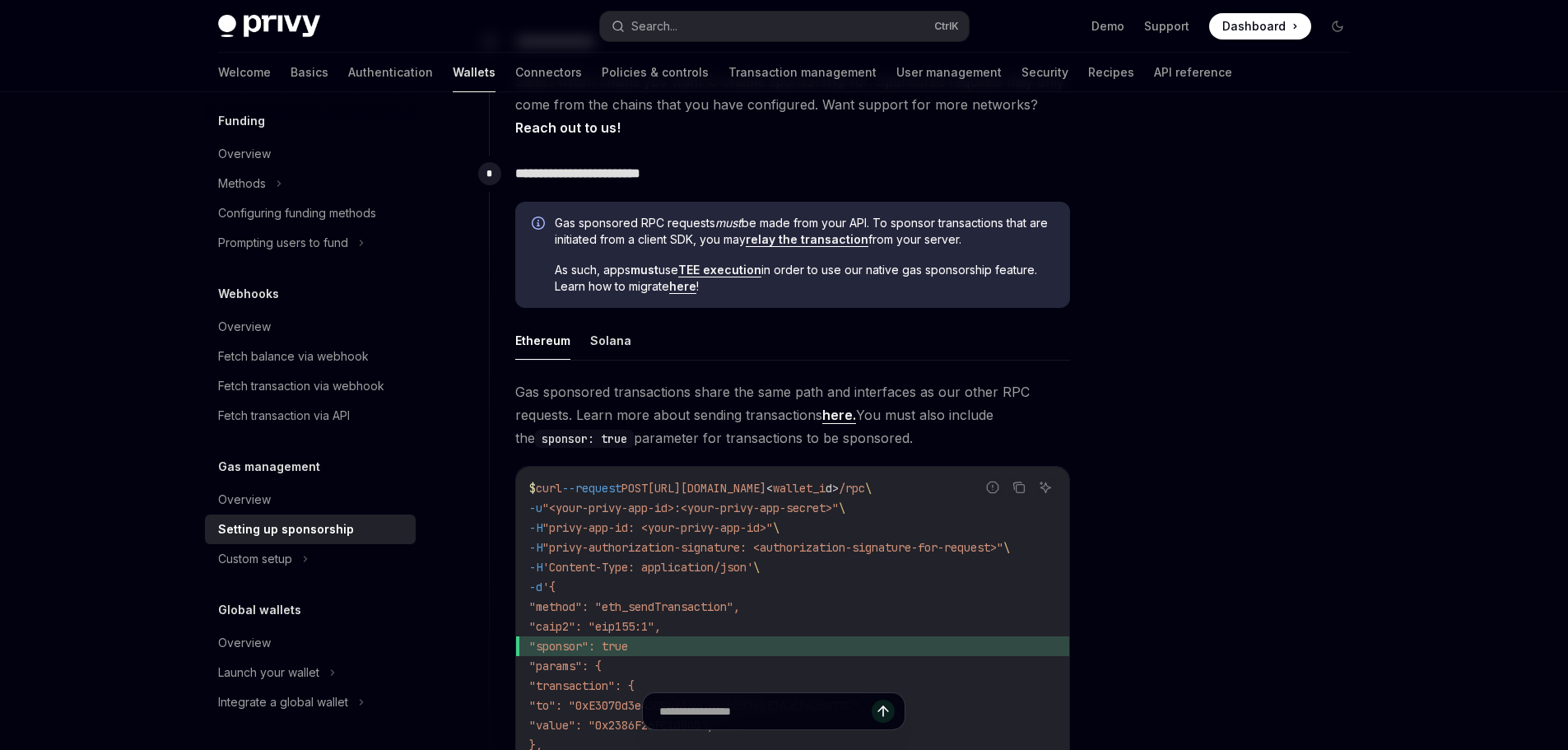
scroll to position [823, 0]
click at [573, 223] on span "Gas sponsored RPC requests must be made from your API. To sponsor transactions …" at bounding box center [804, 229] width 499 height 33
drag, startPoint x: 573, startPoint y: 223, endPoint x: 759, endPoint y: 218, distance: 186.1
click at [759, 218] on span "Gas sponsored RPC requests must be made from your API. To sponsor transactions …" at bounding box center [804, 229] width 499 height 33
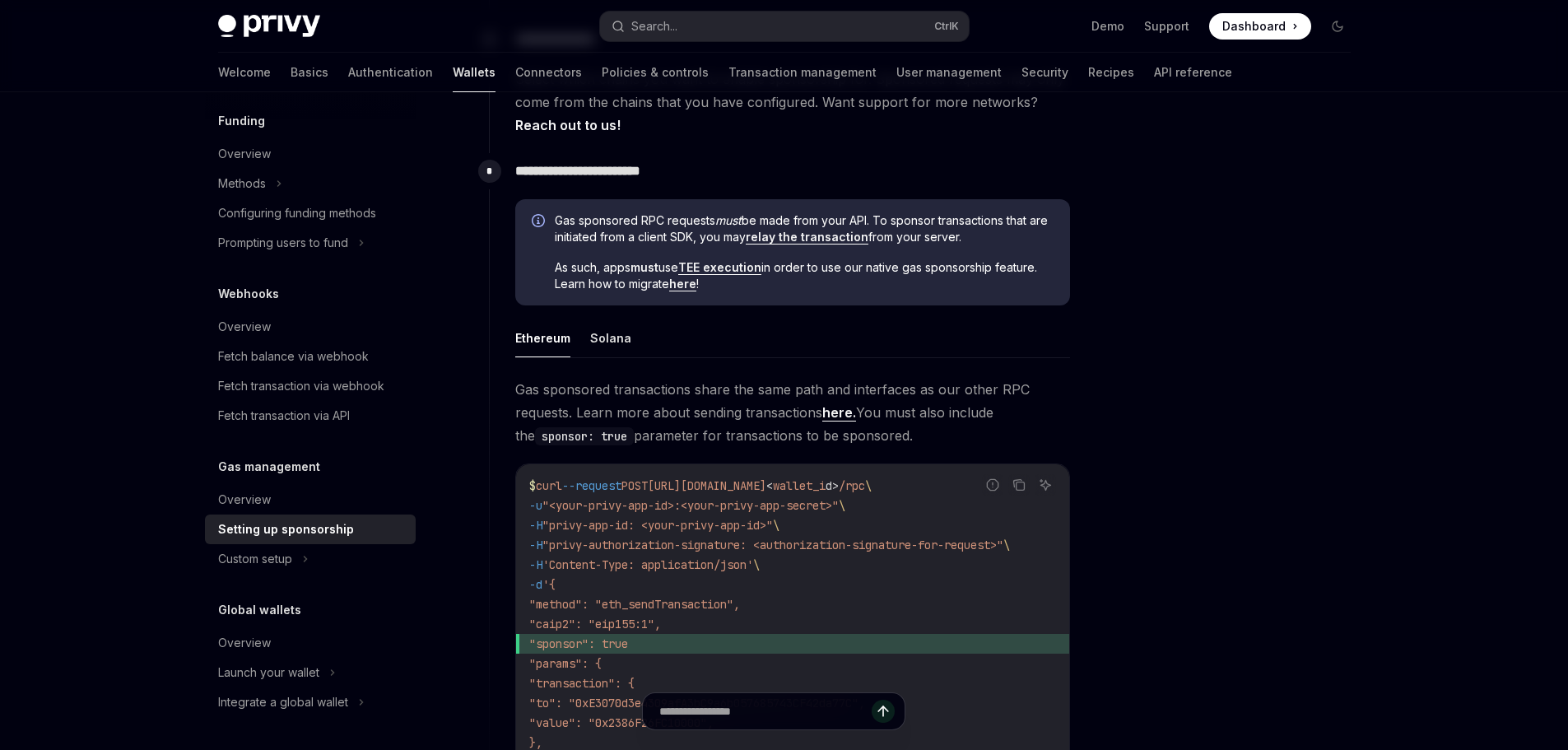
click at [779, 218] on span "Gas sponsored RPC requests must be made from your API. To sponsor transactions …" at bounding box center [804, 229] width 499 height 33
drag, startPoint x: 779, startPoint y: 218, endPoint x: 861, endPoint y: 222, distance: 82.1
click at [861, 222] on span "Gas sponsored RPC requests must be made from your API. To sponsor transactions …" at bounding box center [804, 229] width 499 height 33
click at [902, 220] on span "Gas sponsored RPC requests must be made from your API. To sponsor transactions …" at bounding box center [804, 229] width 499 height 33
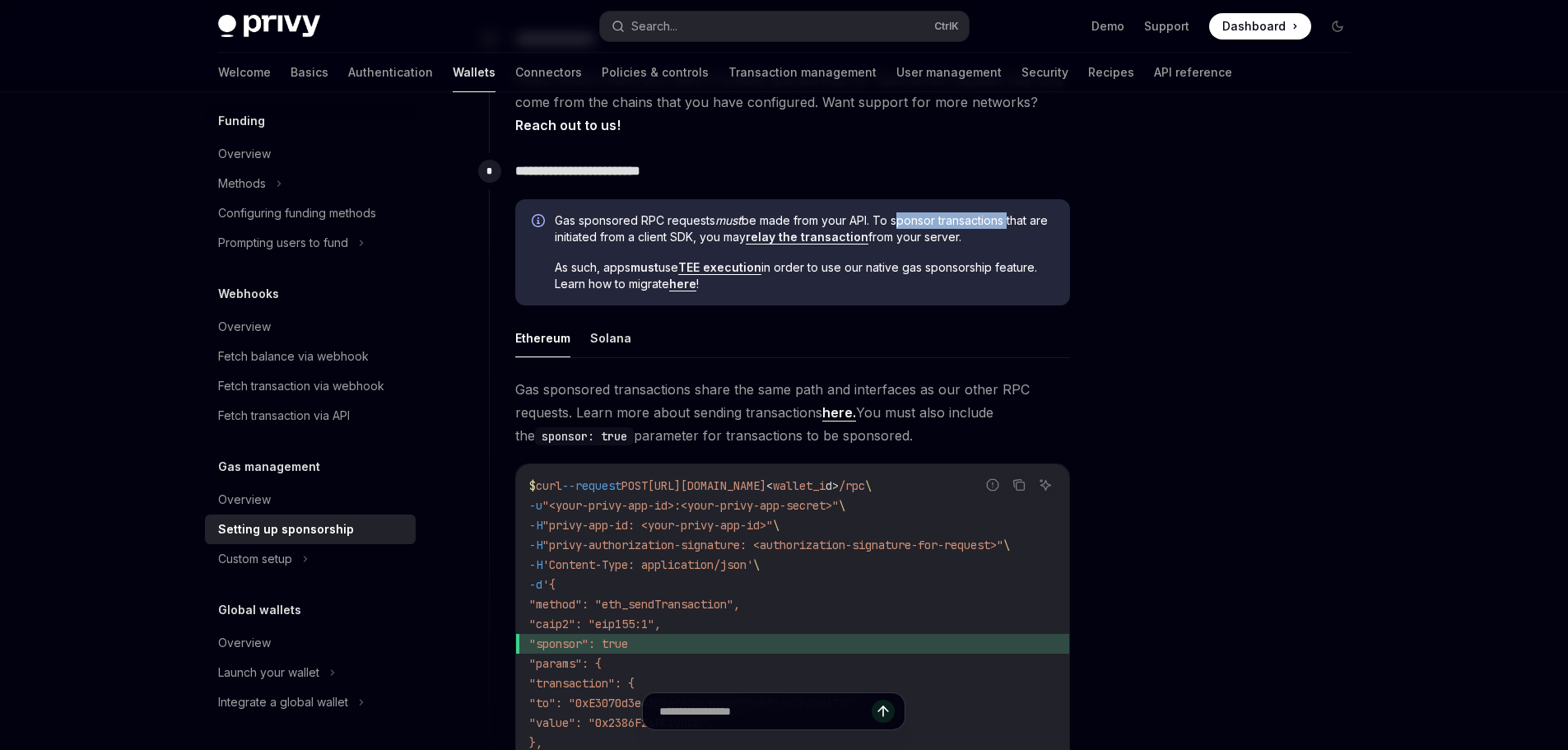
drag, startPoint x: 902, startPoint y: 220, endPoint x: 996, endPoint y: 222, distance: 94.0
click at [996, 222] on span "Gas sponsored RPC requests must be made from your API. To sponsor transactions …" at bounding box center [804, 229] width 499 height 33
click at [537, 235] on div at bounding box center [538, 254] width 13 height 79
click at [568, 235] on span "Gas sponsored RPC requests must be made from your API. To sponsor transactions …" at bounding box center [804, 229] width 499 height 33
drag, startPoint x: 568, startPoint y: 235, endPoint x: 683, endPoint y: 238, distance: 115.0
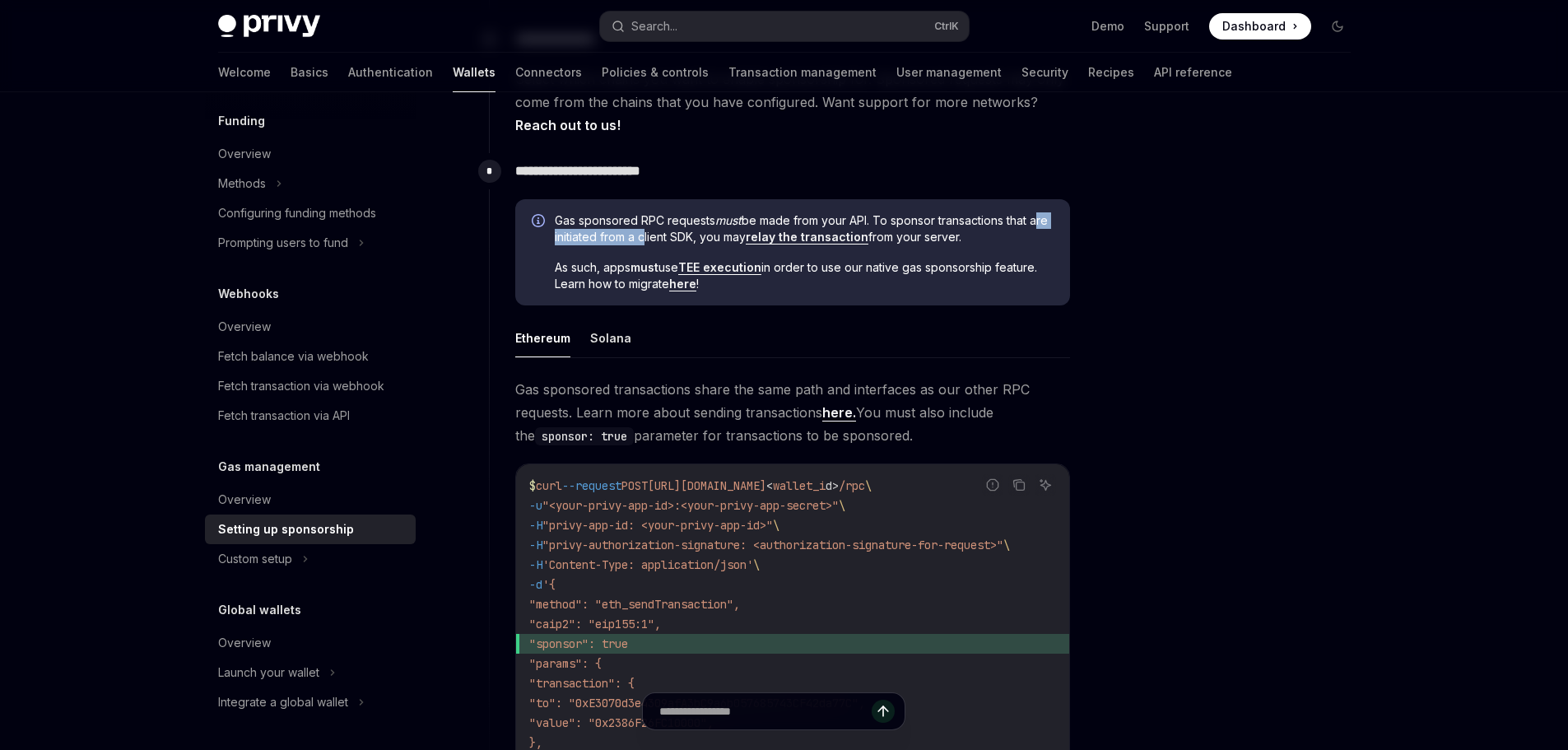
click at [668, 238] on span "Gas sponsored RPC requests must be made from your API. To sponsor transactions …" at bounding box center [804, 229] width 499 height 33
click at [683, 238] on span "Gas sponsored RPC requests must be made from your API. To sponsor transactions …" at bounding box center [804, 229] width 499 height 33
click at [702, 236] on span "Gas sponsored RPC requests must be made from your API. To sponsor transactions …" at bounding box center [804, 229] width 499 height 33
drag, startPoint x: 702, startPoint y: 236, endPoint x: 736, endPoint y: 235, distance: 34.0
click at [736, 235] on span "Gas sponsored RPC requests must be made from your API. To sponsor transactions …" at bounding box center [804, 229] width 499 height 33
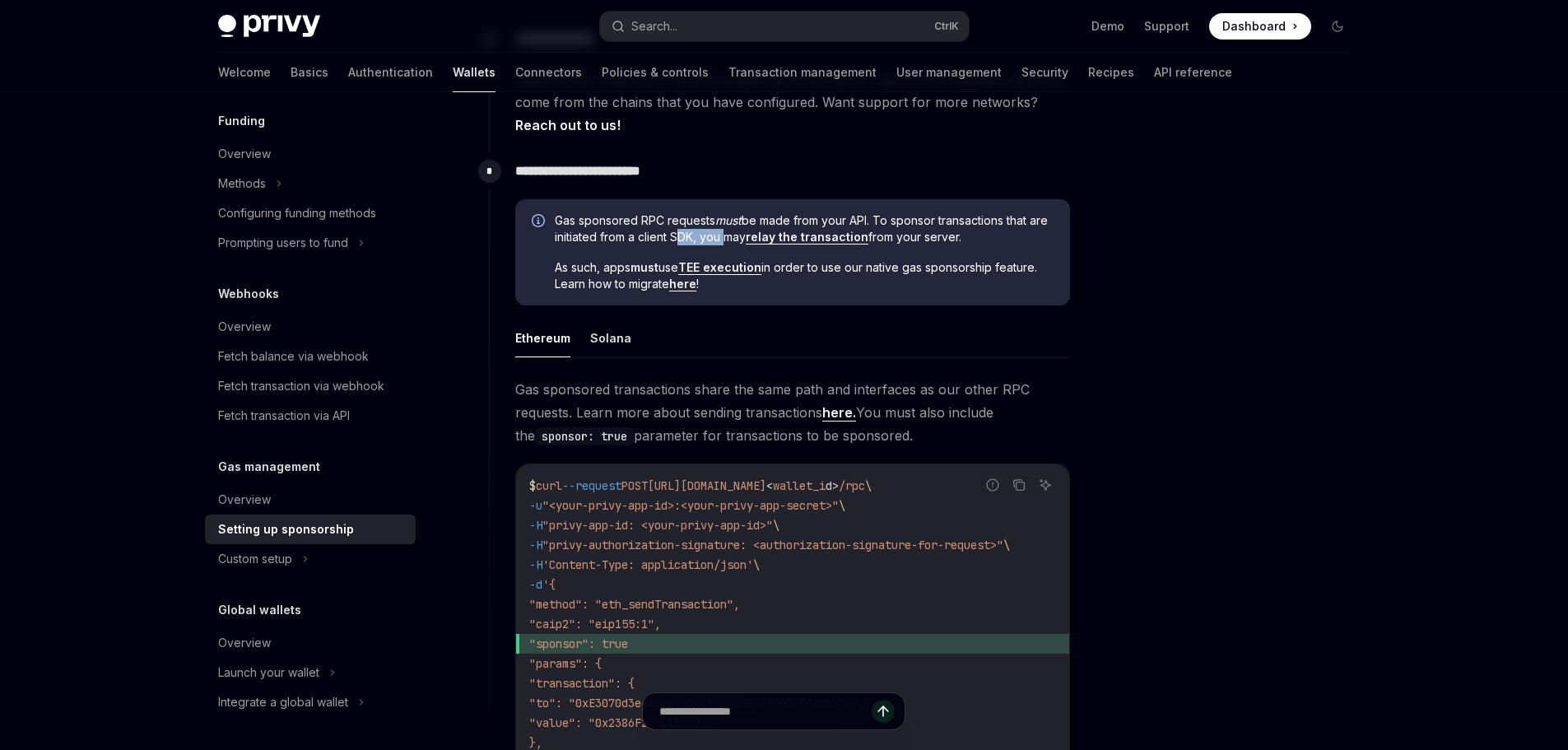
click at [736, 235] on span "Gas sponsored RPC requests must be made from your API. To sponsor transactions …" at bounding box center [804, 229] width 499 height 33
click at [562, 269] on span "As such, apps must use TEE execution in order to use our native gas sponsorship…" at bounding box center [804, 275] width 499 height 33
drag, startPoint x: 562, startPoint y: 269, endPoint x: 828, endPoint y: 269, distance: 266.0
click at [828, 269] on span "As such, apps must use TEE execution in order to use our native gas sponsorship…" at bounding box center [804, 275] width 499 height 33
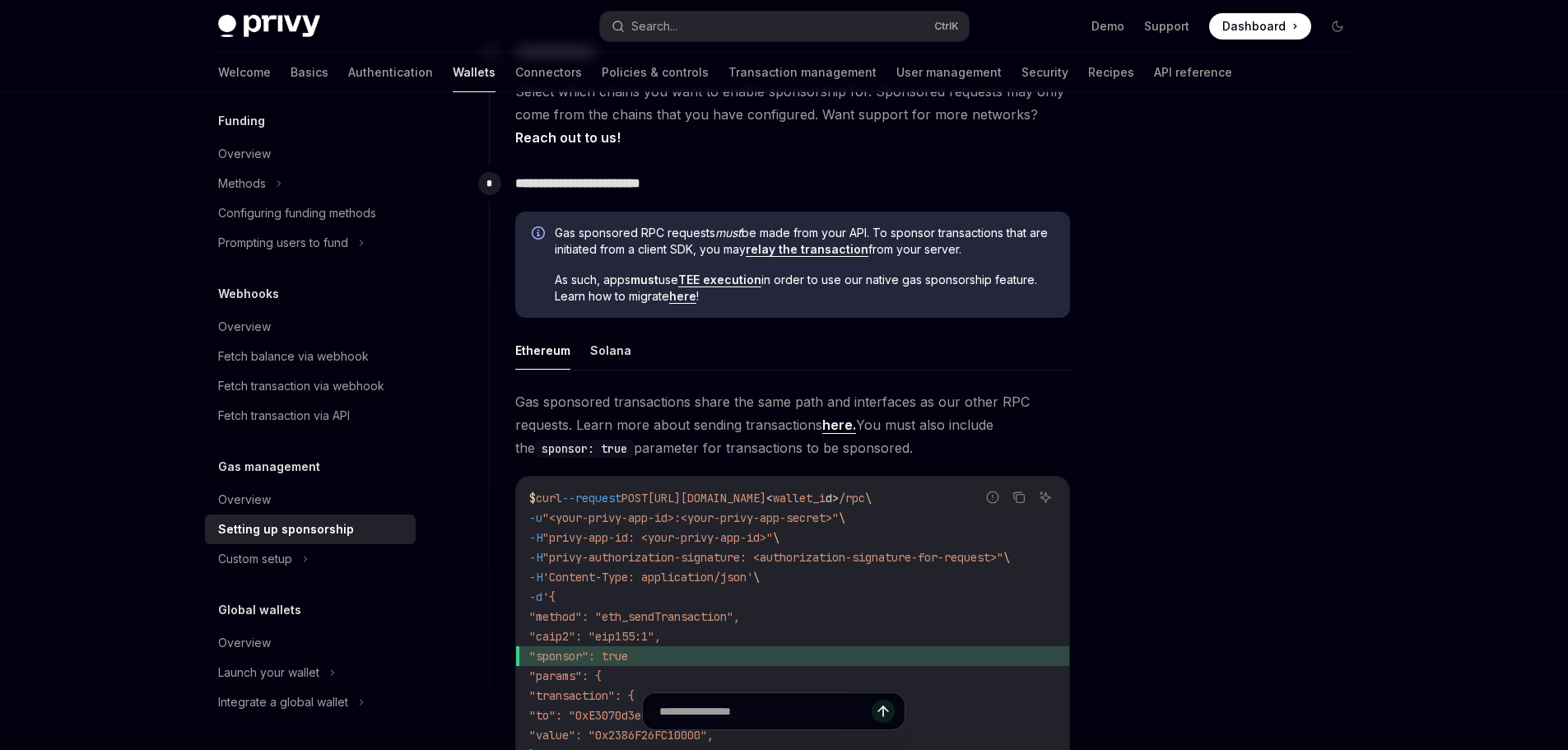
scroll to position [876, 0]
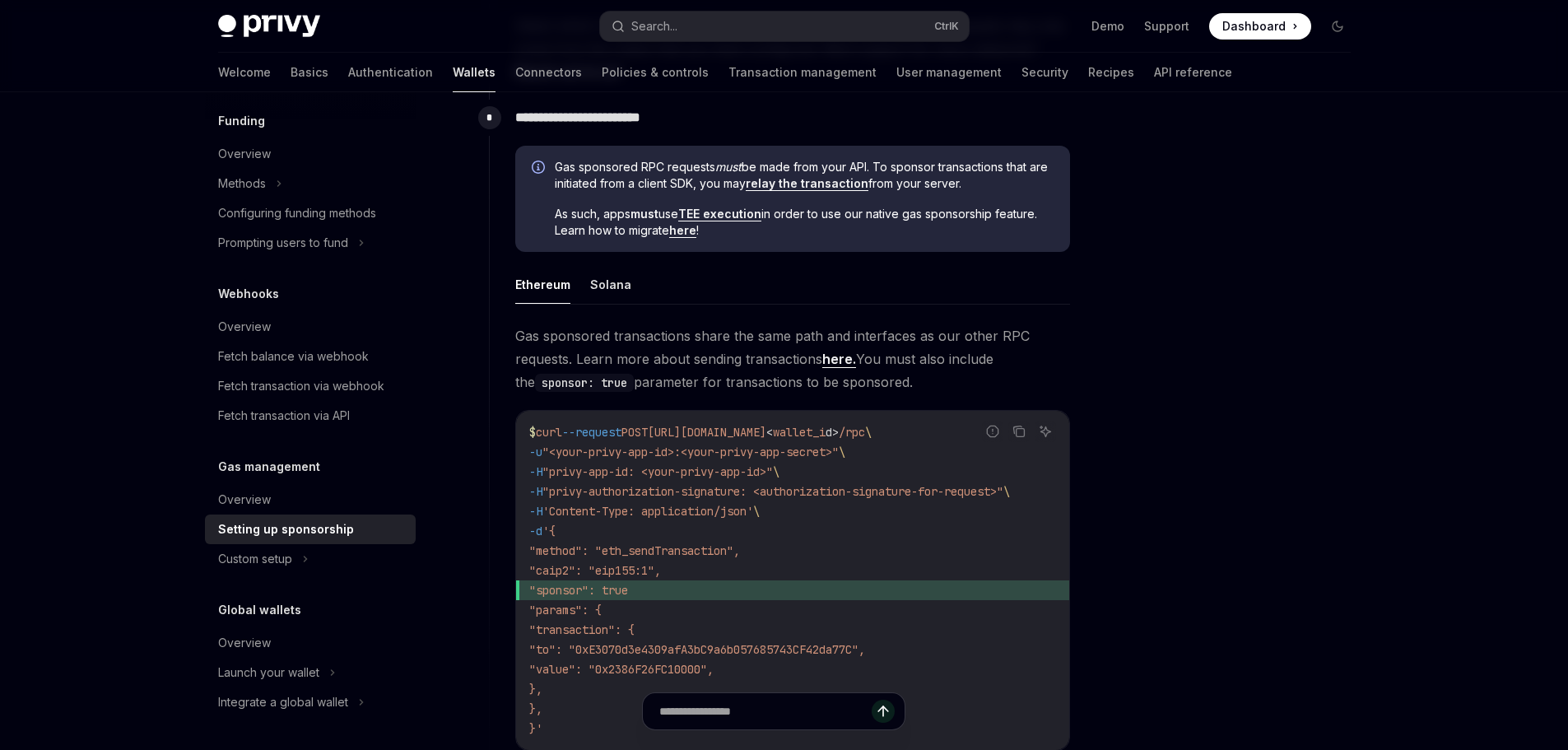
click at [706, 339] on span "Gas sponsored transactions share the same path and interfaces as our other RPC …" at bounding box center [792, 358] width 554 height 69
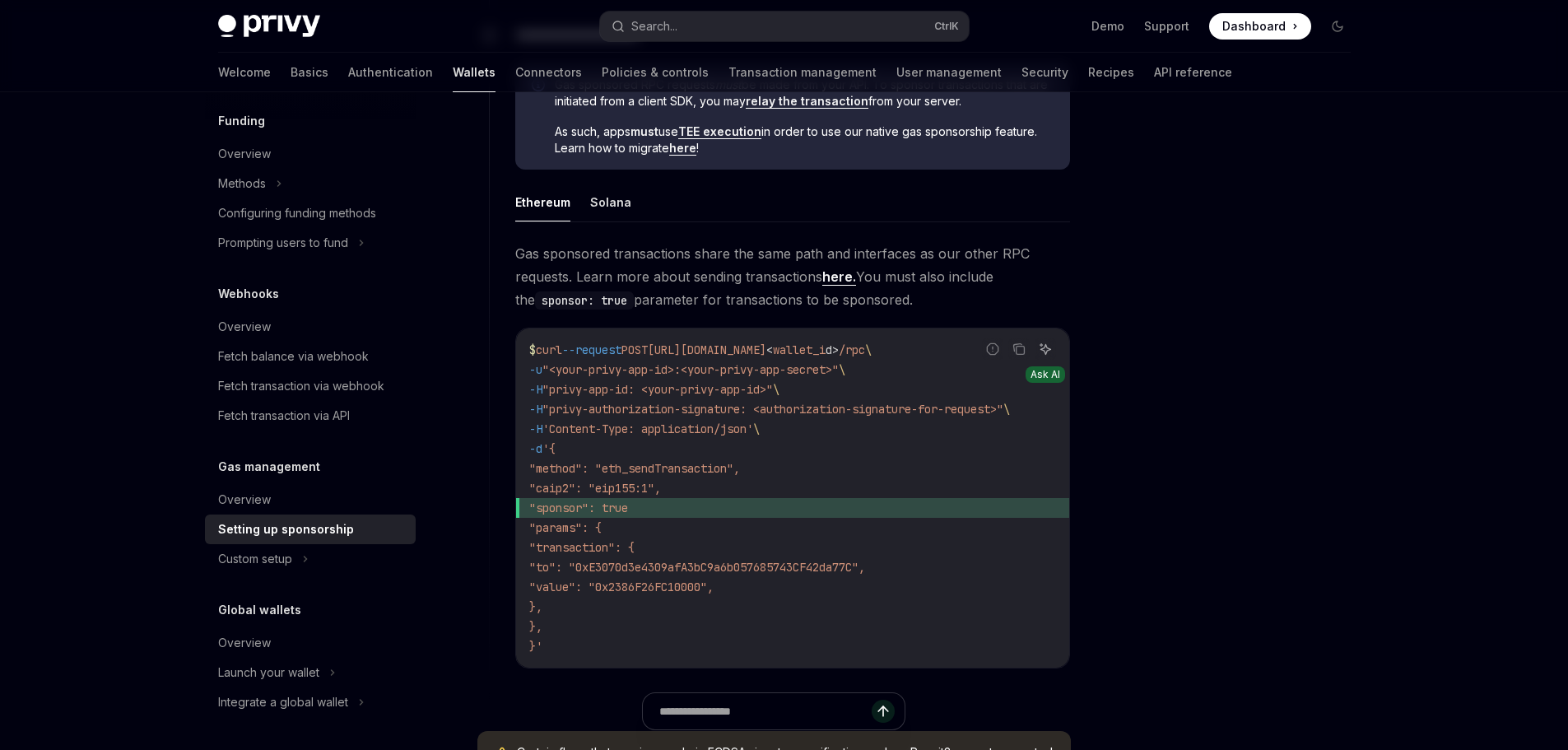
click at [1035, 347] on button "Ask AI" at bounding box center [1045, 349] width 22 height 22
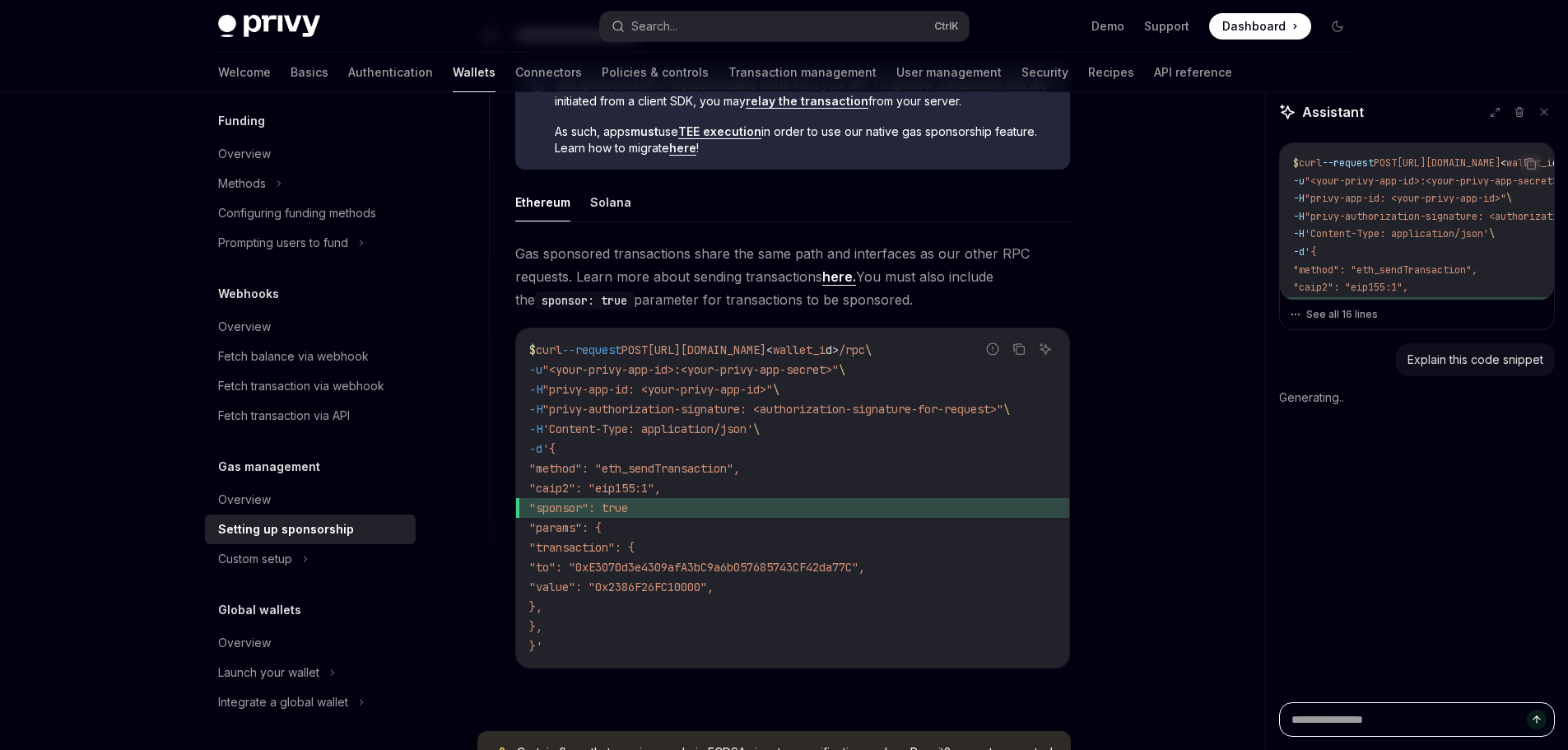
click at [1388, 703] on textarea at bounding box center [1416, 719] width 275 height 35
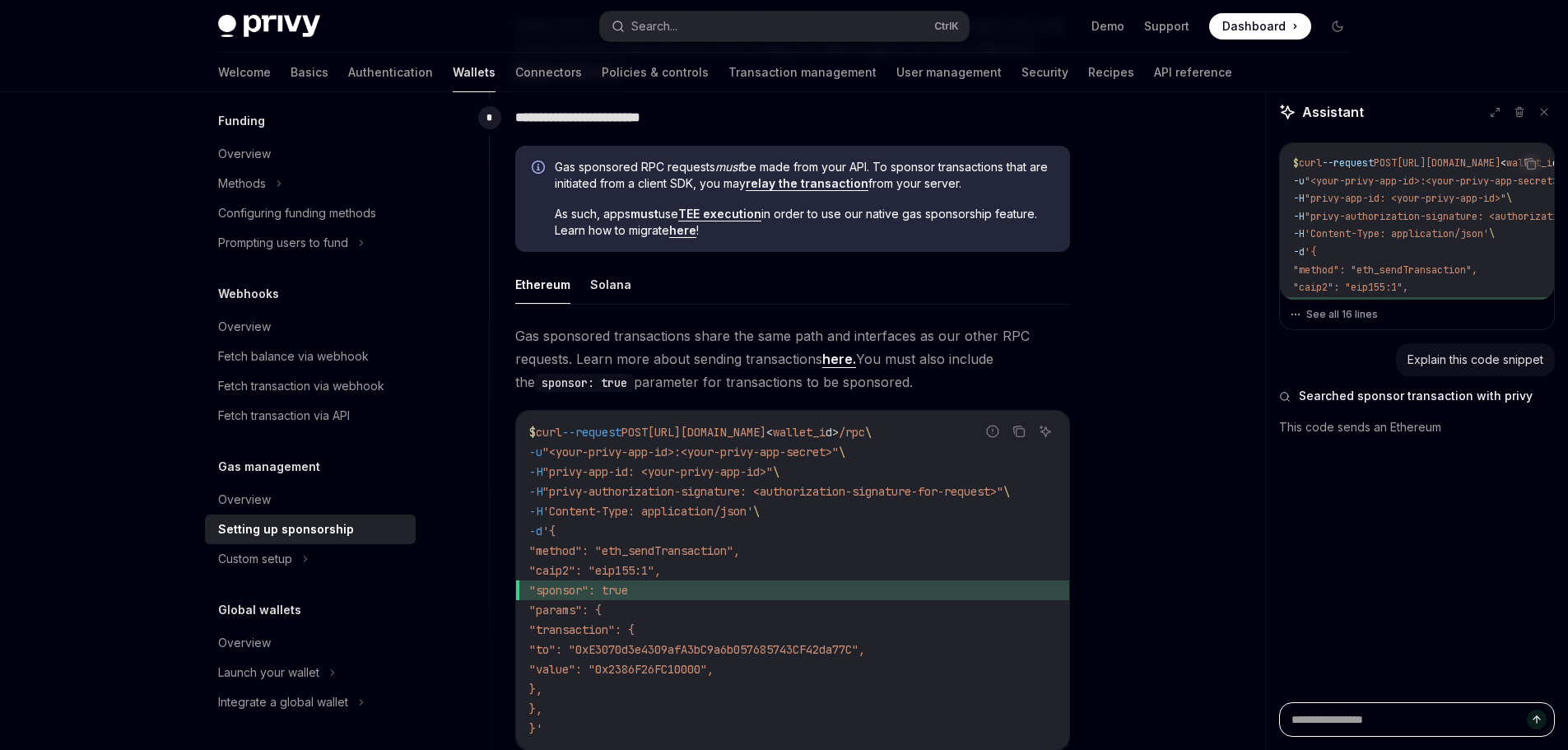
type textarea "*"
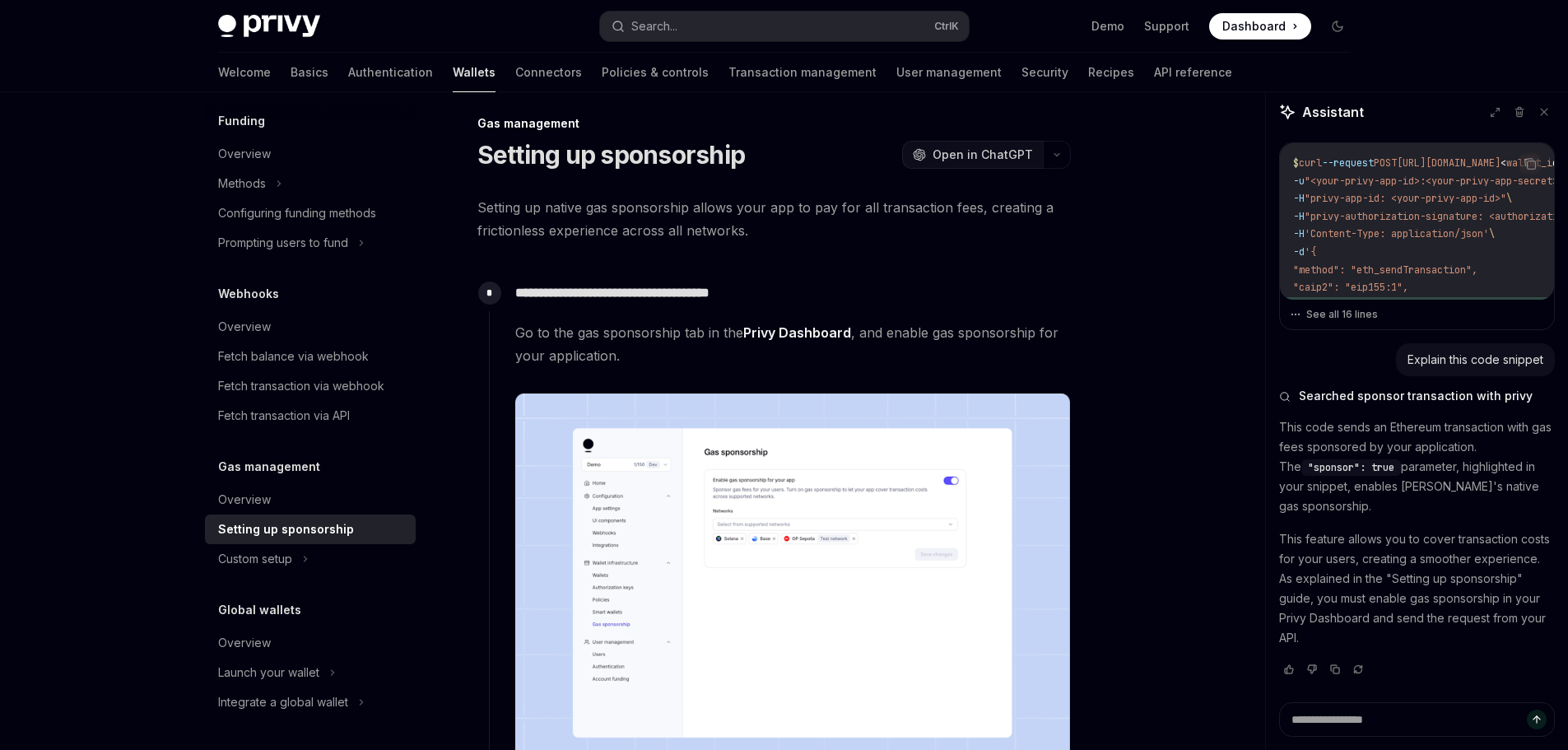
scroll to position [0, 0]
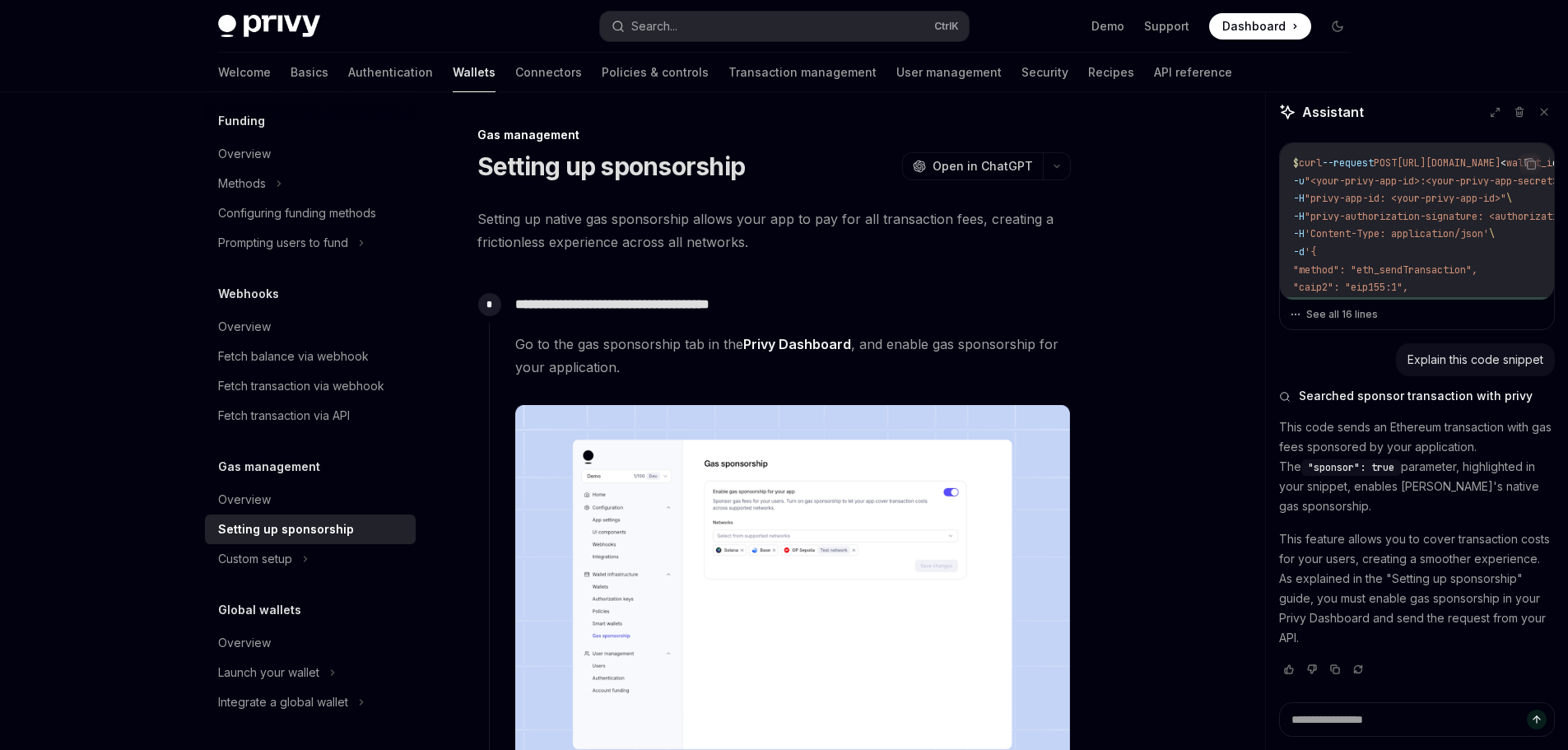
click at [1057, 169] on icon "button" at bounding box center [1057, 166] width 20 height 6
click at [994, 168] on span "Open in ChatGPT" at bounding box center [982, 166] width 100 height 16
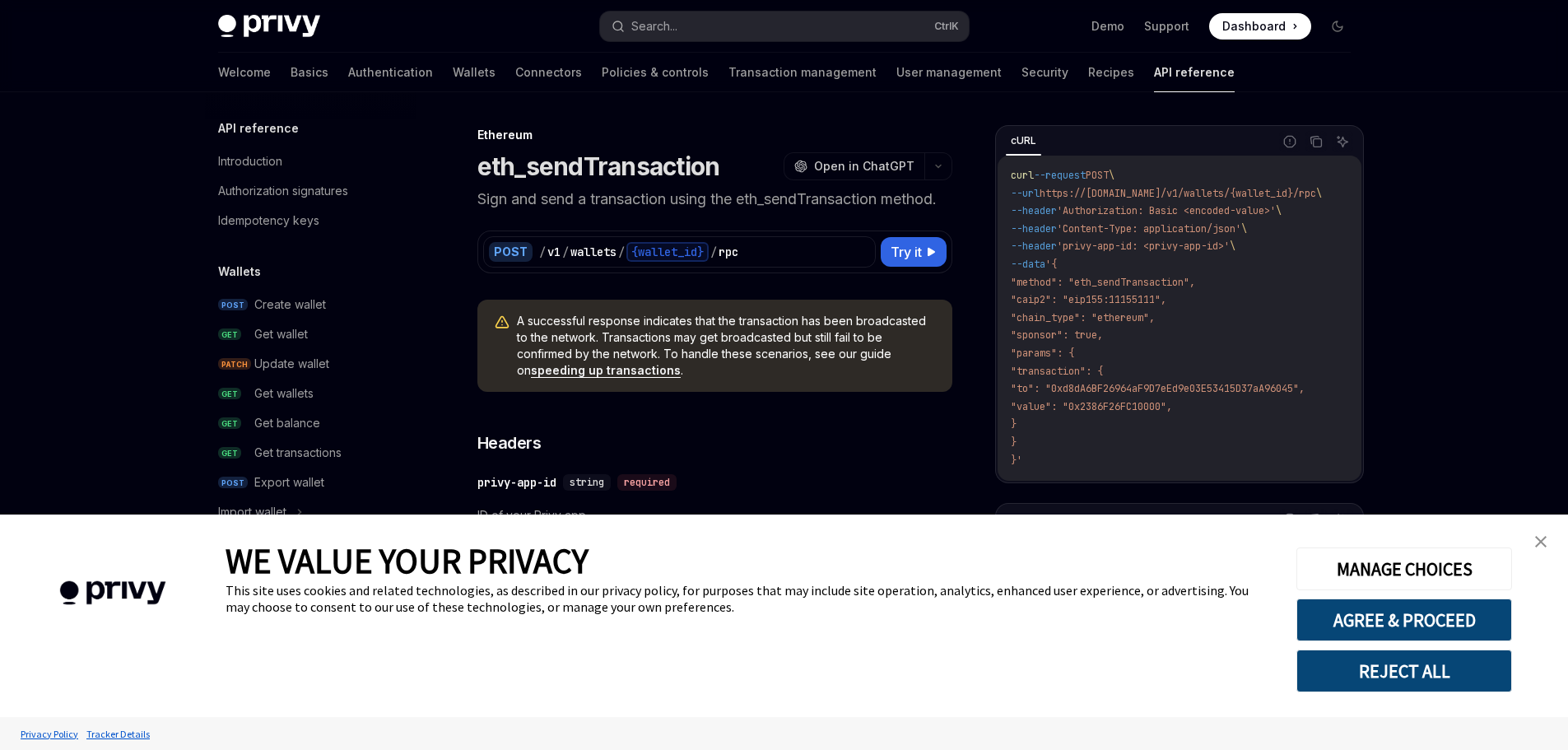
scroll to position [83, 0]
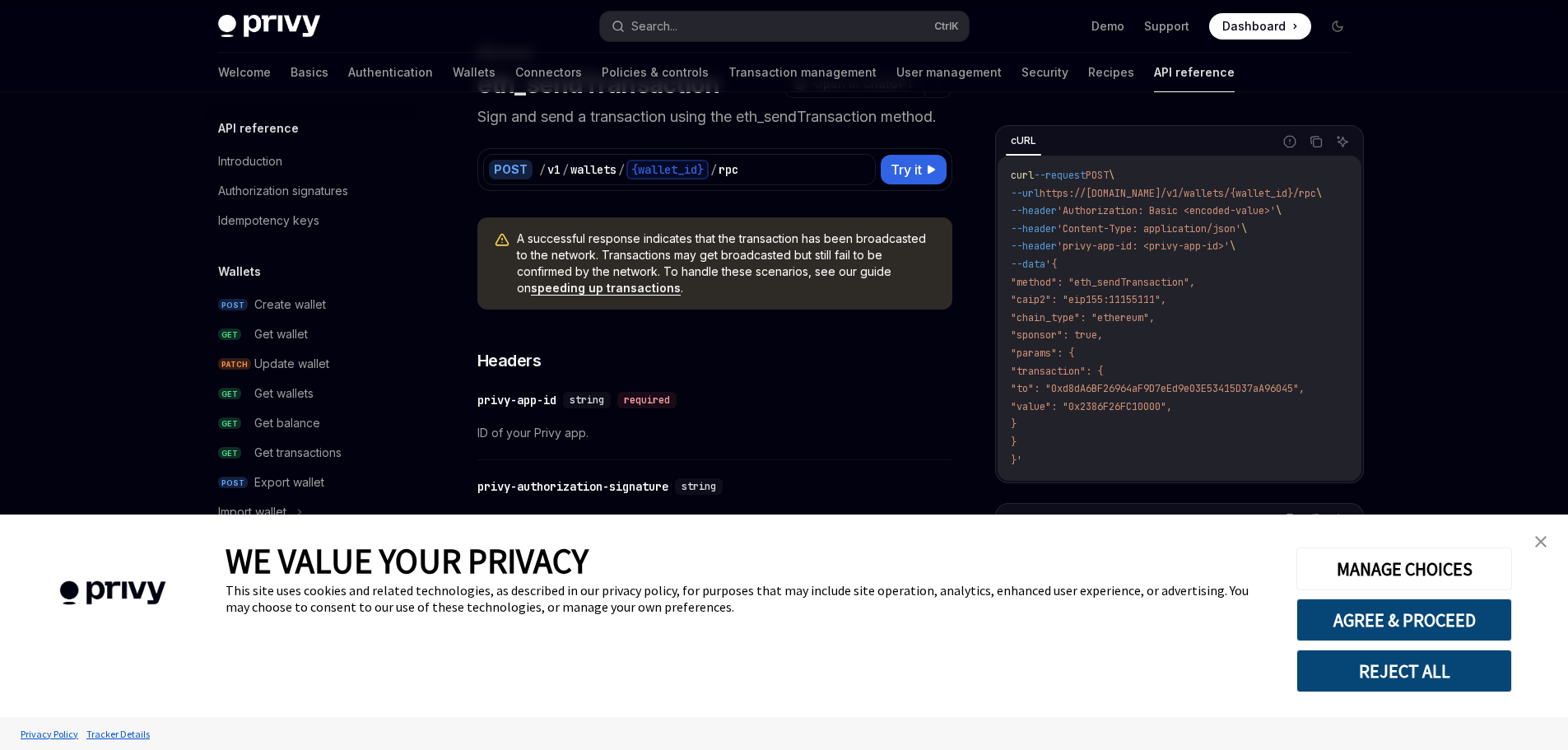
click at [1532, 554] on link "close banner" at bounding box center [1540, 541] width 33 height 33
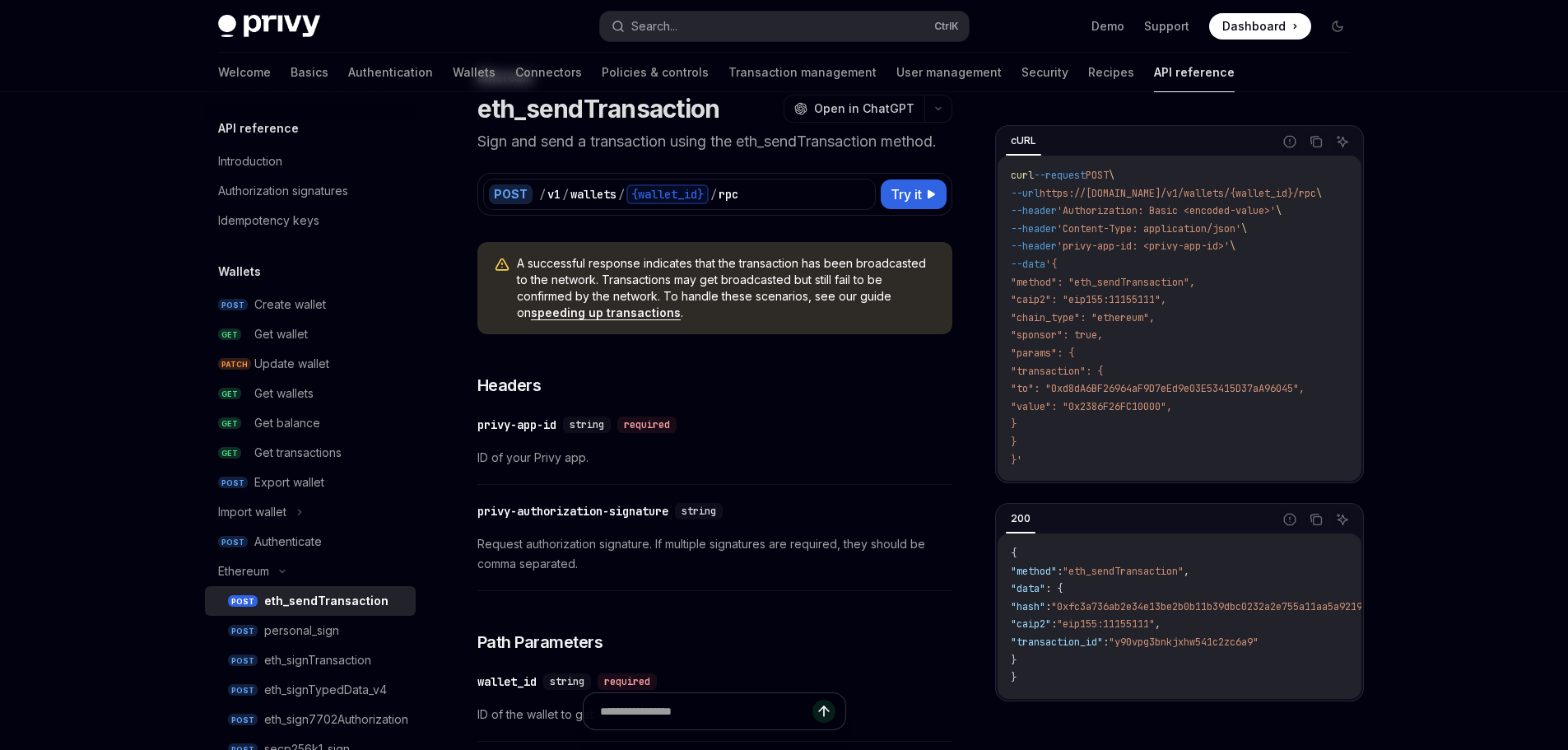
scroll to position [0, 0]
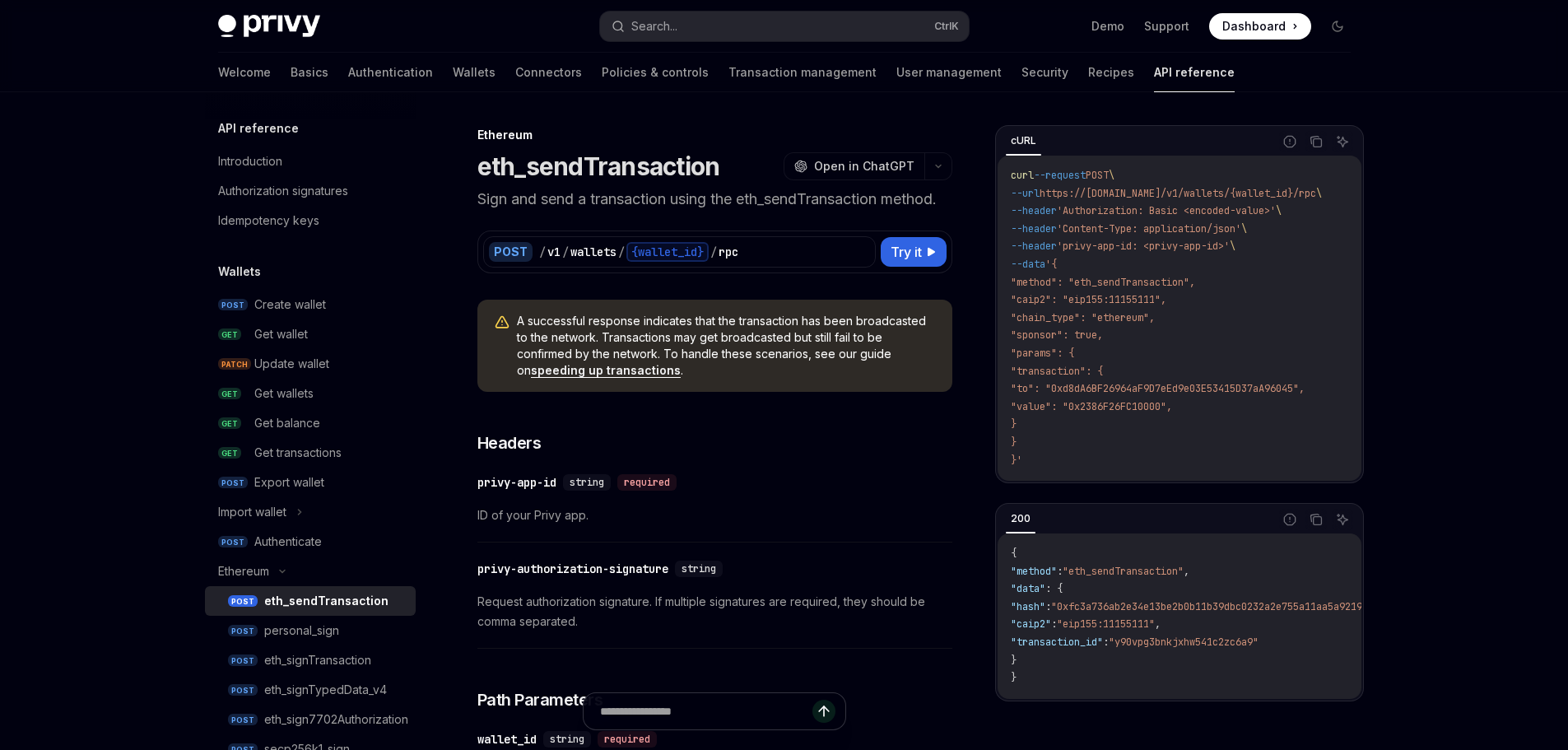
click at [1110, 281] on span ""method": "eth_sendTransaction"," at bounding box center [1102, 282] width 184 height 13
copy span "eth_sendTransaction"
click at [1041, 338] on span ""sponsor": true," at bounding box center [1057, 335] width 92 height 13
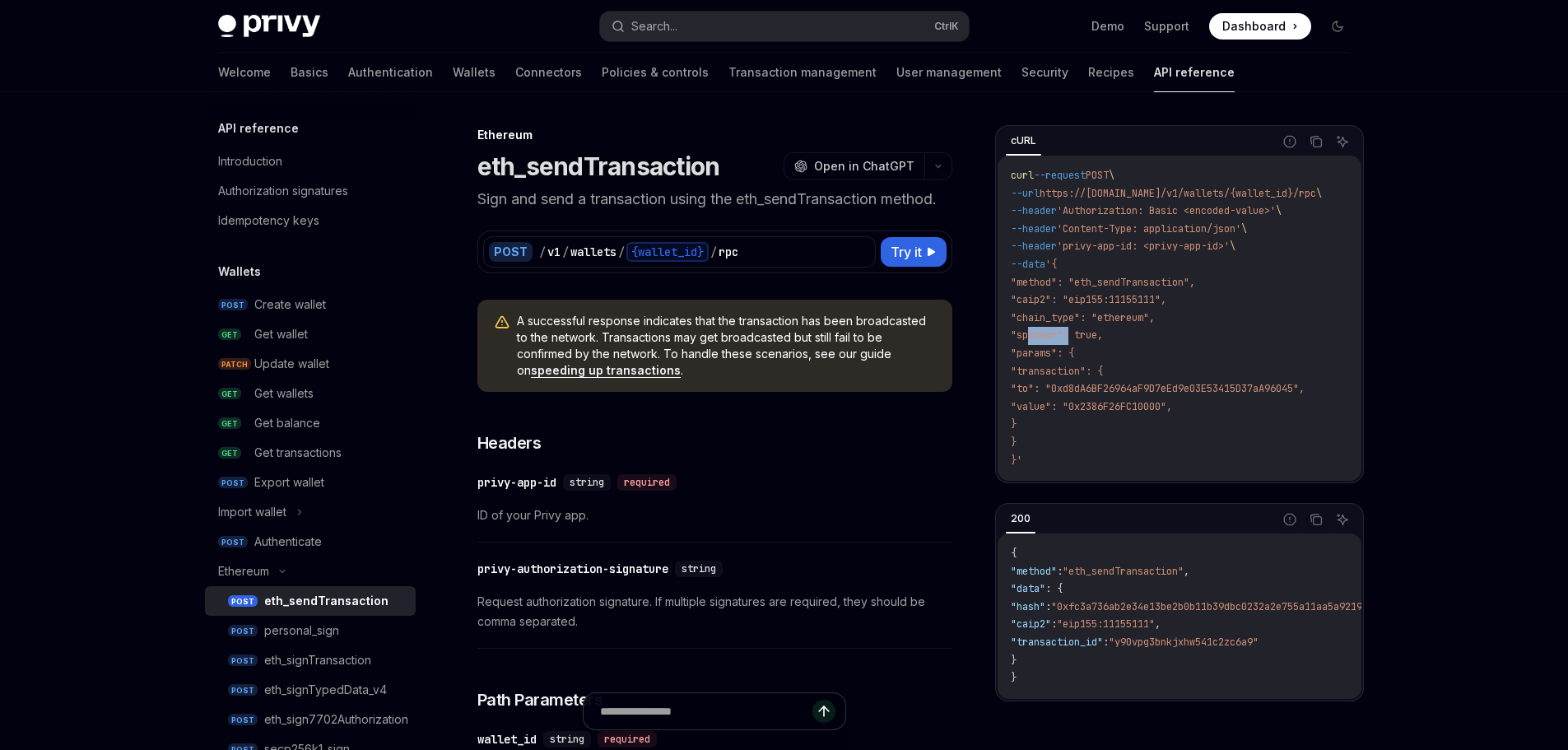
copy span "sponsor"
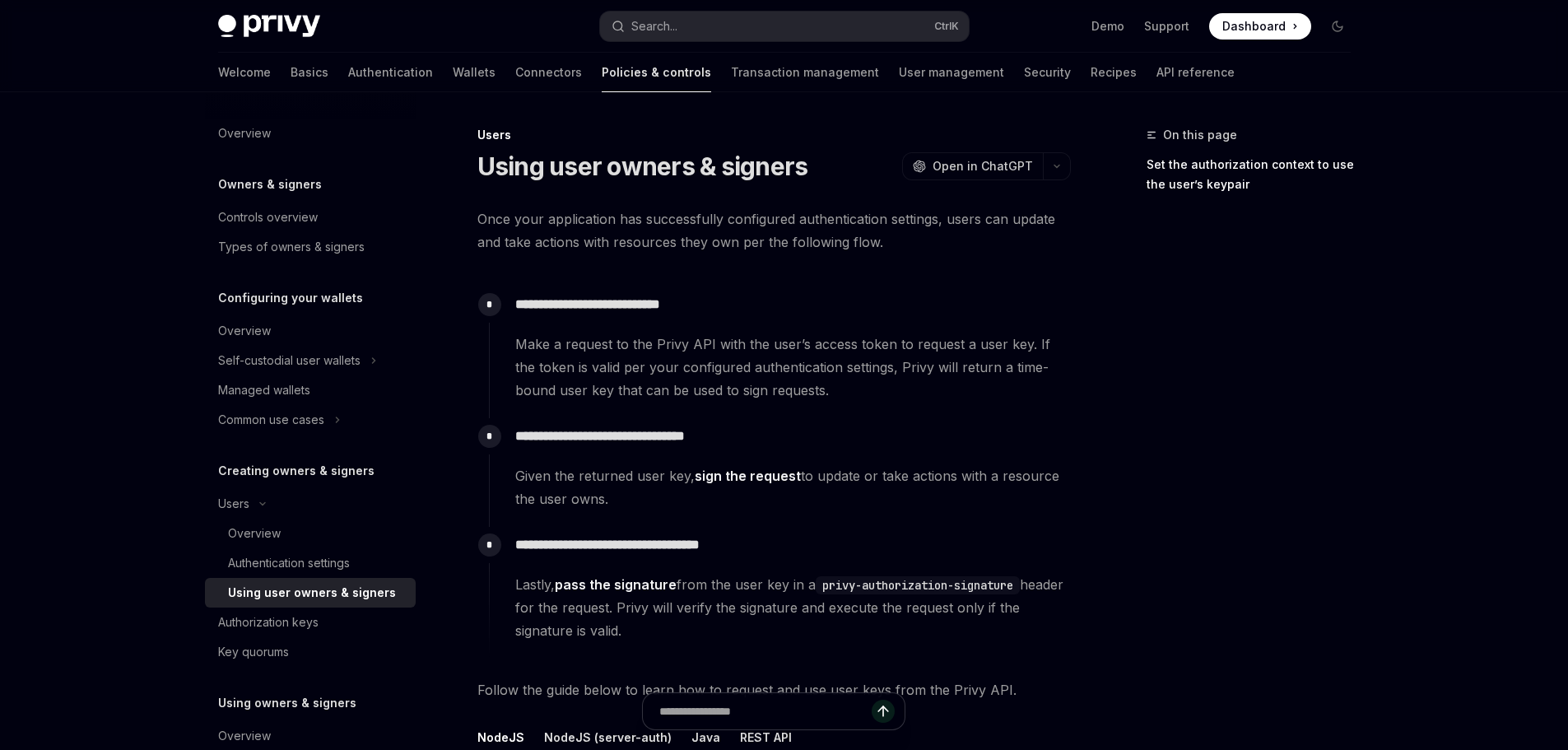
type textarea "*"
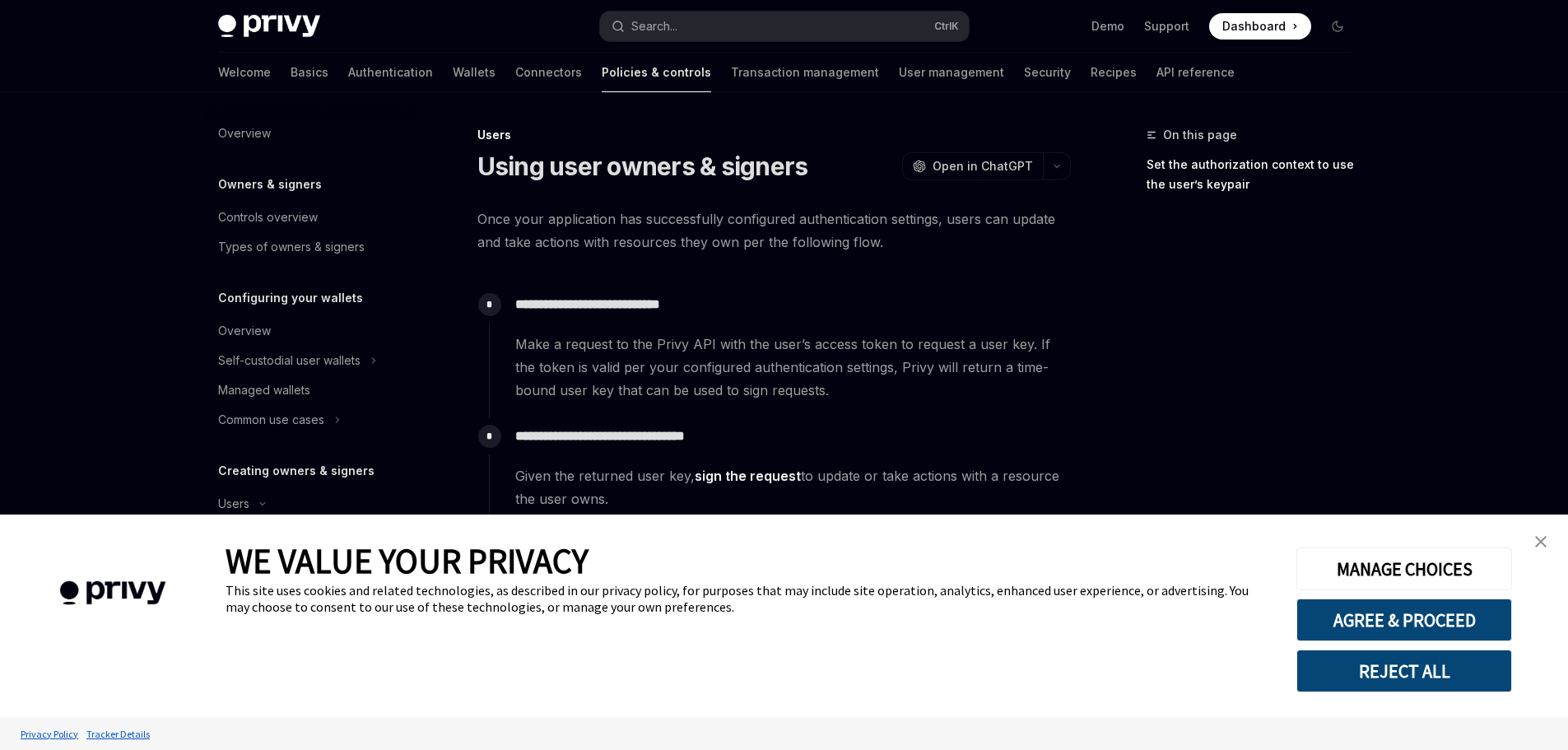
click at [1545, 536] on img "close banner" at bounding box center [1540, 541] width 12 height 12
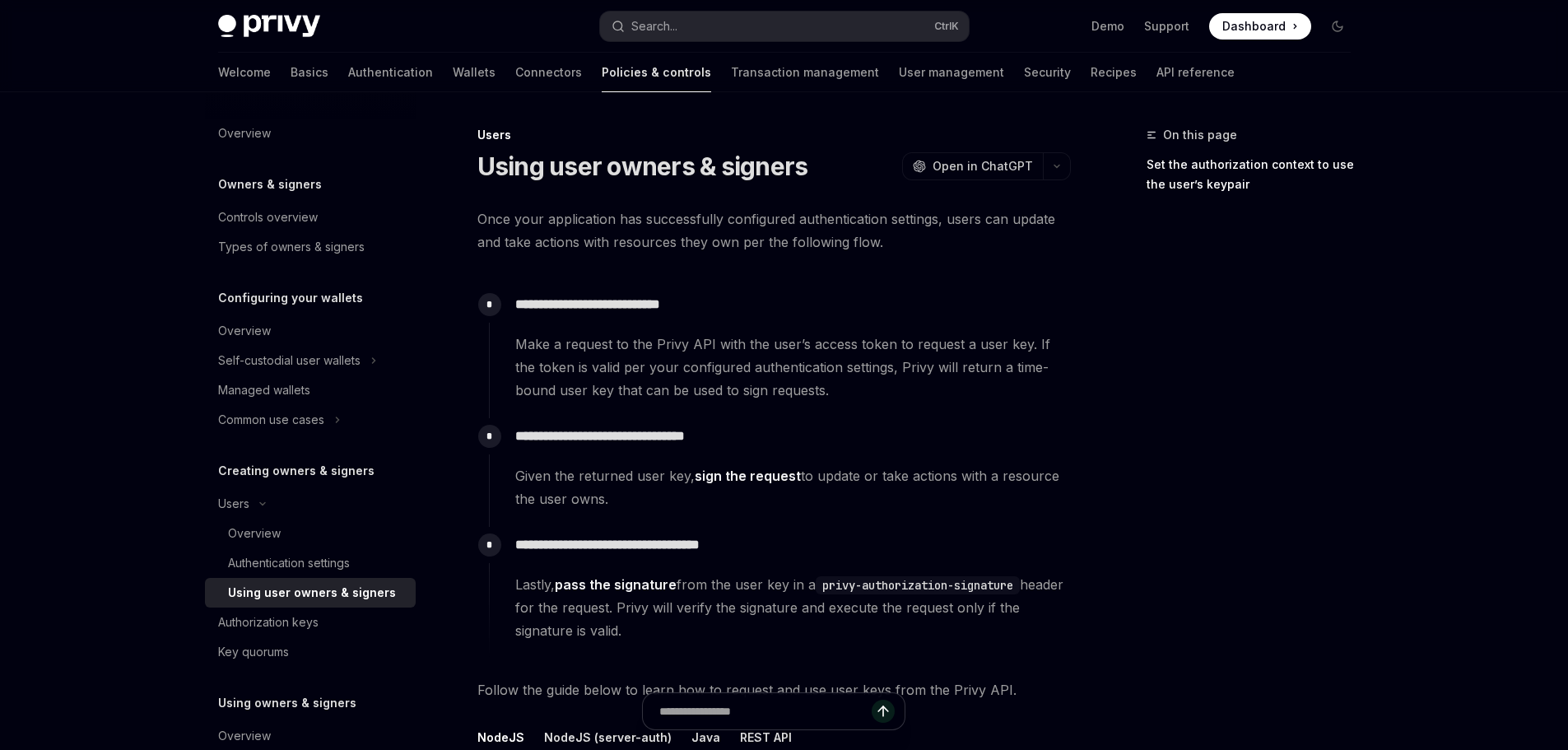
click at [562, 167] on h1 "Using user owners & signers" at bounding box center [642, 166] width 331 height 30
drag, startPoint x: 562, startPoint y: 167, endPoint x: 742, endPoint y: 170, distance: 180.0
click at [716, 170] on h1 "Using user owners & signers" at bounding box center [642, 166] width 331 height 30
click at [742, 170] on h1 "Using user owners & signers" at bounding box center [642, 166] width 331 height 30
click at [574, 318] on div "**********" at bounding box center [780, 344] width 582 height 115
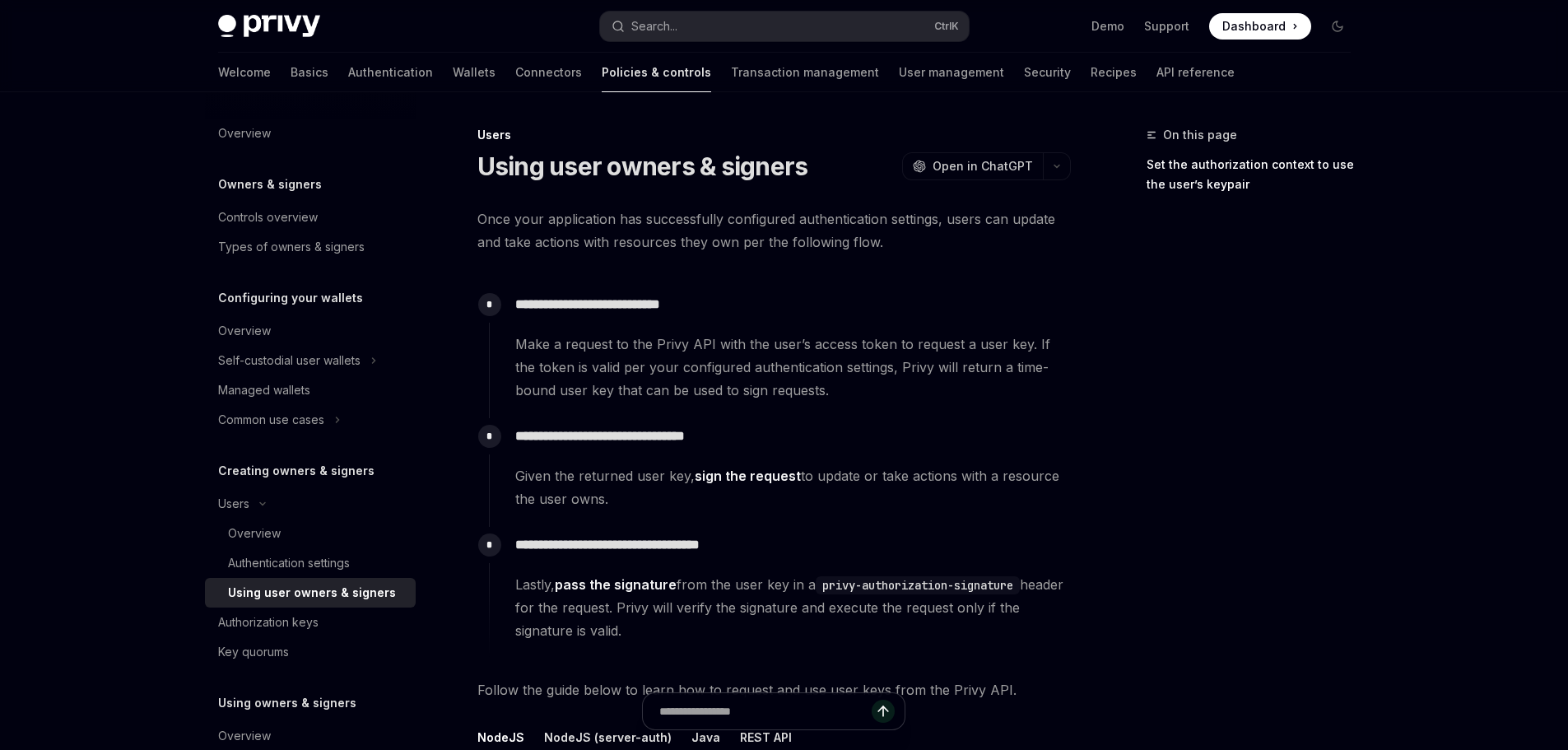
click at [557, 309] on p "**********" at bounding box center [792, 305] width 554 height 23
drag, startPoint x: 557, startPoint y: 309, endPoint x: 682, endPoint y: 306, distance: 125.0
click at [671, 306] on p "**********" at bounding box center [792, 305] width 554 height 23
click at [682, 306] on p "**********" at bounding box center [792, 305] width 554 height 23
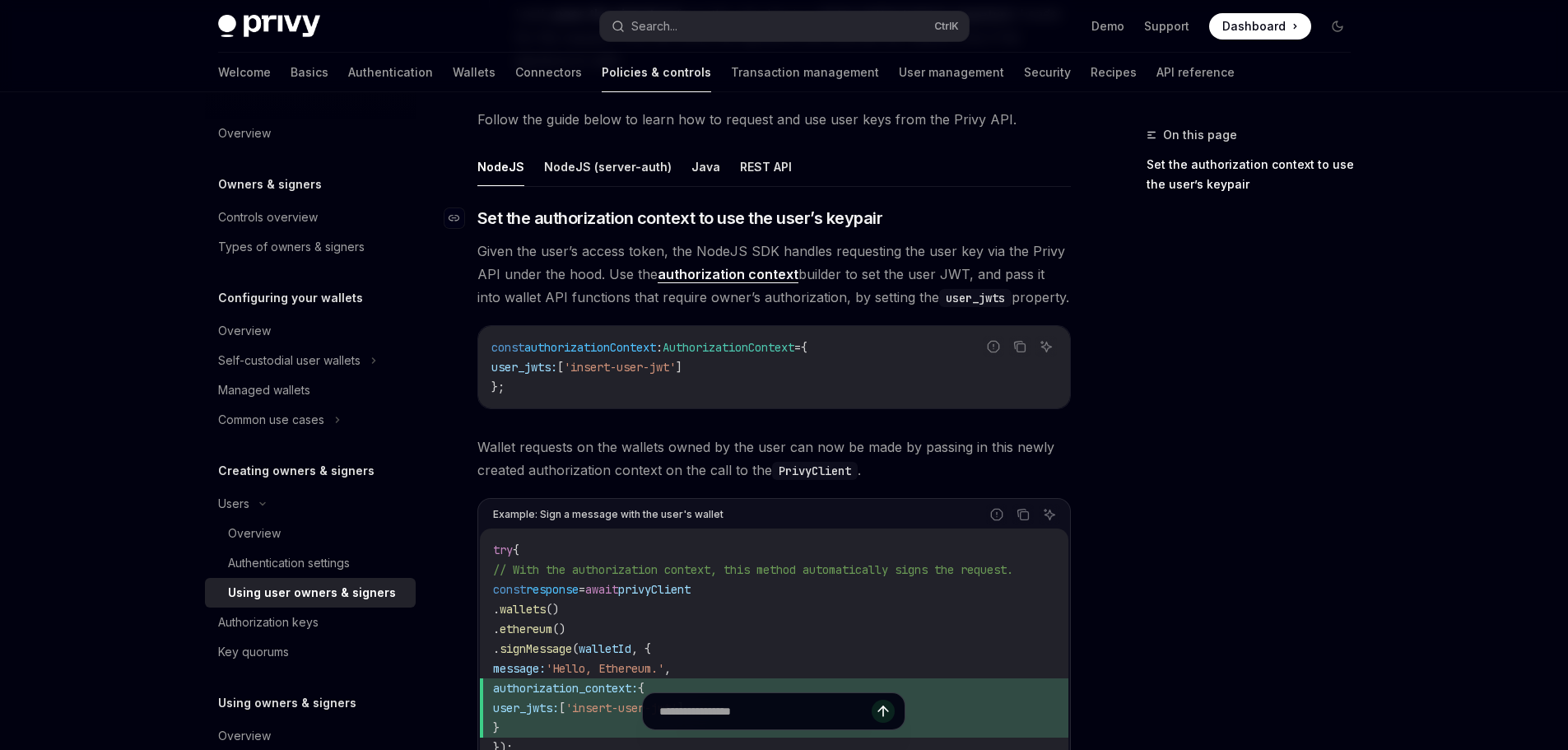
scroll to position [495, 0]
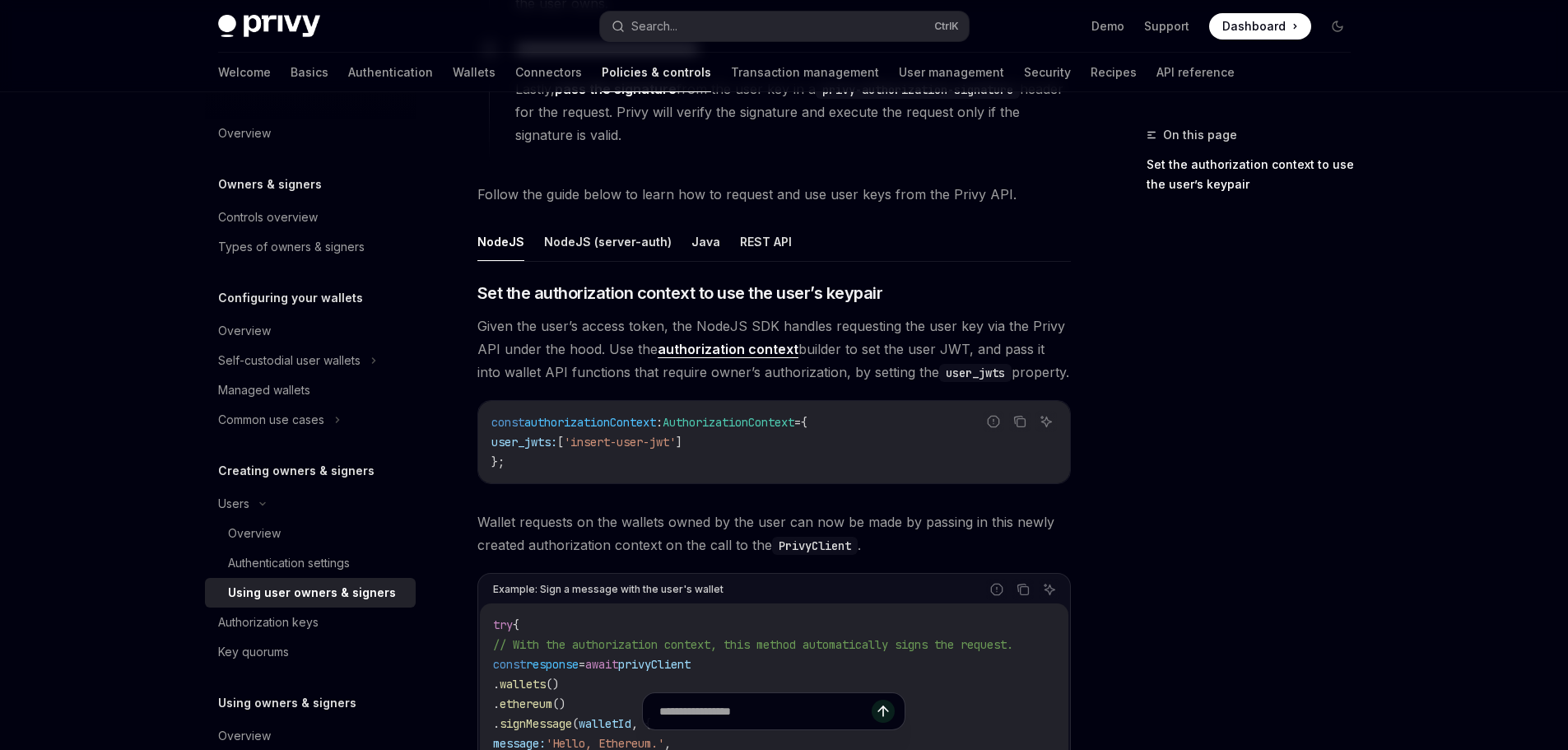
click at [526, 281] on div "NodeJS NodeJS (server-auth) Java REST API ​ Set the authorization context to us…" at bounding box center [773, 597] width 593 height 749
drag, startPoint x: 911, startPoint y: 291, endPoint x: 535, endPoint y: 293, distance: 376.0
click at [535, 293] on h3 "​ Set the authorization context to use the user’s keypair" at bounding box center [773, 293] width 593 height 23
click at [549, 330] on span "Given the user’s access token, the NodeJS SDK handles requesting the user key v…" at bounding box center [773, 348] width 593 height 69
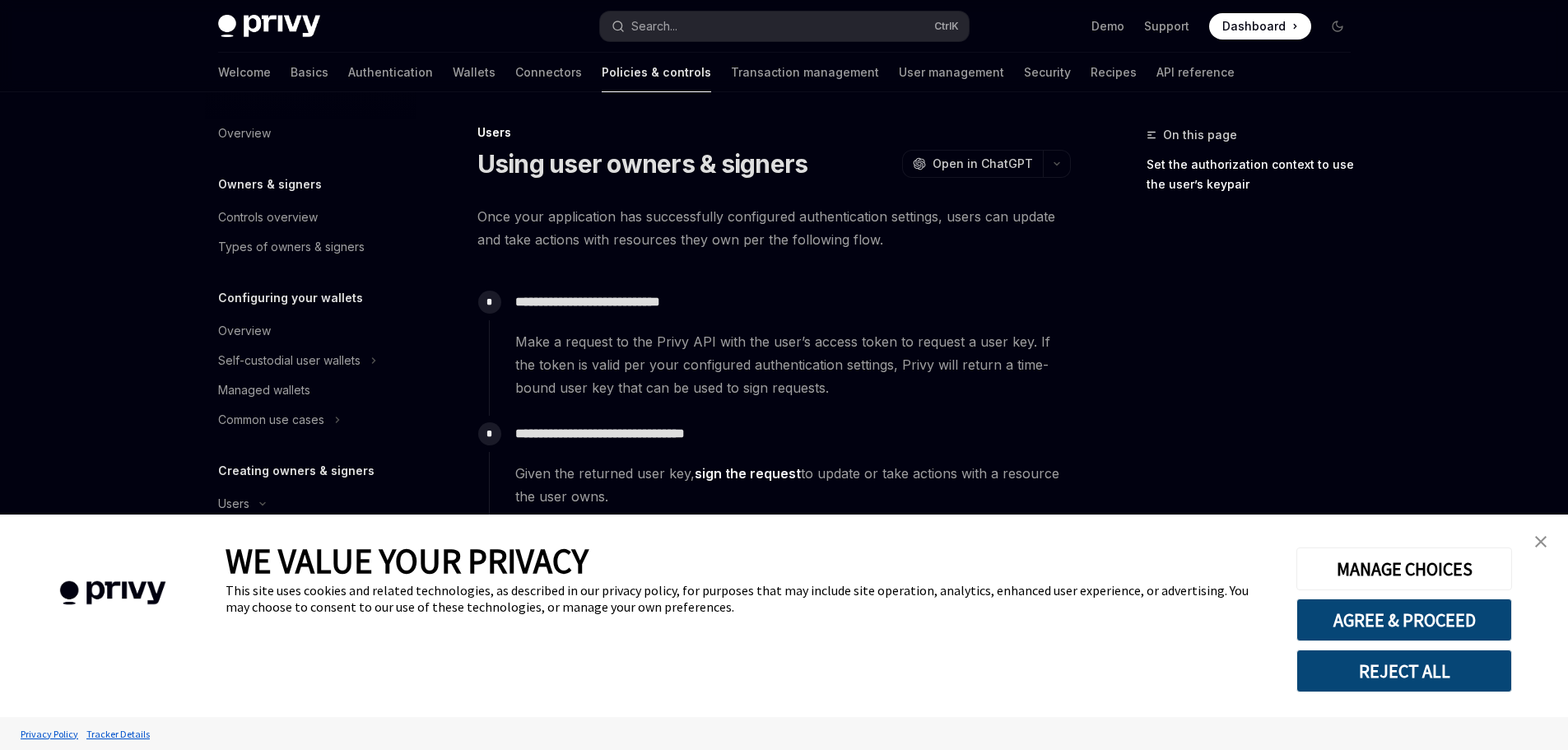
scroll to position [83, 0]
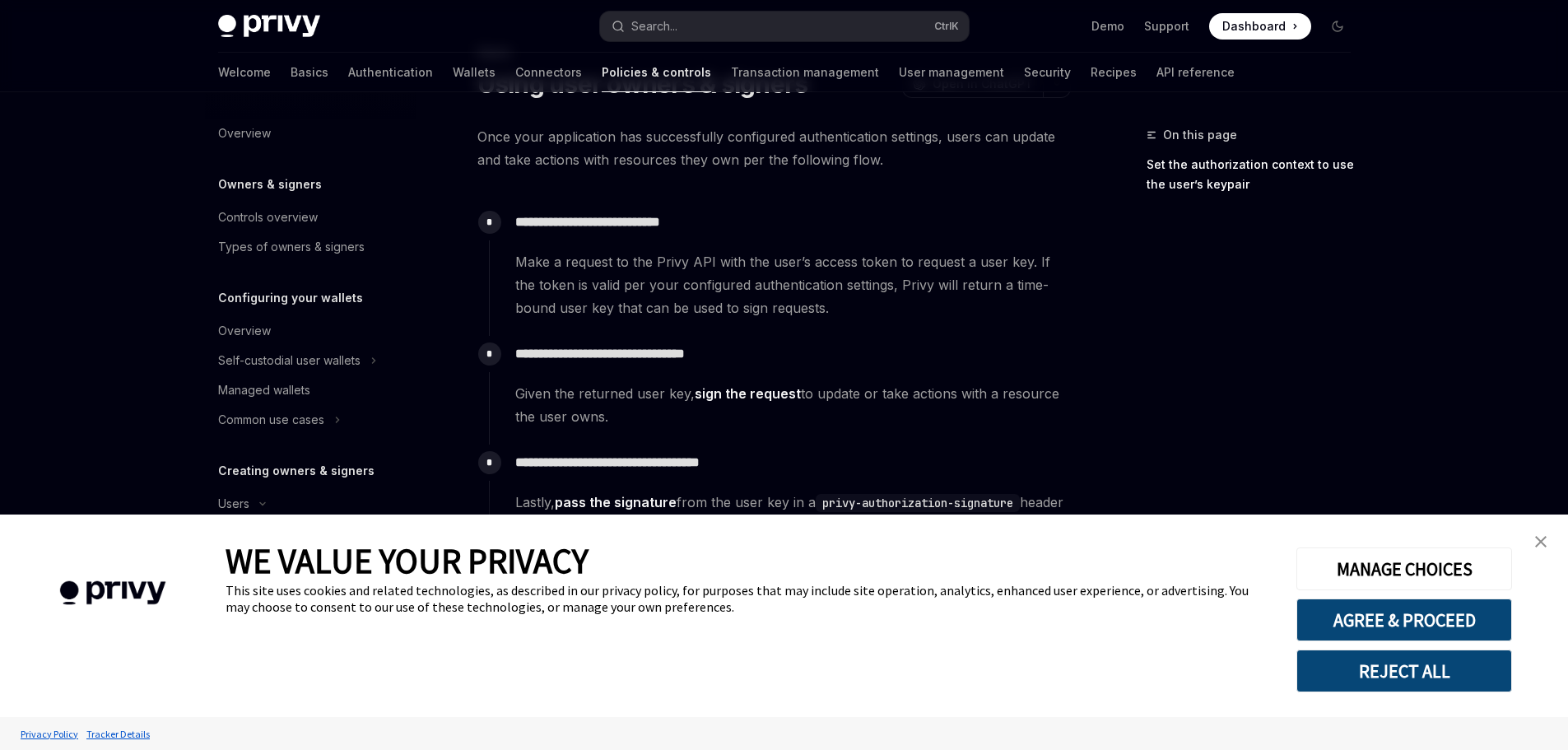
click at [1538, 530] on link "close banner" at bounding box center [1540, 541] width 33 height 33
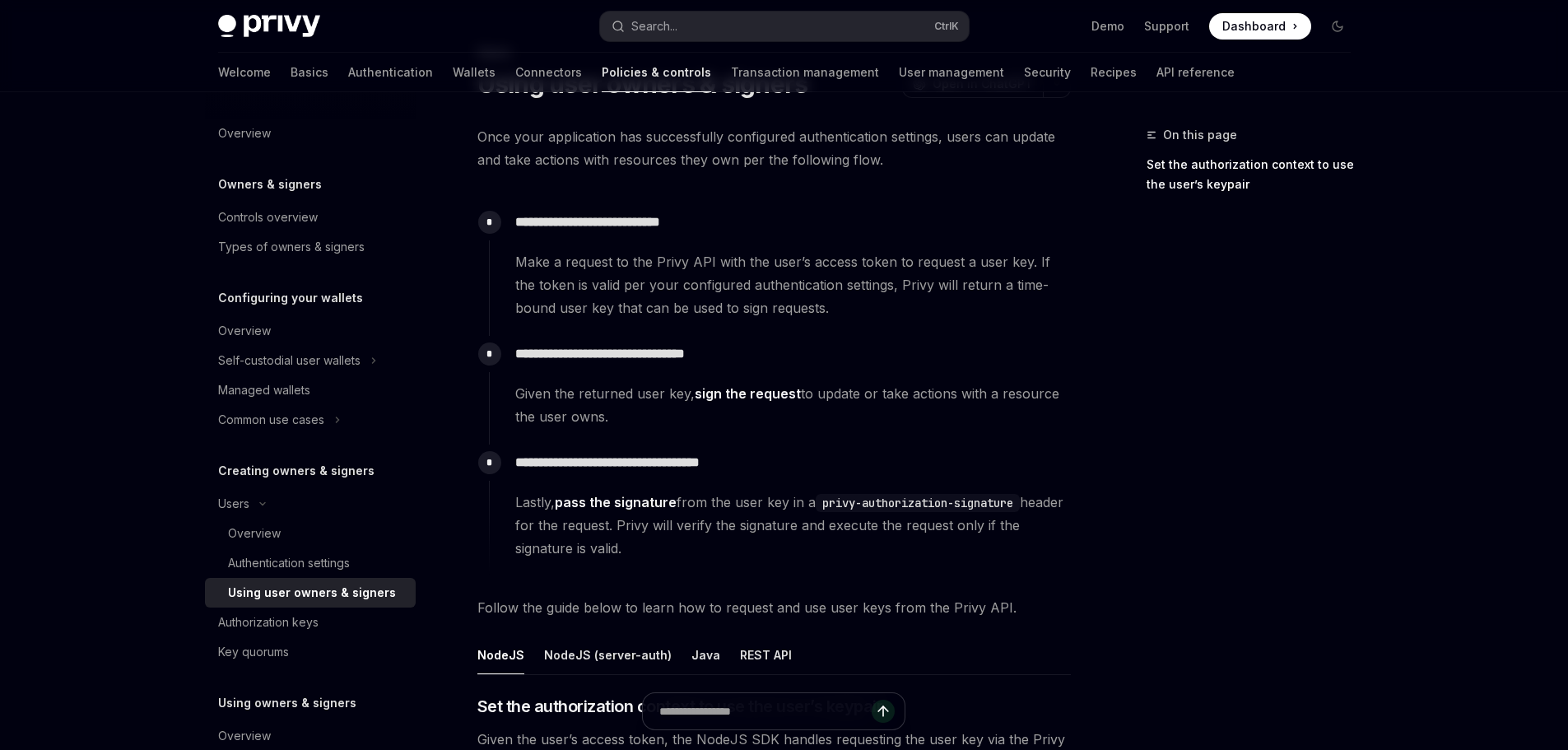
click at [513, 261] on div "**********" at bounding box center [780, 262] width 582 height 115
drag, startPoint x: 513, startPoint y: 261, endPoint x: 743, endPoint y: 263, distance: 230.0
click at [742, 263] on div "**********" at bounding box center [780, 262] width 582 height 115
click at [743, 263] on span "Make a request to the Privy API with the user’s access token to request a user …" at bounding box center [792, 284] width 554 height 69
click at [610, 263] on span "Make a request to the Privy API with the user’s access token to request a user …" at bounding box center [792, 284] width 554 height 69
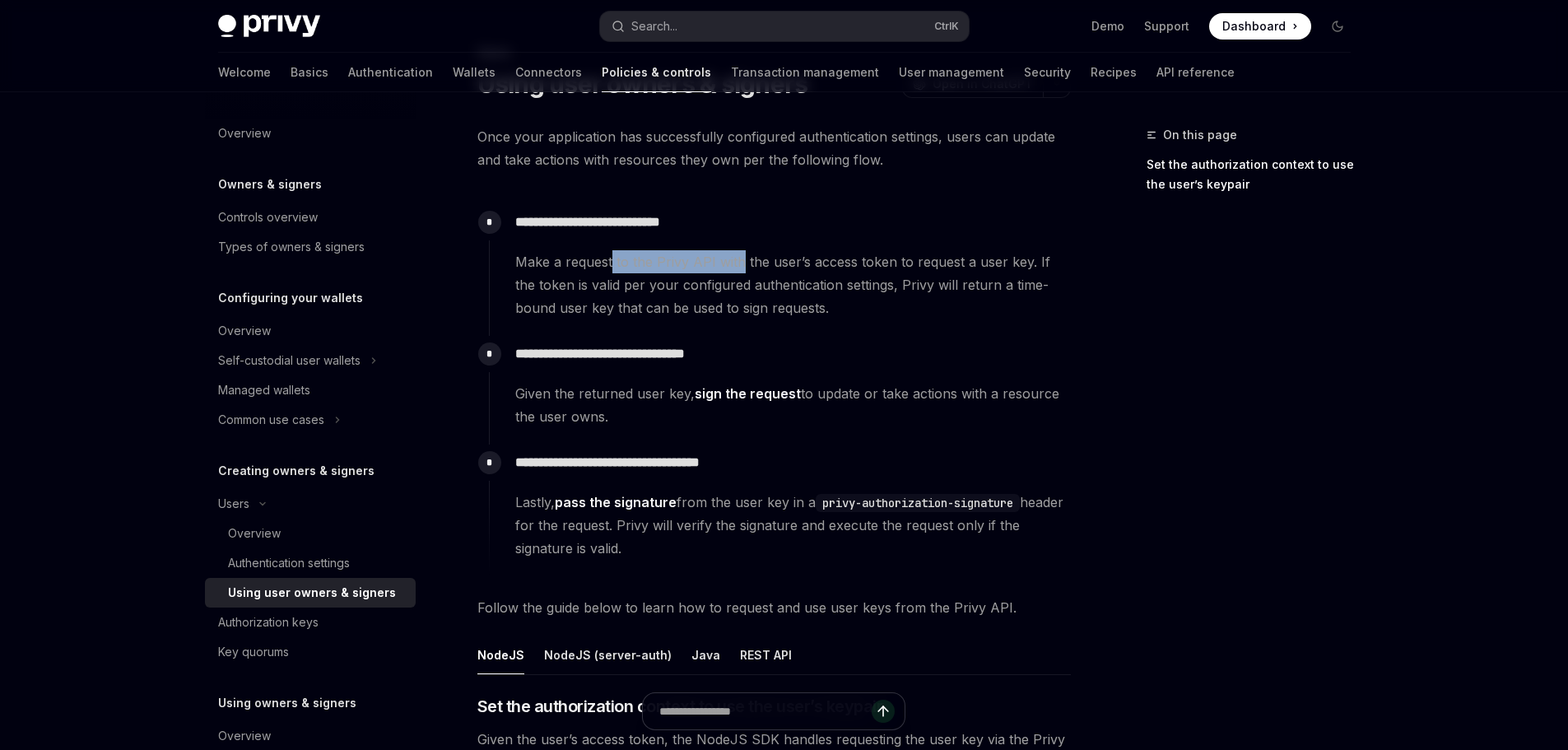
drag, startPoint x: 610, startPoint y: 263, endPoint x: 758, endPoint y: 260, distance: 148.0
click at [744, 260] on span "Make a request to the Privy API with the user’s access token to request a user …" at bounding box center [792, 284] width 554 height 69
click at [758, 260] on span "Make a request to the Privy API with the user’s access token to request a user …" at bounding box center [792, 284] width 554 height 69
click at [587, 264] on span "Make a request to the Privy API with the user’s access token to request a user …" at bounding box center [792, 284] width 554 height 69
drag, startPoint x: 587, startPoint y: 264, endPoint x: 717, endPoint y: 264, distance: 130.0
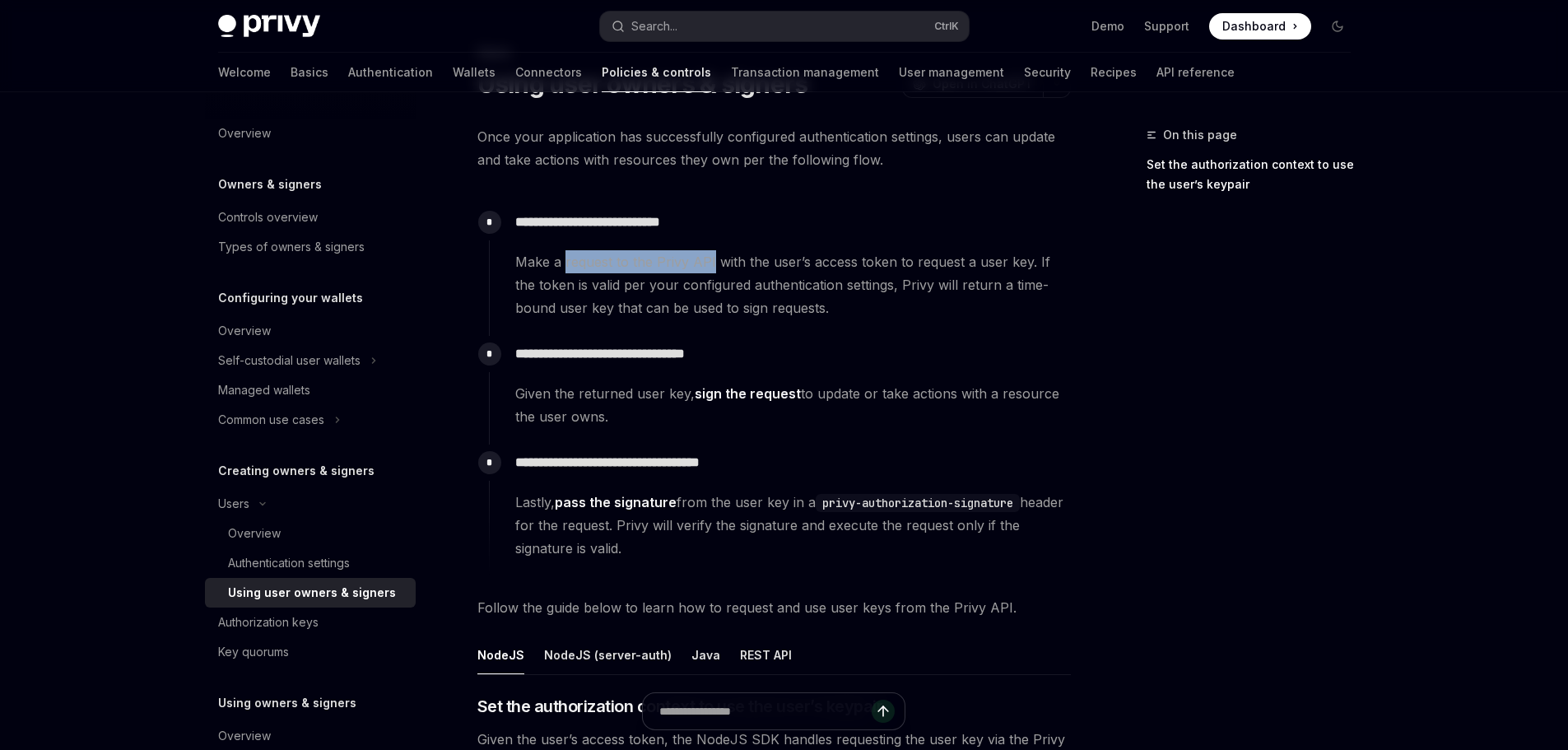
click at [710, 264] on span "Make a request to the Privy API with the user’s access token to request a user …" at bounding box center [792, 284] width 554 height 69
click at [717, 264] on span "Make a request to the Privy API with the user’s access token to request a user …" at bounding box center [792, 284] width 554 height 69
click at [725, 263] on span "Make a request to the Privy API with the user’s access token to request a user …" at bounding box center [792, 284] width 554 height 69
drag, startPoint x: 725, startPoint y: 263, endPoint x: 836, endPoint y: 262, distance: 111.0
click at [817, 262] on span "Make a request to the Privy API with the user’s access token to request a user …" at bounding box center [792, 284] width 554 height 69
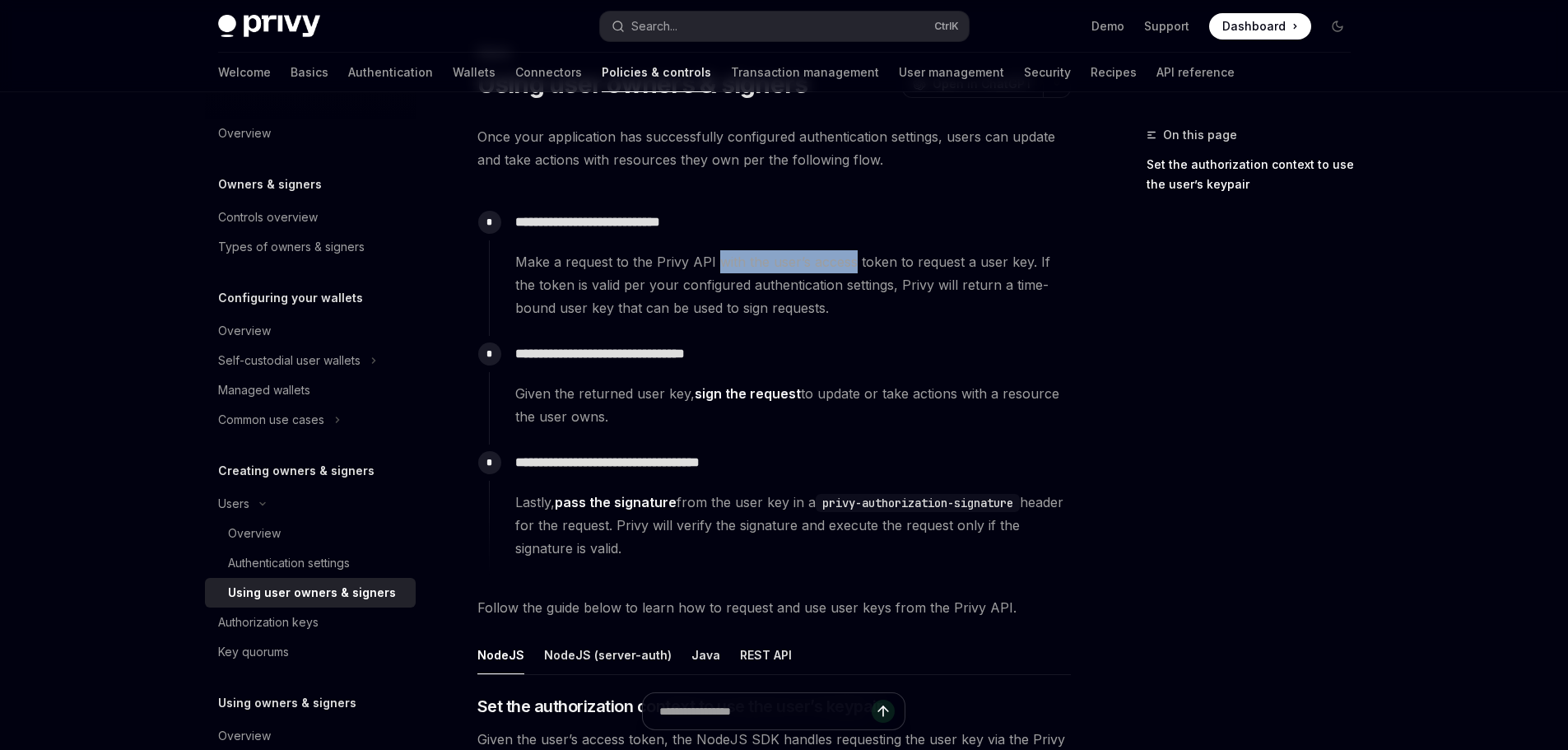
click at [836, 262] on span "Make a request to the Privy API with the user’s access token to request a user …" at bounding box center [792, 284] width 554 height 69
drag, startPoint x: 836, startPoint y: 262, endPoint x: 988, endPoint y: 261, distance: 152.0
click at [969, 262] on span "Make a request to the Privy API with the user’s access token to request a user …" at bounding box center [792, 284] width 554 height 69
click at [988, 261] on span "Make a request to the Privy API with the user’s access token to request a user …" at bounding box center [792, 284] width 554 height 69
drag, startPoint x: 988, startPoint y: 261, endPoint x: 1028, endPoint y: 262, distance: 40.0
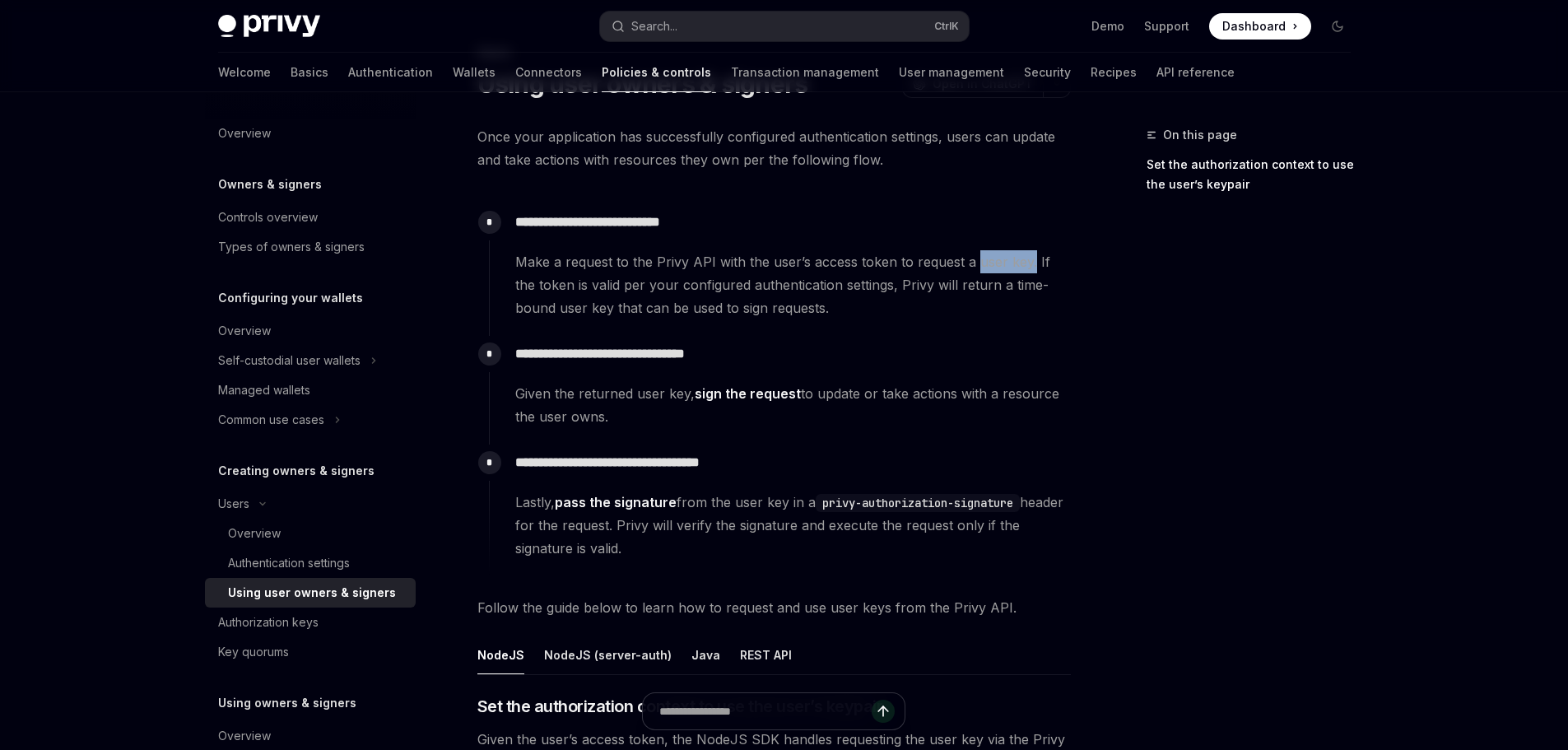
click at [1028, 262] on span "Make a request to the Privy API with the user’s access token to request a user …" at bounding box center [792, 284] width 554 height 69
click at [525, 292] on span "Make a request to the Privy API with the user’s access token to request a user …" at bounding box center [792, 284] width 554 height 69
drag, startPoint x: 525, startPoint y: 292, endPoint x: 667, endPoint y: 285, distance: 142.2
click at [667, 285] on span "Make a request to the Privy API with the user’s access token to request a user …" at bounding box center [792, 284] width 554 height 69
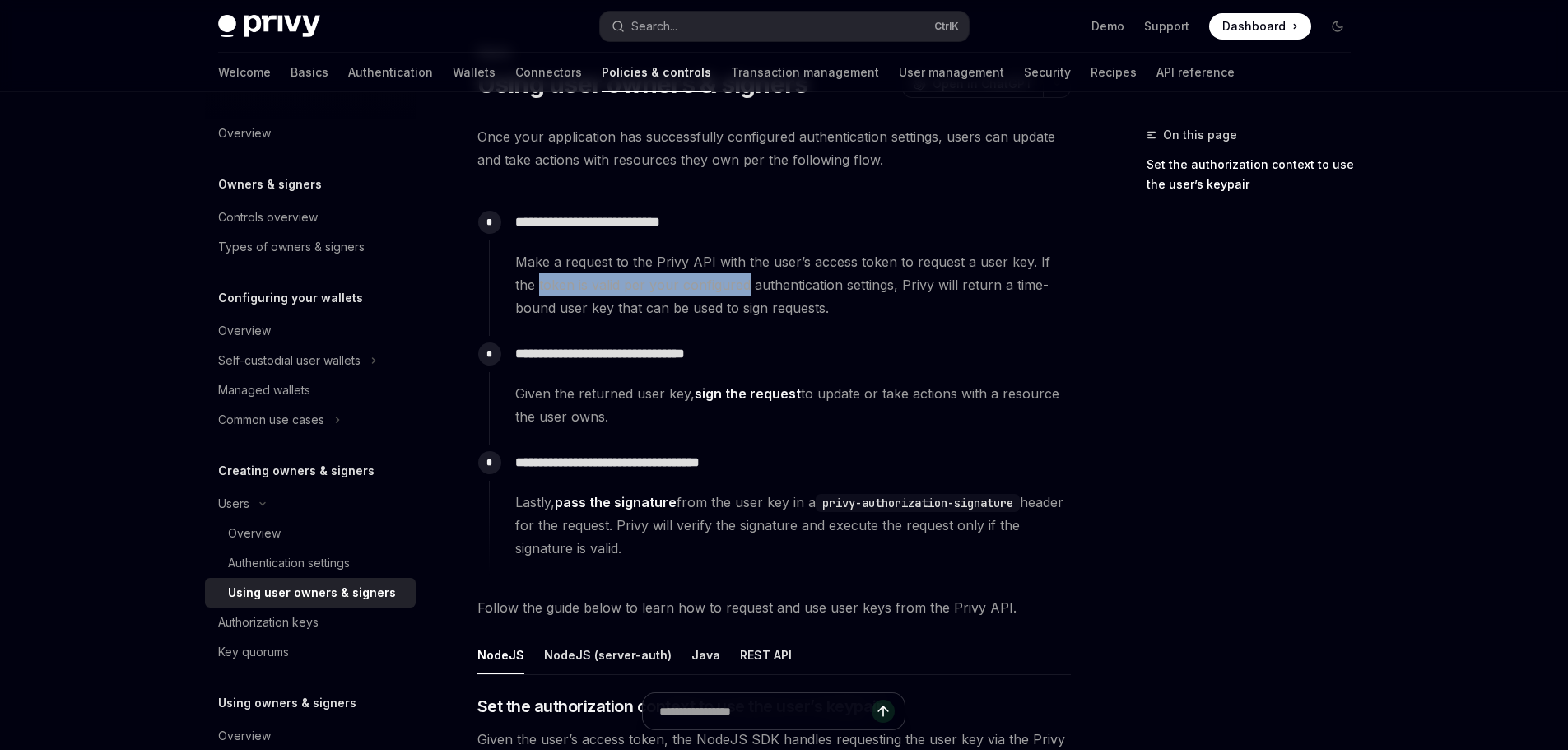
click at [667, 285] on span "Make a request to the Privy API with the user’s access token to request a user …" at bounding box center [792, 284] width 554 height 69
click at [589, 284] on span "Make a request to the Privy API with the user’s access token to request a user …" at bounding box center [792, 284] width 554 height 69
drag, startPoint x: 589, startPoint y: 284, endPoint x: 673, endPoint y: 283, distance: 84.0
click at [673, 283] on span "Make a request to the Privy API with the user’s access token to request a user …" at bounding box center [792, 284] width 554 height 69
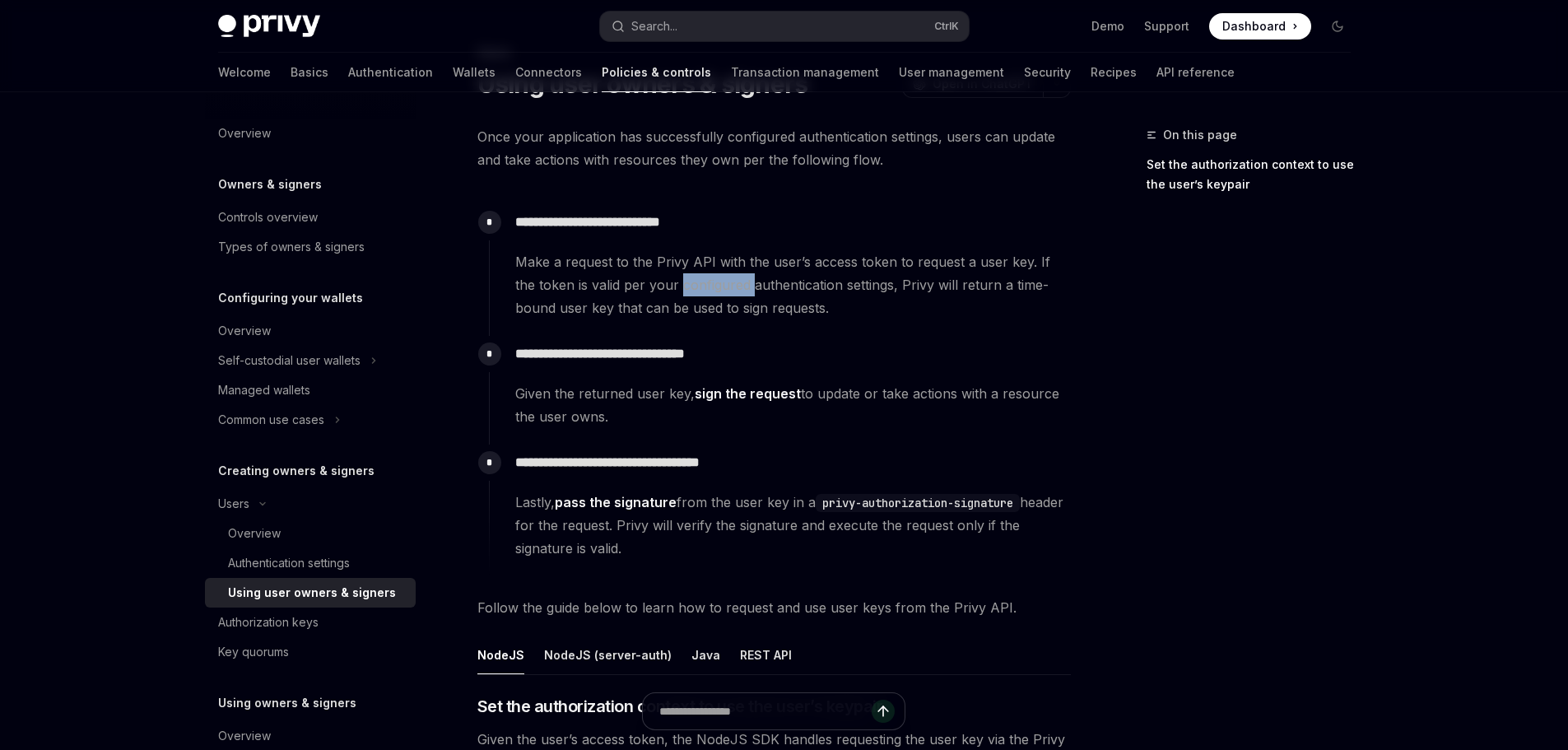
click at [673, 283] on span "Make a request to the Privy API with the user’s access token to request a user …" at bounding box center [792, 284] width 554 height 69
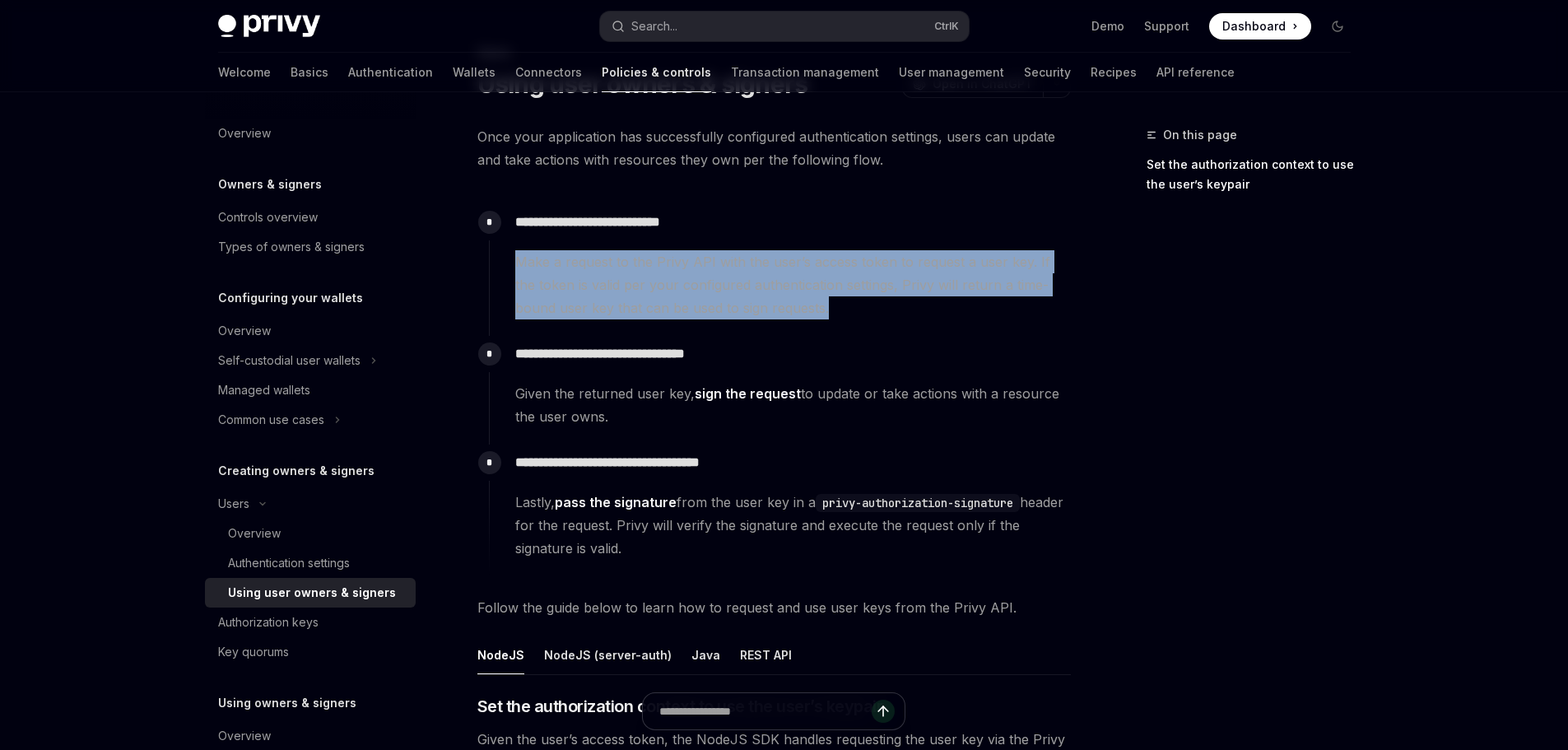
drag, startPoint x: 673, startPoint y: 283, endPoint x: 735, endPoint y: 283, distance: 62.0
click at [729, 283] on span "Make a request to the Privy API with the user’s access token to request a user …" at bounding box center [792, 284] width 554 height 69
click at [735, 283] on span "Make a request to the Privy API with the user’s access token to request a user …" at bounding box center [792, 284] width 554 height 69
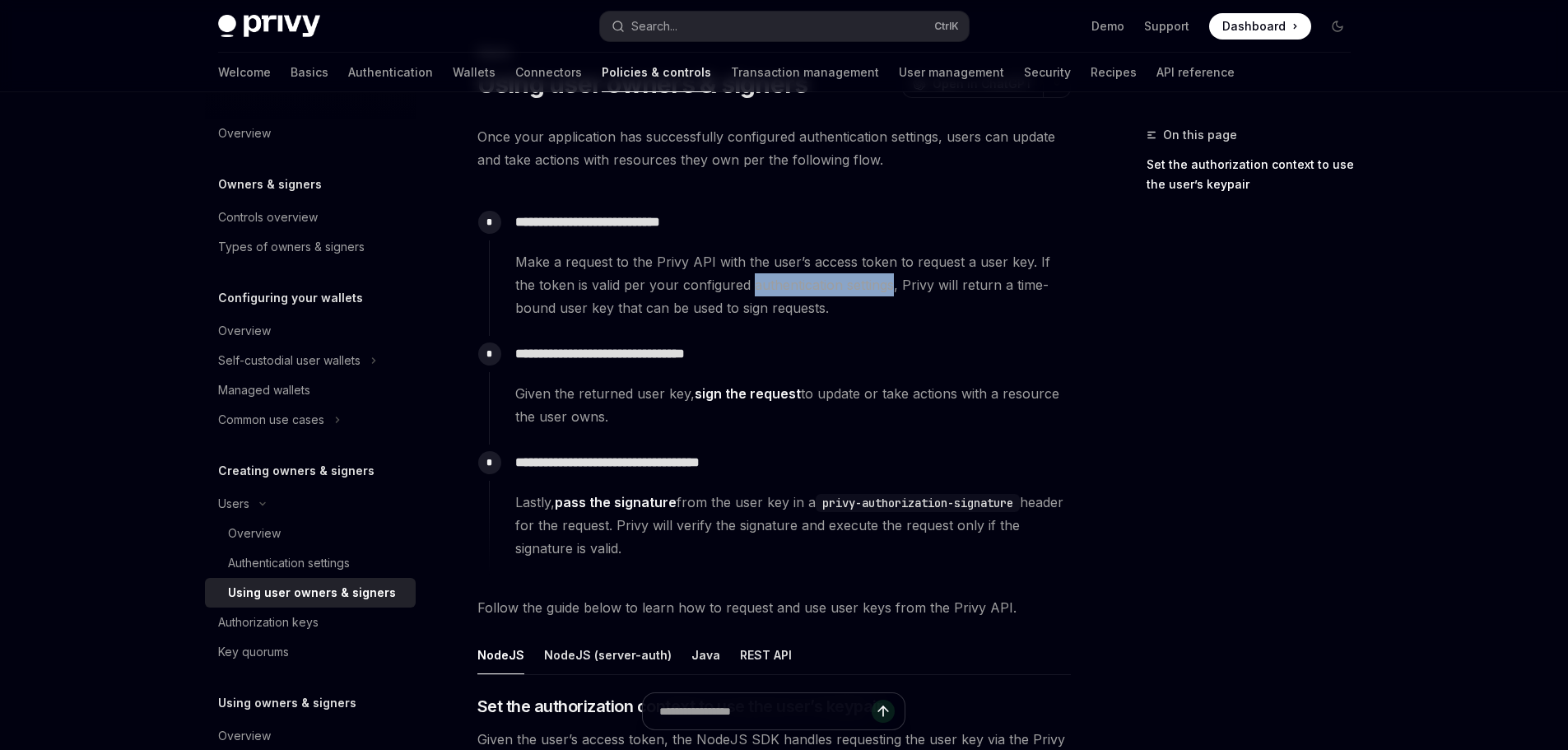
drag, startPoint x: 735, startPoint y: 283, endPoint x: 838, endPoint y: 288, distance: 103.1
click at [832, 288] on span "Make a request to the Privy API with the user’s access token to request a user …" at bounding box center [792, 284] width 554 height 69
click at [839, 288] on span "Make a request to the Privy API with the user’s access token to request a user …" at bounding box center [792, 284] width 554 height 69
click at [901, 285] on span "Make a request to the Privy API with the user’s access token to request a user …" at bounding box center [792, 284] width 554 height 69
click at [869, 283] on span "Make a request to the Privy API with the user’s access token to request a user …" at bounding box center [792, 284] width 554 height 69
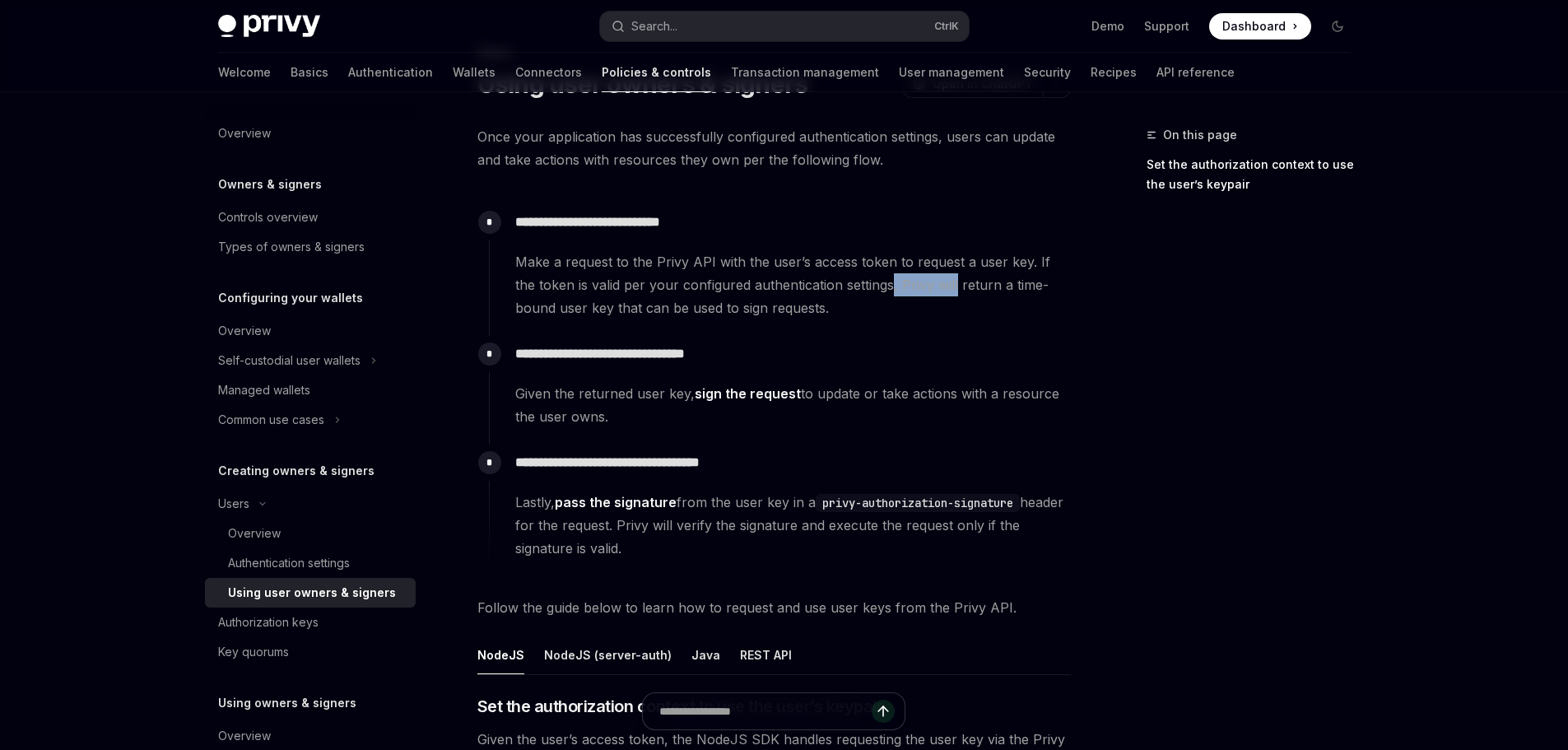
drag, startPoint x: 869, startPoint y: 283, endPoint x: 922, endPoint y: 286, distance: 53.1
click at [920, 285] on span "Make a request to the Privy API with the user’s access token to request a user …" at bounding box center [792, 284] width 554 height 69
click at [922, 286] on span "Make a request to the Privy API with the user’s access token to request a user …" at bounding box center [792, 284] width 554 height 69
drag, startPoint x: 922, startPoint y: 286, endPoint x: 1031, endPoint y: 287, distance: 109.0
click at [1006, 286] on span "Make a request to the Privy API with the user’s access token to request a user …" at bounding box center [792, 284] width 554 height 69
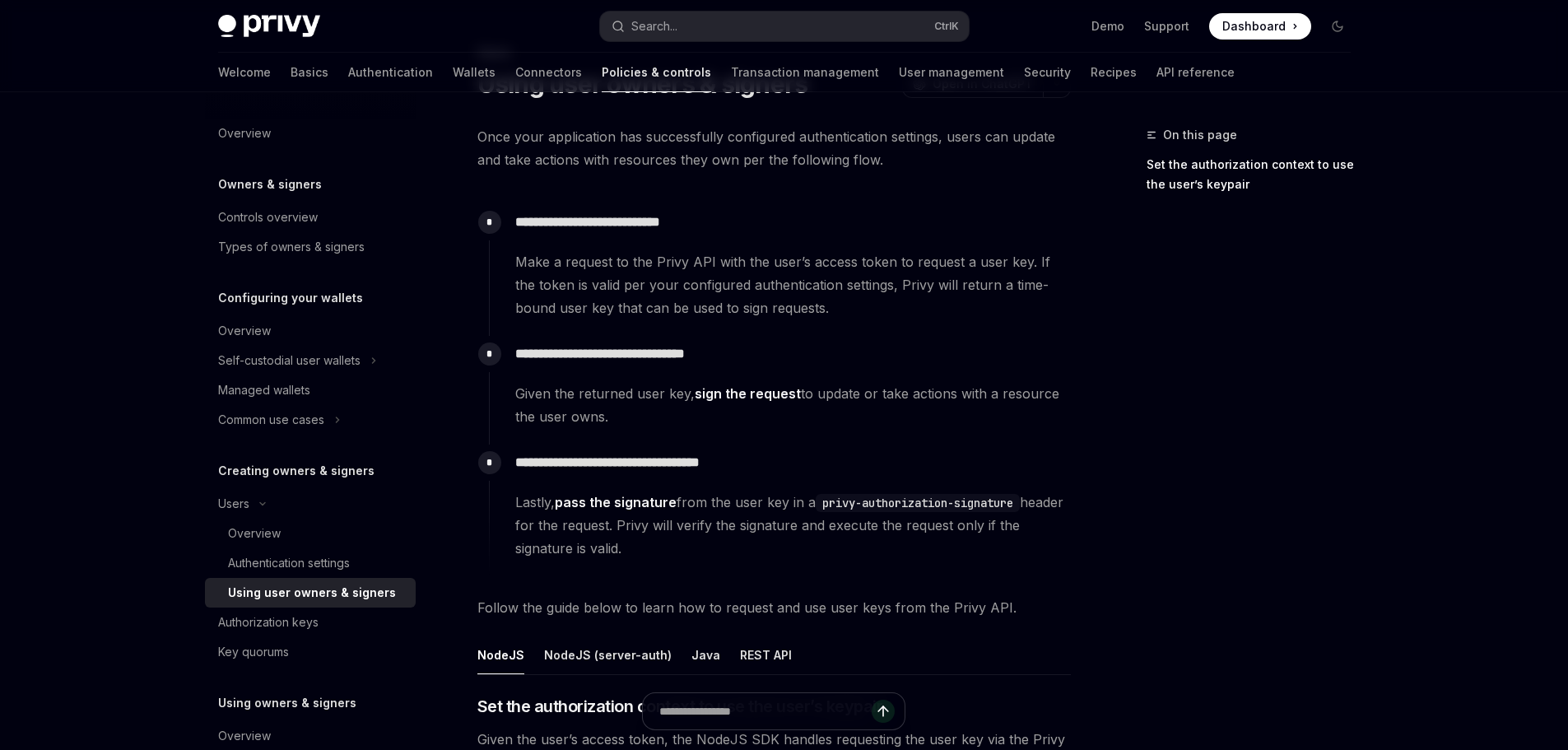
click at [1031, 287] on span "Make a request to the Privy API with the user’s access token to request a user …" at bounding box center [792, 284] width 554 height 69
click at [1001, 290] on span "Make a request to the Privy API with the user’s access token to request a user …" at bounding box center [792, 284] width 554 height 69
drag, startPoint x: 1001, startPoint y: 290, endPoint x: 759, endPoint y: 308, distance: 242.7
click at [759, 308] on span "Make a request to the Privy API with the user’s access token to request a user …" at bounding box center [792, 284] width 554 height 69
click at [762, 308] on span "Make a request to the Privy API with the user’s access token to request a user …" at bounding box center [792, 284] width 554 height 69
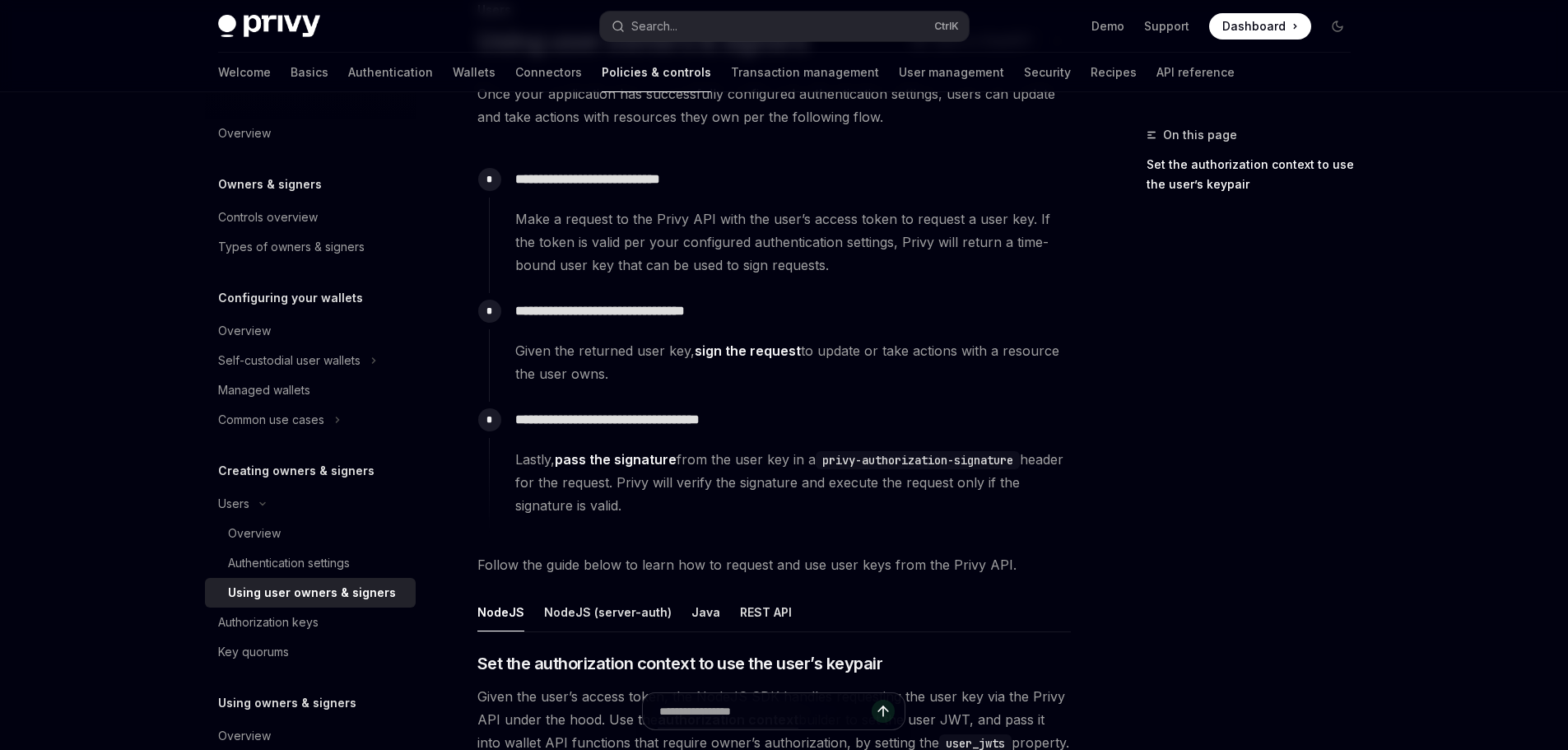
scroll to position [247, 0]
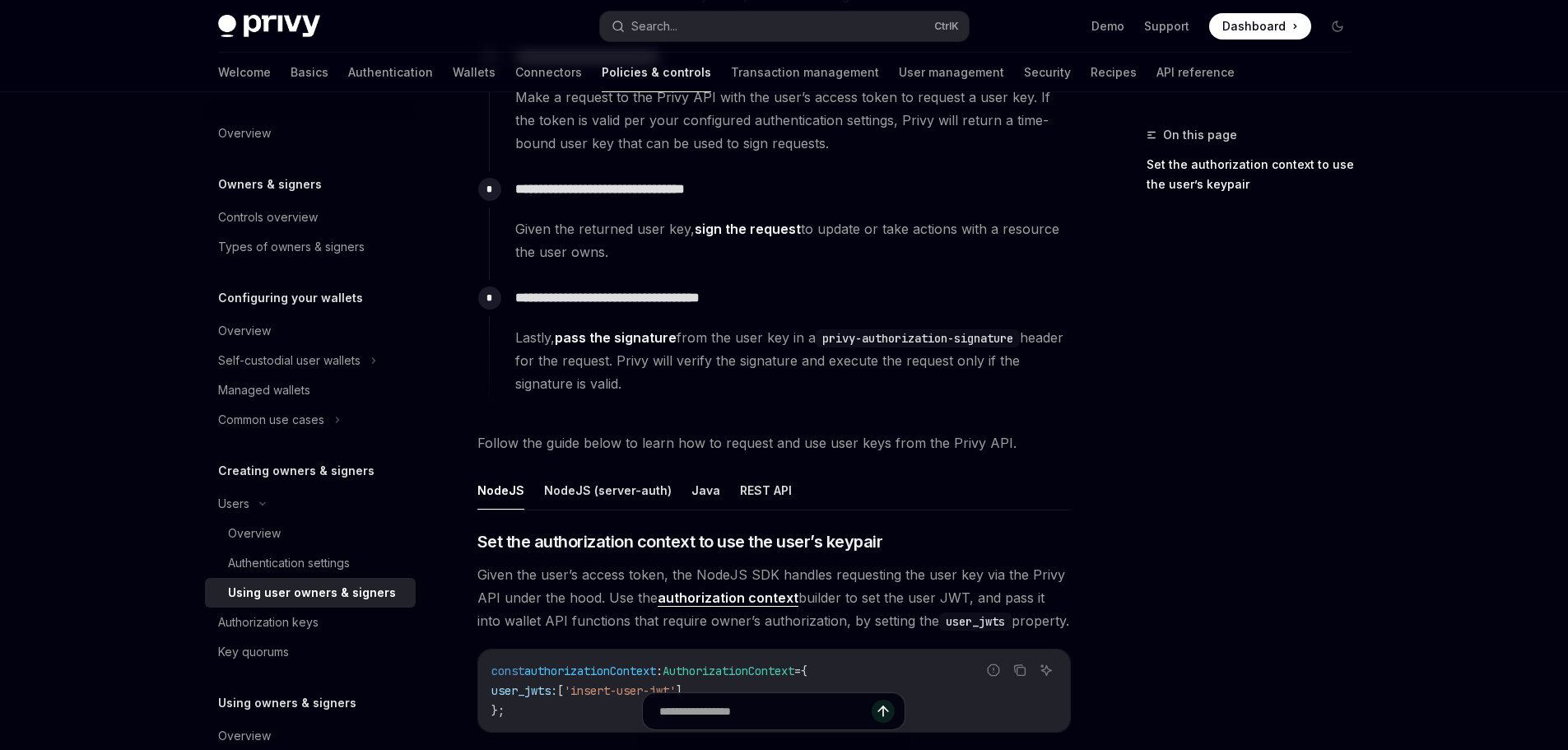
click at [530, 231] on span "Given the returned user key, sign the request to update or take actions with a …" at bounding box center [792, 240] width 554 height 46
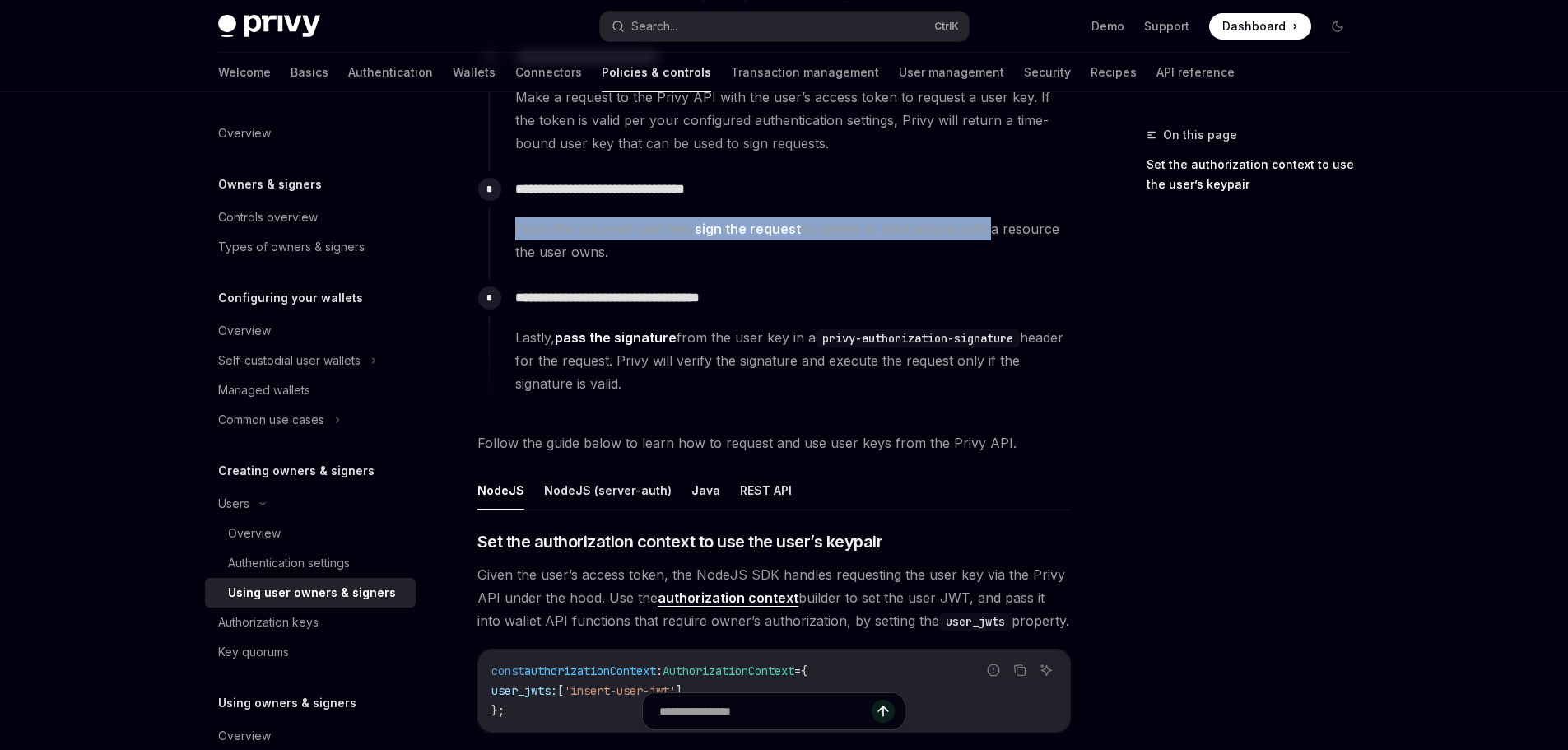
drag, startPoint x: 530, startPoint y: 231, endPoint x: 988, endPoint y: 234, distance: 458.0
click at [980, 234] on span "Given the returned user key, sign the request to update or take actions with a …" at bounding box center [792, 240] width 554 height 46
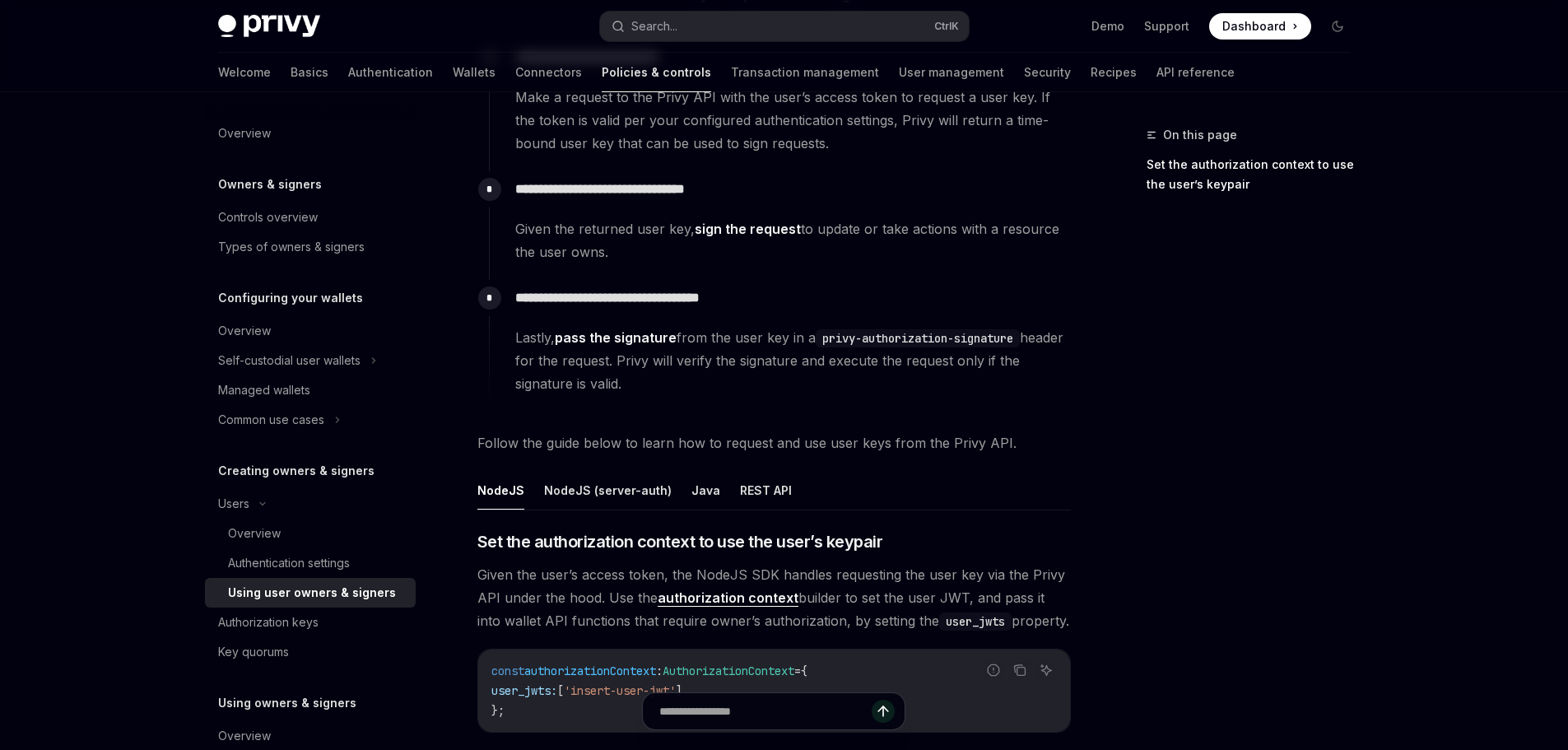
click at [993, 233] on span "Given the returned user key, sign the request to update or take actions with a …" at bounding box center [792, 240] width 554 height 46
drag, startPoint x: 1011, startPoint y: 231, endPoint x: 1032, endPoint y: 231, distance: 21.0
click at [1022, 231] on span "Given the returned user key, sign the request to update or take actions with a …" at bounding box center [792, 240] width 554 height 46
click at [1037, 231] on span "Given the returned user key, sign the request to update or take actions with a …" at bounding box center [792, 240] width 554 height 46
click at [537, 251] on span "Given the returned user key, sign the request to update or take actions with a …" at bounding box center [792, 240] width 554 height 46
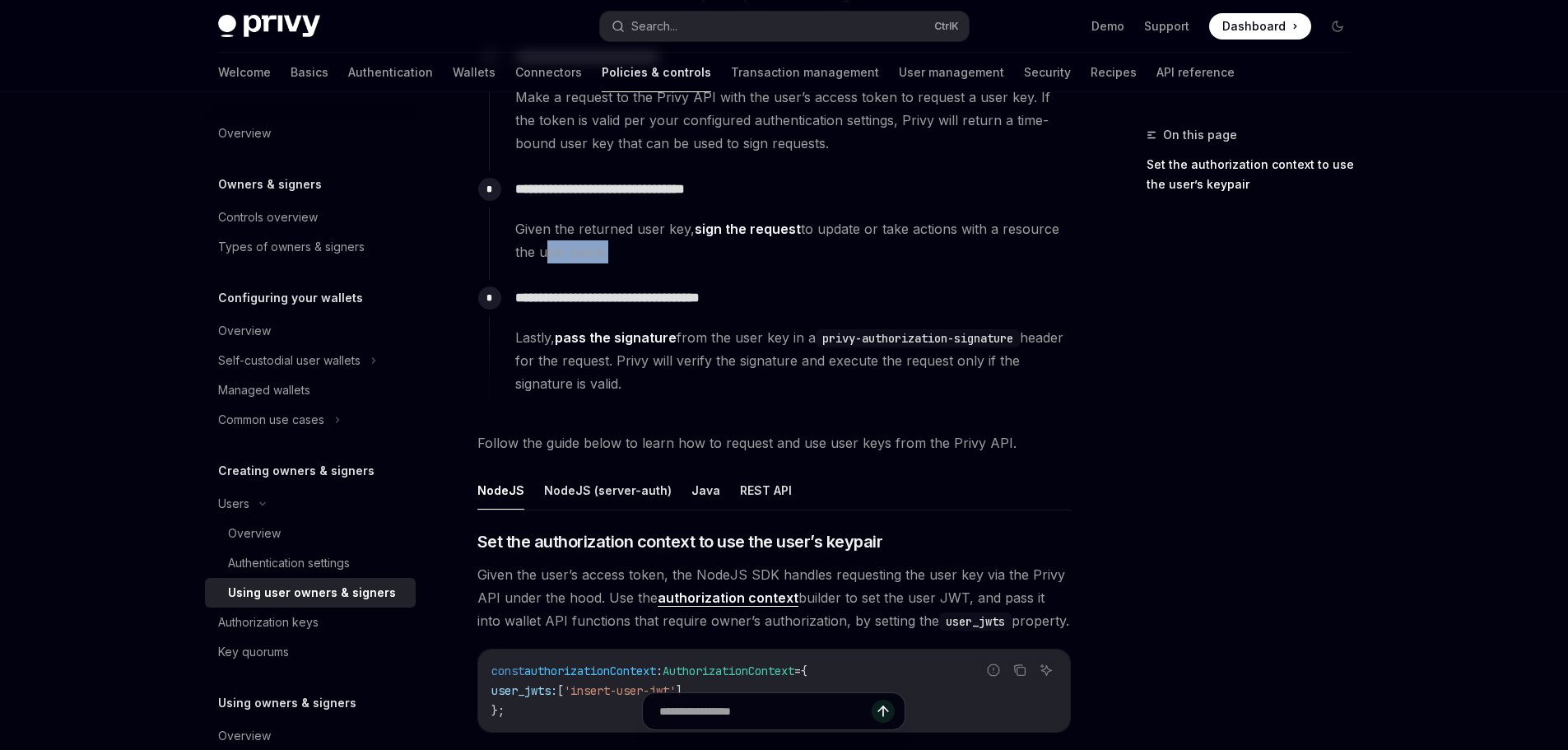
drag, startPoint x: 537, startPoint y: 251, endPoint x: 591, endPoint y: 251, distance: 54.0
click at [591, 251] on span "Given the returned user key, sign the request to update or take actions with a …" at bounding box center [792, 240] width 554 height 46
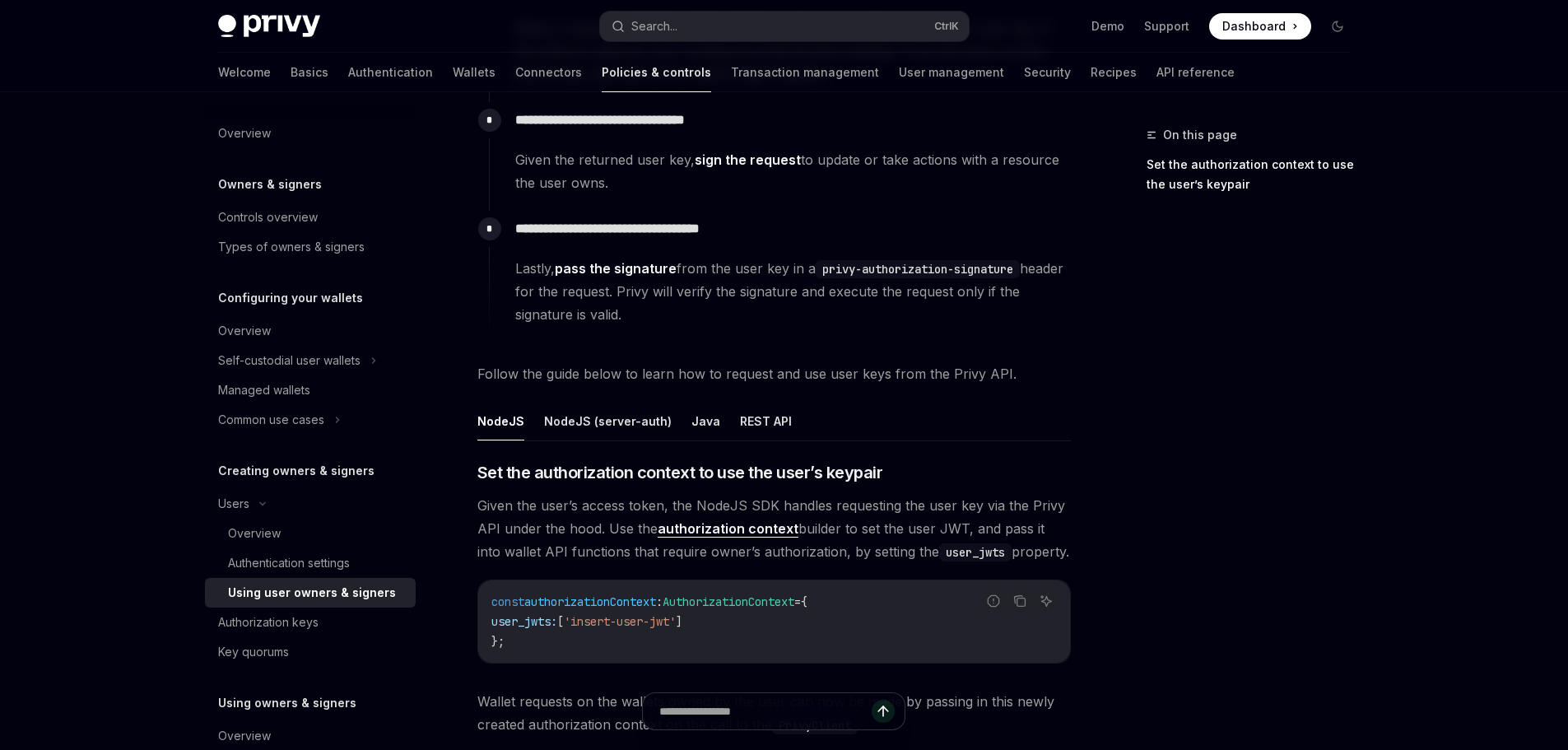
scroll to position [329, 0]
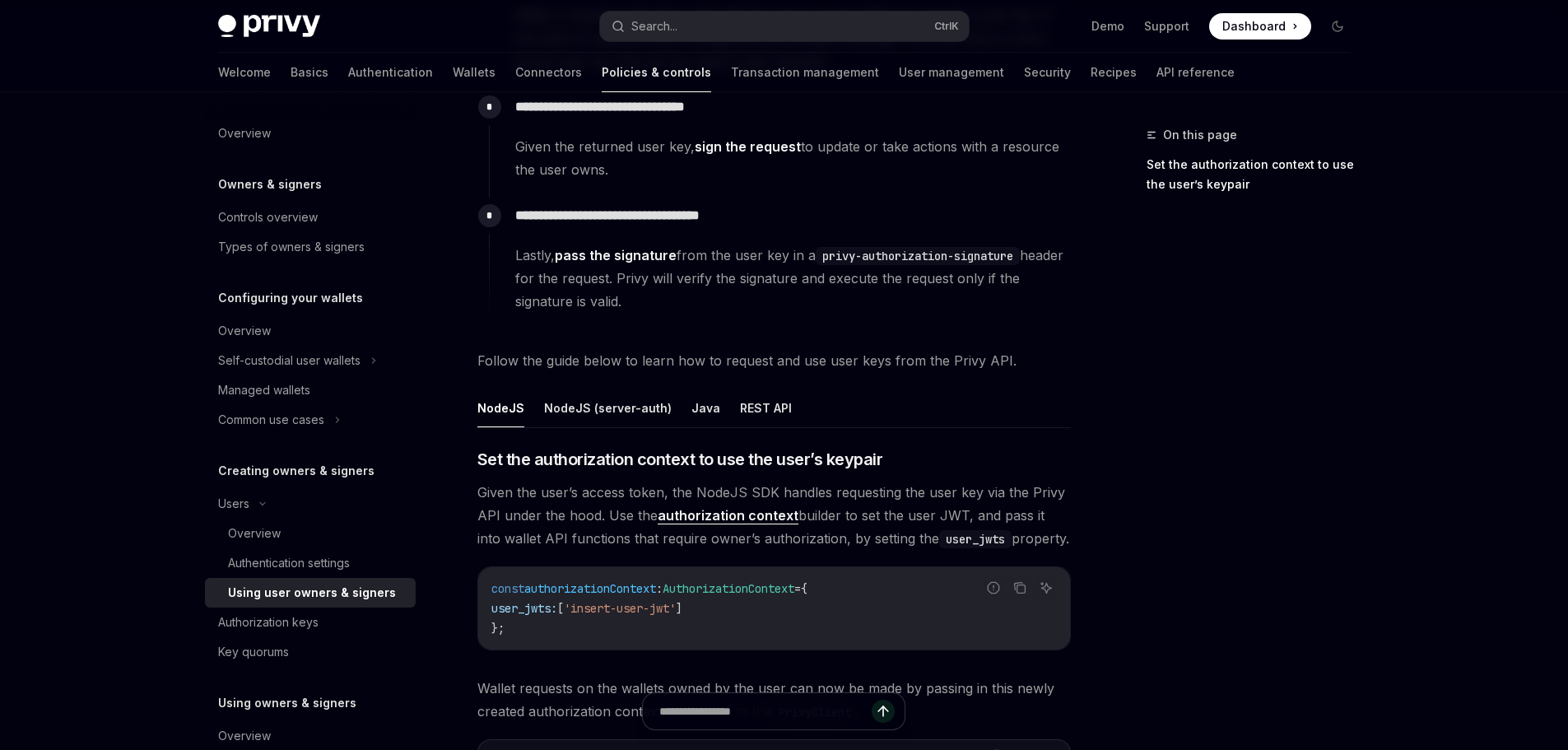
click at [516, 217] on p "**********" at bounding box center [792, 216] width 554 height 23
drag, startPoint x: 516, startPoint y: 217, endPoint x: 712, endPoint y: 219, distance: 196.0
click at [712, 219] on p "**********" at bounding box center [792, 216] width 554 height 23
click at [518, 257] on span "Lastly, pass the signature from the user key in a privy-authorization-signature…" at bounding box center [792, 278] width 554 height 69
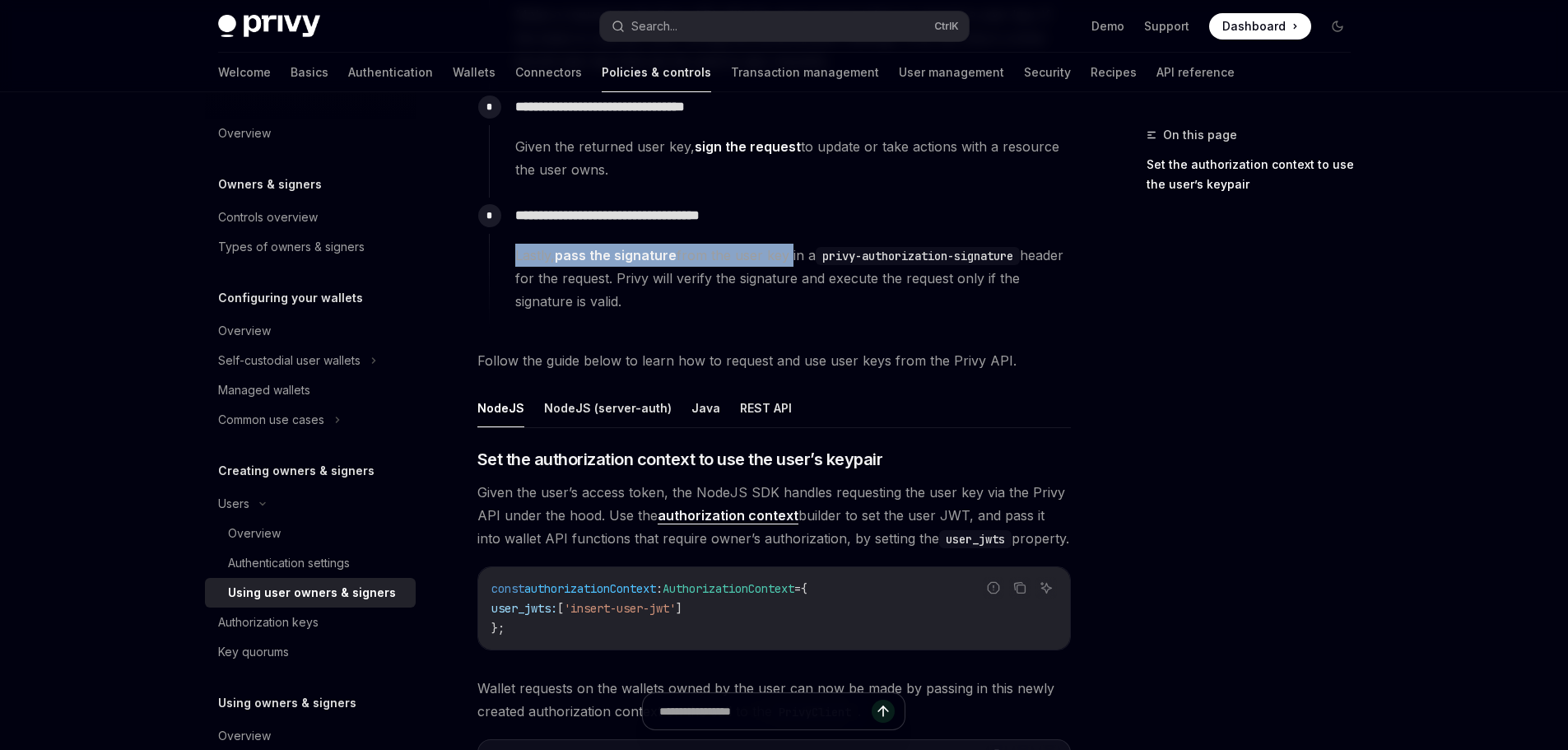
drag, startPoint x: 518, startPoint y: 257, endPoint x: 783, endPoint y: 257, distance: 265.0
click at [783, 257] on span "Lastly, pass the signature from the user key in a privy-authorization-signature…" at bounding box center [792, 278] width 554 height 69
click at [822, 256] on code "privy-authorization-signature" at bounding box center [918, 256] width 205 height 18
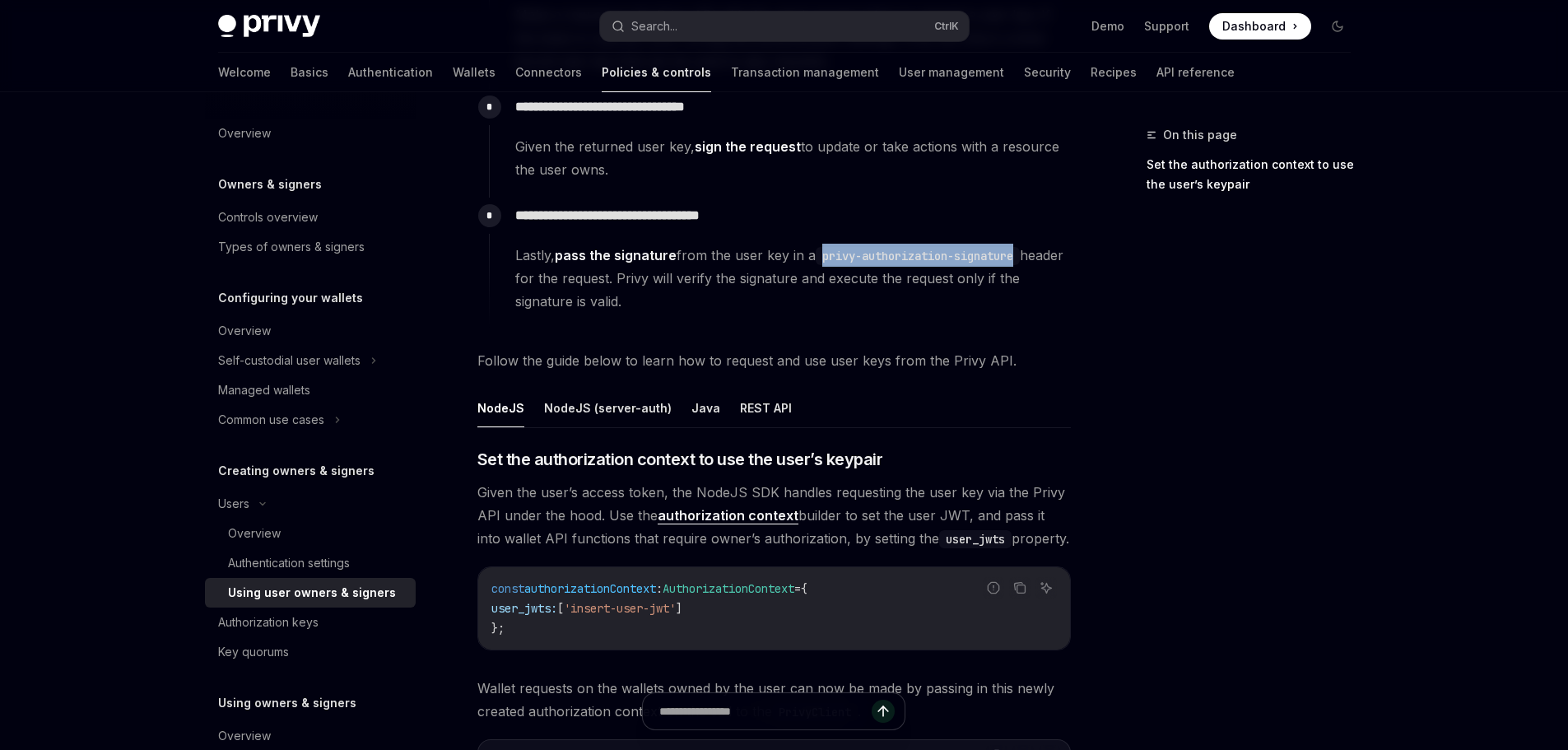
drag, startPoint x: 822, startPoint y: 256, endPoint x: 991, endPoint y: 258, distance: 169.0
click at [979, 258] on code "privy-authorization-signature" at bounding box center [918, 256] width 205 height 18
click at [991, 258] on code "privy-authorization-signature" at bounding box center [918, 256] width 205 height 18
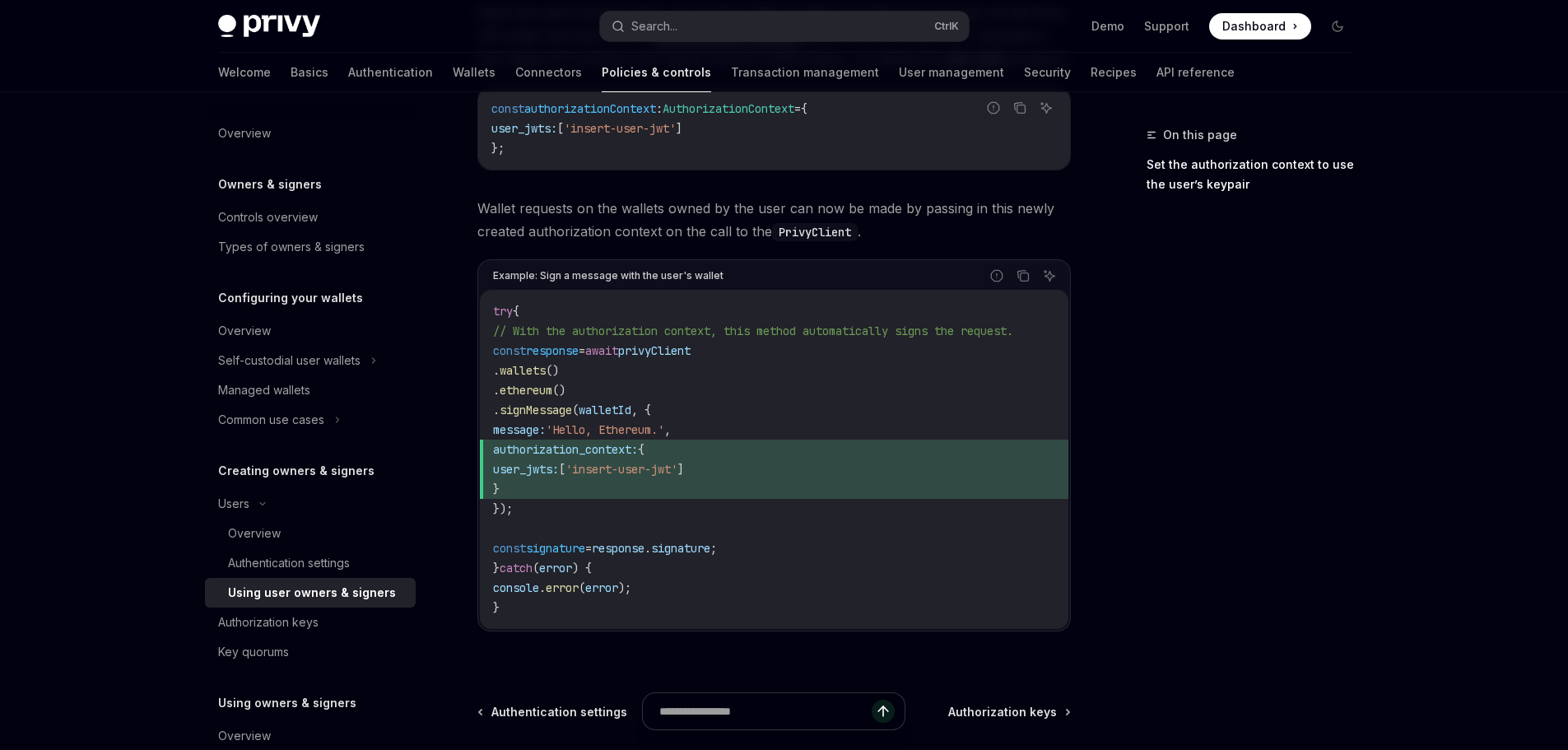
scroll to position [823, 0]
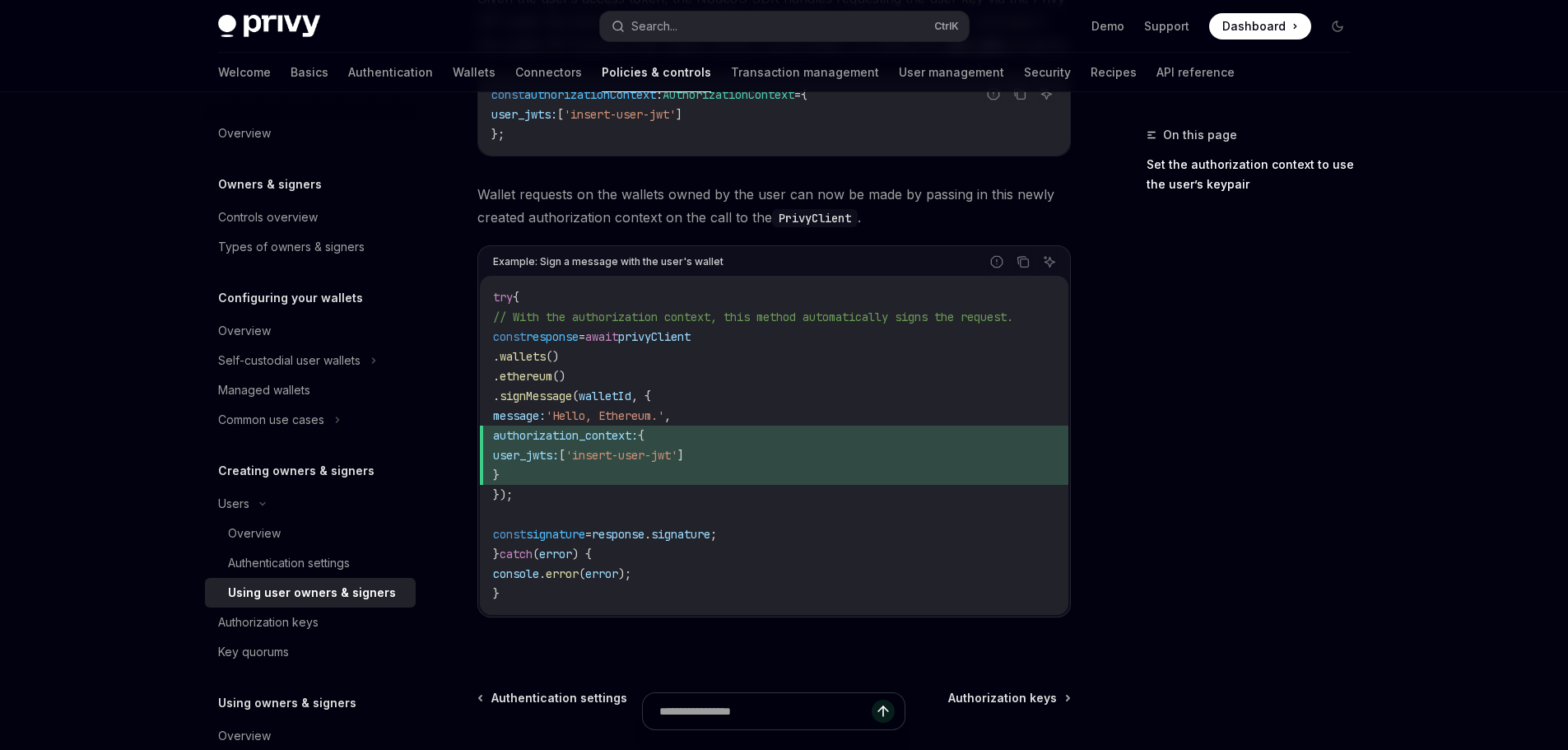
click at [569, 263] on div "Example: Sign a message with the user's wallet" at bounding box center [607, 262] width 231 height 22
drag, startPoint x: 569, startPoint y: 263, endPoint x: 674, endPoint y: 259, distance: 105.1
click at [662, 259] on div "Example: Sign a message with the user's wallet" at bounding box center [607, 262] width 231 height 22
click at [674, 259] on div "Example: Sign a message with the user's wallet" at bounding box center [607, 262] width 231 height 22
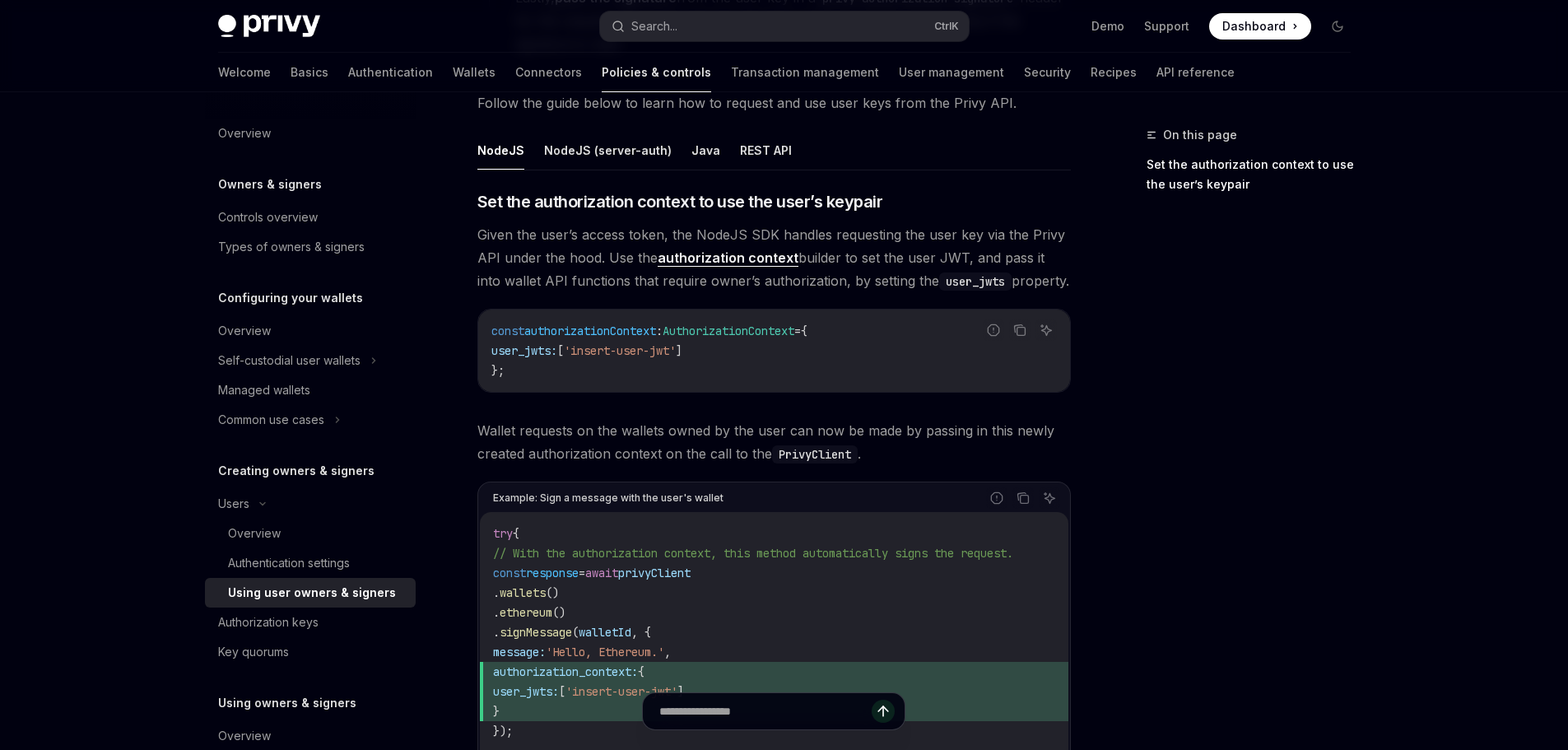
scroll to position [578, 0]
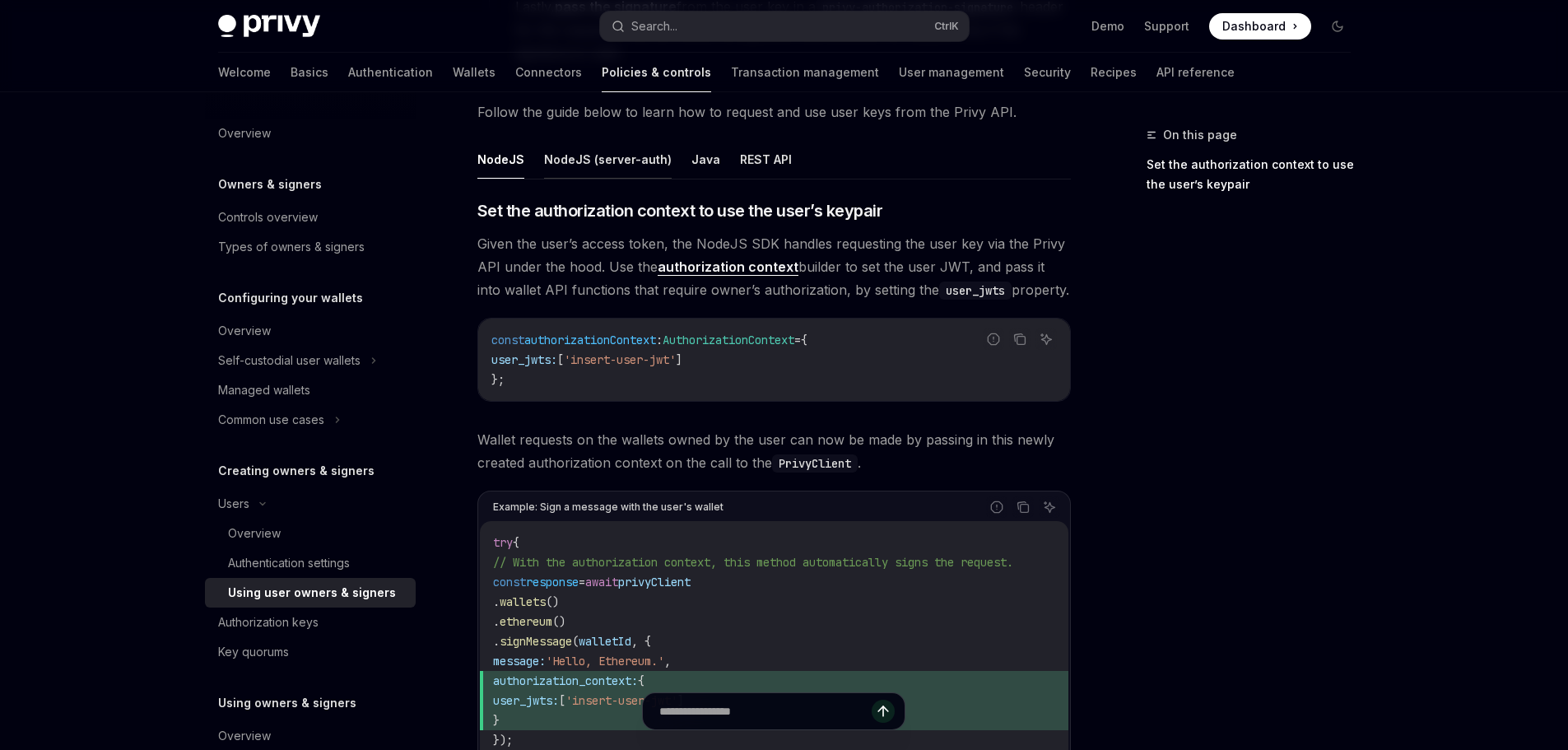
click at [612, 155] on button "NodeJS (server-auth)" at bounding box center [607, 159] width 127 height 39
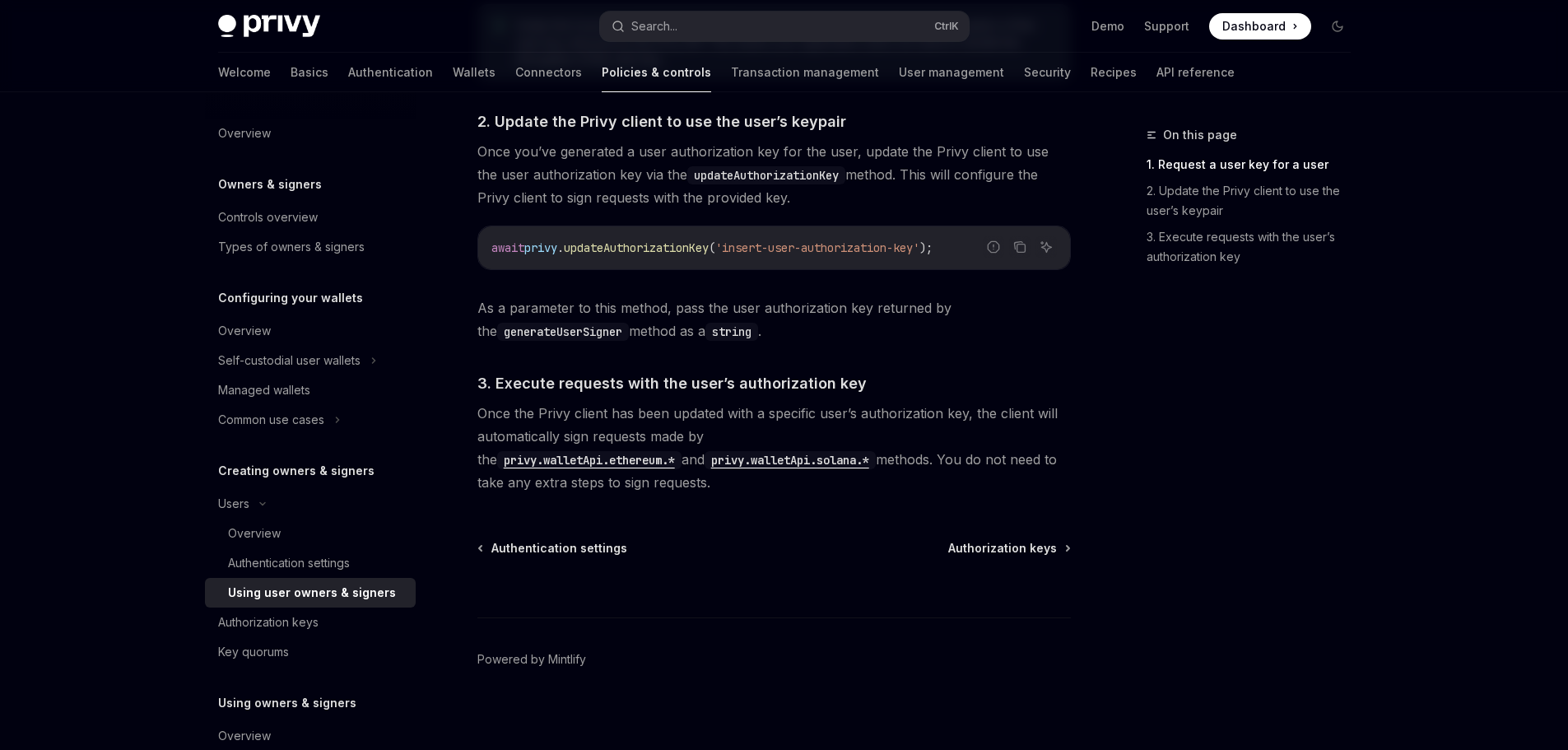
scroll to position [1319, 0]
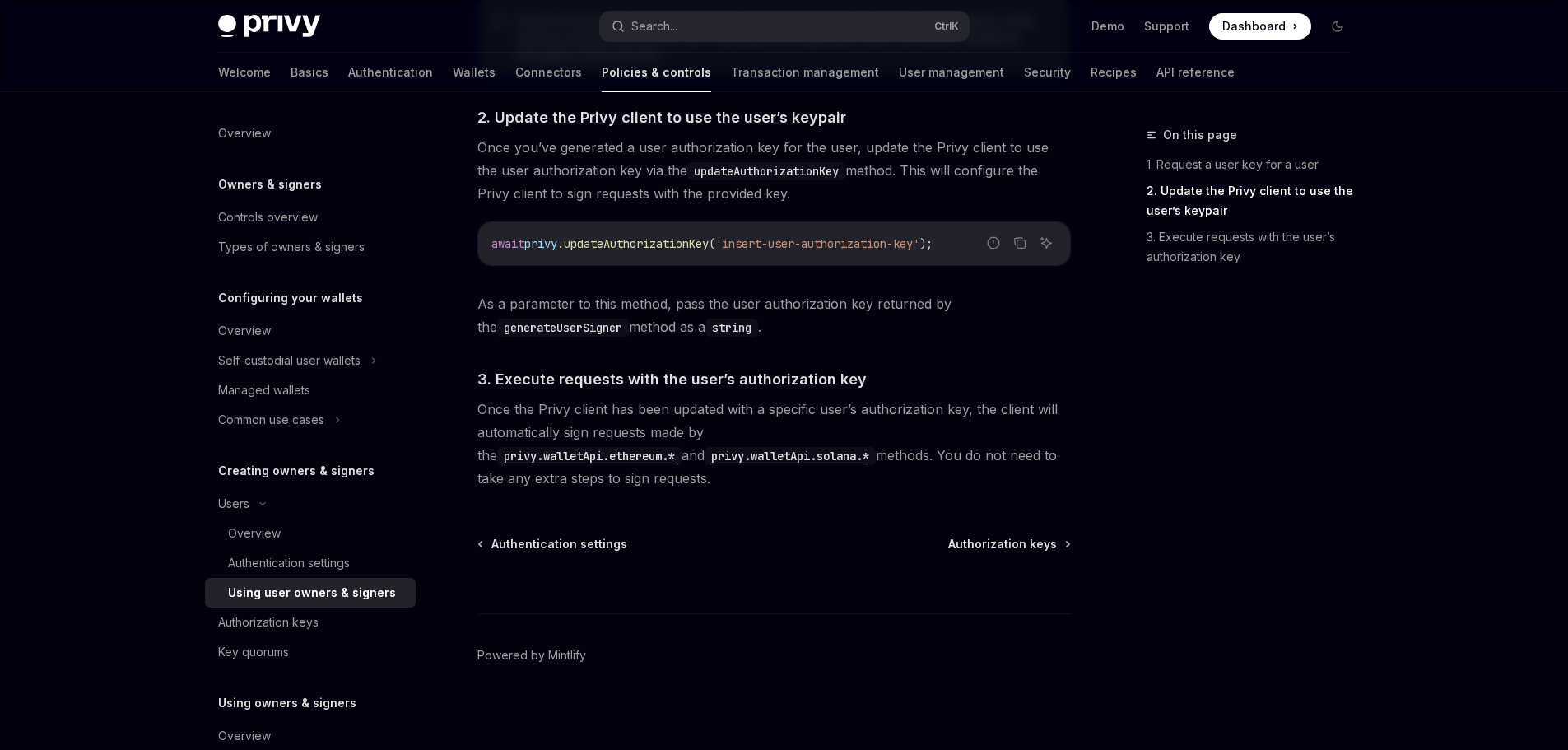
click at [767, 244] on span "'insert-user-authorization-key'" at bounding box center [817, 243] width 205 height 15
drag, startPoint x: 767, startPoint y: 244, endPoint x: 825, endPoint y: 243, distance: 58.0
click at [816, 243] on span "'insert-user-authorization-key'" at bounding box center [817, 243] width 205 height 15
click at [825, 243] on span "'insert-user-authorization-key'" at bounding box center [817, 243] width 205 height 15
click at [757, 254] on div "await privy . updateAuthorizationKey ( 'insert-user-authorization-key' );" at bounding box center [774, 244] width 592 height 43
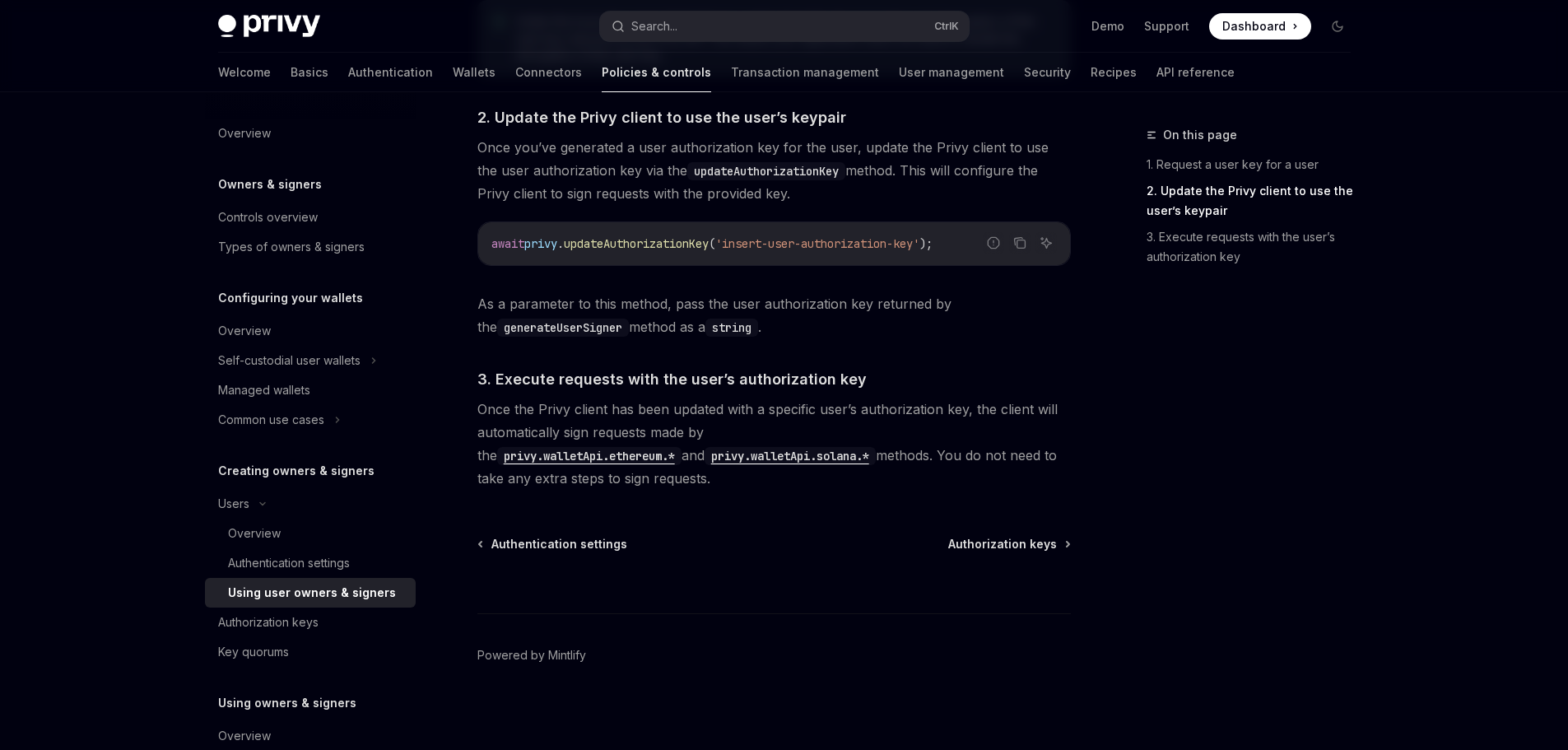
click at [765, 247] on span "'insert-user-authorization-key'" at bounding box center [817, 243] width 205 height 15
drag, startPoint x: 765, startPoint y: 247, endPoint x: 903, endPoint y: 246, distance: 138.0
click at [894, 247] on span "'insert-user-authorization-key'" at bounding box center [817, 243] width 205 height 15
click at [903, 246] on span "'insert-user-authorization-key'" at bounding box center [817, 243] width 205 height 15
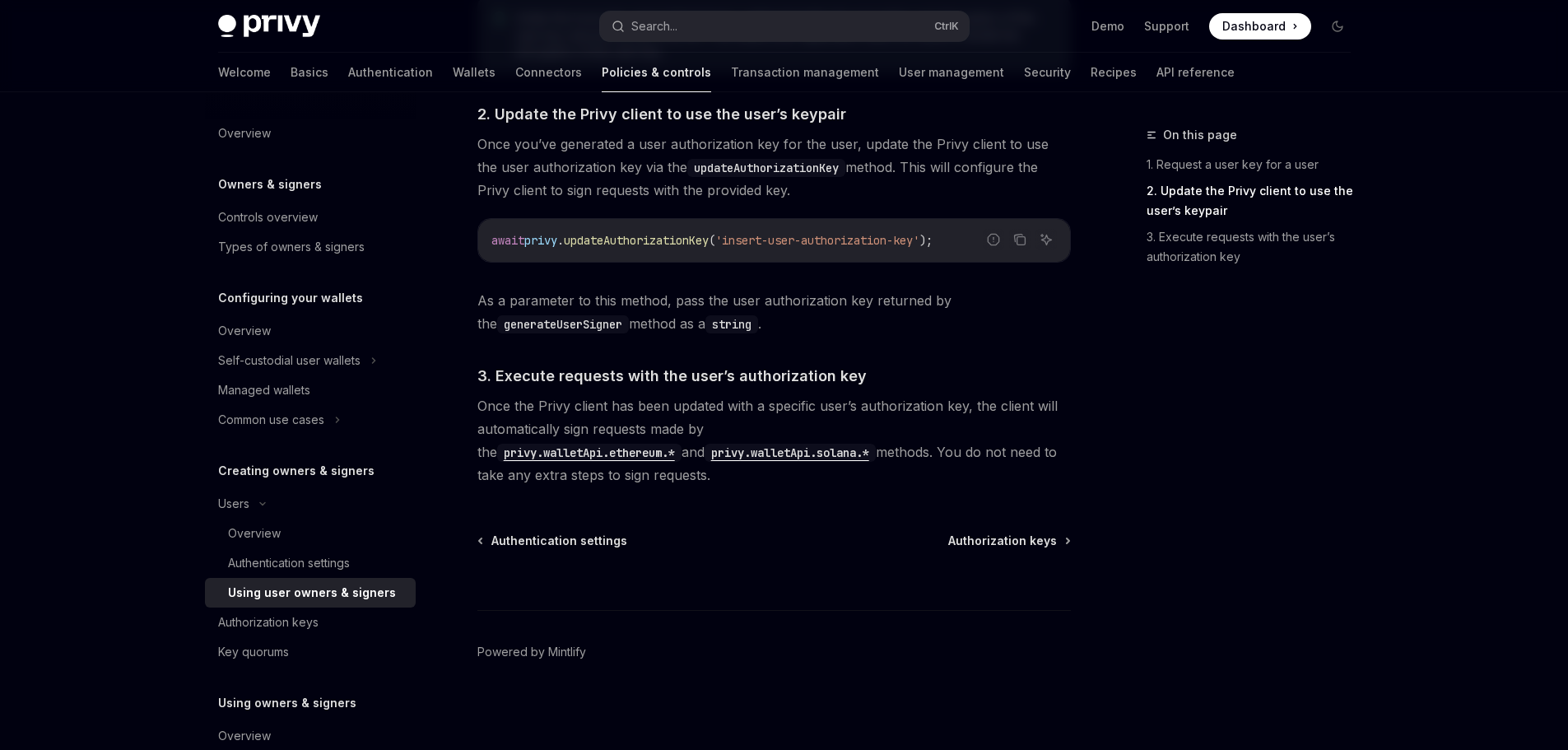
scroll to position [1324, 0]
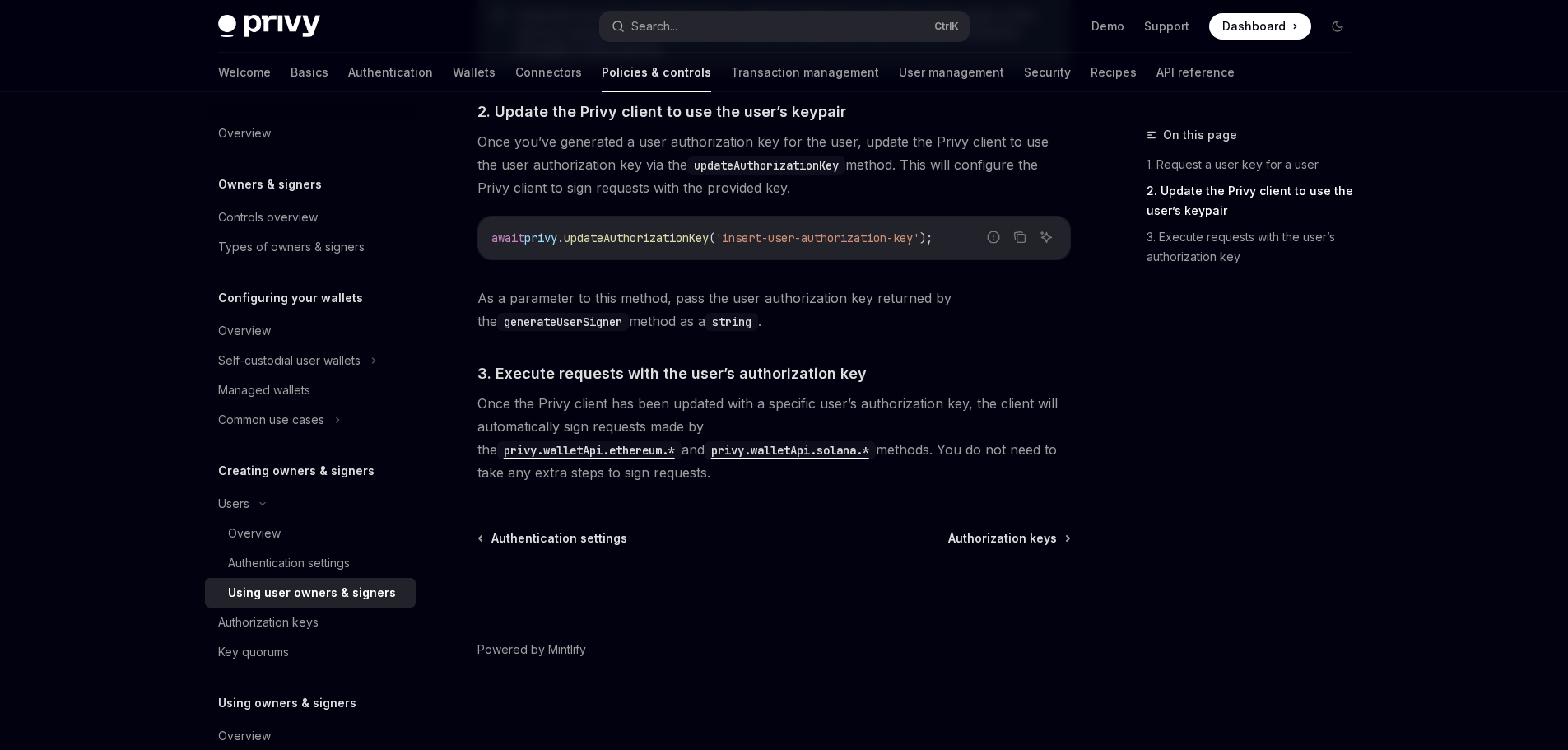
click at [780, 237] on span "'insert-user-authorization-key'" at bounding box center [817, 238] width 205 height 15
drag, startPoint x: 780, startPoint y: 237, endPoint x: 901, endPoint y: 236, distance: 121.0
click at [886, 236] on span "'insert-user-authorization-key'" at bounding box center [817, 238] width 205 height 15
click at [901, 236] on span "'insert-user-authorization-key'" at bounding box center [817, 238] width 205 height 15
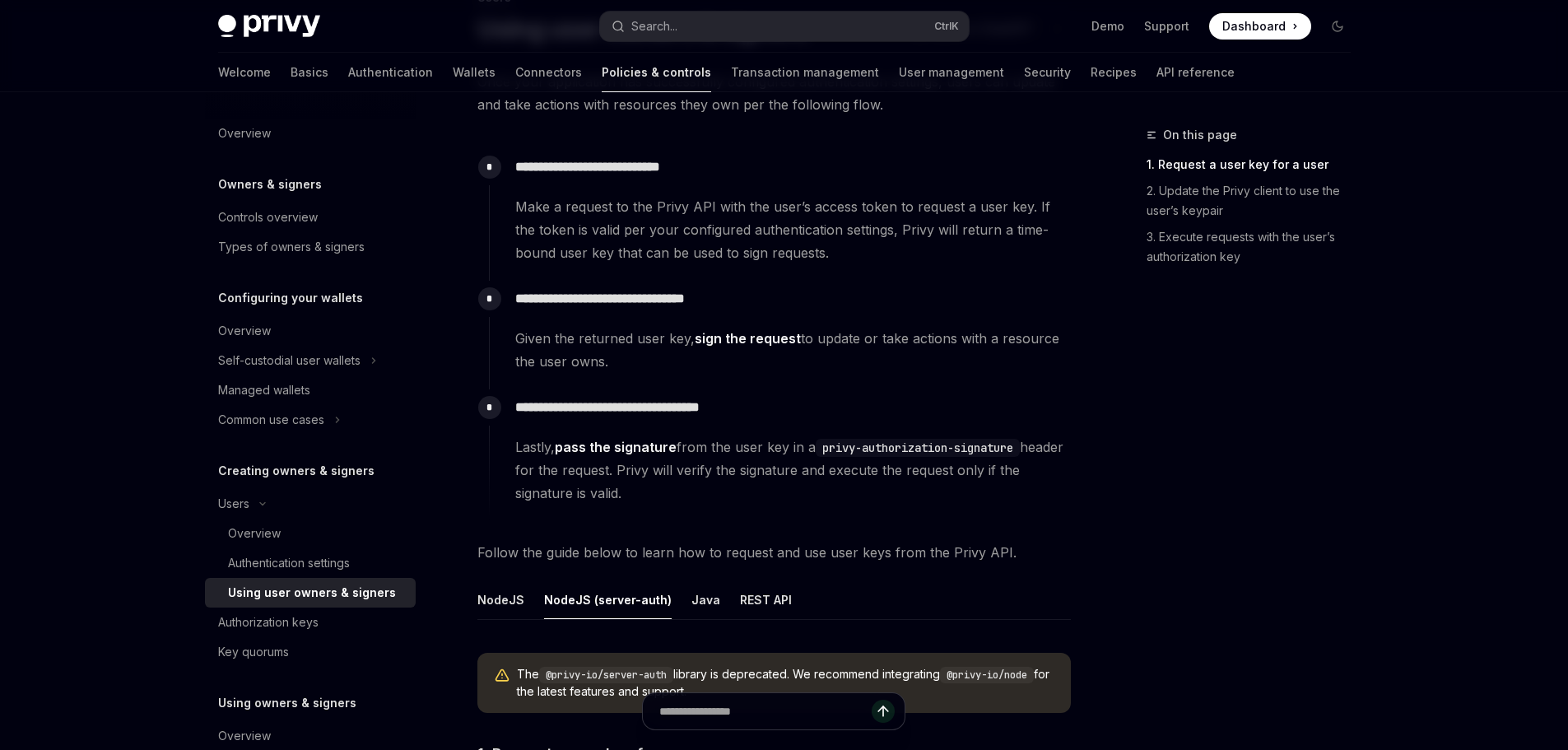
scroll to position [0, 0]
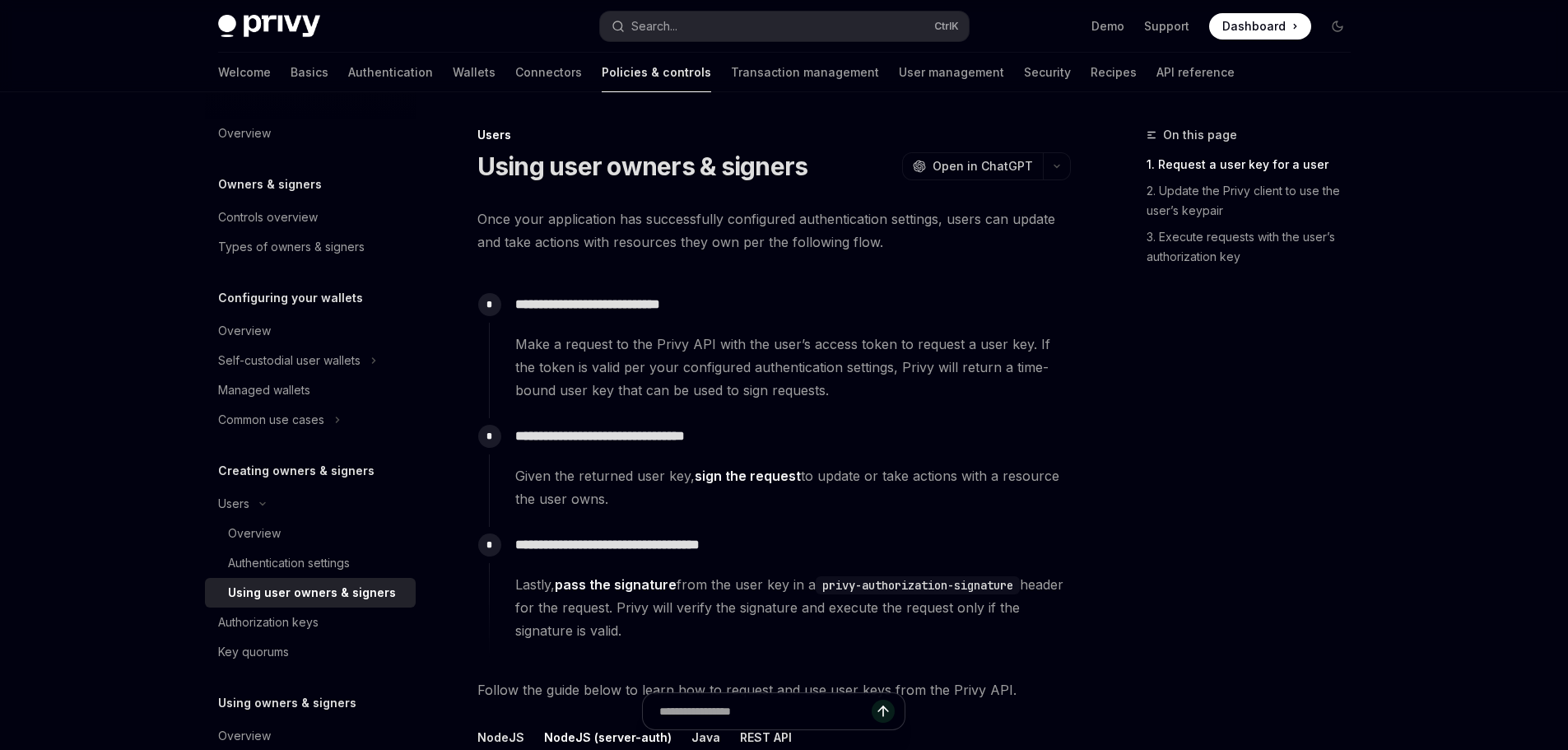
type textarea "*"
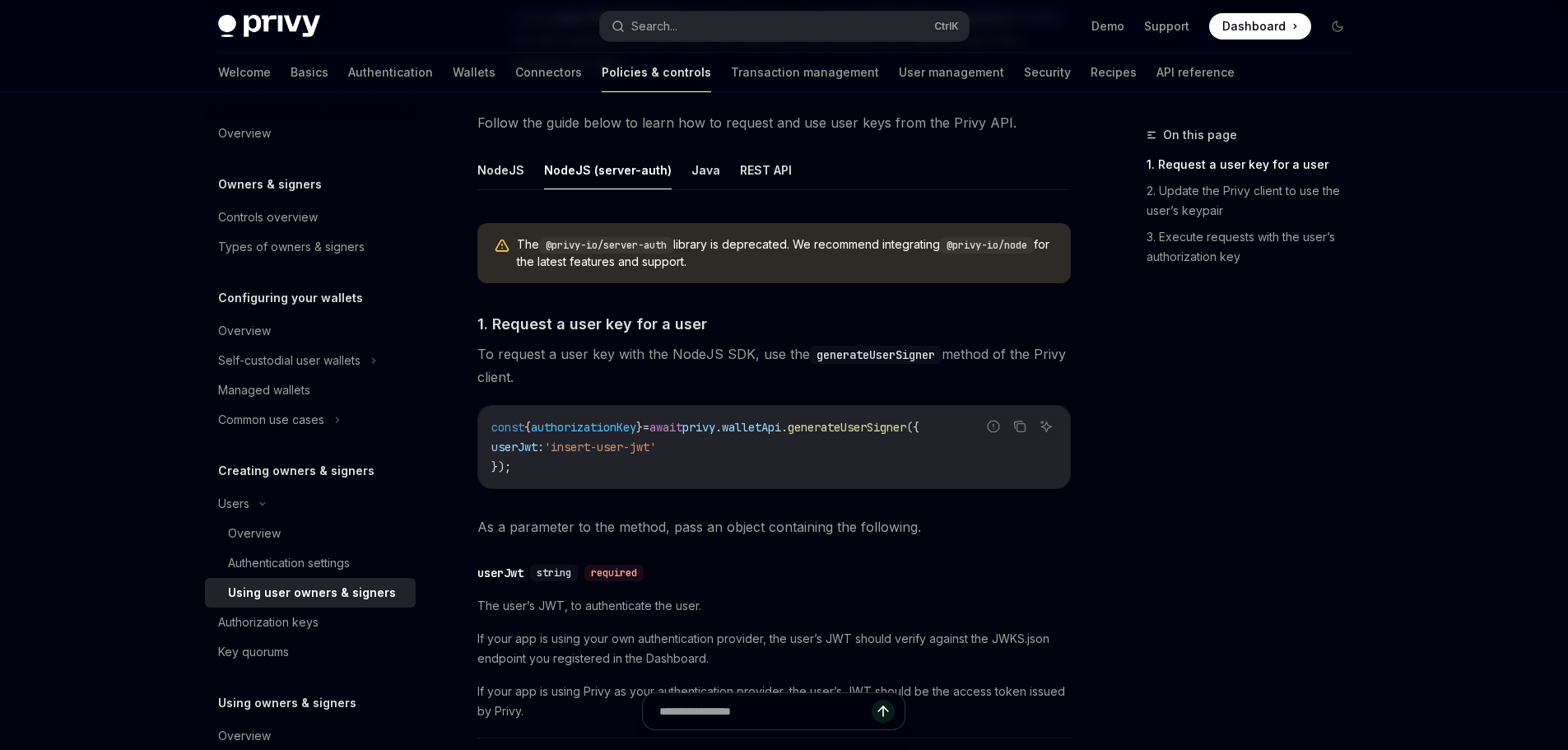
scroll to position [578, 0]
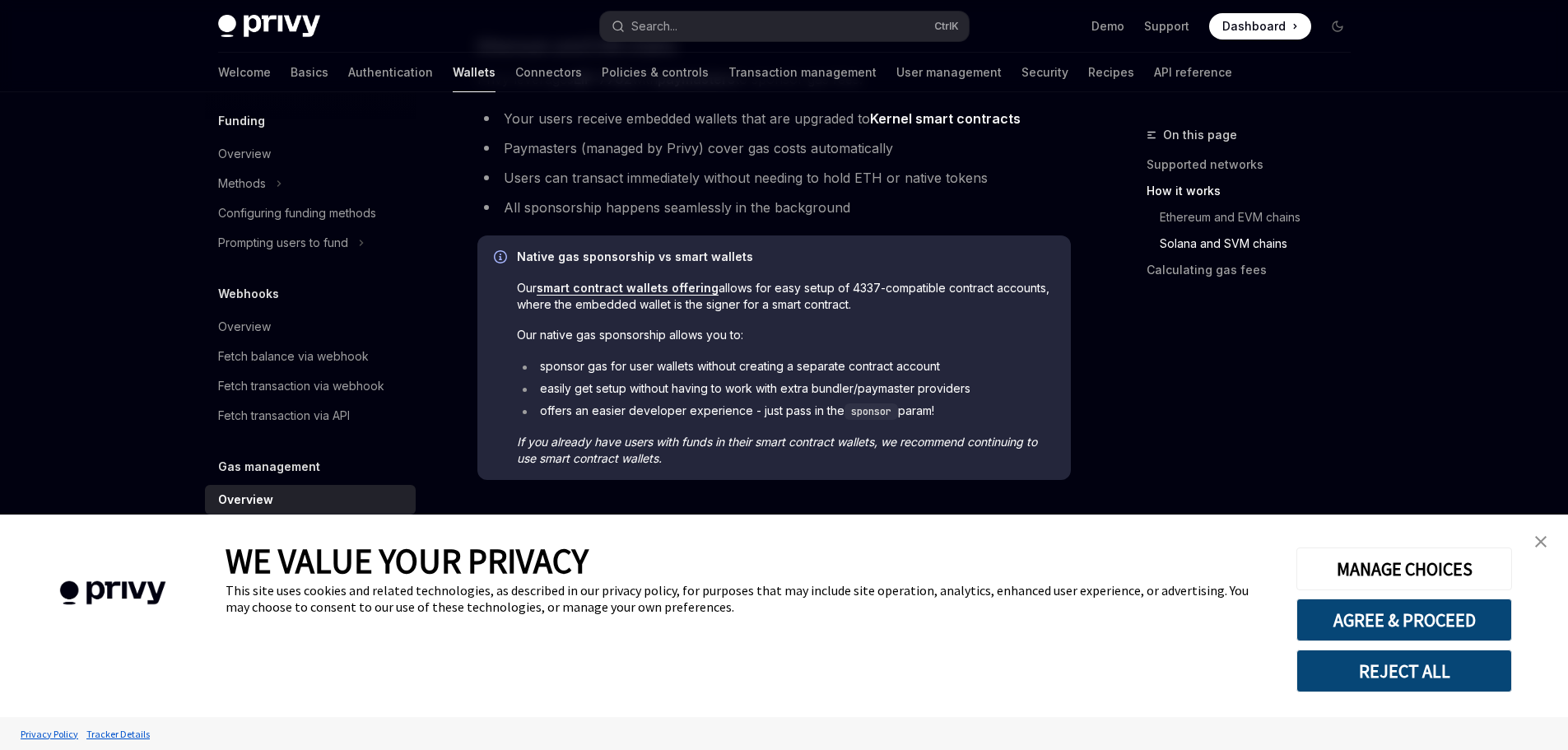
scroll to position [658, 0]
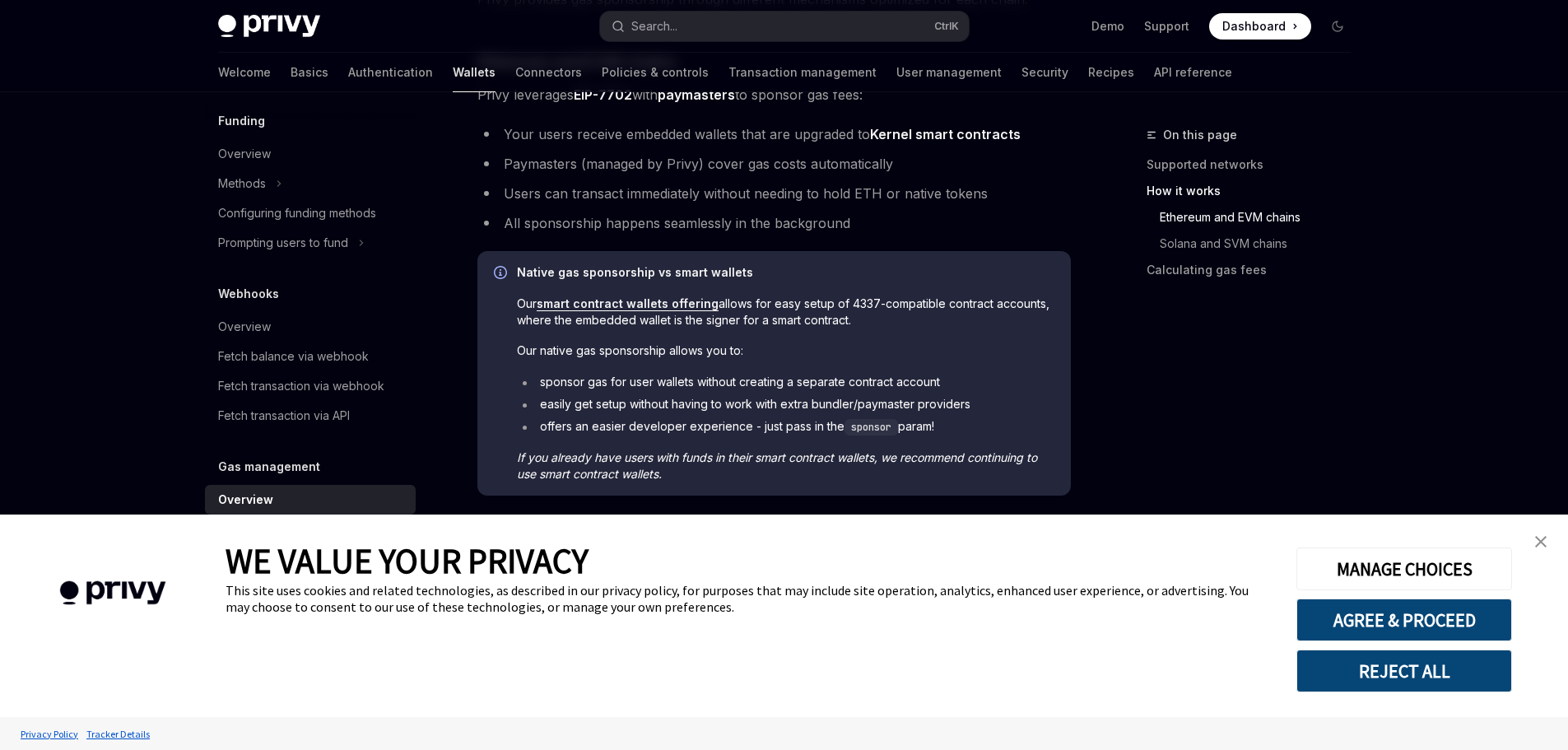
click at [1536, 543] on img "close banner" at bounding box center [1540, 541] width 12 height 12
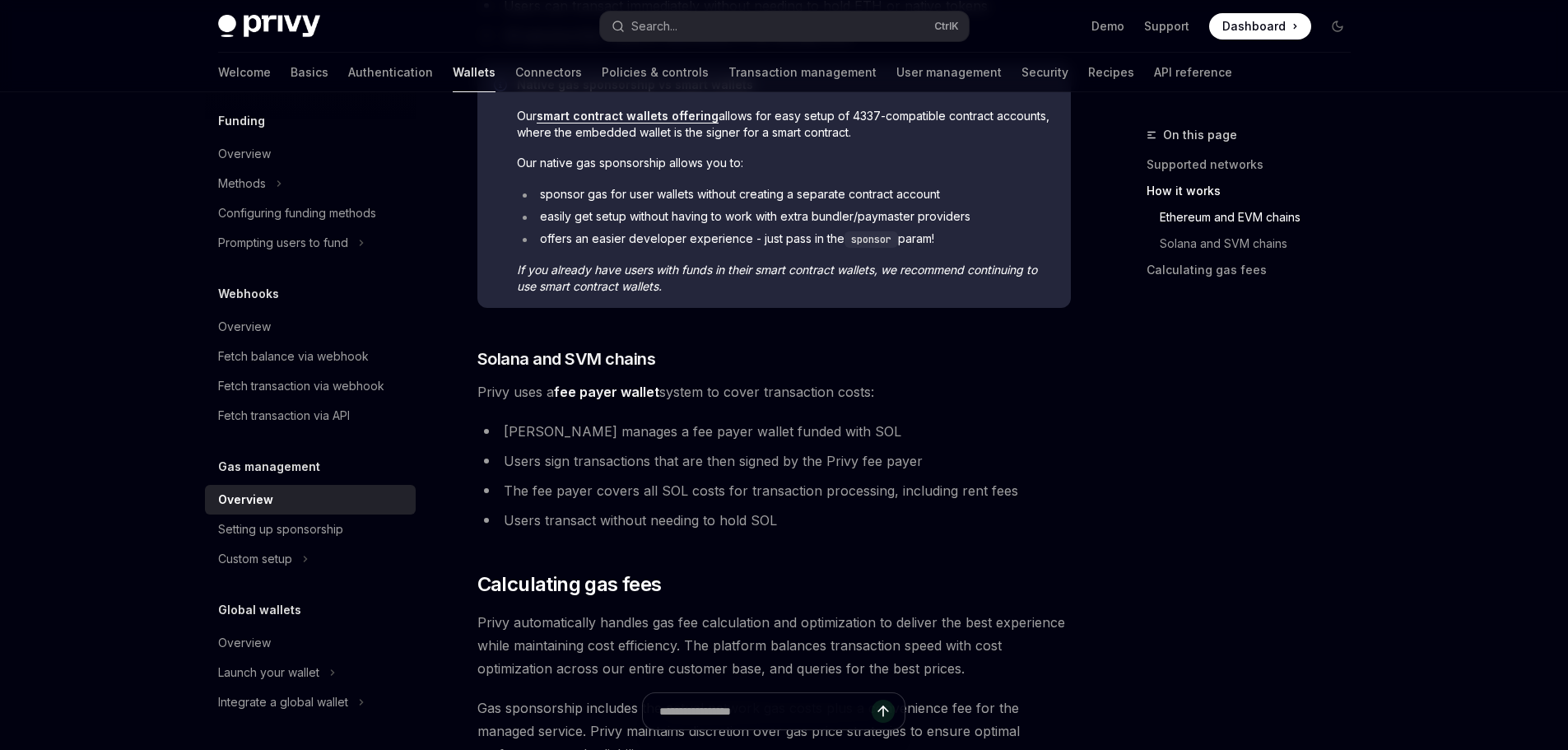
scroll to position [791, 0]
